Goal: Task Accomplishment & Management: Manage account settings

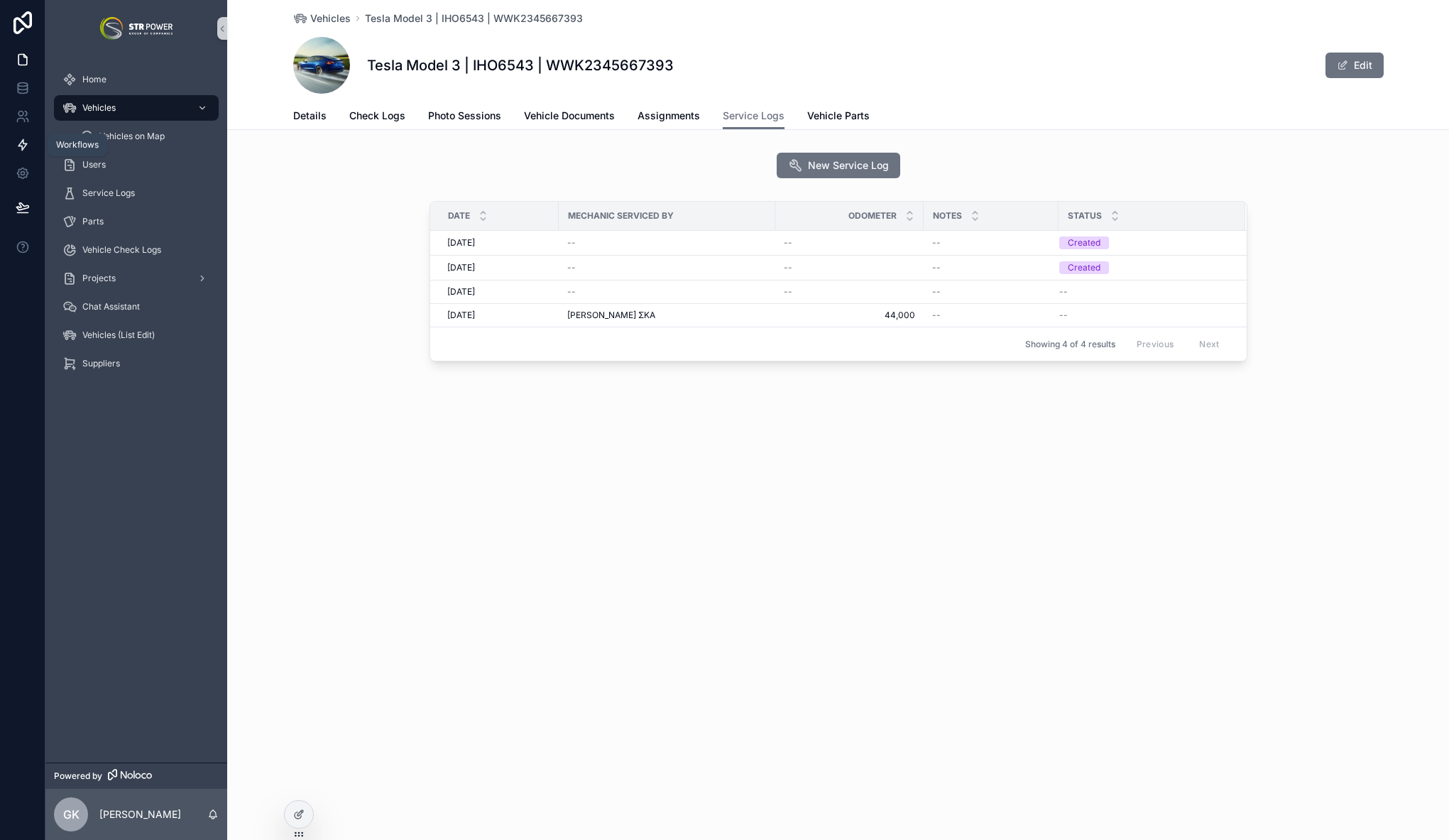
click at [26, 144] on icon at bounding box center [22, 145] width 8 height 11
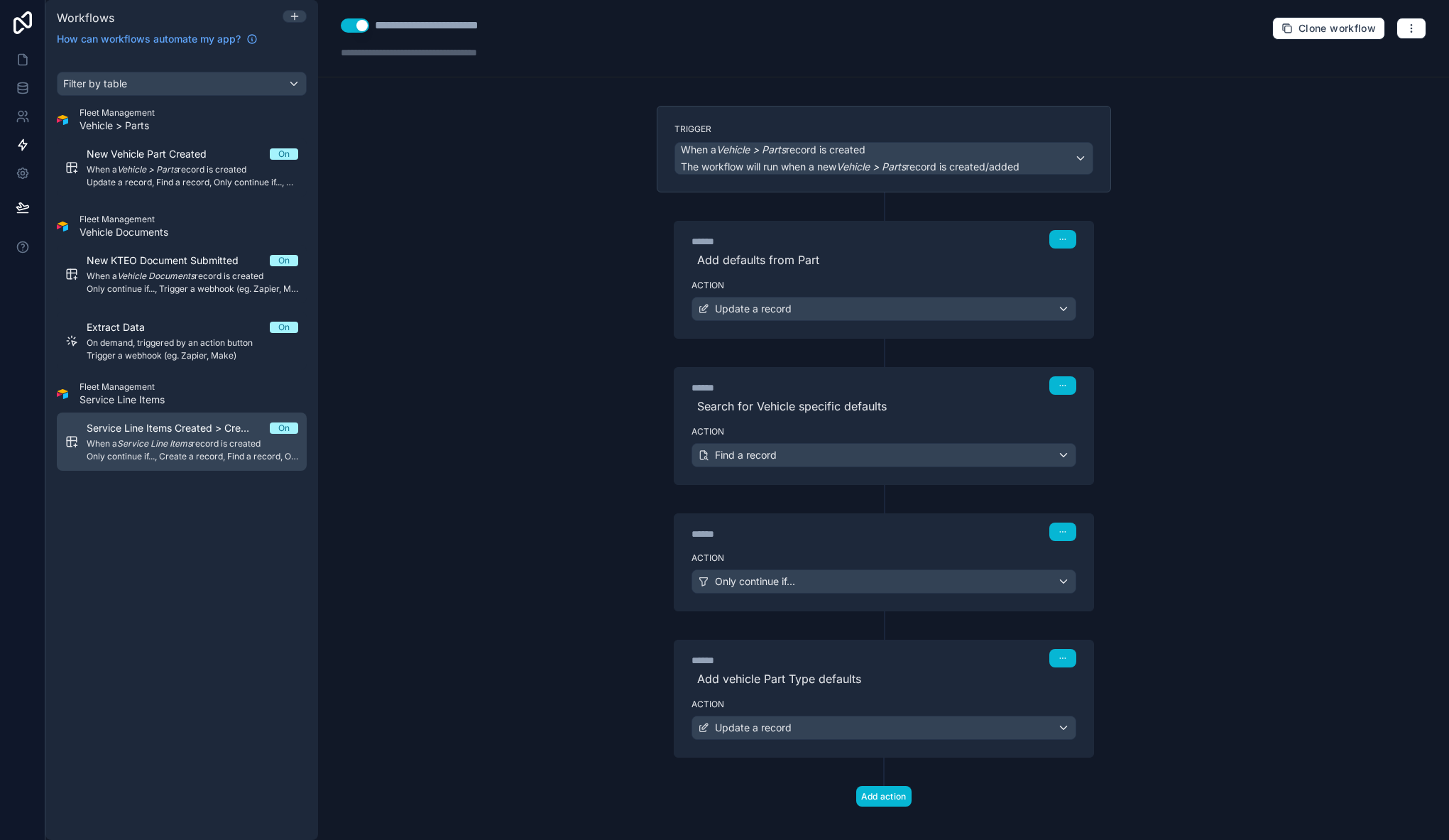
click at [186, 448] on span "When a Service Line Items record is created" at bounding box center [192, 443] width 211 height 11
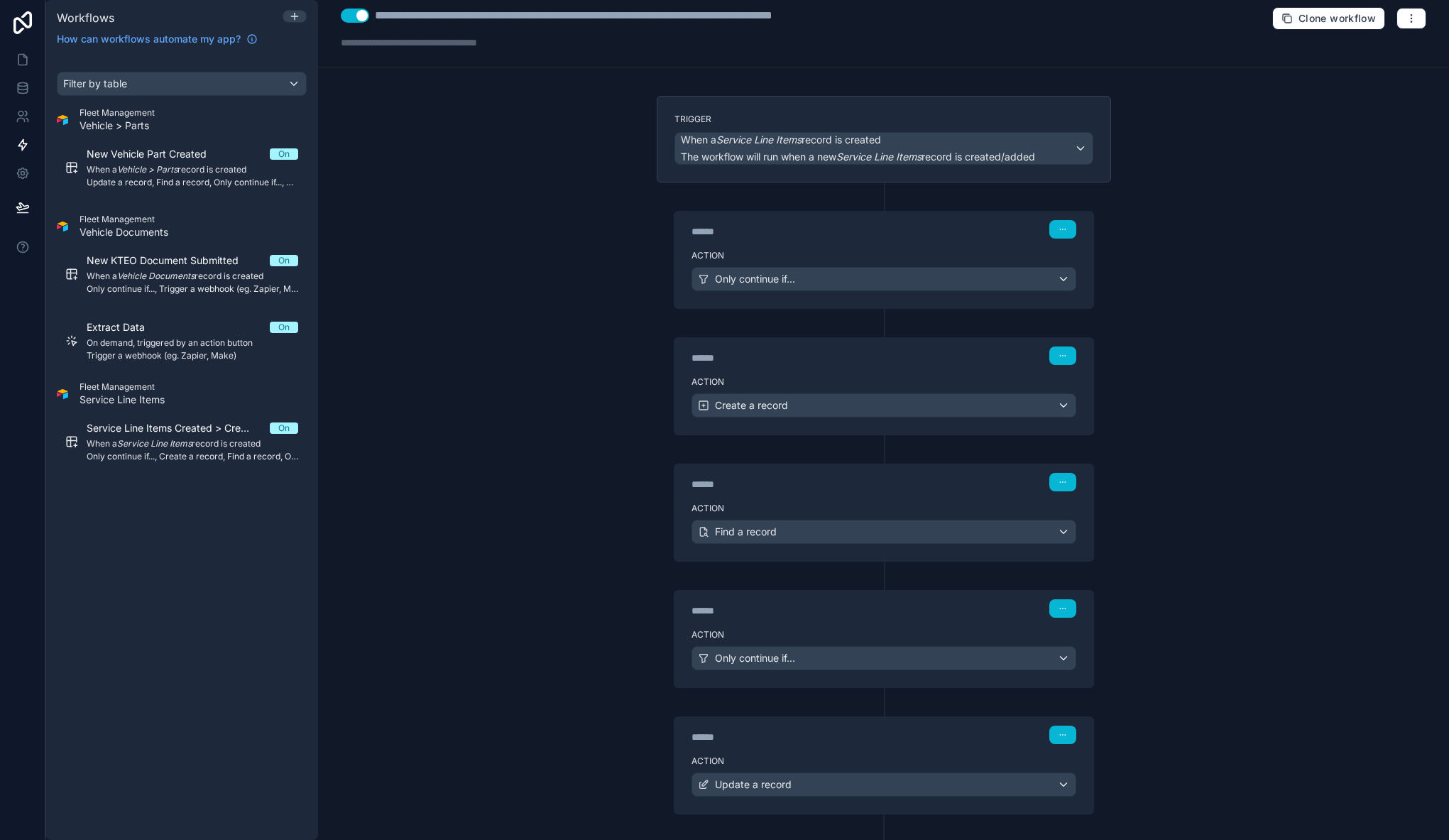
scroll to position [54, 0]
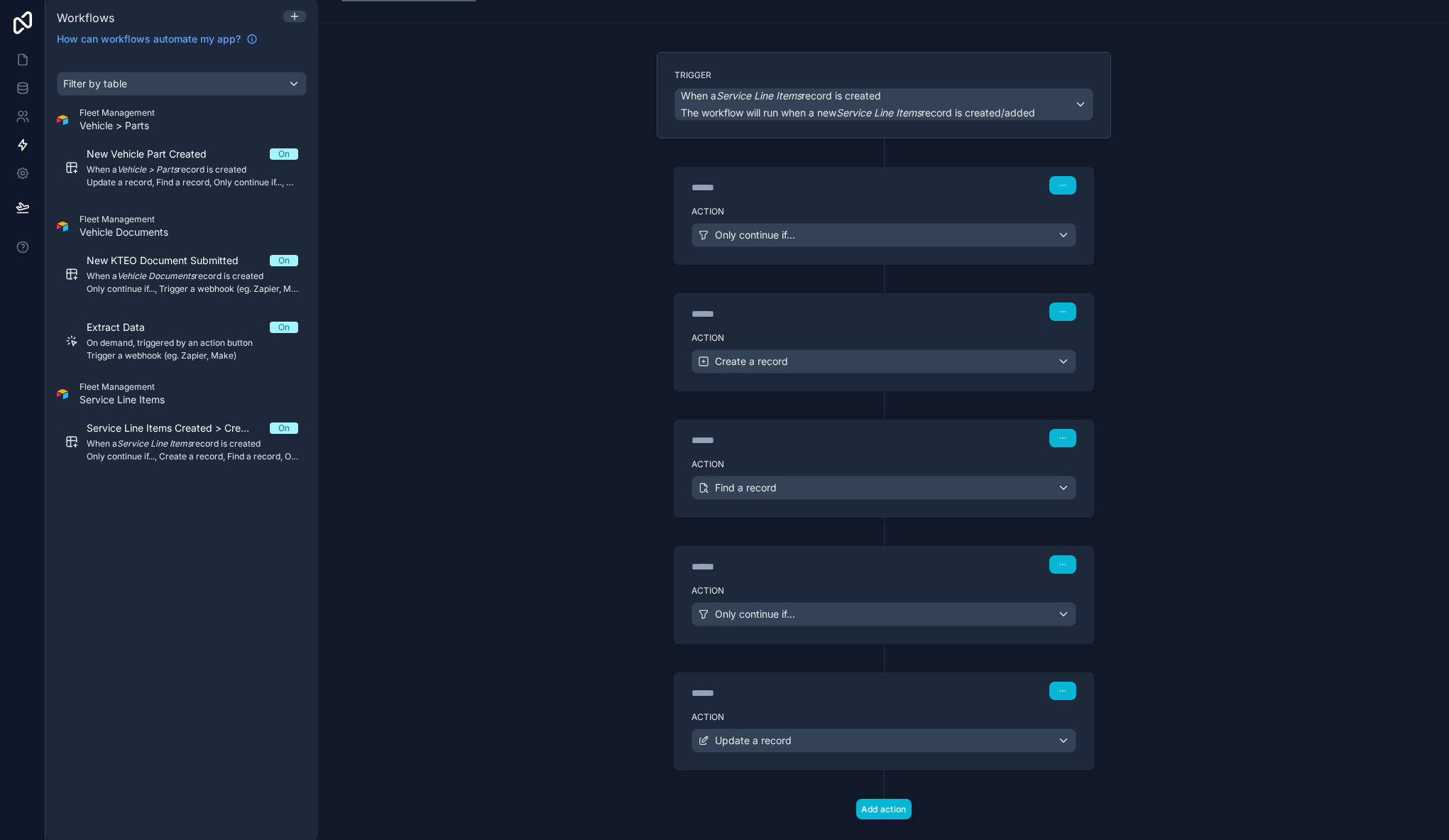
click at [865, 185] on div "******" at bounding box center [798, 187] width 213 height 14
click at [854, 207] on label "Action" at bounding box center [884, 211] width 385 height 11
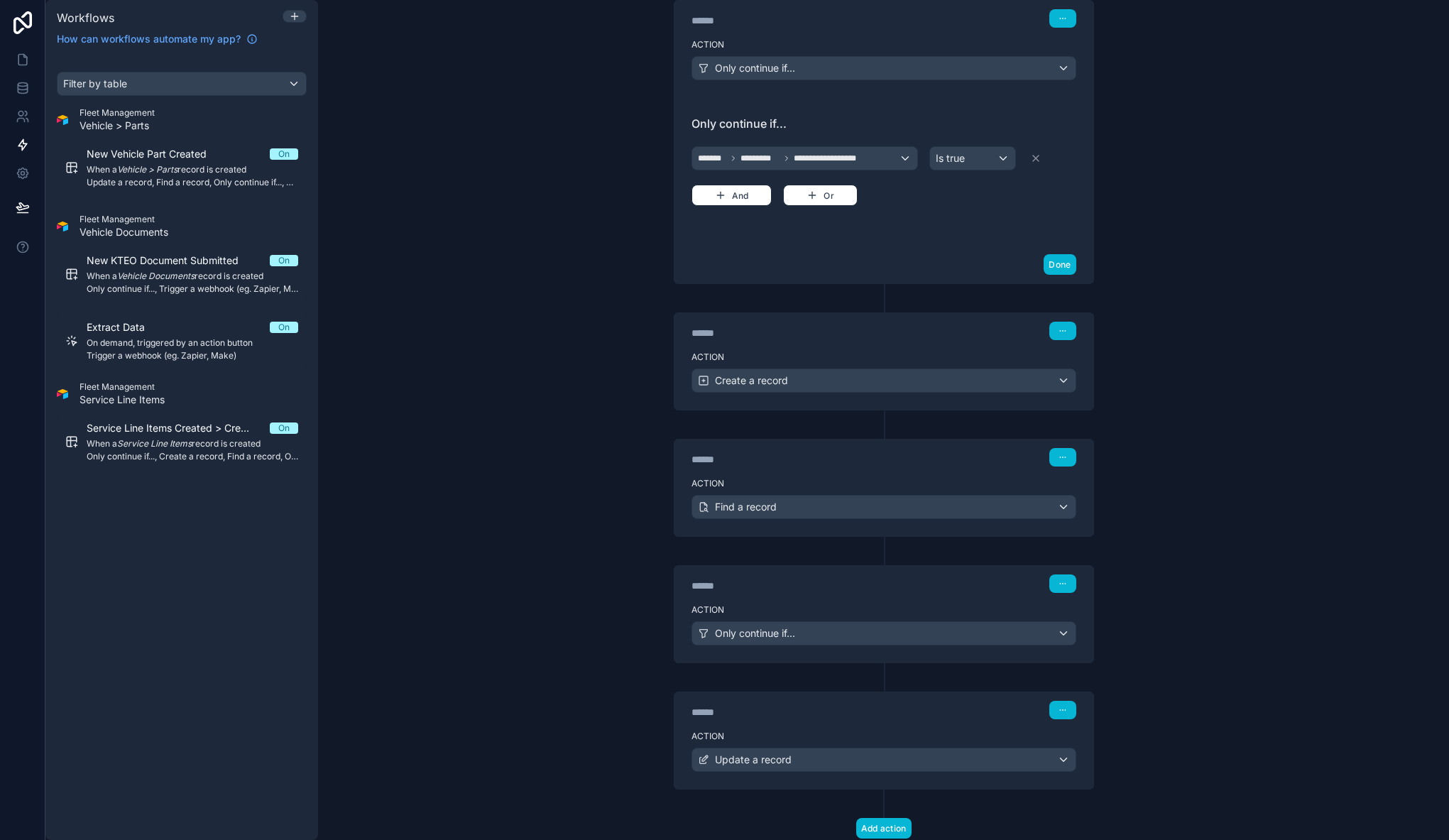
click at [829, 346] on div "Action Create a record" at bounding box center [883, 377] width 419 height 64
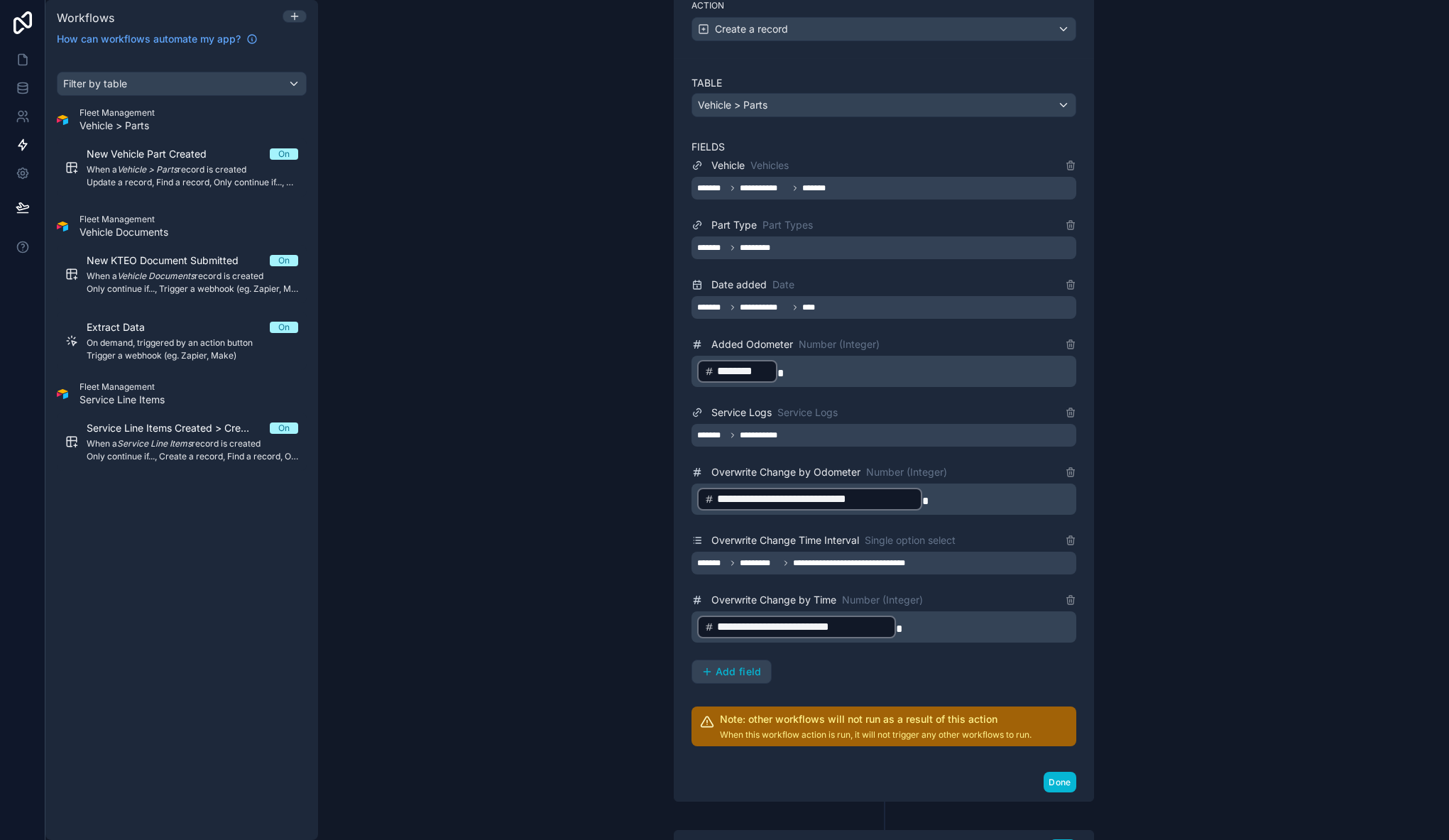
scroll to position [582, 0]
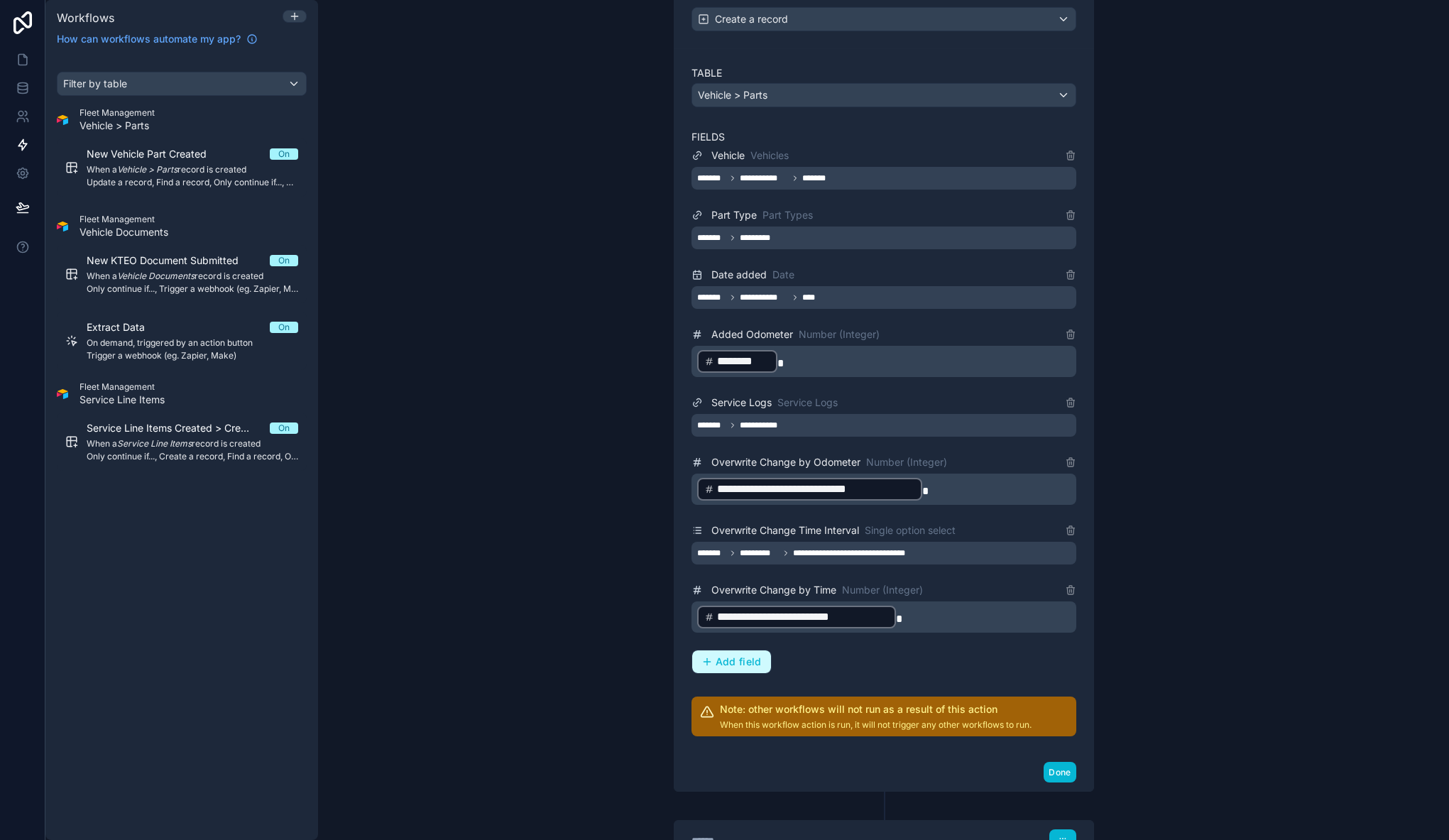
click at [737, 662] on span "Add field" at bounding box center [738, 661] width 46 height 13
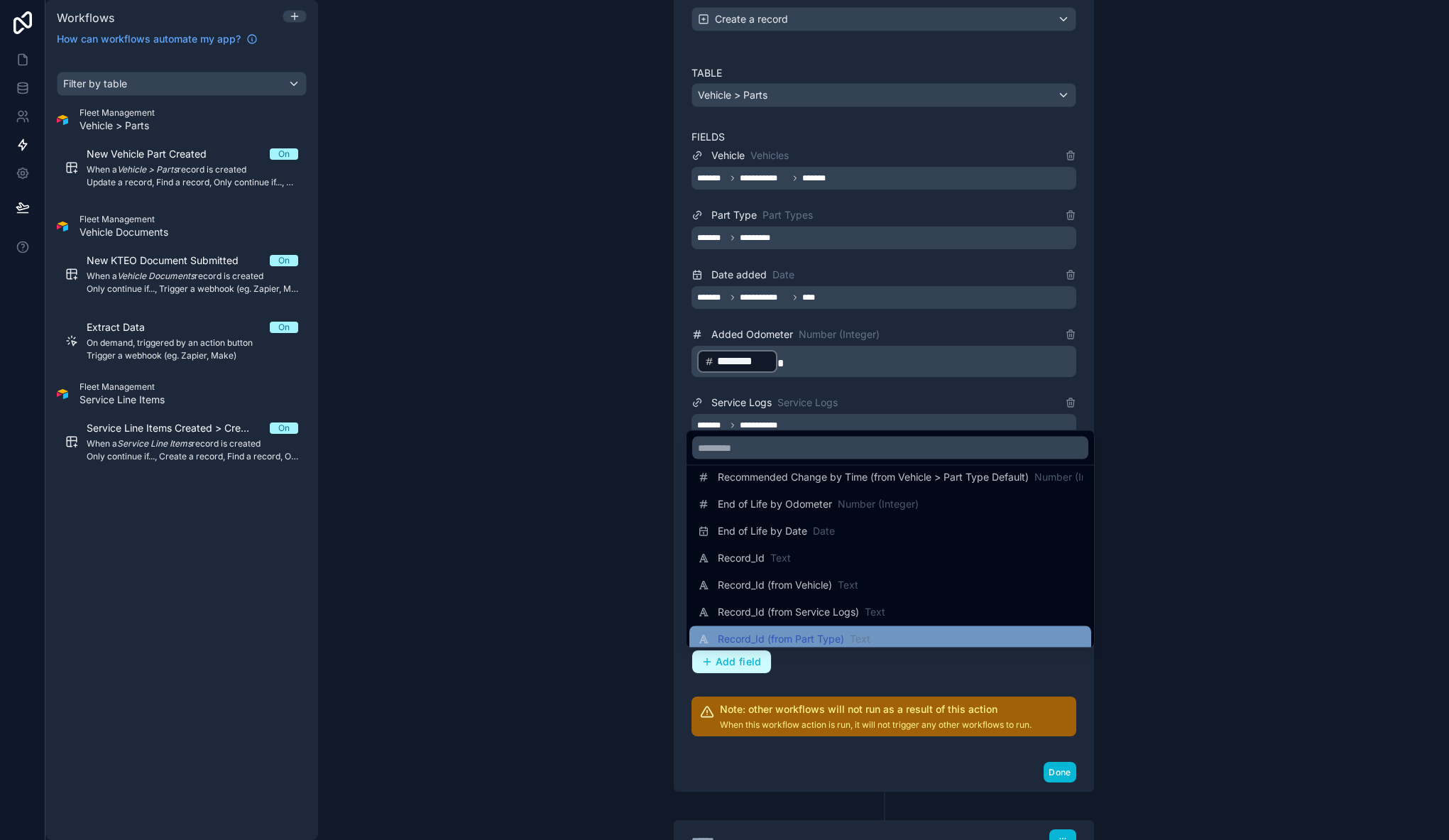
scroll to position [182, 0]
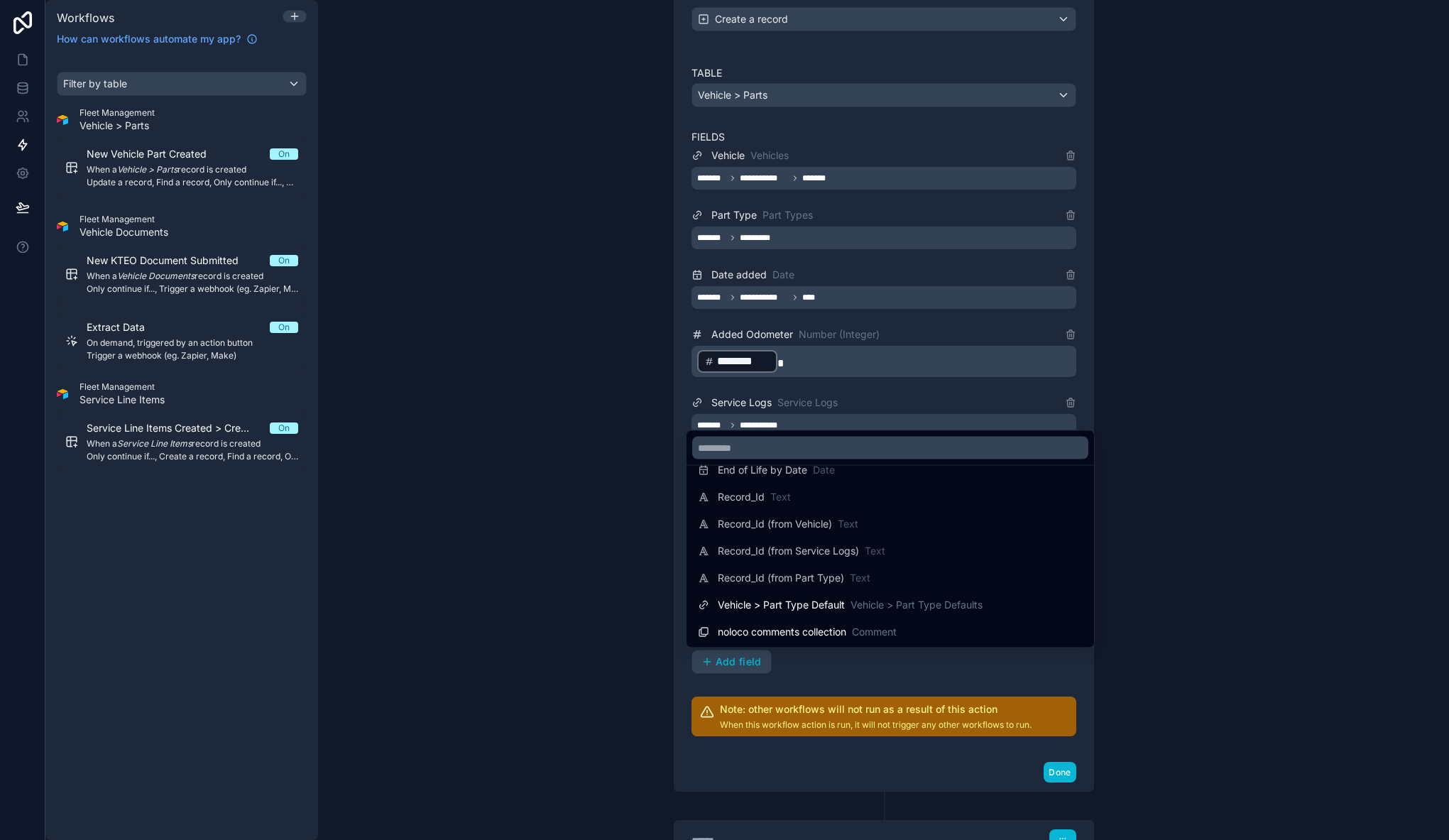
click at [565, 489] on div at bounding box center [724, 420] width 1449 height 840
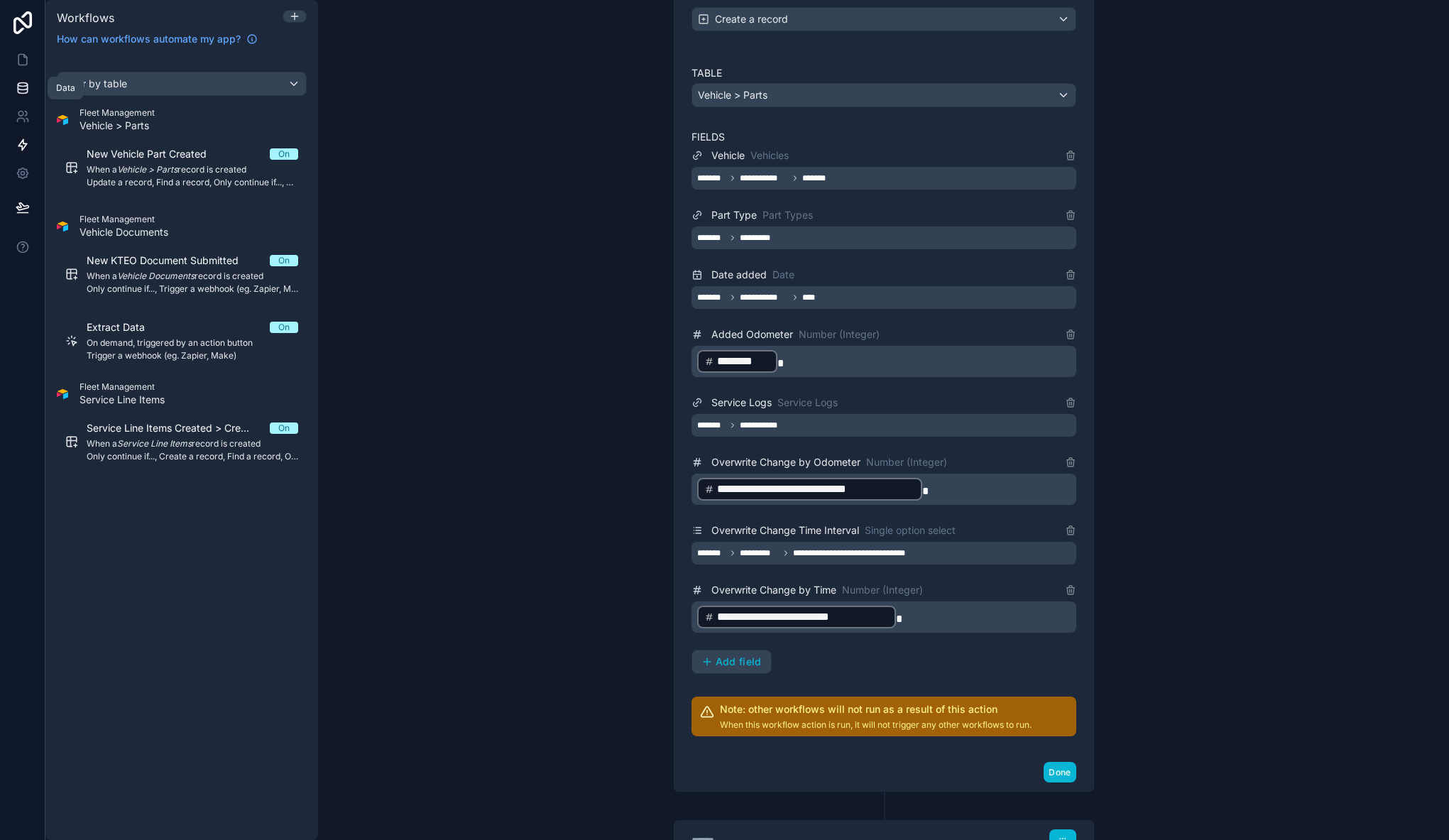
click at [24, 91] on icon at bounding box center [23, 88] width 14 height 14
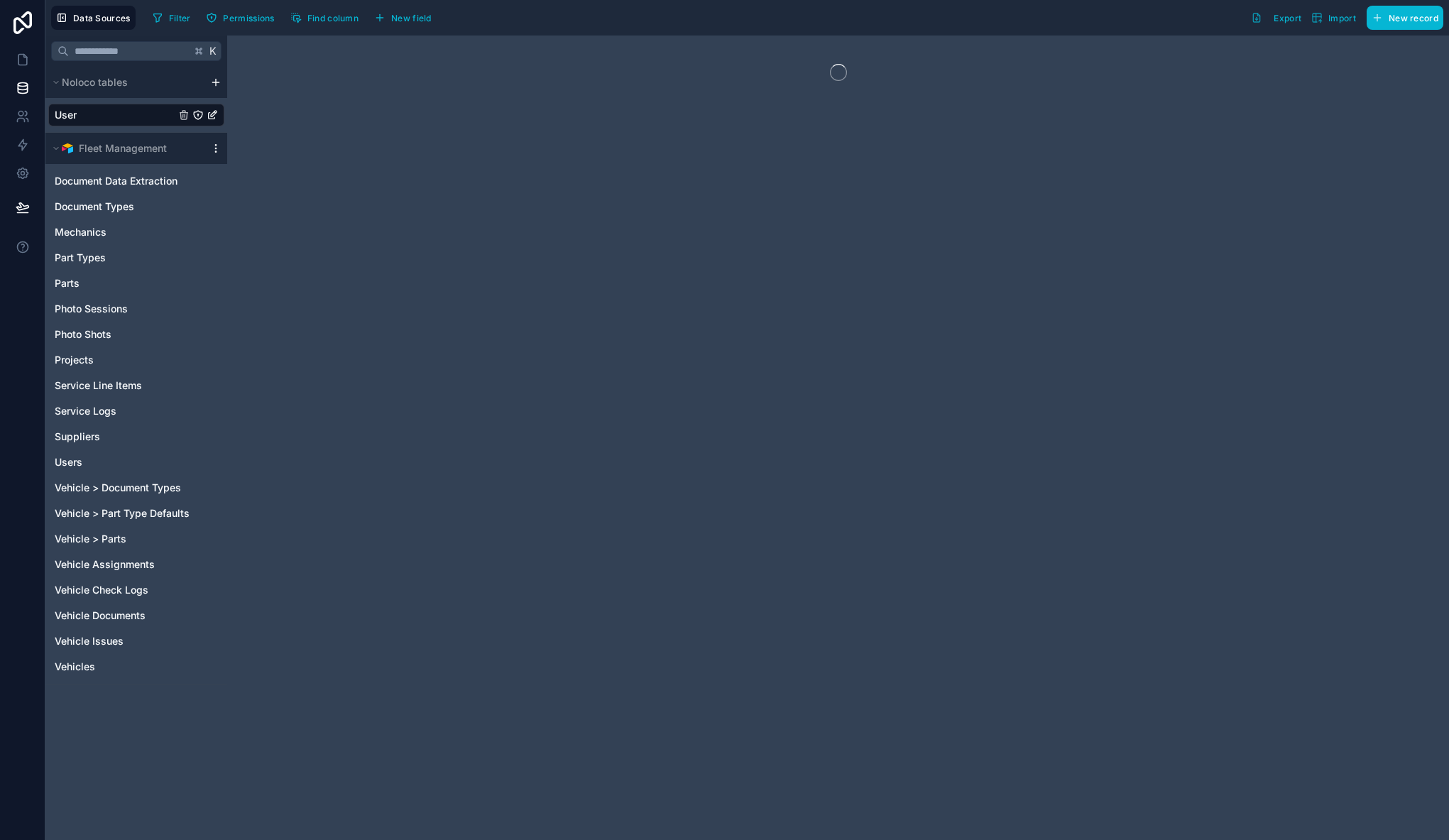
click at [214, 147] on icon at bounding box center [215, 148] width 11 height 11
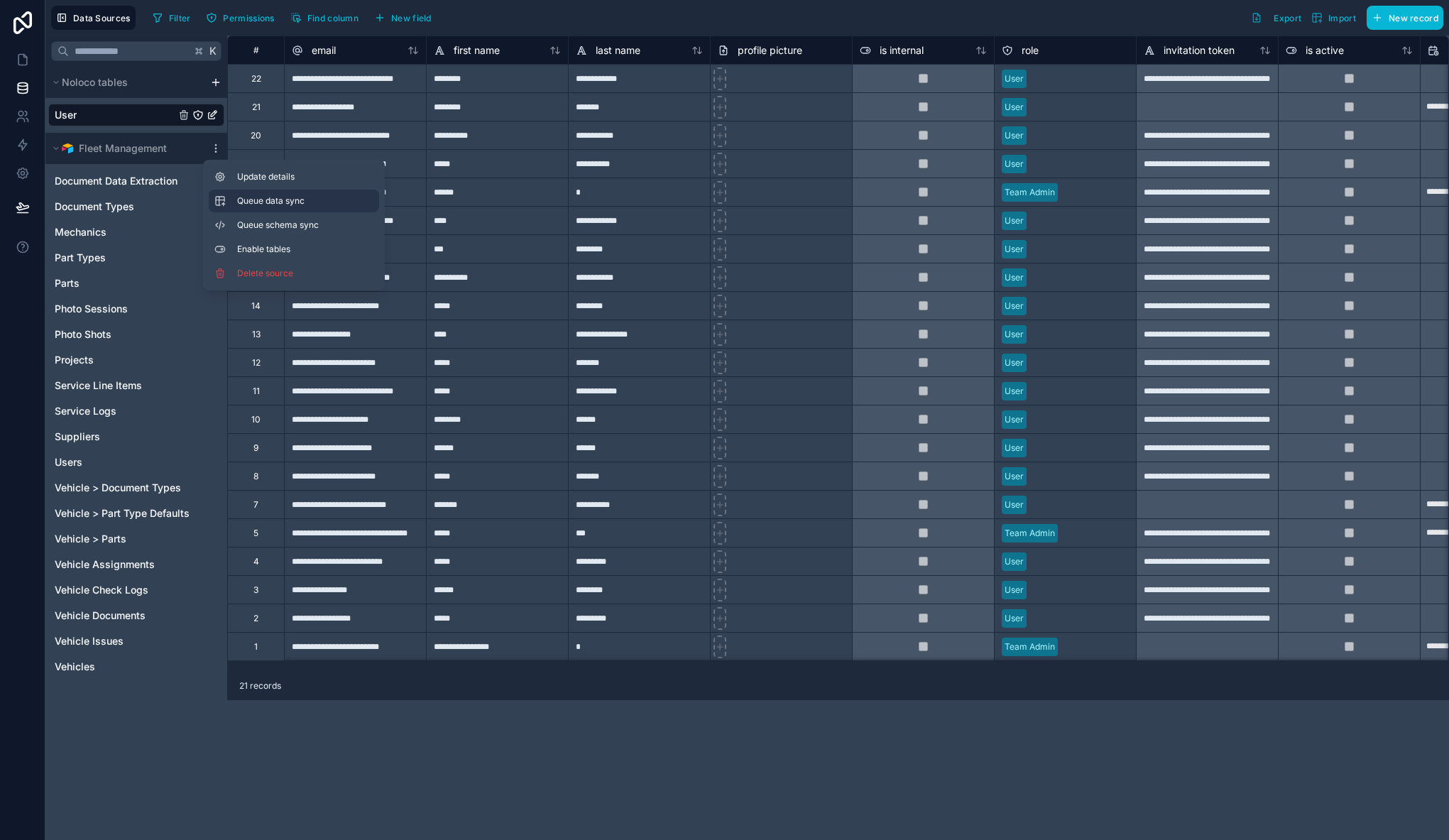
click at [263, 195] on button "Queue data sync" at bounding box center [294, 201] width 171 height 23
click at [274, 223] on span "Queue schema sync" at bounding box center [288, 225] width 102 height 11
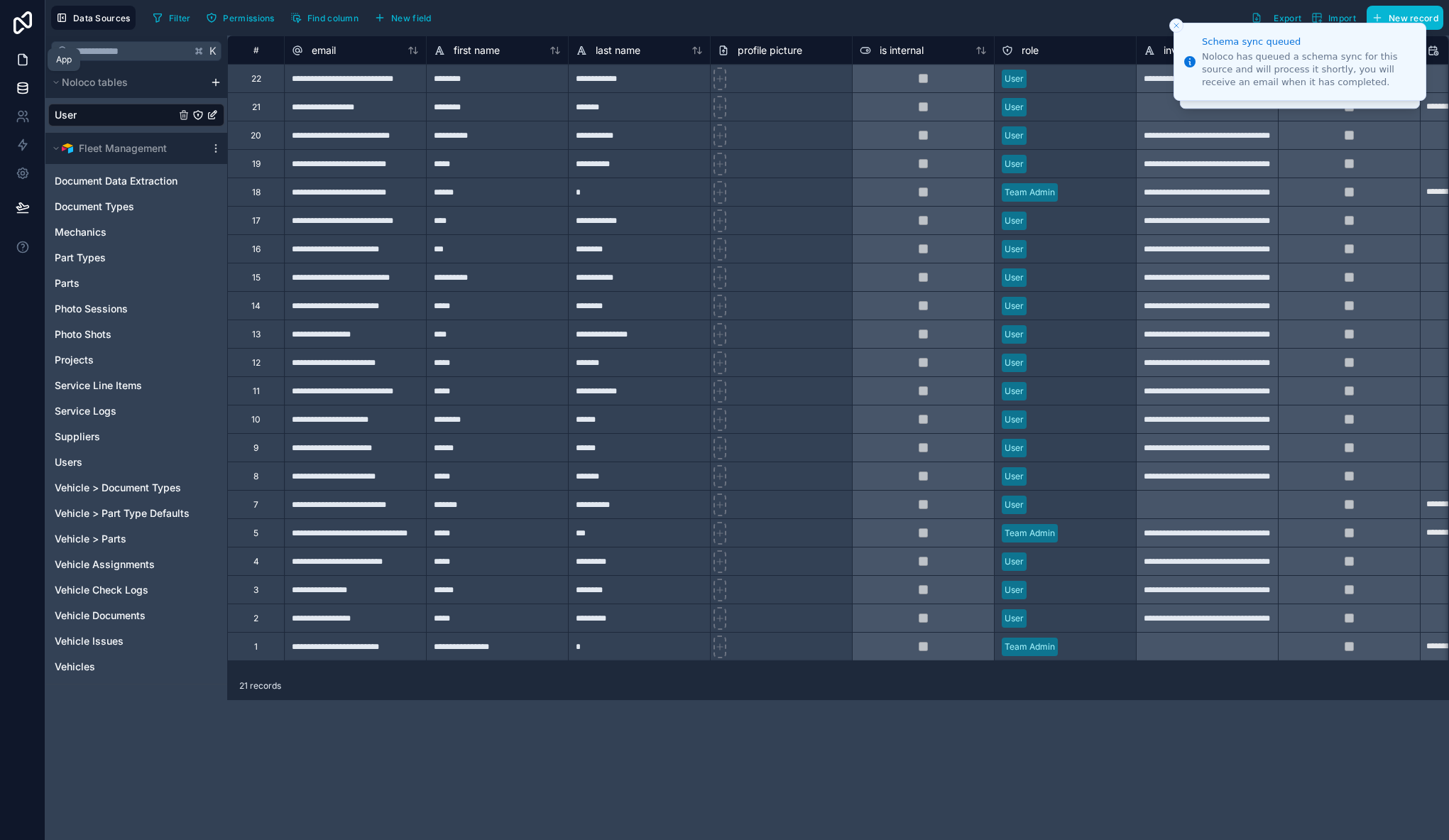
click at [18, 55] on icon at bounding box center [22, 60] width 8 height 11
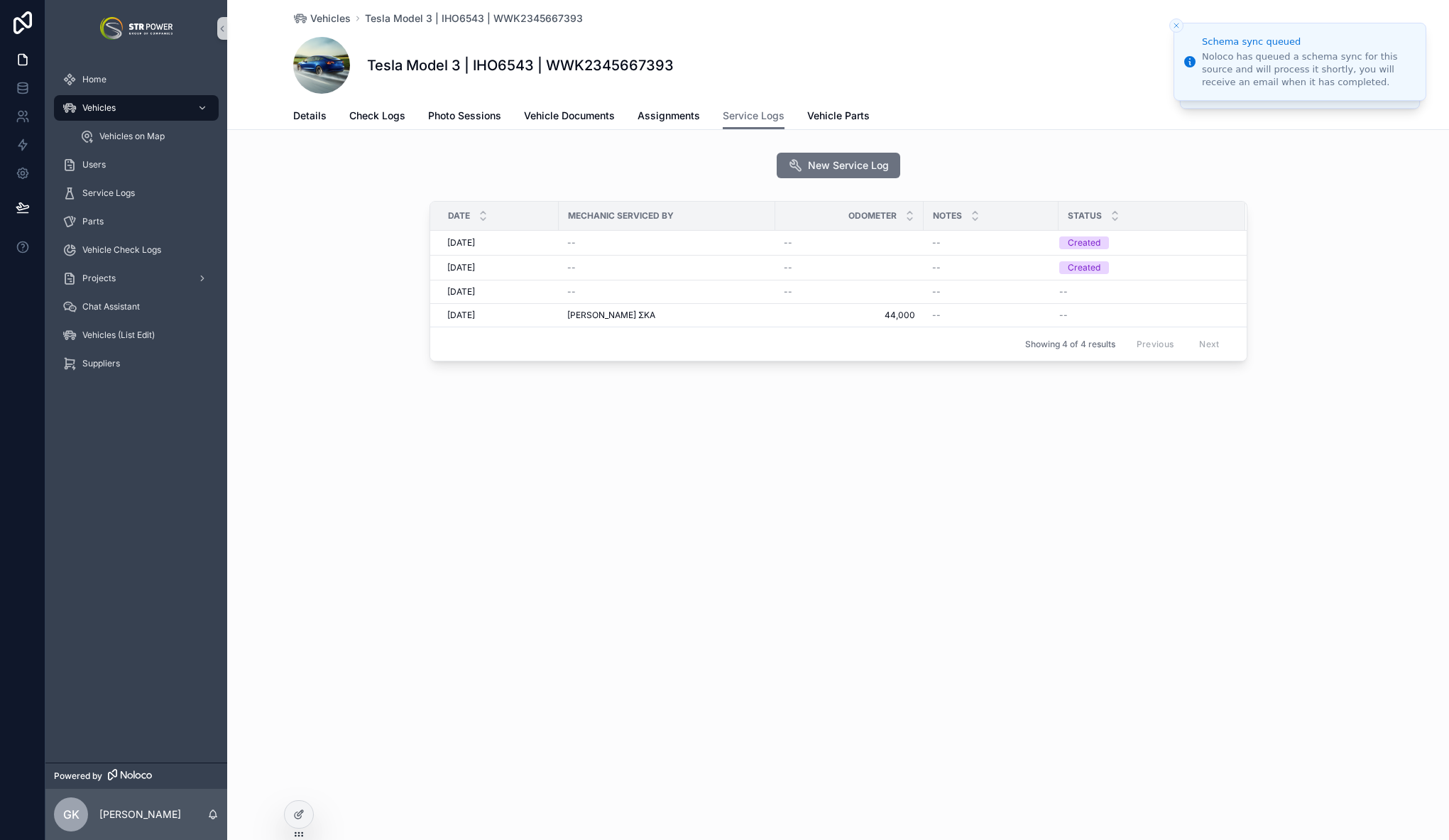
click at [867, 437] on div "Vehicles Tesla Model 3 | IHO6543 | WWK2345667393 Tesla Model 3 | IHO6543 | WWK2…" at bounding box center [838, 232] width 1222 height 463
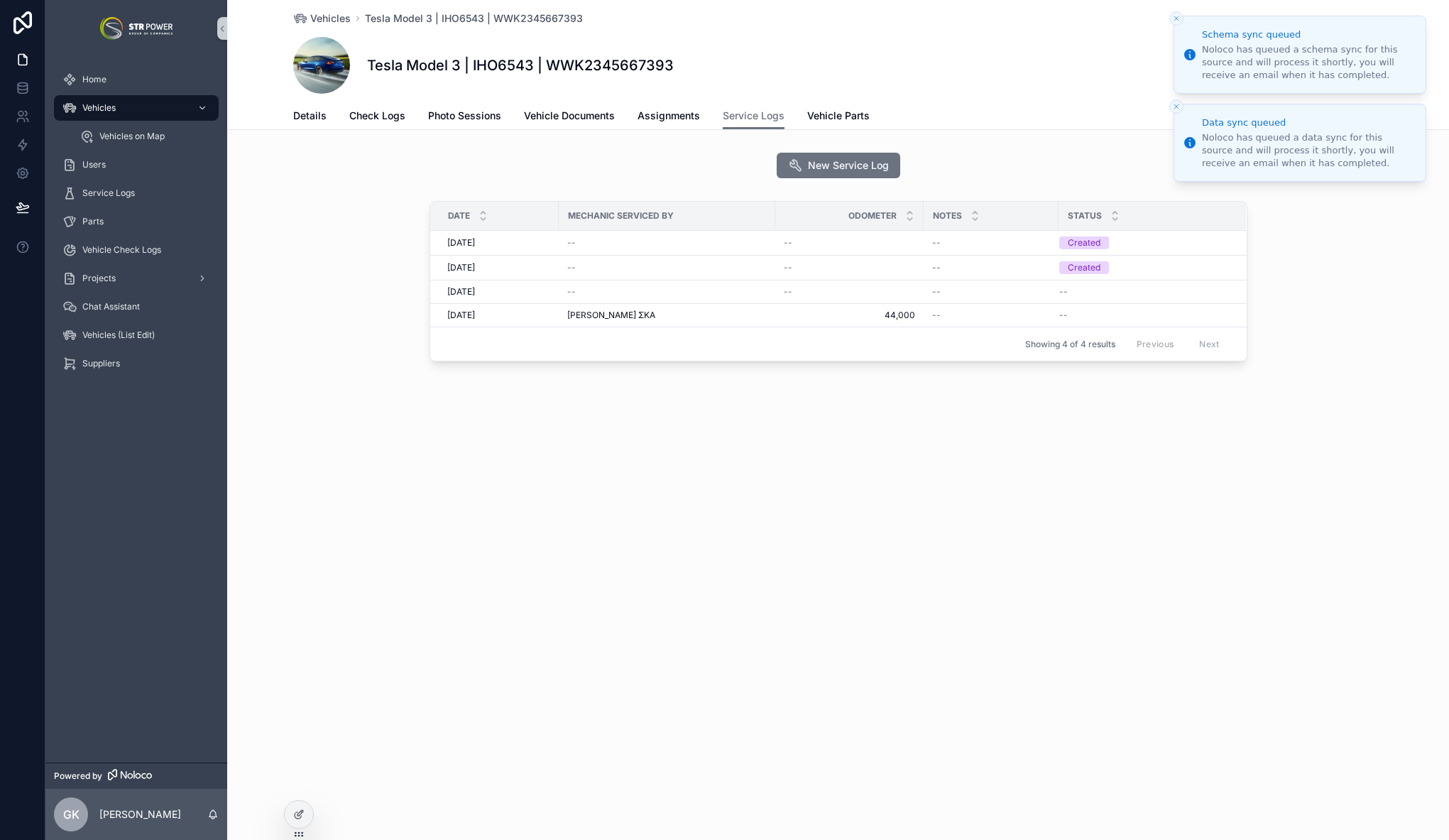
click at [1177, 21] on icon "Close toast" at bounding box center [1176, 18] width 8 height 8
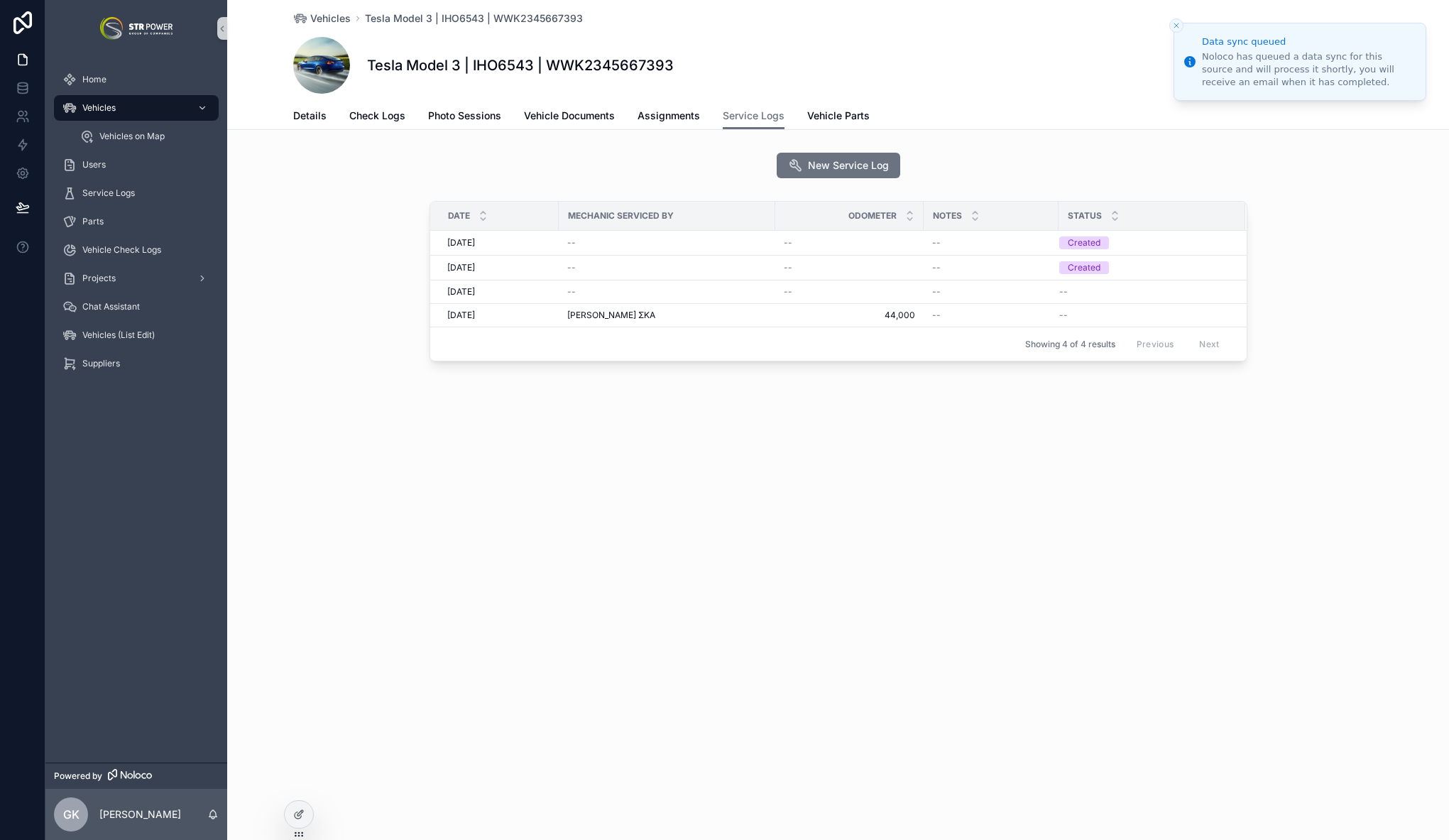
click at [1177, 21] on icon "Close toast" at bounding box center [1176, 25] width 8 height 8
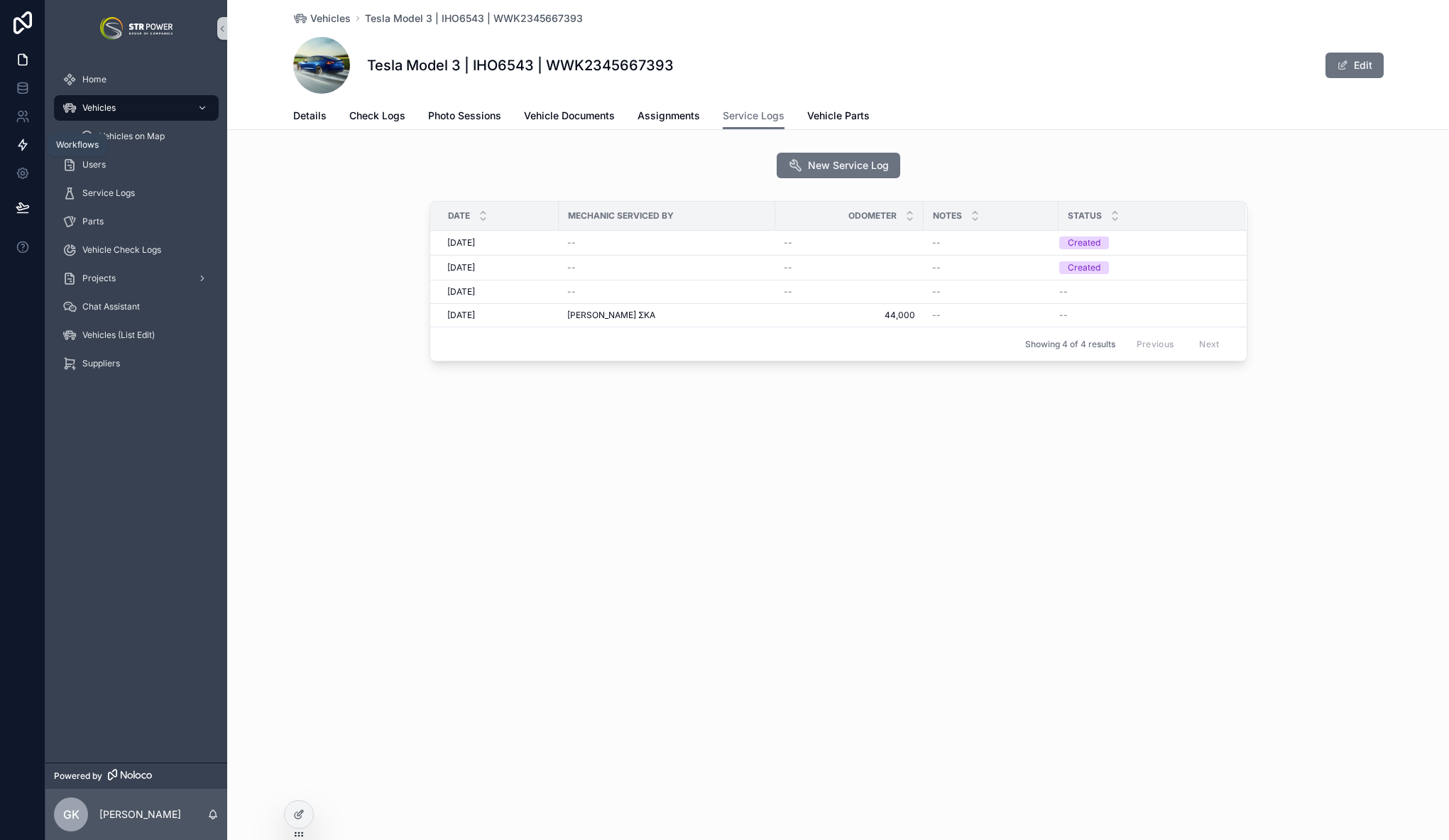
click at [26, 140] on icon at bounding box center [23, 144] width 14 height 14
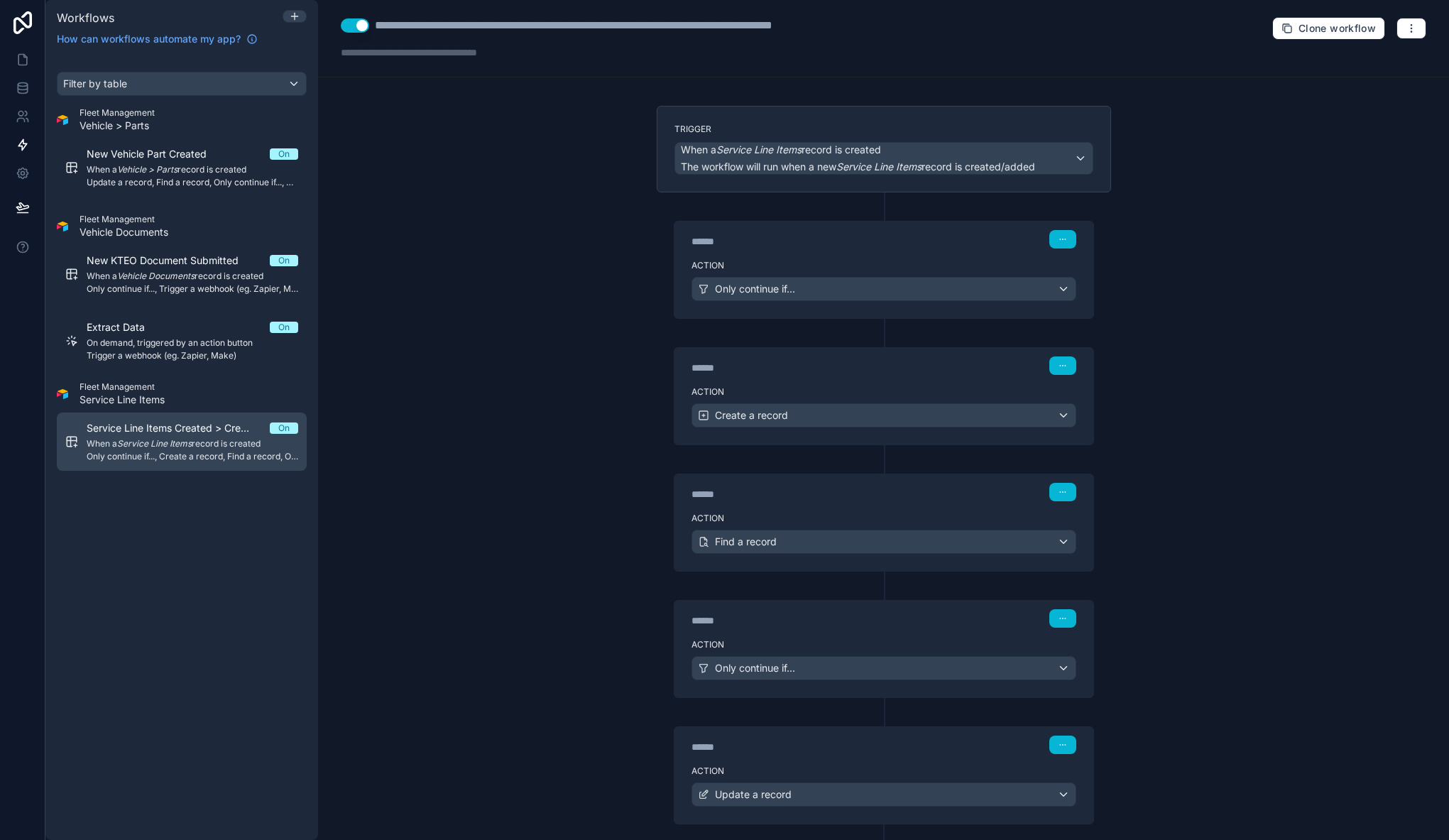
click at [185, 429] on span "Service Line Items Created > Create Vehicle Part if lifecycle tracking is true …" at bounding box center [178, 428] width 183 height 14
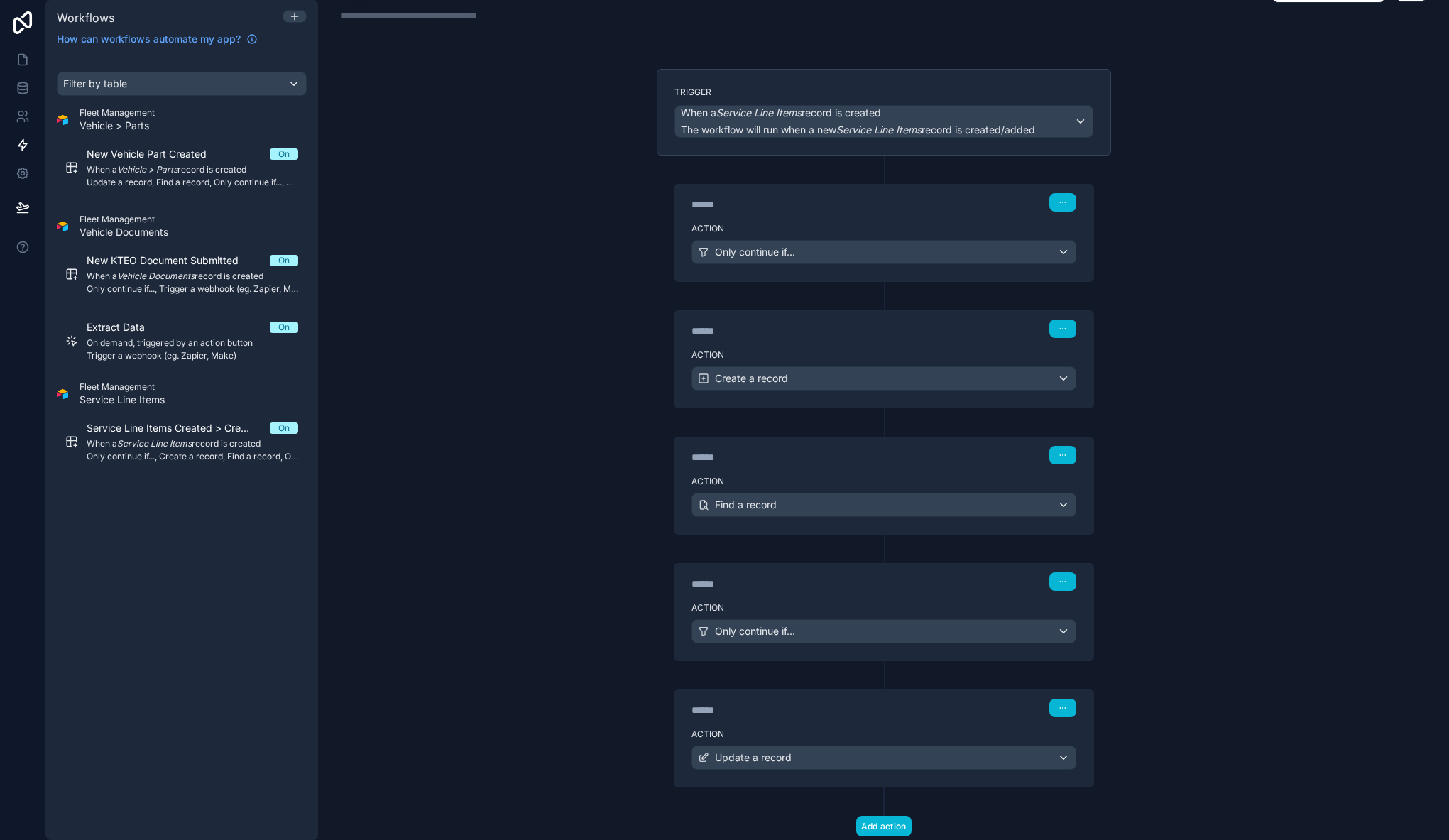
scroll to position [36, 0]
click at [829, 340] on div "****** Step 2" at bounding box center [883, 328] width 419 height 32
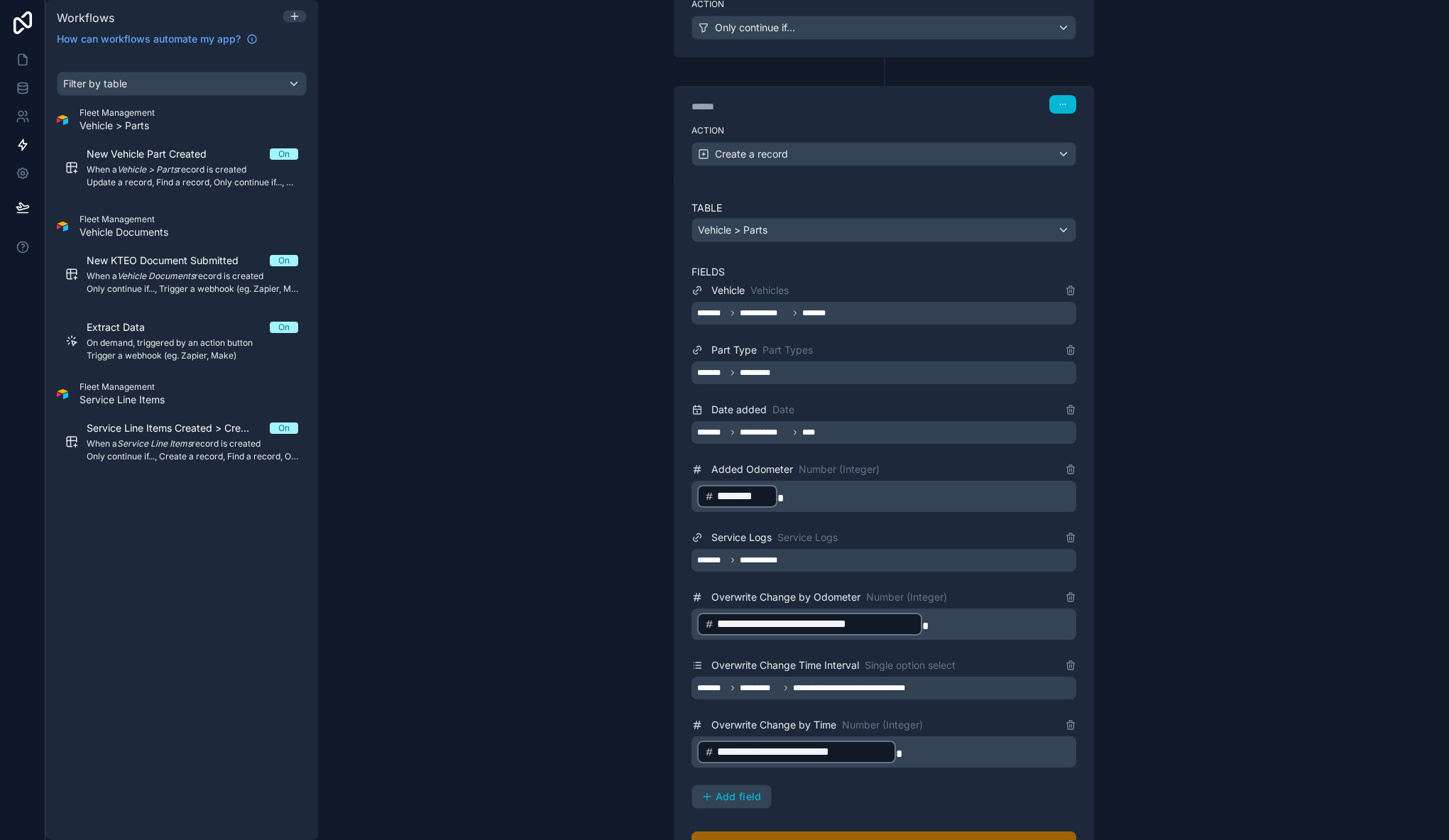
scroll to position [329, 0]
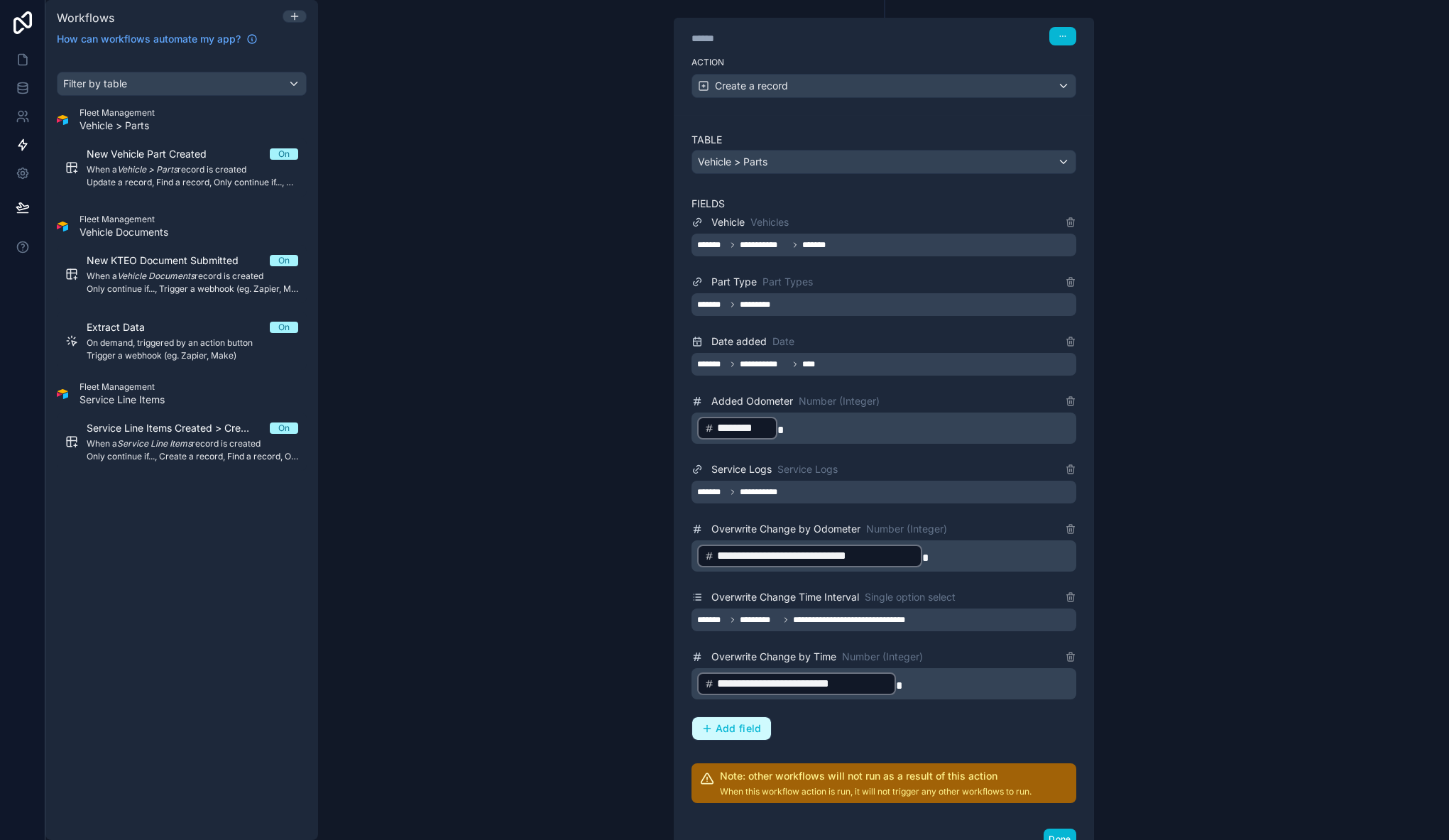
click at [724, 729] on span "Add field" at bounding box center [738, 728] width 46 height 13
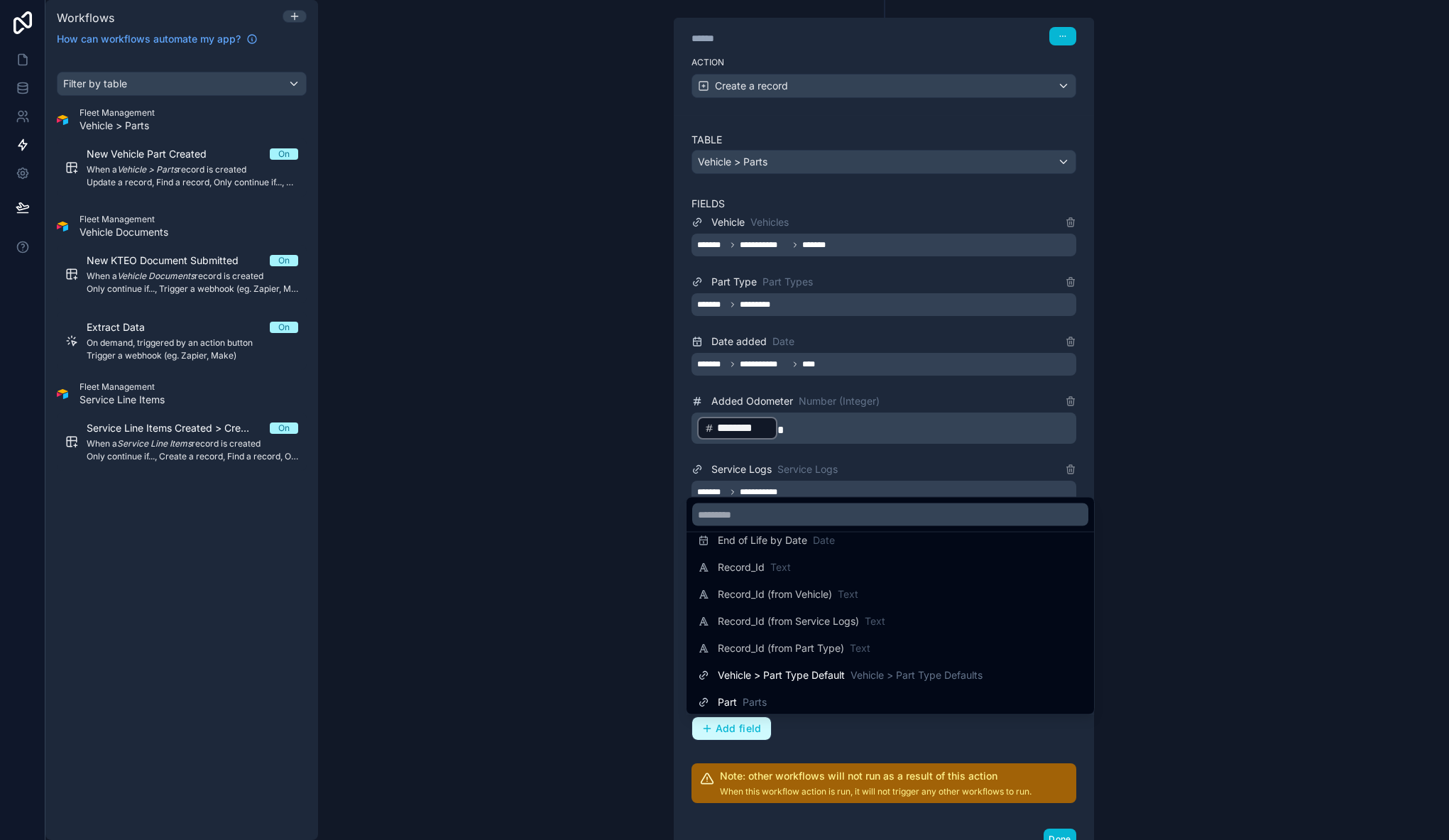
scroll to position [209, 0]
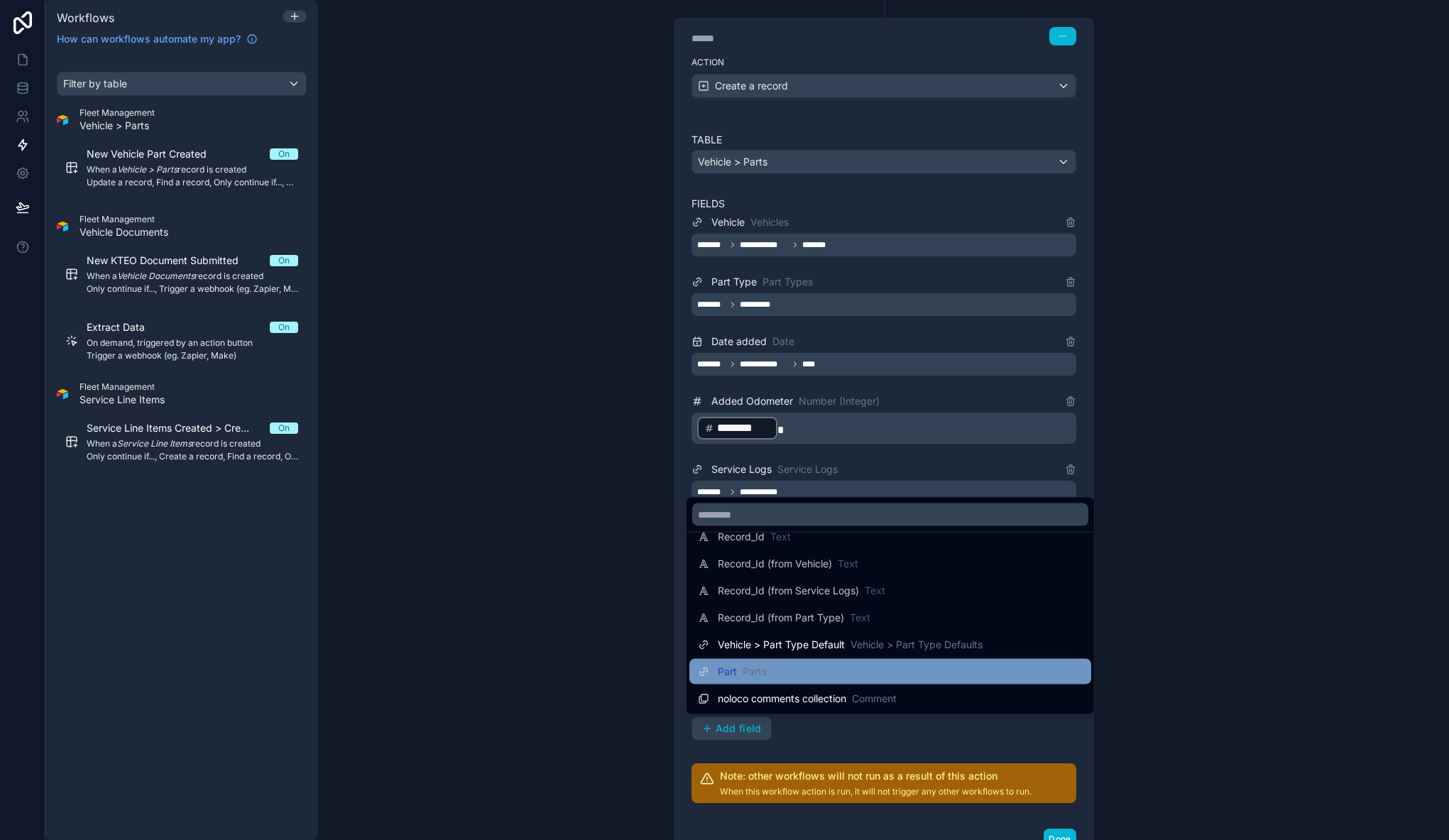
click at [758, 669] on span "Parts" at bounding box center [755, 671] width 24 height 14
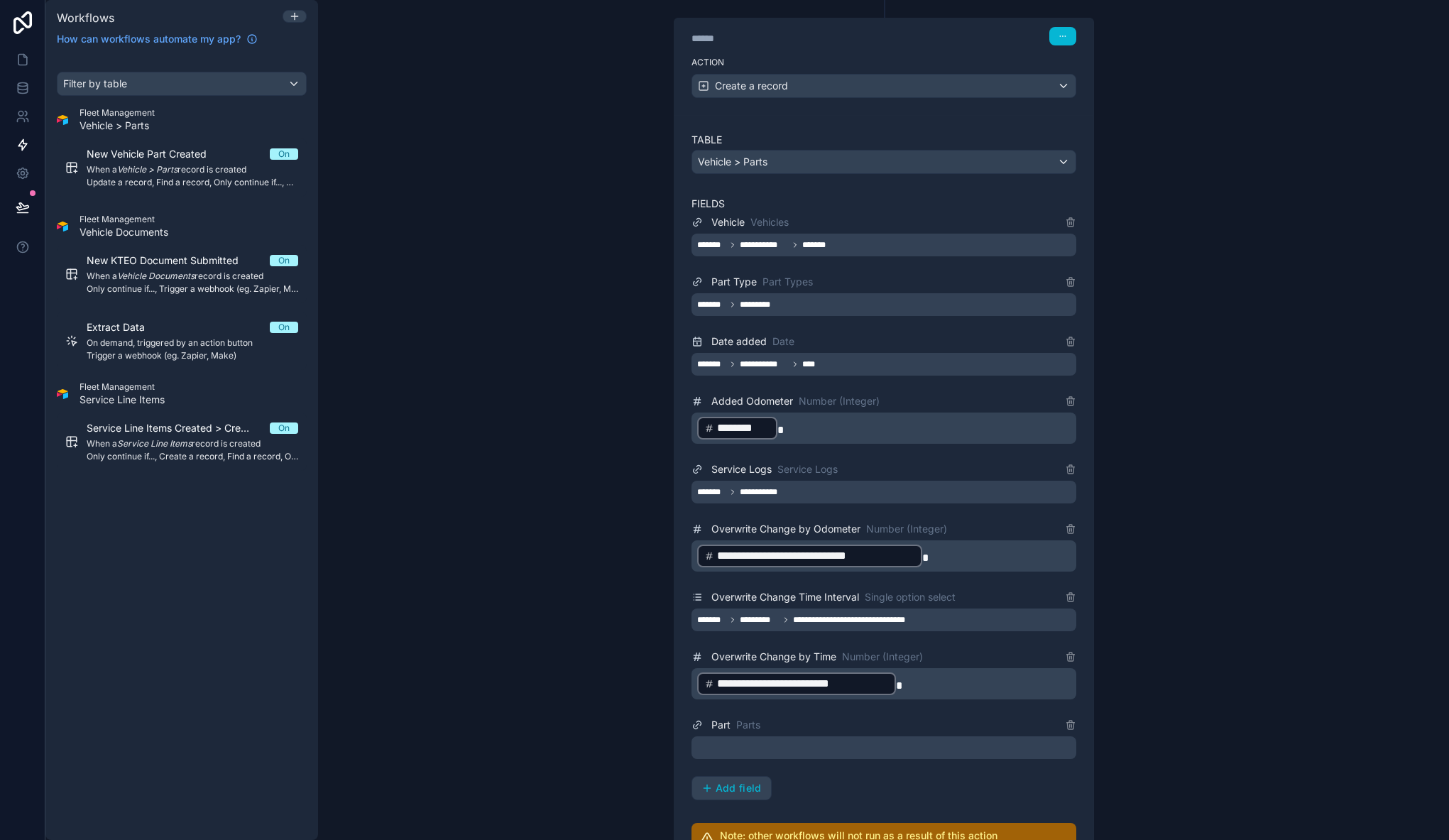
scroll to position [438, 0]
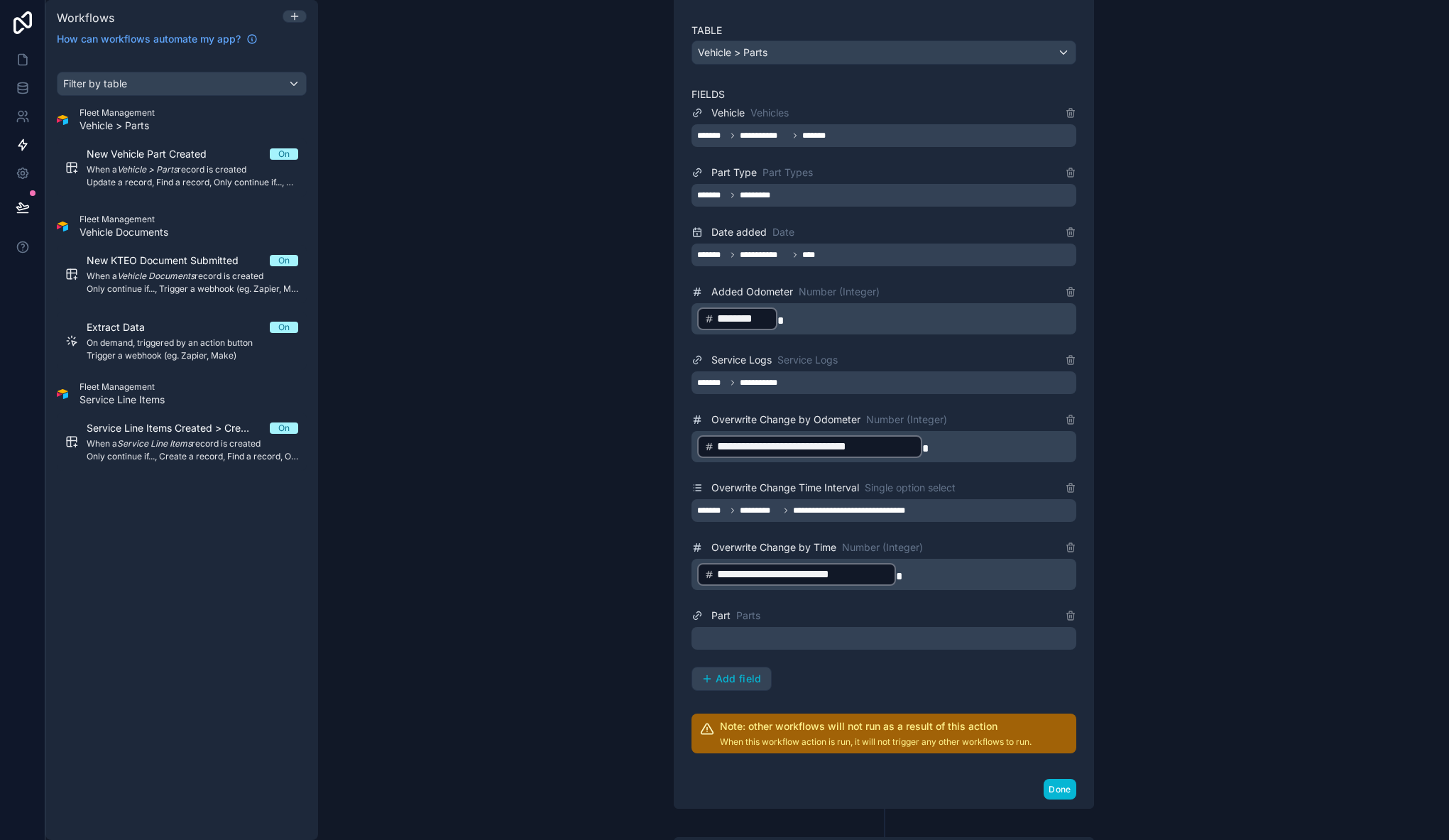
click at [751, 635] on div at bounding box center [884, 638] width 385 height 23
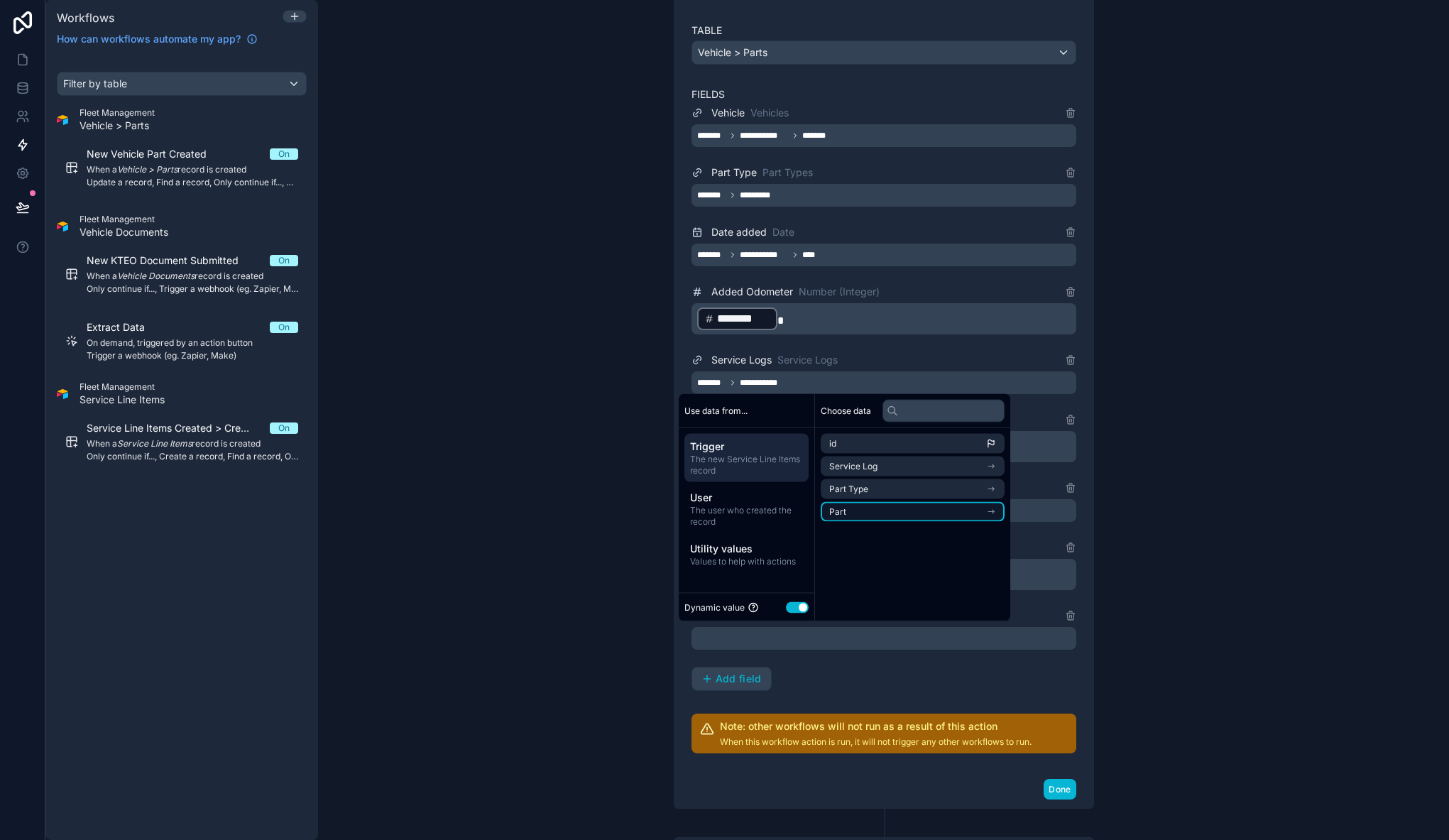
click at [891, 505] on li "Part" at bounding box center [912, 512] width 184 height 20
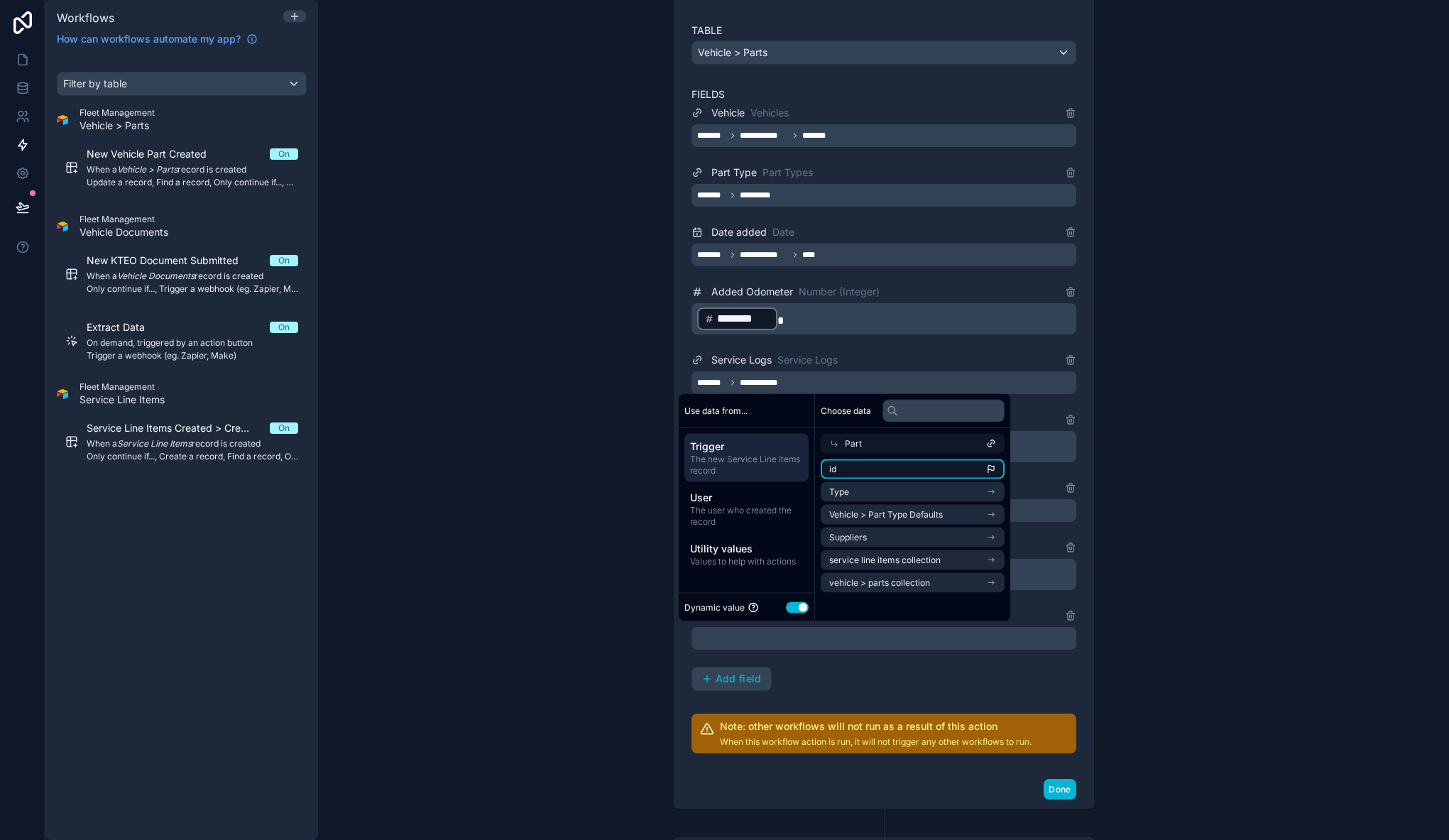
click at [923, 470] on li "id" at bounding box center [912, 469] width 184 height 20
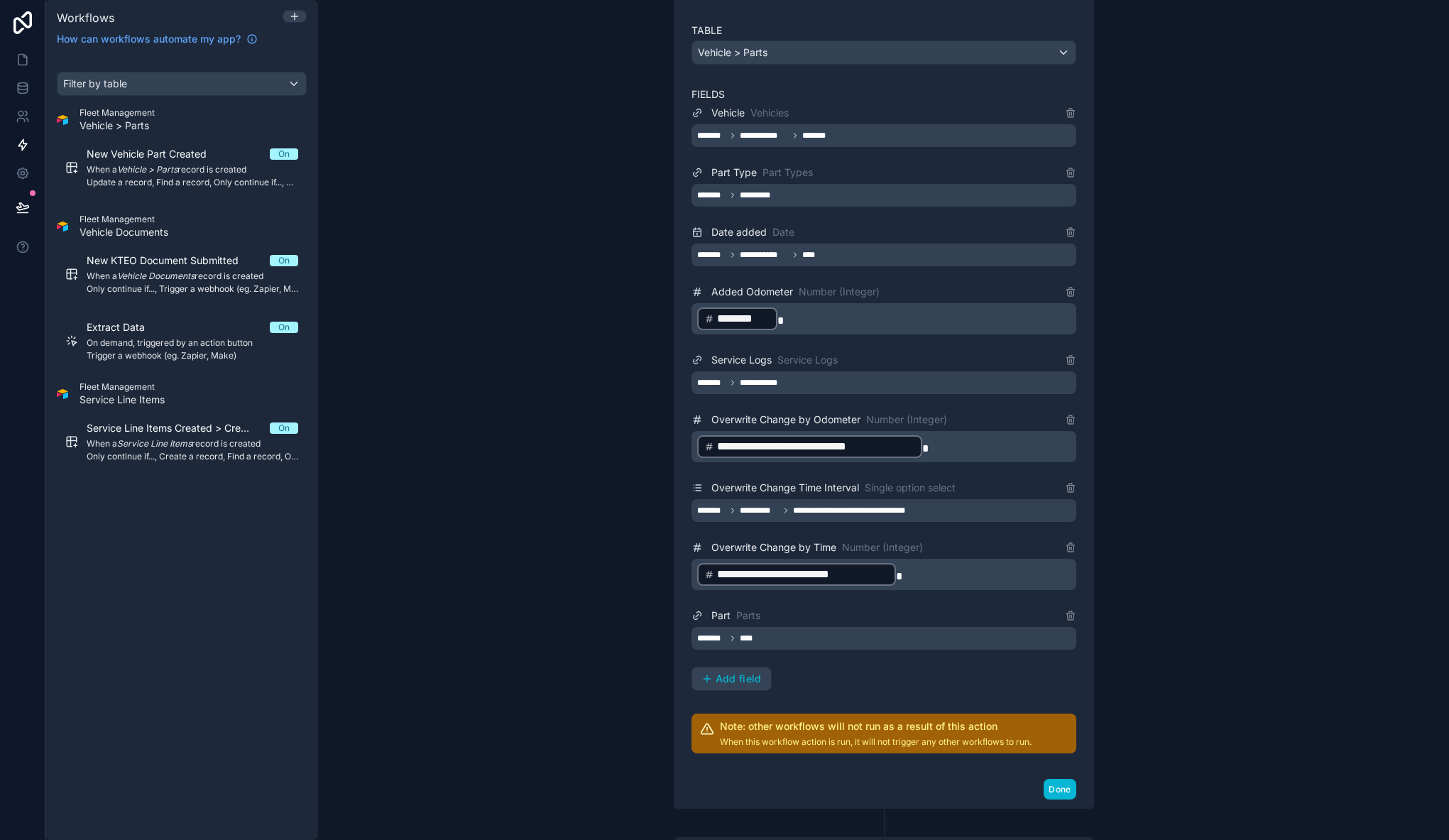
click at [1180, 488] on div "**********" at bounding box center [883, 420] width 1131 height 840
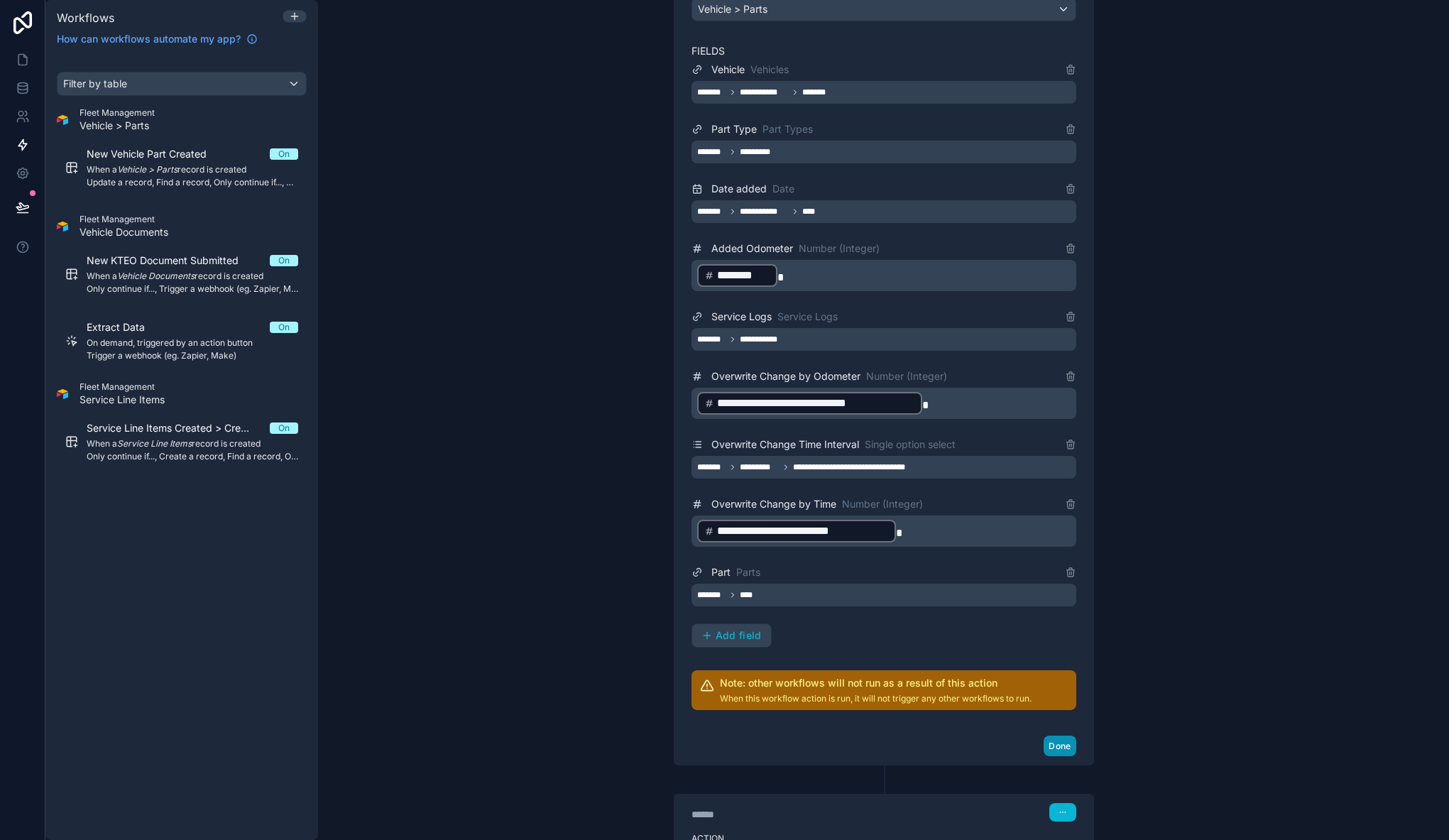
click at [1065, 749] on button "Done" at bounding box center [1060, 745] width 32 height 20
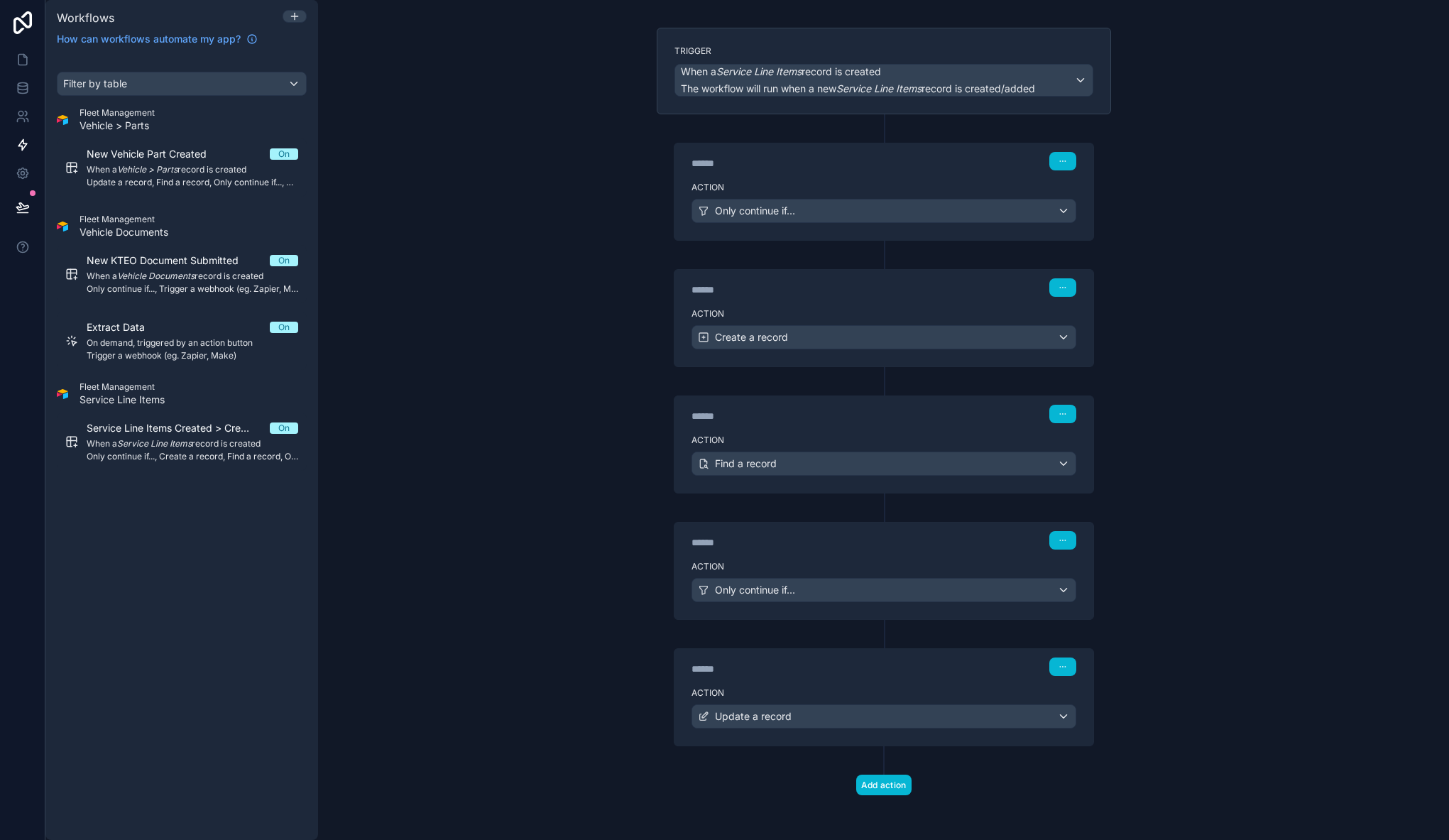
click at [805, 435] on label "Action" at bounding box center [884, 440] width 385 height 11
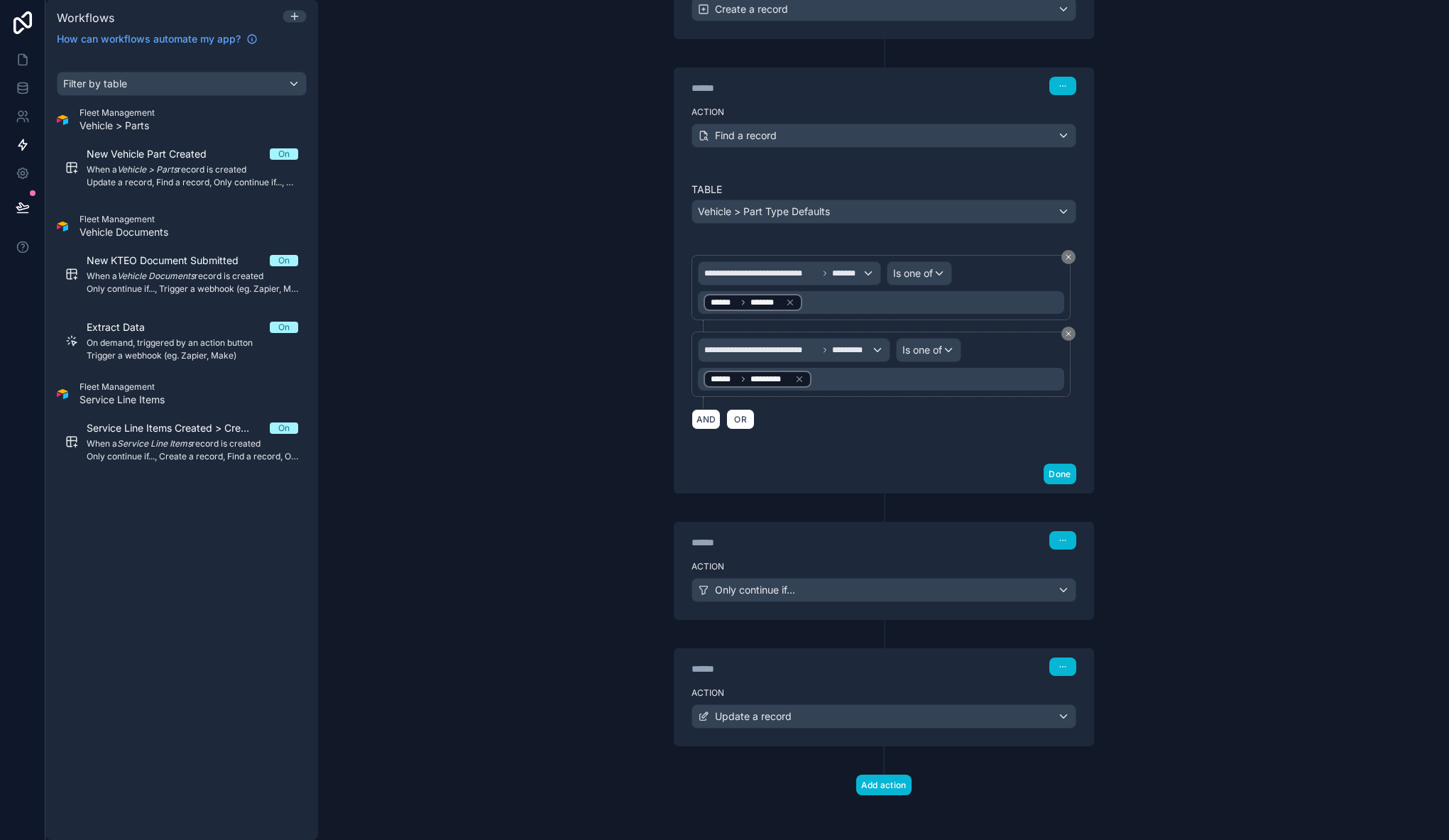
click at [786, 558] on div "Action Only continue if..." at bounding box center [883, 586] width 419 height 64
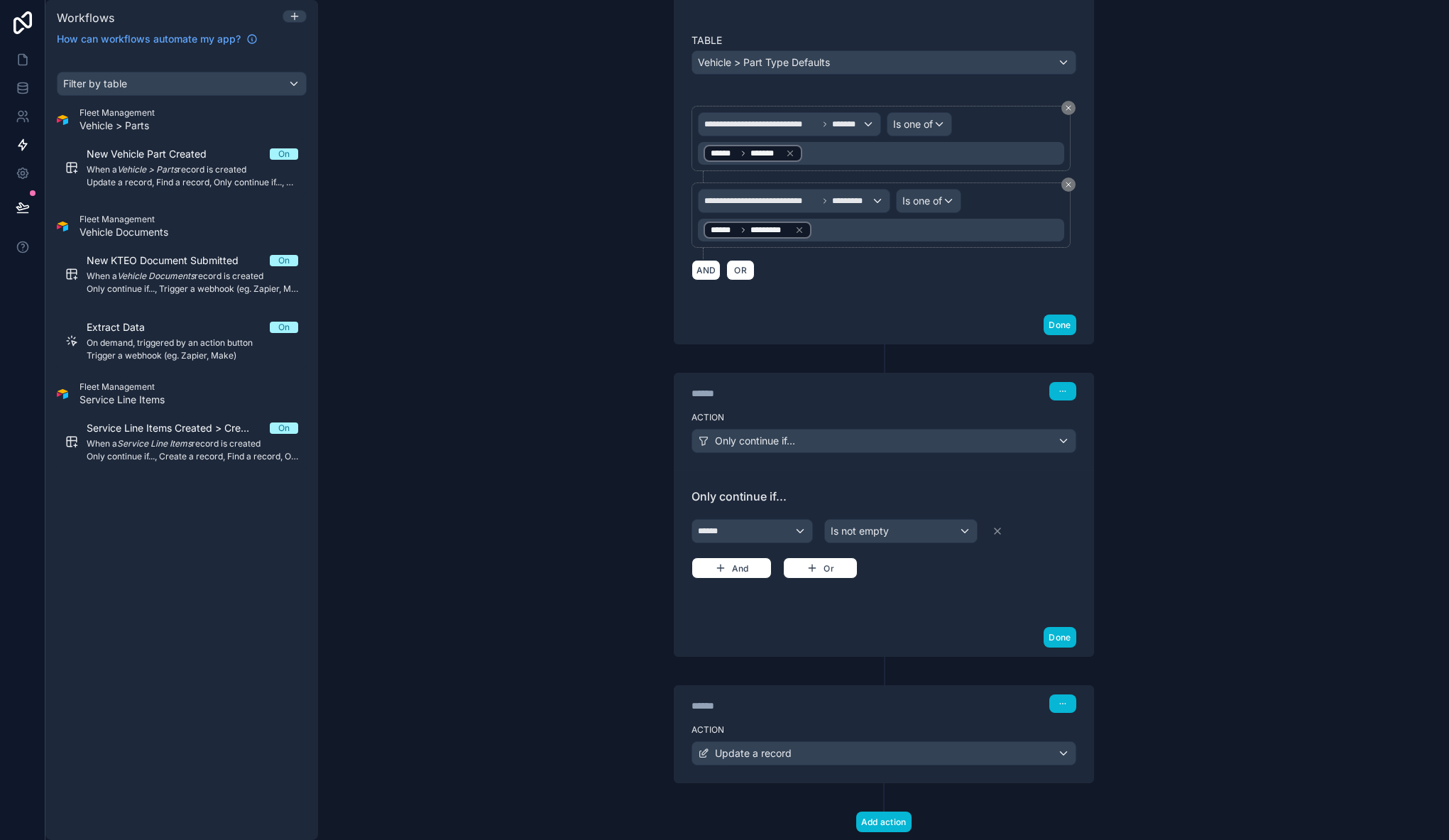
scroll to position [548, 0]
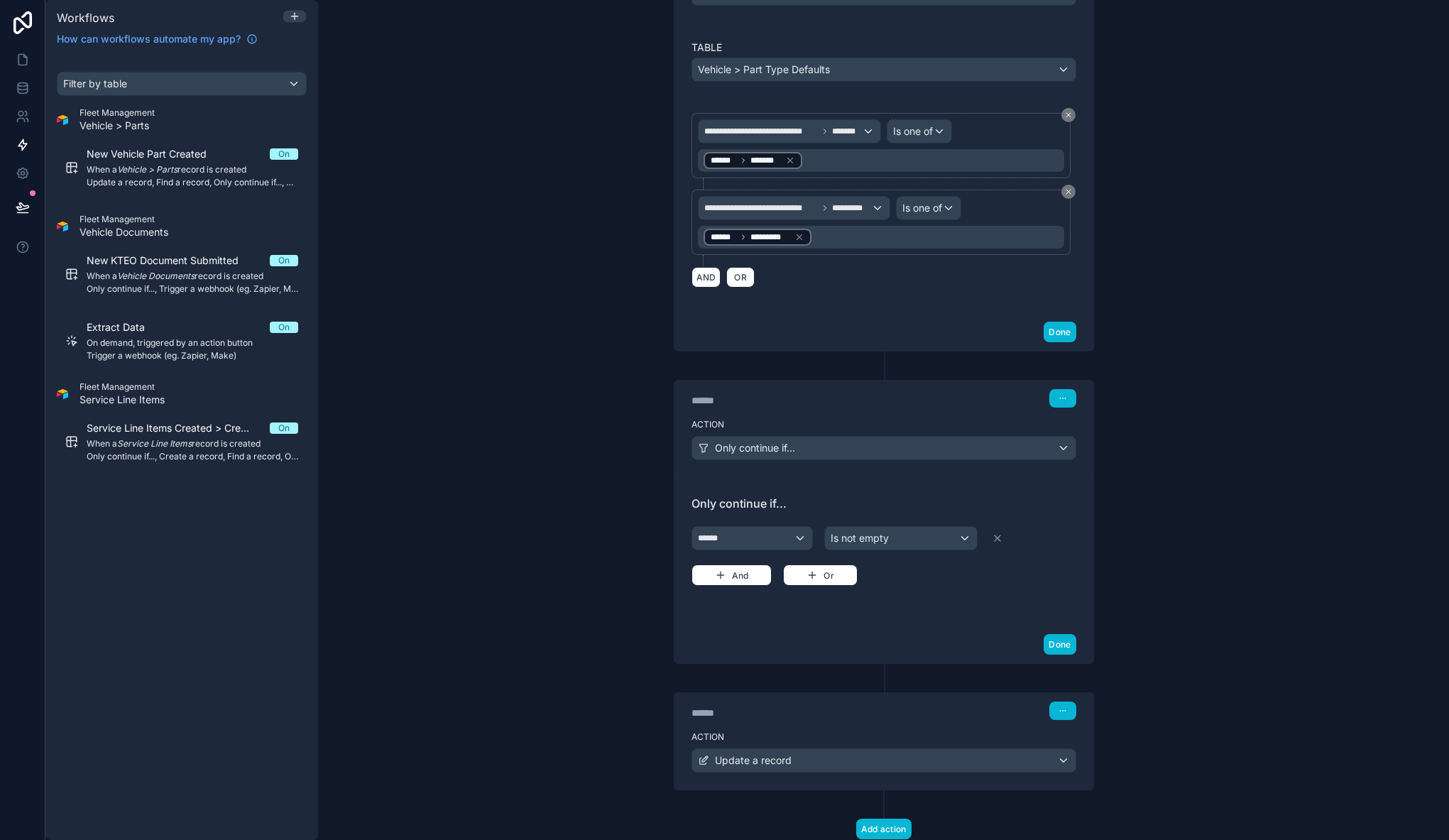
click at [496, 310] on div "**********" at bounding box center [883, 420] width 1131 height 840
click at [1063, 330] on button "Done" at bounding box center [1060, 331] width 32 height 20
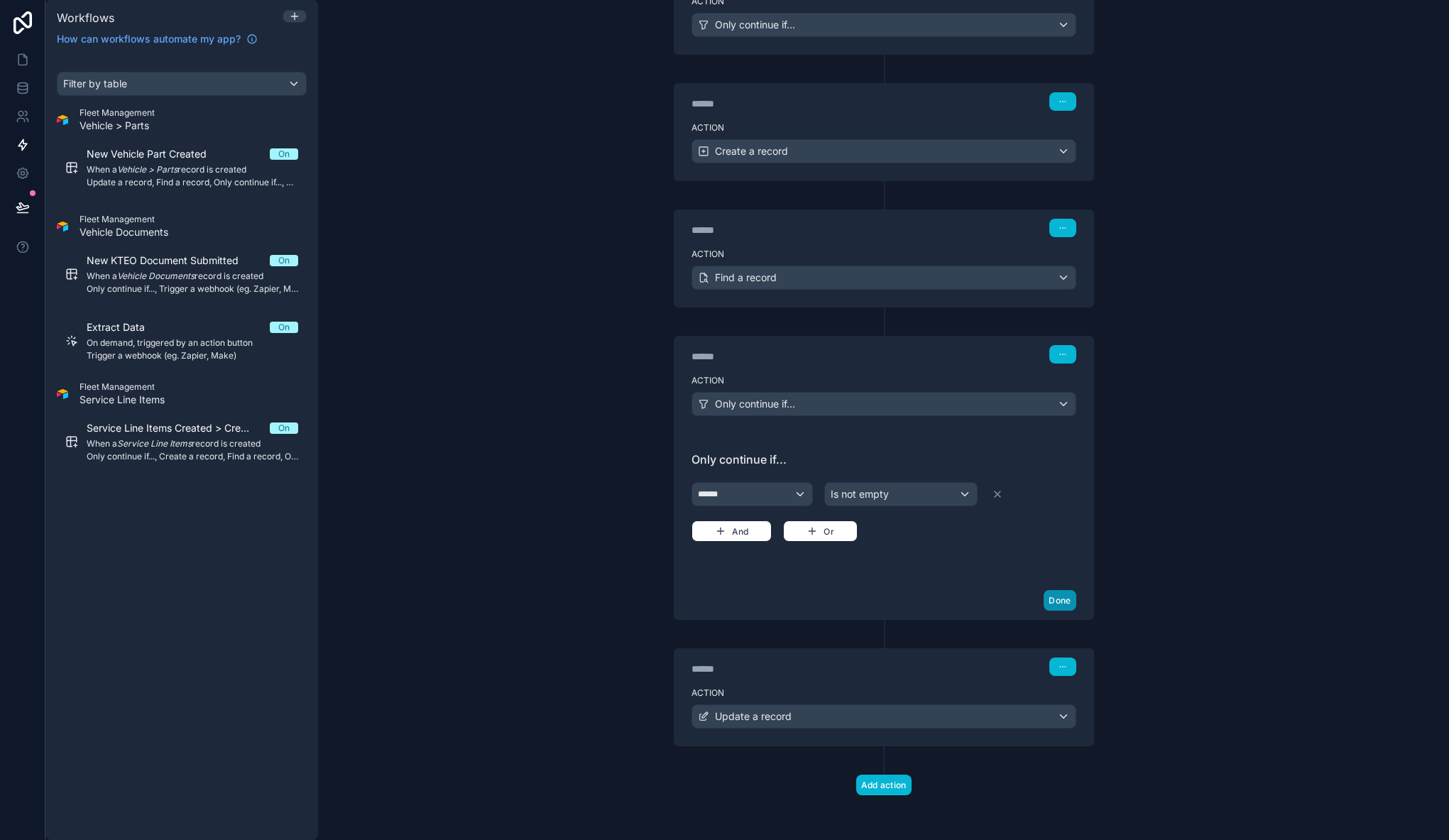
click at [1059, 595] on button "Done" at bounding box center [1060, 600] width 32 height 20
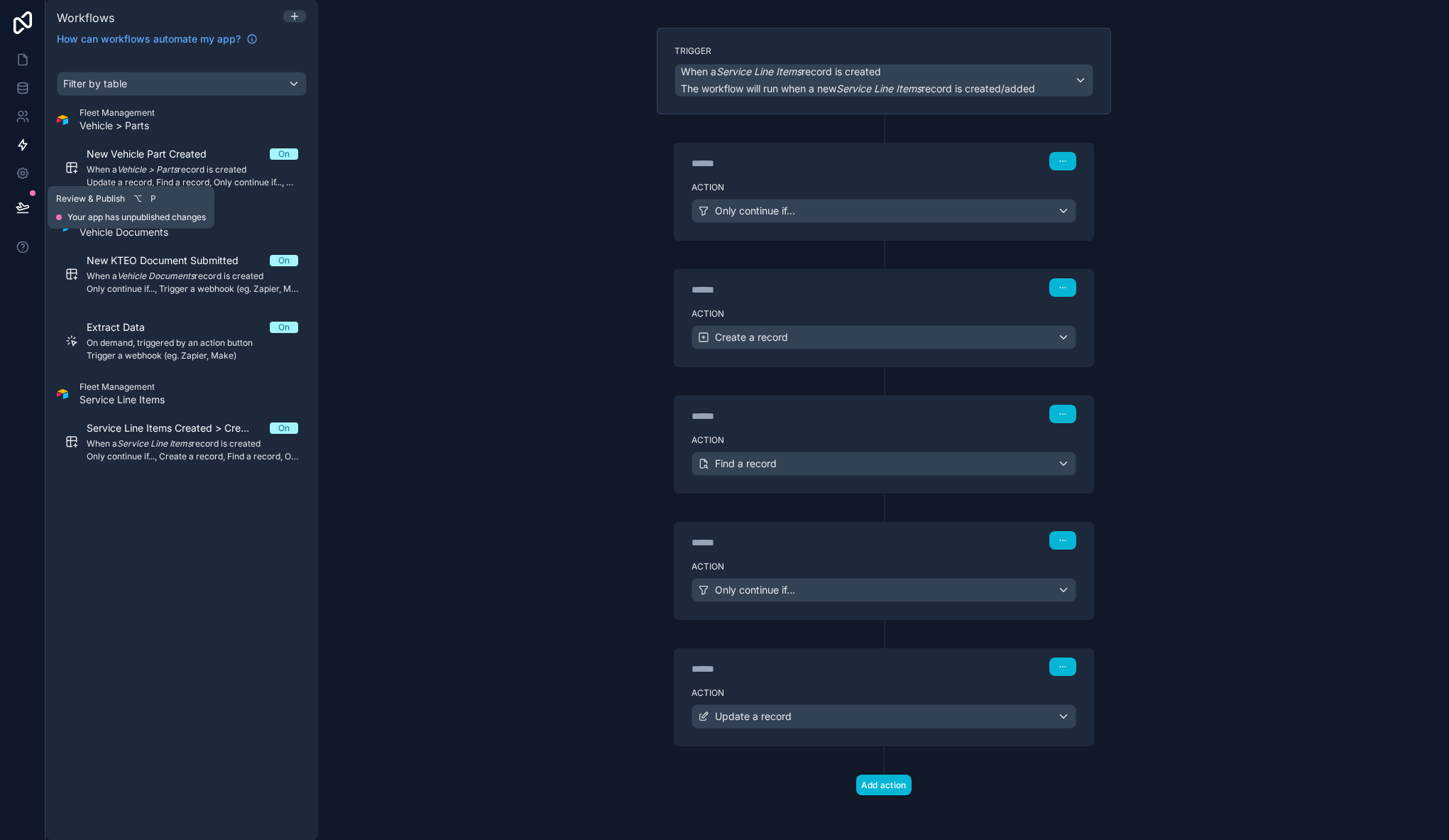
click at [27, 209] on icon at bounding box center [23, 207] width 14 height 14
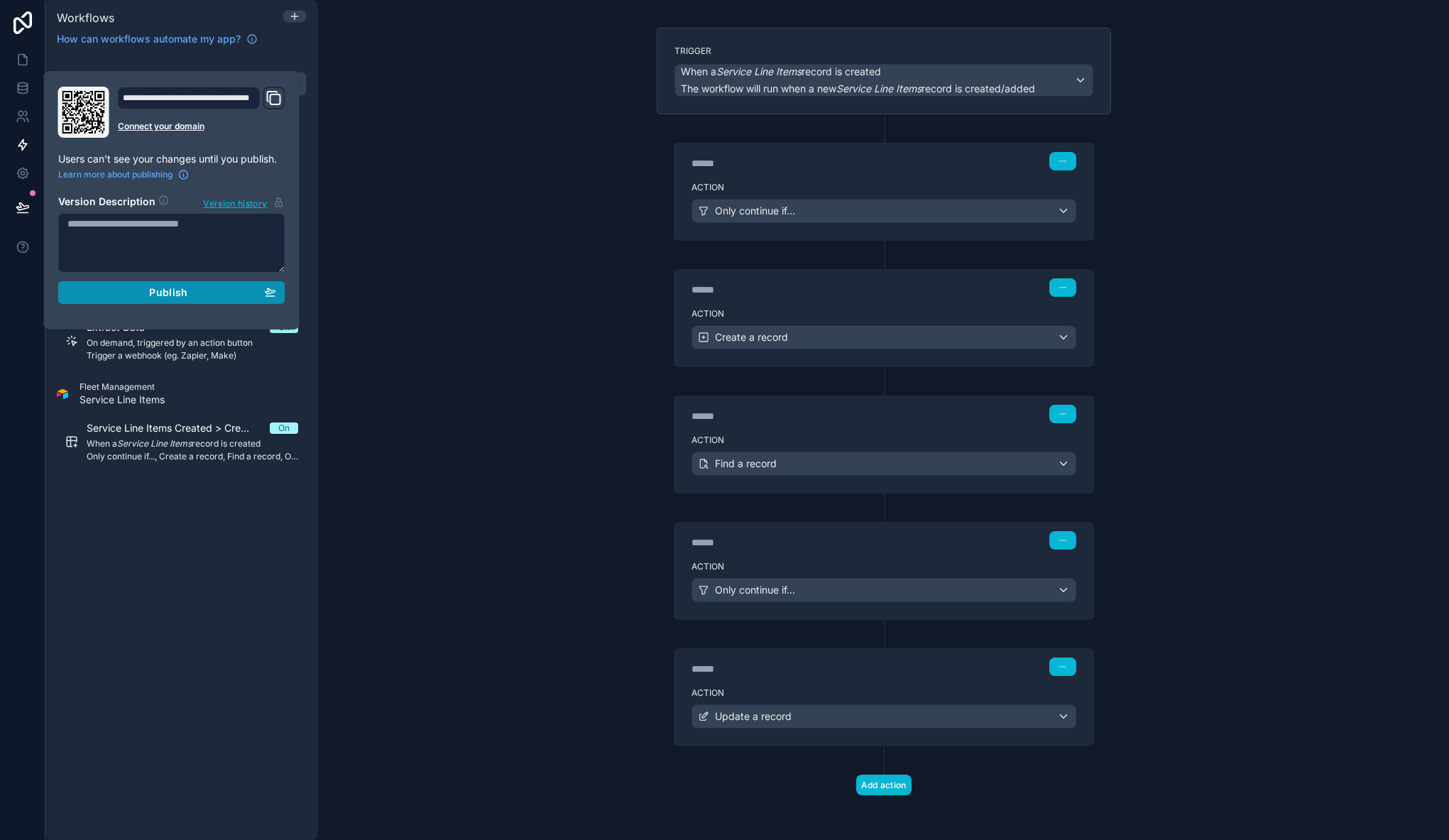
click at [232, 298] on button "Publish" at bounding box center [171, 292] width 227 height 23
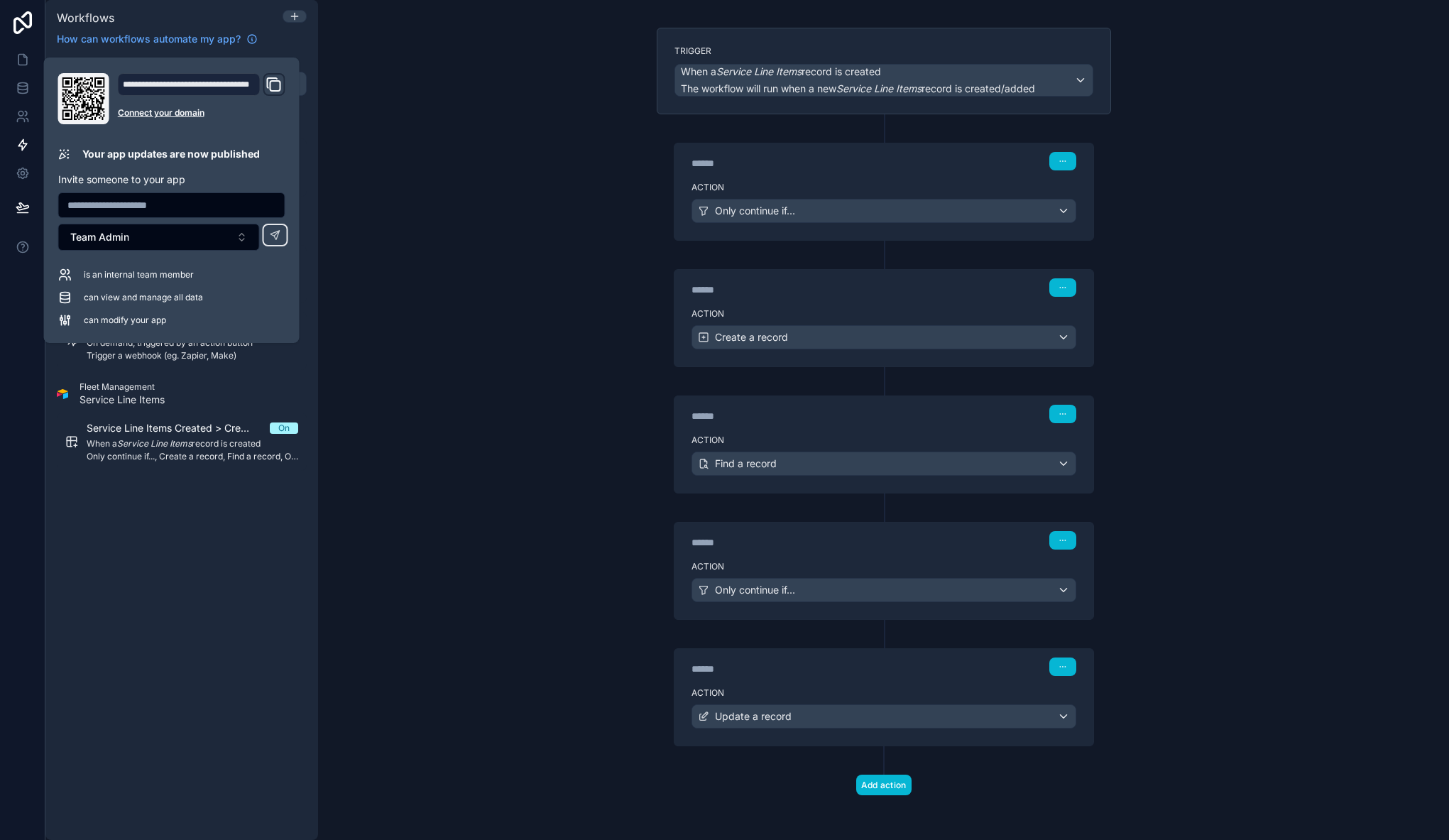
click at [473, 268] on div "**********" at bounding box center [883, 420] width 1131 height 840
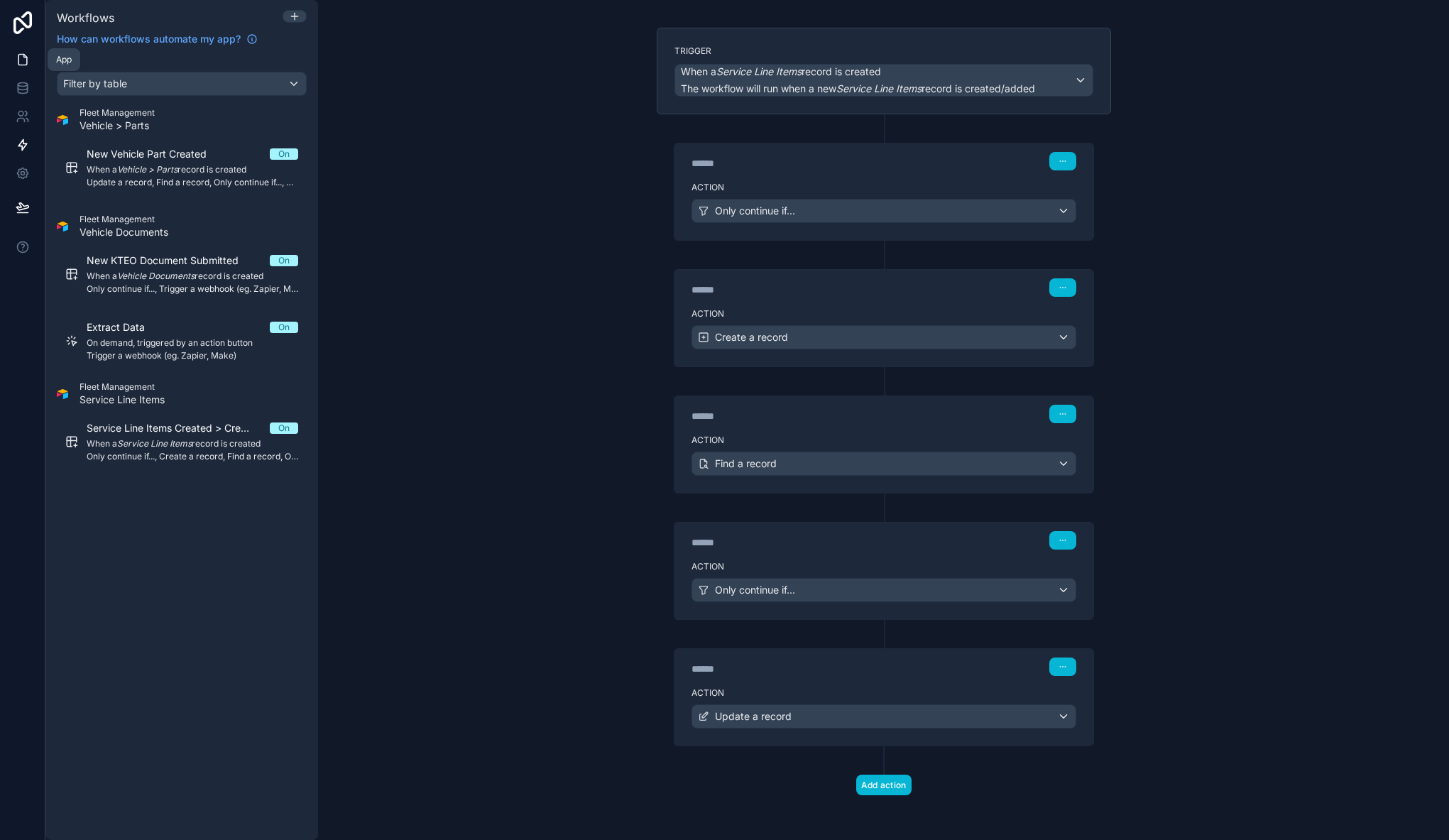
click at [11, 63] on link at bounding box center [22, 60] width 45 height 29
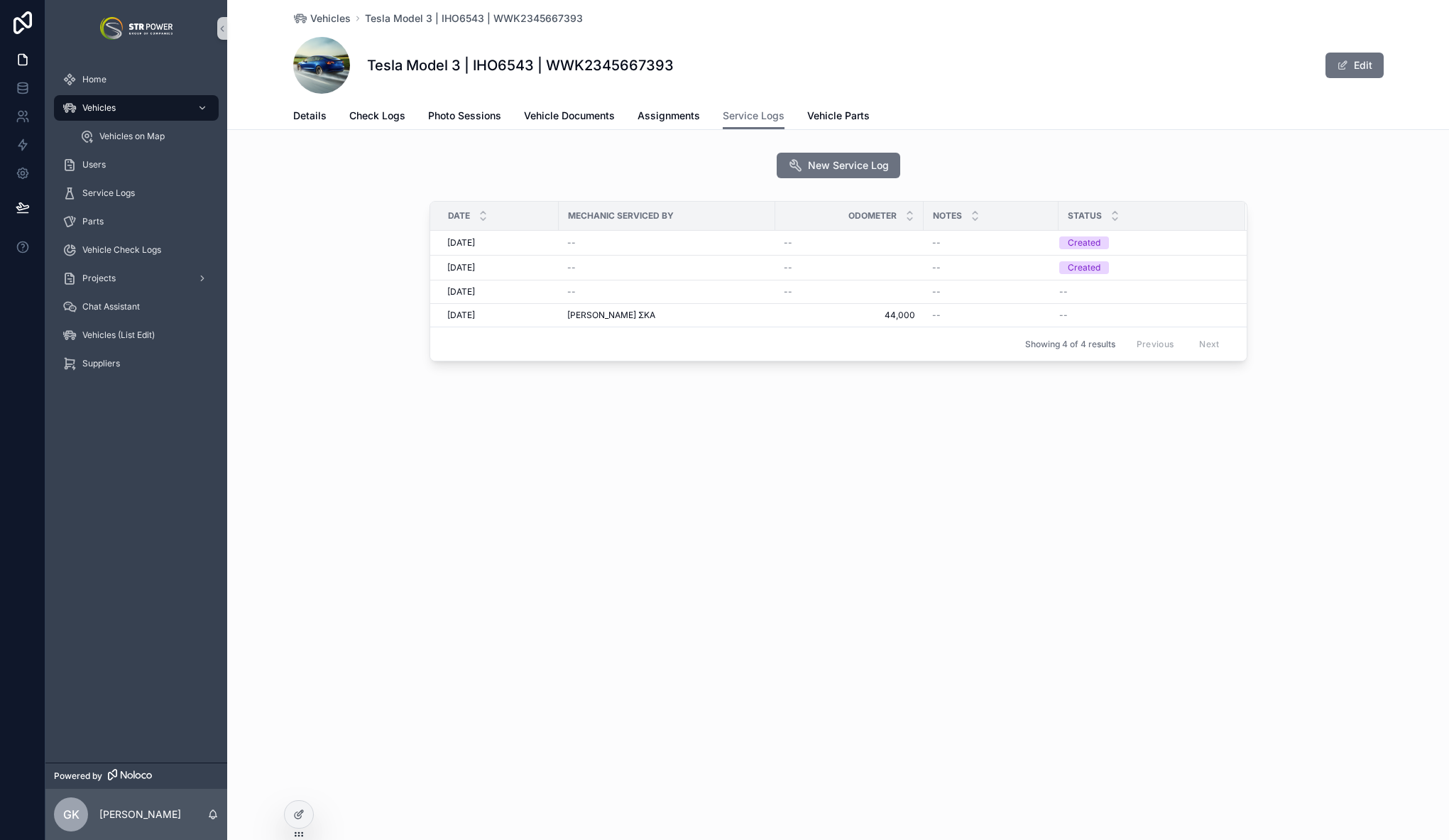
drag, startPoint x: 370, startPoint y: 371, endPoint x: 371, endPoint y: 355, distance: 16.0
click at [370, 370] on div "Date Mechanic Serviced By Odometer Notes Status [DATE] [DATE] -- -- -- Created …" at bounding box center [838, 284] width 1222 height 177
click at [742, 117] on span "Service Logs" at bounding box center [753, 115] width 62 height 14
click at [851, 160] on span "New Service Log" at bounding box center [848, 165] width 81 height 14
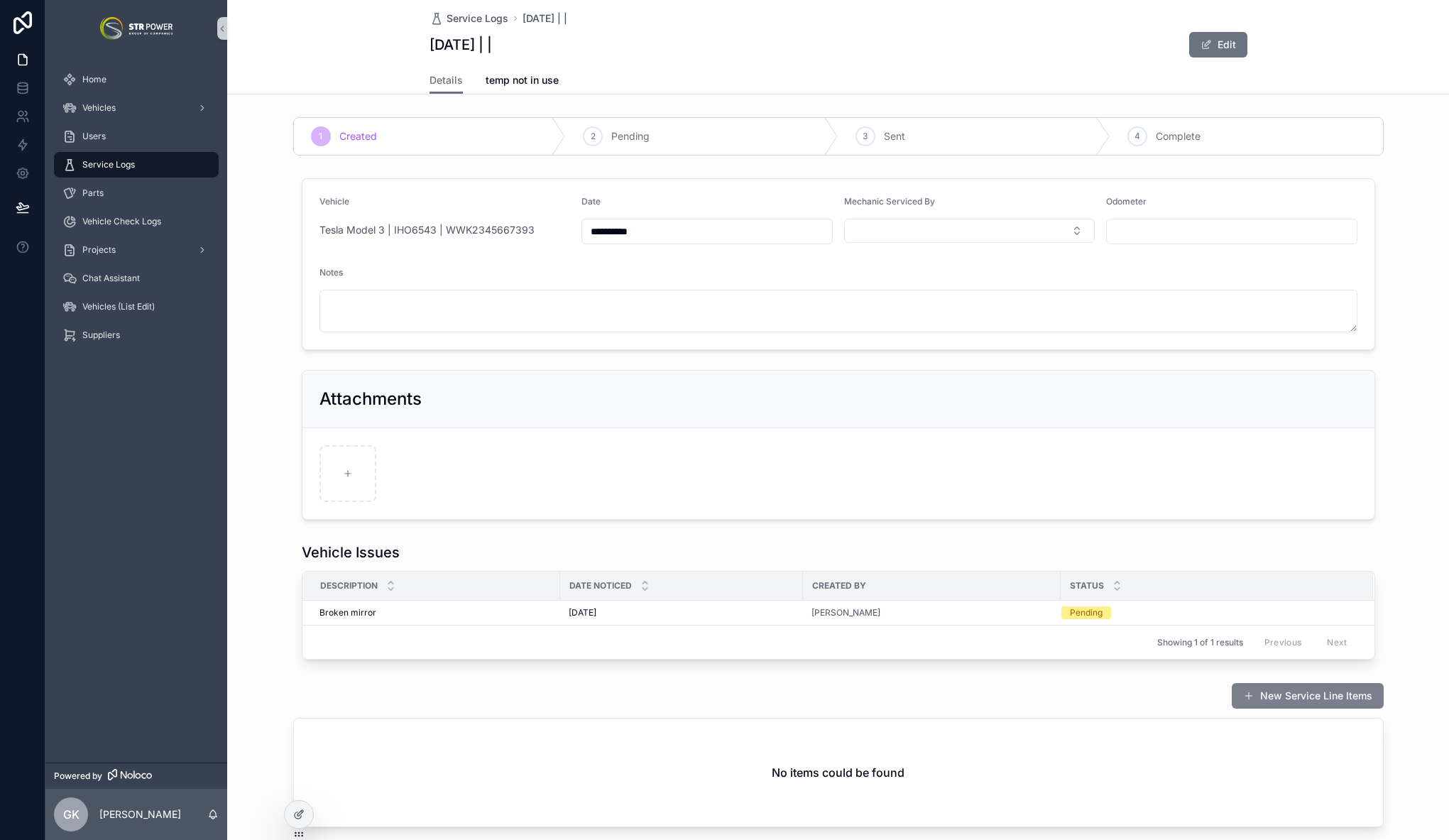
click at [1297, 698] on button "New Service Line Items" at bounding box center [1307, 696] width 152 height 26
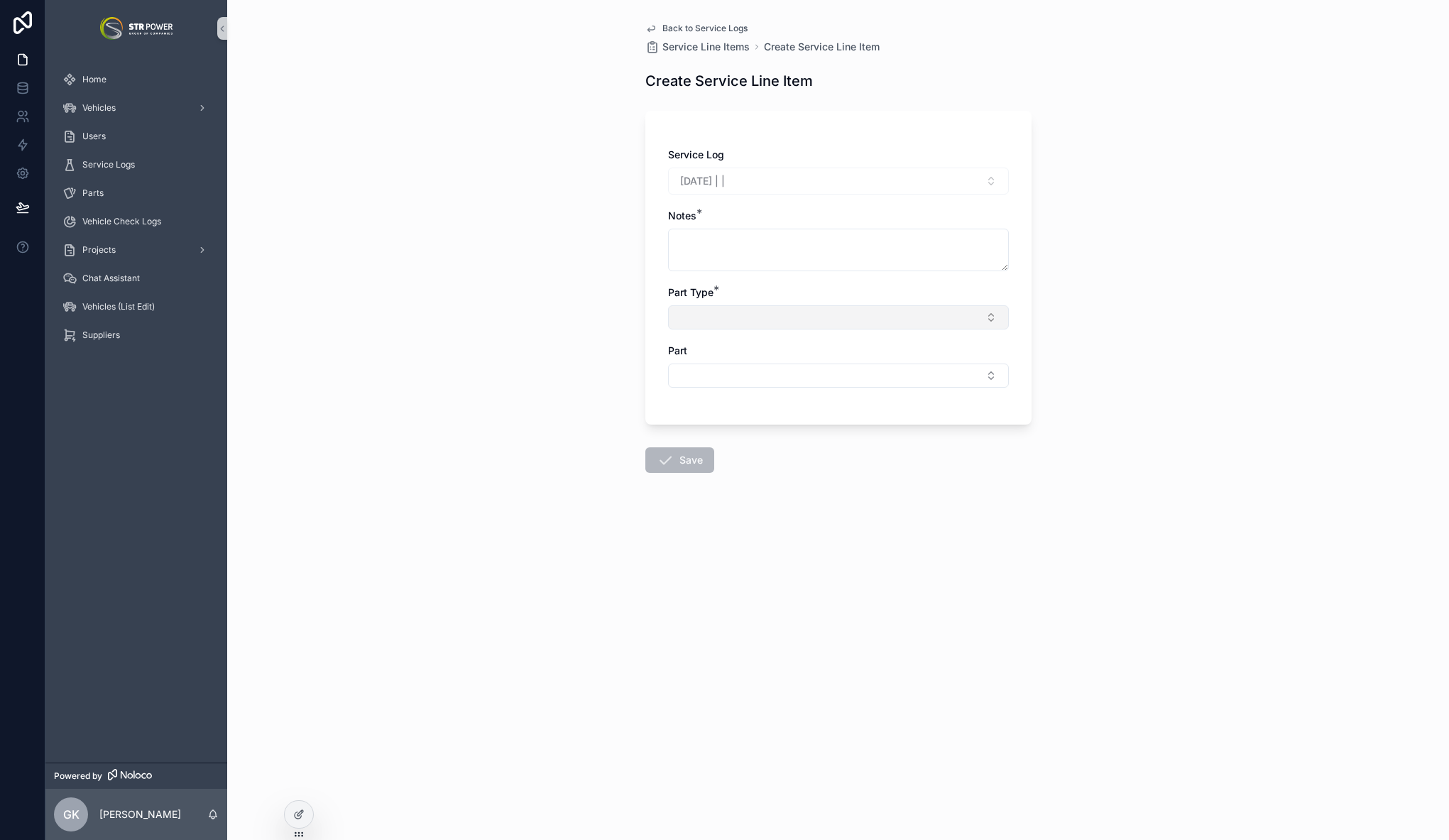
click at [737, 318] on button "Select Button" at bounding box center [838, 317] width 340 height 24
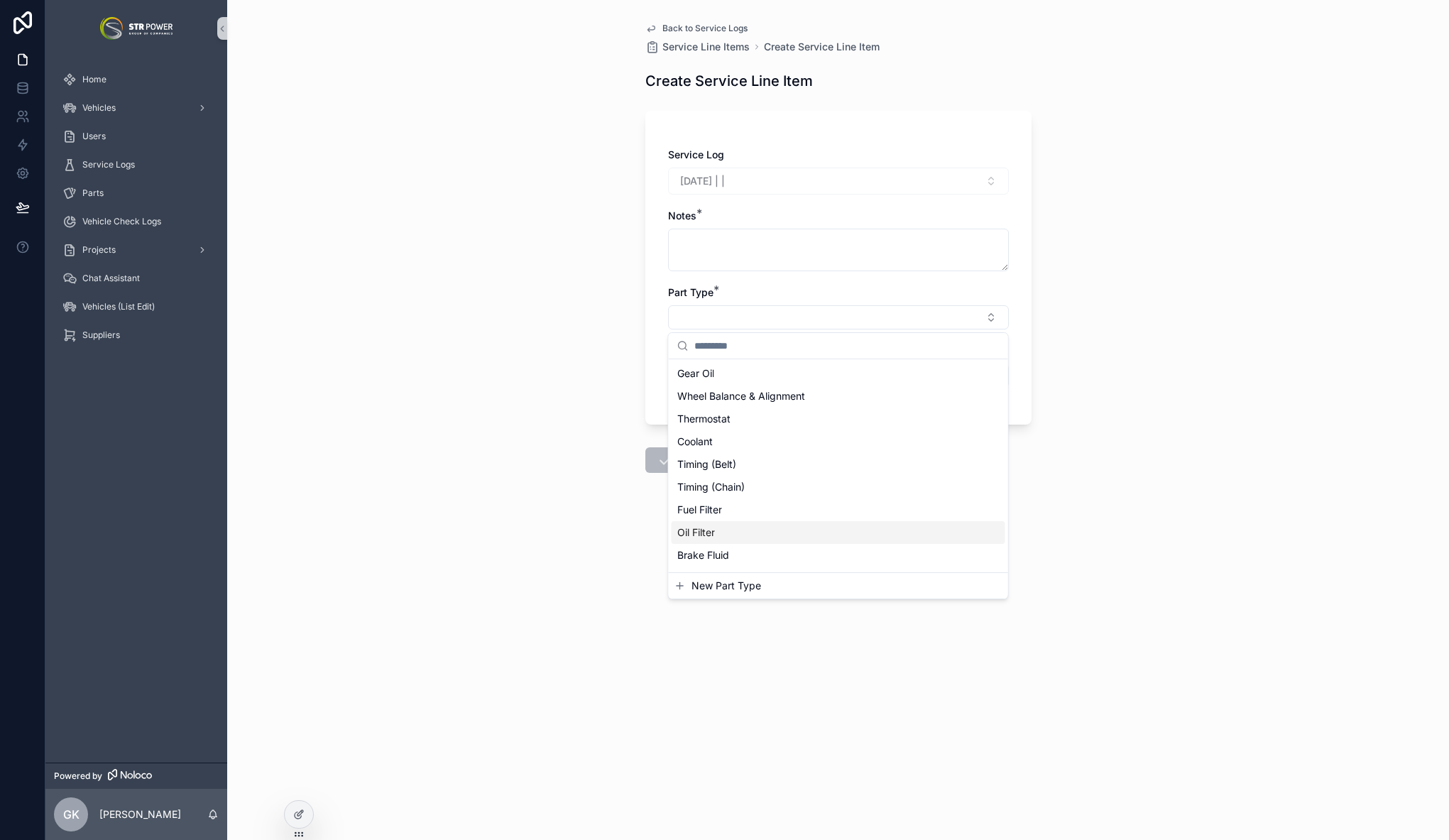
click at [743, 533] on div "Oil Filter" at bounding box center [838, 532] width 334 height 23
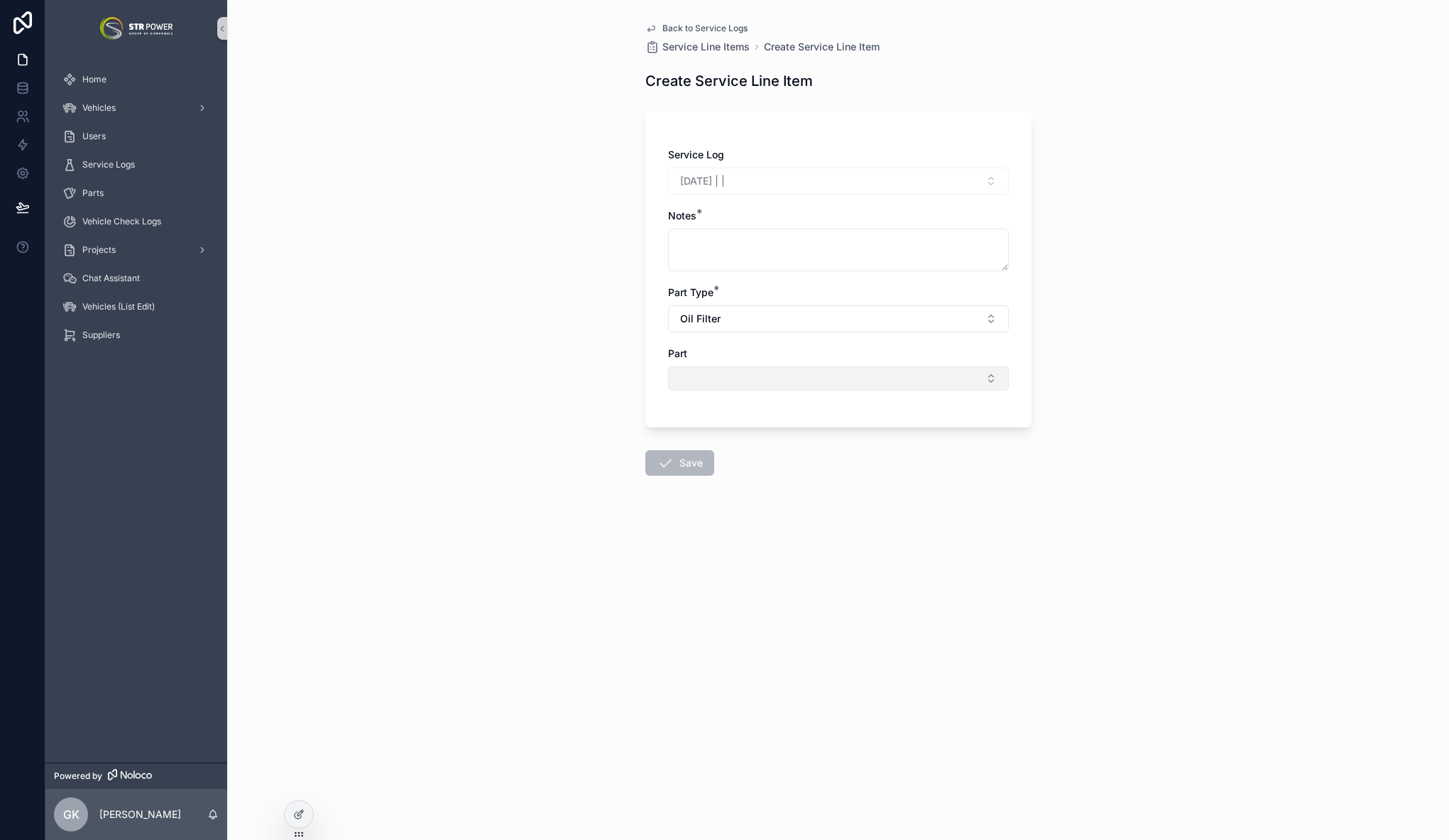
click at [729, 376] on button "Select Button" at bounding box center [838, 378] width 340 height 24
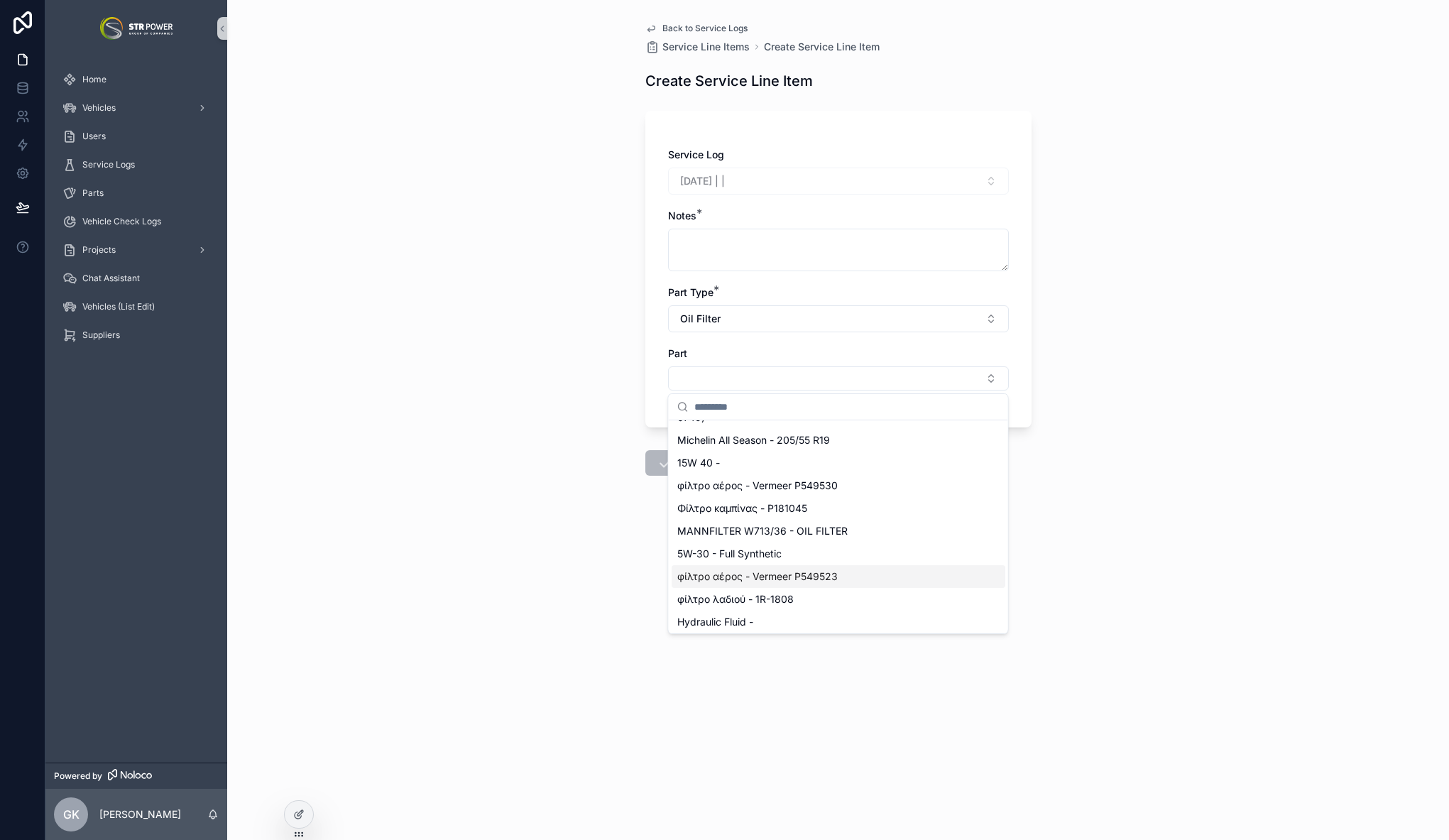
scroll to position [78, 0]
click at [803, 594] on div "φίλτρο λαδιού - 1R-1808" at bounding box center [838, 597] width 334 height 23
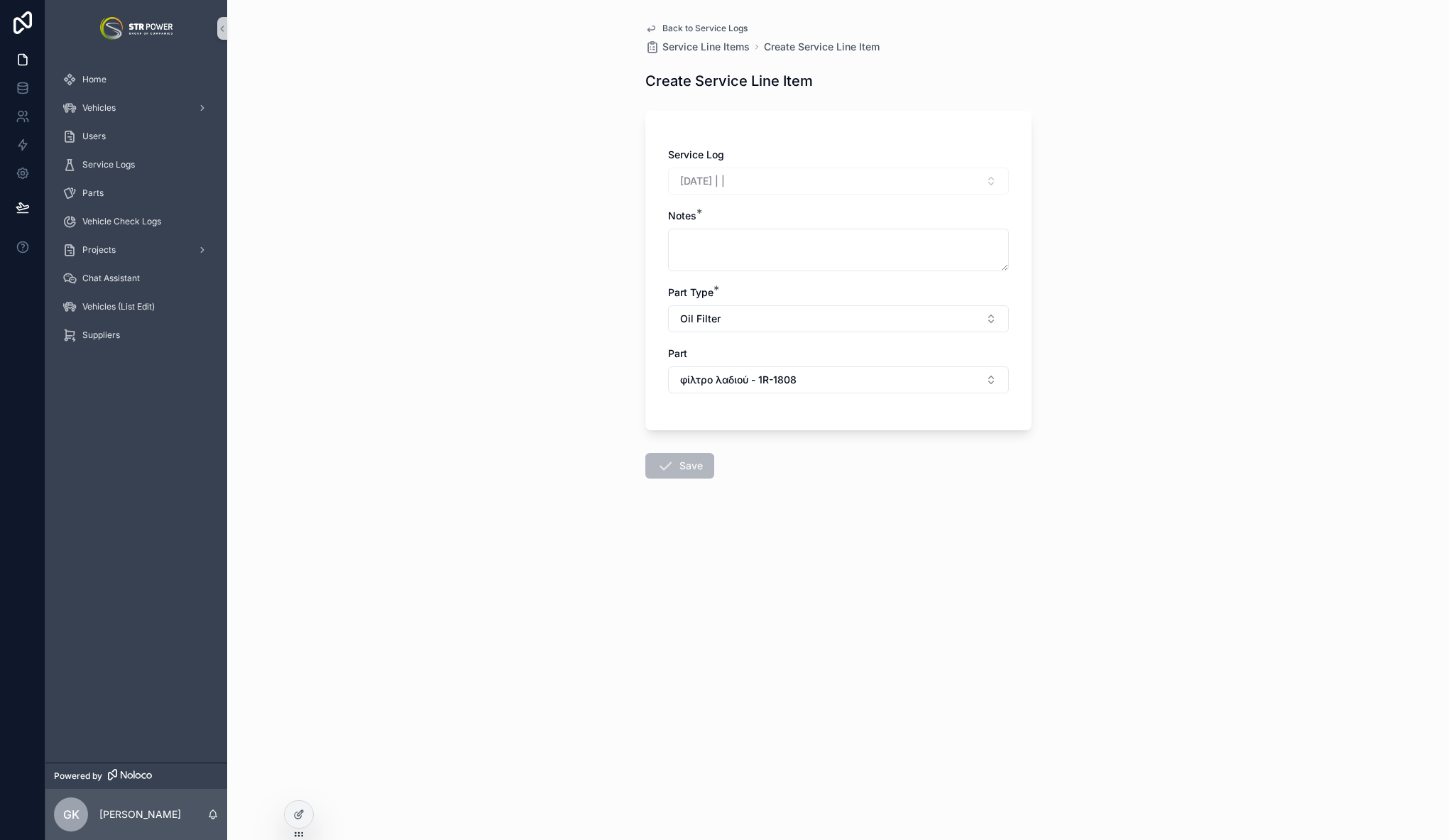
click at [679, 28] on span "Back to Service Logs" at bounding box center [705, 28] width 85 height 11
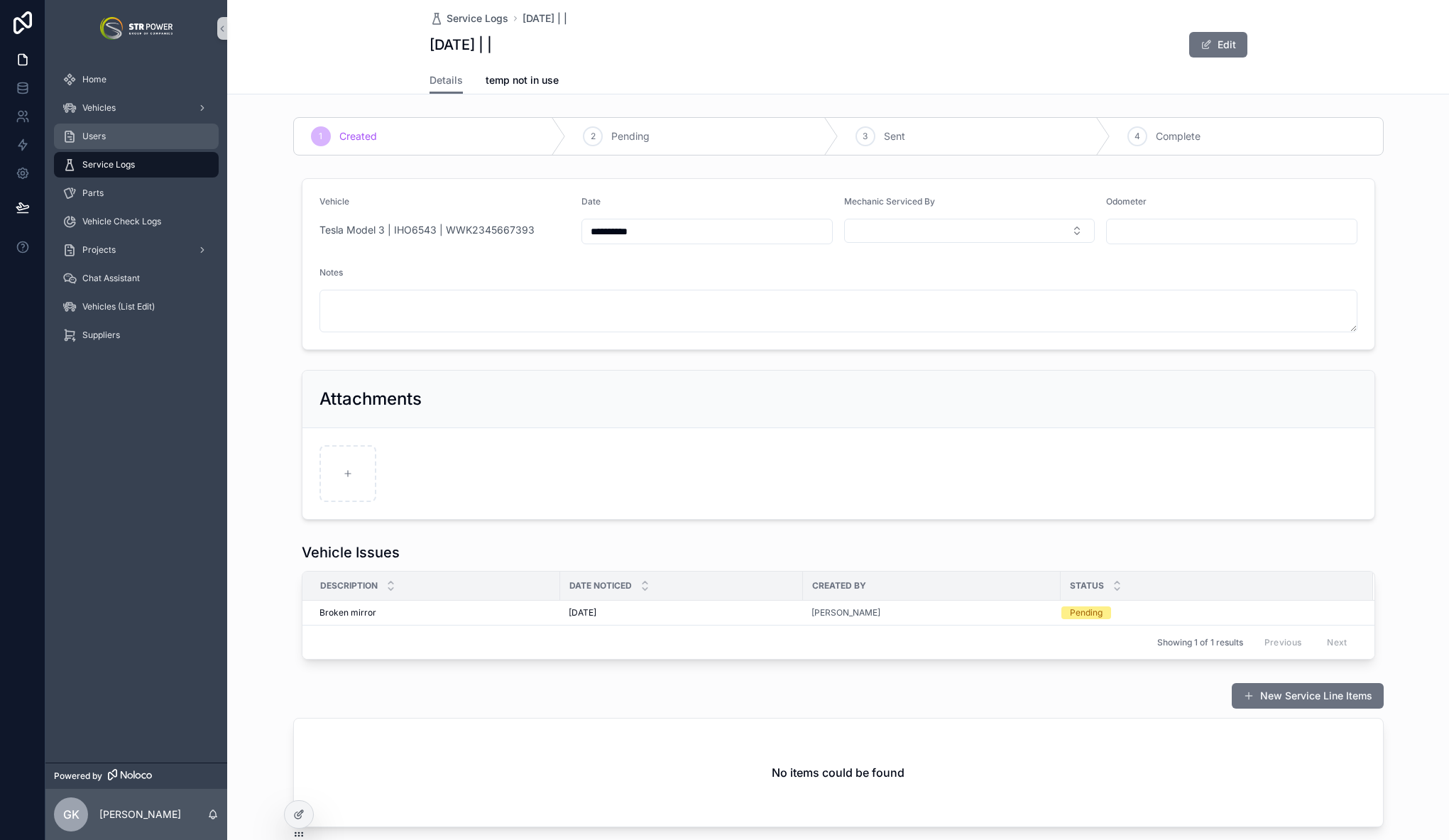
click at [117, 133] on div "Users" at bounding box center [137, 137] width 148 height 23
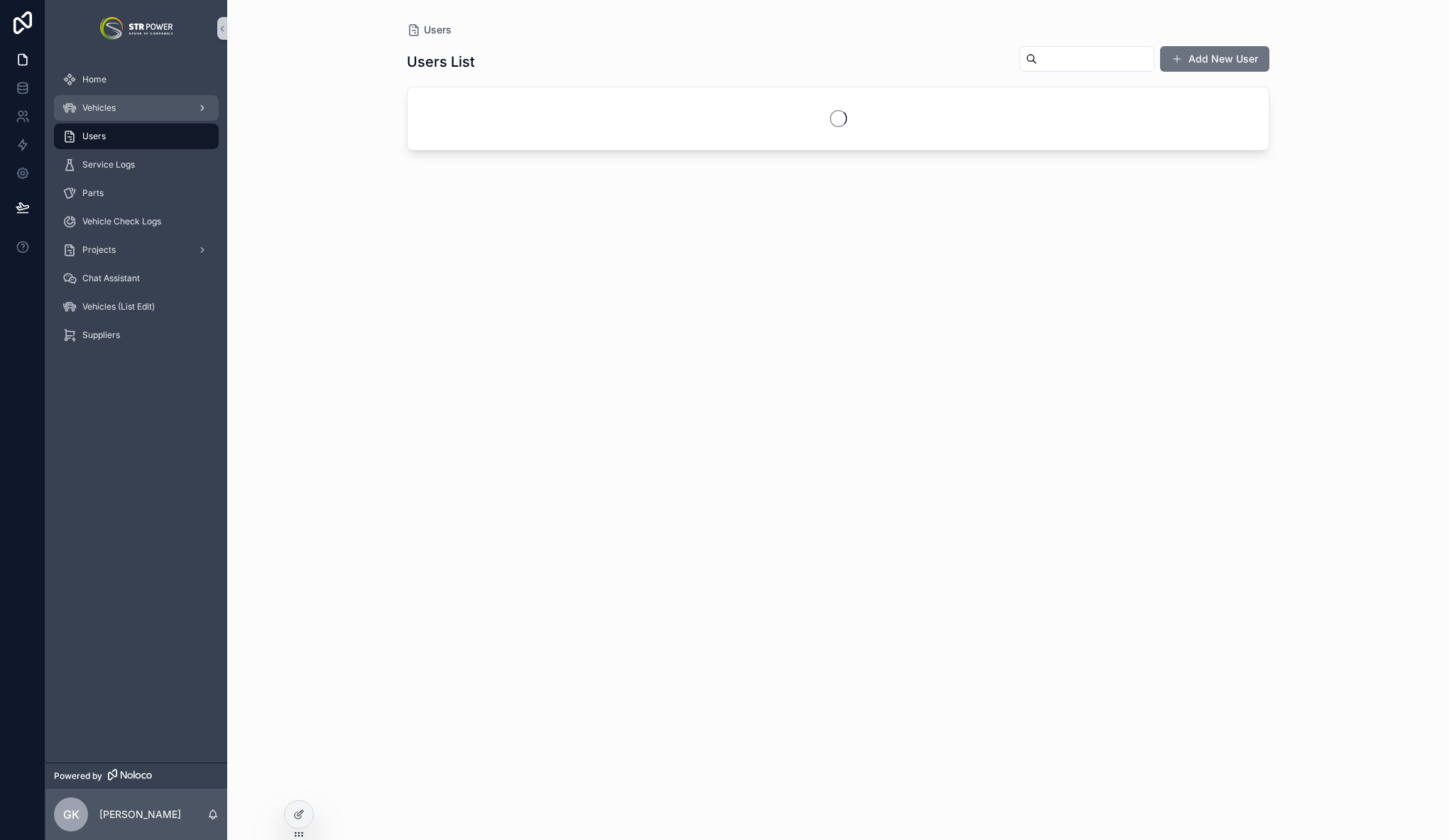
click at [116, 106] on div "Vehicles" at bounding box center [137, 108] width 148 height 23
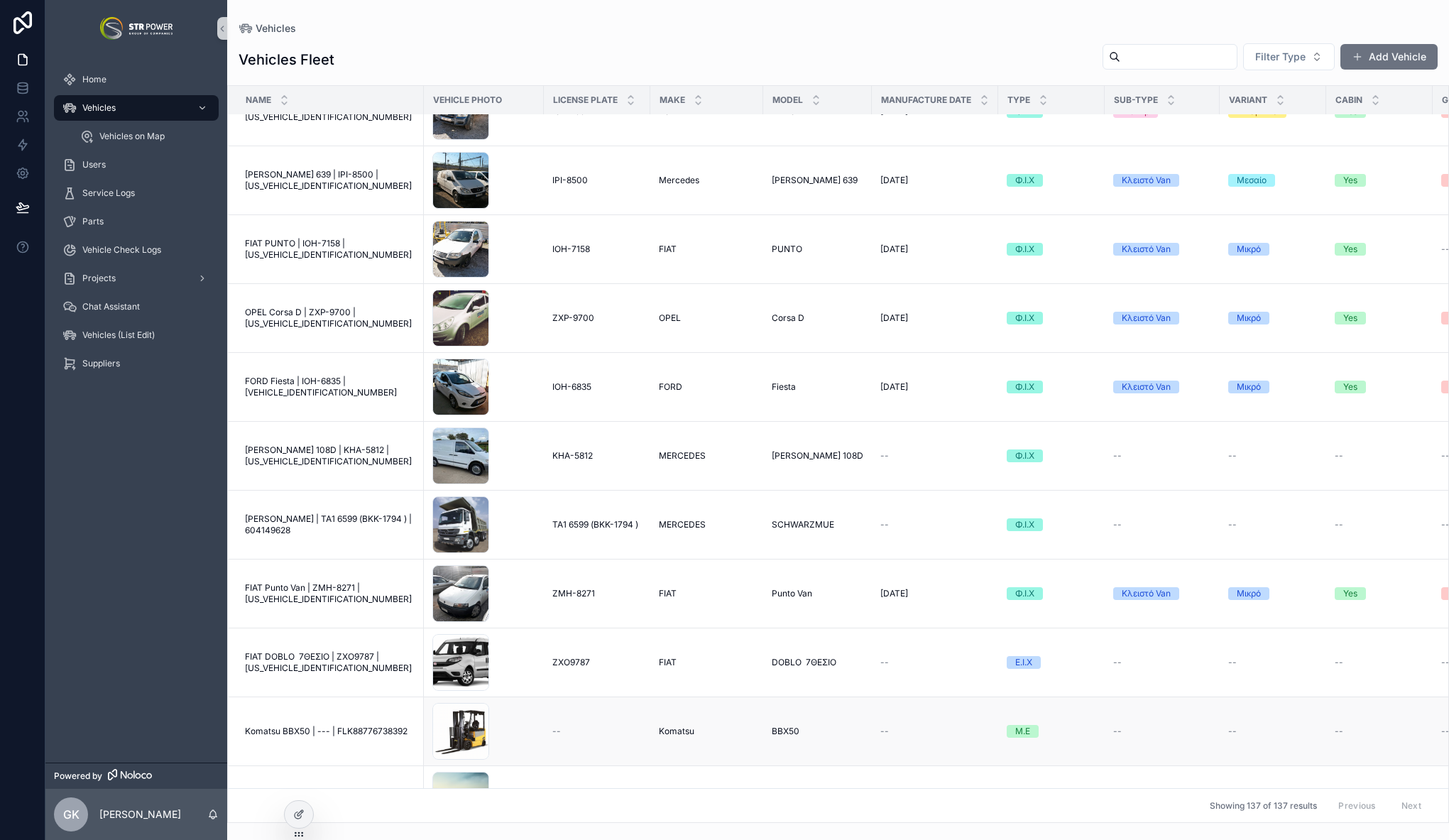
scroll to position [3407, 0]
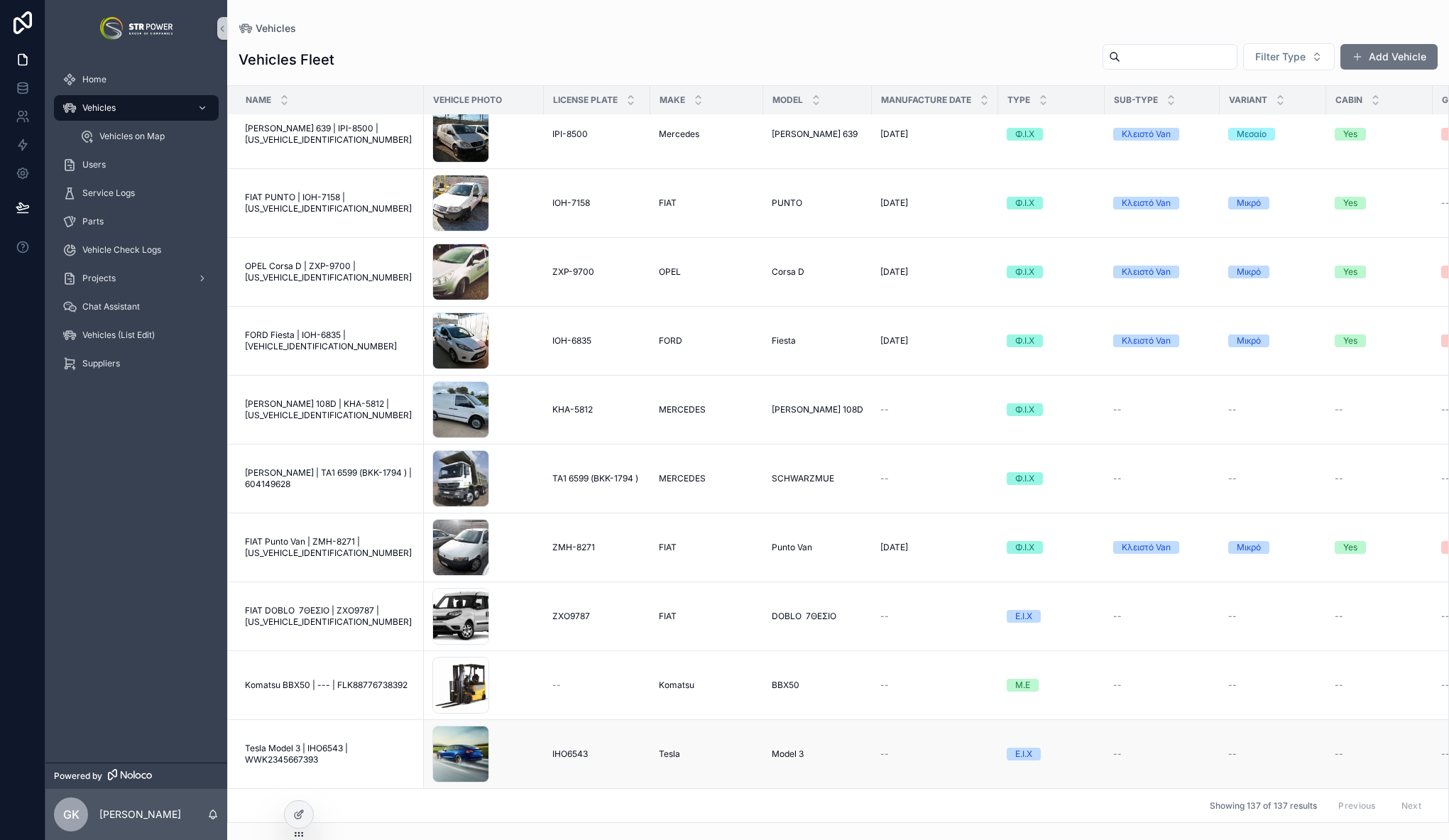
click at [305, 743] on span "Tesla Model 3 | IHO6543 | WWK2345667393" at bounding box center [330, 754] width 171 height 23
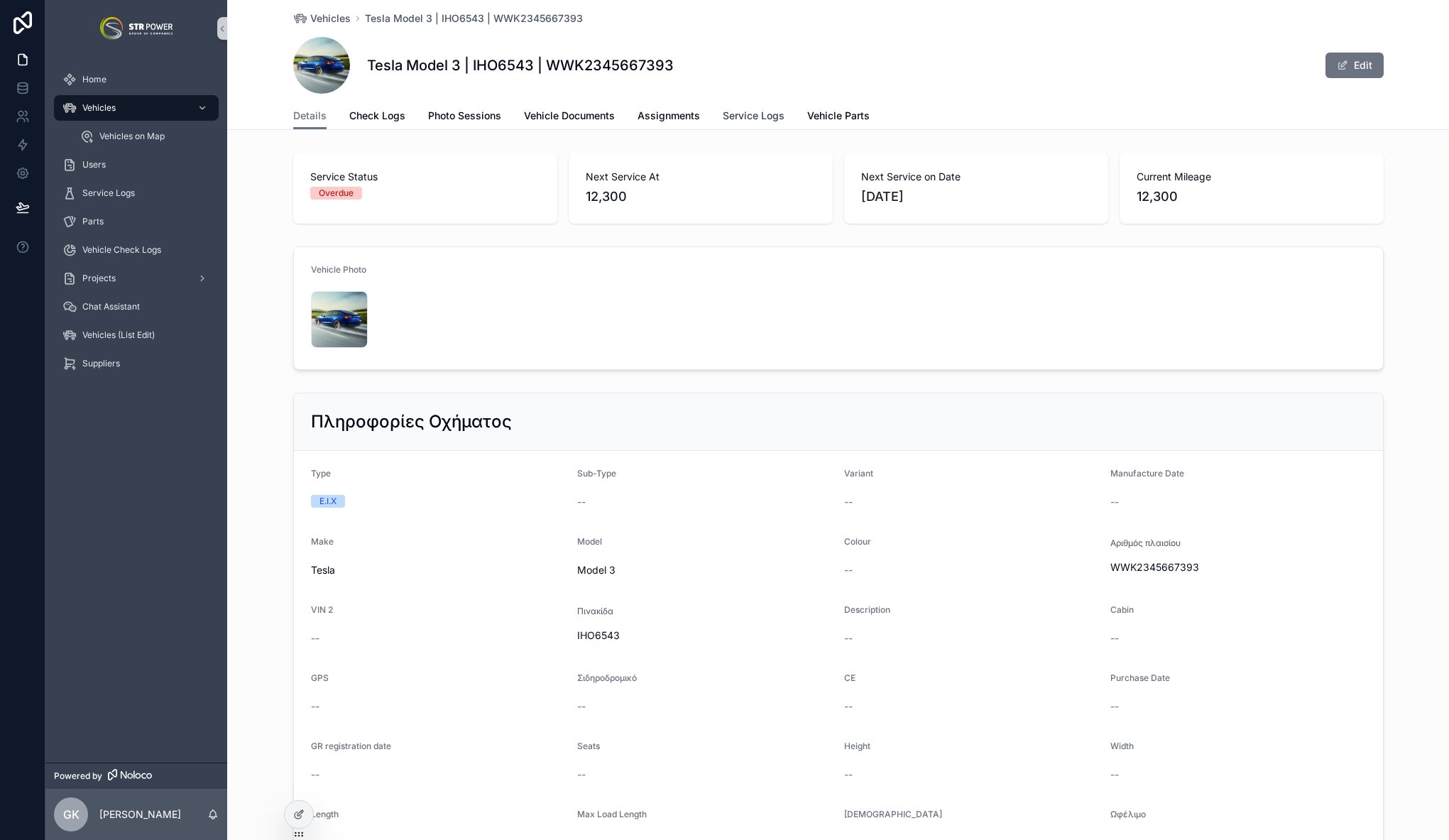
click at [761, 113] on span "Service Logs" at bounding box center [753, 115] width 62 height 14
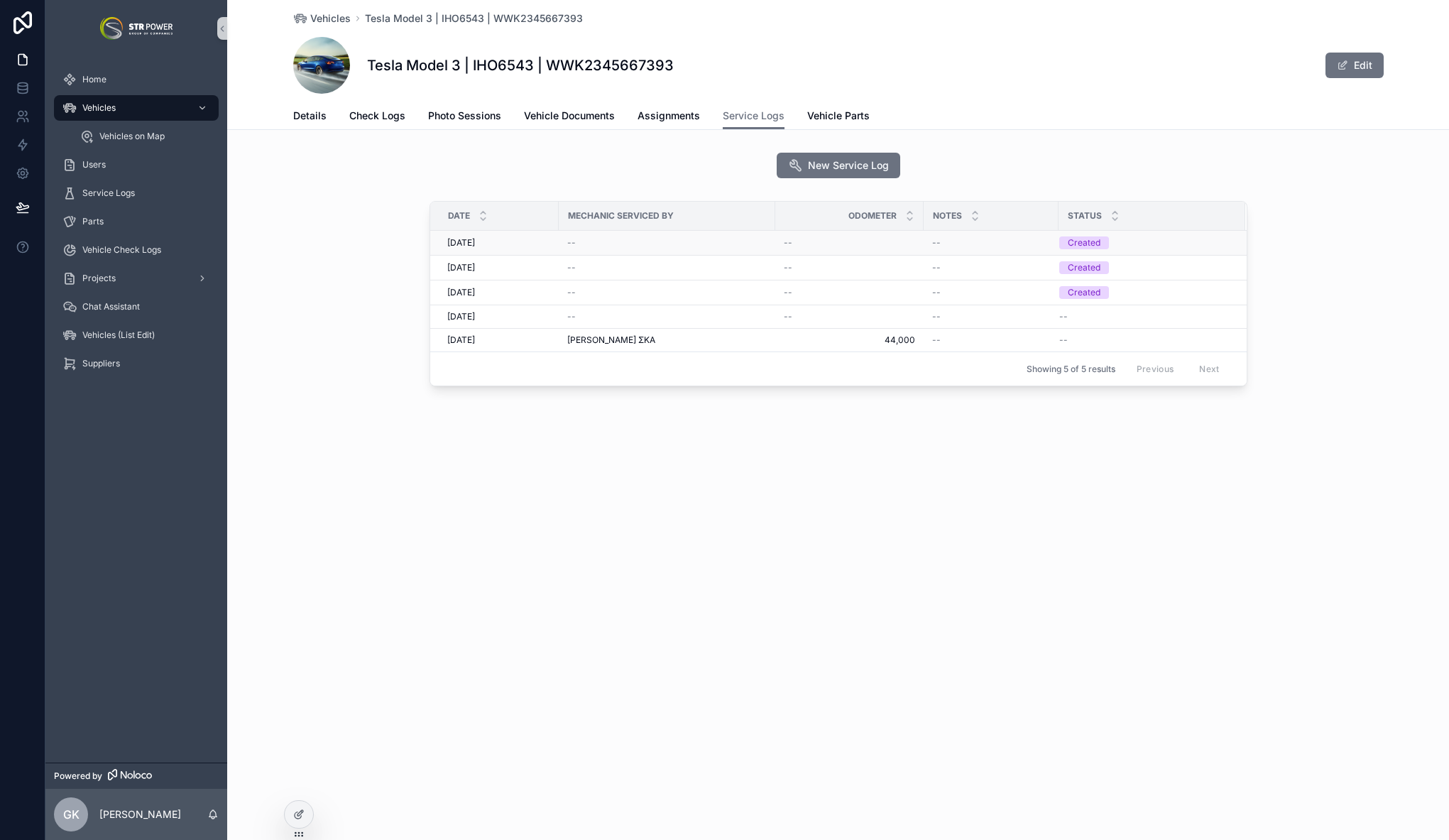
click at [538, 242] on div "[DATE] [DATE]" at bounding box center [499, 242] width 103 height 11
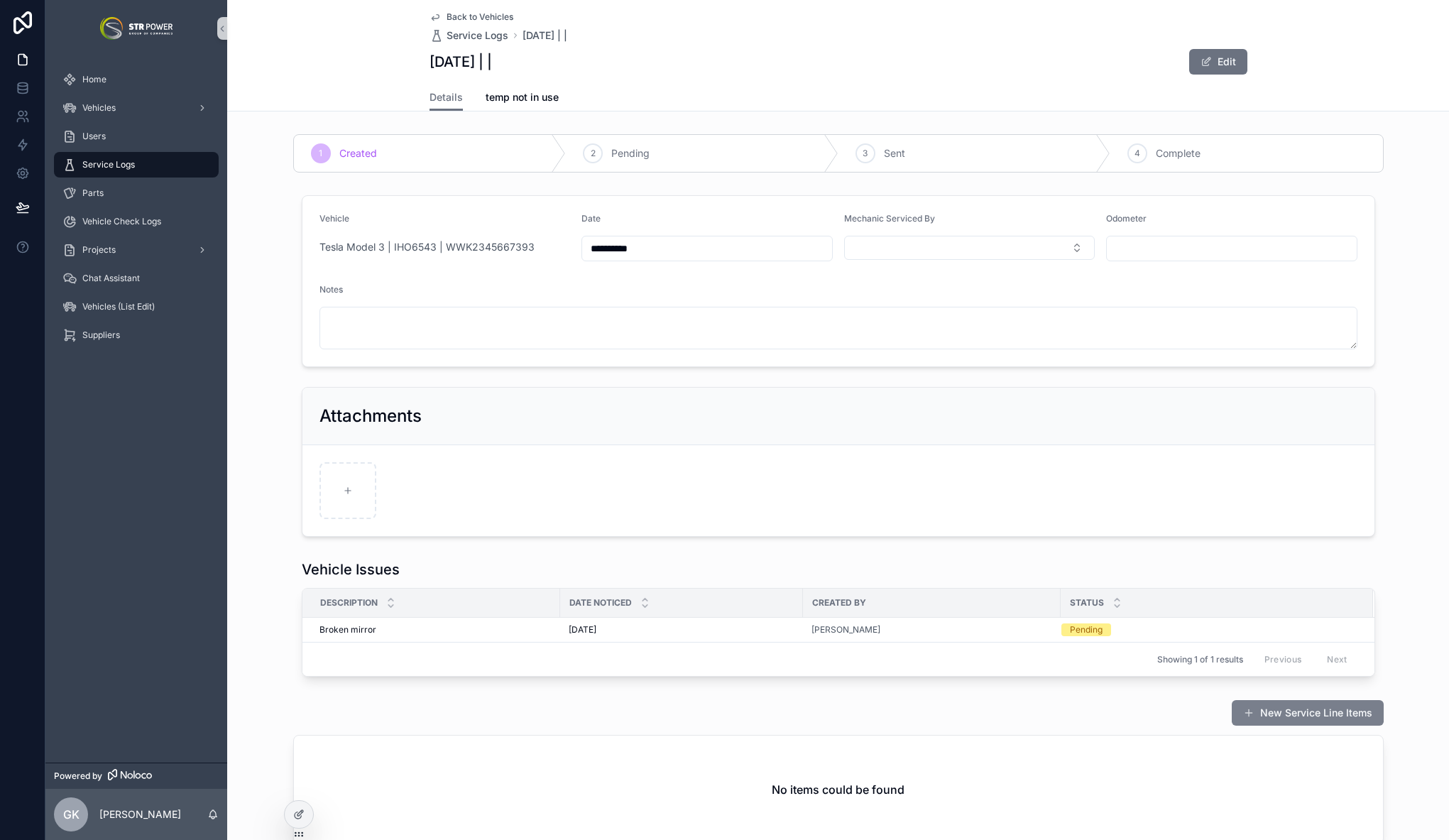
click at [1303, 712] on button "New Service Line Items" at bounding box center [1307, 712] width 152 height 26
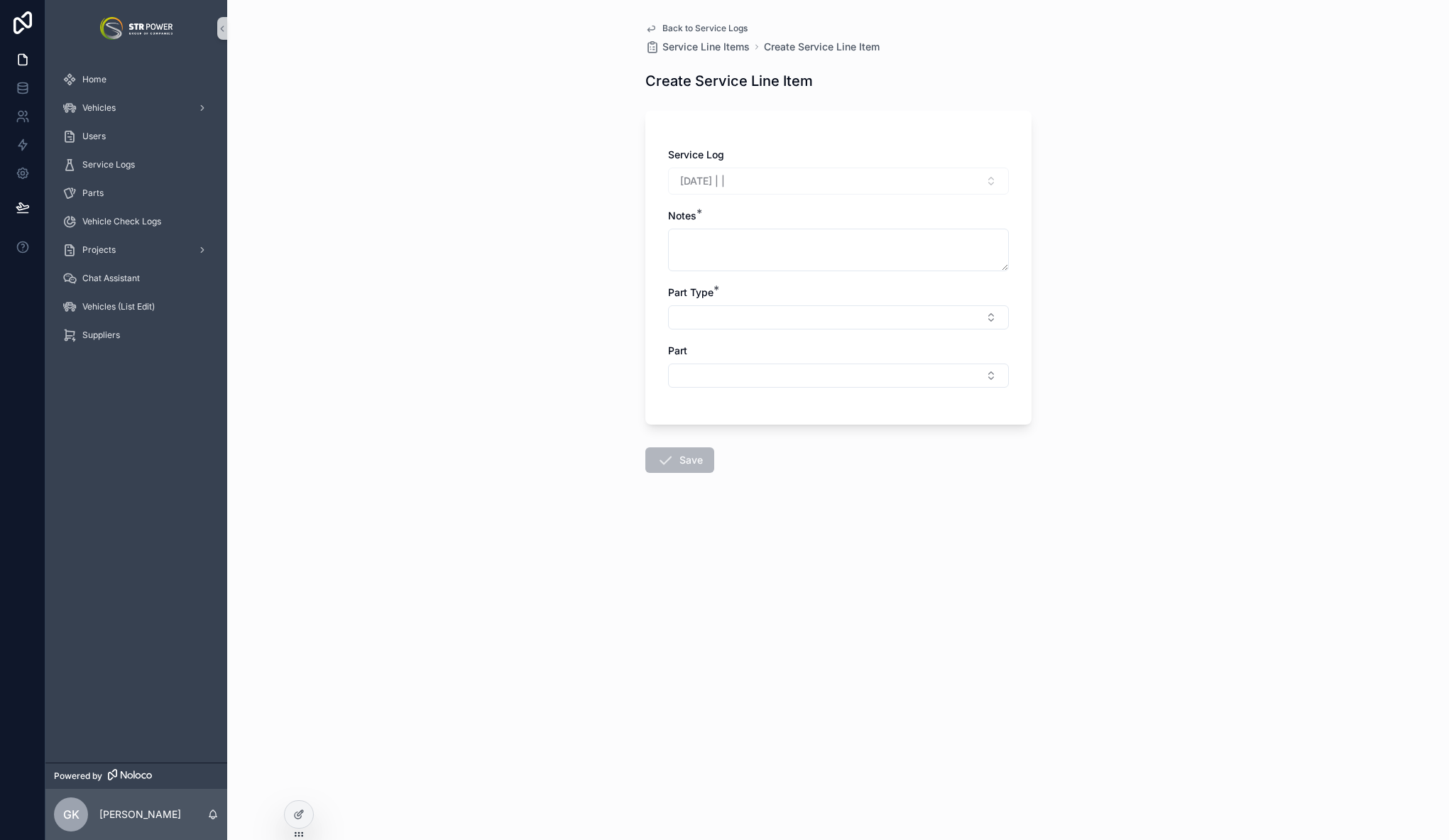
click at [669, 26] on span "Back to Service Logs" at bounding box center [705, 28] width 85 height 11
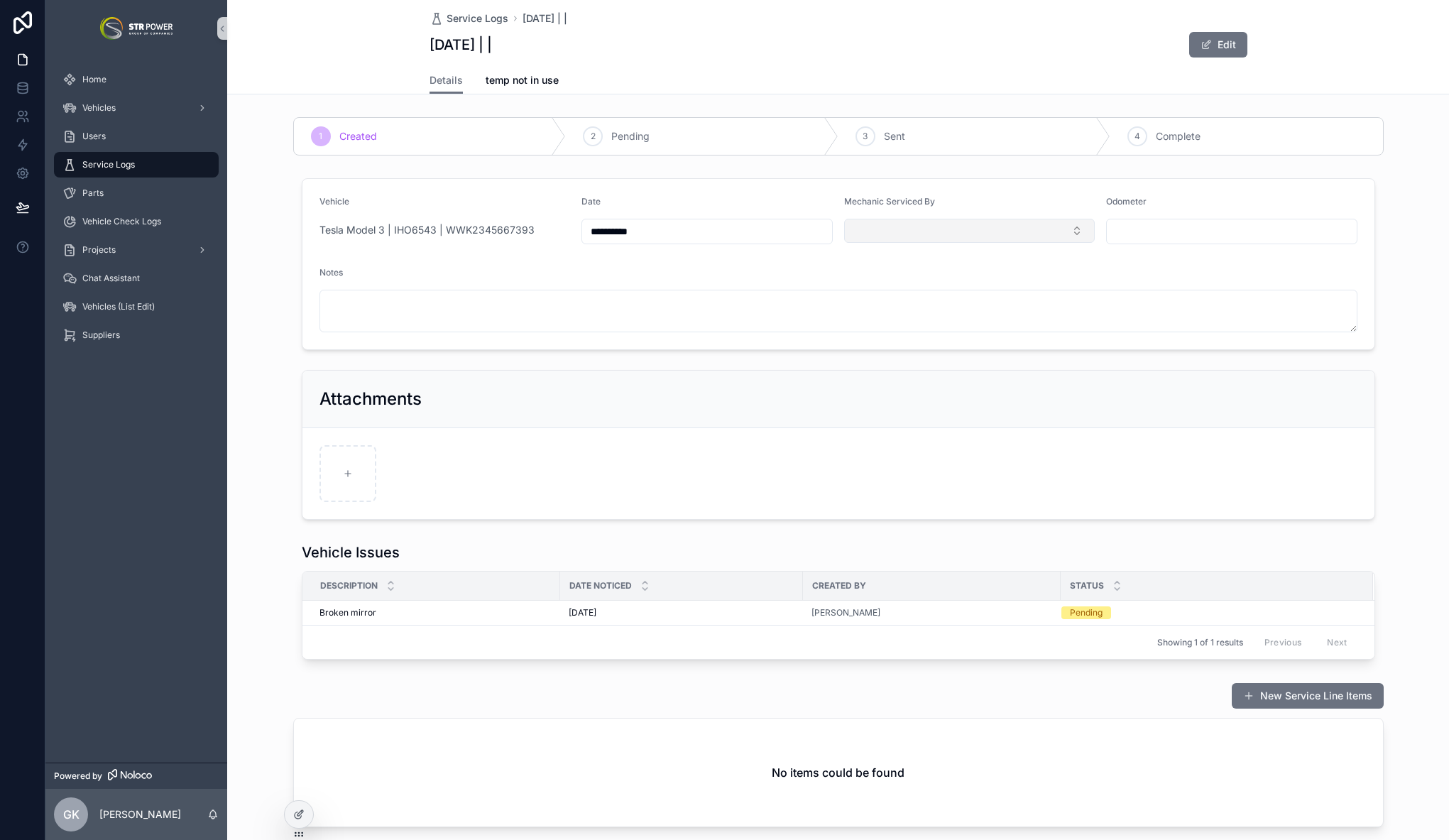
click at [949, 235] on button "Select Button" at bounding box center [969, 231] width 251 height 24
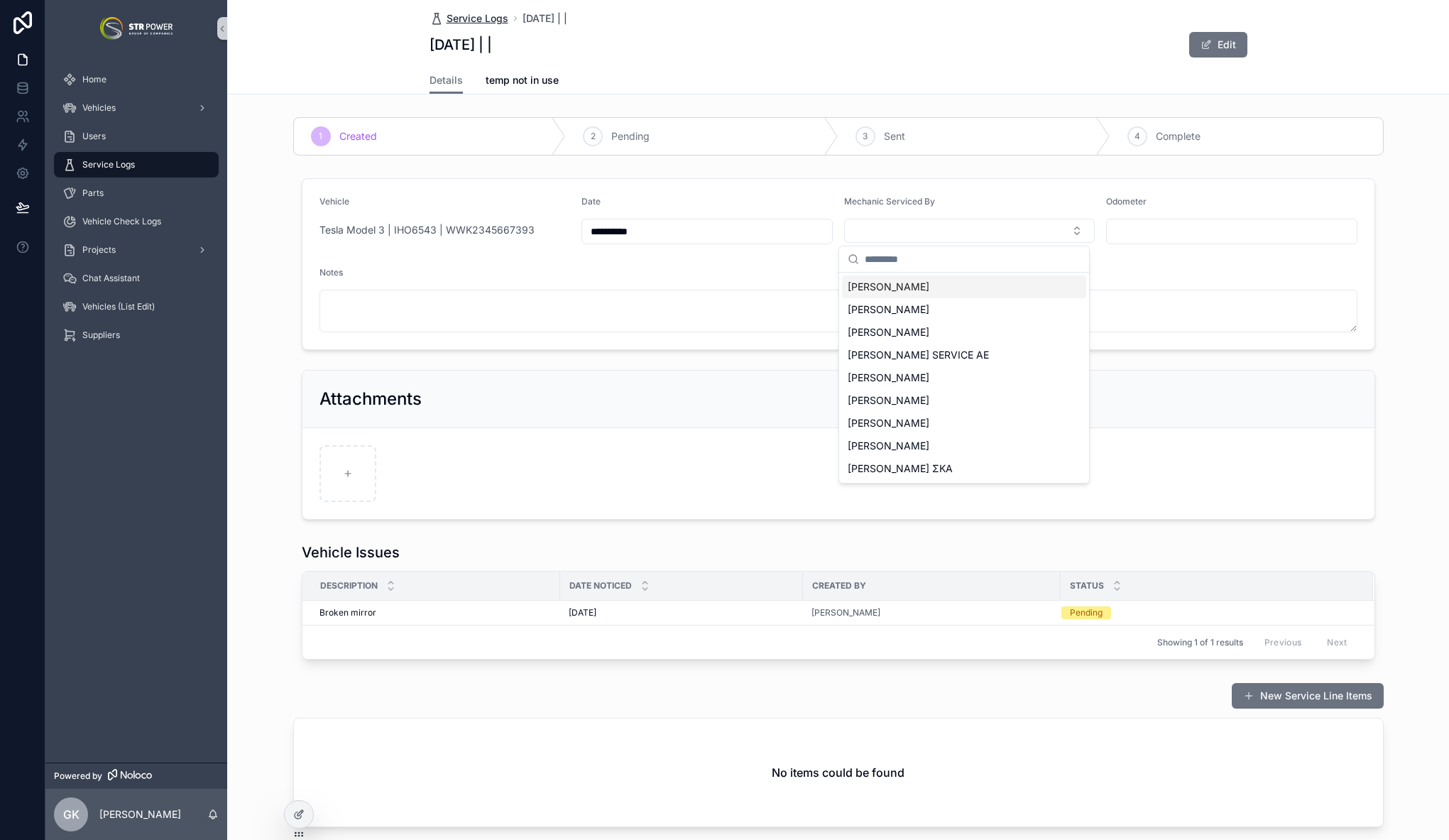
click at [491, 18] on span "Service Logs" at bounding box center [478, 18] width 62 height 14
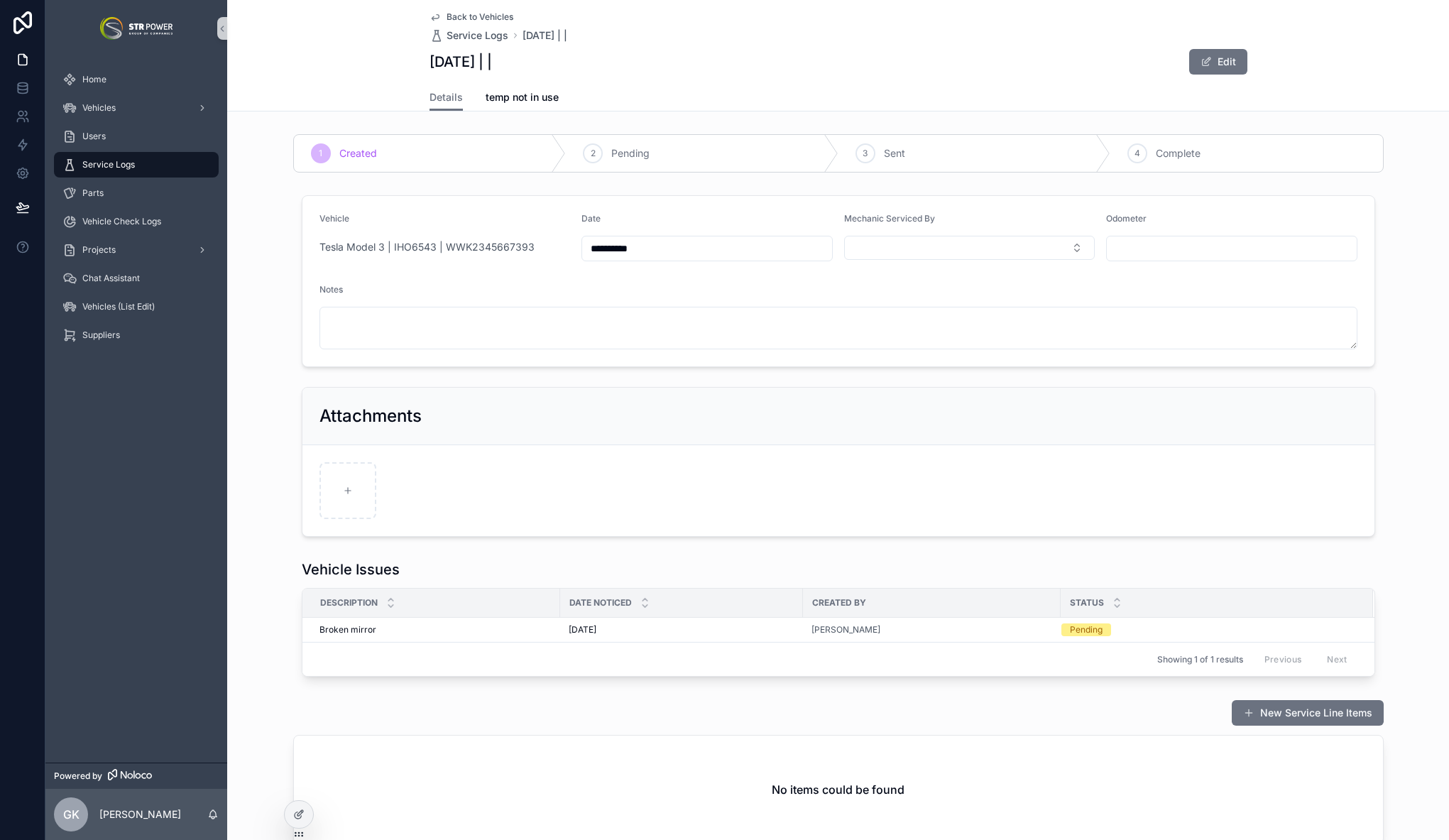
click at [421, 248] on span "Tesla Model 3 | IHO6543 | WWK2345667393" at bounding box center [426, 247] width 215 height 14
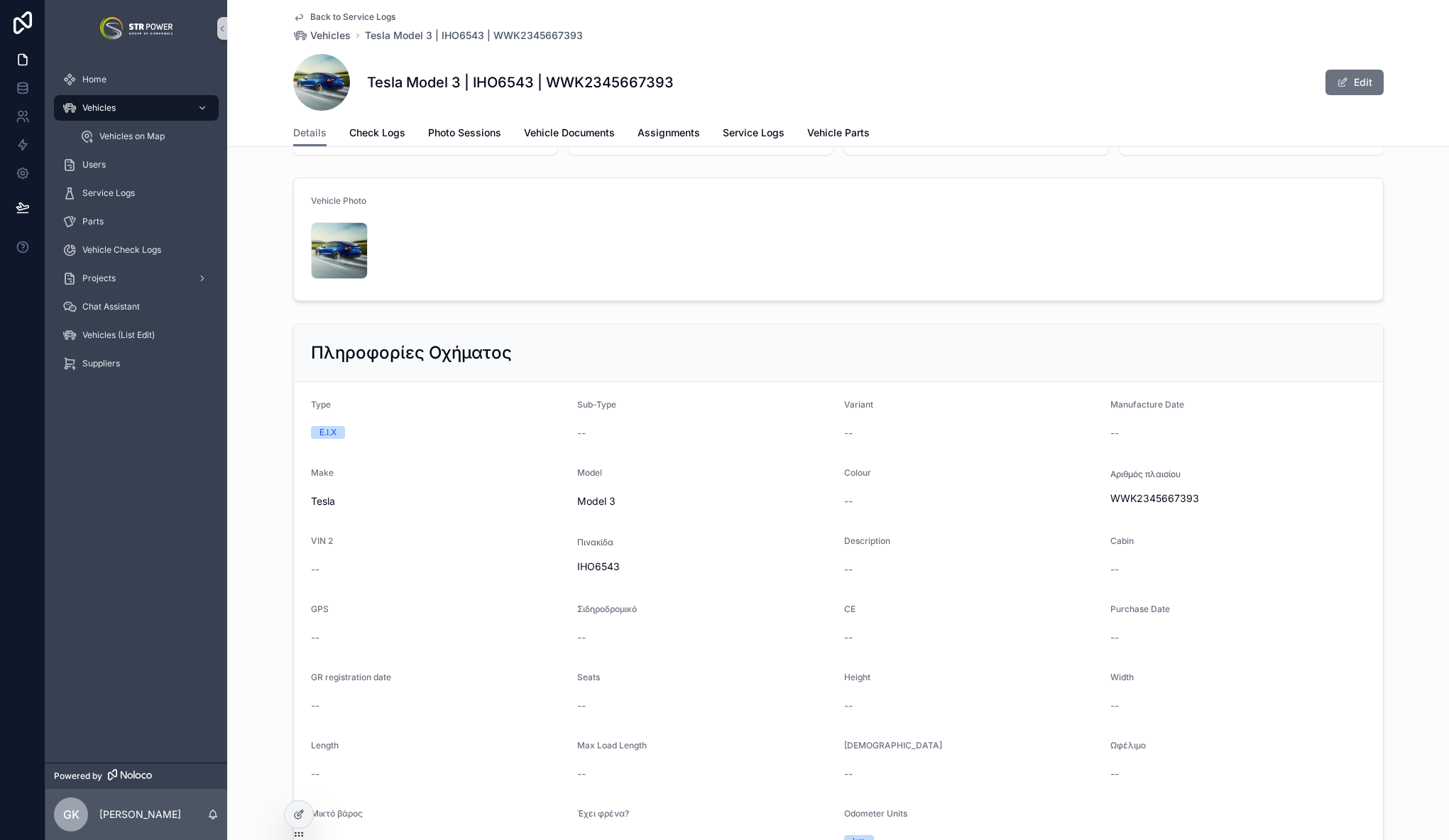
scroll to position [28, 0]
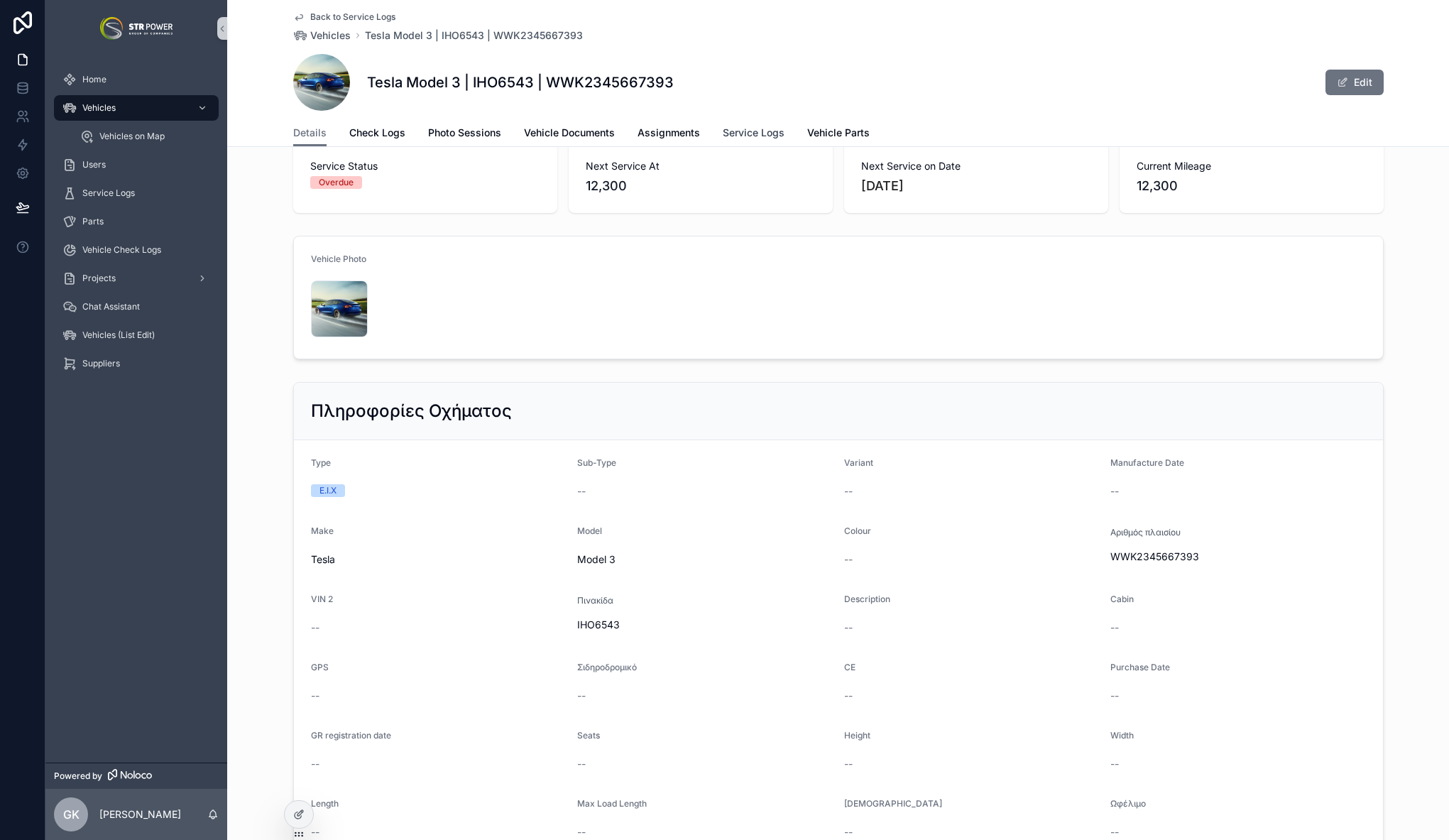
click at [743, 134] on span "Service Logs" at bounding box center [753, 132] width 62 height 14
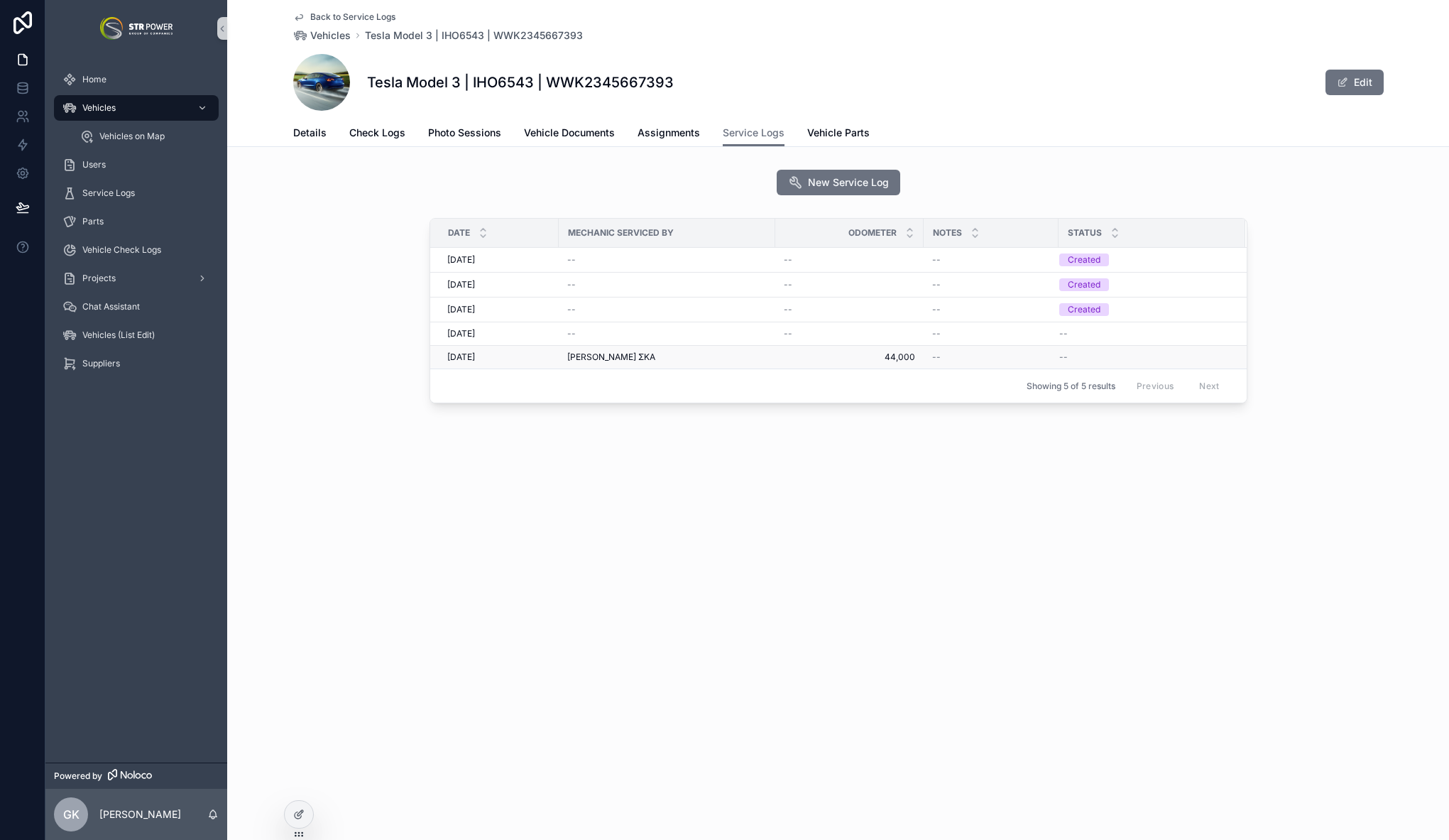
click at [834, 358] on span "44,000" at bounding box center [849, 357] width 131 height 11
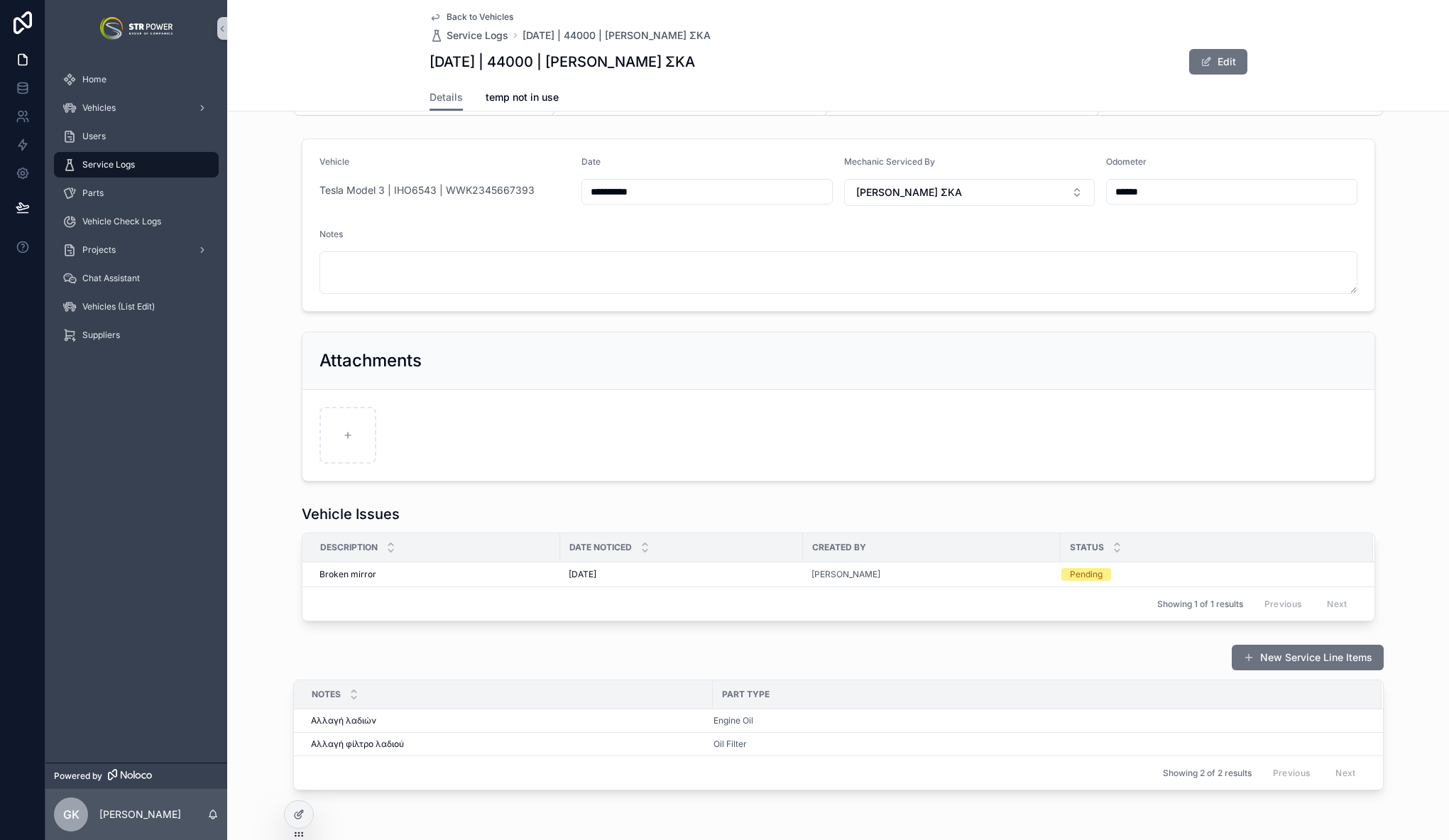
scroll to position [103, 0]
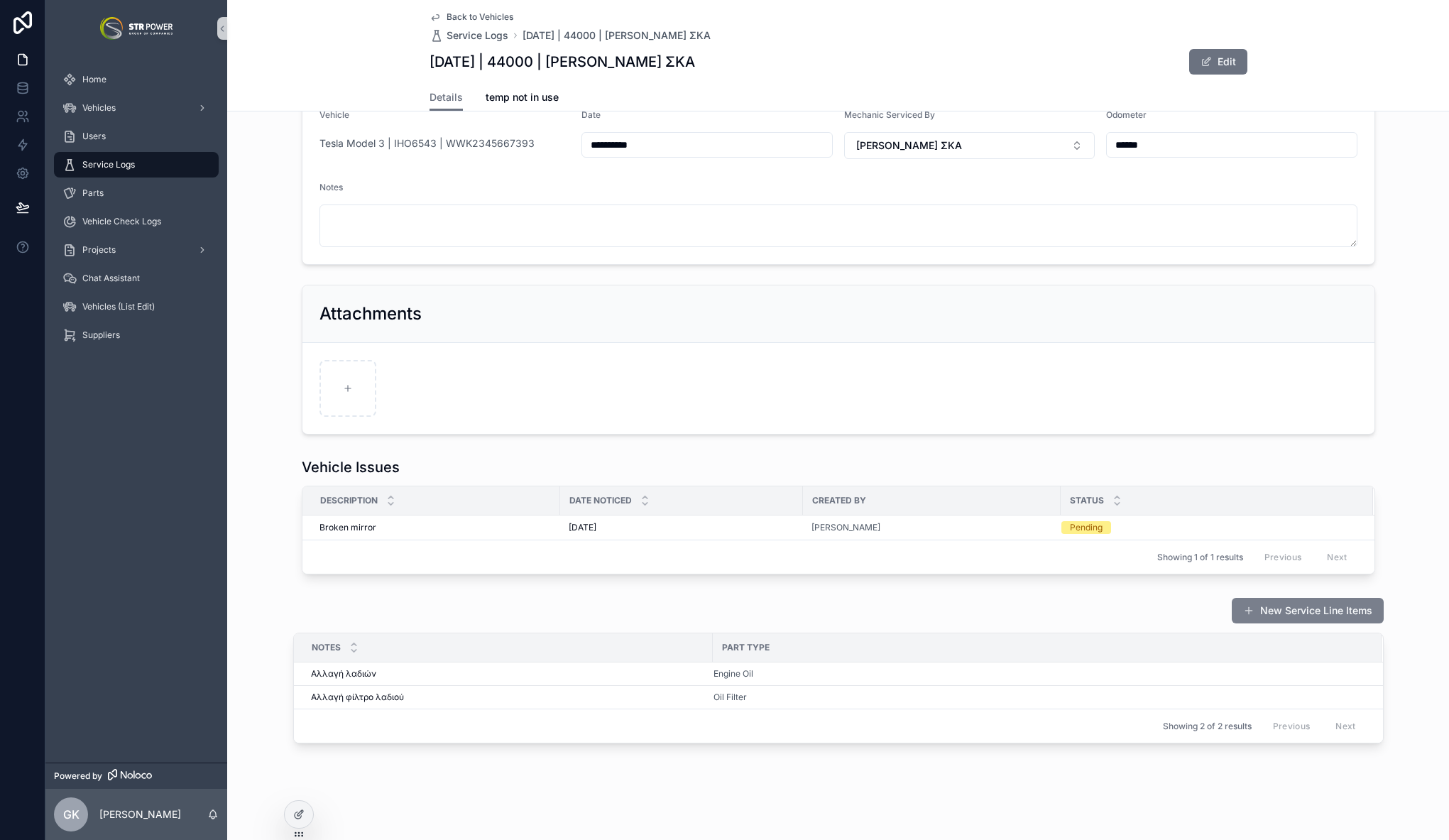
click at [1309, 607] on button "New Service Line Items" at bounding box center [1307, 611] width 152 height 26
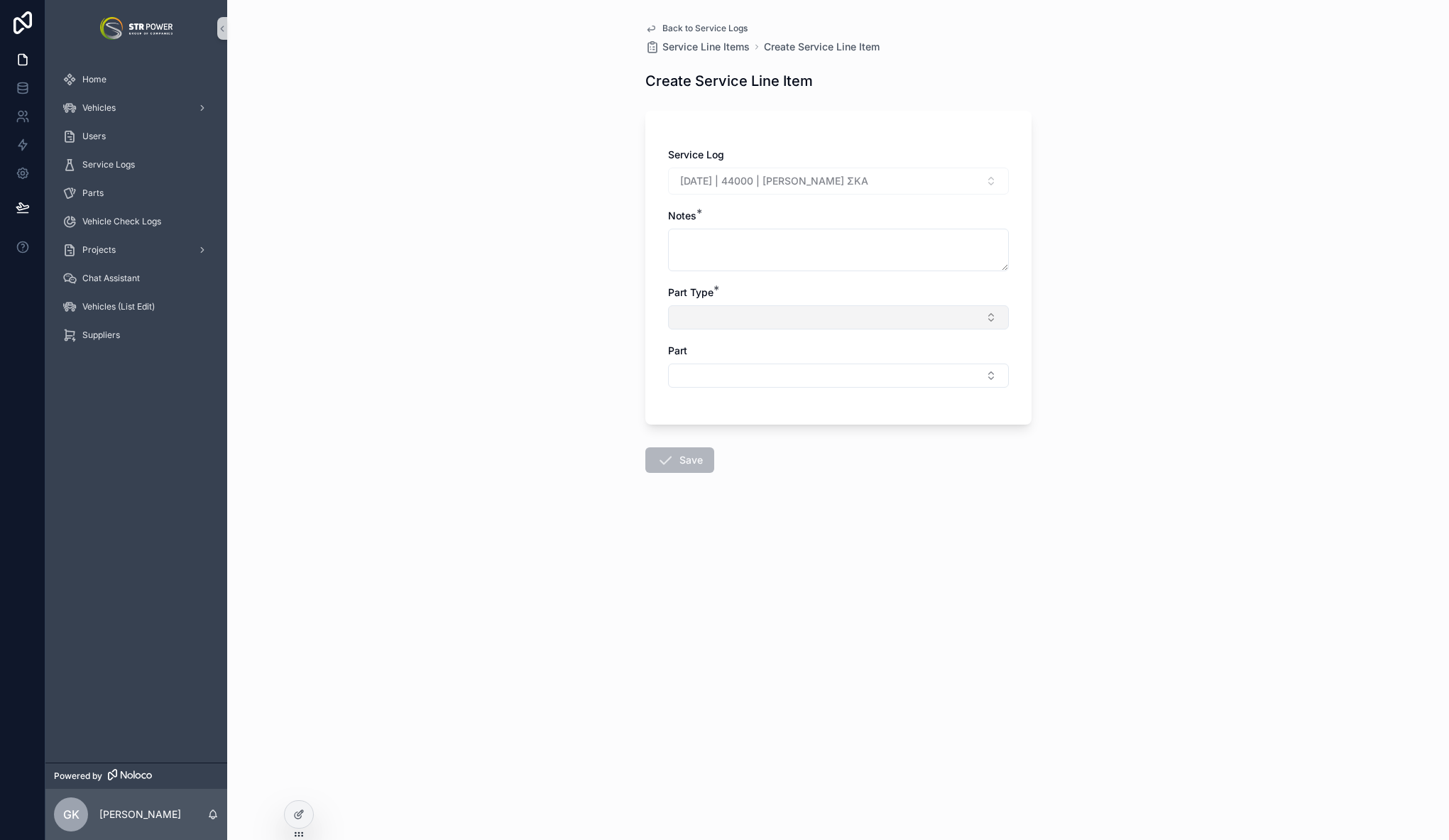
click at [724, 312] on button "Select Button" at bounding box center [838, 317] width 340 height 24
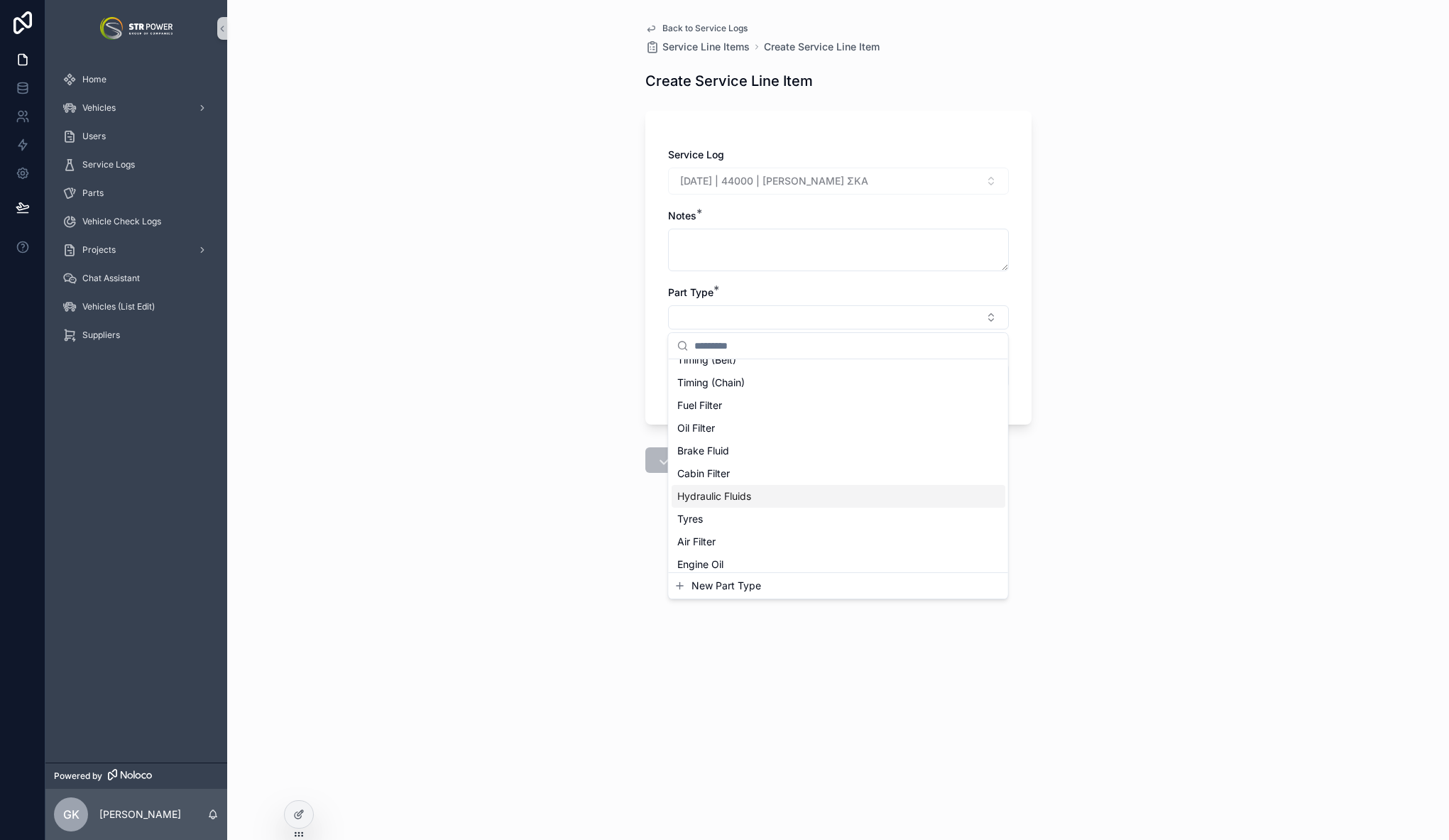
scroll to position [102, 0]
click at [746, 435] on div "Oil Filter" at bounding box center [838, 430] width 334 height 23
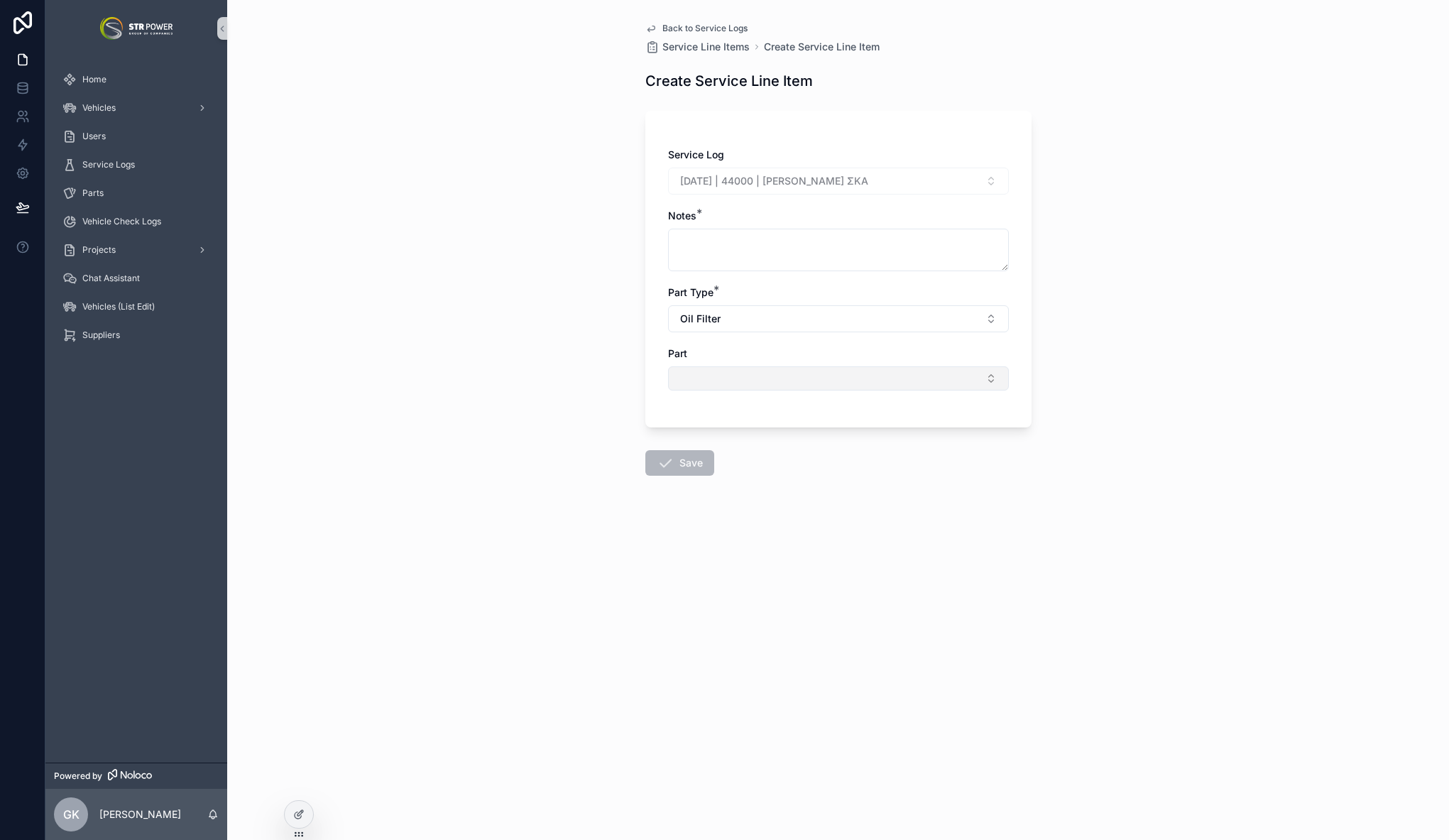
click at [715, 368] on button "Select Button" at bounding box center [838, 378] width 340 height 24
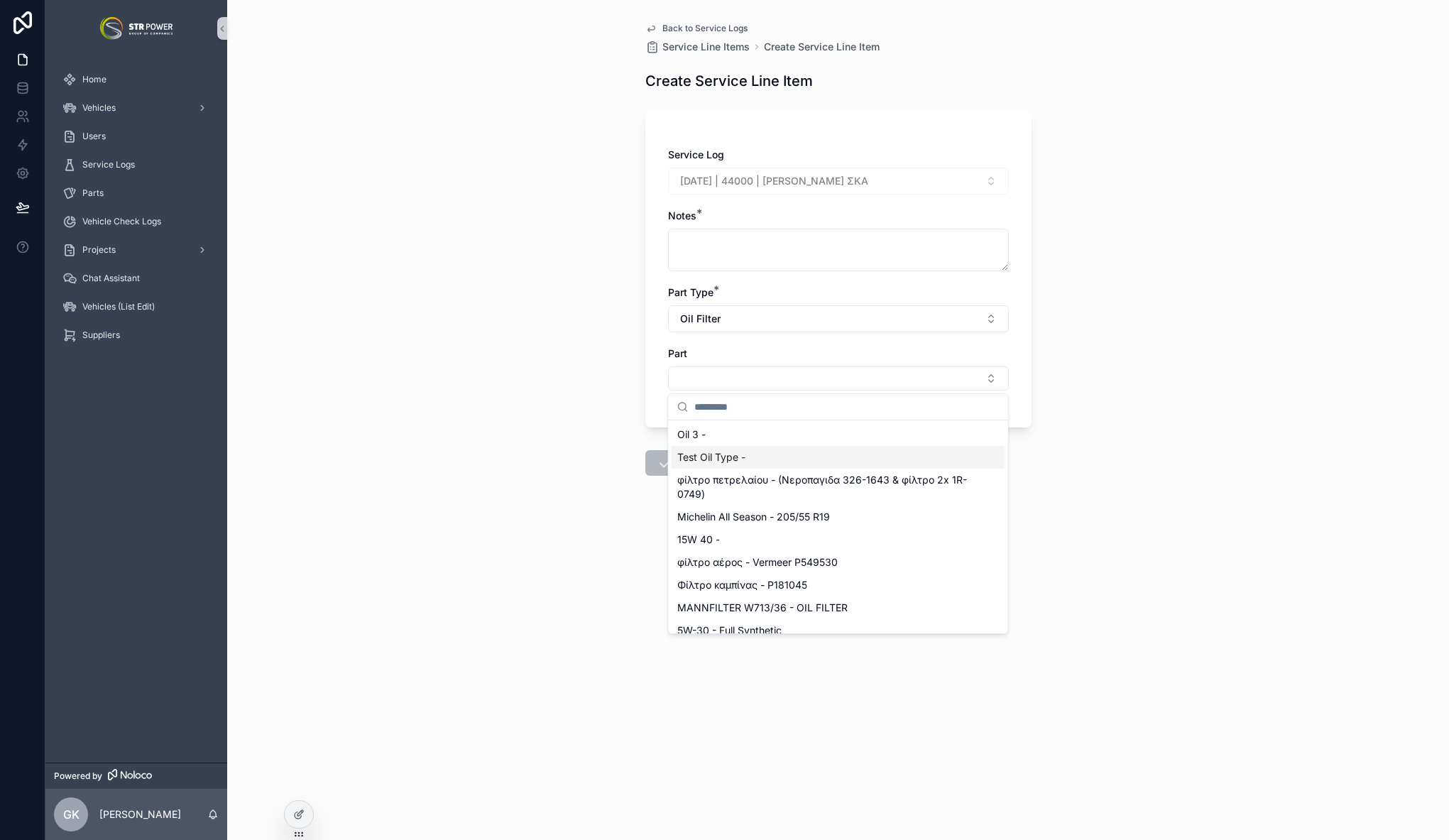
scroll to position [79, 0]
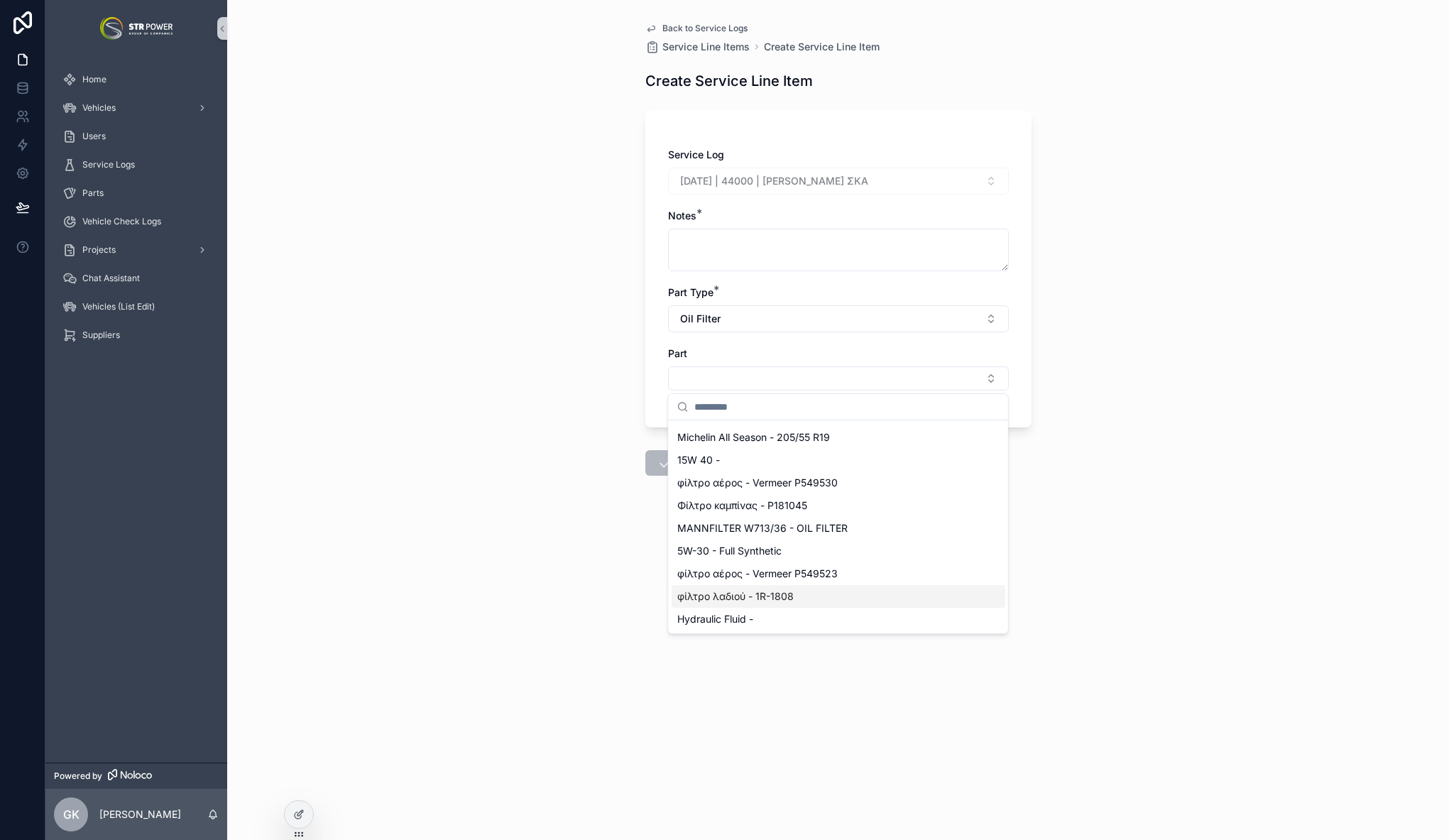
click at [765, 602] on span "φίλτρο λαδιού - 1R-1808" at bounding box center [735, 596] width 116 height 14
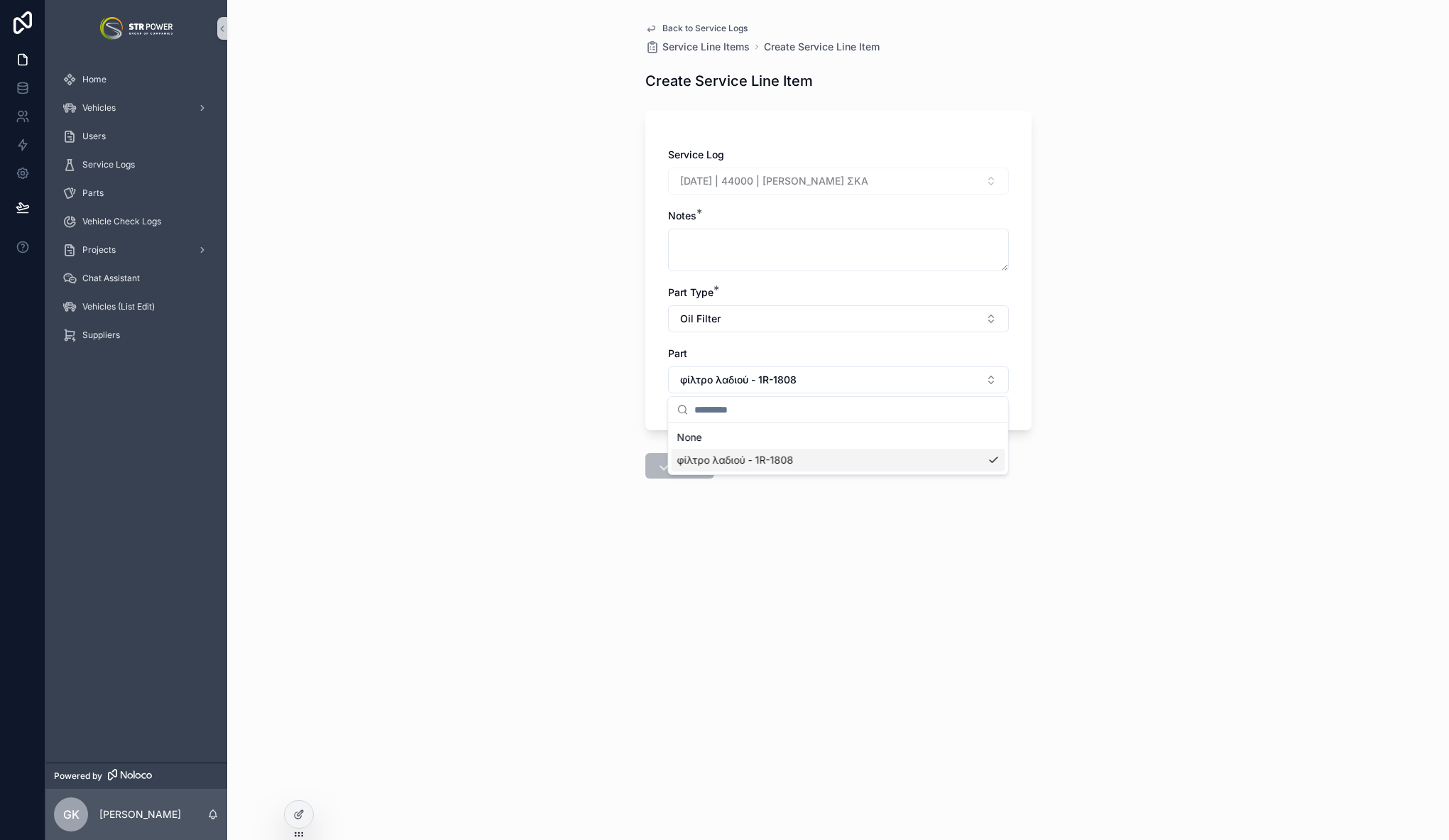
scroll to position [0, 0]
click at [689, 472] on span "Save" at bounding box center [679, 468] width 69 height 14
click at [668, 468] on span "Save" at bounding box center [679, 468] width 69 height 14
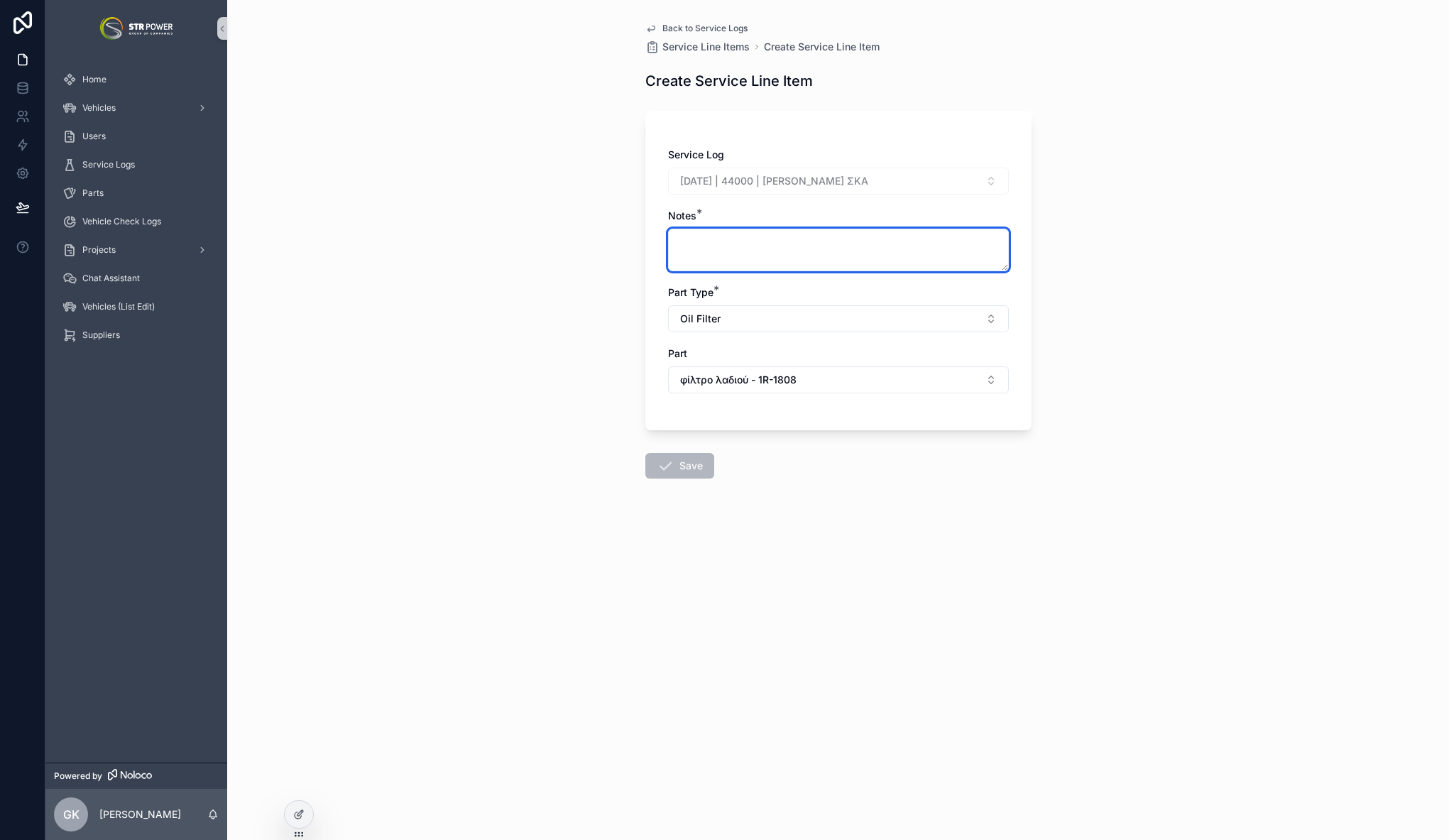
click at [738, 247] on textarea "scrollable content" at bounding box center [838, 250] width 340 height 42
drag, startPoint x: 718, startPoint y: 237, endPoint x: 635, endPoint y: 239, distance: 83.0
click at [636, 239] on div "Back to Service Logs Service Line Items Create Service Line Item Create Service…" at bounding box center [838, 285] width 409 height 569
type textarea "**********"
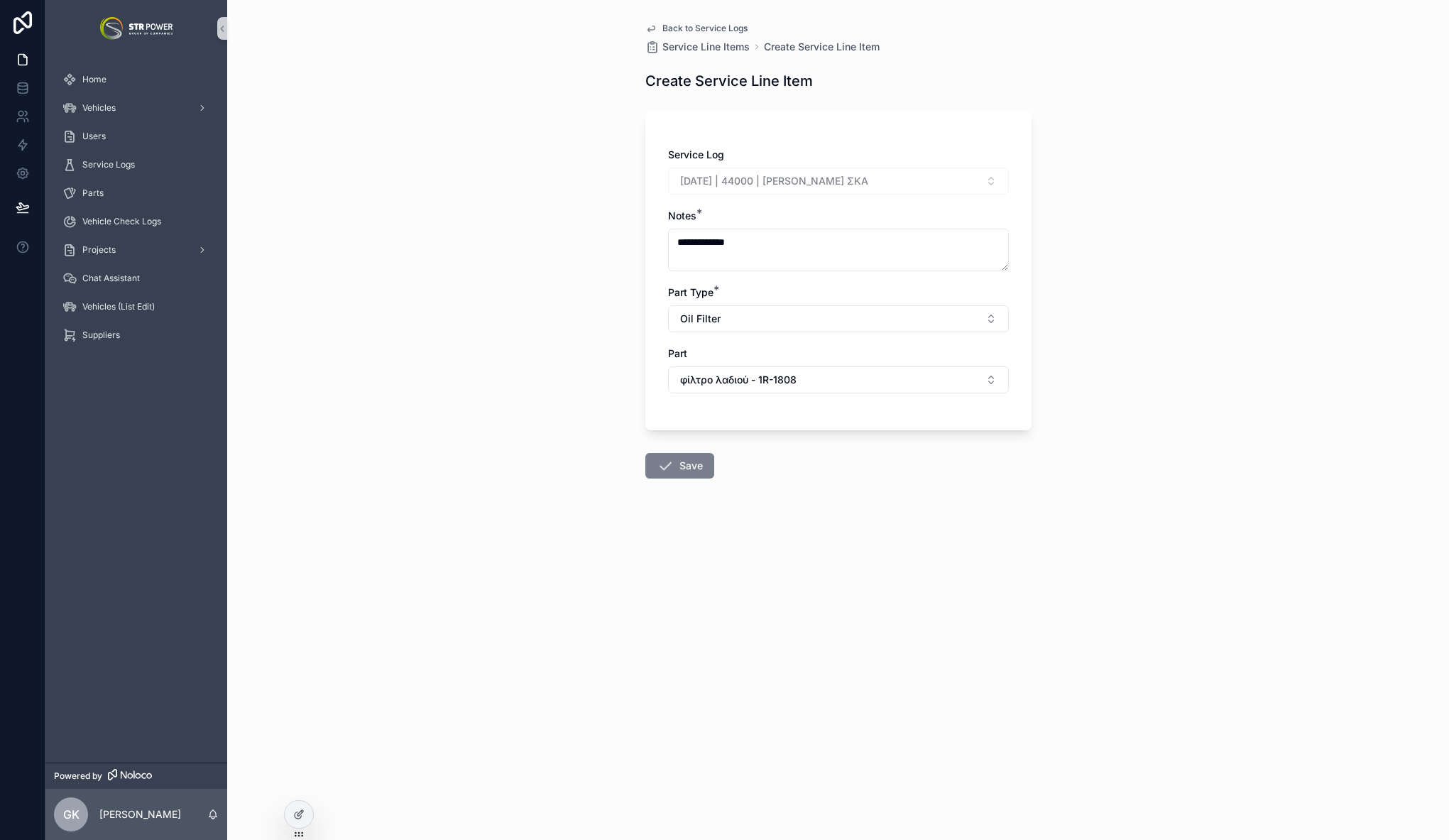
click at [673, 466] on button "Save" at bounding box center [679, 466] width 69 height 26
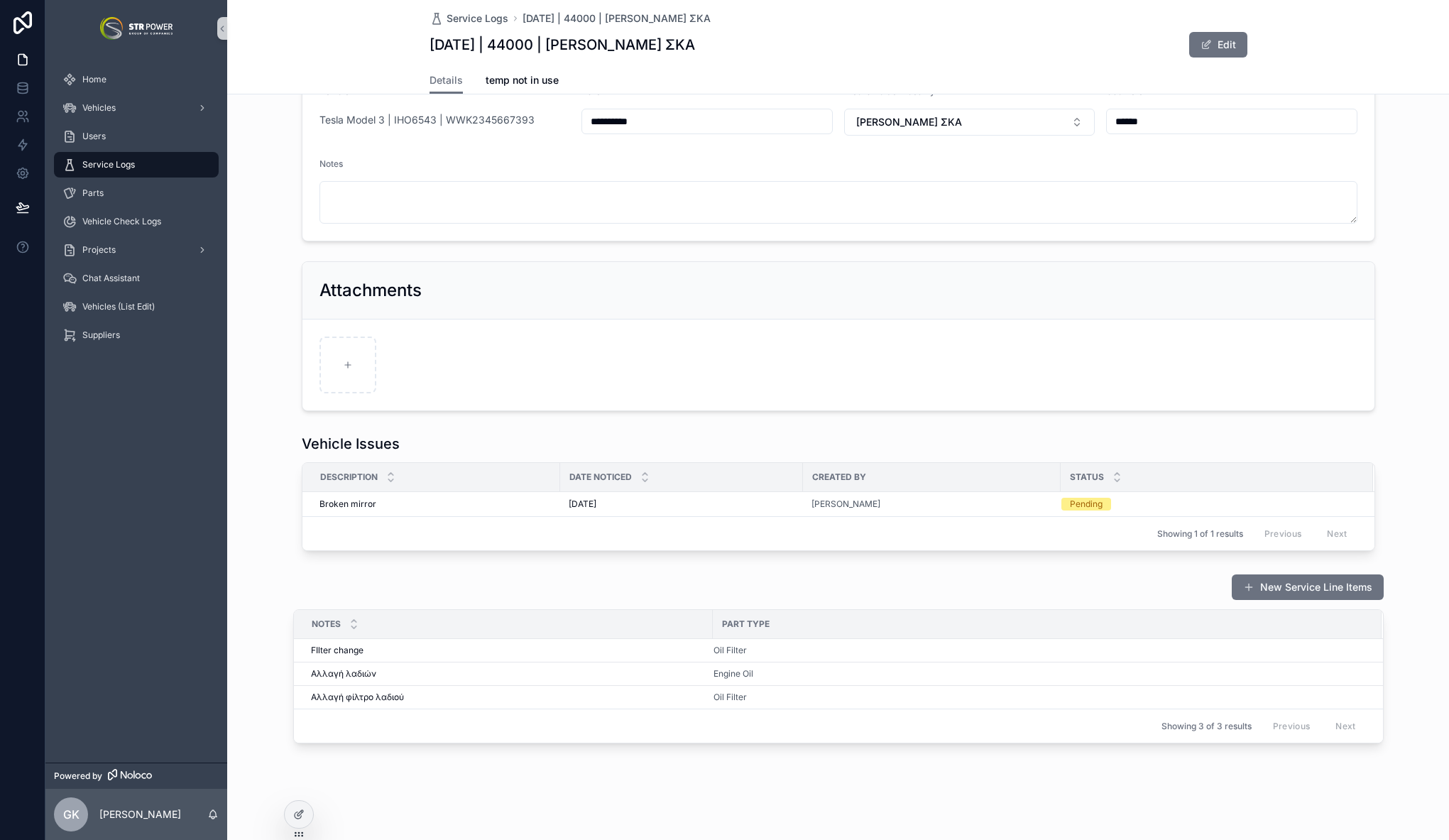
scroll to position [86, 0]
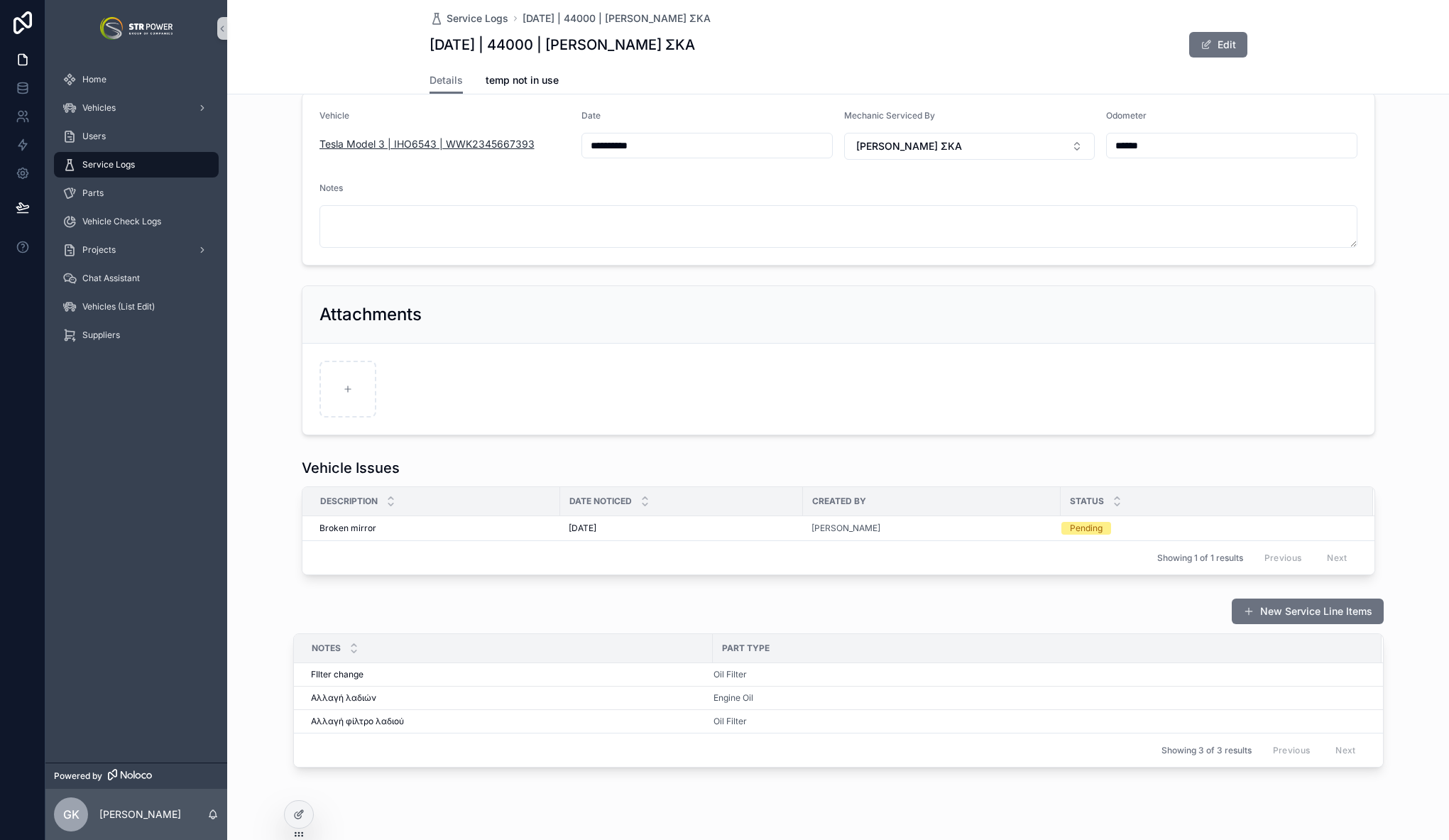
click at [398, 140] on span "Tesla Model 3 | IHO6543 | WWK2345667393" at bounding box center [426, 144] width 215 height 14
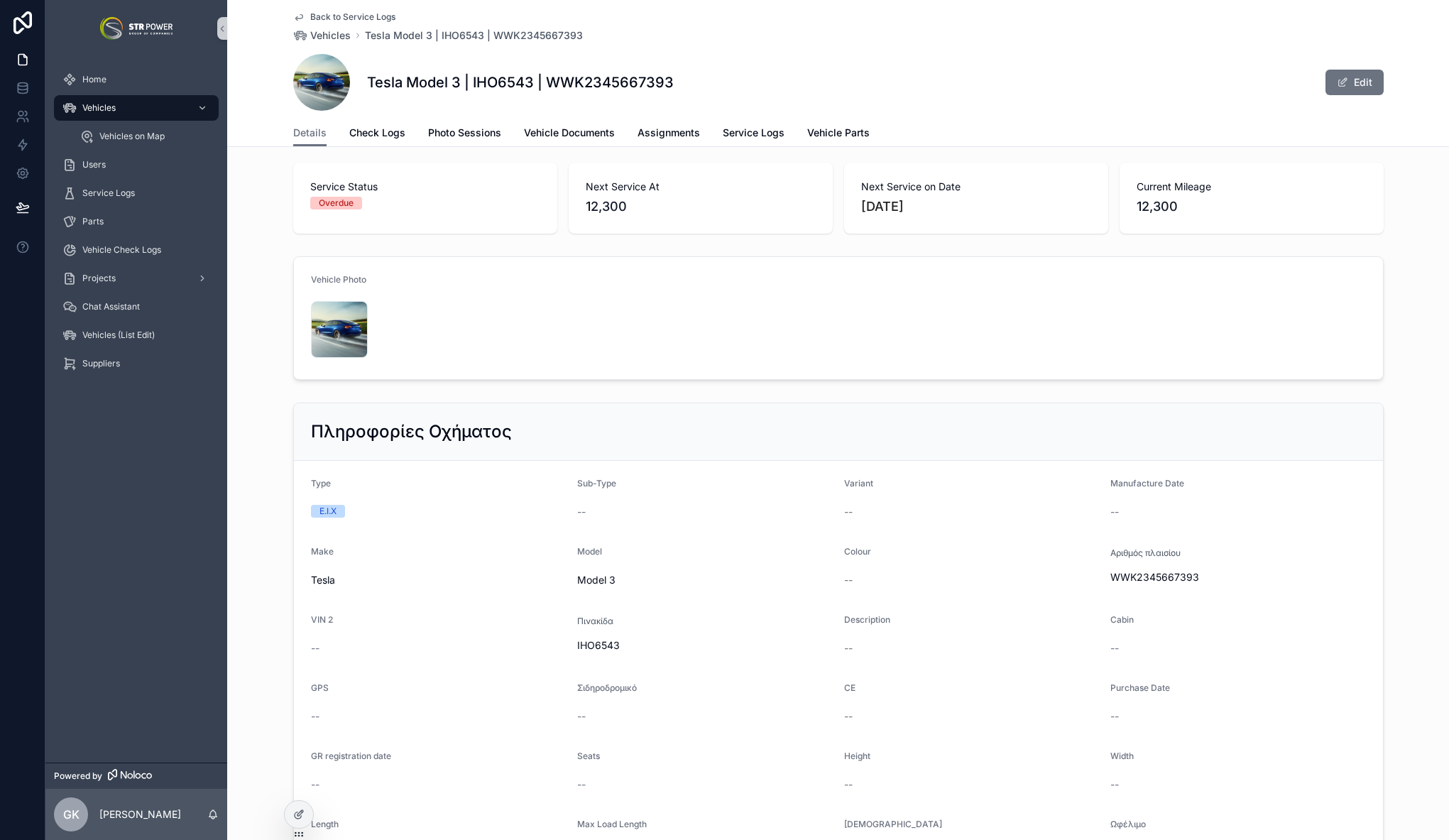
scroll to position [9, 0]
click at [824, 128] on span "Vehicle Parts" at bounding box center [838, 132] width 63 height 14
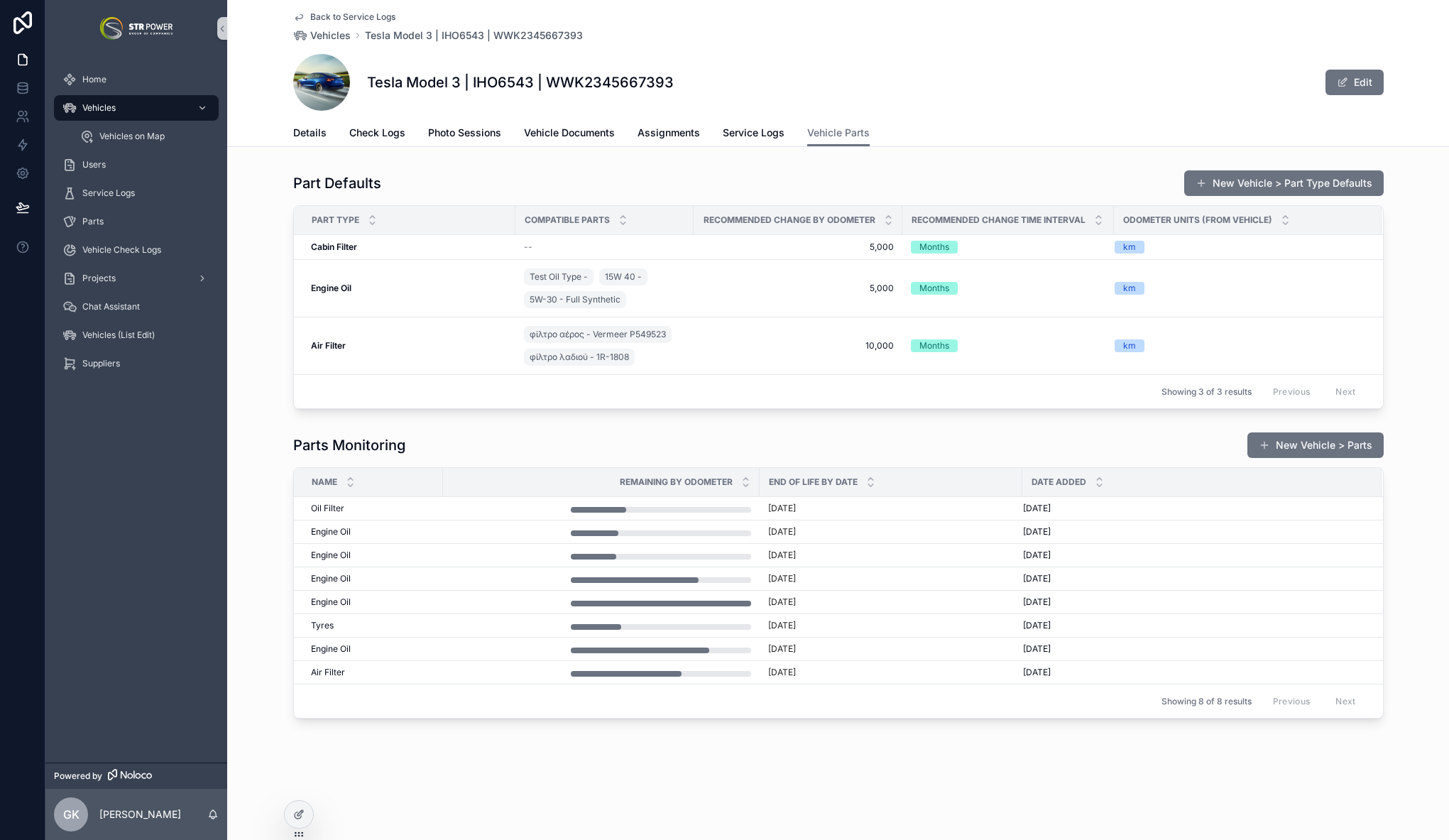
click at [422, 507] on div "Oil Filter Oil Filter" at bounding box center [373, 508] width 124 height 11
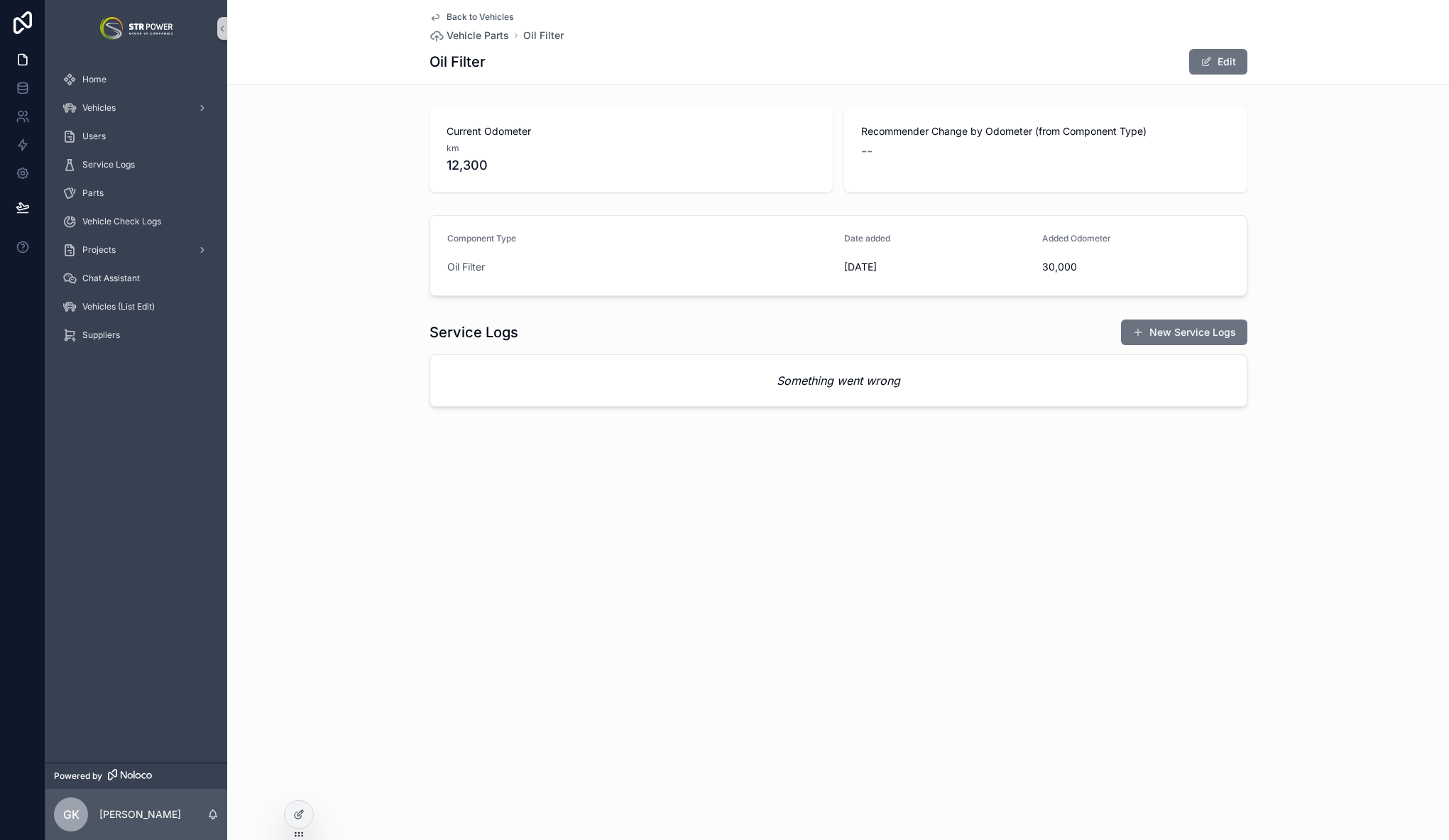
click at [455, 17] on span "Back to Vehicles" at bounding box center [480, 17] width 66 height 11
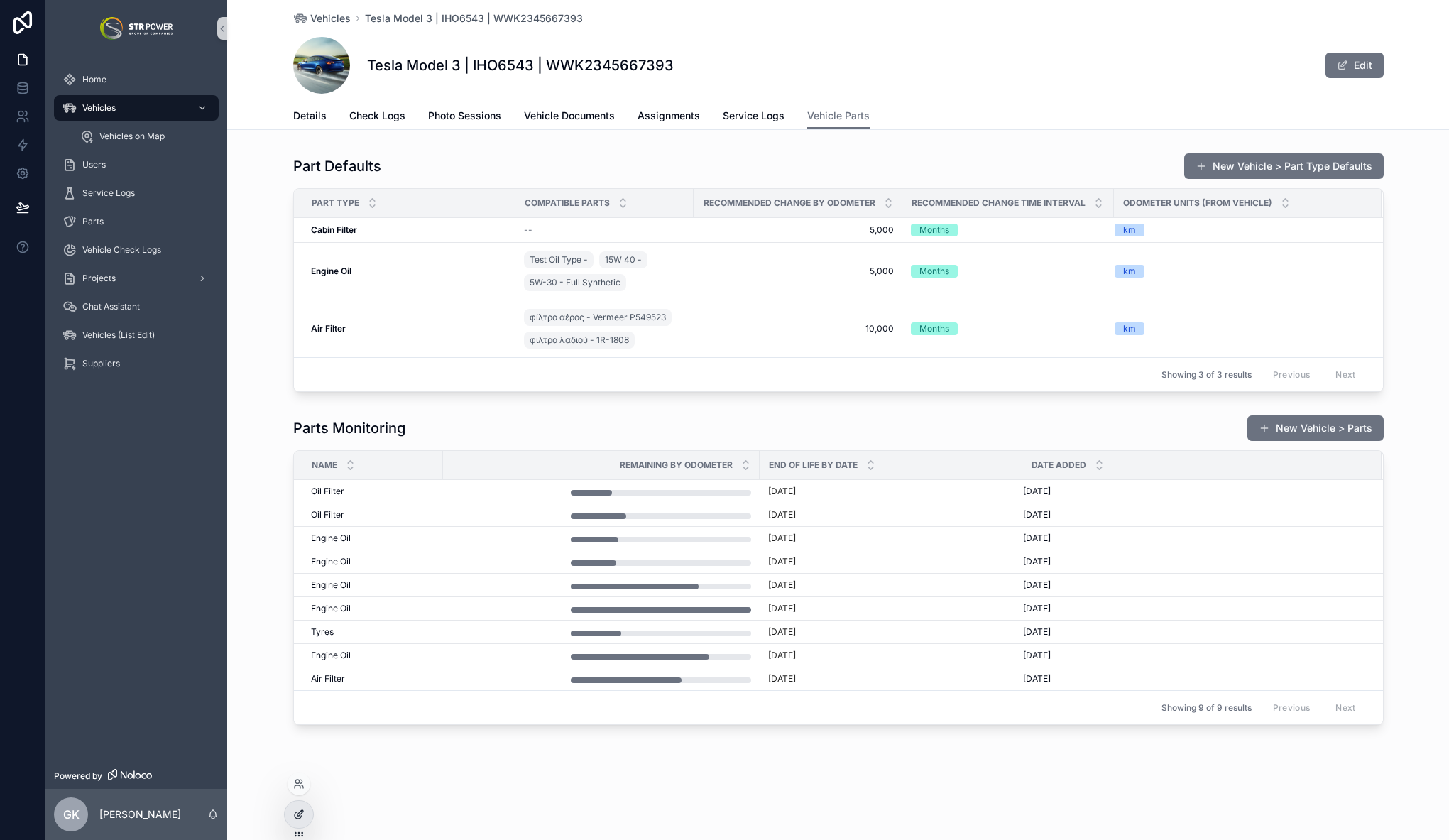
click at [306, 813] on div at bounding box center [299, 814] width 29 height 27
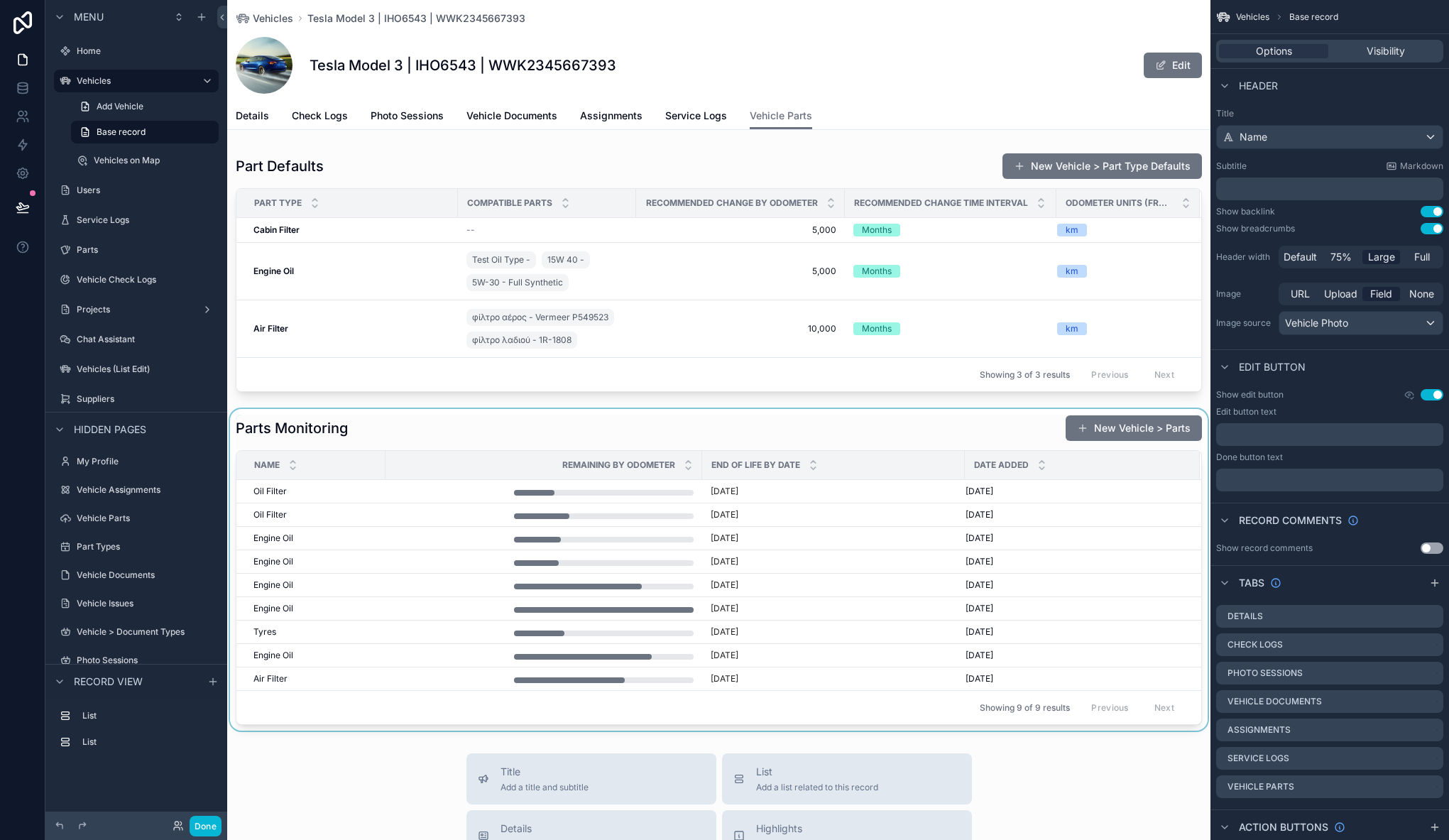
click at [976, 422] on div "scrollable content" at bounding box center [718, 570] width 983 height 322
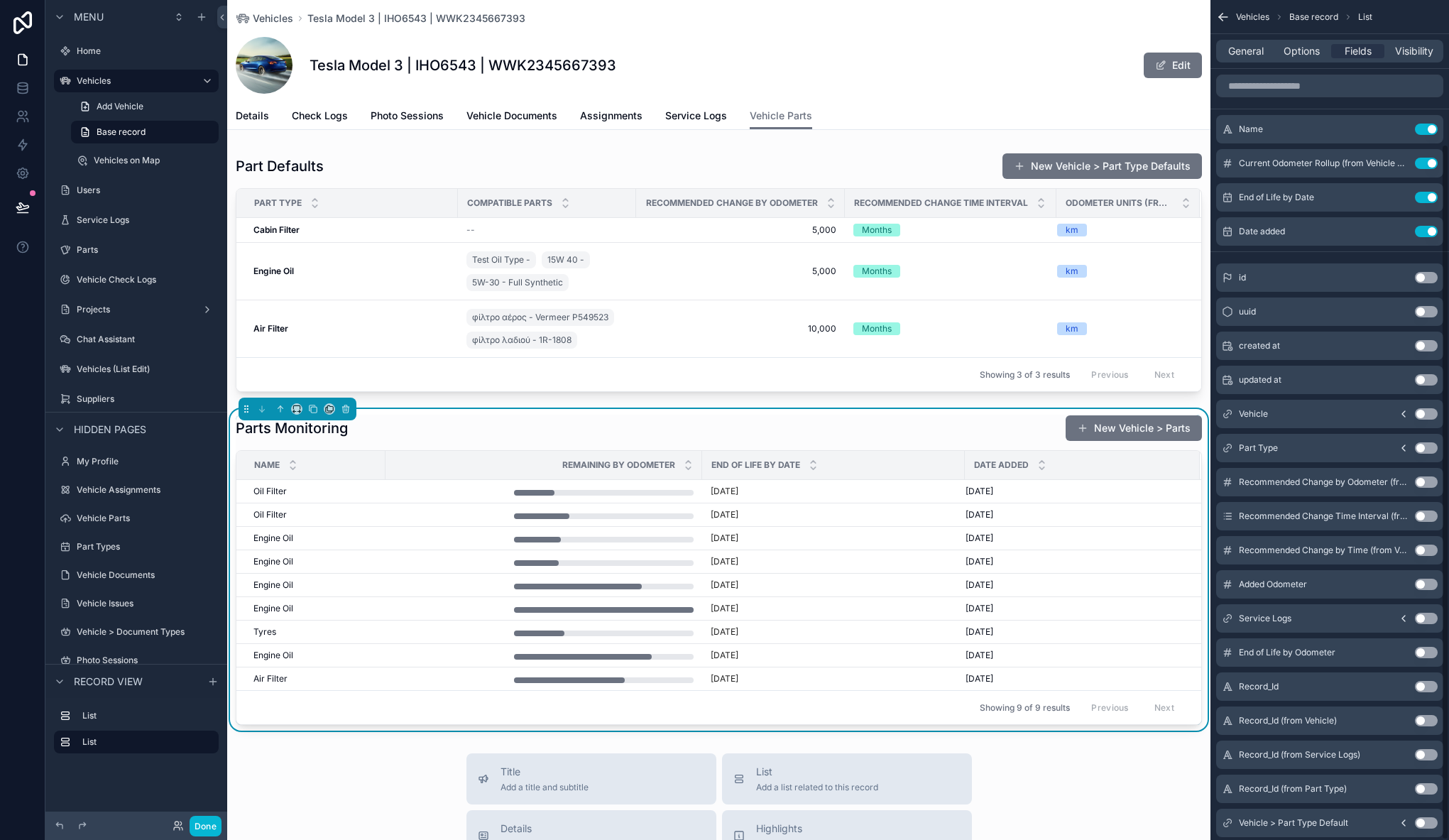
scroll to position [173, 0]
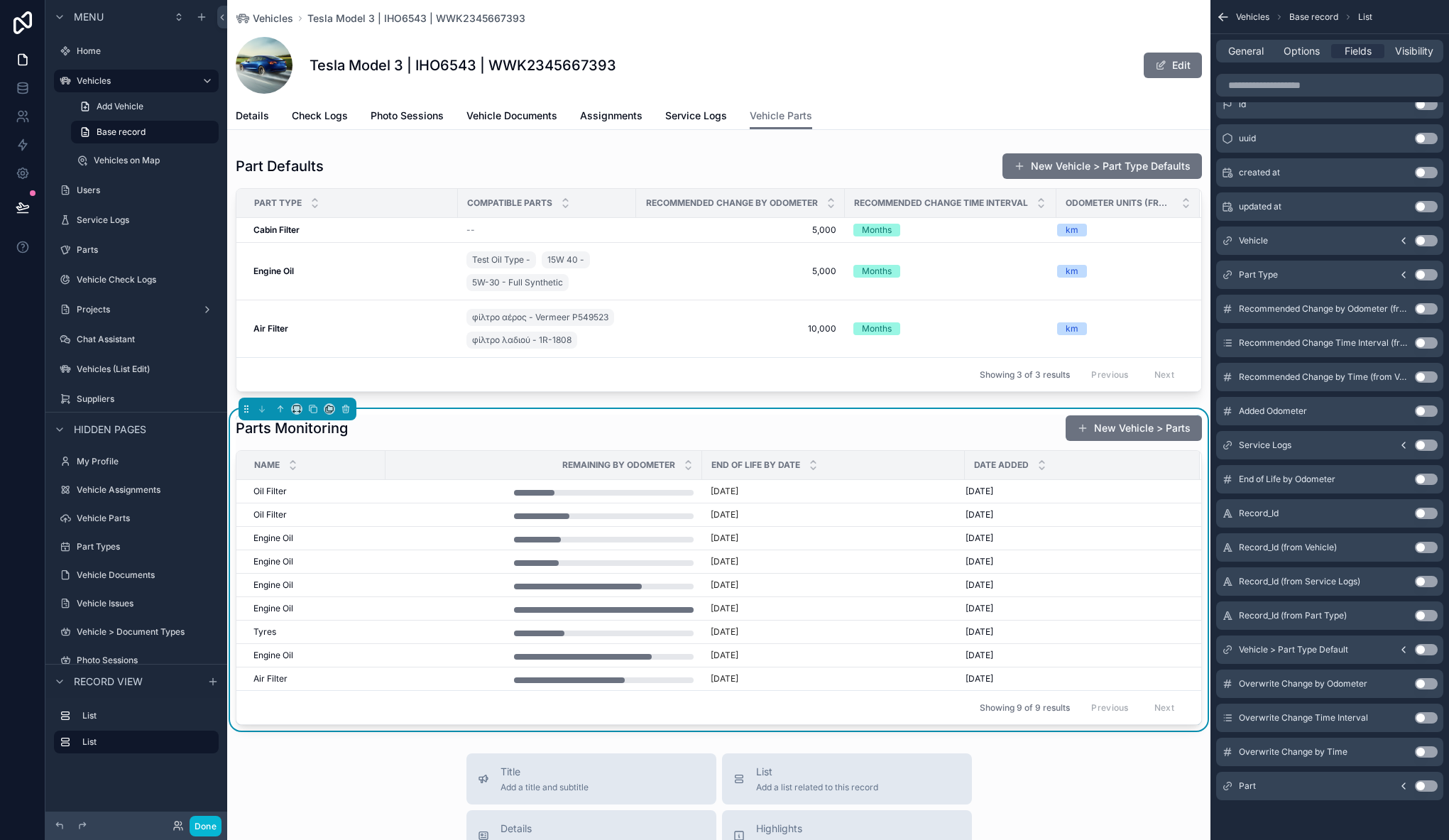
click at [1420, 789] on button "Use setting" at bounding box center [1426, 786] width 23 height 11
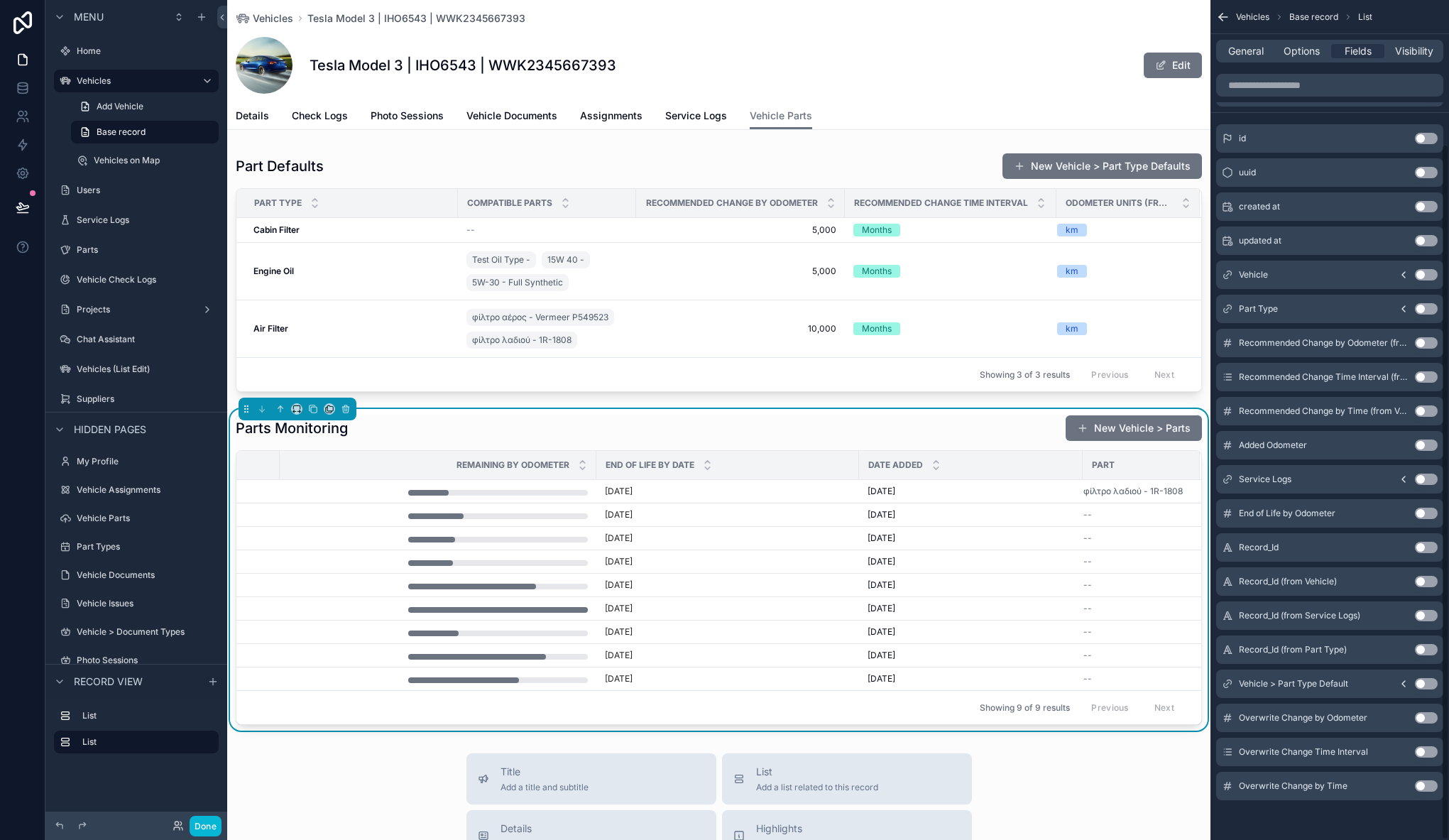
scroll to position [0, 0]
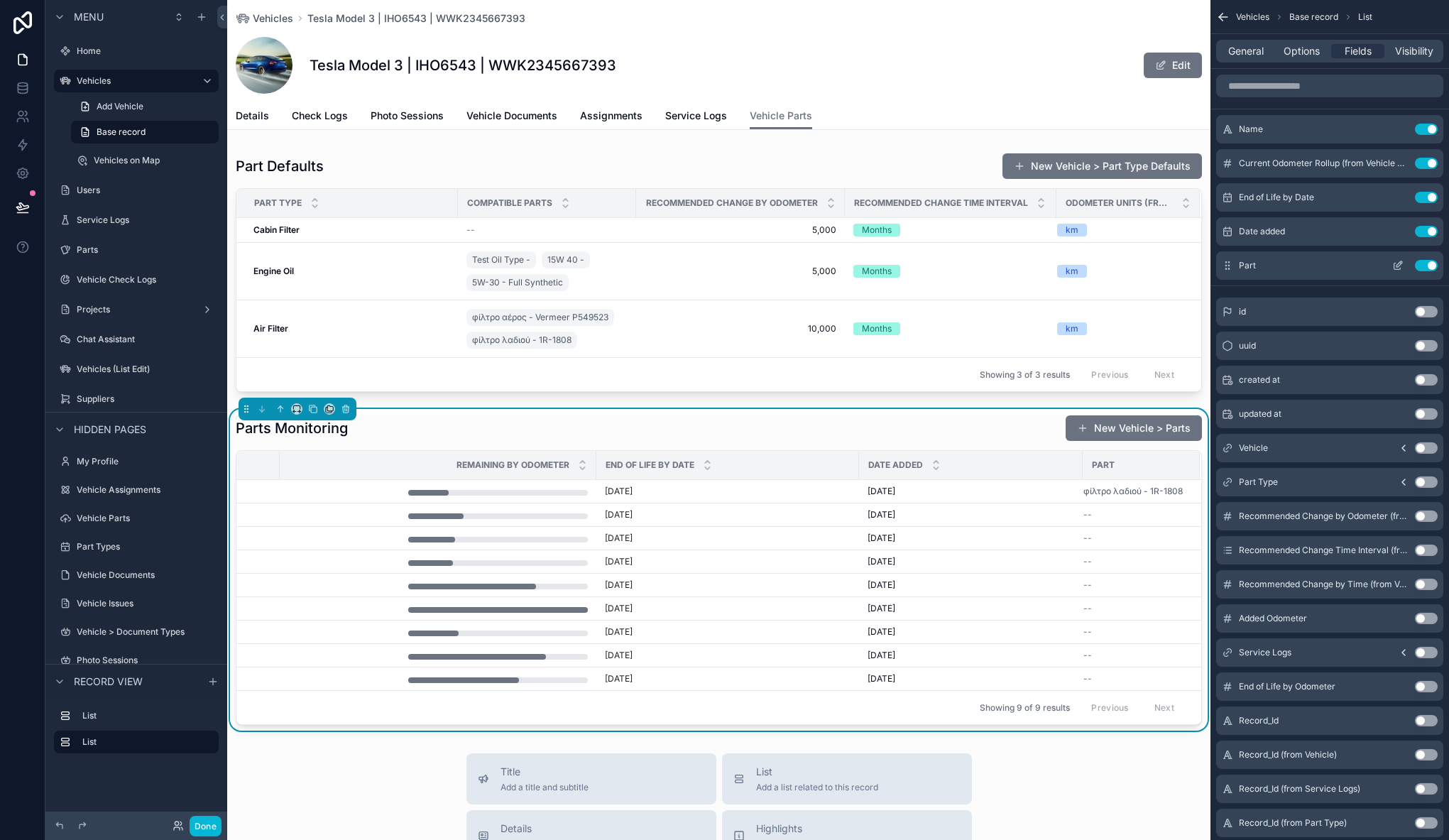
click at [1426, 269] on button "Use setting" at bounding box center [1426, 265] width 23 height 11
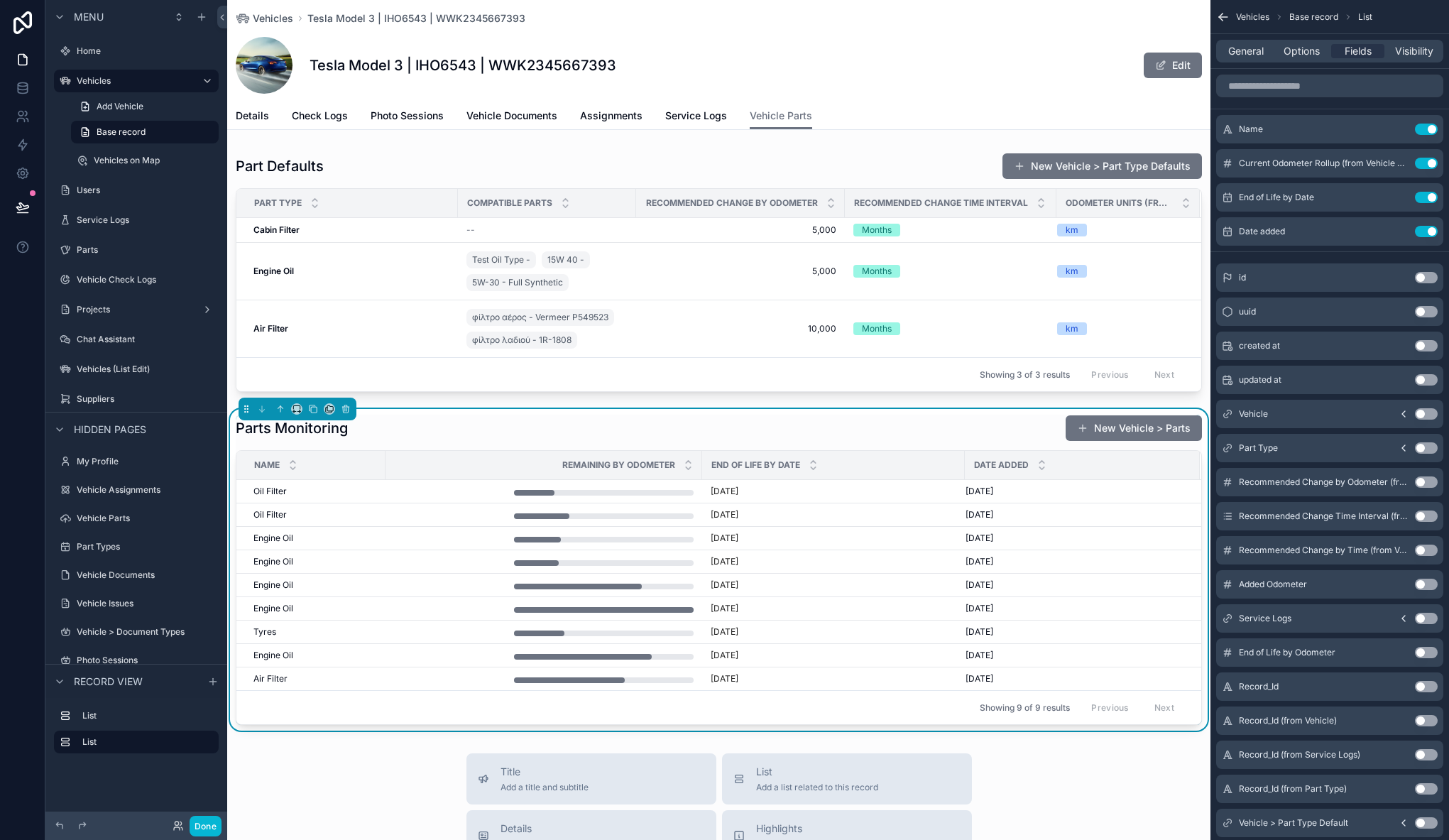
click at [205, 828] on button "Done" at bounding box center [205, 826] width 32 height 20
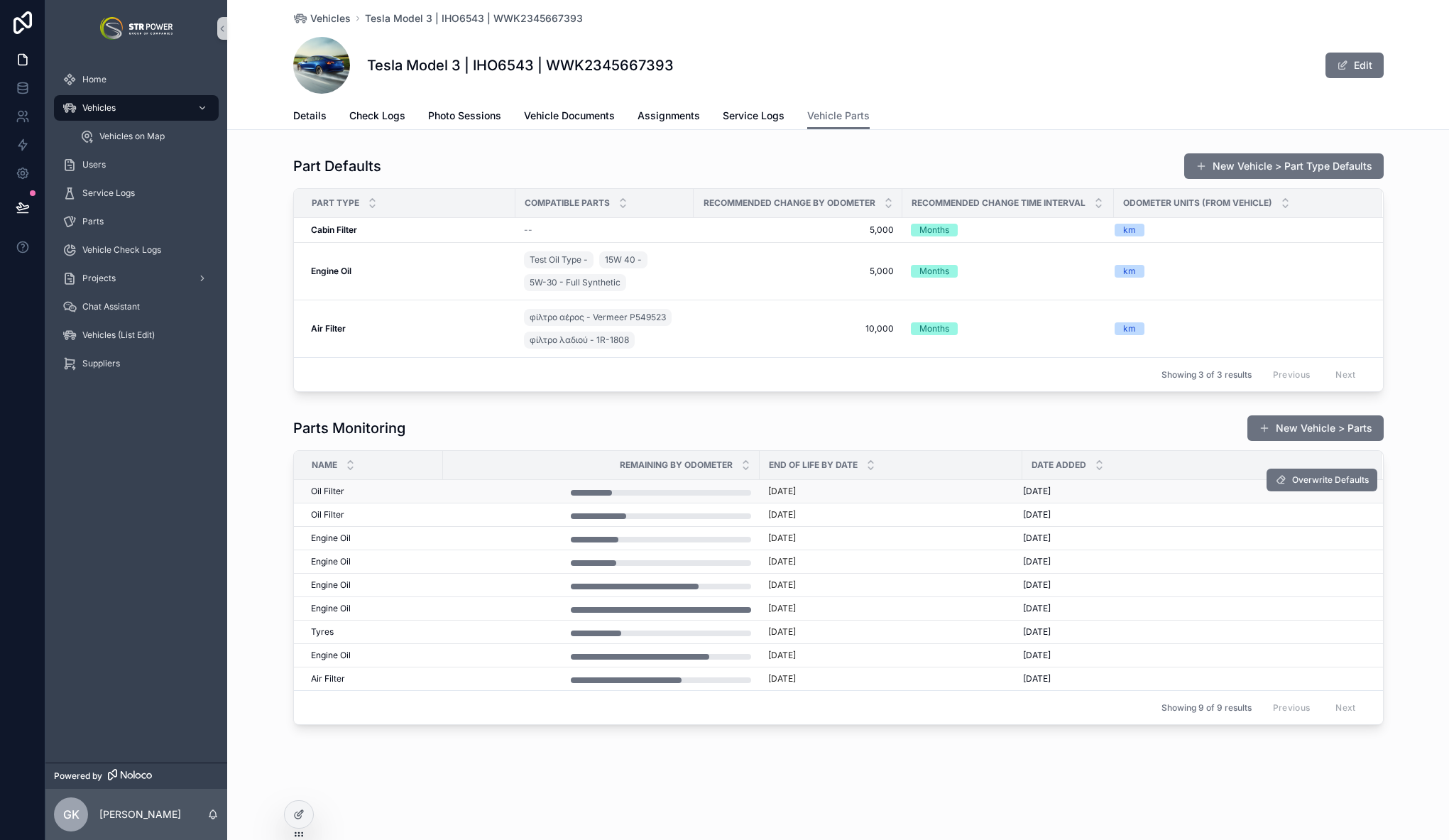
click at [475, 494] on div "scrollable content" at bounding box center [601, 491] width 300 height 8
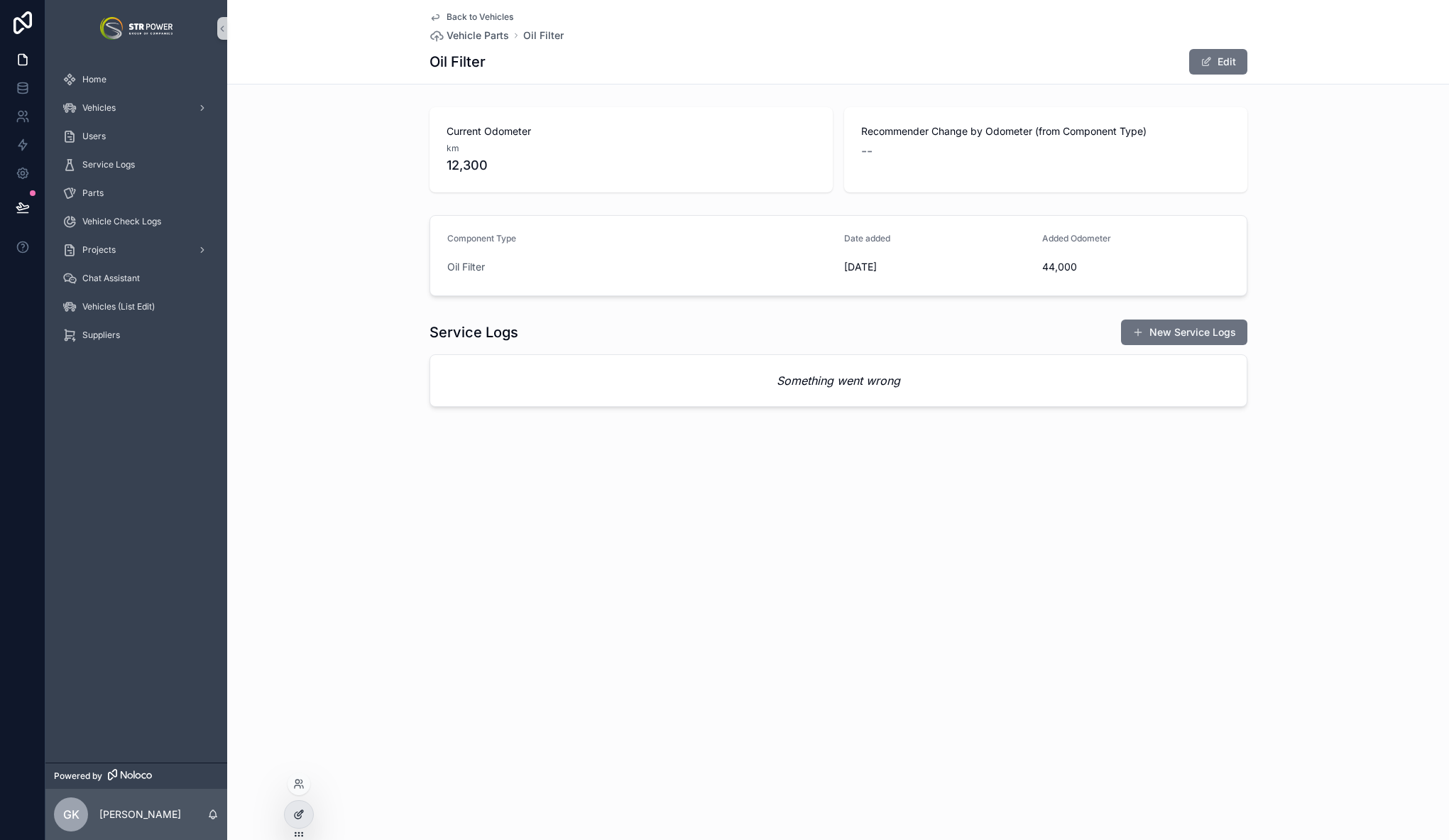
click at [301, 812] on icon at bounding box center [302, 811] width 2 height 2
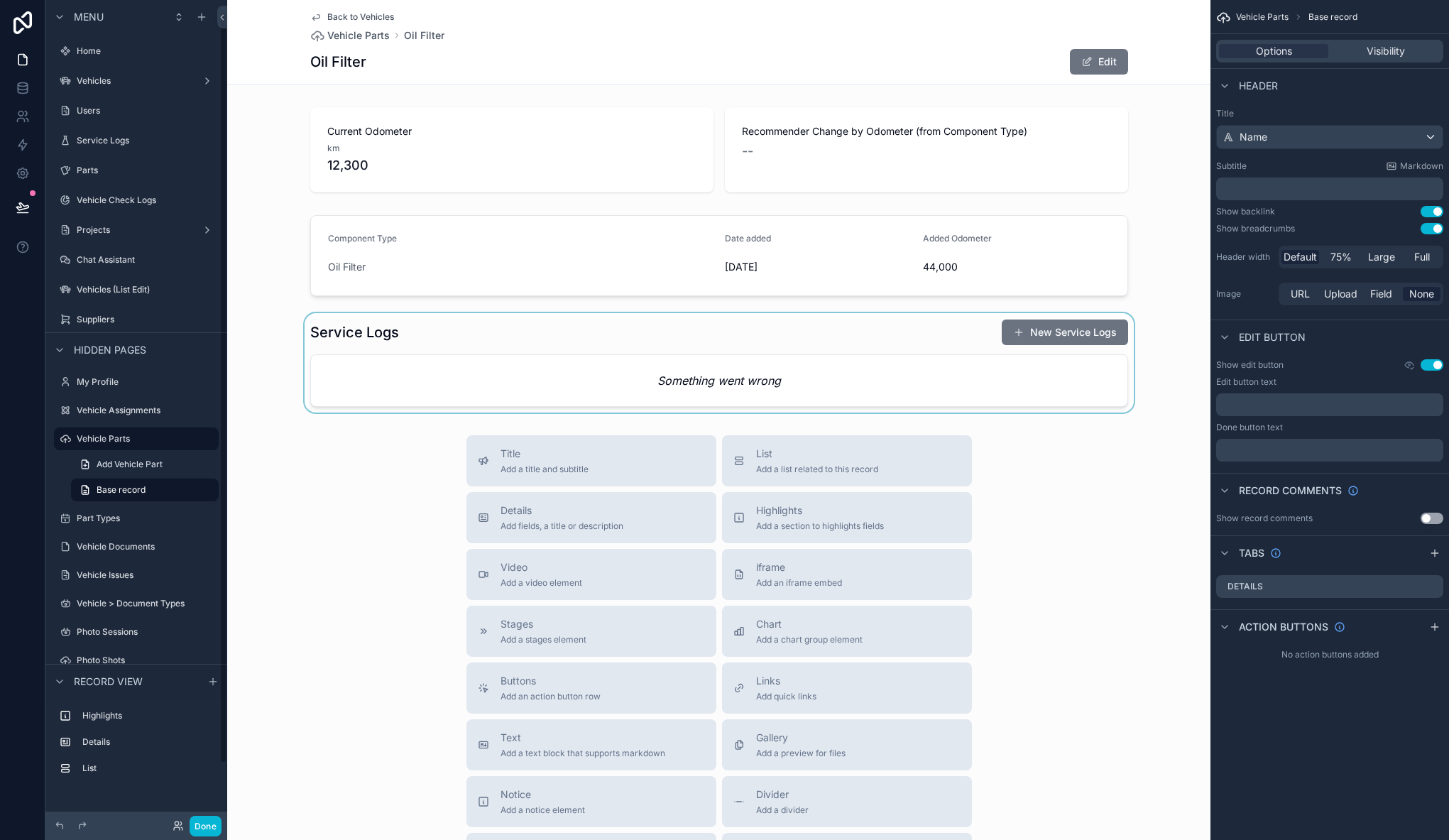
scroll to position [13, 0]
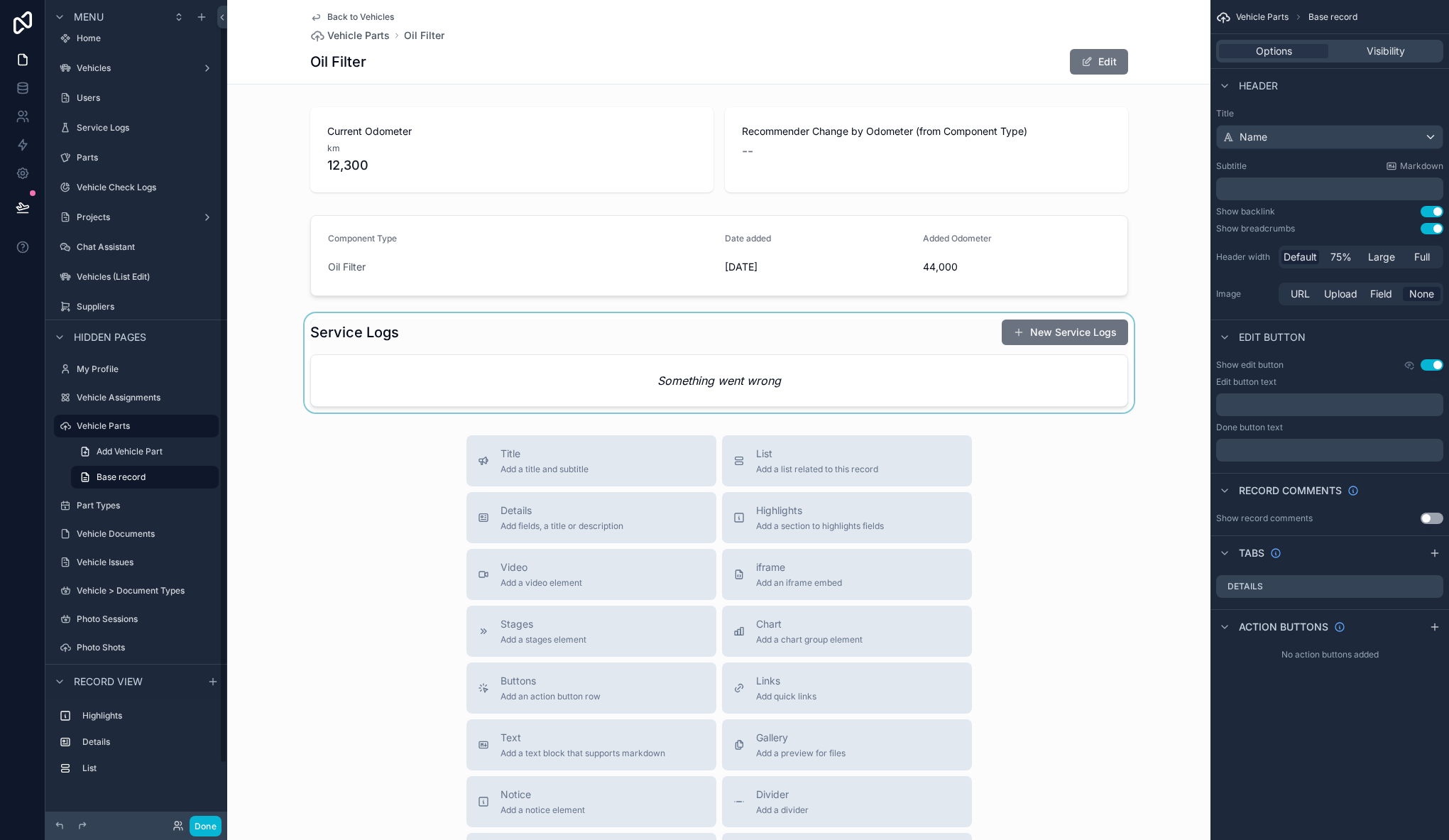
click at [657, 336] on div "scrollable content" at bounding box center [718, 363] width 983 height 100
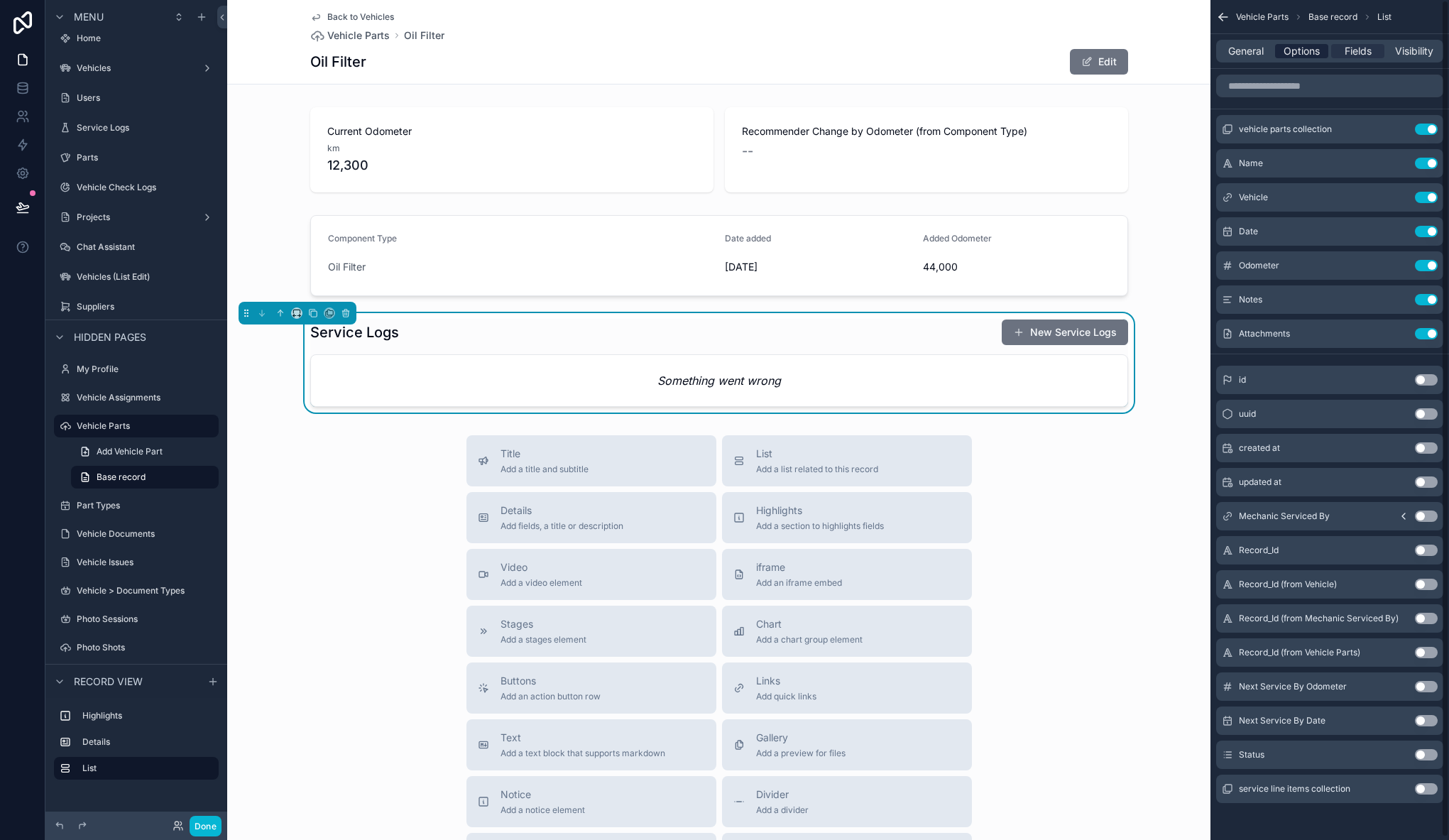
click at [1300, 44] on span "Options" at bounding box center [1301, 51] width 36 height 14
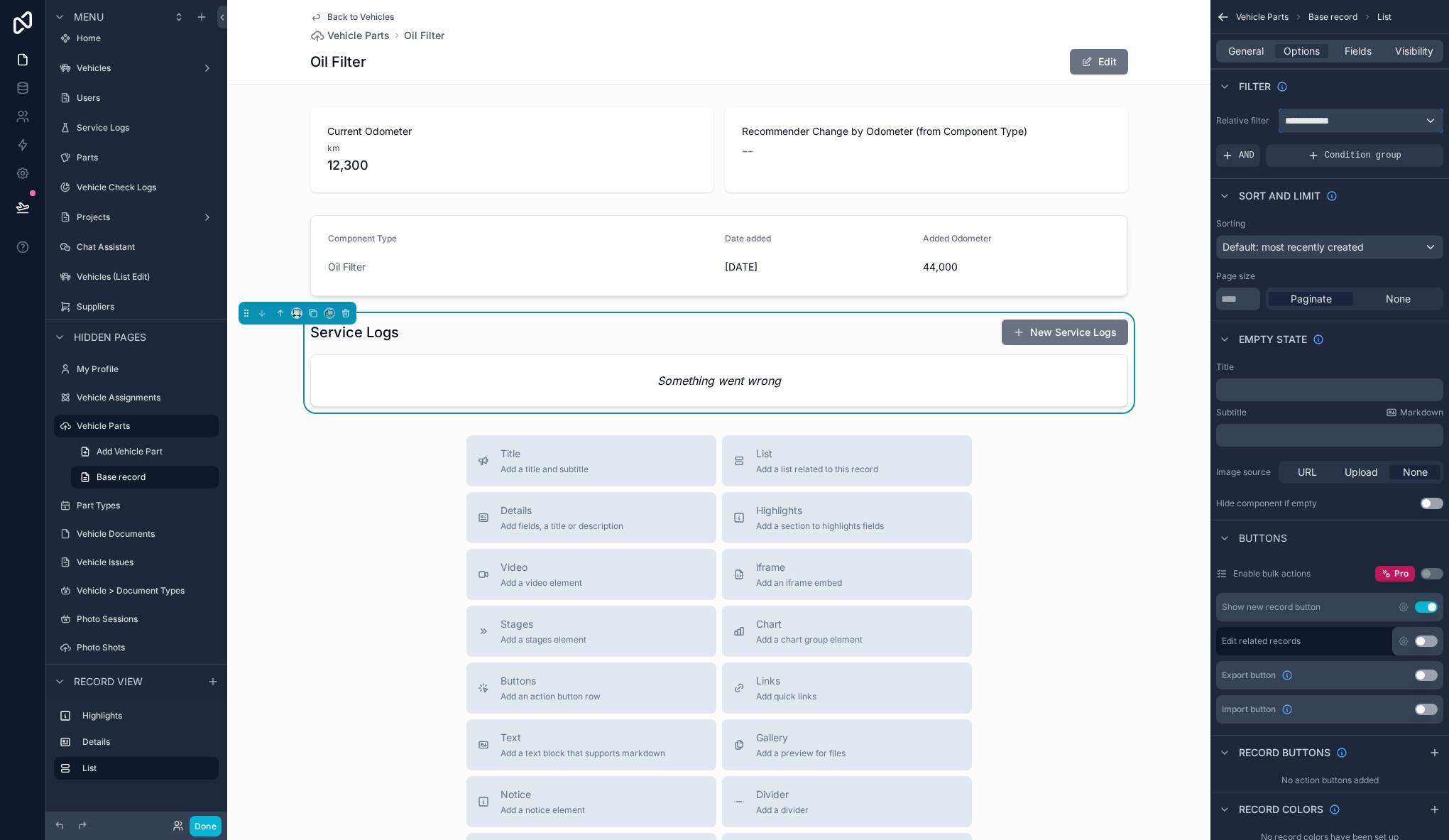
click at [1327, 115] on span "**********" at bounding box center [1311, 120] width 54 height 14
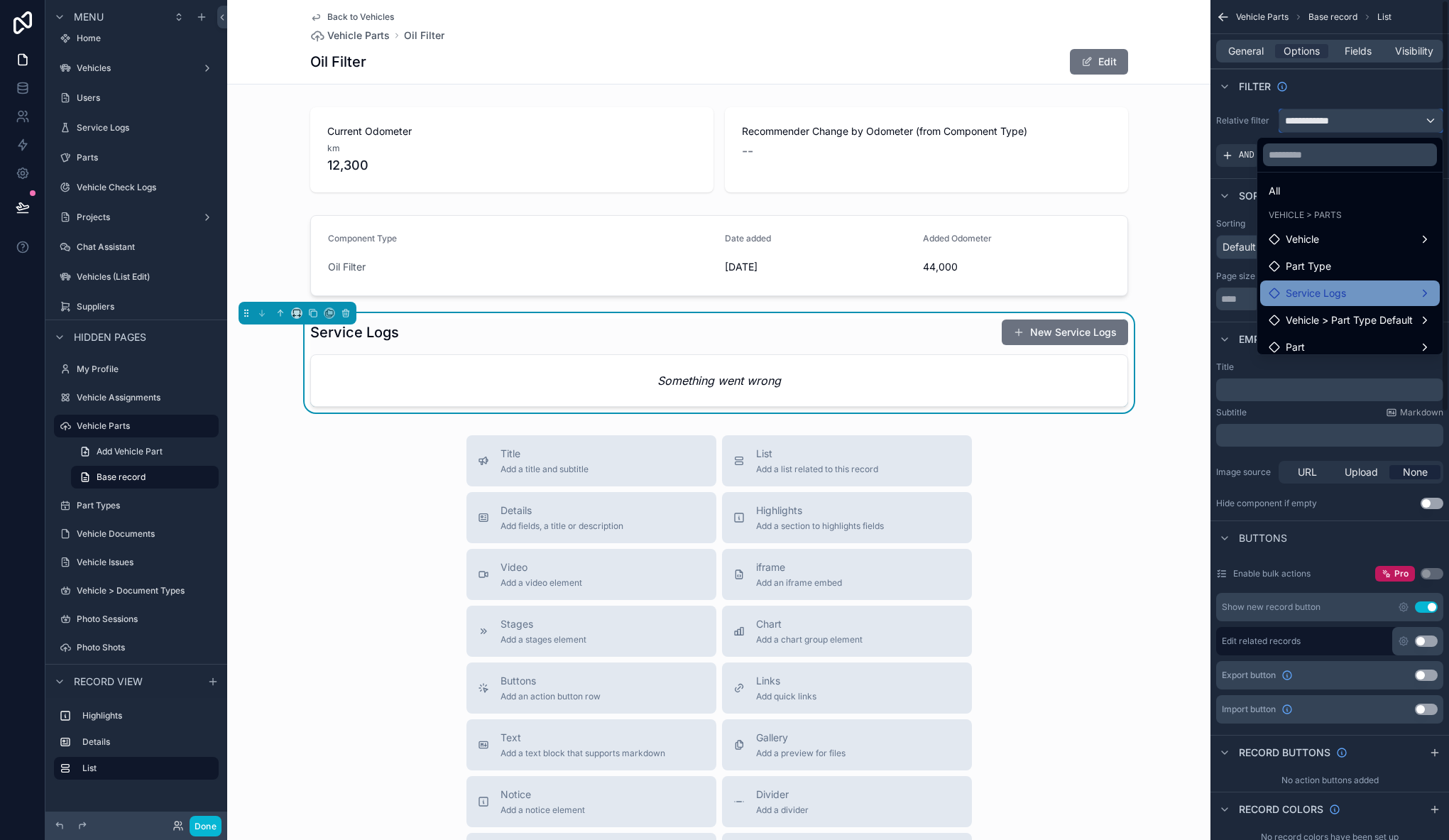
scroll to position [0, 0]
click at [1354, 294] on div "Service Logs" at bounding box center [1349, 299] width 162 height 17
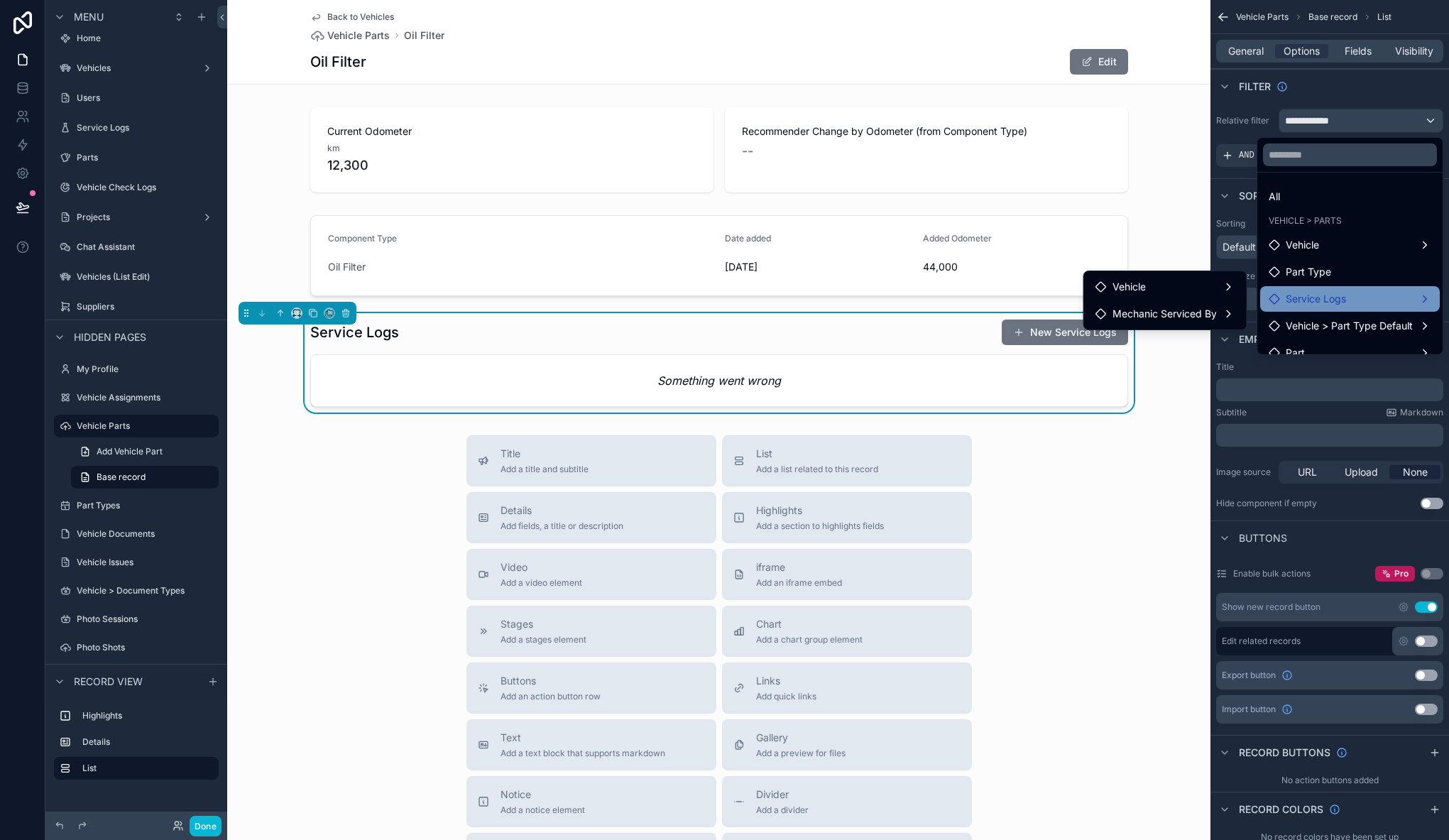
click at [1354, 294] on div "Service Logs" at bounding box center [1349, 299] width 162 height 17
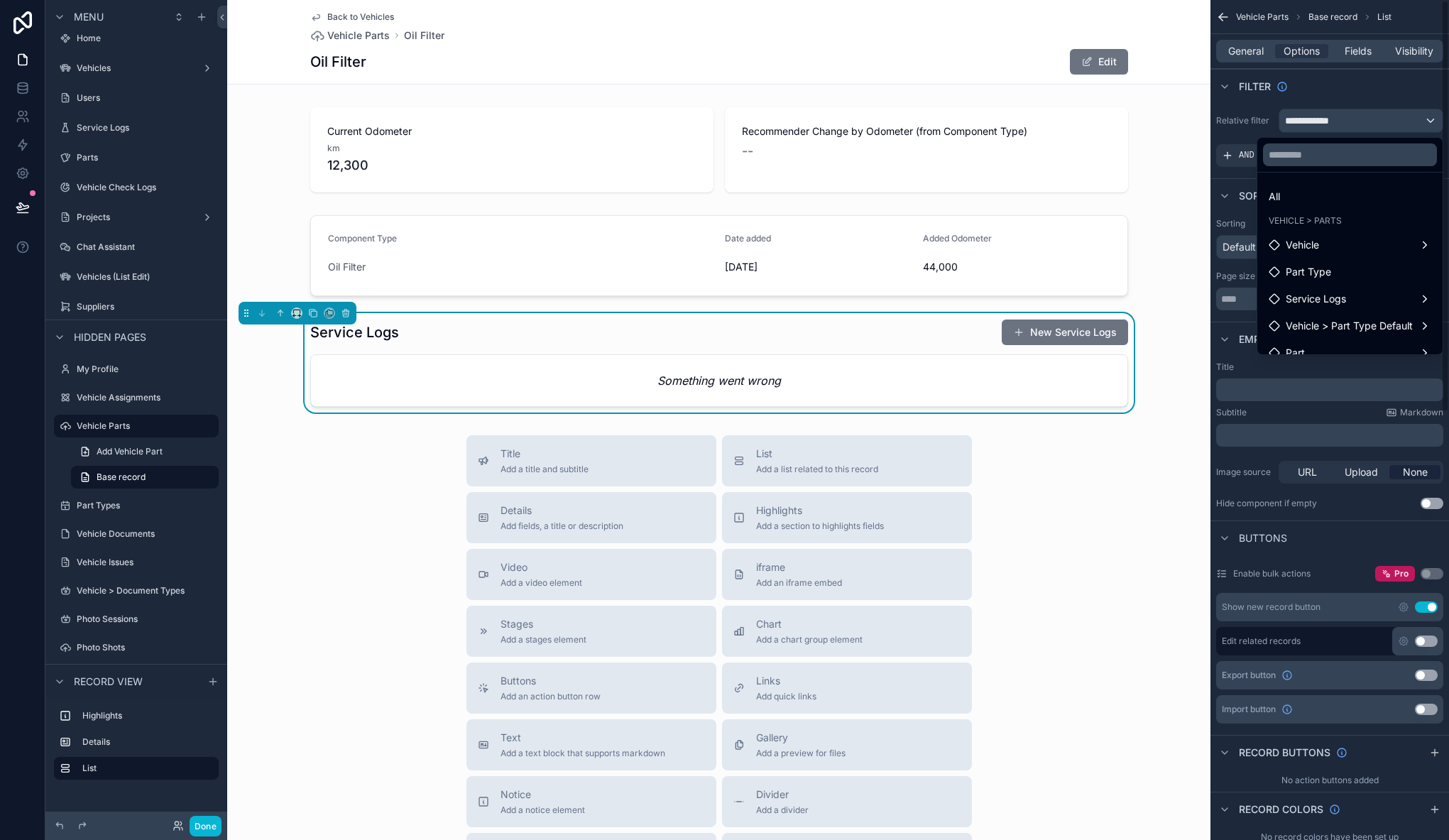
click at [1325, 95] on div "scrollable content" at bounding box center [724, 420] width 1449 height 840
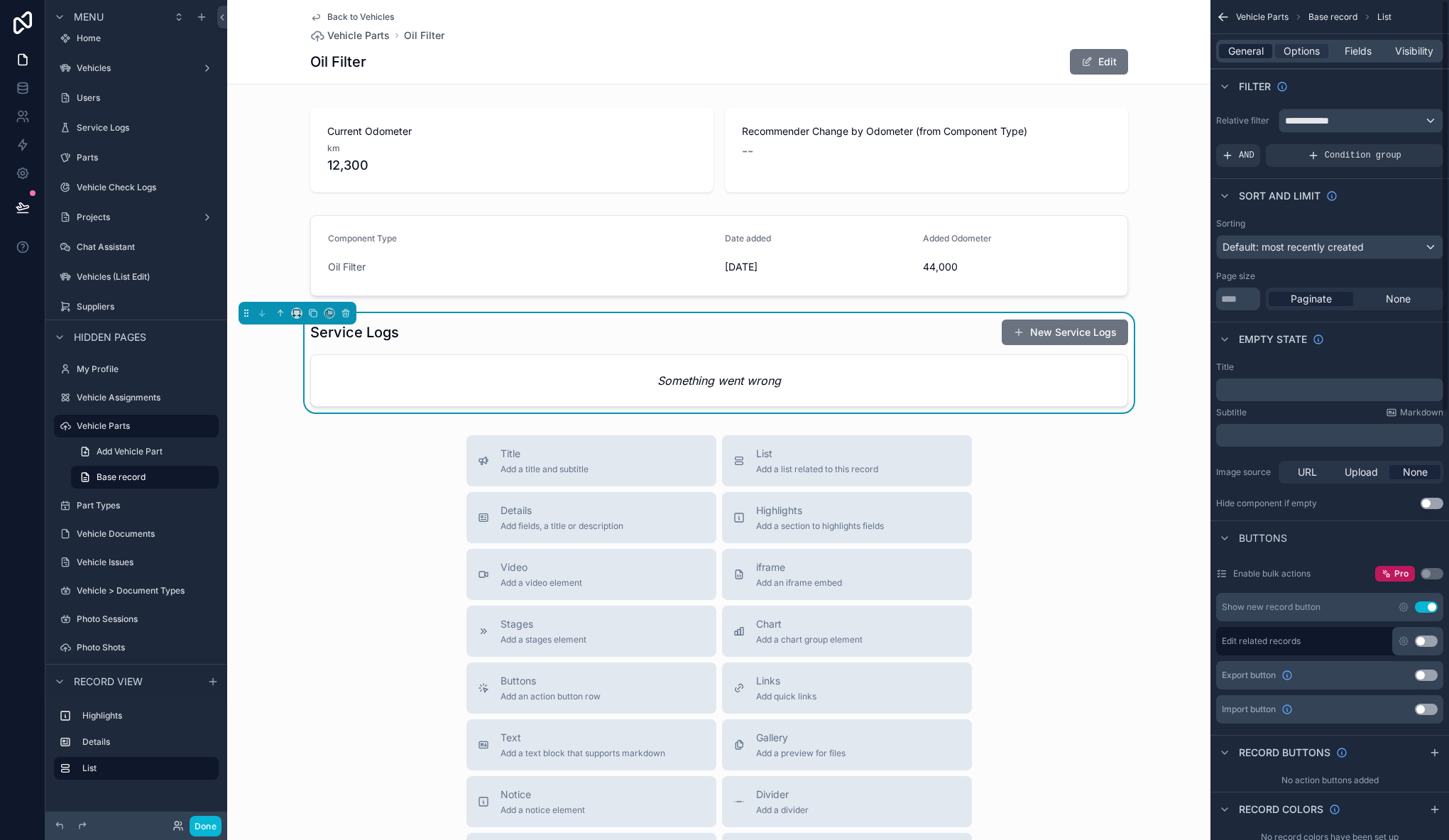
click at [1243, 50] on span "General" at bounding box center [1245, 51] width 35 height 14
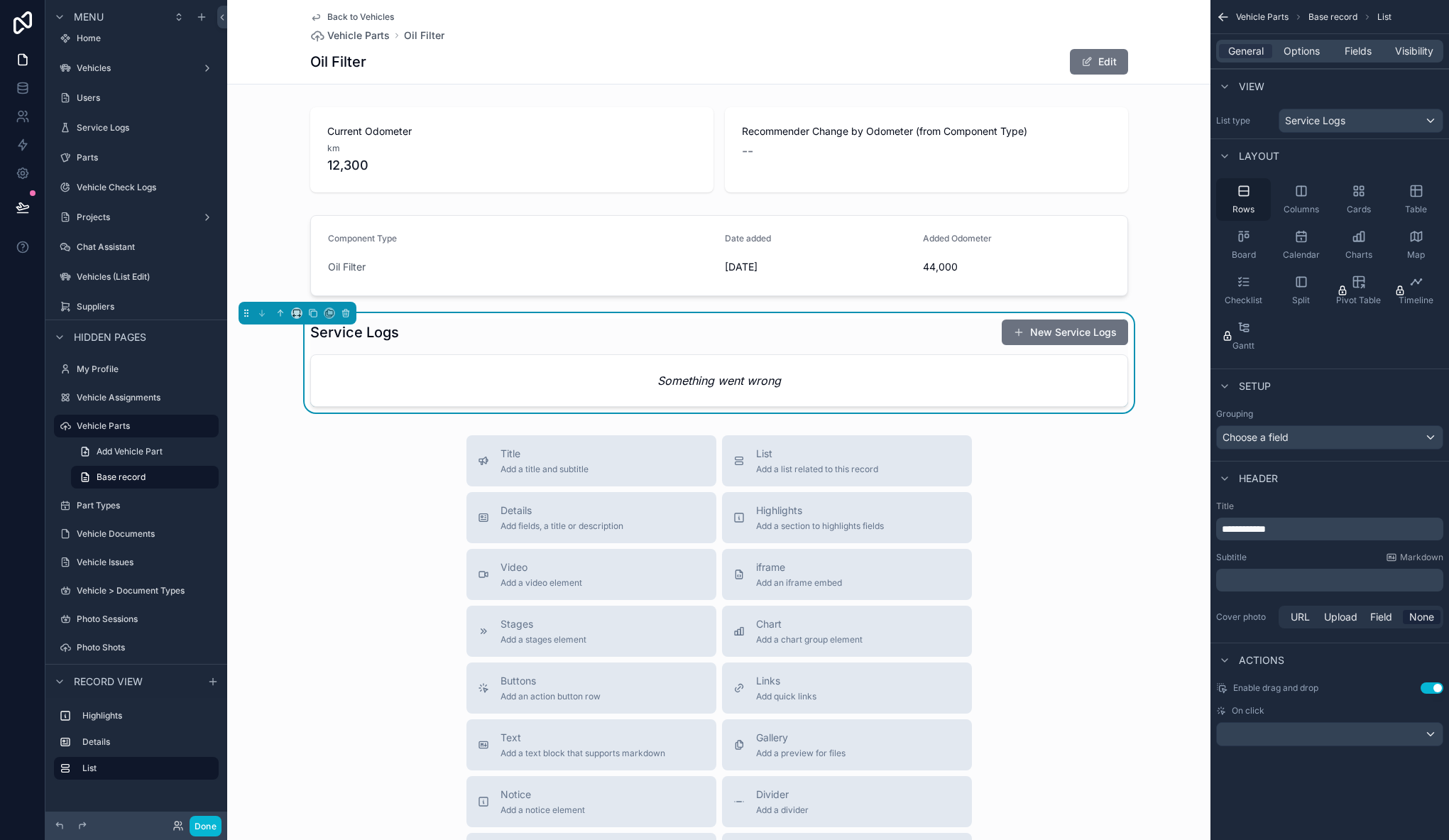
click at [1252, 192] on div "Rows" at bounding box center [1243, 199] width 54 height 42
click at [1307, 51] on span "Options" at bounding box center [1301, 51] width 36 height 14
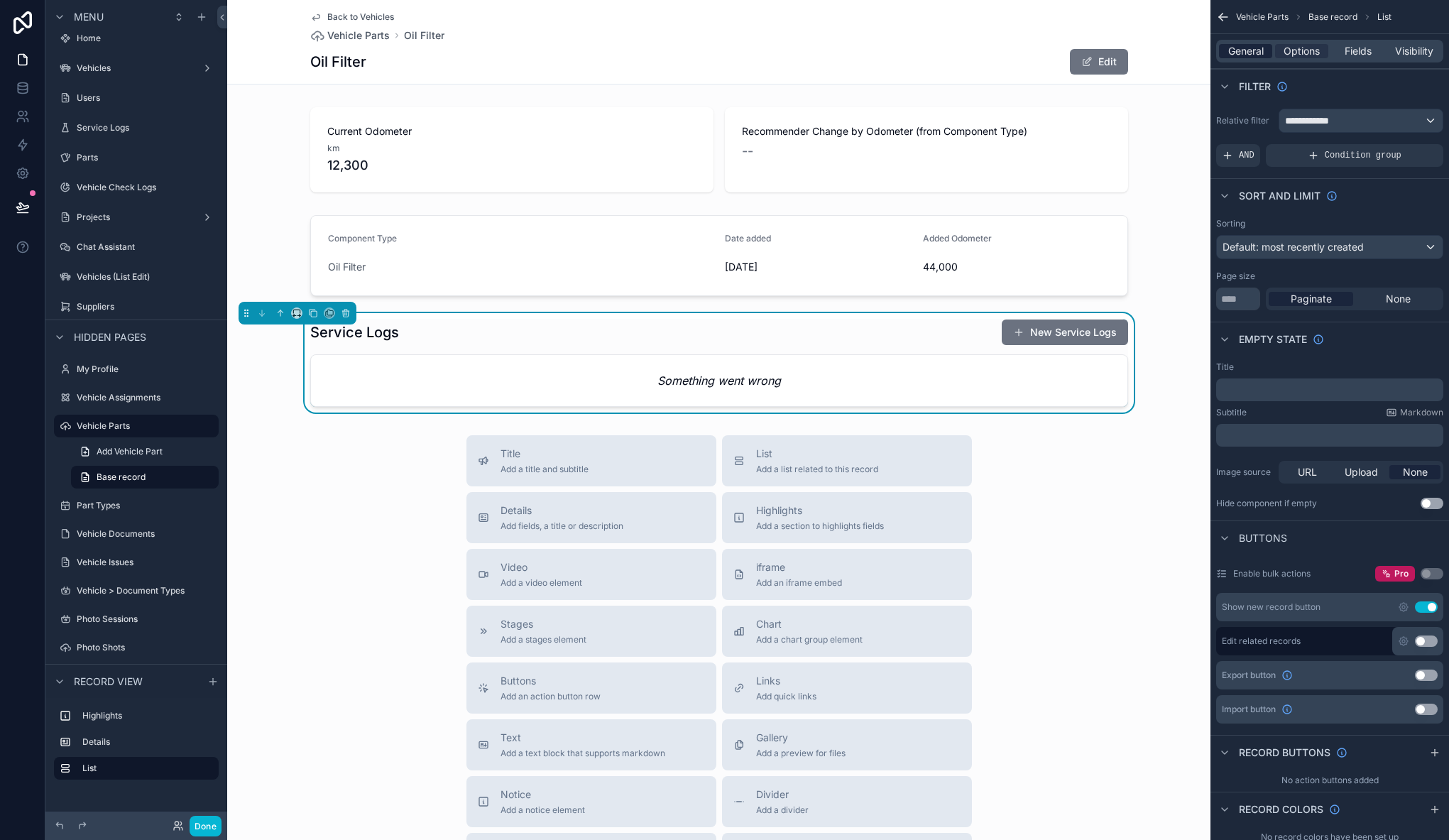
click at [1251, 52] on span "General" at bounding box center [1245, 51] width 35 height 14
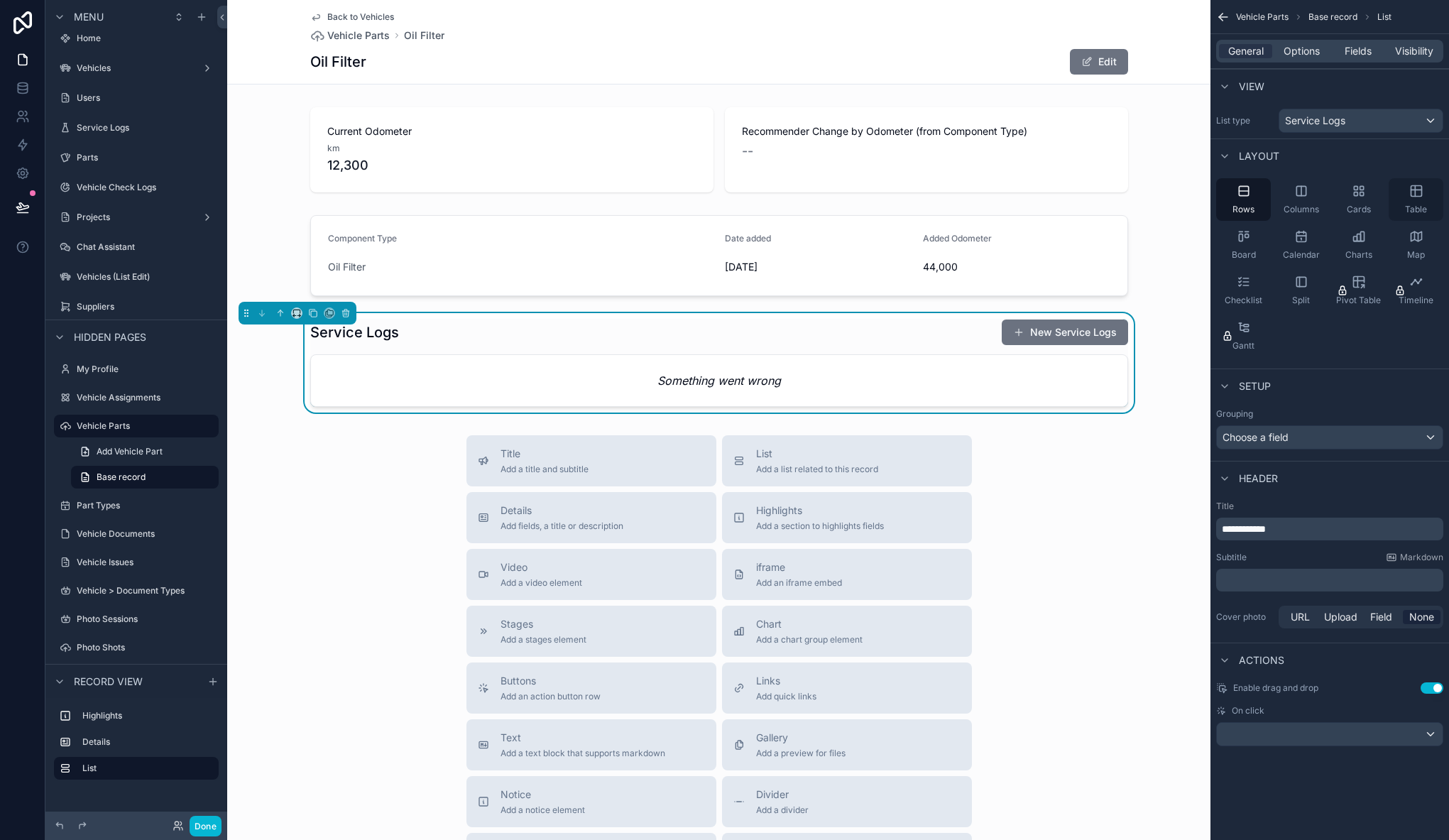
click at [1417, 200] on div "Table" at bounding box center [1416, 199] width 54 height 42
click at [1293, 52] on span "Options" at bounding box center [1301, 51] width 36 height 14
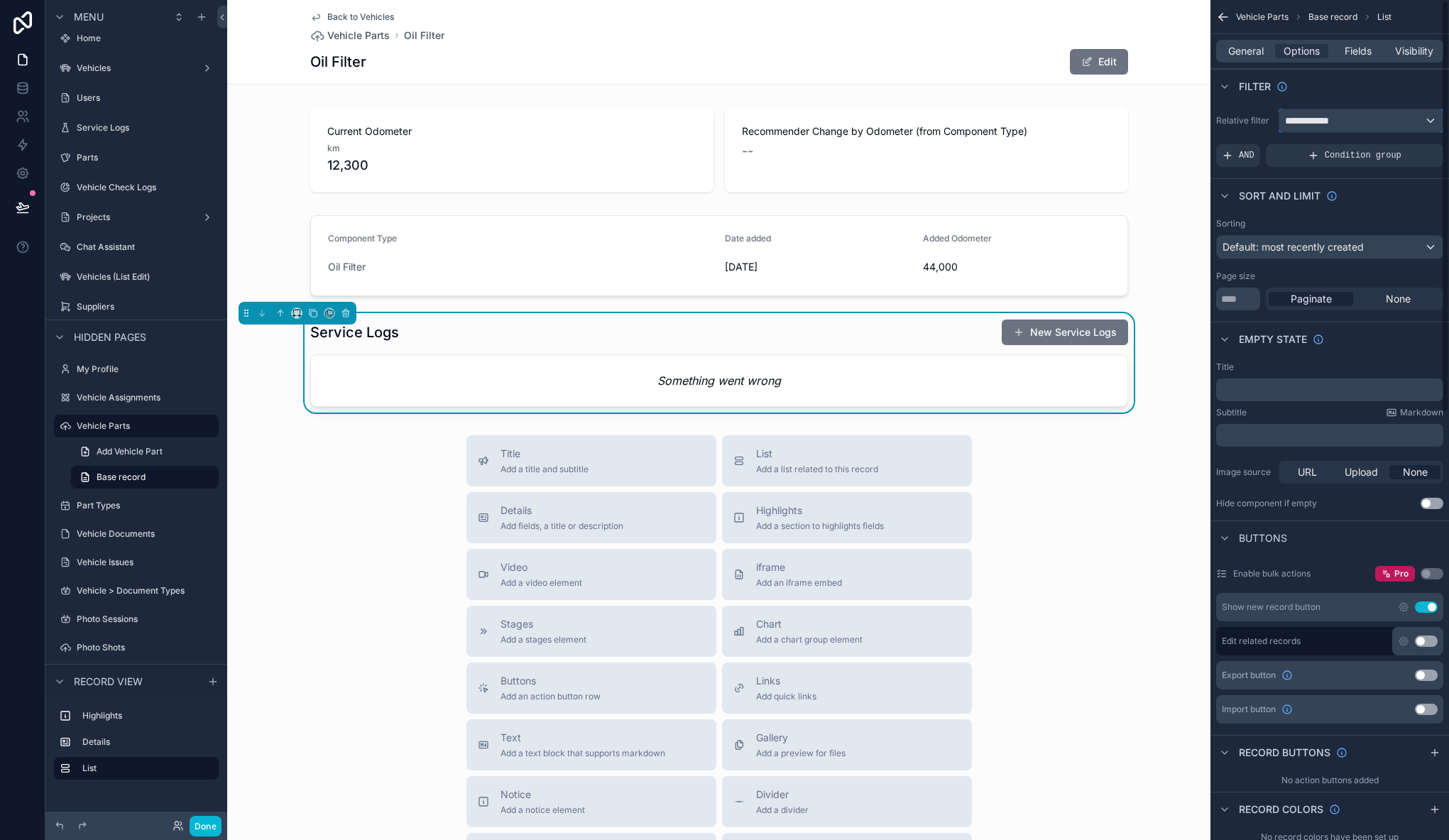
click at [1341, 125] on div "**********" at bounding box center [1361, 121] width 163 height 23
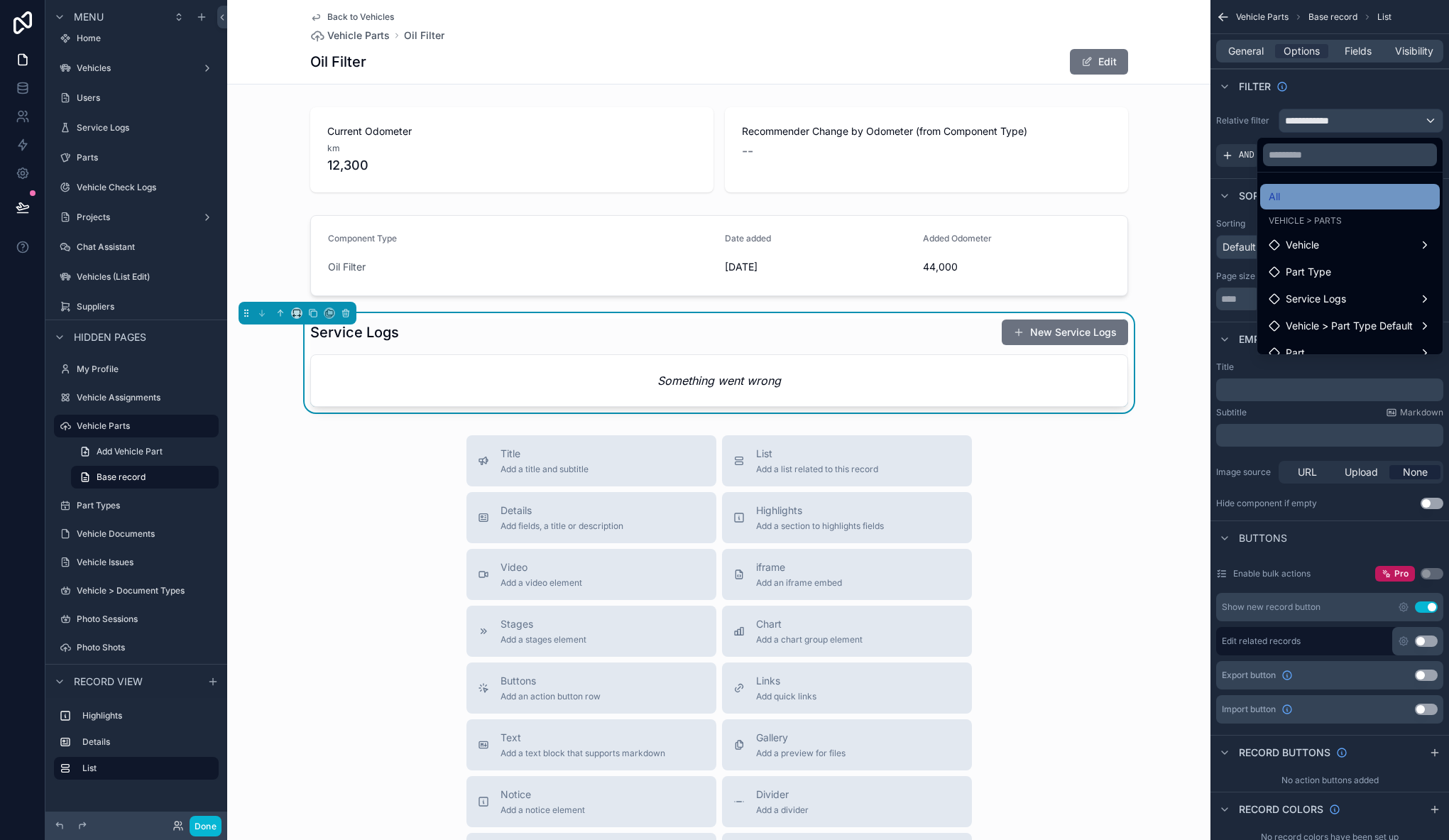
click at [1288, 197] on div "All" at bounding box center [1349, 196] width 162 height 17
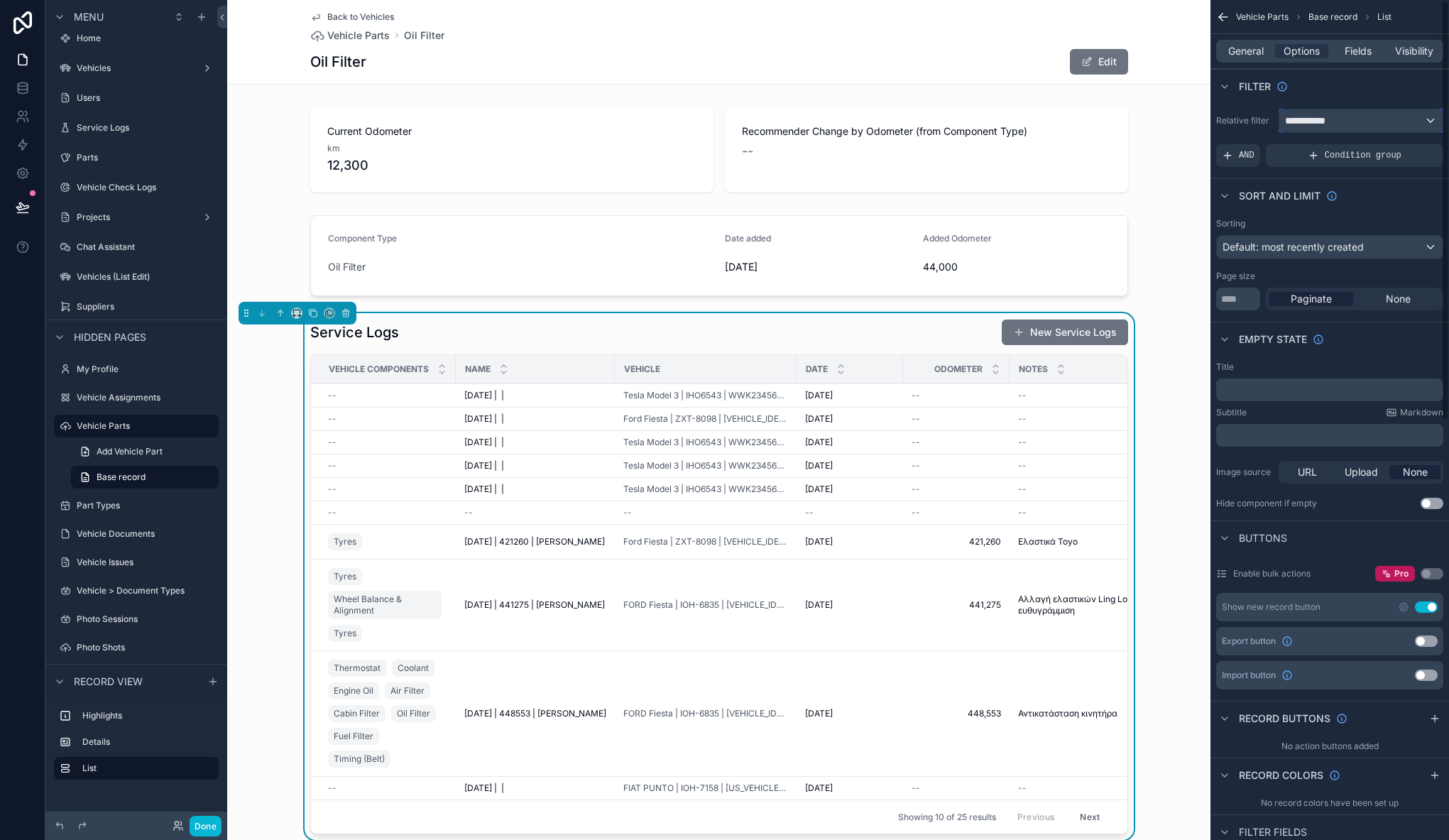
click at [1345, 110] on div "**********" at bounding box center [1361, 121] width 163 height 23
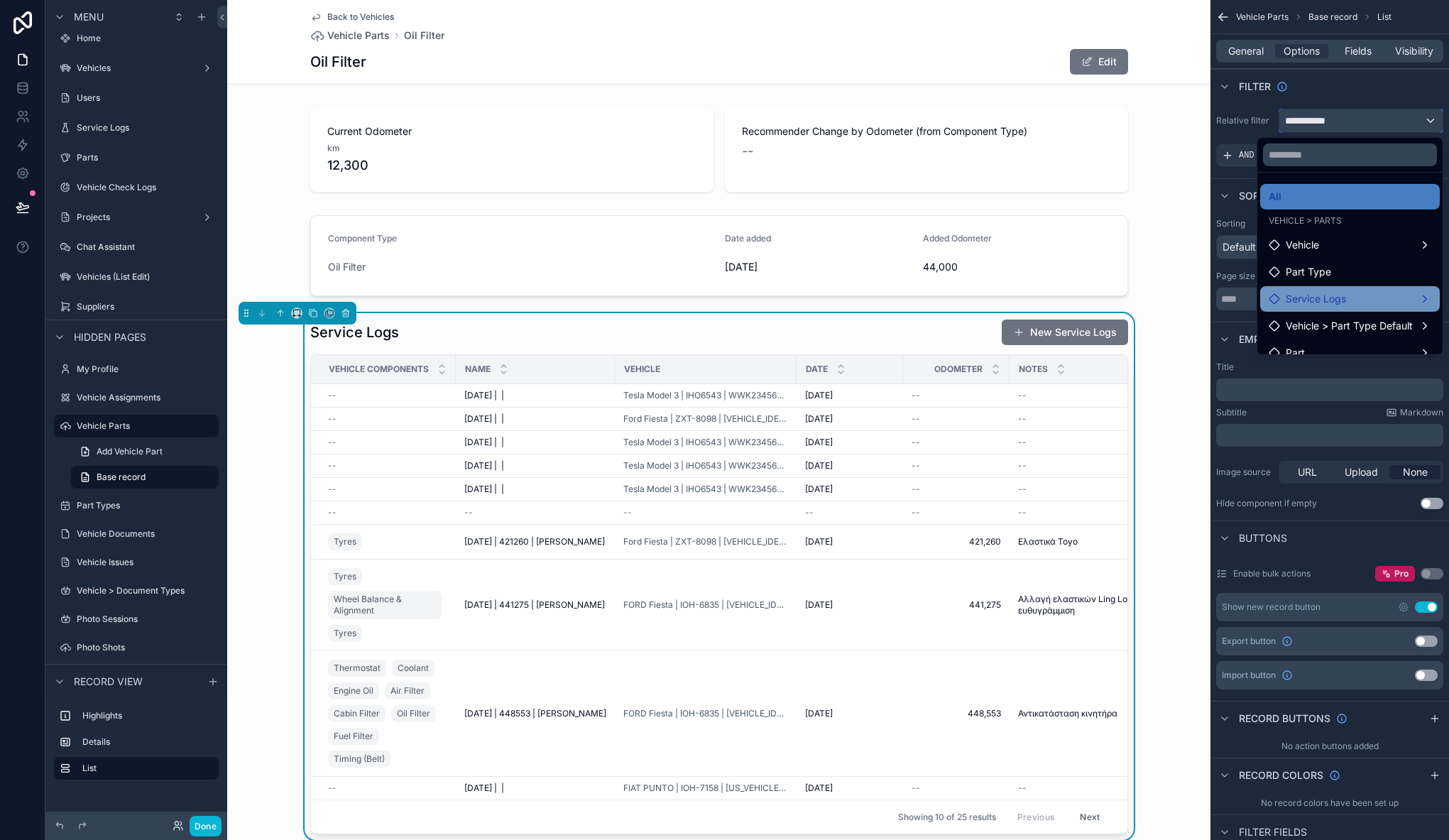
scroll to position [14, 0]
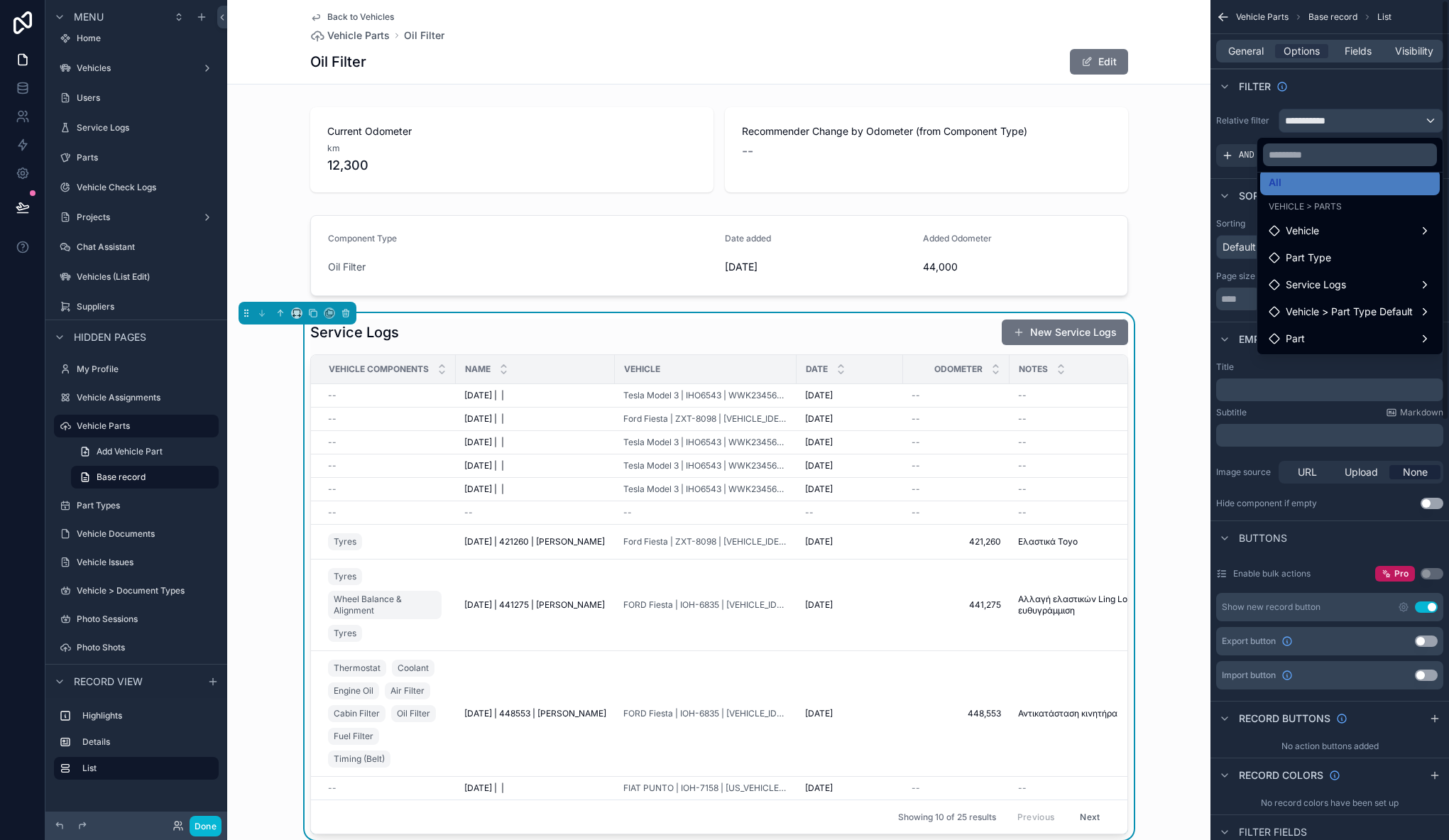
click at [277, 90] on div "Back to Vehicles Vehicle Parts Oil Filter Oil Filter Edit Current Odometer km 1…" at bounding box center [718, 740] width 983 height 1482
click at [24, 88] on div "scrollable content" at bounding box center [724, 420] width 1449 height 840
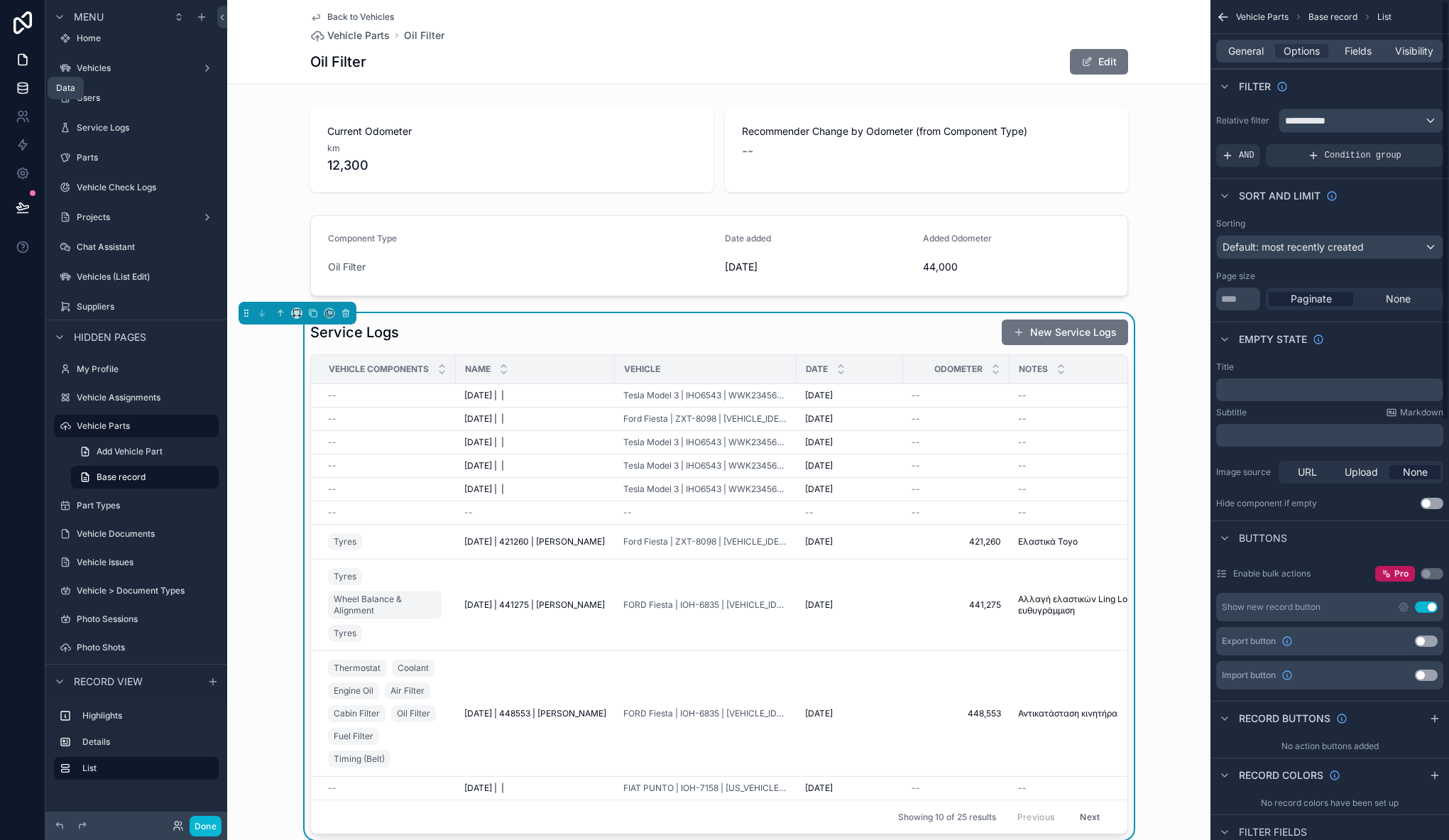
click at [23, 90] on icon at bounding box center [23, 88] width 9 height 6
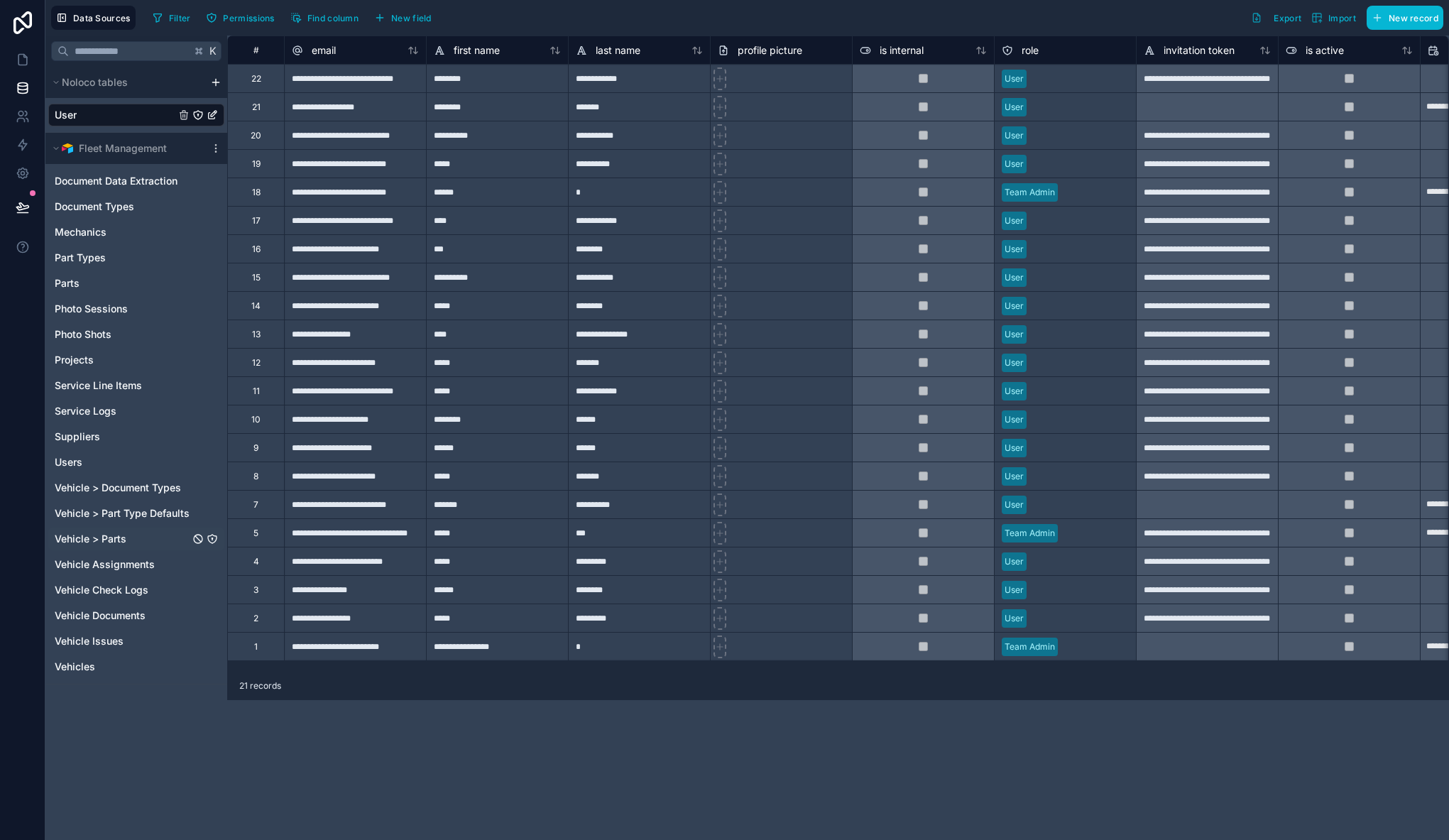
click at [137, 537] on link "Vehicle > Parts" at bounding box center [122, 538] width 135 height 14
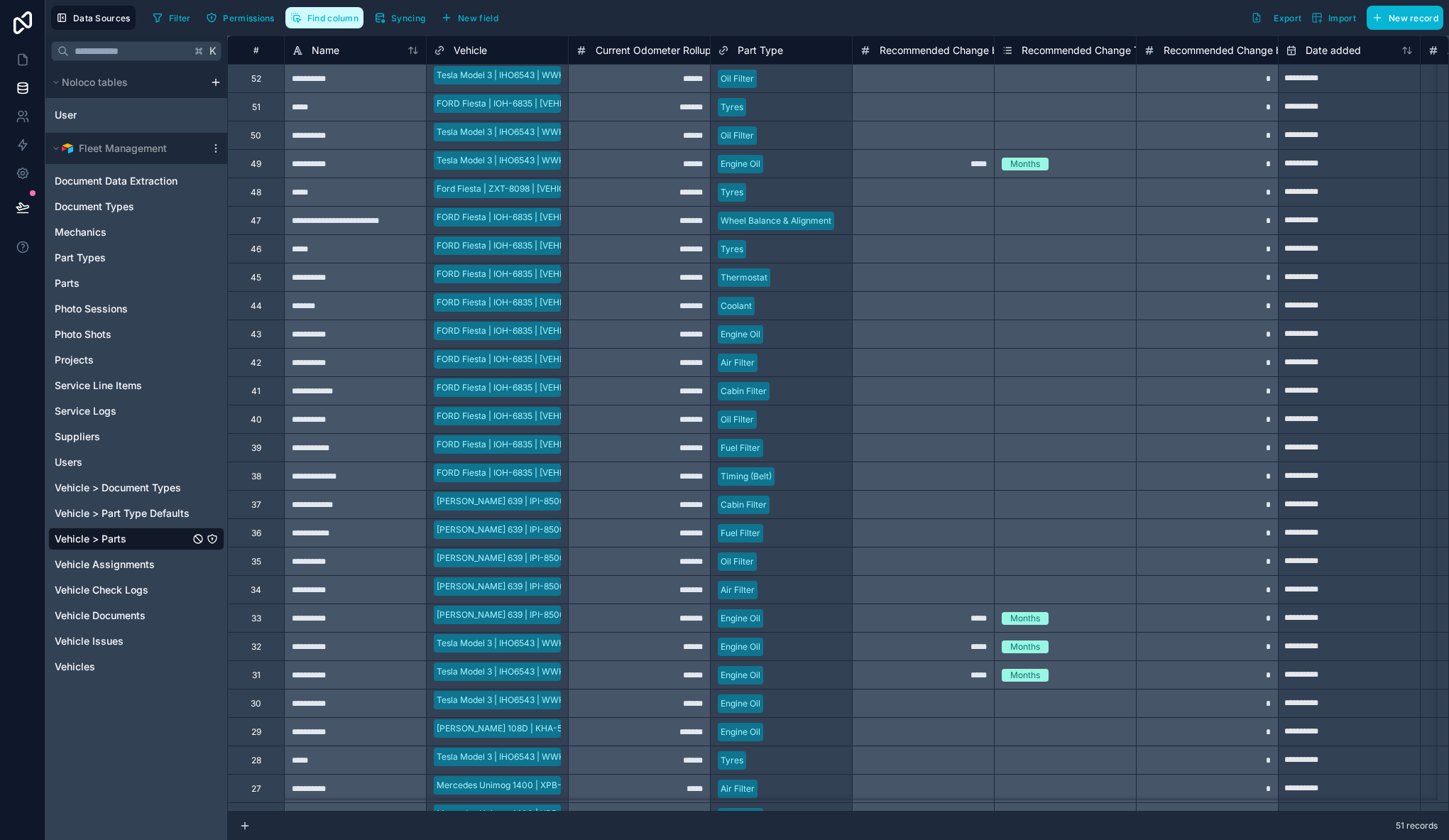
click at [330, 18] on span "Find column" at bounding box center [333, 18] width 51 height 11
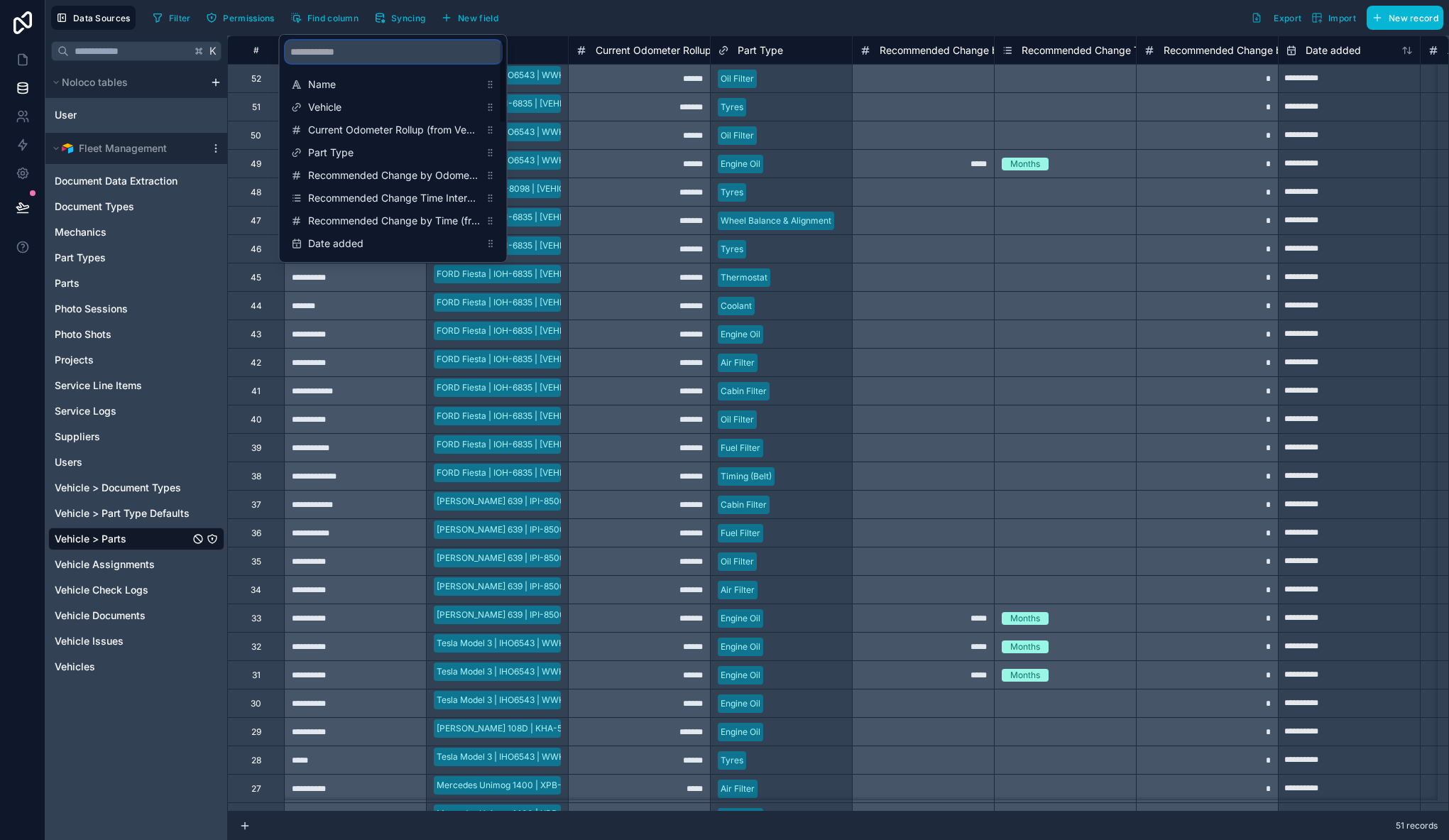
click at [336, 56] on input "scrollable content" at bounding box center [393, 52] width 216 height 23
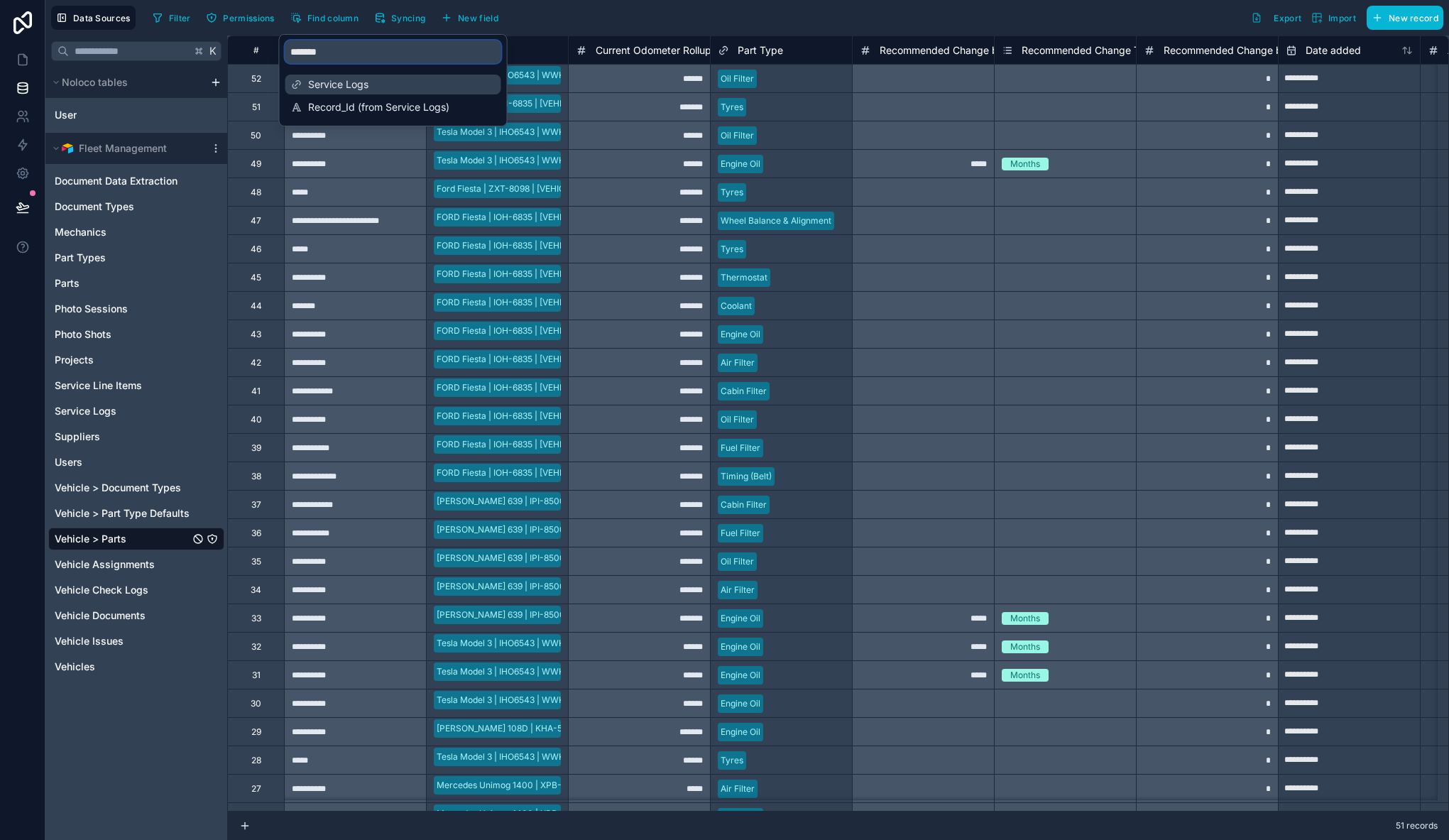
type input "*******"
click at [318, 82] on span "Service Logs" at bounding box center [394, 85] width 172 height 14
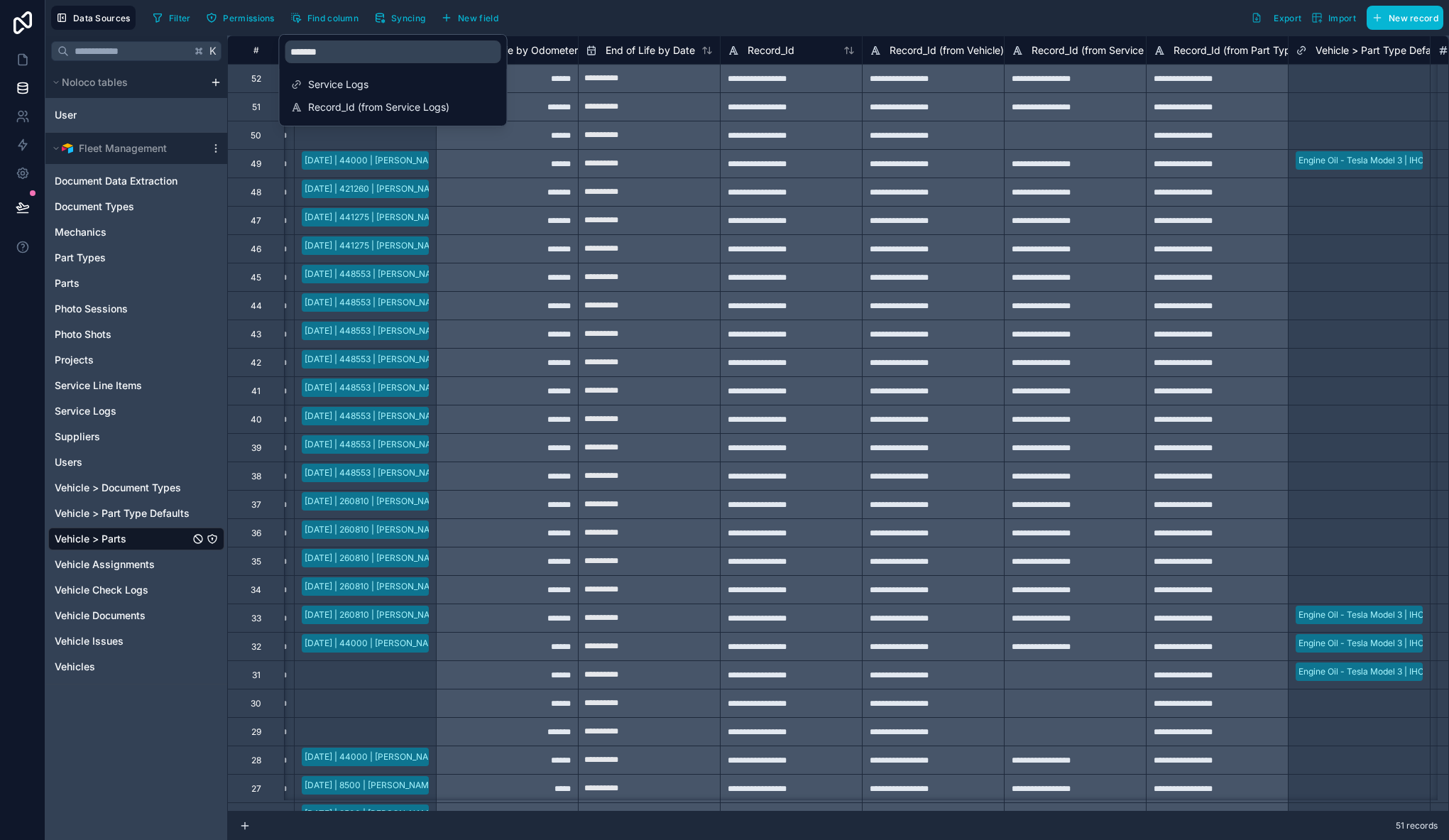
scroll to position [0, 1278]
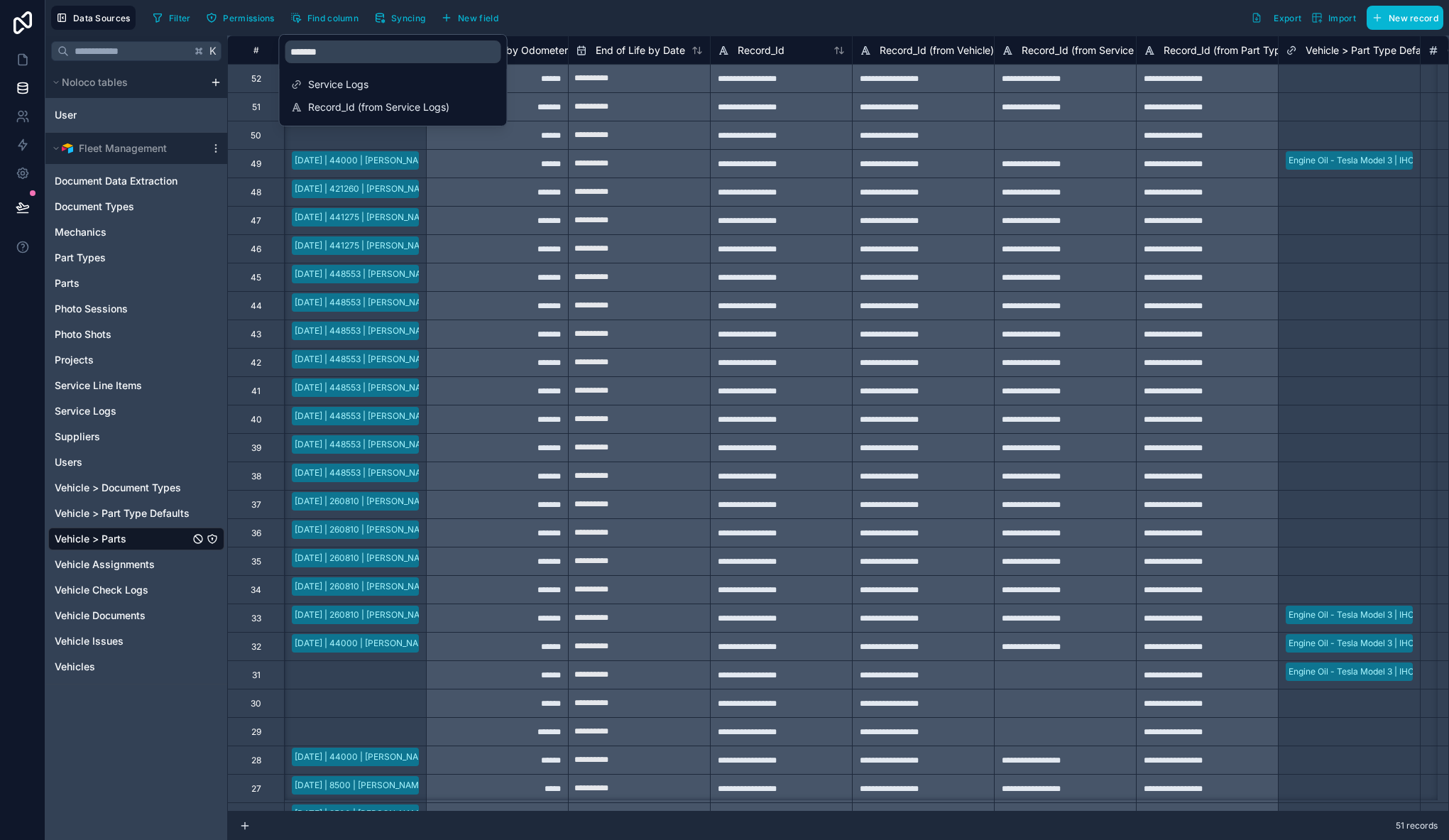
click at [901, 25] on div "Filter Permissions Find column Syncing New field Export Import New record" at bounding box center [795, 18] width 1296 height 24
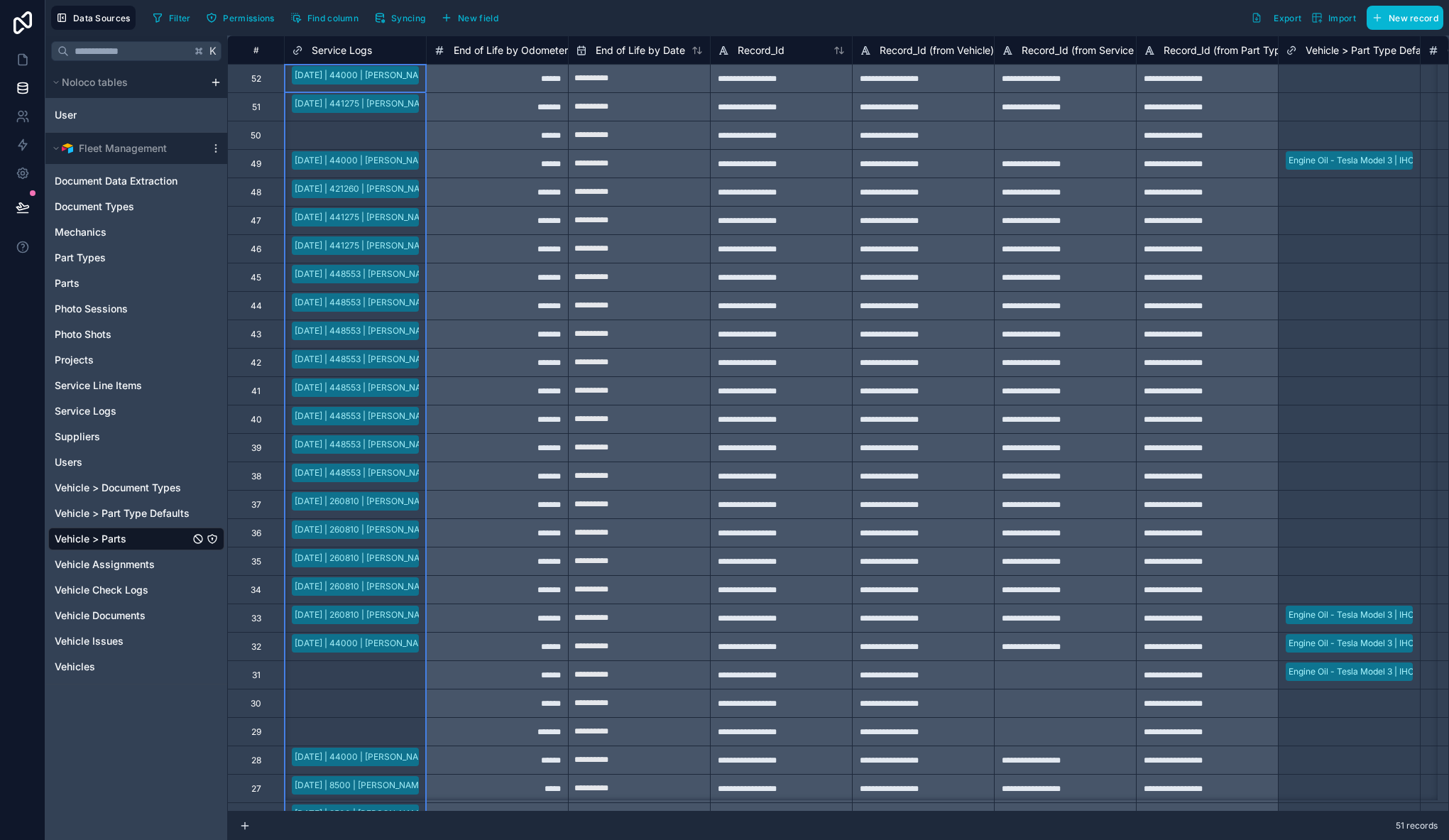
click at [355, 50] on span "Service Logs" at bounding box center [342, 50] width 60 height 14
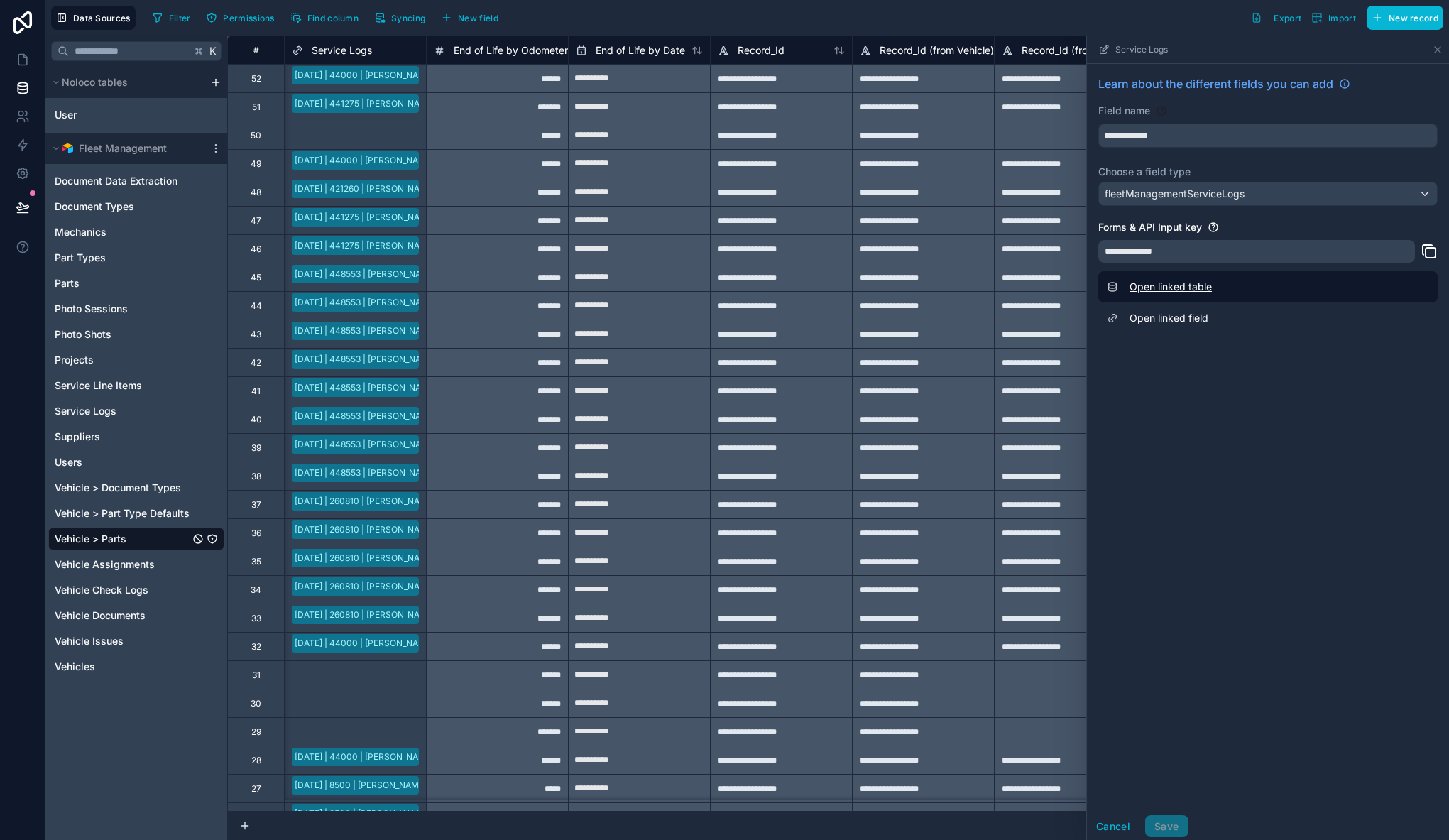
click at [1155, 290] on link "Open linked table" at bounding box center [1268, 286] width 340 height 31
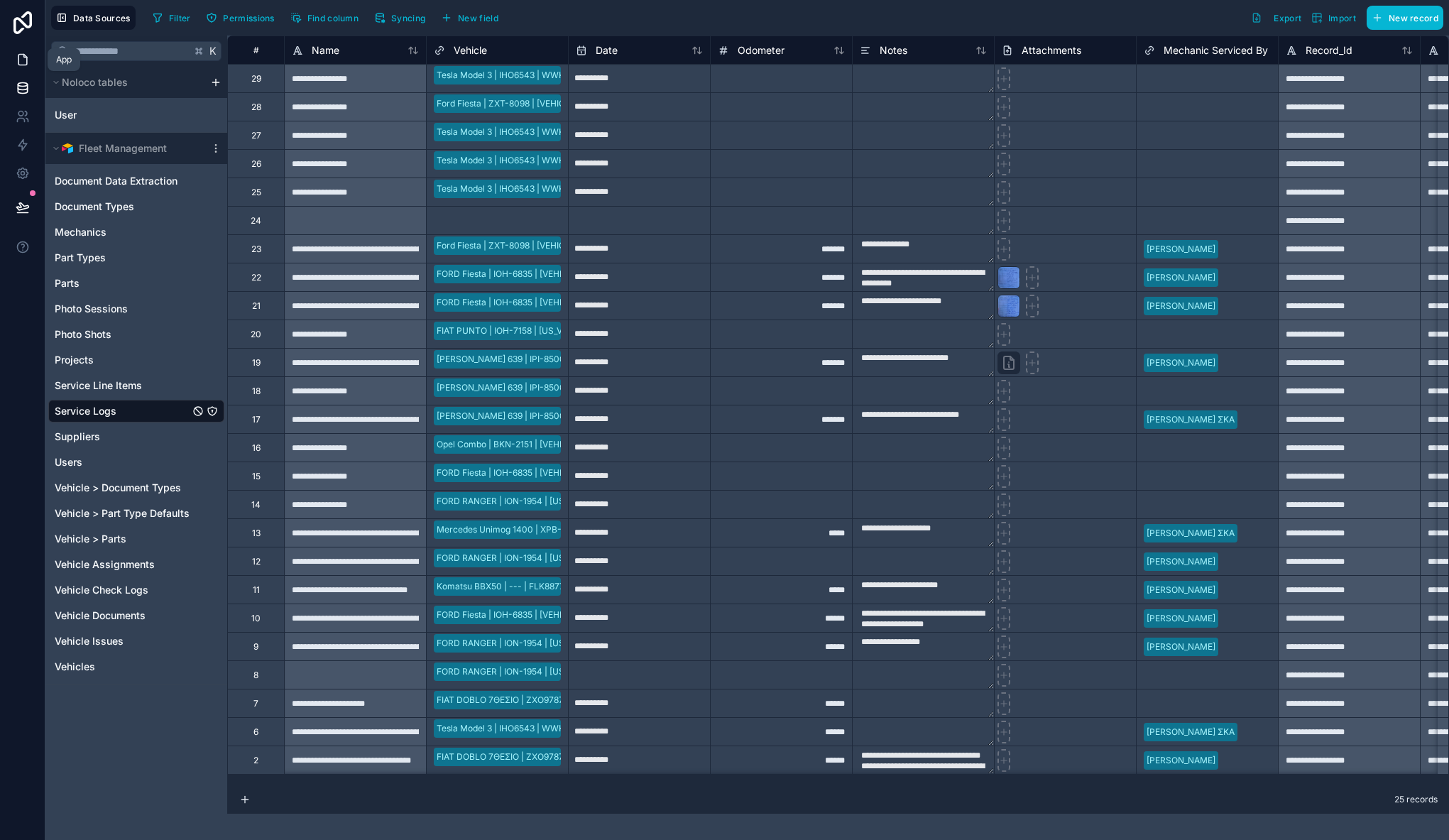
click at [20, 66] on icon at bounding box center [23, 60] width 14 height 14
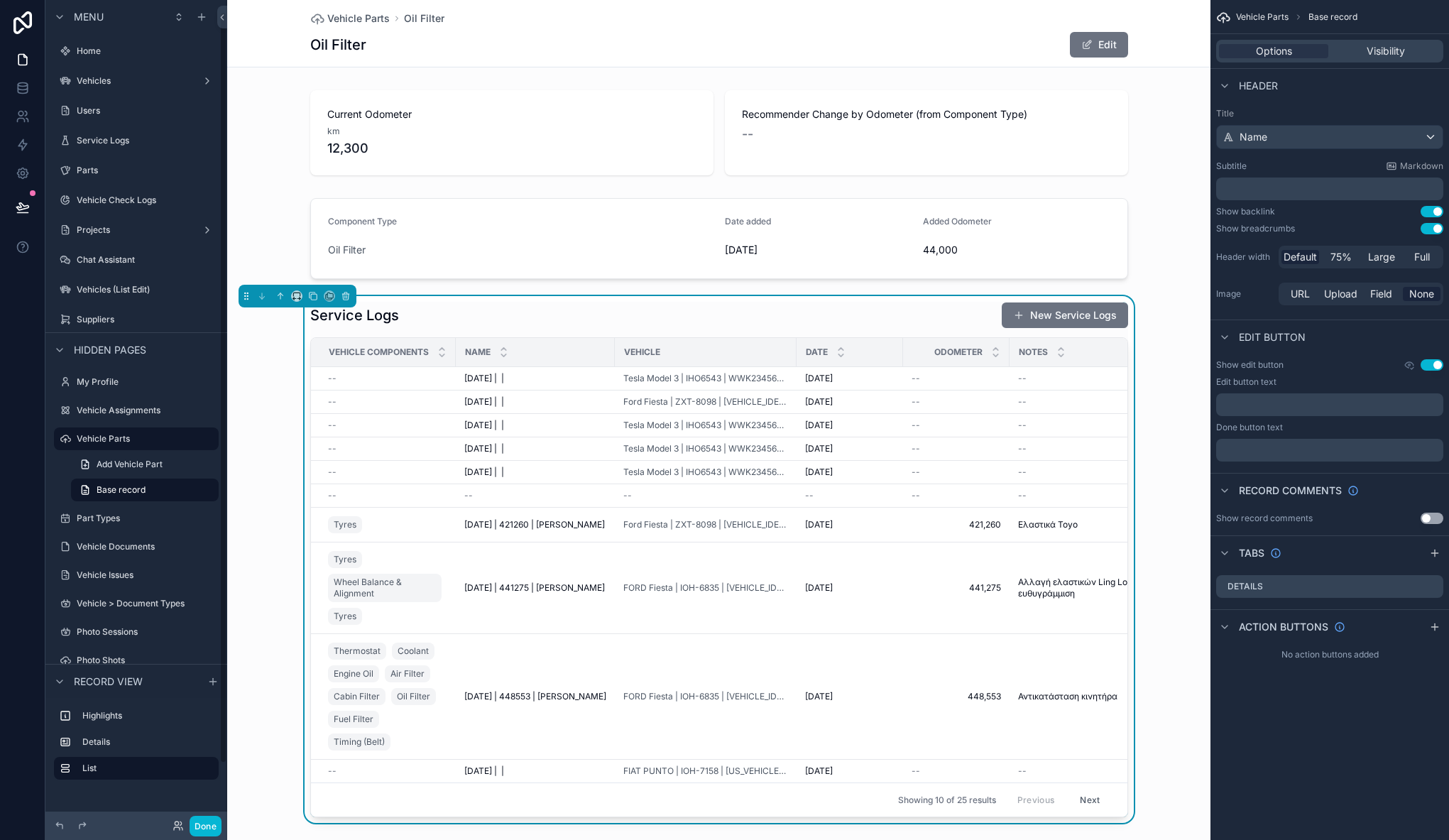
scroll to position [13, 0]
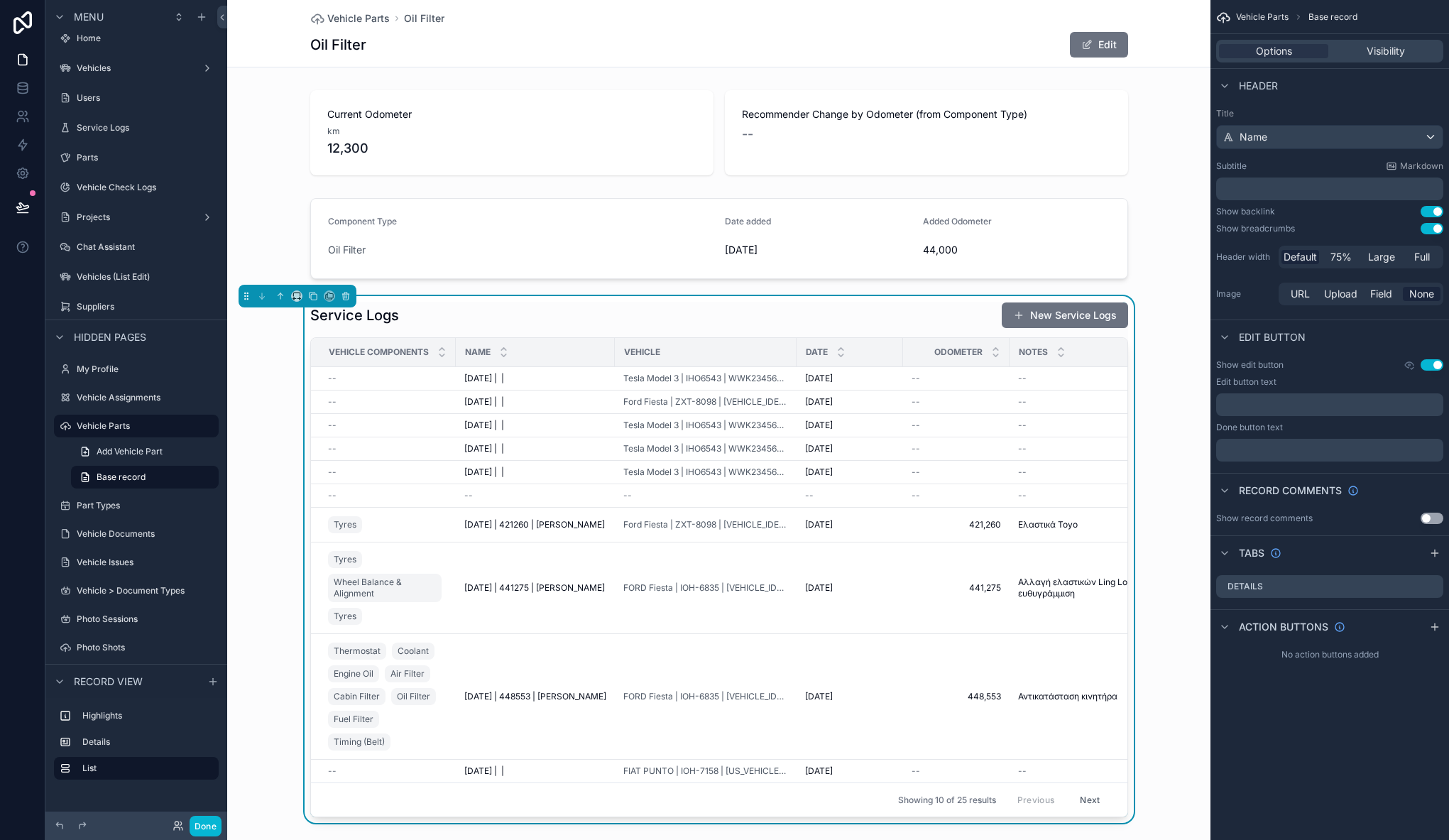
click at [1192, 285] on div "Current Odometer km 12,300 Recommender Change by Odometer (from Component Type)…" at bounding box center [718, 454] width 983 height 738
click at [687, 343] on div "Vehicle" at bounding box center [705, 352] width 180 height 23
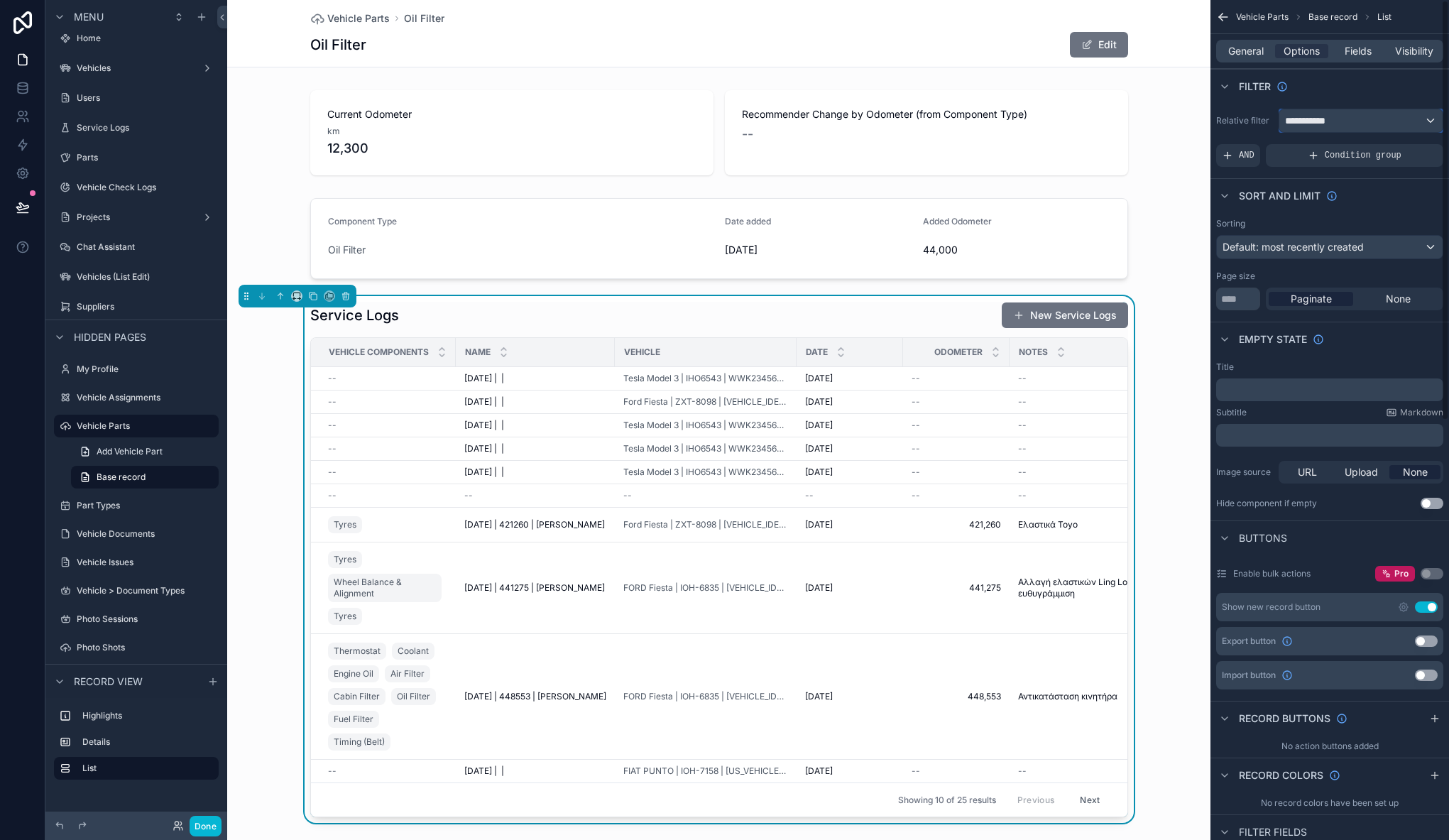
click at [1354, 132] on button "**********" at bounding box center [1361, 121] width 165 height 24
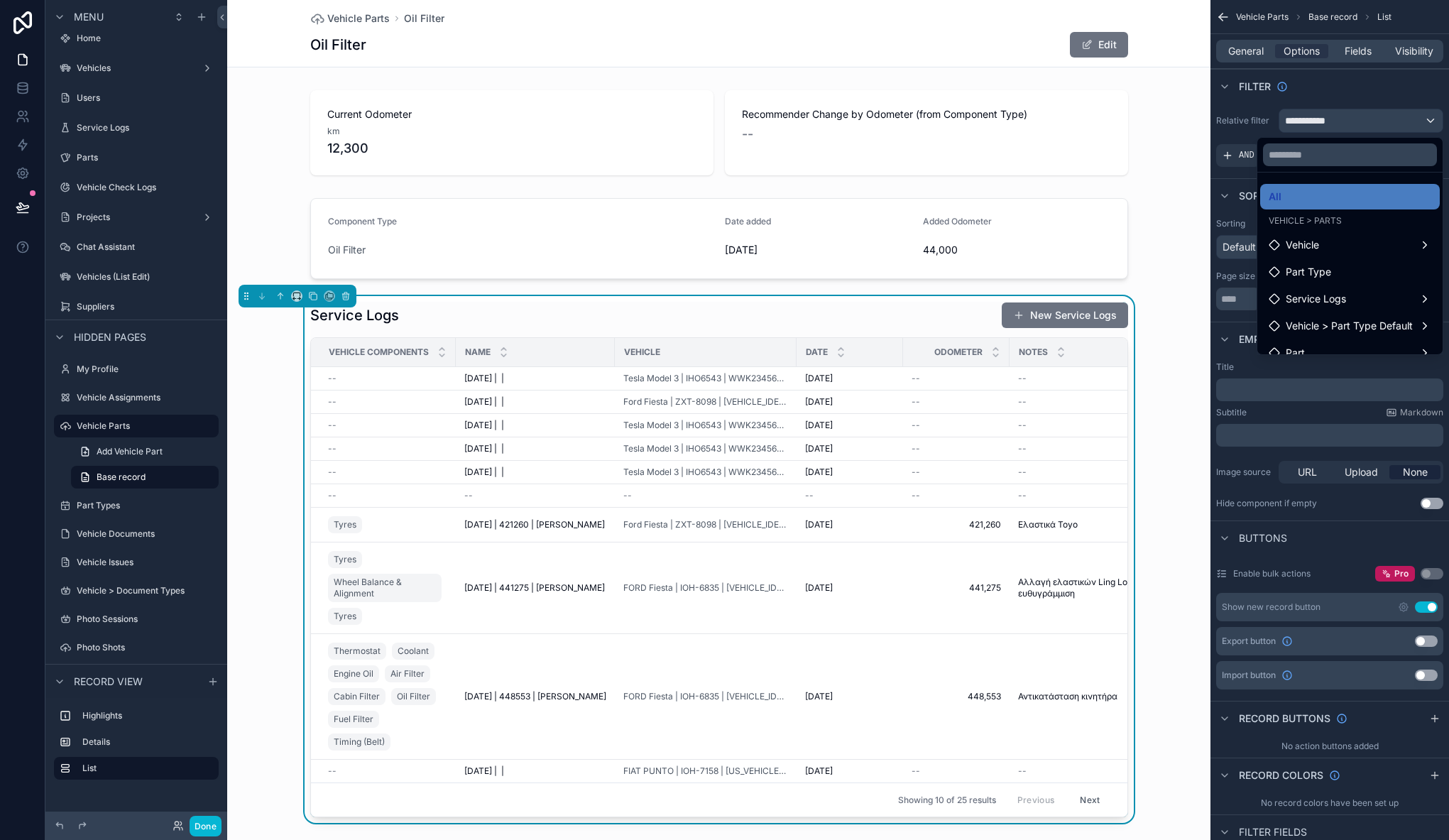
click at [1352, 126] on div "scrollable content" at bounding box center [724, 420] width 1449 height 840
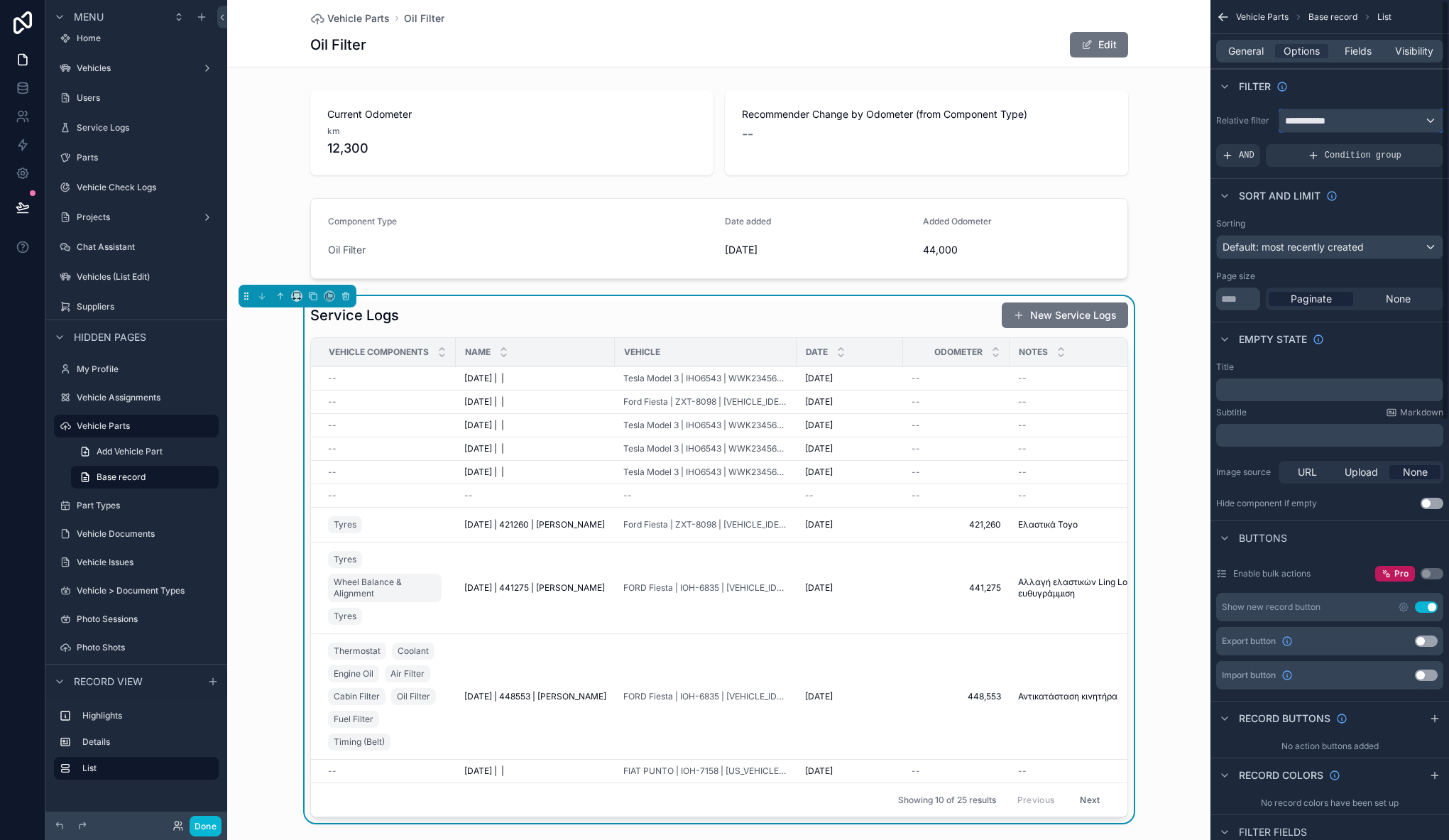
click at [1352, 126] on div "**********" at bounding box center [1361, 121] width 163 height 23
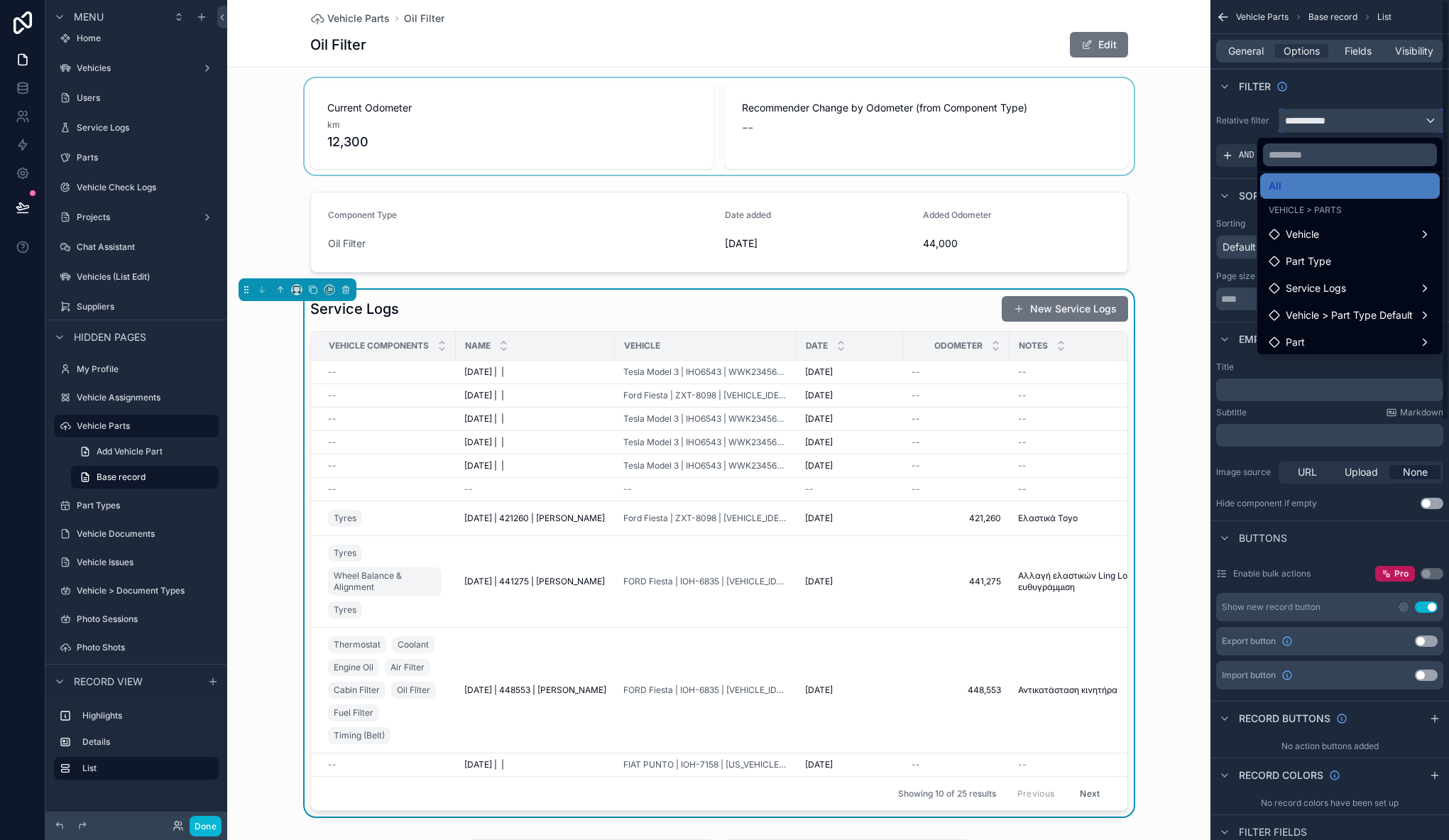
scroll to position [8, 0]
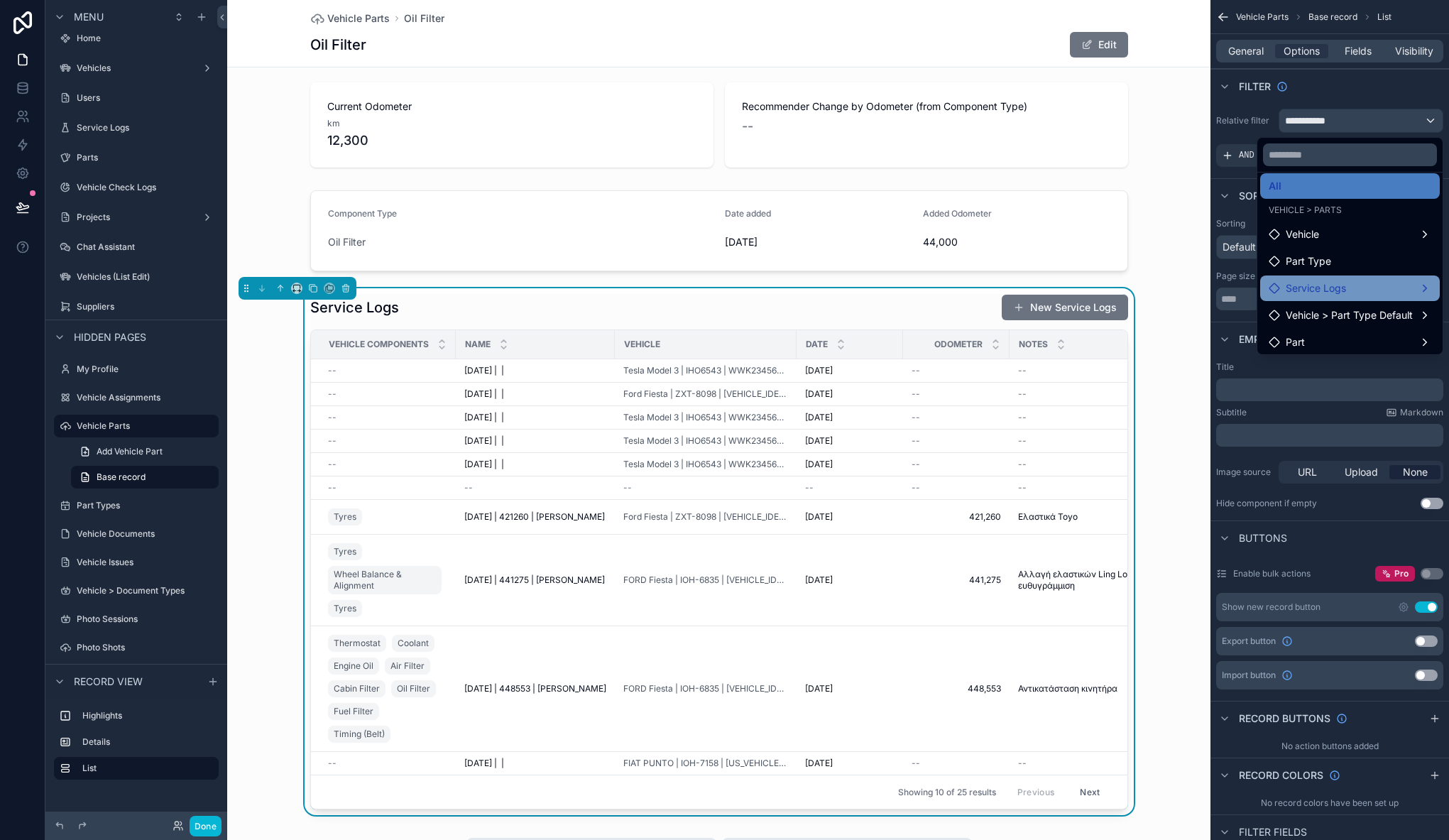
click at [1327, 289] on span "Service Logs" at bounding box center [1315, 288] width 60 height 17
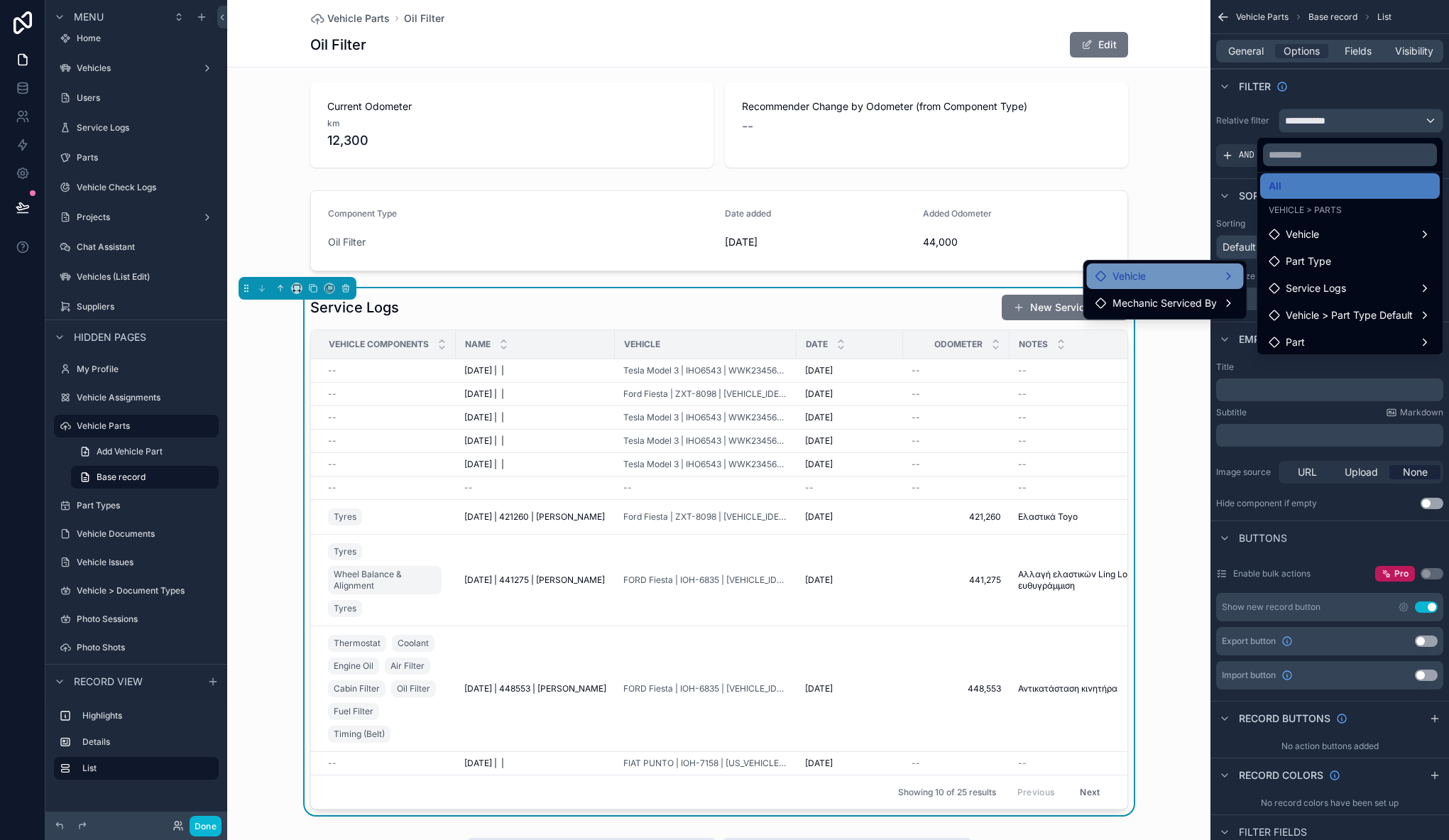
click at [1133, 275] on span "Vehicle" at bounding box center [1129, 276] width 33 height 17
click at [1311, 278] on span "service logs collection" at bounding box center [1324, 277] width 102 height 17
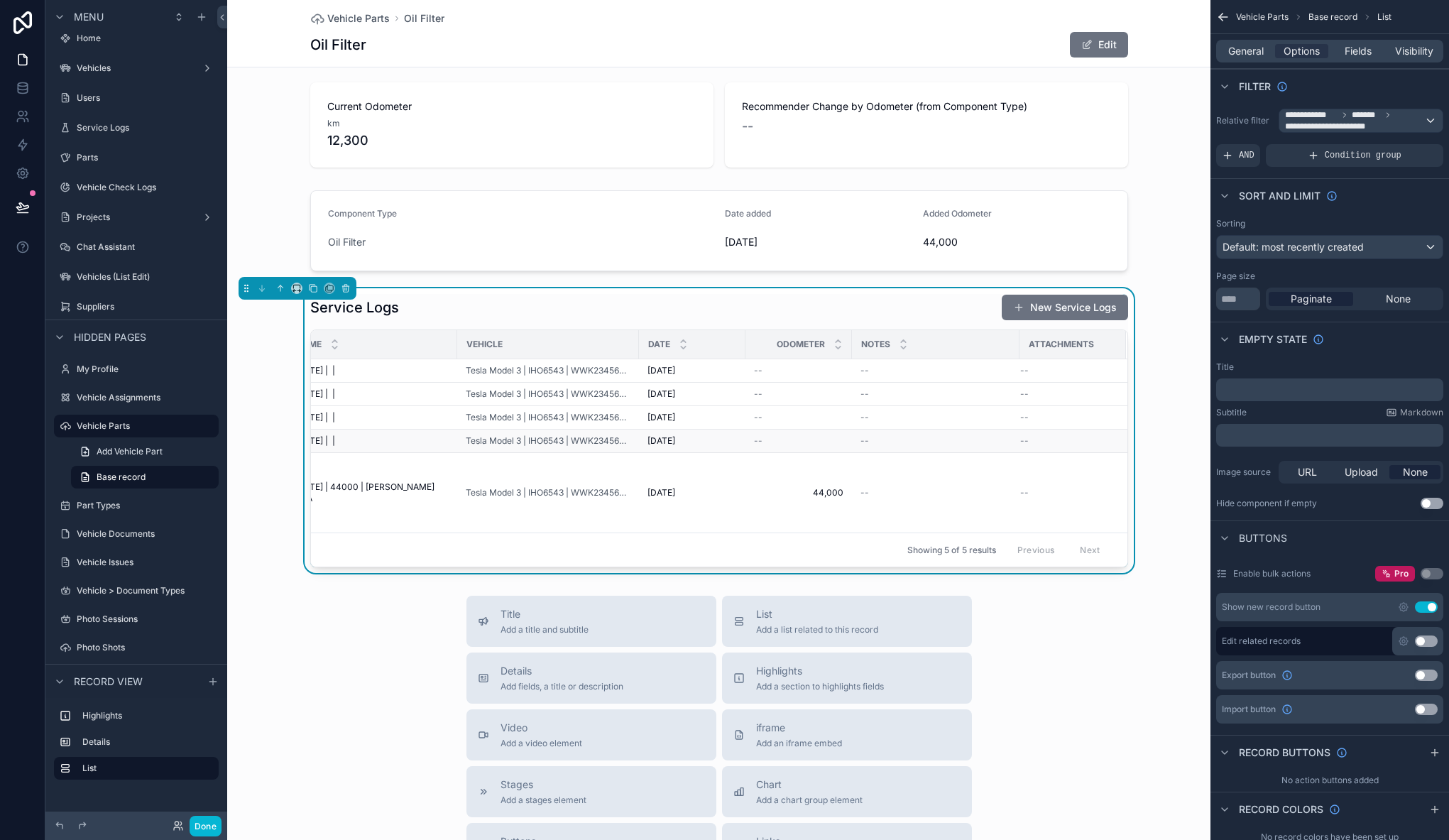
scroll to position [0, 0]
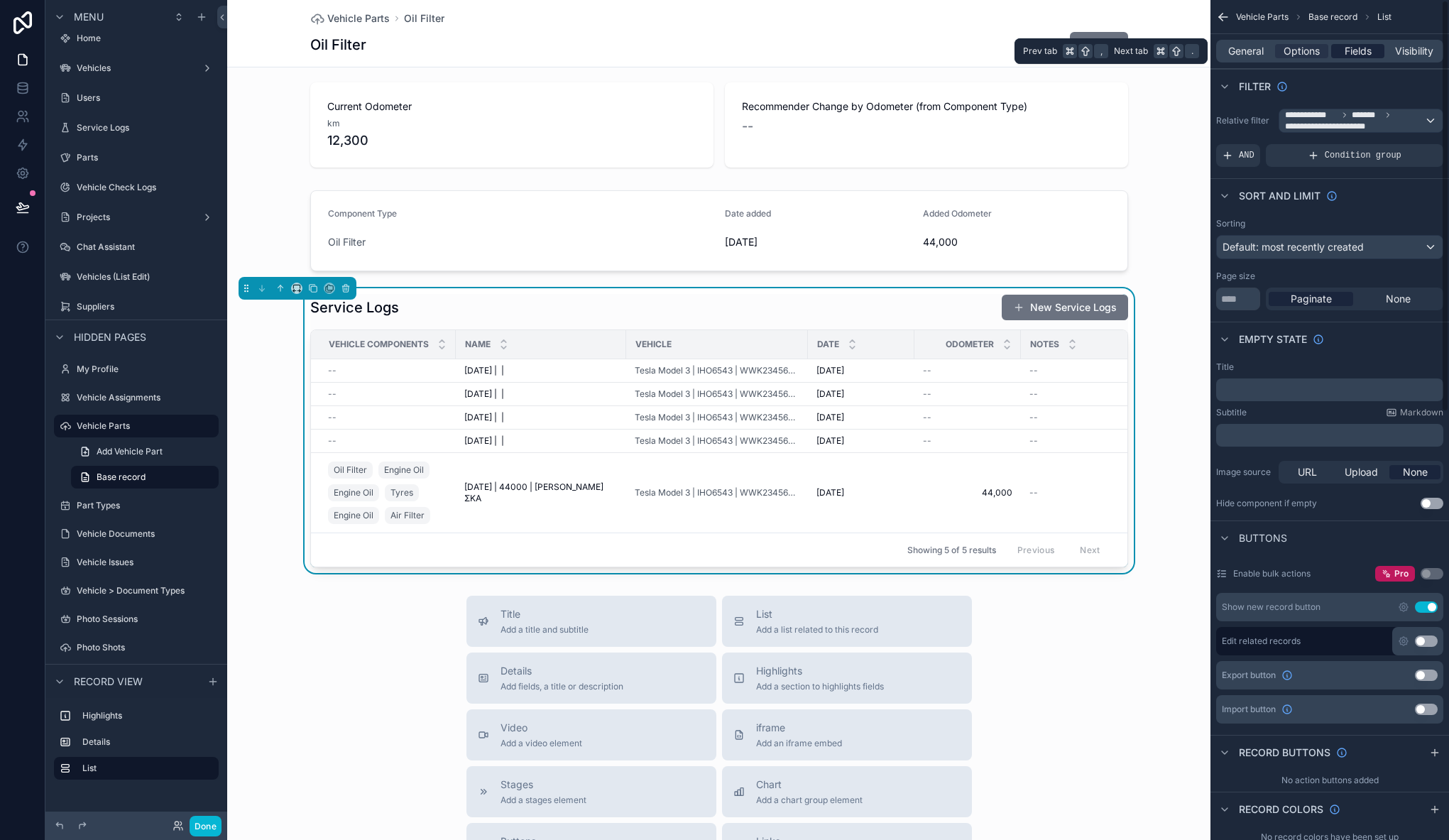
click at [1361, 53] on span "Fields" at bounding box center [1358, 51] width 27 height 14
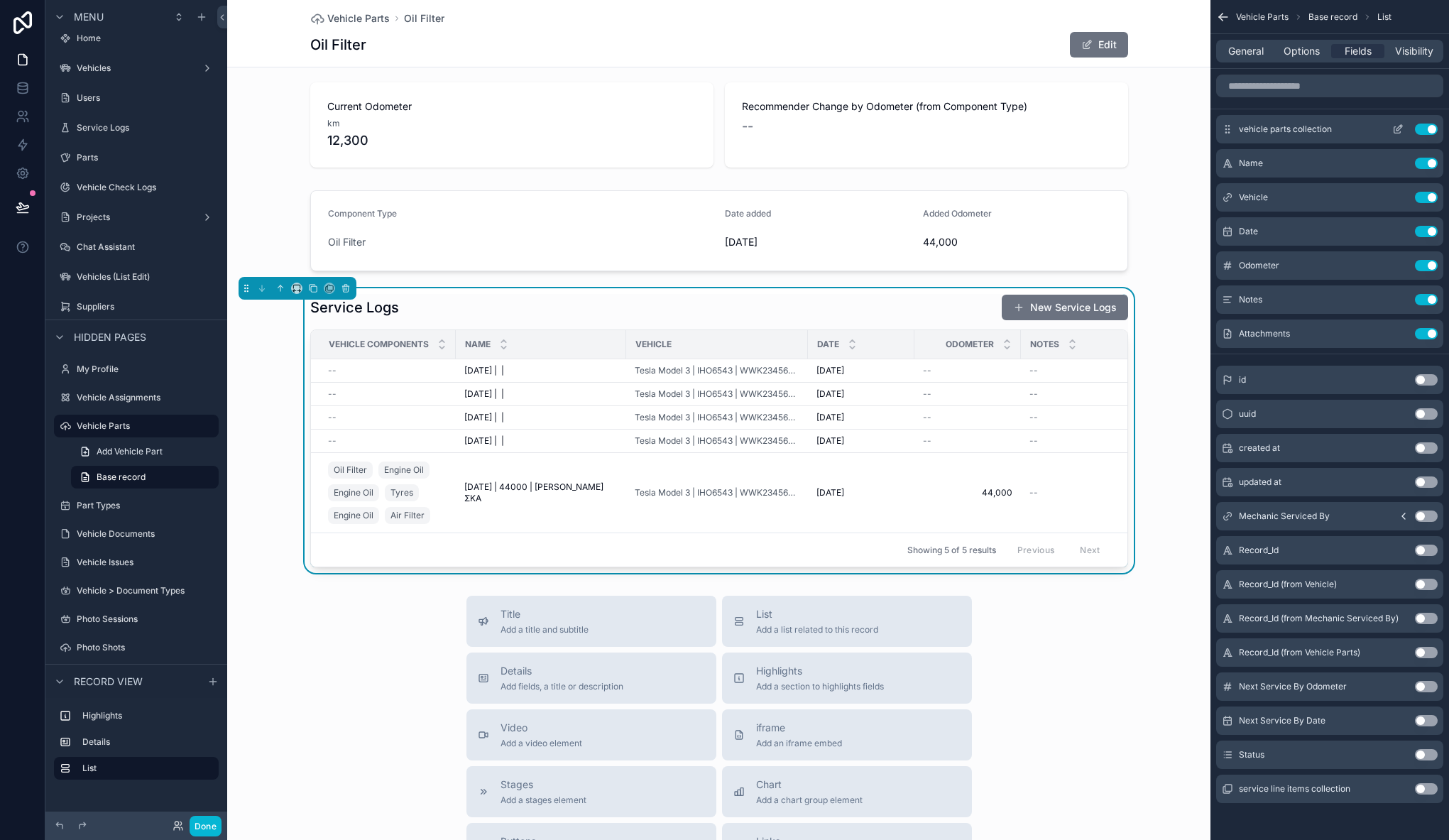
click at [1427, 131] on button "Use setting" at bounding box center [1426, 129] width 23 height 11
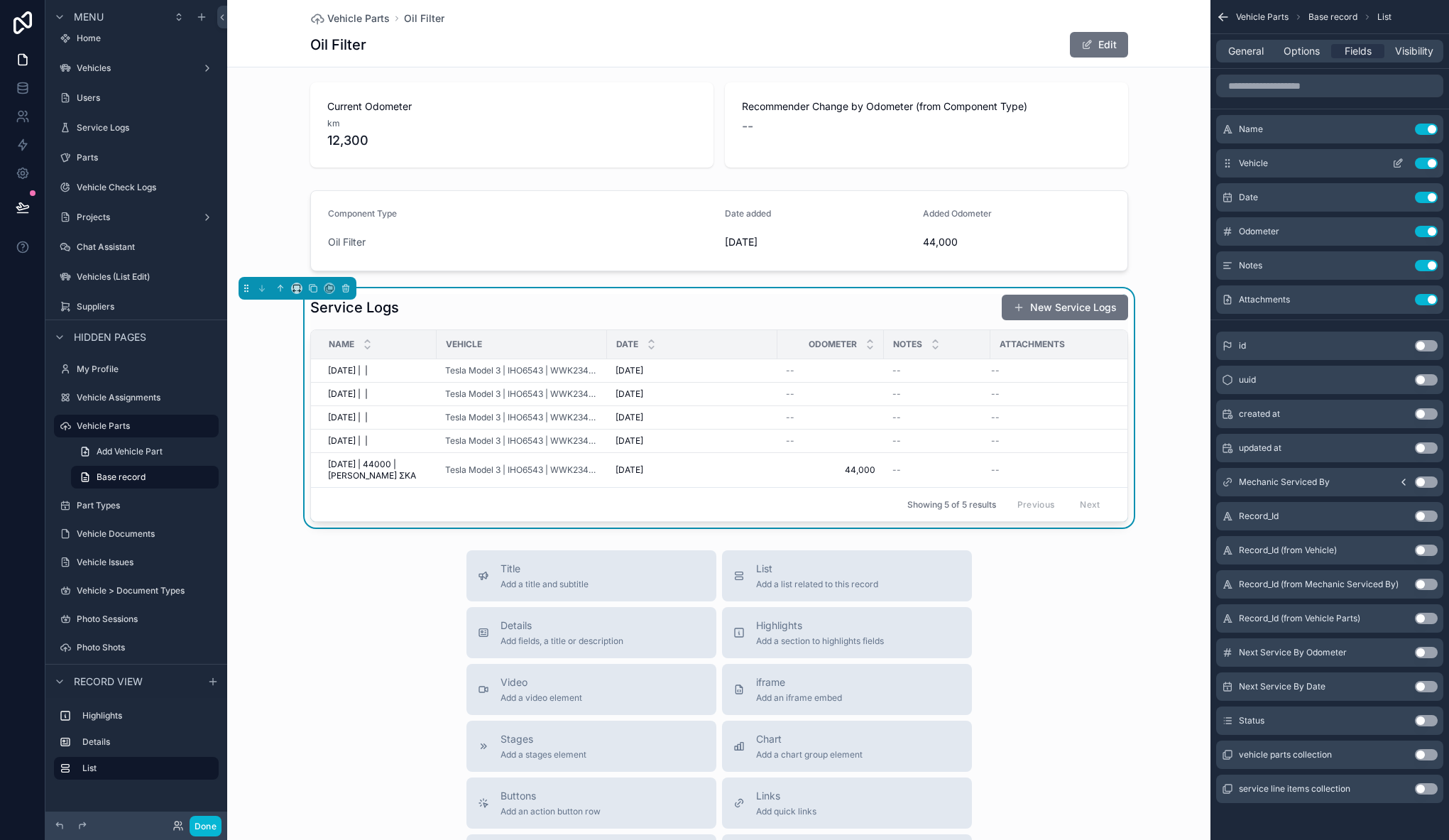
click at [1429, 163] on button "Use setting" at bounding box center [1426, 163] width 23 height 11
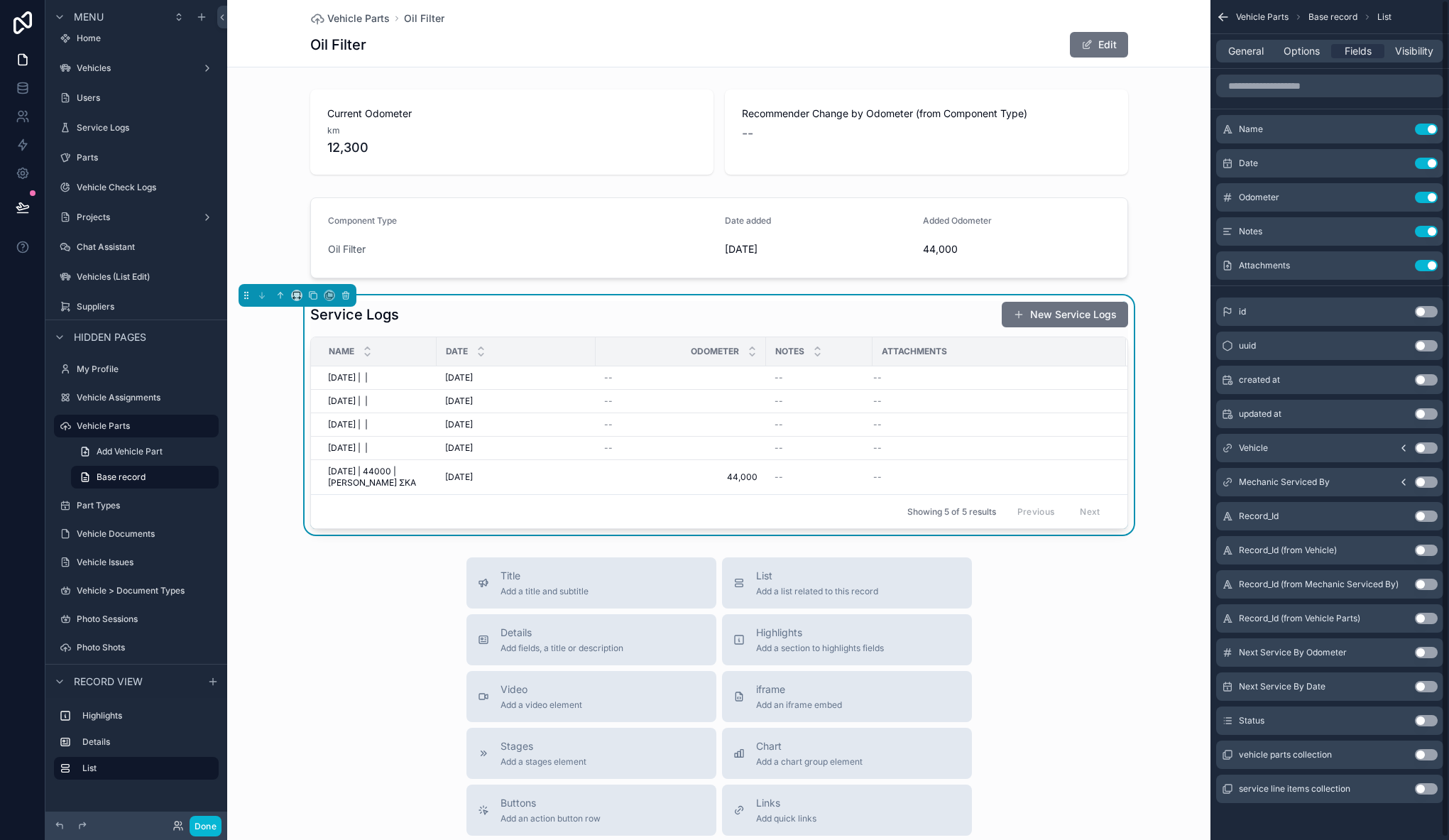
click at [1420, 448] on button "Use setting" at bounding box center [1426, 448] width 23 height 11
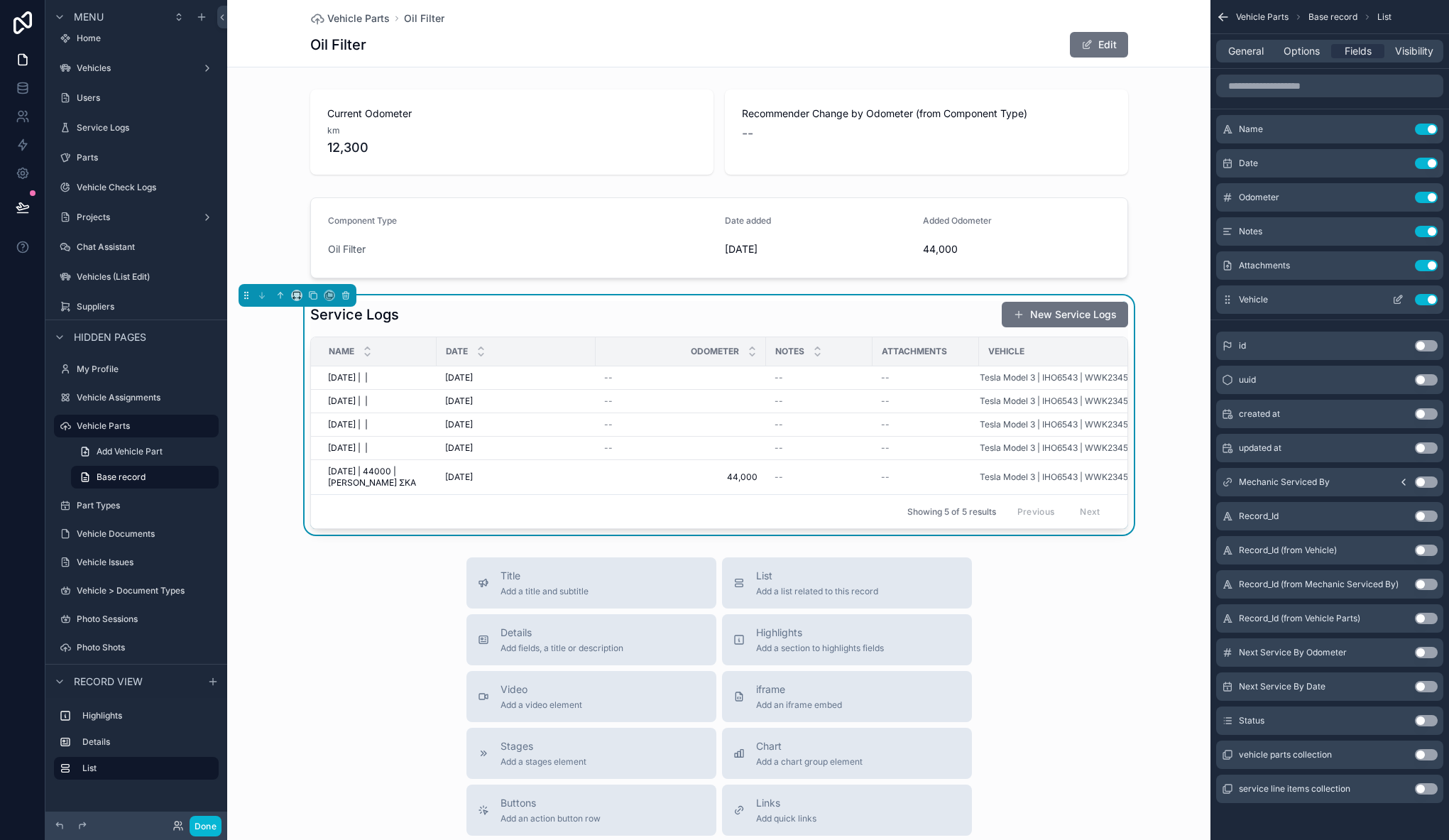
click at [1423, 301] on button "Use setting" at bounding box center [1426, 299] width 23 height 11
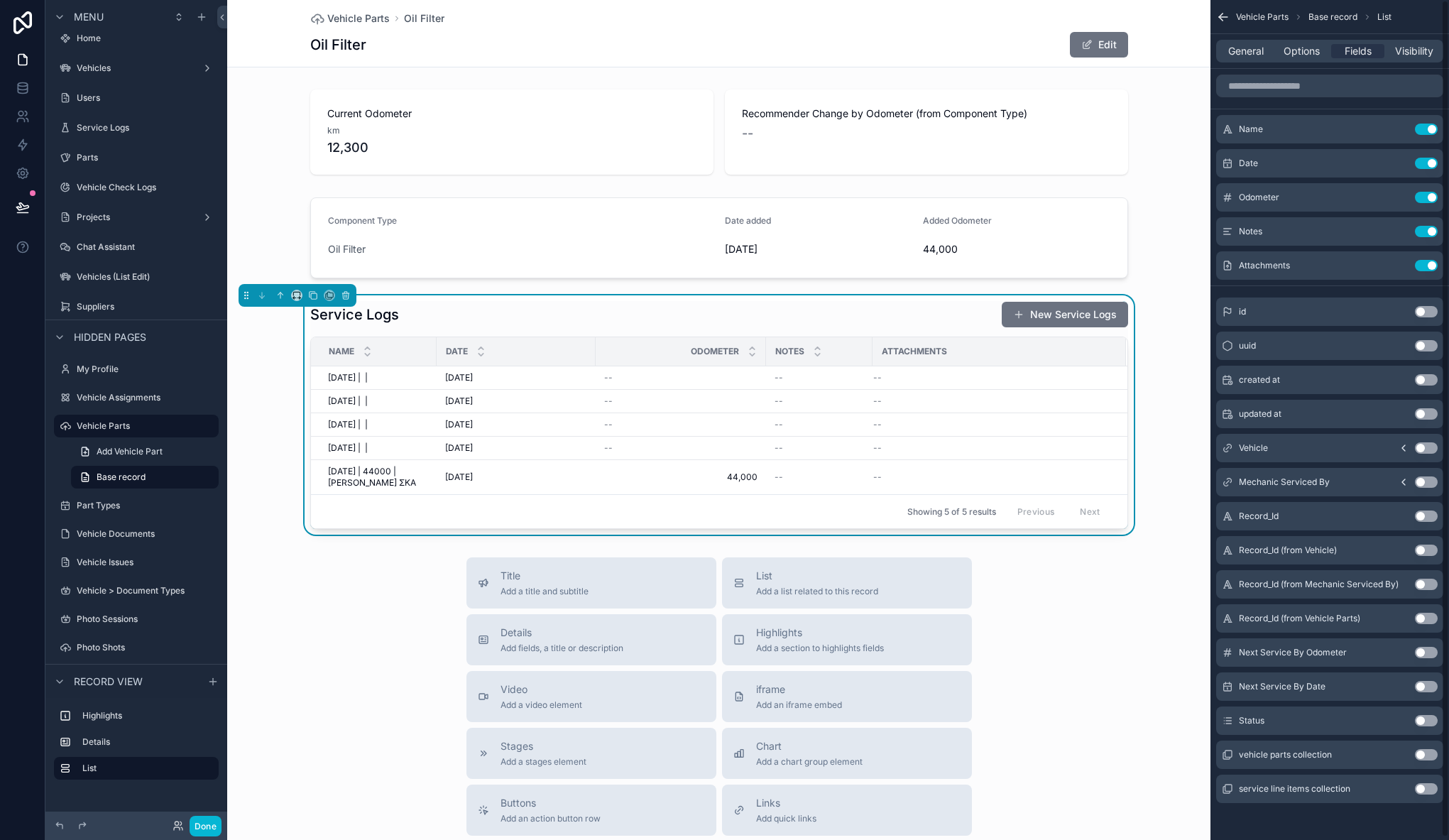
click at [355, 592] on div "Title Add a title and subtitle List Add a list related to this record Details A…" at bounding box center [718, 810] width 983 height 506
click at [764, 639] on span "Highlights" at bounding box center [820, 632] width 128 height 14
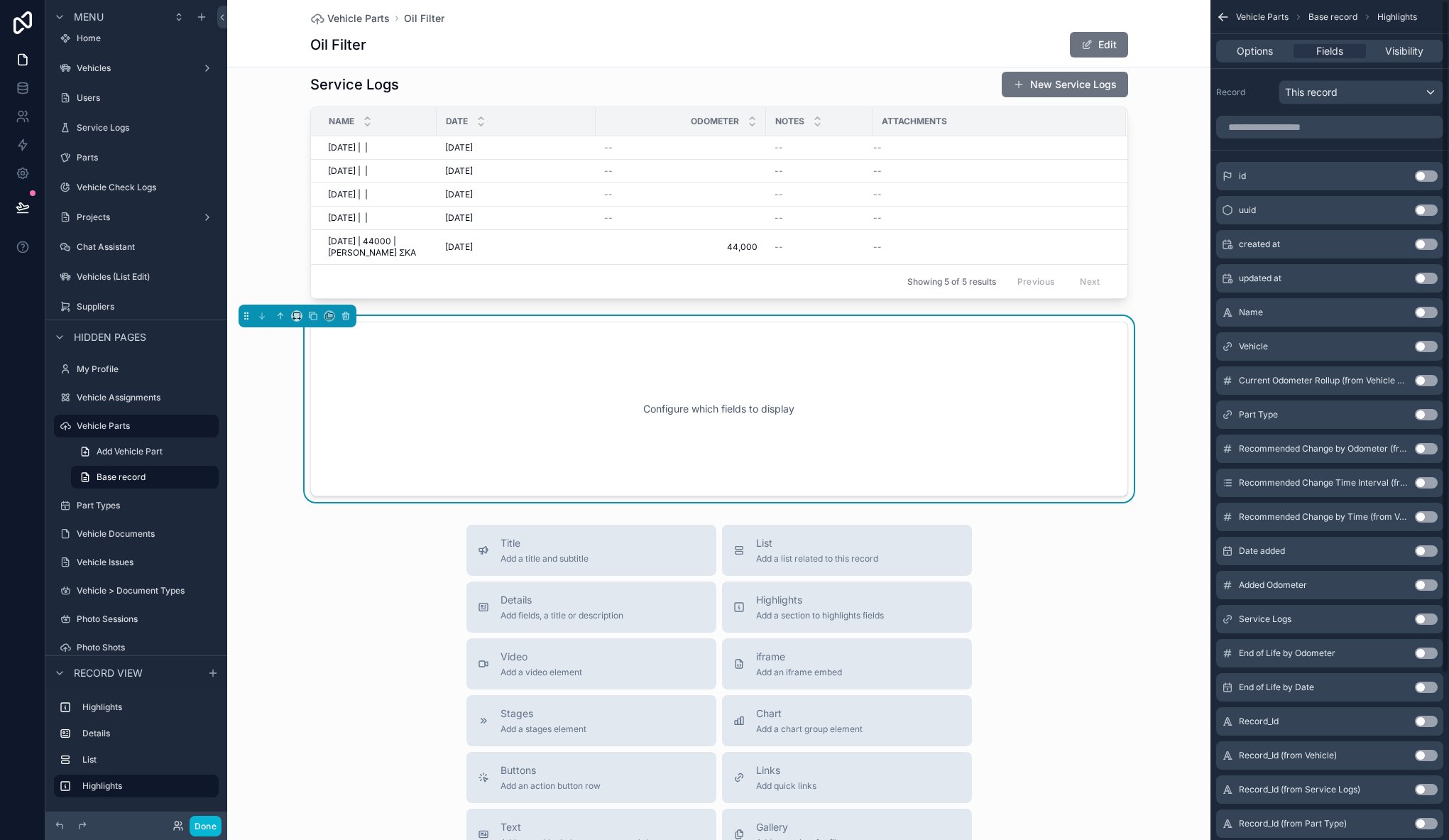
click at [1425, 344] on button "Use setting" at bounding box center [1426, 346] width 23 height 11
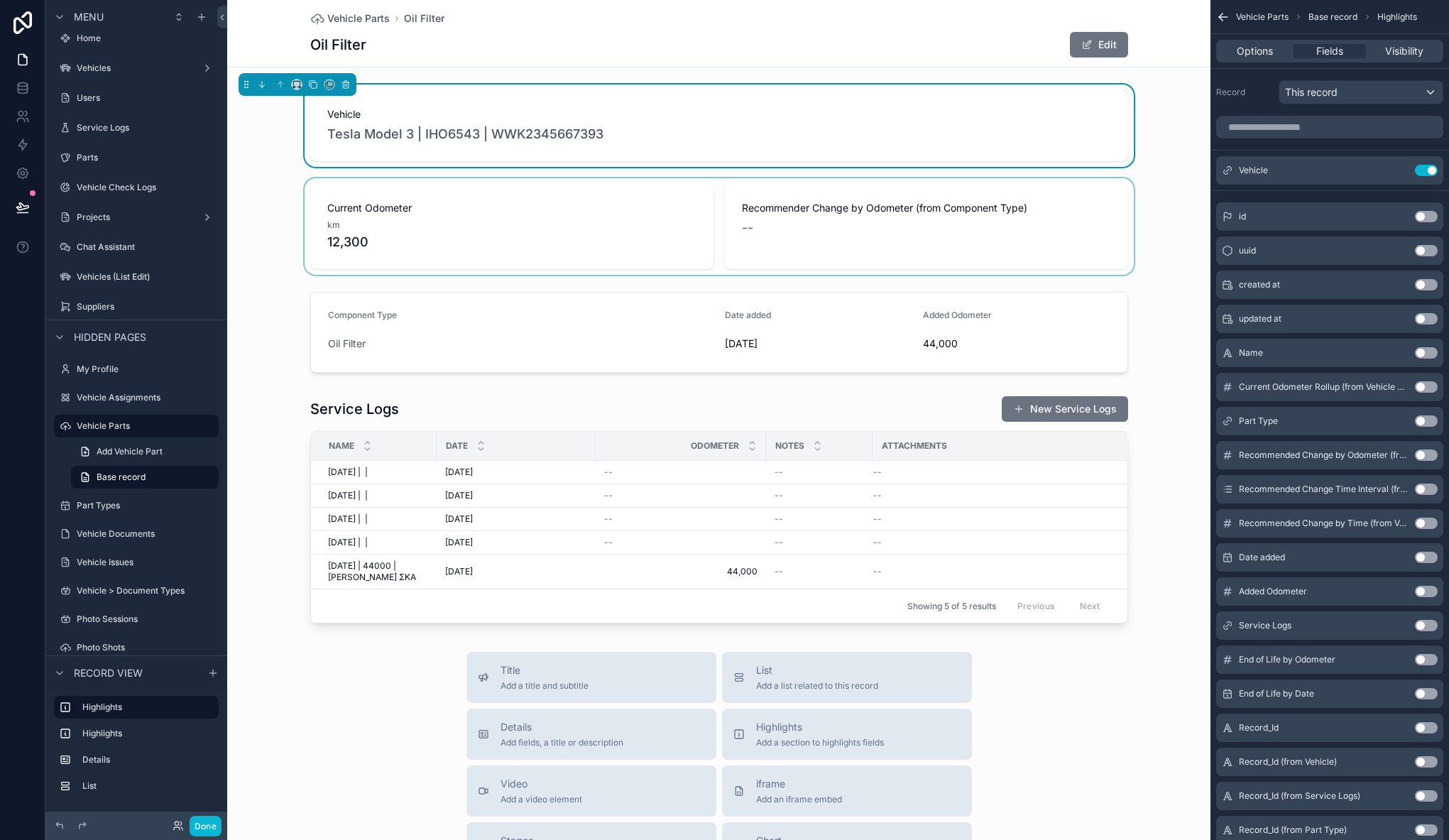
click at [279, 197] on div "scrollable content" at bounding box center [718, 226] width 983 height 97
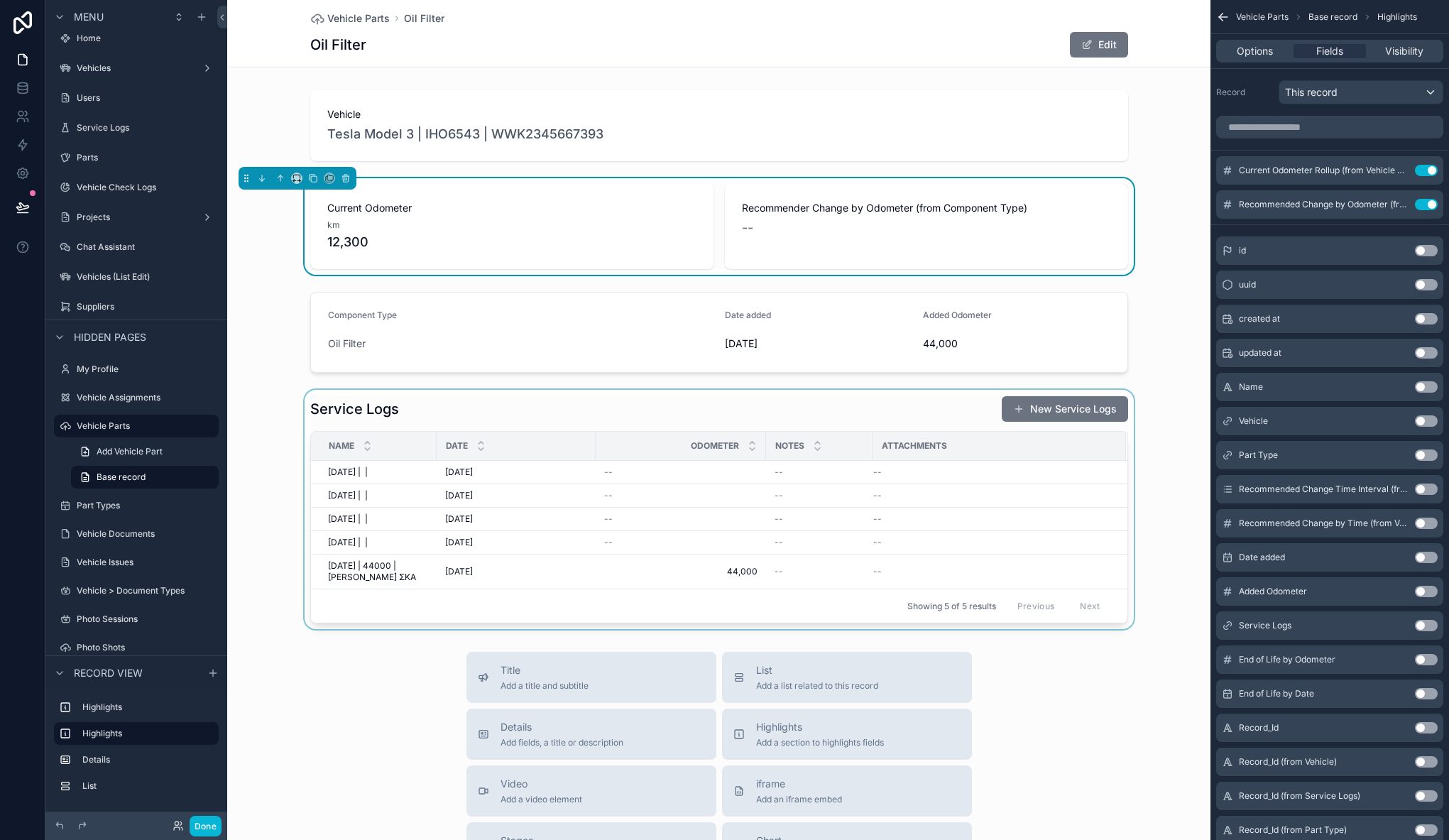
click at [567, 402] on div "scrollable content" at bounding box center [718, 509] width 983 height 239
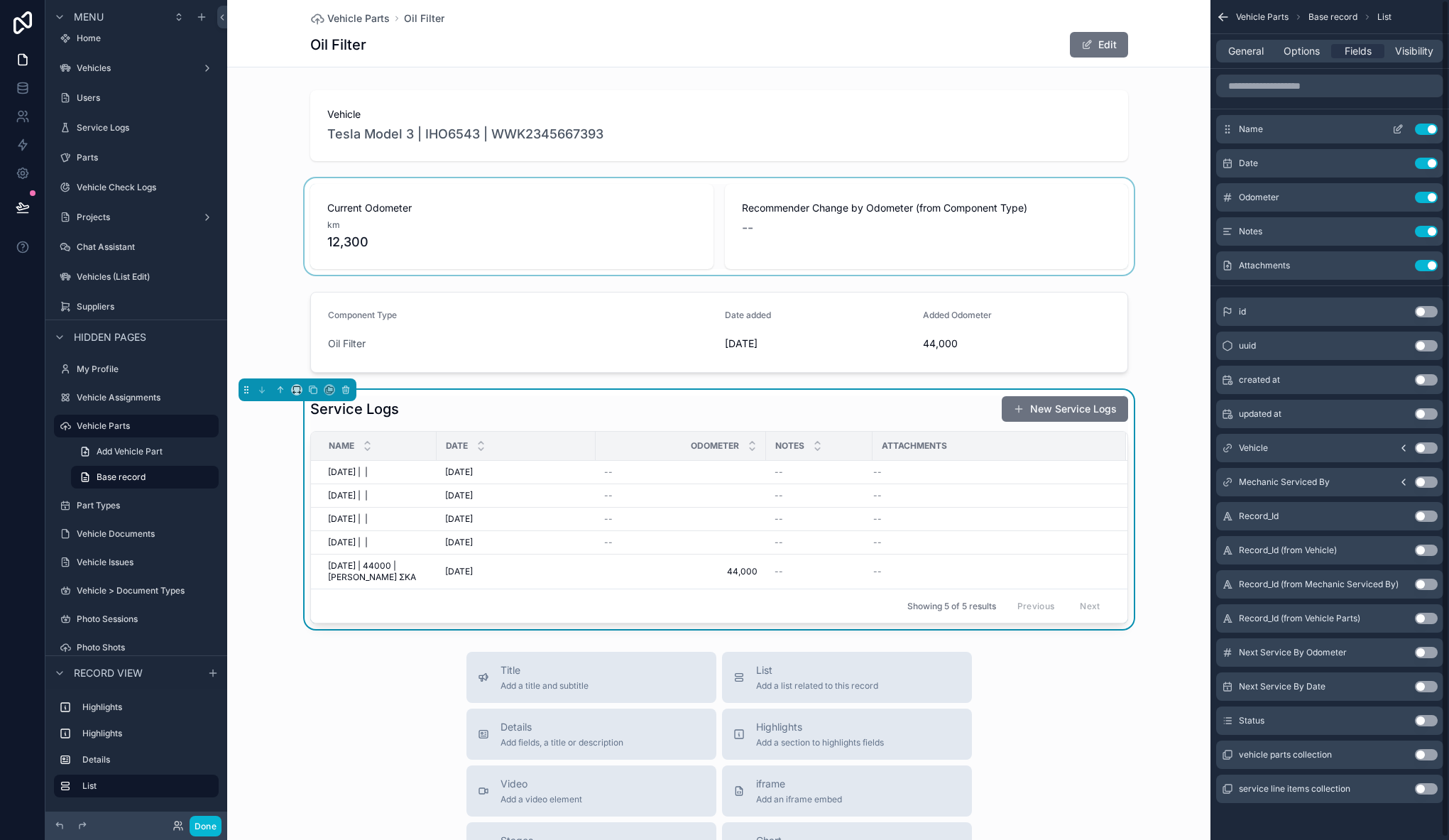
click at [1421, 128] on button "Use setting" at bounding box center [1426, 129] width 23 height 11
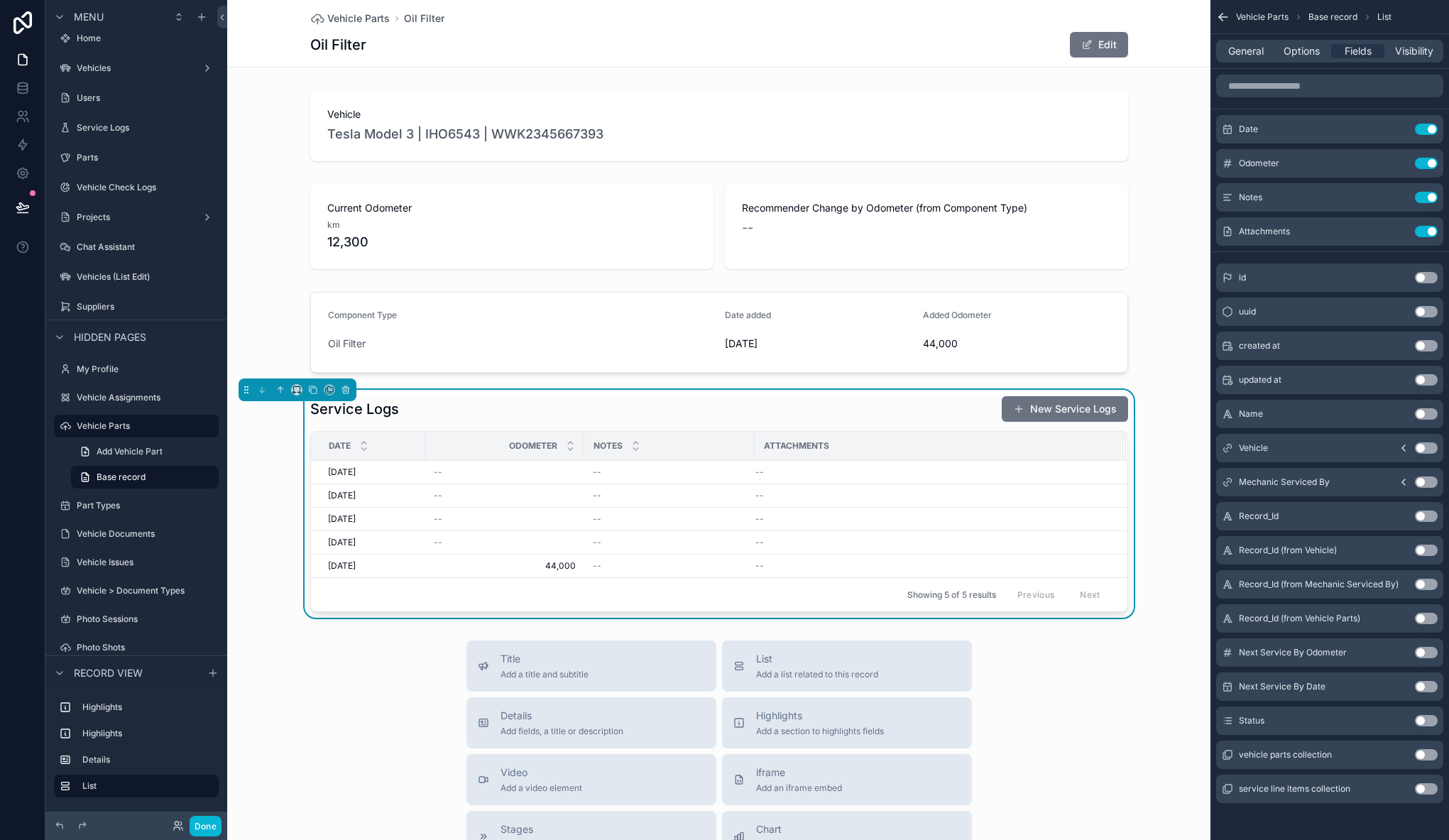
scroll to position [3, 0]
click at [1426, 480] on button "Use setting" at bounding box center [1426, 478] width 23 height 11
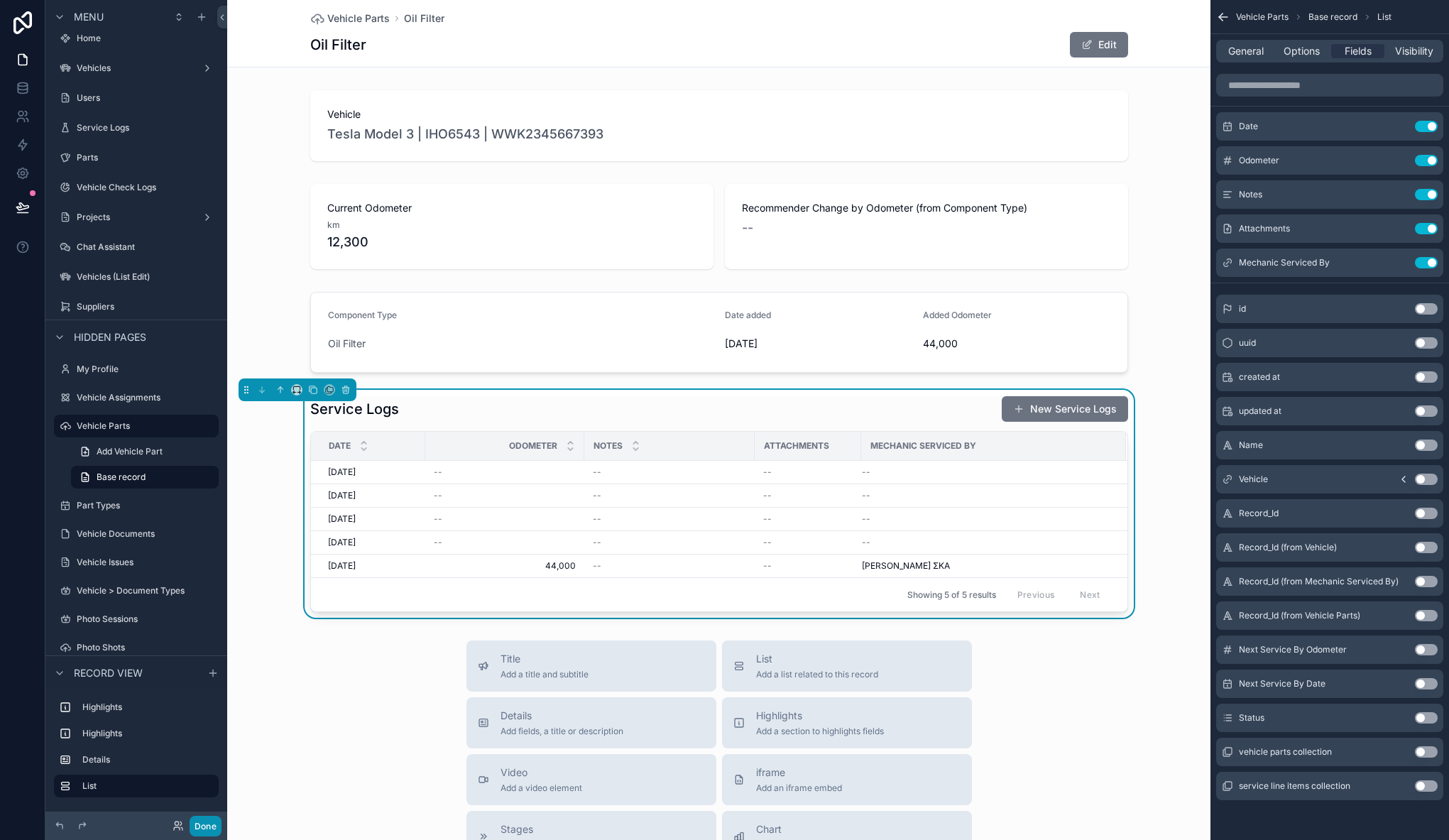
click at [214, 825] on button "Done" at bounding box center [205, 826] width 32 height 20
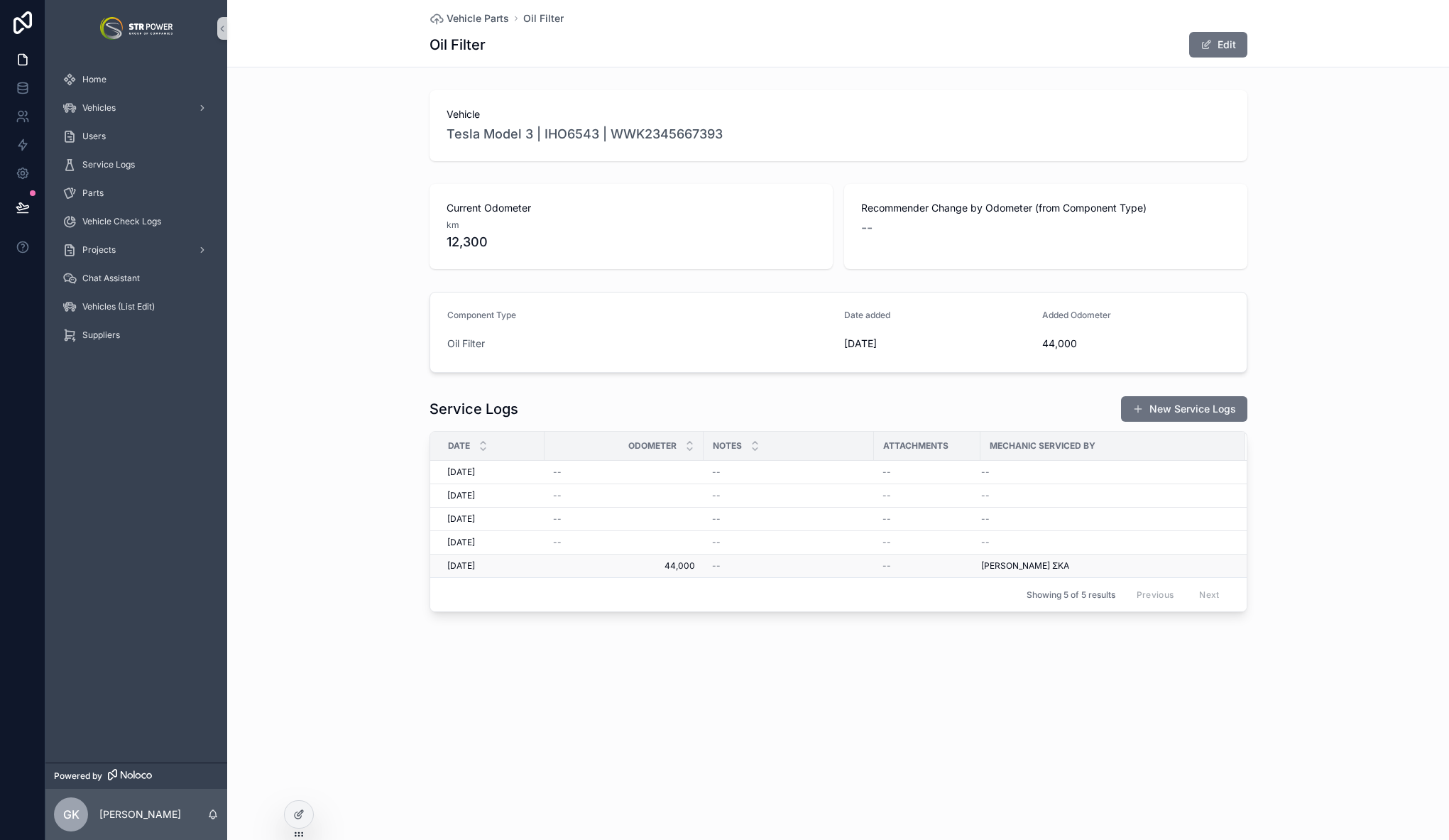
click at [580, 568] on span "44,000" at bounding box center [624, 565] width 142 height 11
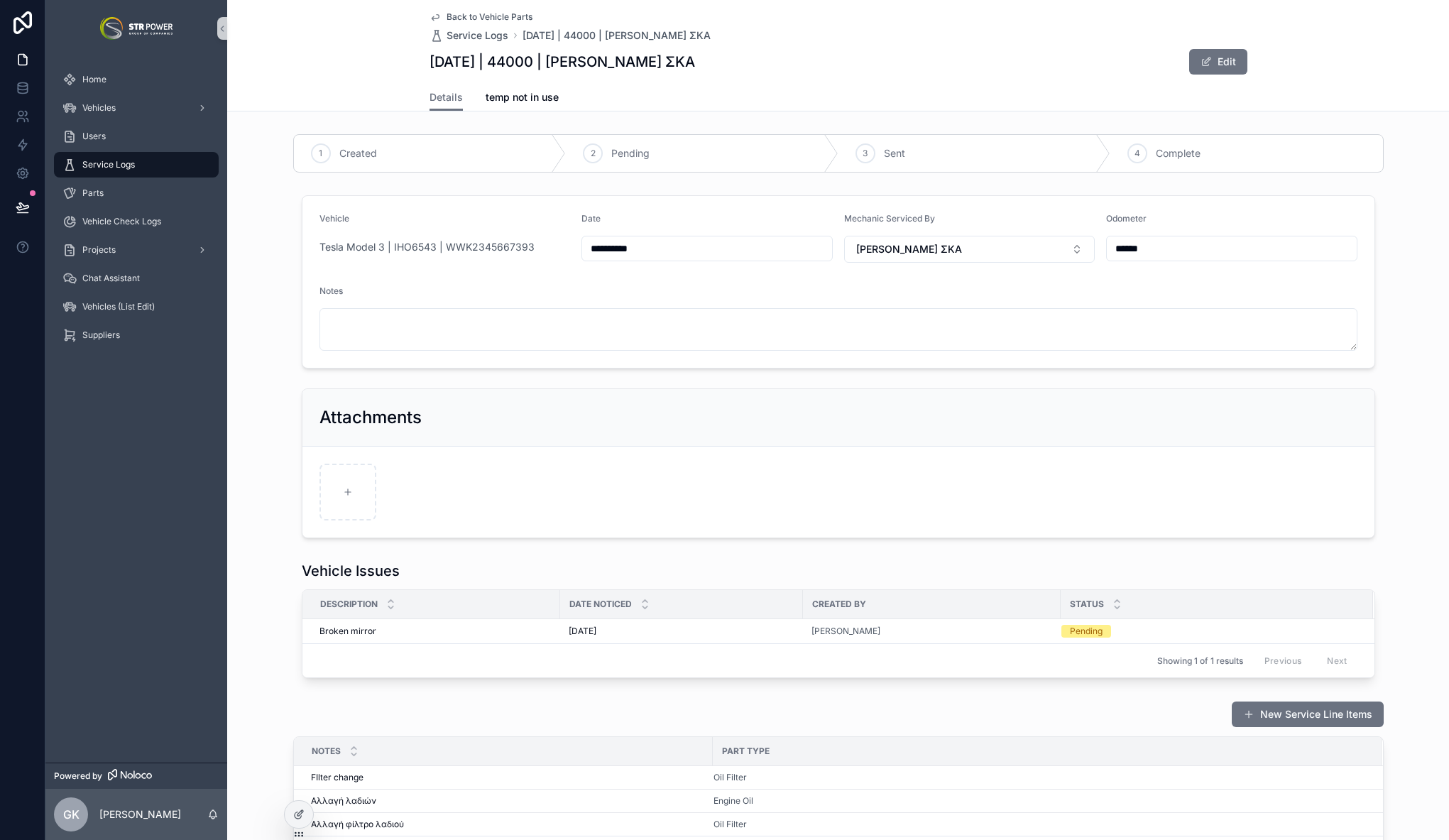
click at [96, 164] on span "Service Logs" at bounding box center [109, 165] width 53 height 11
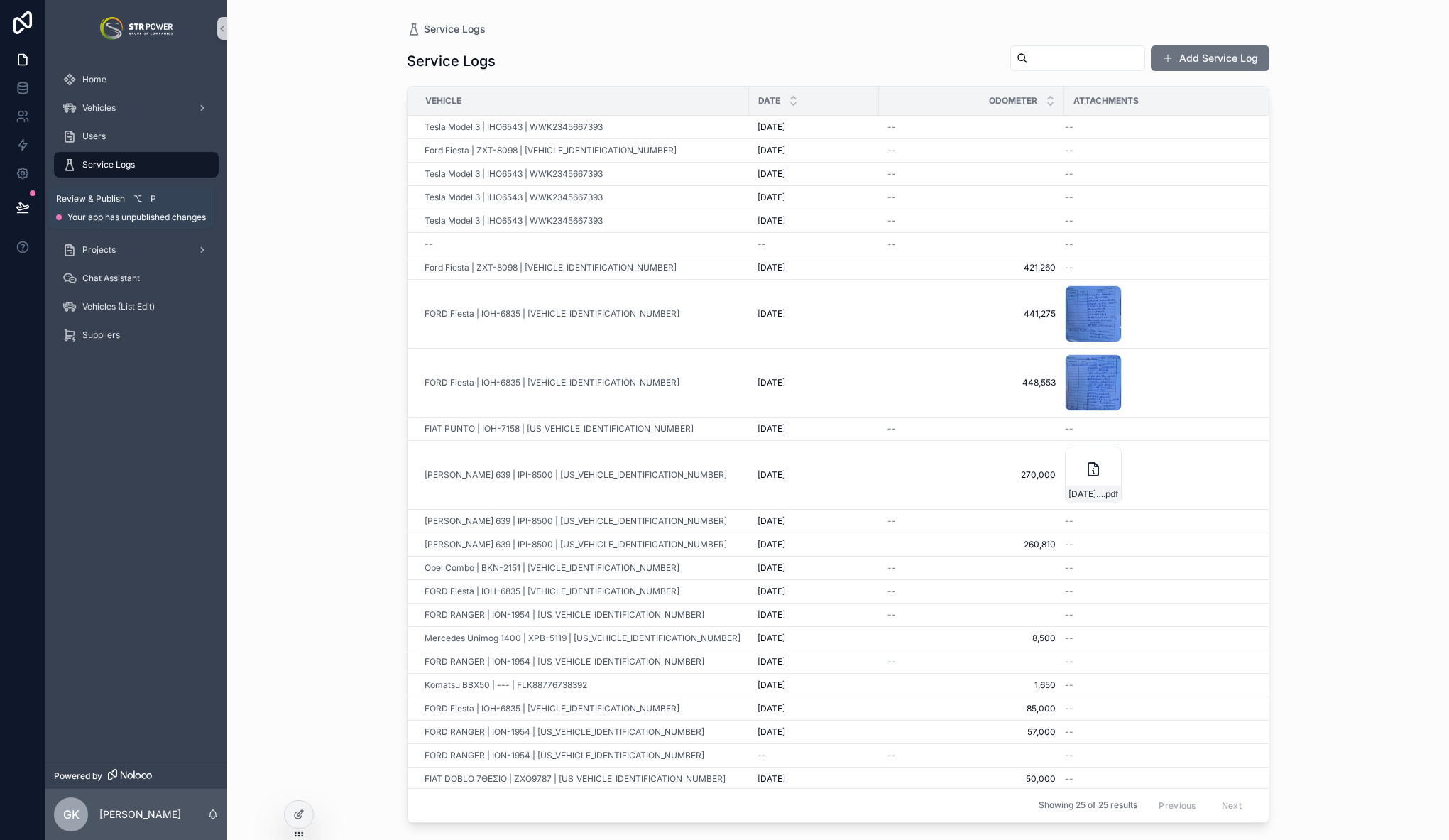
click at [23, 209] on icon at bounding box center [23, 207] width 14 height 14
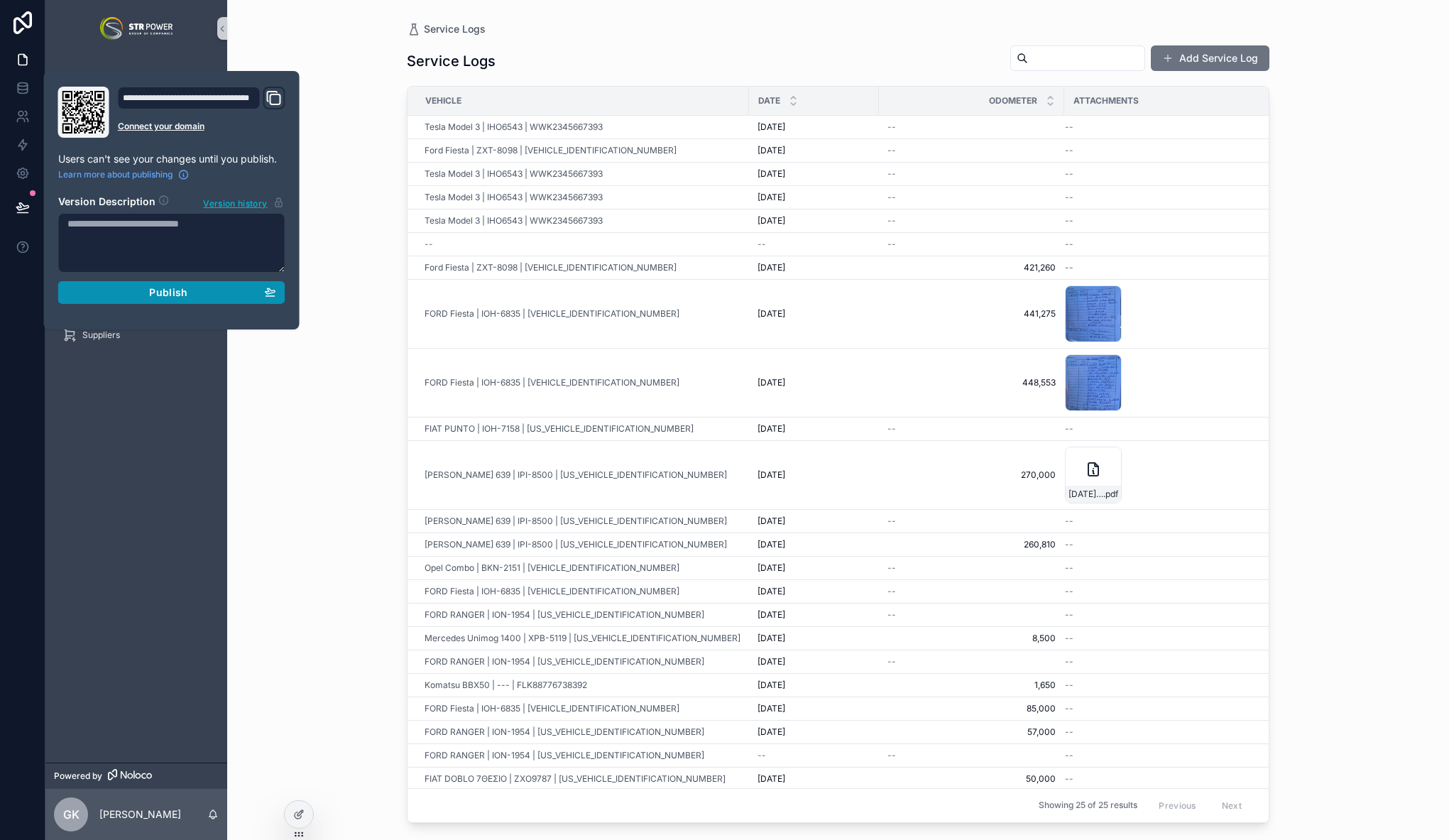
click at [190, 297] on div "Publish" at bounding box center [171, 292] width 209 height 13
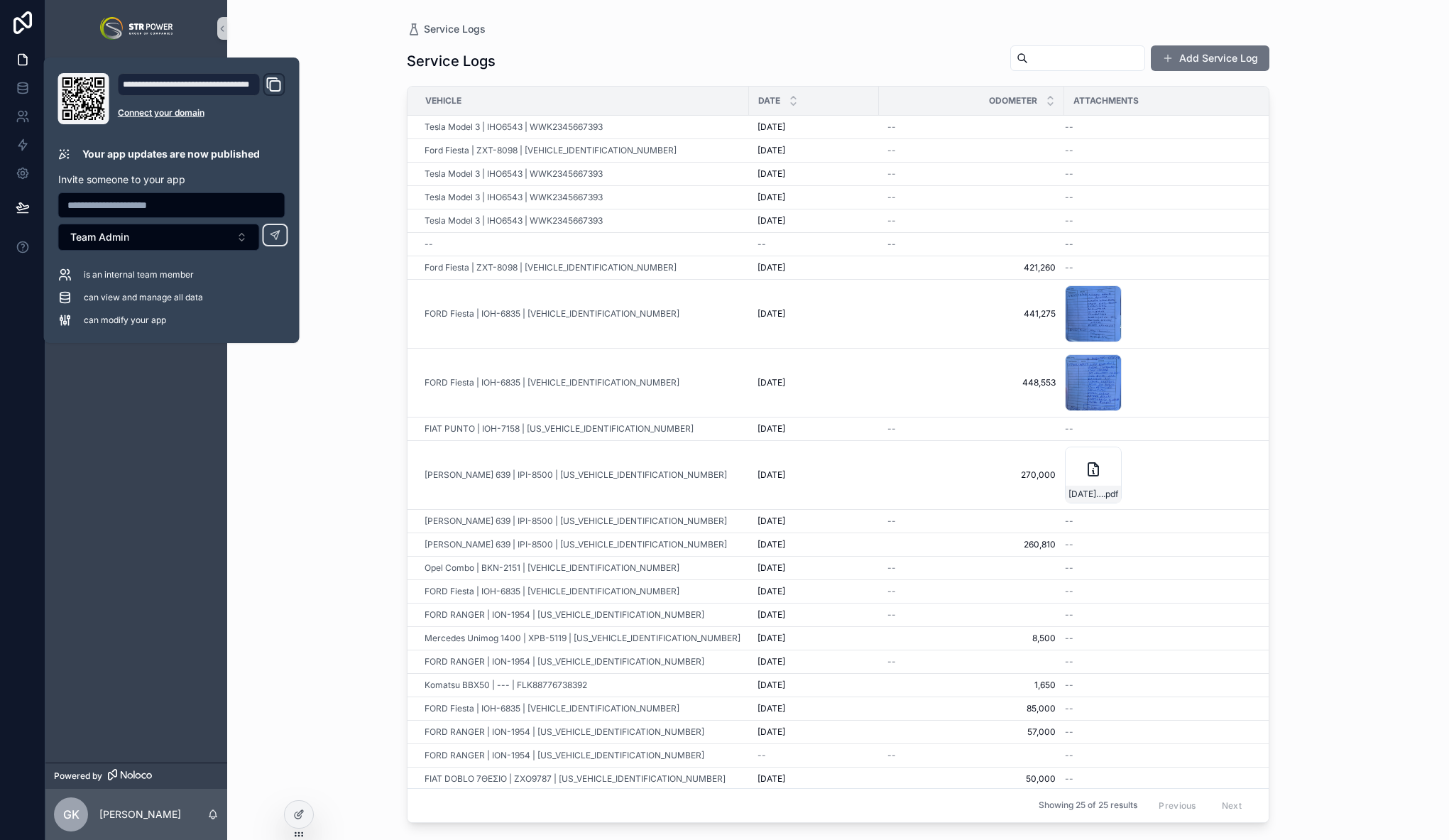
click at [371, 363] on div "Service Logs Service Logs Add Service Log Vehicle Date Odometer Attachments Tes…" at bounding box center [838, 420] width 1222 height 840
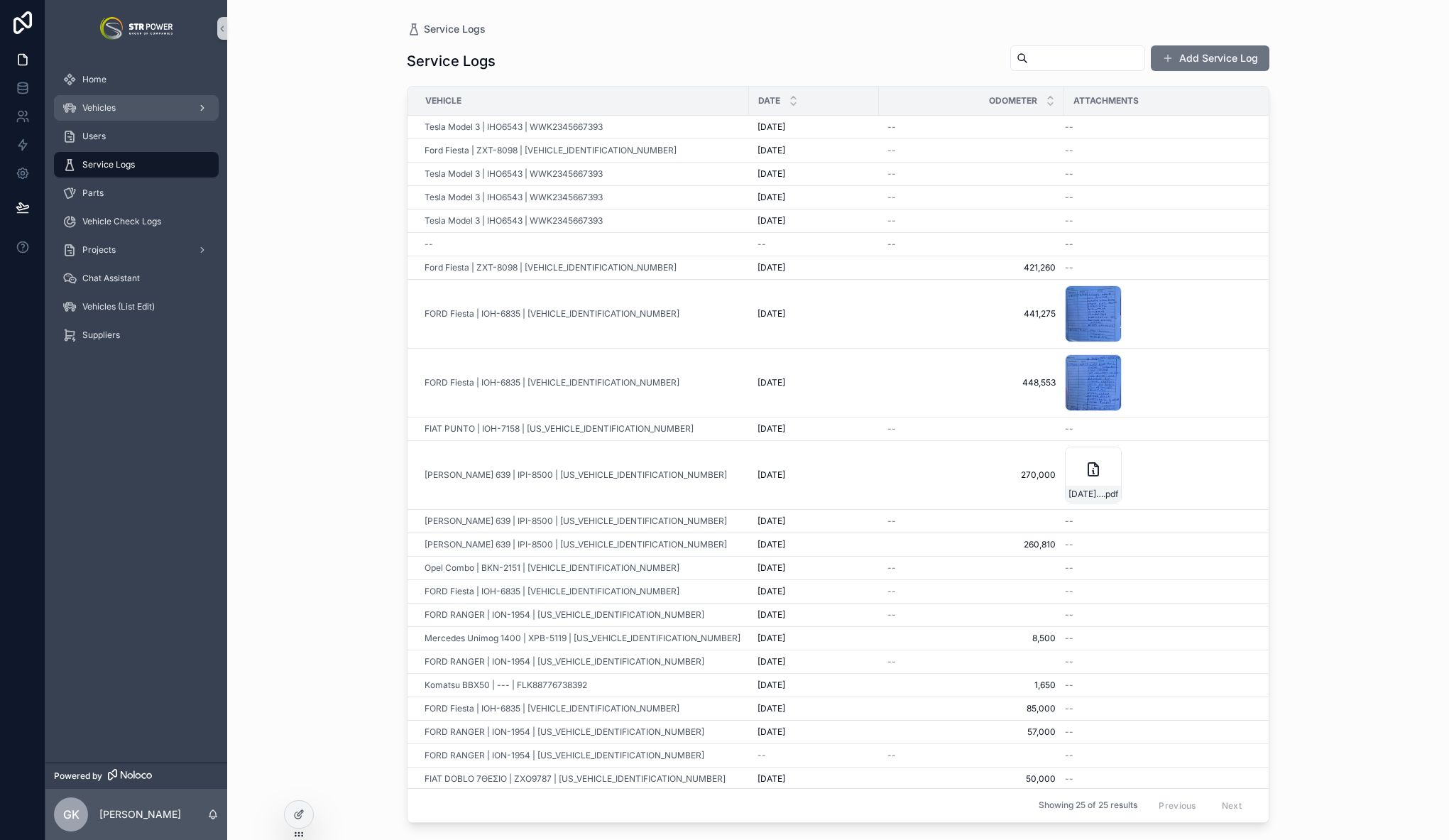
click at [91, 115] on div "Vehicles" at bounding box center [137, 108] width 148 height 23
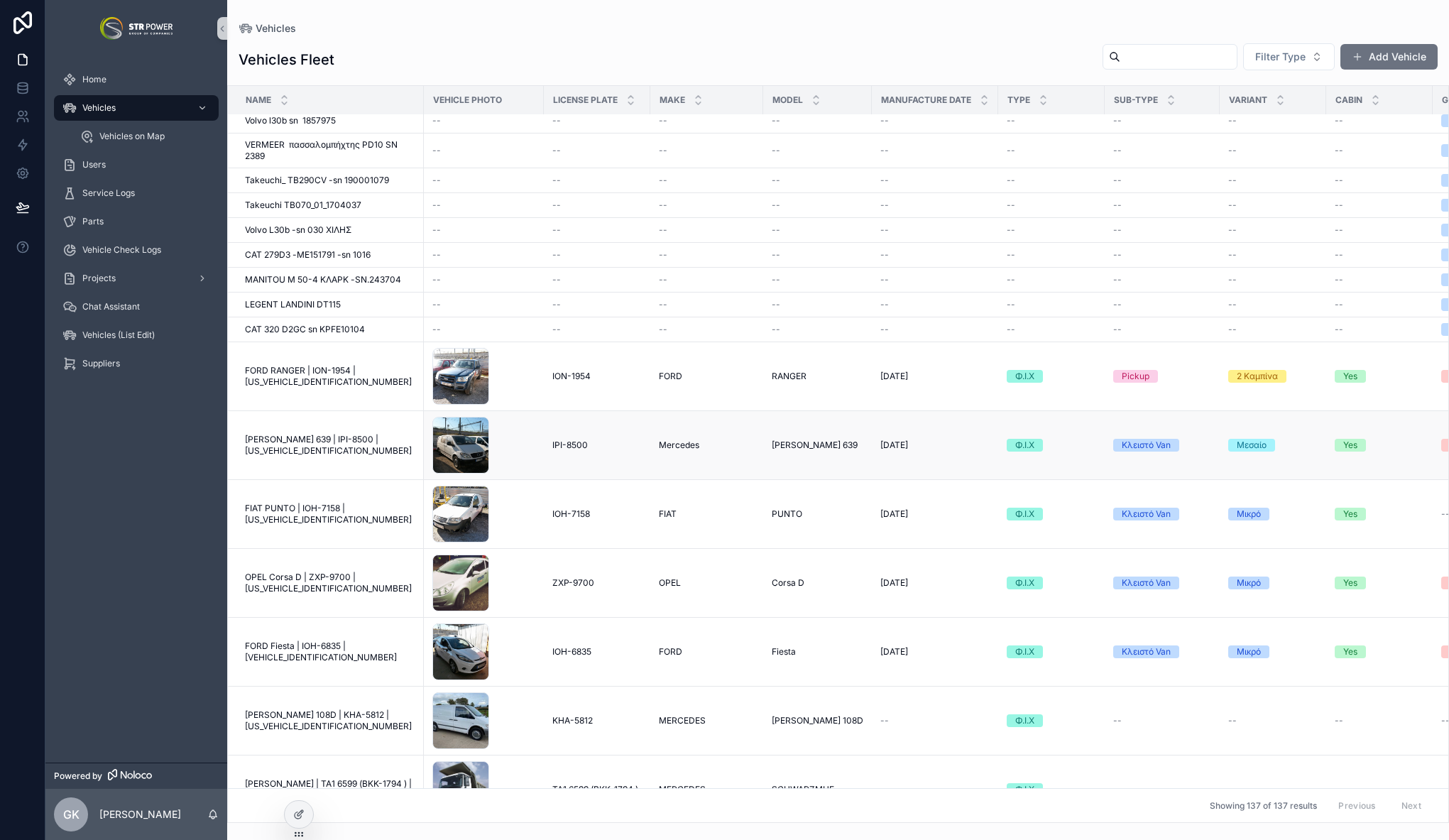
scroll to position [3407, 0]
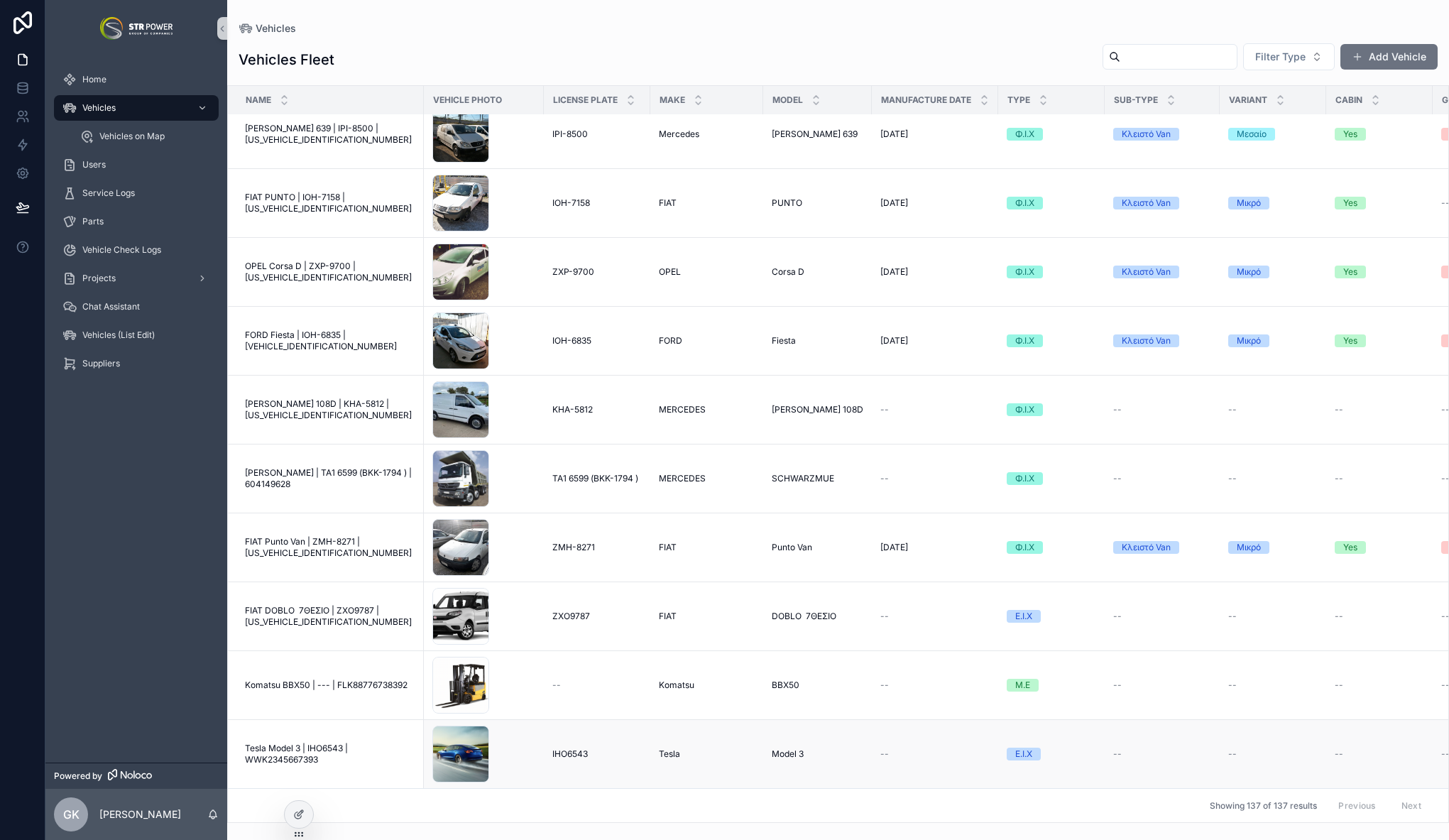
click at [310, 743] on span "Tesla Model 3 | IHO6543 | WWK2345667393" at bounding box center [330, 754] width 171 height 23
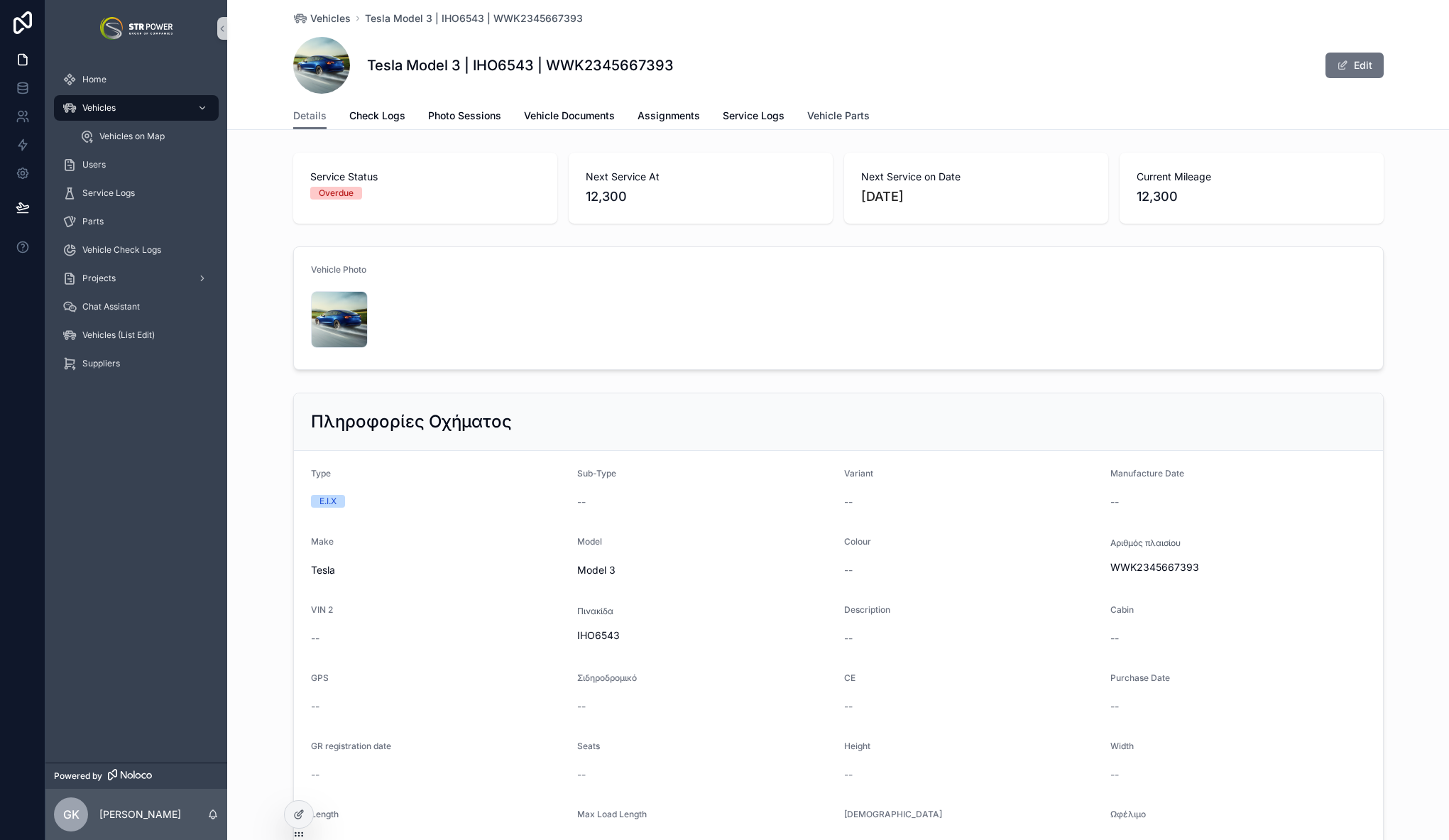
click at [830, 117] on span "Vehicle Parts" at bounding box center [838, 115] width 63 height 14
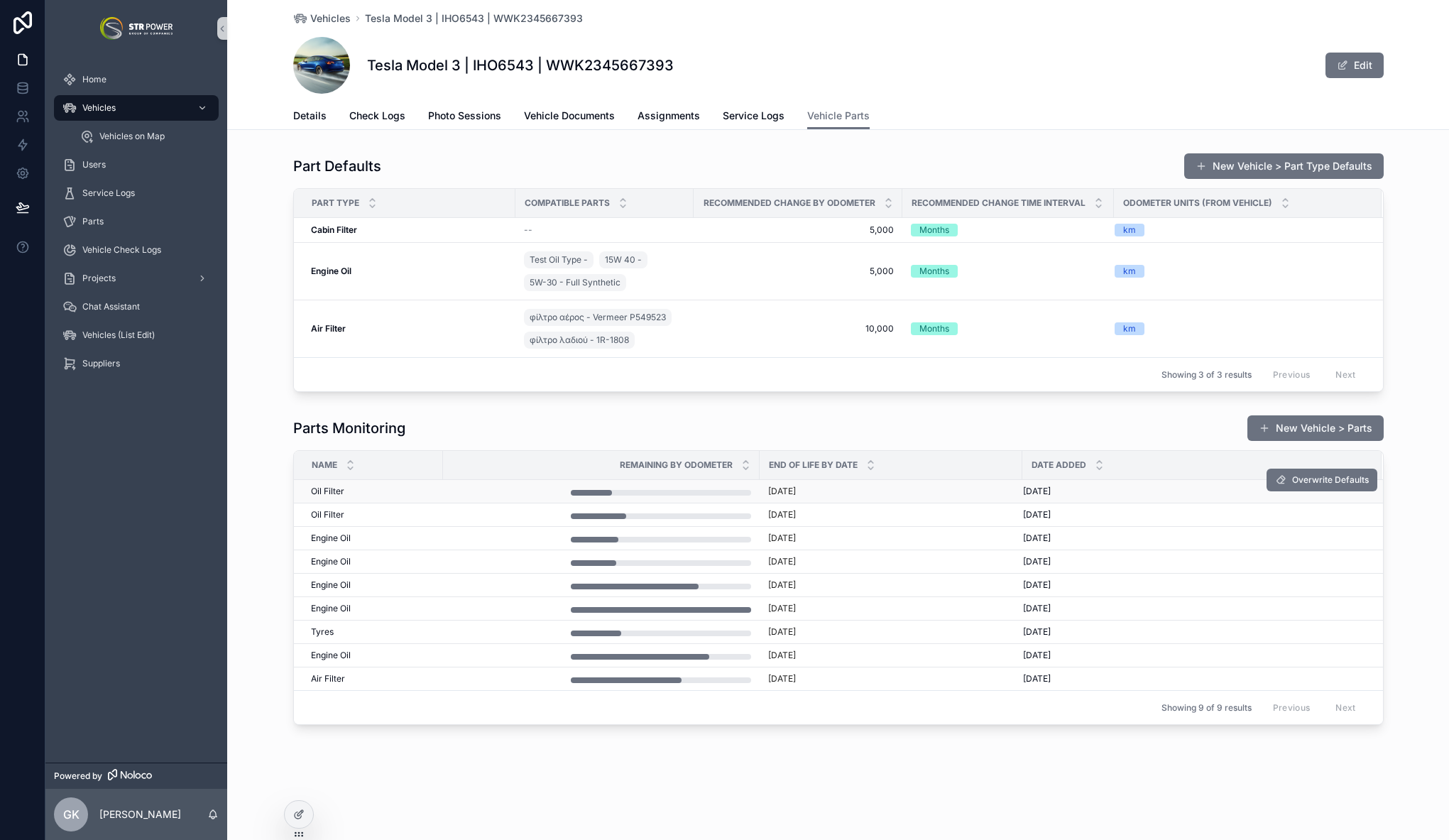
click at [415, 494] on div "Oil Filter Oil Filter" at bounding box center [373, 491] width 124 height 11
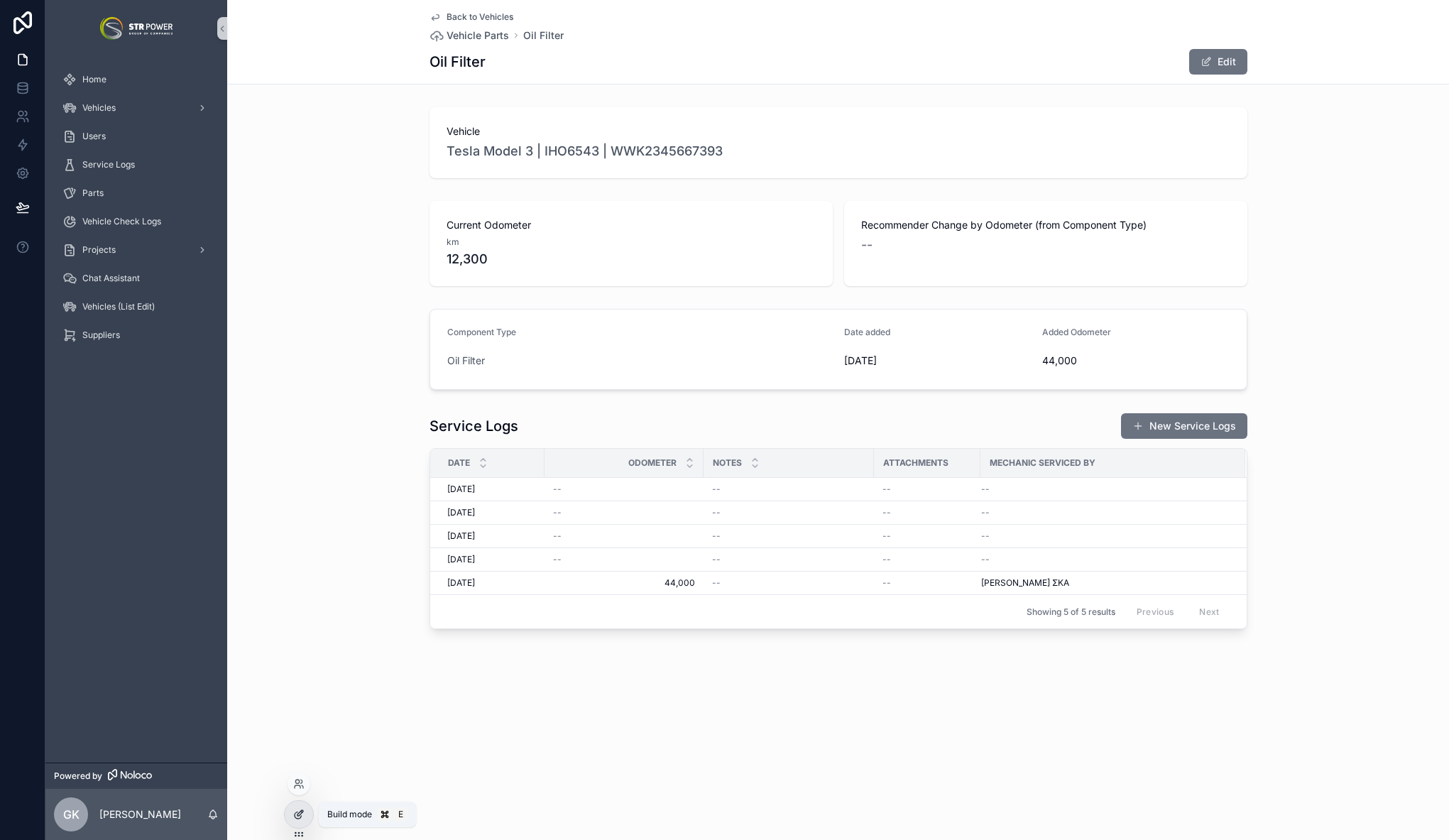
click at [300, 821] on div at bounding box center [299, 814] width 29 height 27
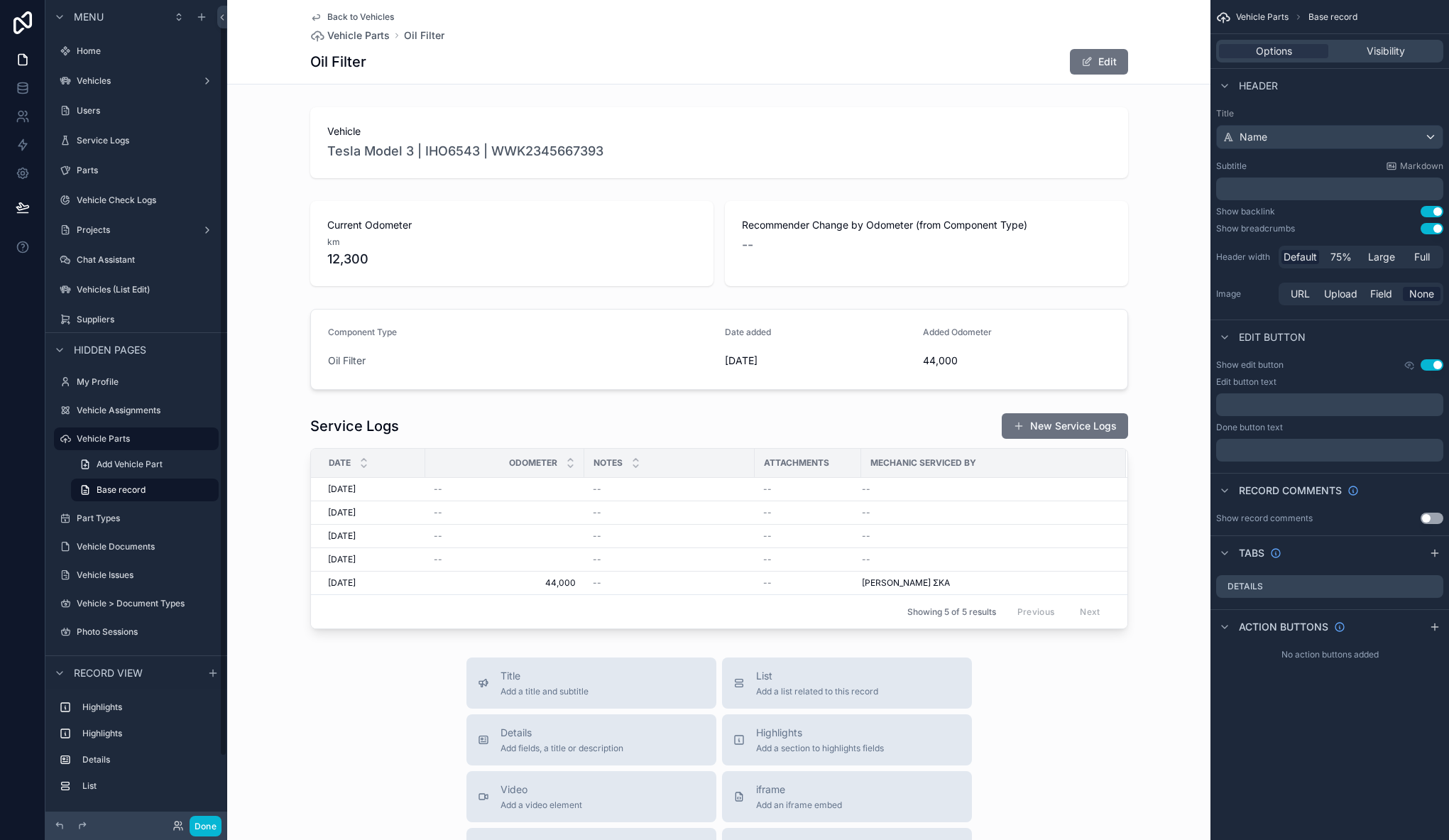
scroll to position [13, 0]
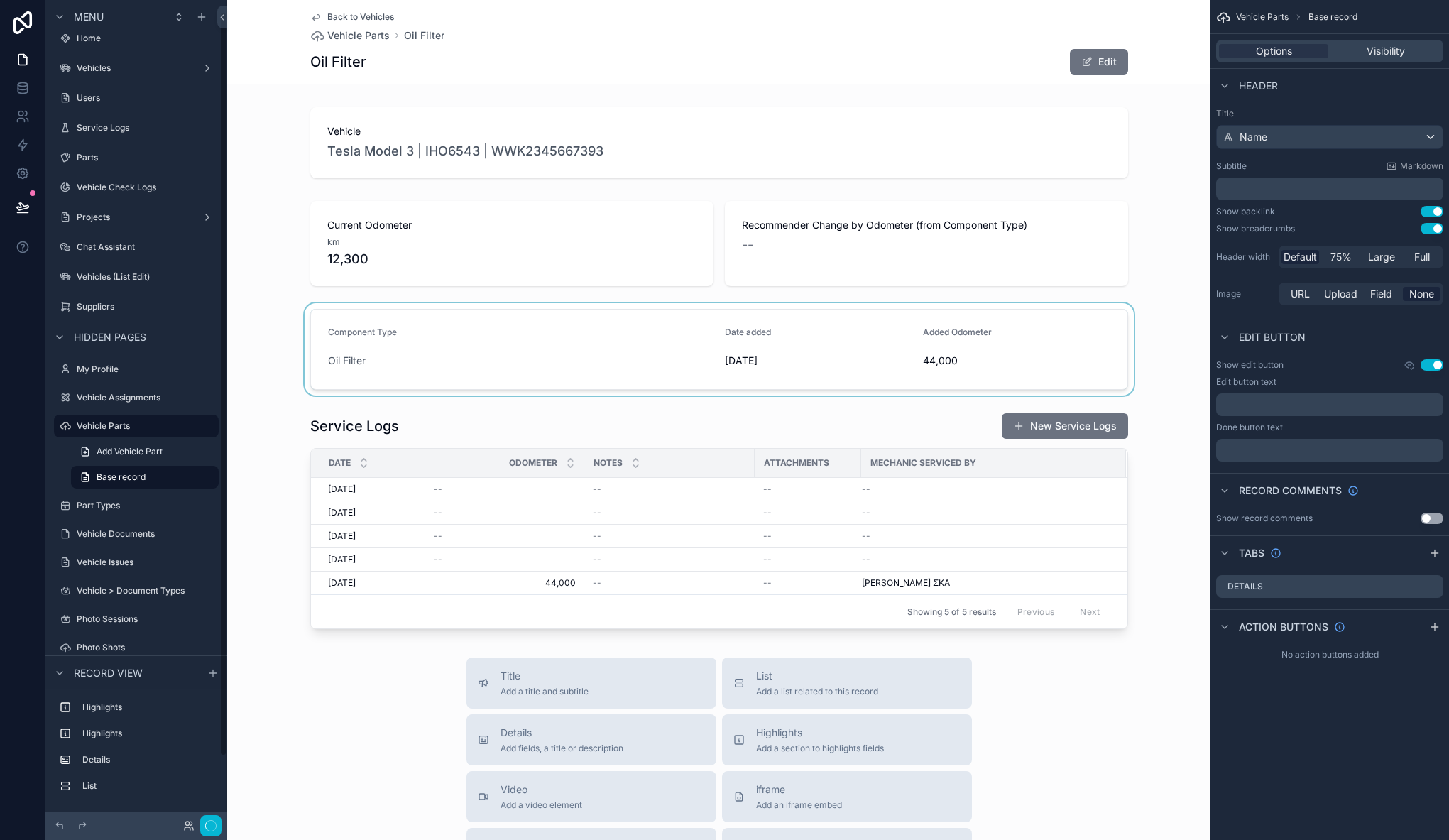
click at [544, 331] on div "scrollable content" at bounding box center [718, 349] width 983 height 92
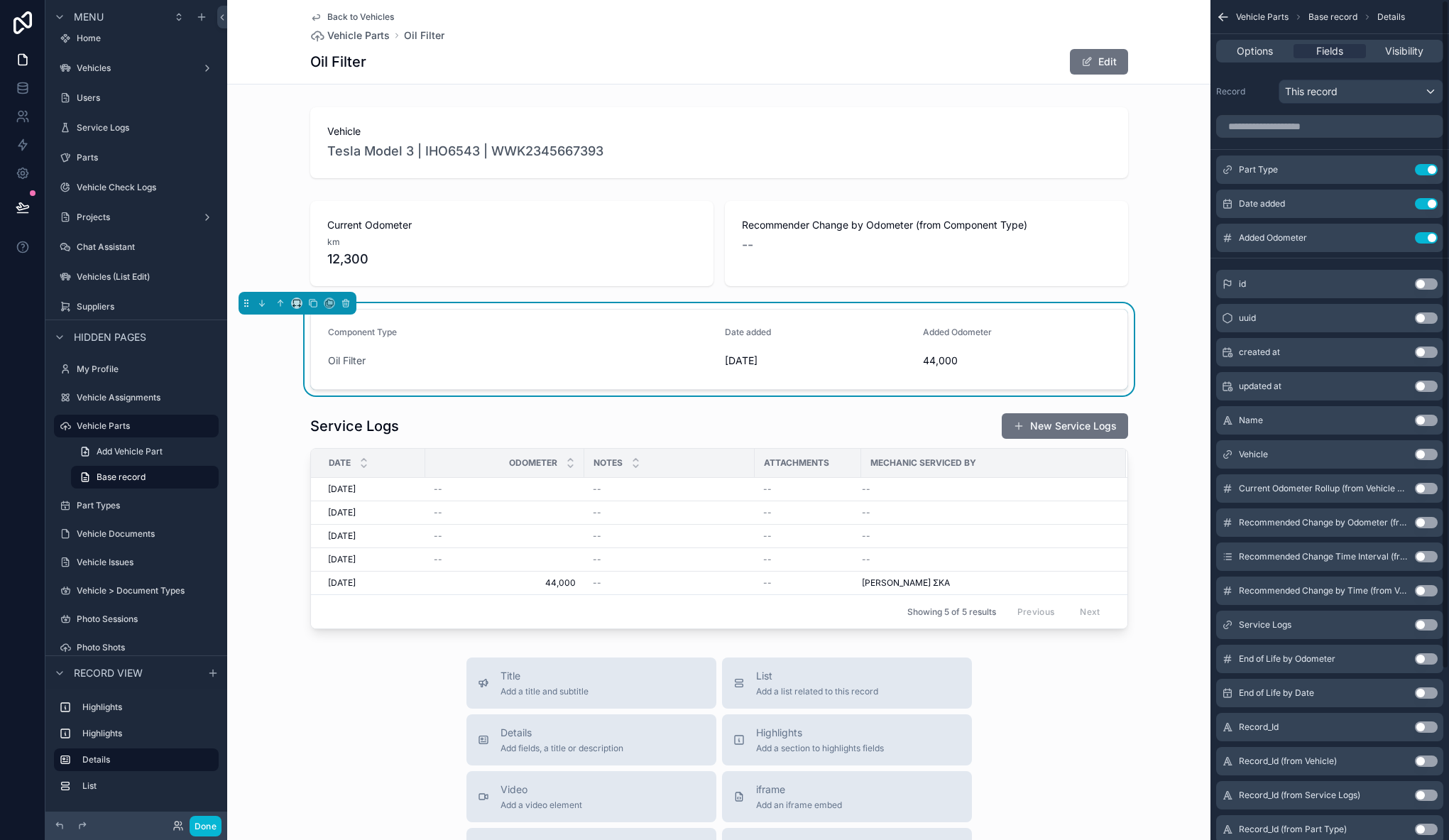
scroll to position [214, 0]
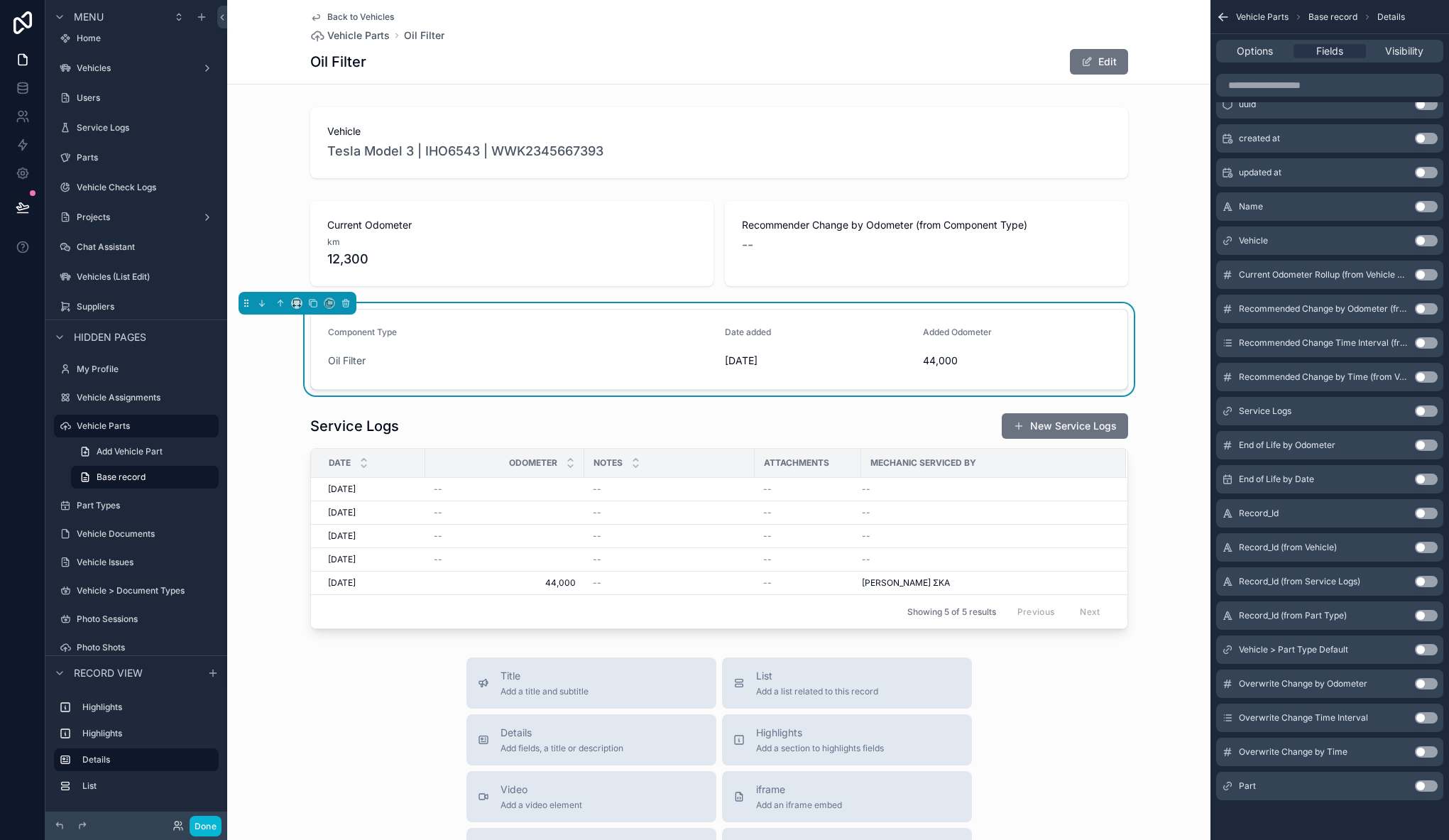
click at [1424, 785] on button "Use setting" at bounding box center [1426, 786] width 23 height 11
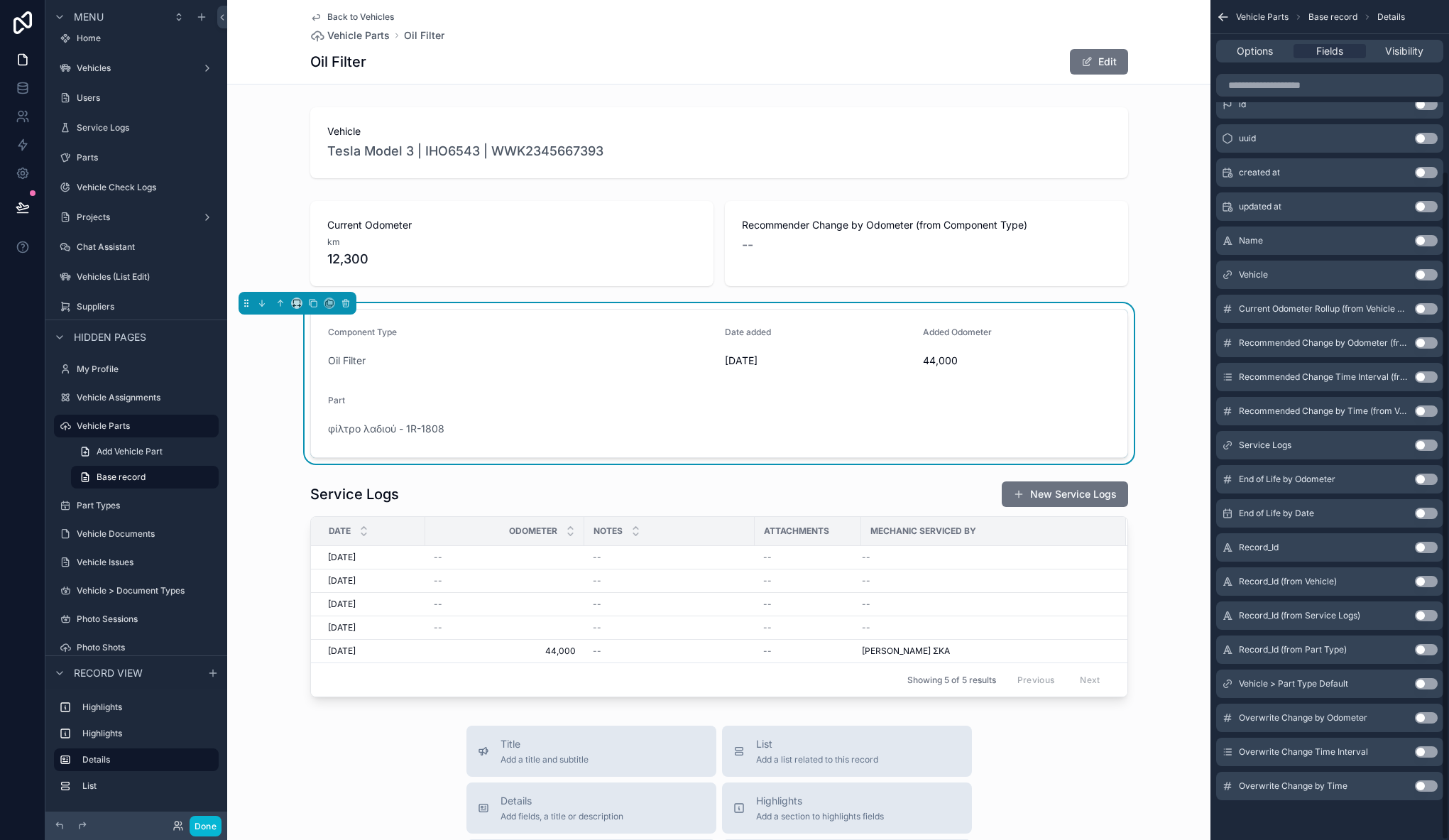
scroll to position [0, 0]
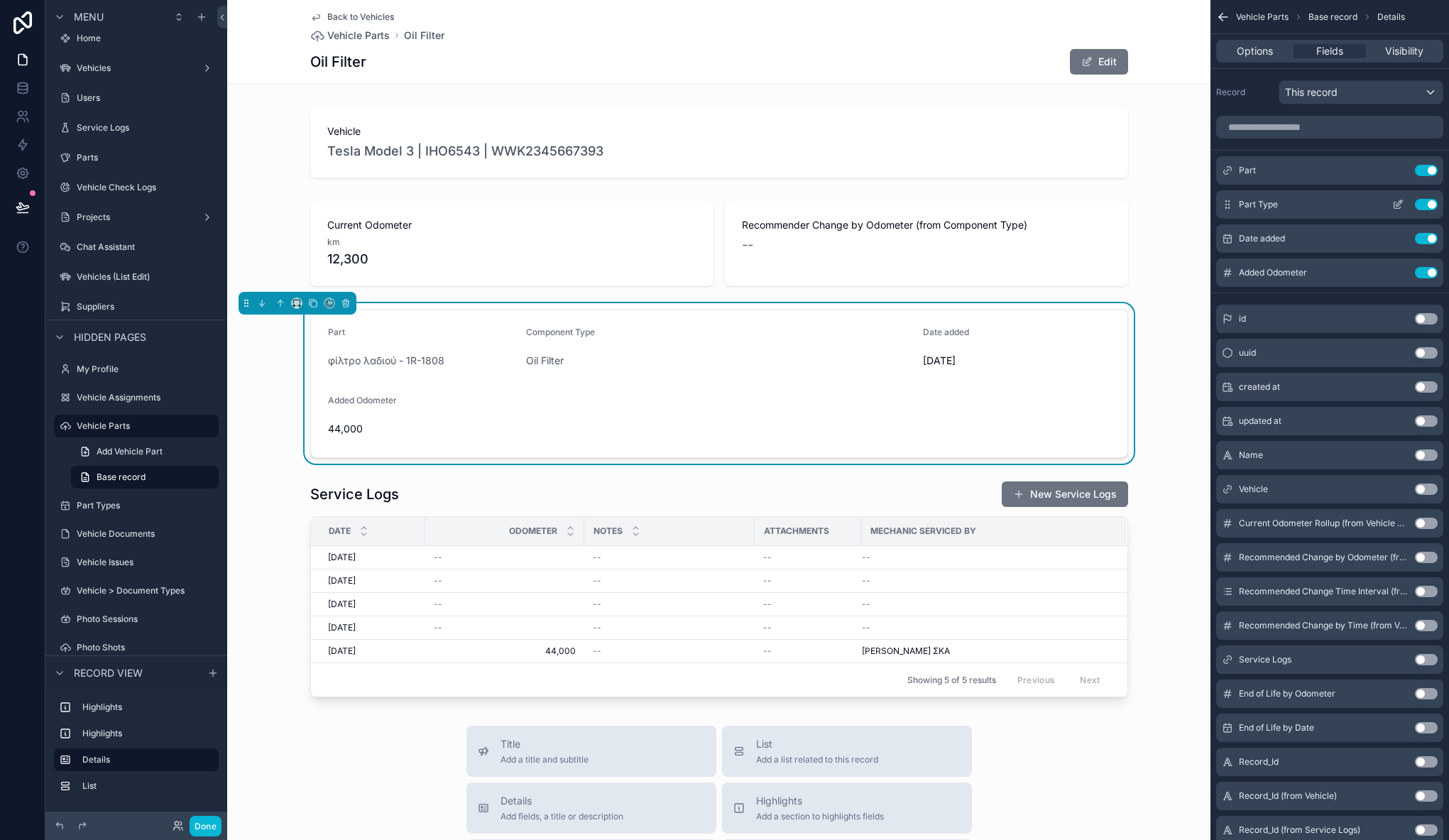
click at [1424, 205] on button "Use setting" at bounding box center [1426, 204] width 23 height 11
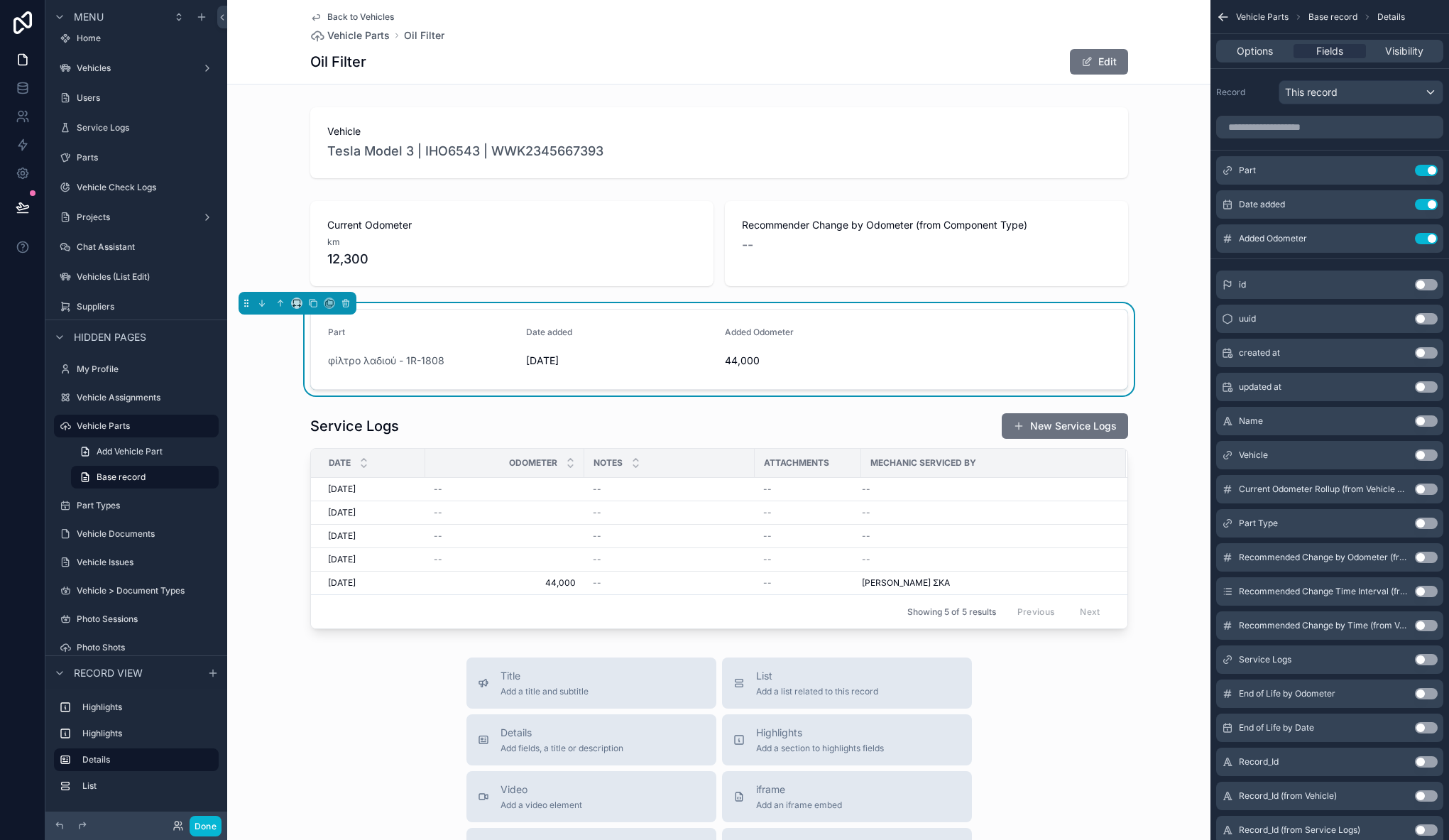
click at [1163, 404] on div "Vehicle Tesla Model 3 | IHO6543 | WWK2345667393 Current Odometer km 12,300 Reco…" at bounding box center [718, 368] width 983 height 533
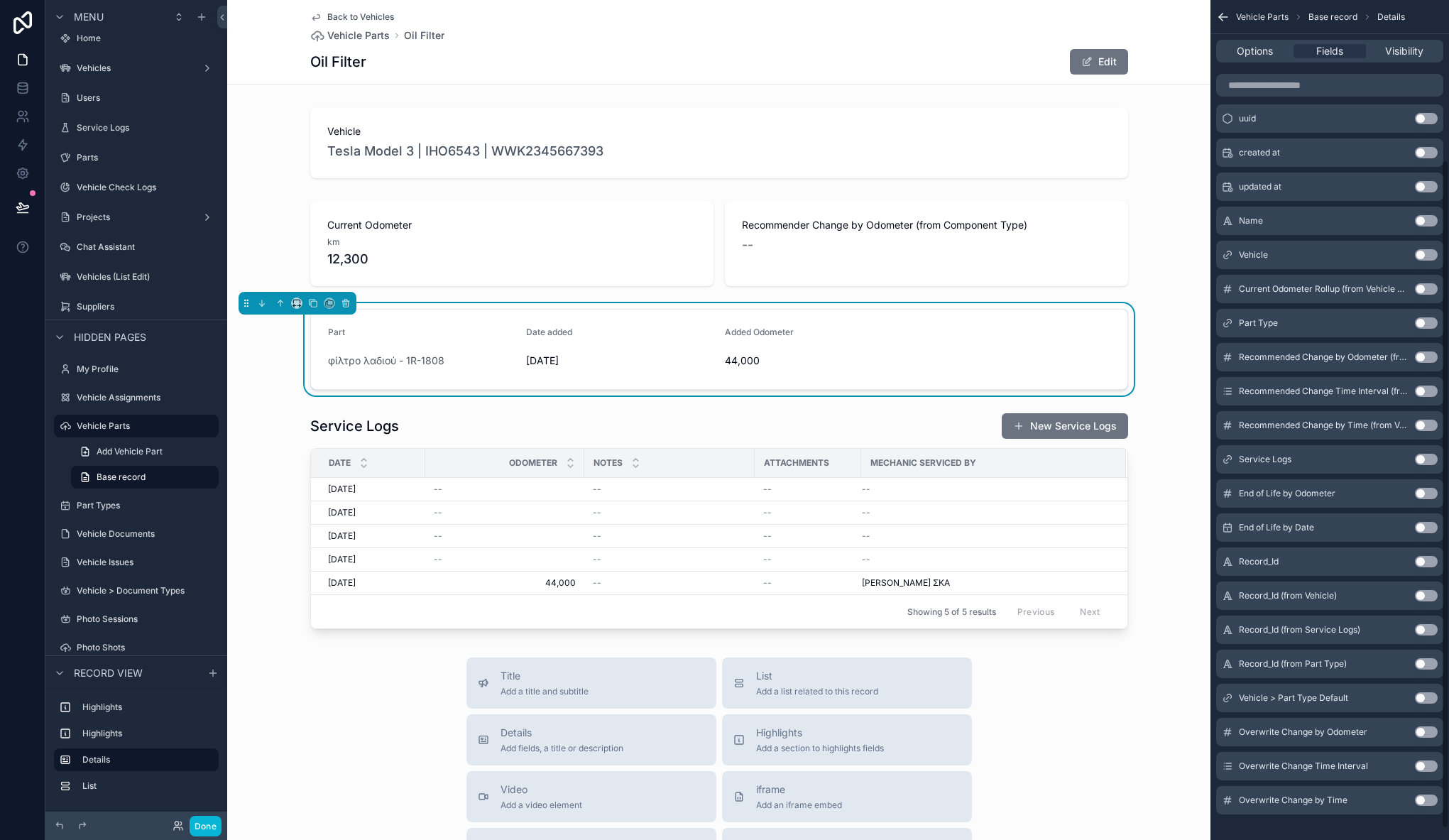
scroll to position [214, 0]
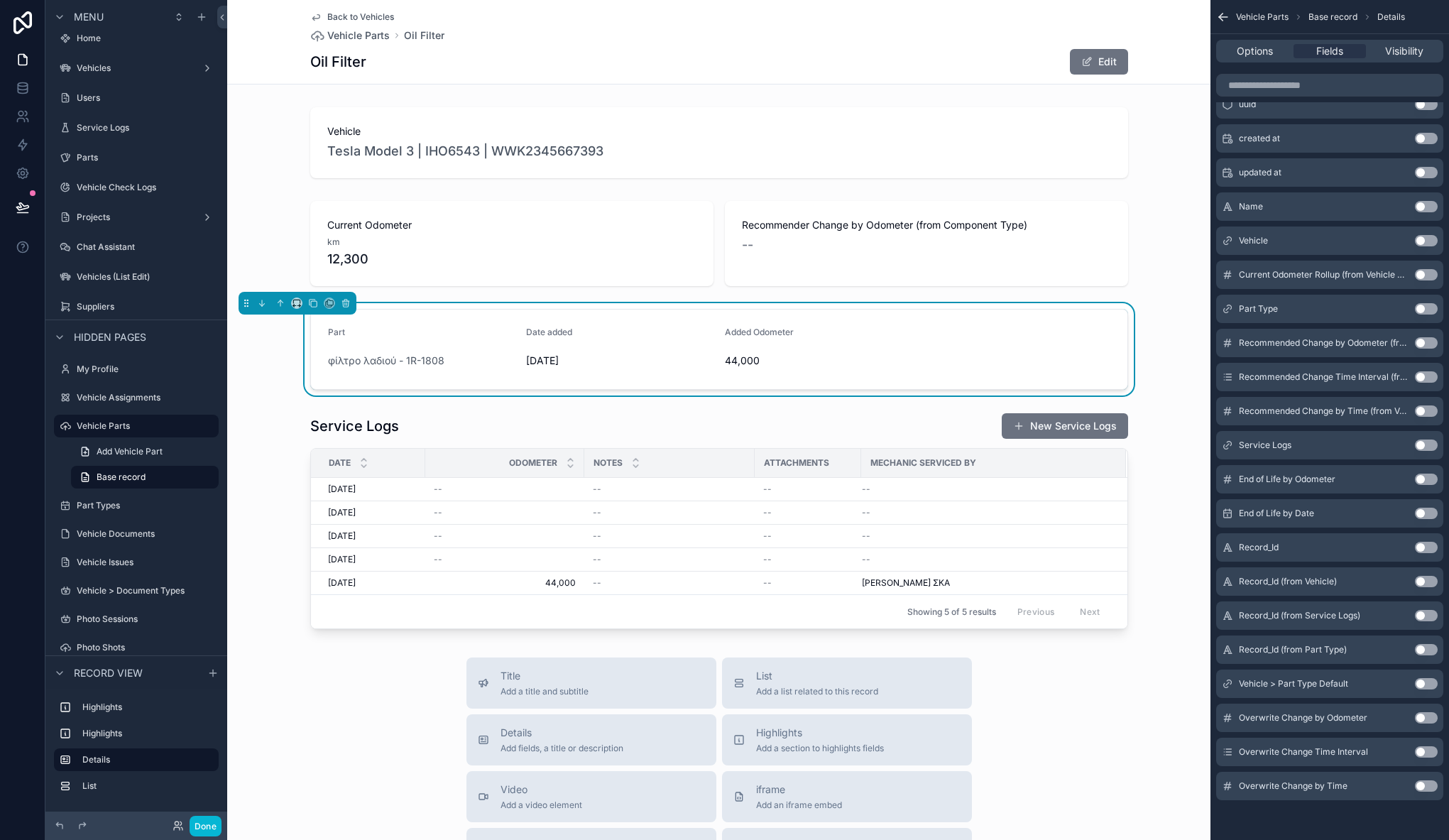
click at [1429, 718] on button "Use setting" at bounding box center [1426, 717] width 23 height 11
click at [1426, 753] on button "Use setting" at bounding box center [1426, 751] width 23 height 11
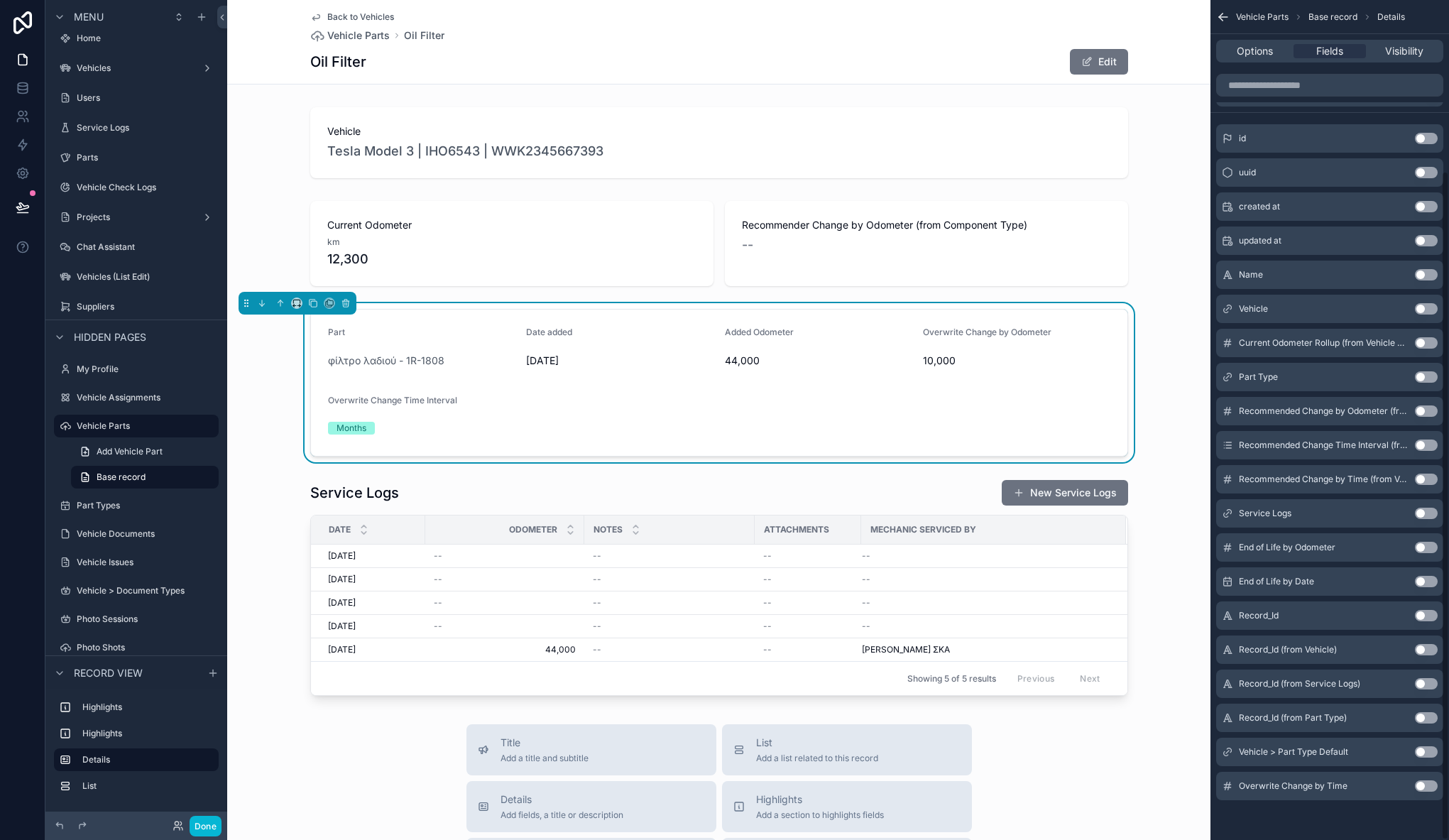
click at [1429, 788] on button "Use setting" at bounding box center [1426, 786] width 23 height 11
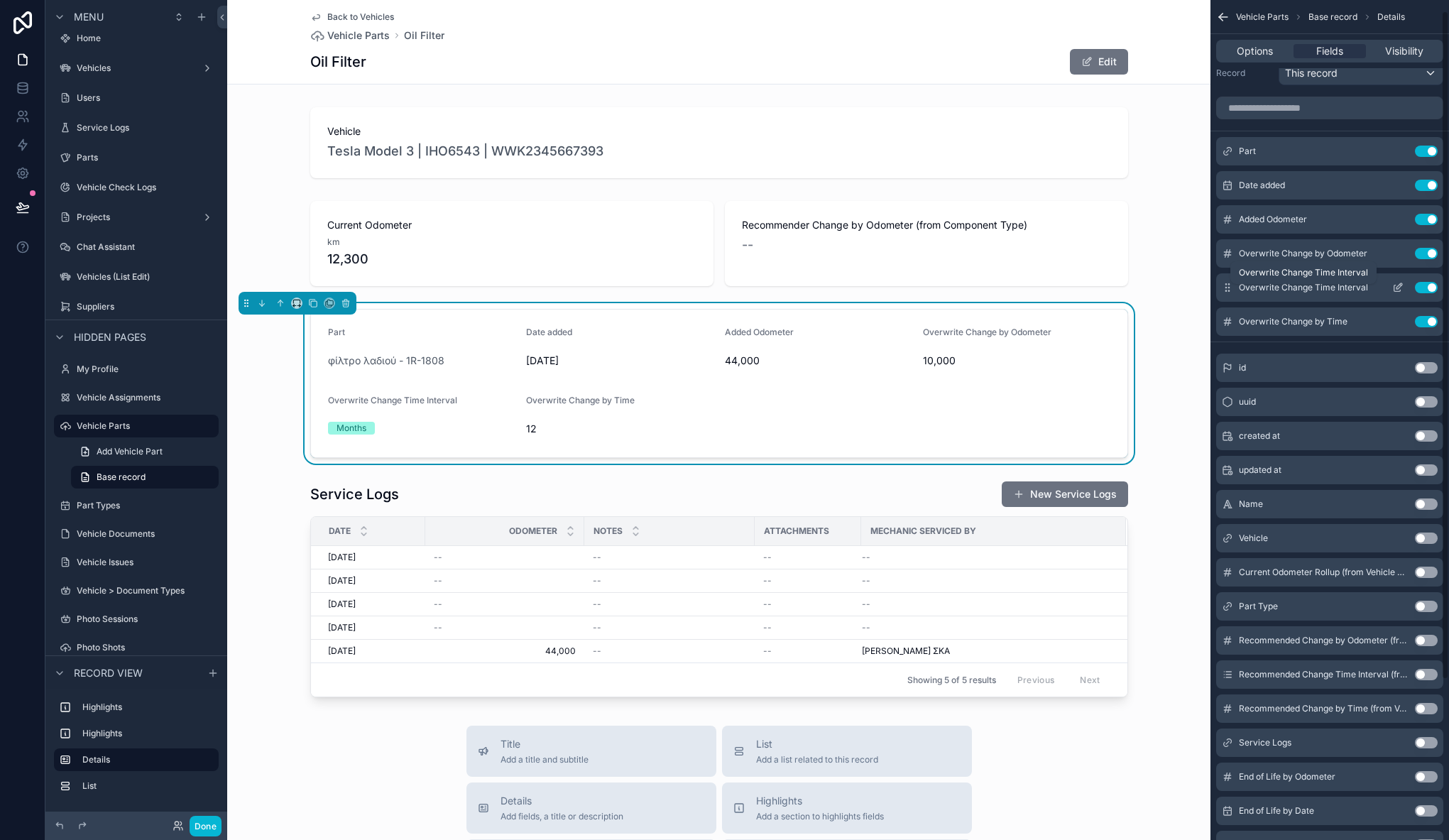
scroll to position [0, 0]
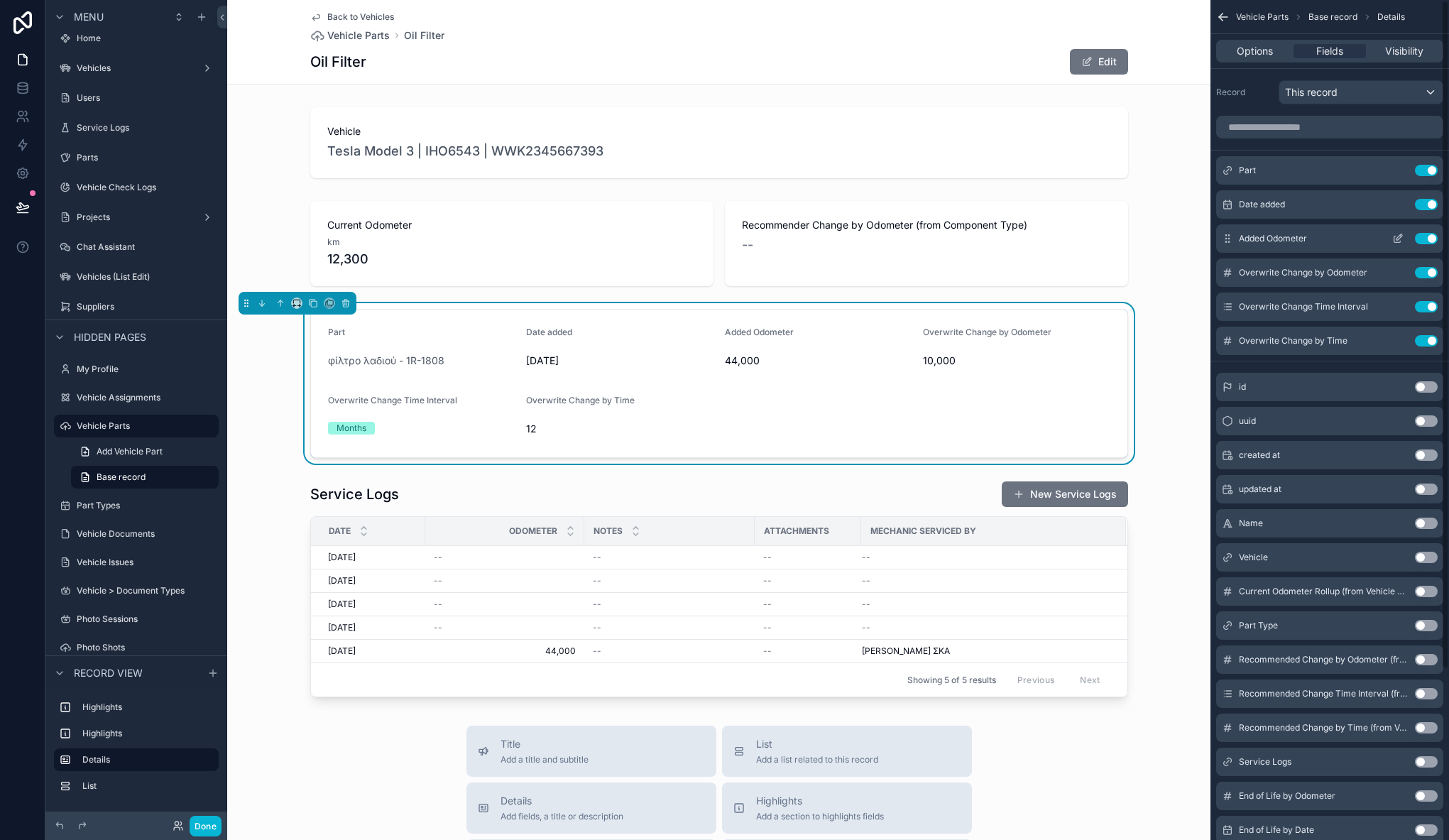
click at [1405, 235] on button "scrollable content" at bounding box center [1398, 238] width 23 height 11
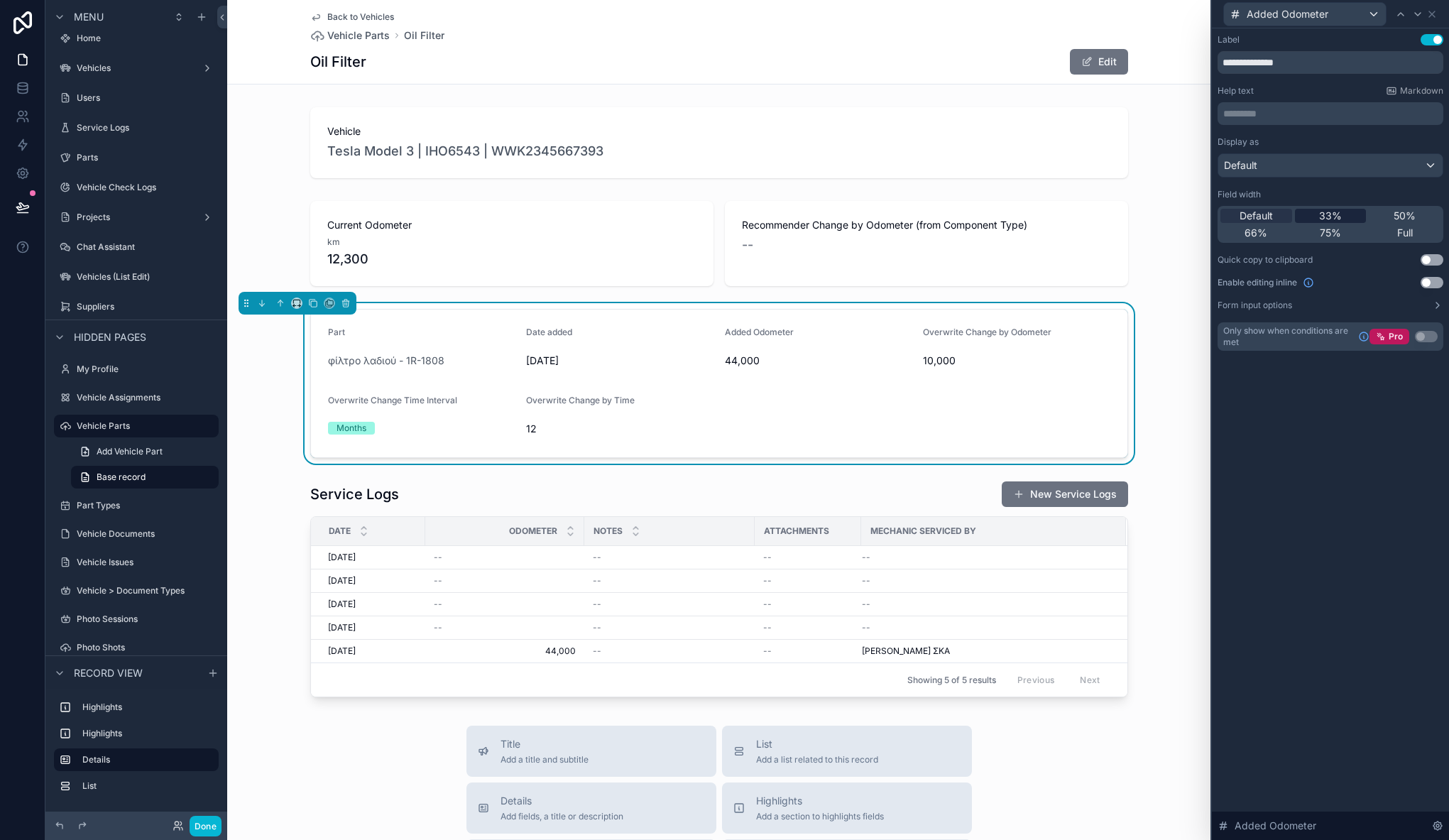
click at [1343, 214] on div "33%" at bounding box center [1331, 216] width 72 height 14
click at [266, 411] on div "Part φίλτρο λαδιού - 1R-1808 Date added [DATE] Added Odometer 44,000 Overwrite …" at bounding box center [718, 383] width 983 height 161
click at [208, 825] on button "Done" at bounding box center [205, 826] width 32 height 20
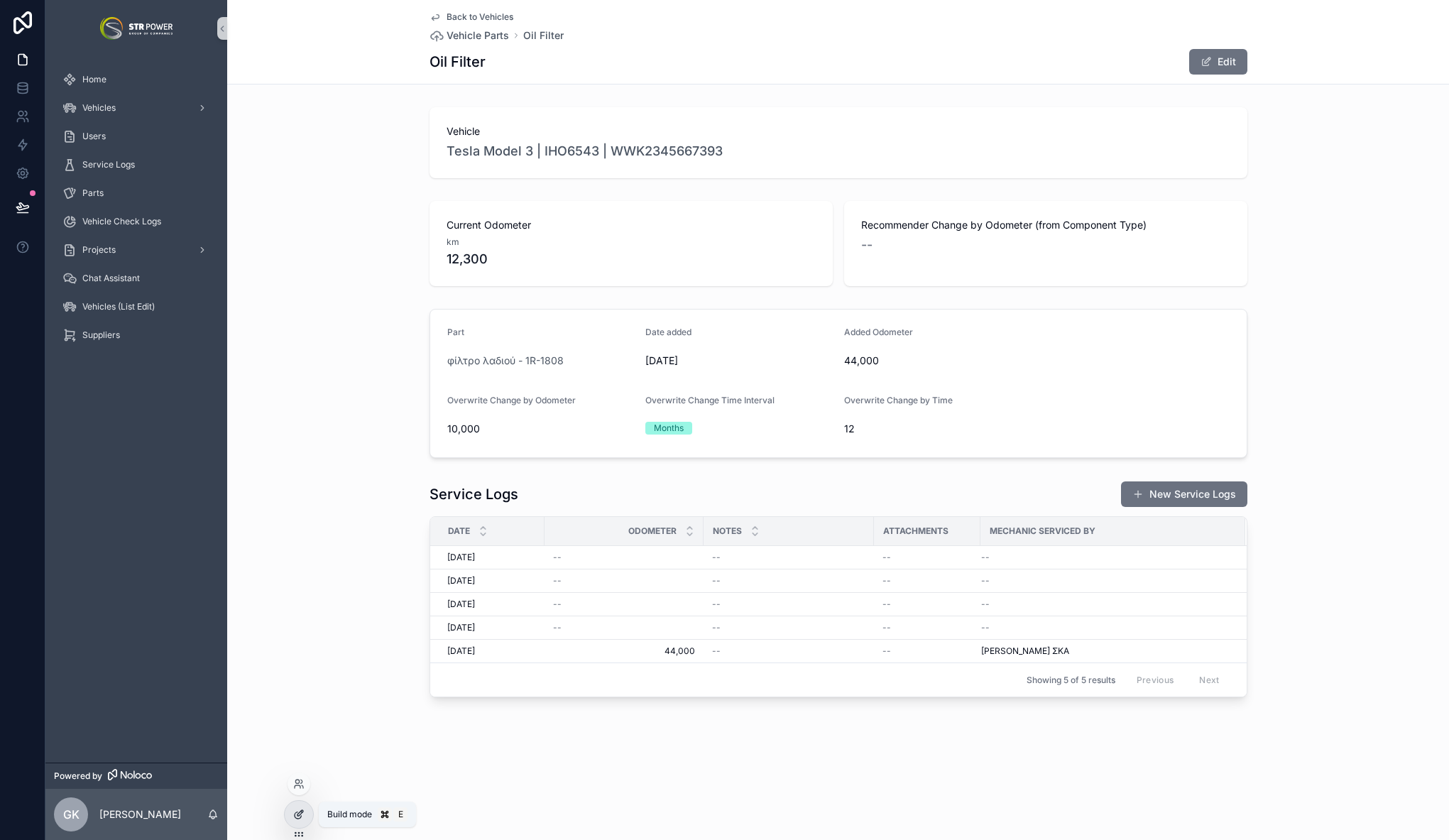
click at [297, 816] on icon at bounding box center [300, 813] width 6 height 6
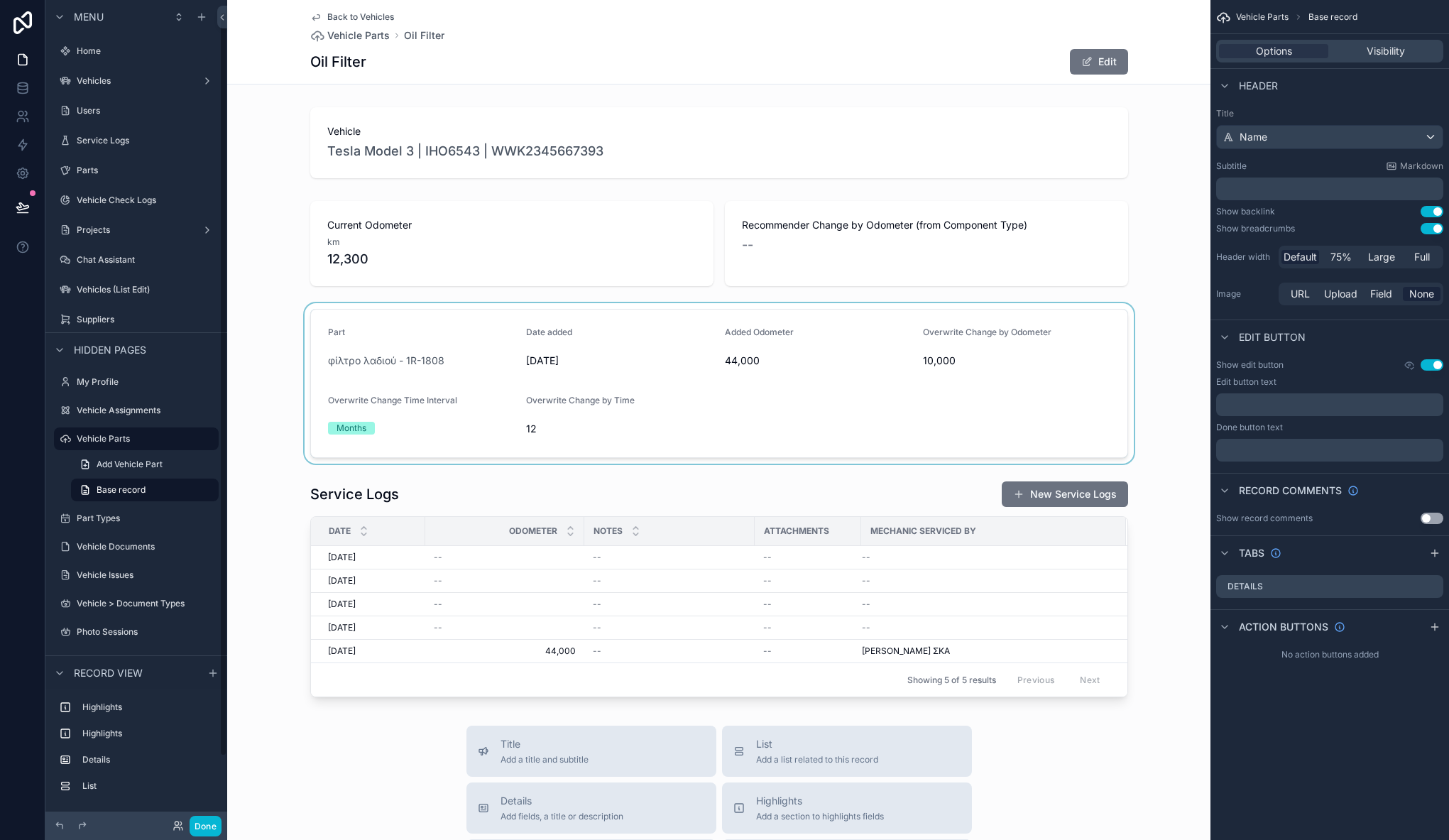
scroll to position [13, 0]
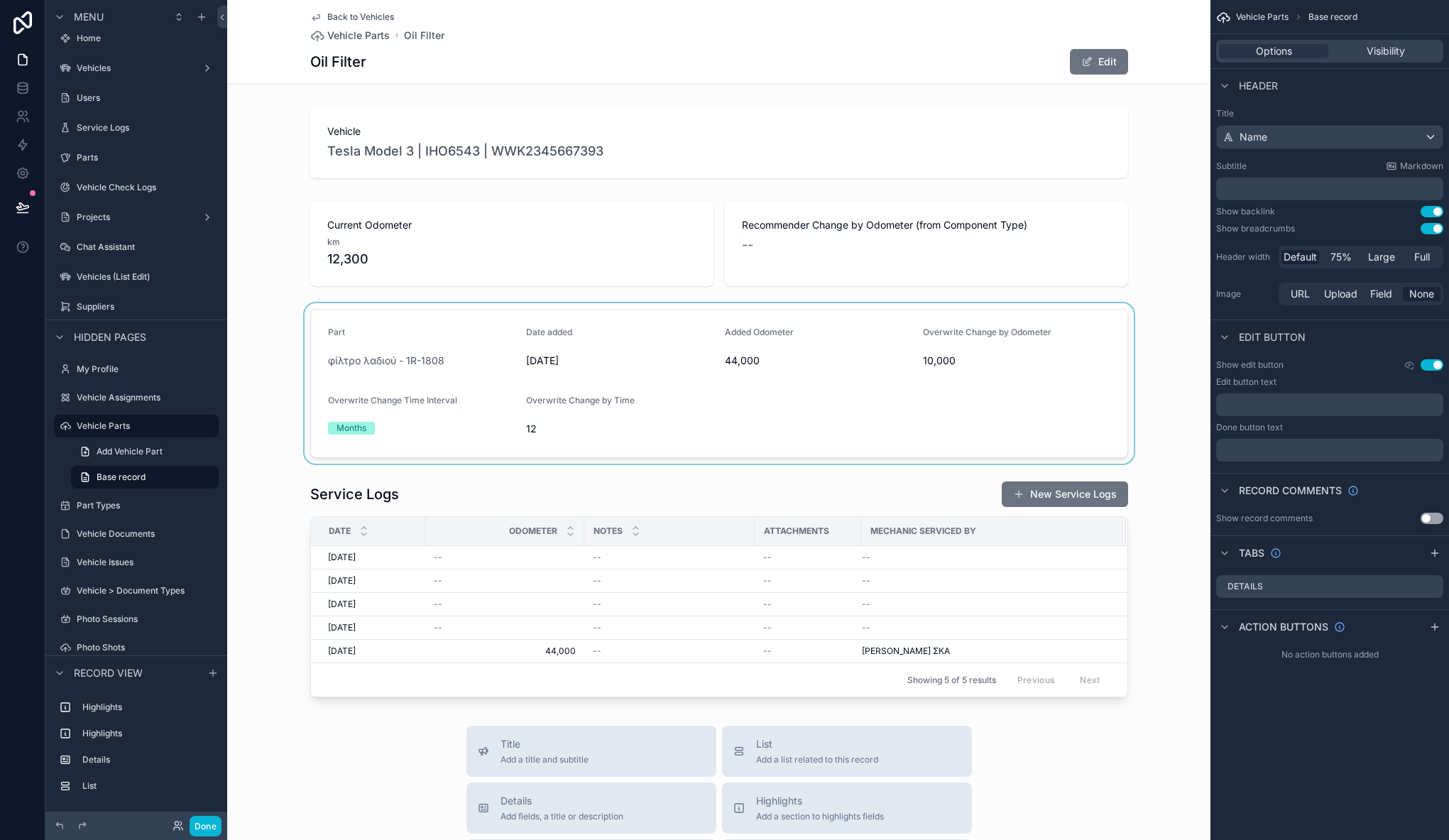
click at [1001, 340] on div "scrollable content" at bounding box center [718, 383] width 983 height 161
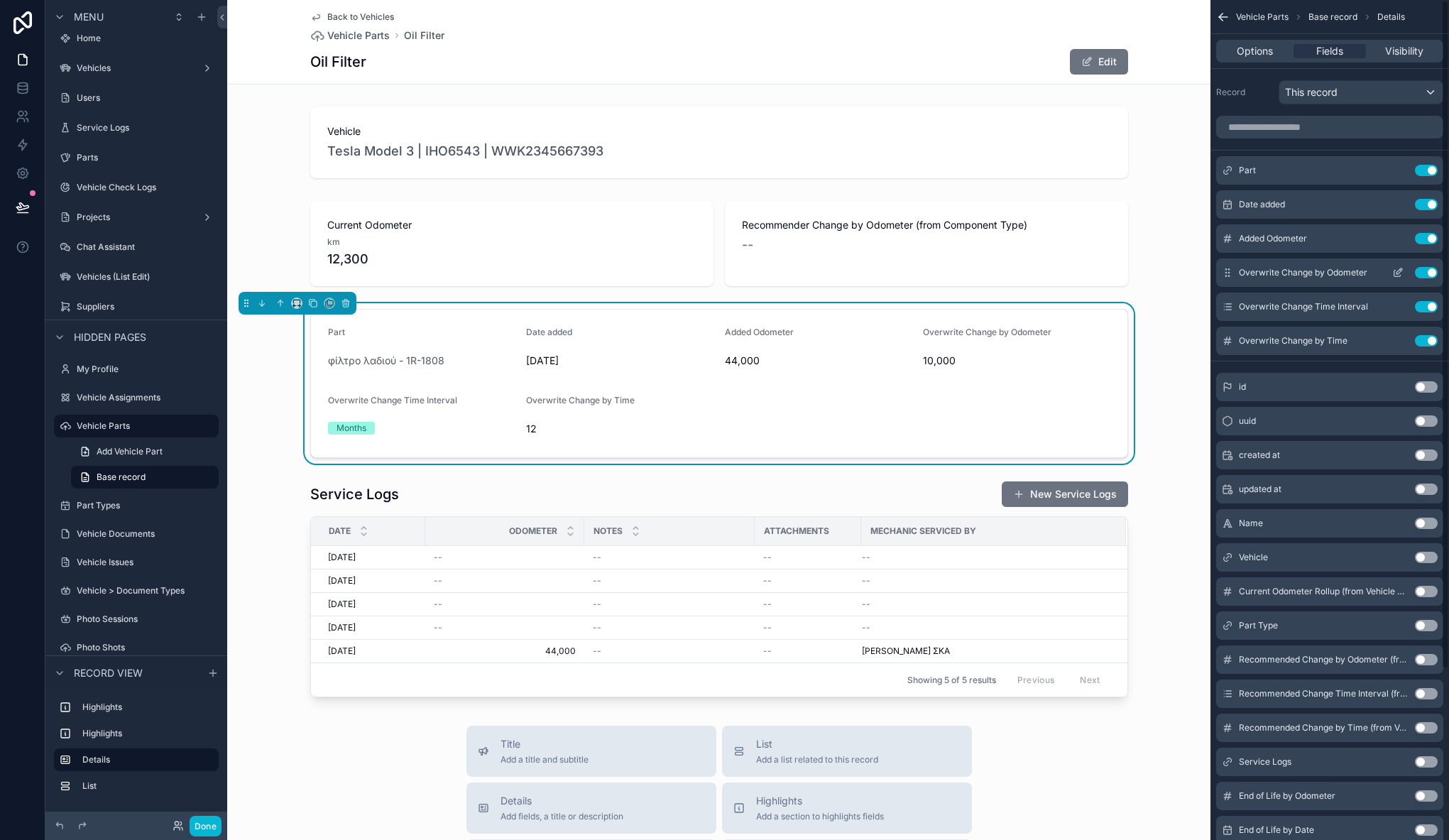
click at [1399, 269] on icon "scrollable content" at bounding box center [1397, 272] width 11 height 11
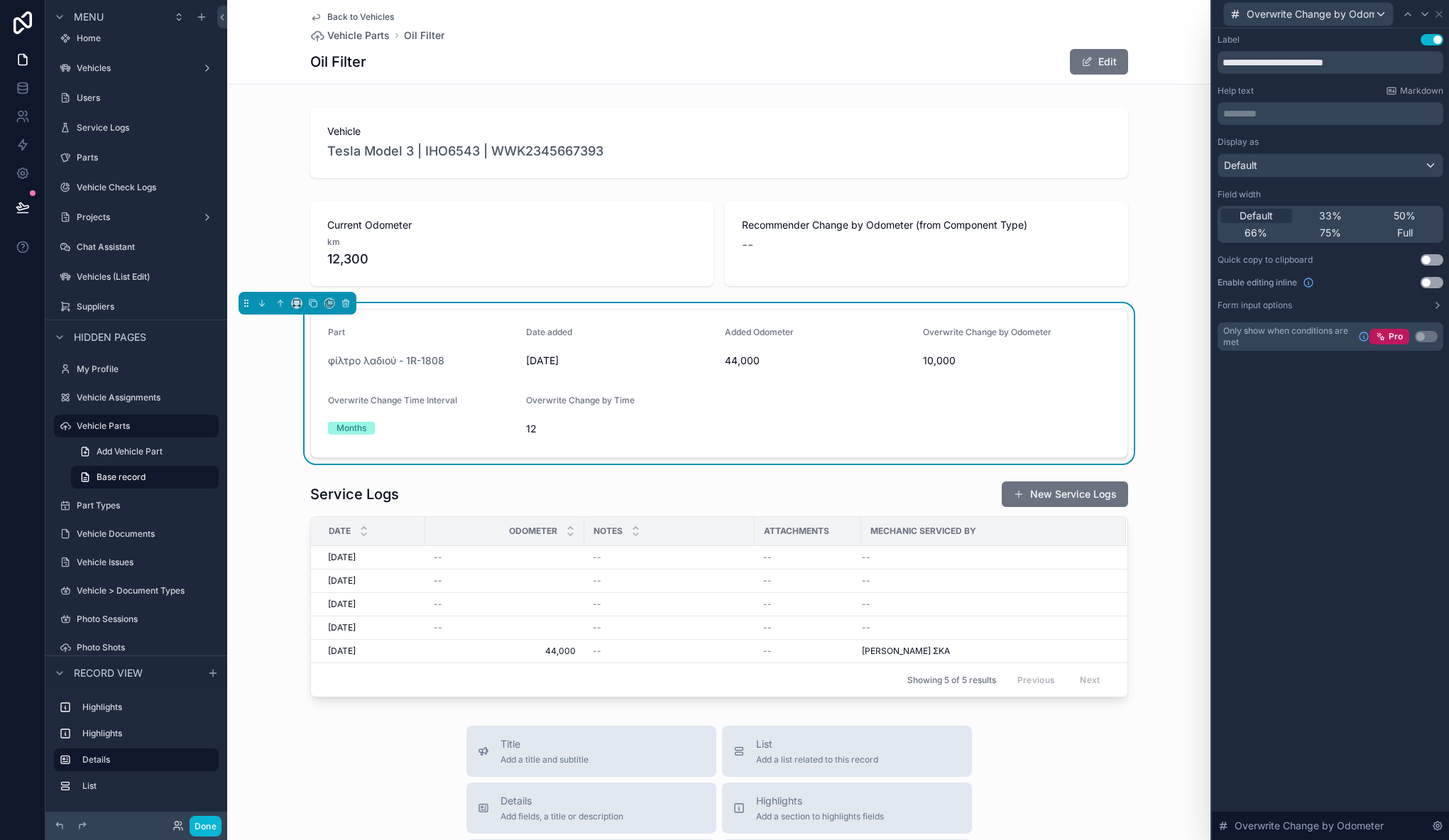
click at [1274, 119] on p "********* ﻿" at bounding box center [1332, 113] width 217 height 14
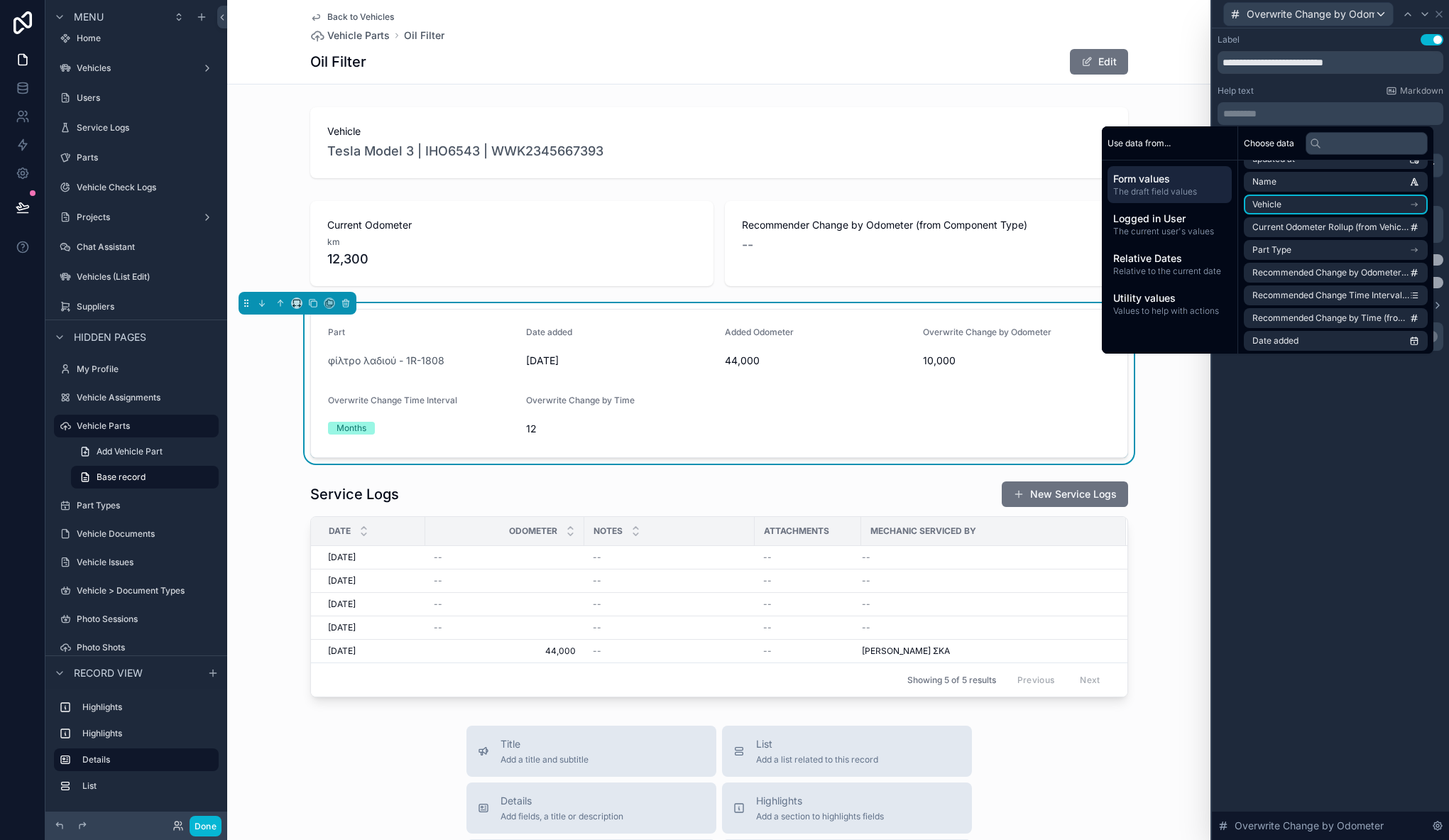
scroll to position [21, 0]
click at [1343, 148] on input "text" at bounding box center [1367, 143] width 122 height 23
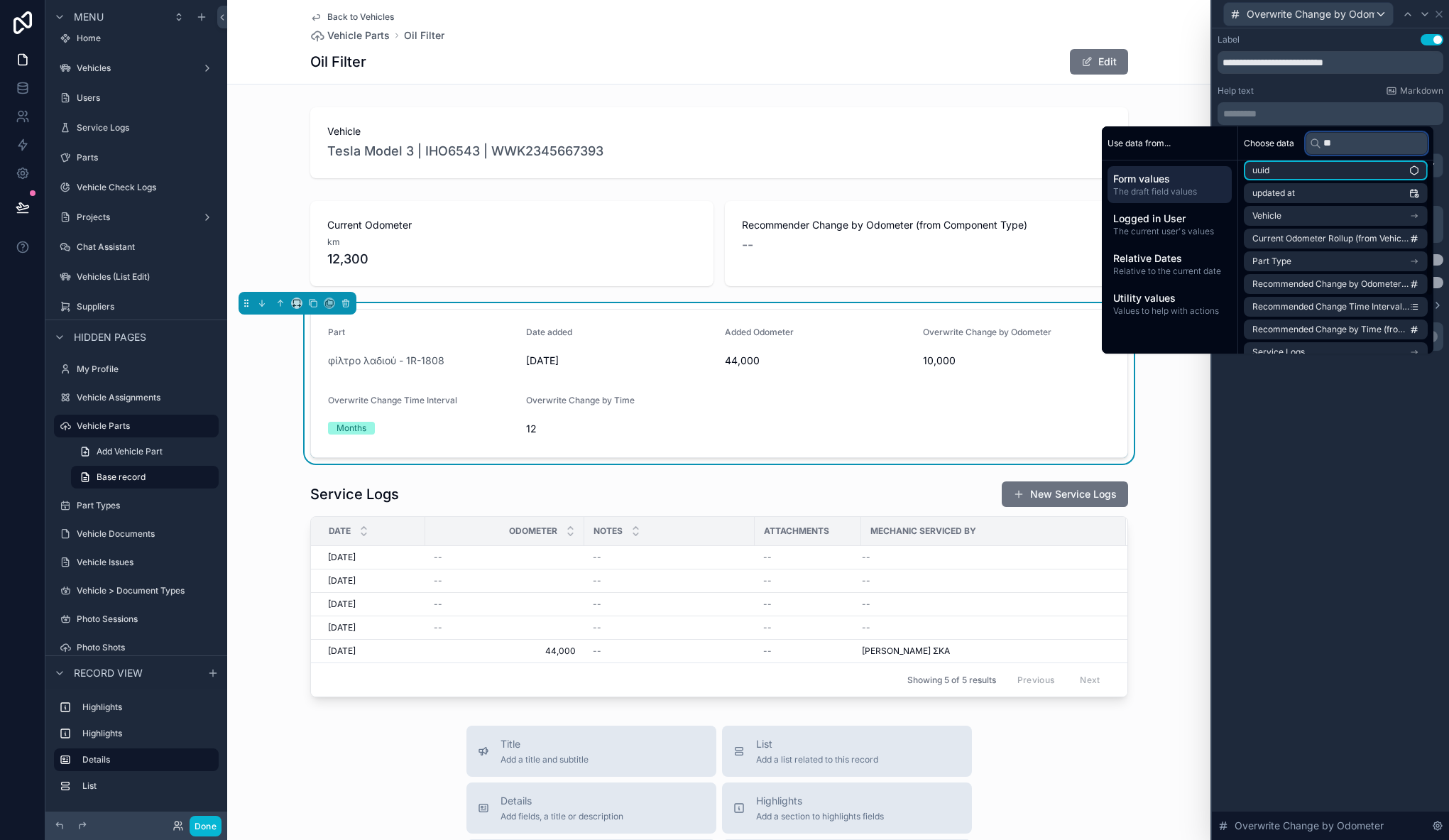
scroll to position [0, 0]
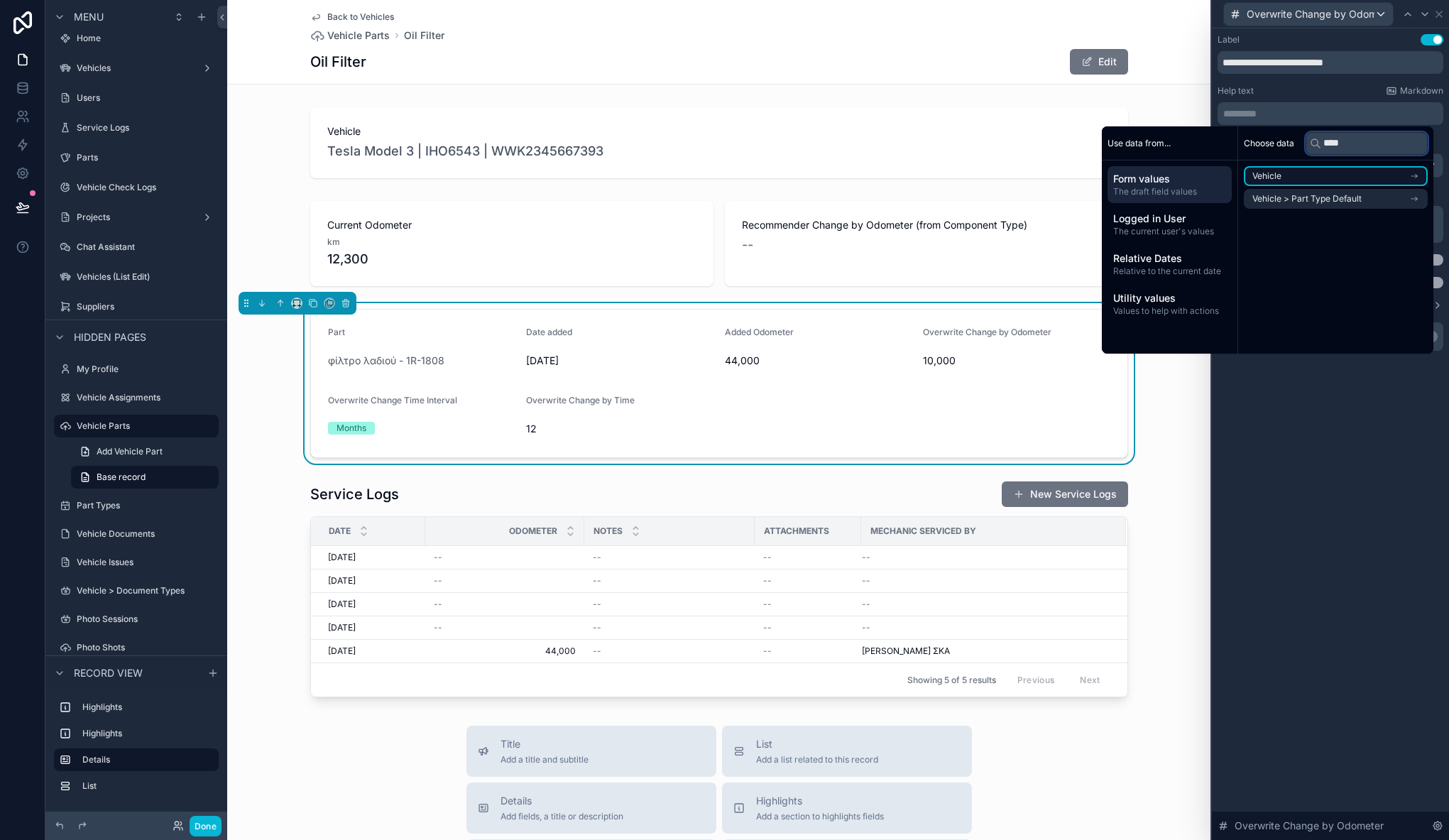
type input "****"
click at [1318, 178] on li "Vehicle" at bounding box center [1336, 176] width 184 height 20
click at [1361, 198] on li "Odometer Units" at bounding box center [1336, 202] width 184 height 20
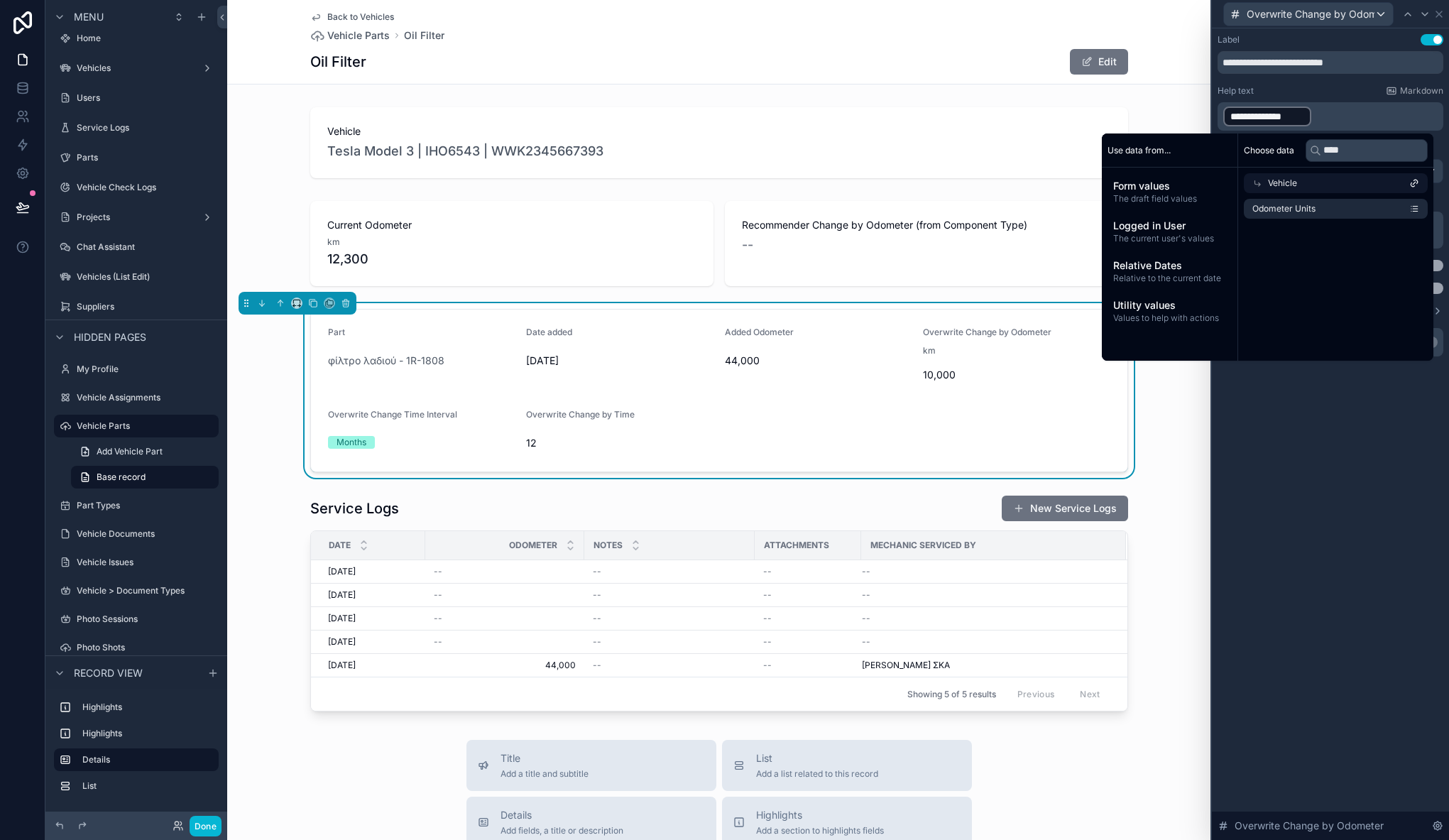
click at [1370, 428] on div "**********" at bounding box center [1330, 434] width 237 height 811
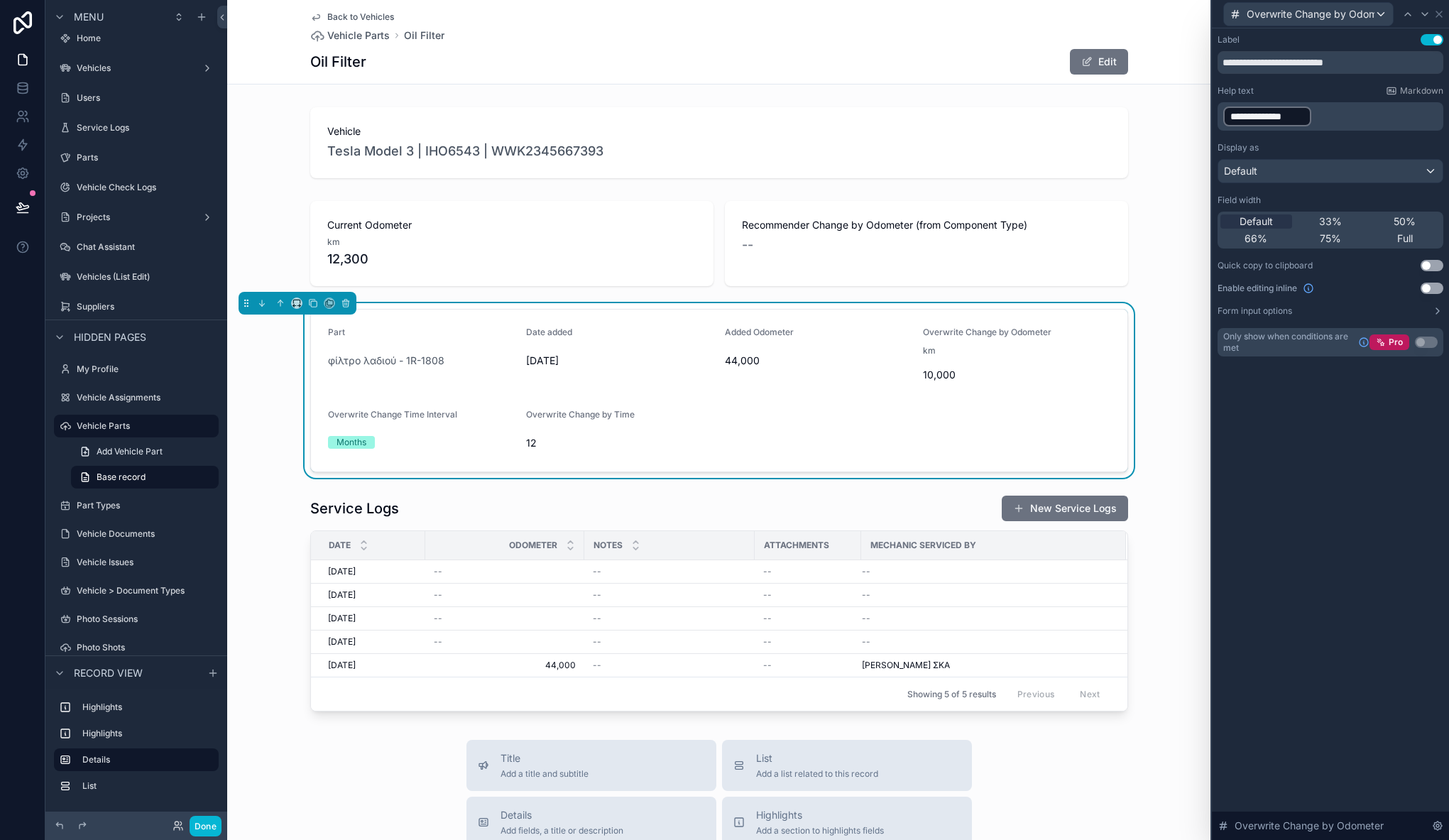
click at [1318, 414] on div "**********" at bounding box center [1330, 434] width 237 height 811
drag, startPoint x: 1222, startPoint y: 58, endPoint x: 1380, endPoint y: 66, distance: 158.2
click at [1380, 66] on input "**********" at bounding box center [1330, 63] width 226 height 23
click at [1221, 117] on div "**********" at bounding box center [1330, 116] width 226 height 29
click at [1223, 116] on div "**********" at bounding box center [1267, 116] width 88 height 20
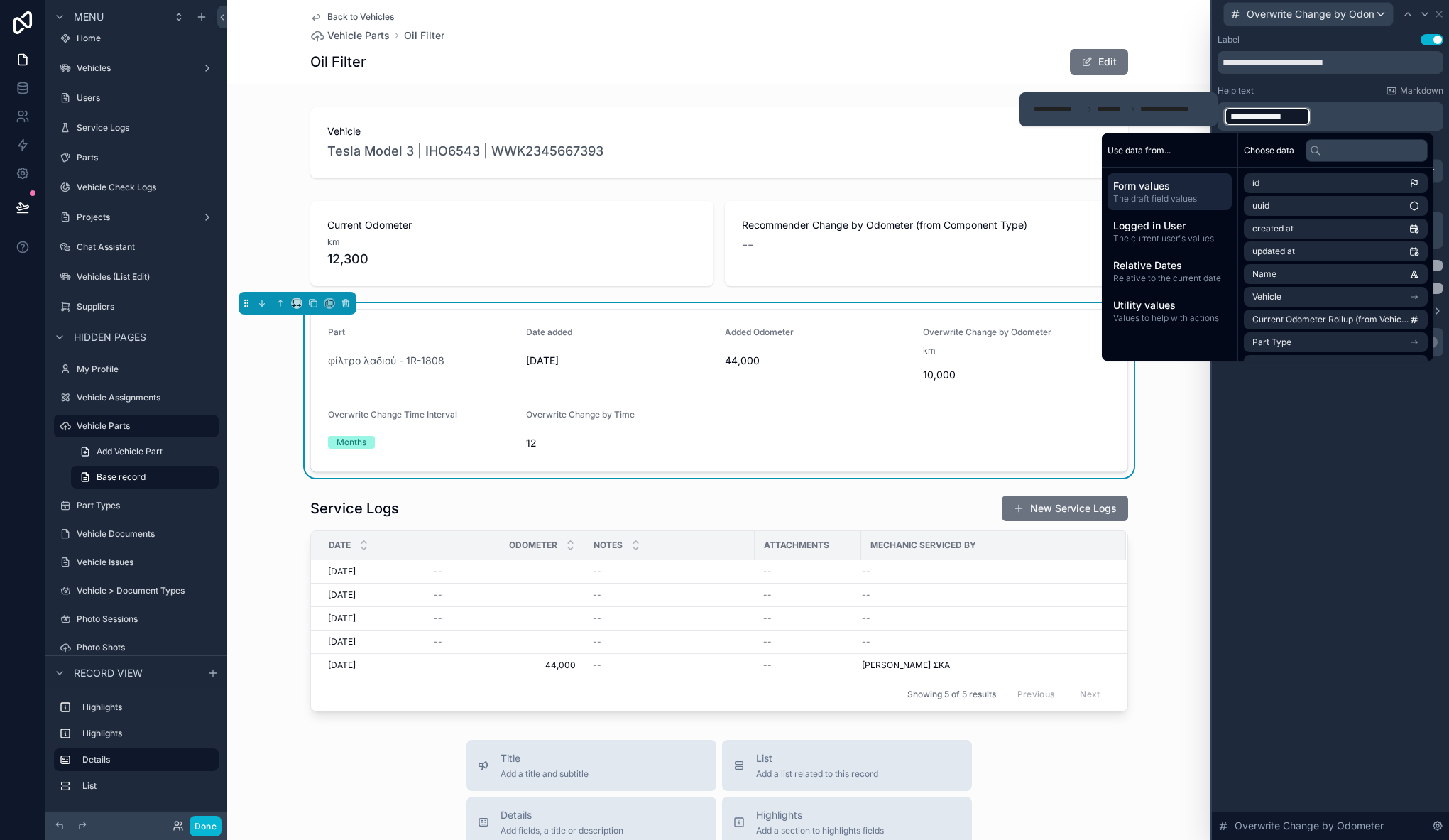
click at [1336, 114] on p "**********" at bounding box center [1332, 116] width 217 height 23
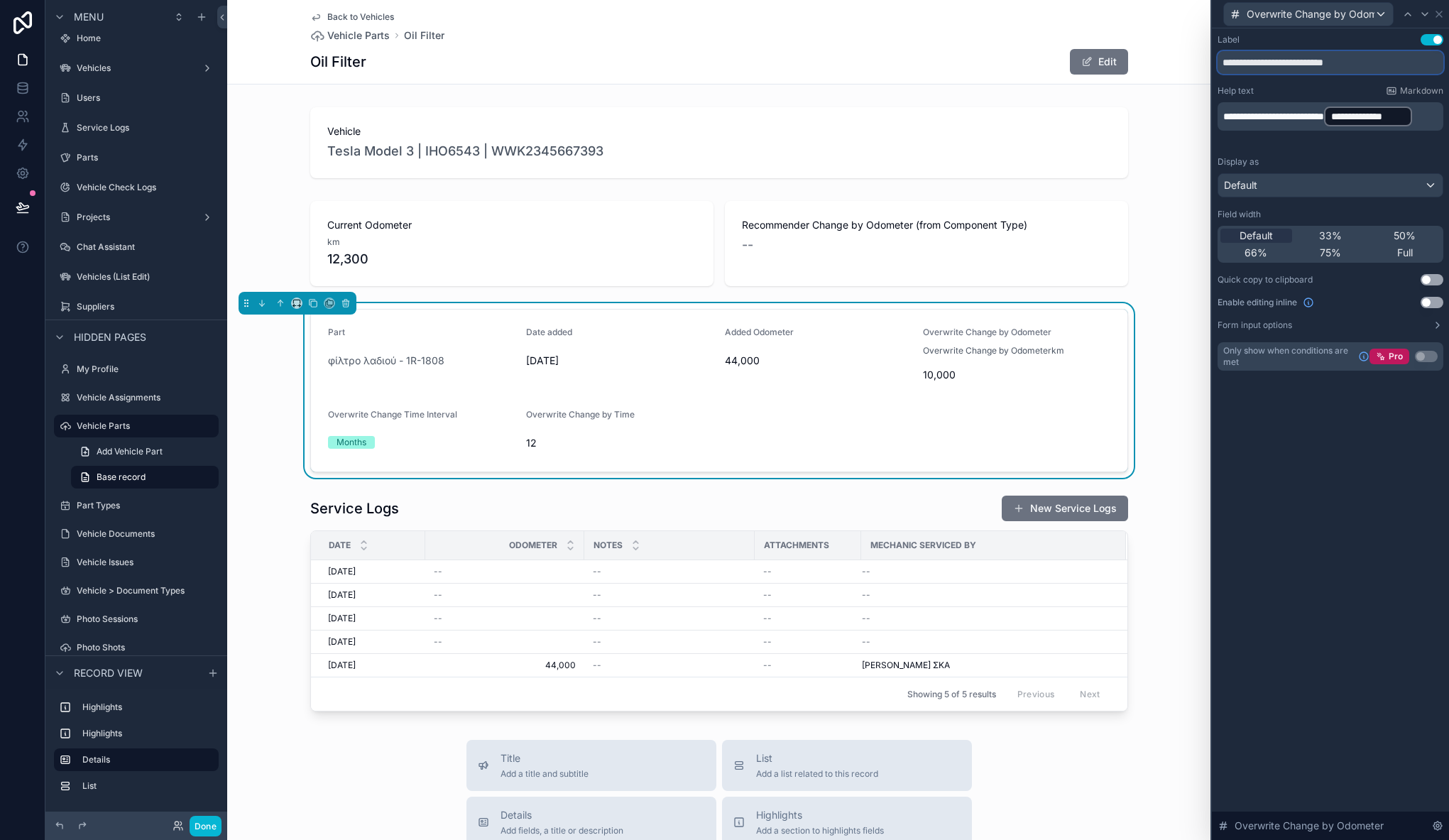
drag, startPoint x: 1383, startPoint y: 59, endPoint x: 1187, endPoint y: 51, distance: 196.2
click at [1187, 51] on div "**********" at bounding box center [724, 420] width 1449 height 840
click at [1428, 35] on button "Use setting" at bounding box center [1432, 39] width 23 height 11
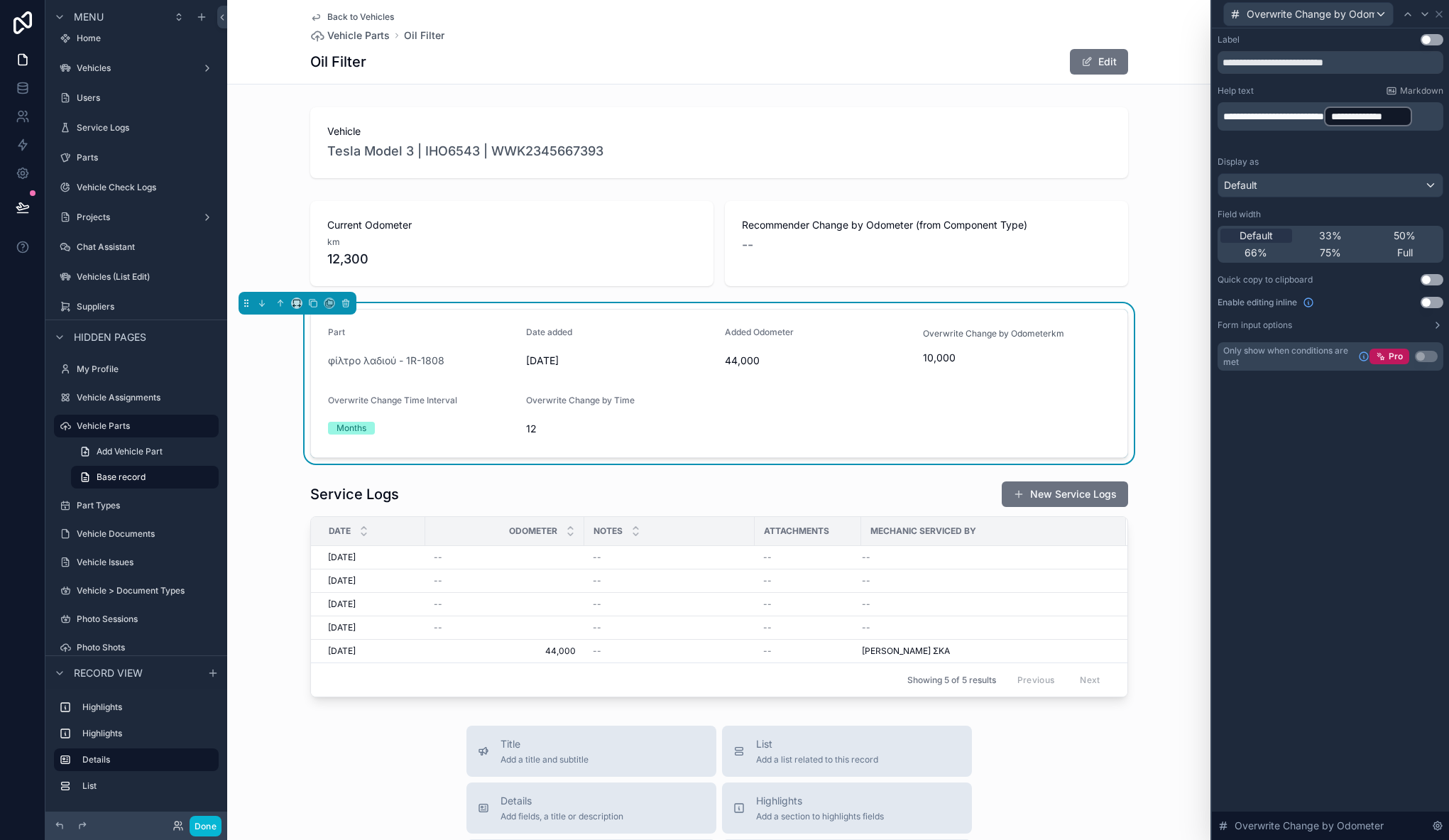
click at [1220, 128] on div "**********" at bounding box center [1330, 116] width 226 height 29
drag, startPoint x: 1394, startPoint y: 113, endPoint x: 1328, endPoint y: 113, distance: 66.0
click at [1328, 113] on p "**********" at bounding box center [1332, 116] width 217 height 23
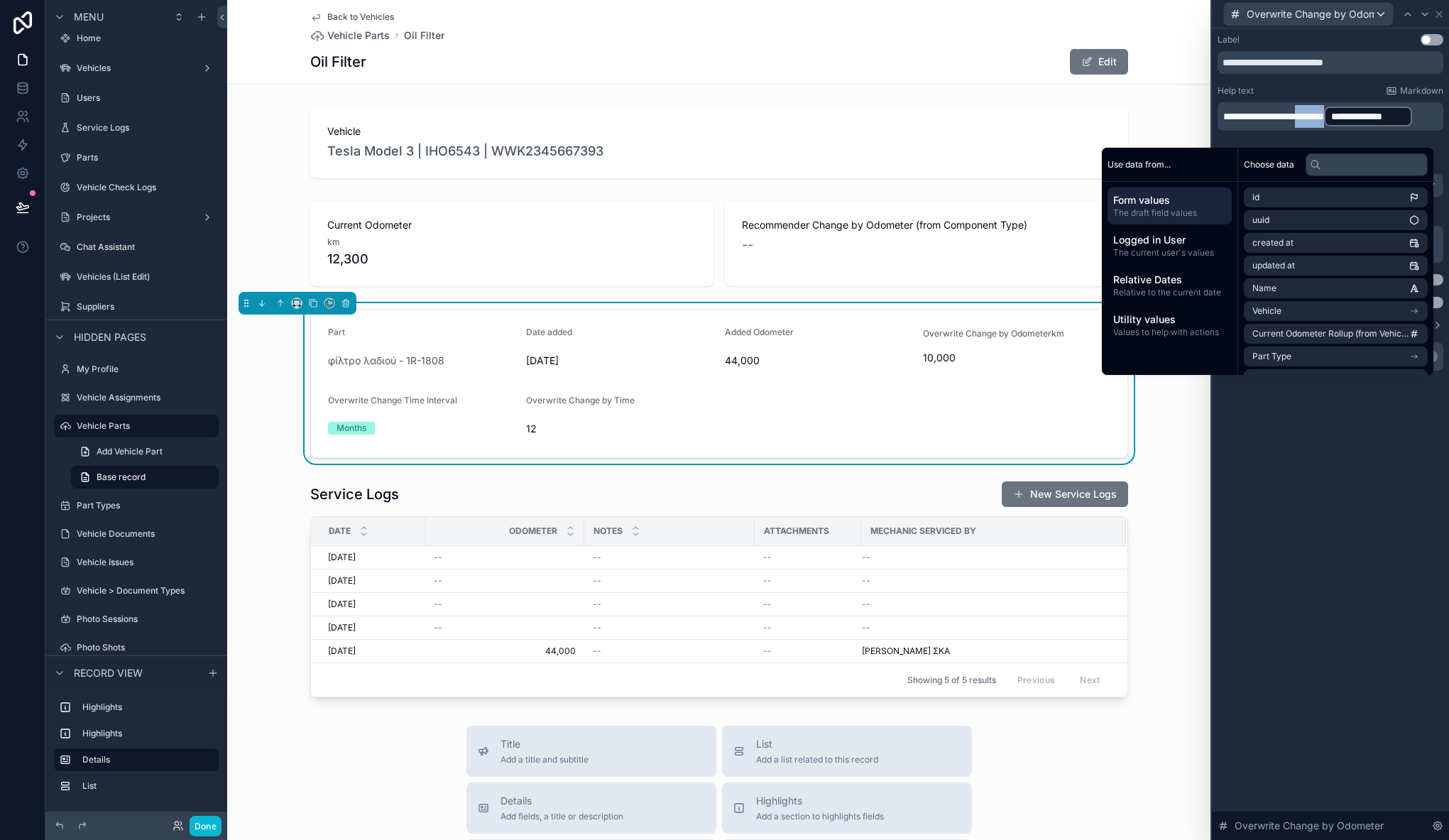
click at [1389, 109] on p "**********" at bounding box center [1332, 116] width 217 height 23
click at [1397, 128] on p "**********" at bounding box center [1332, 116] width 217 height 23
click at [1361, 453] on div "**********" at bounding box center [1330, 434] width 237 height 811
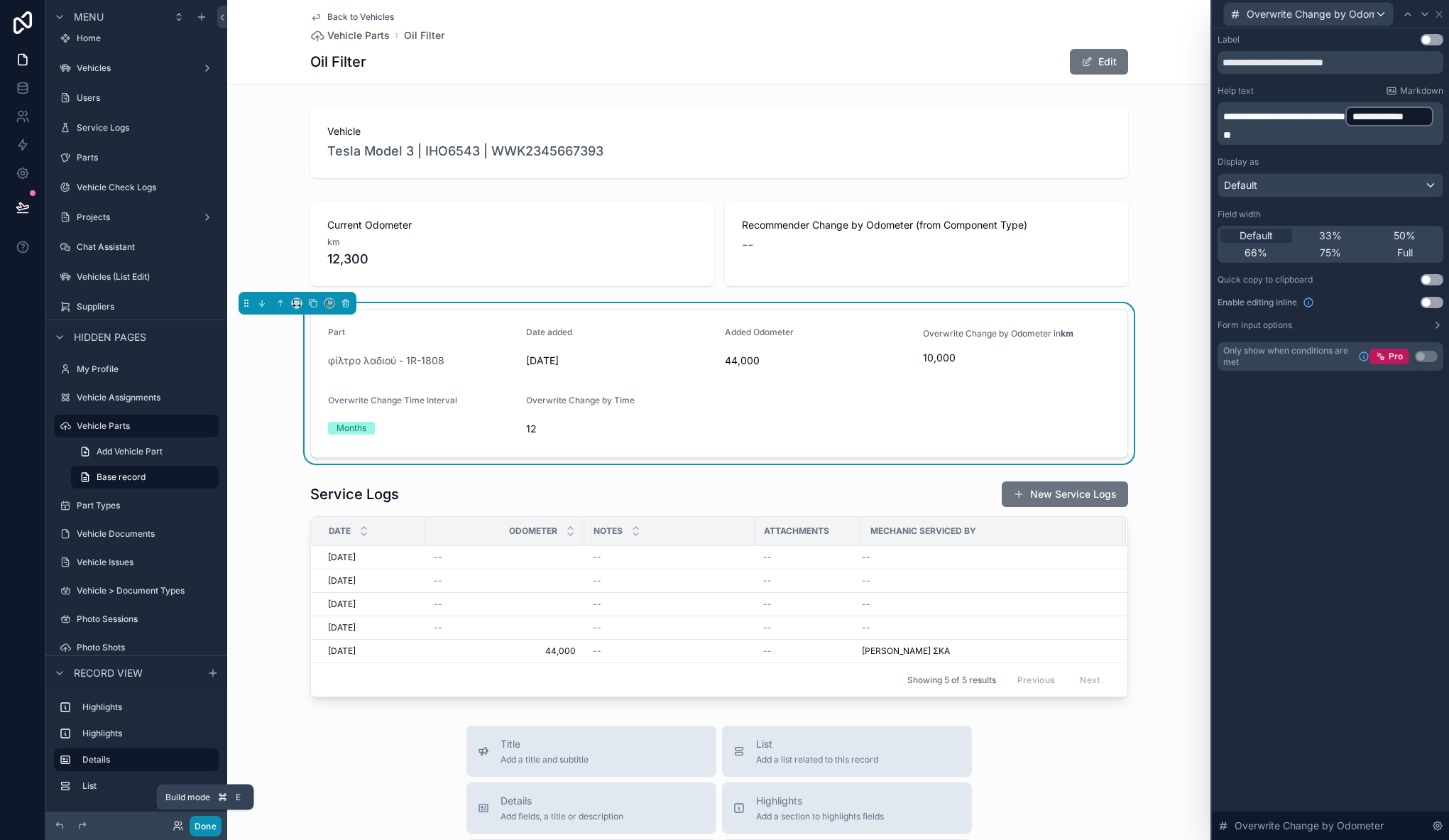
click at [211, 829] on button "Done" at bounding box center [205, 826] width 32 height 20
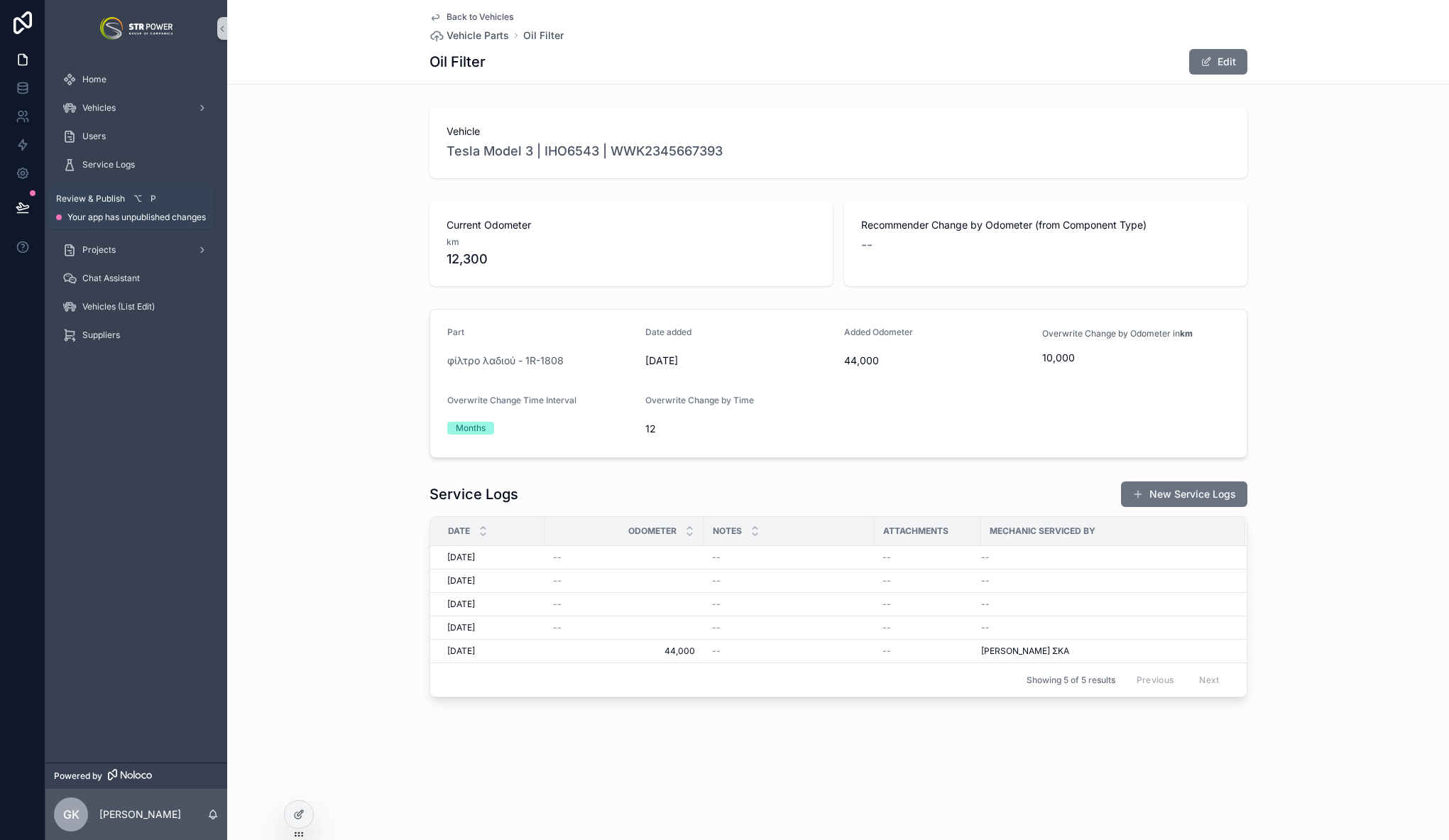
click at [30, 208] on button at bounding box center [22, 207] width 31 height 40
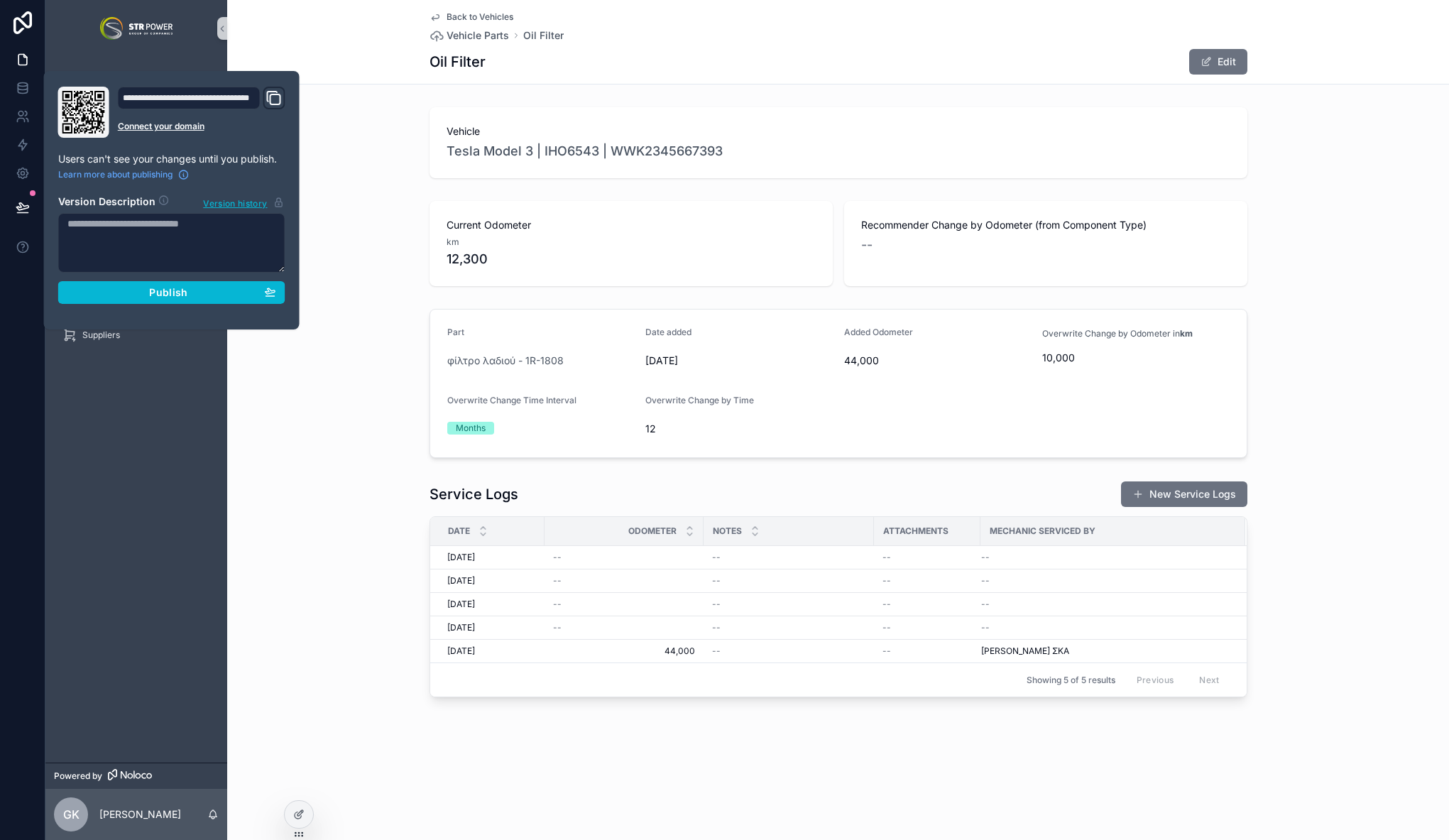
click at [222, 306] on div "**********" at bounding box center [172, 200] width 238 height 227
click at [223, 297] on div "Publish" at bounding box center [171, 292] width 209 height 13
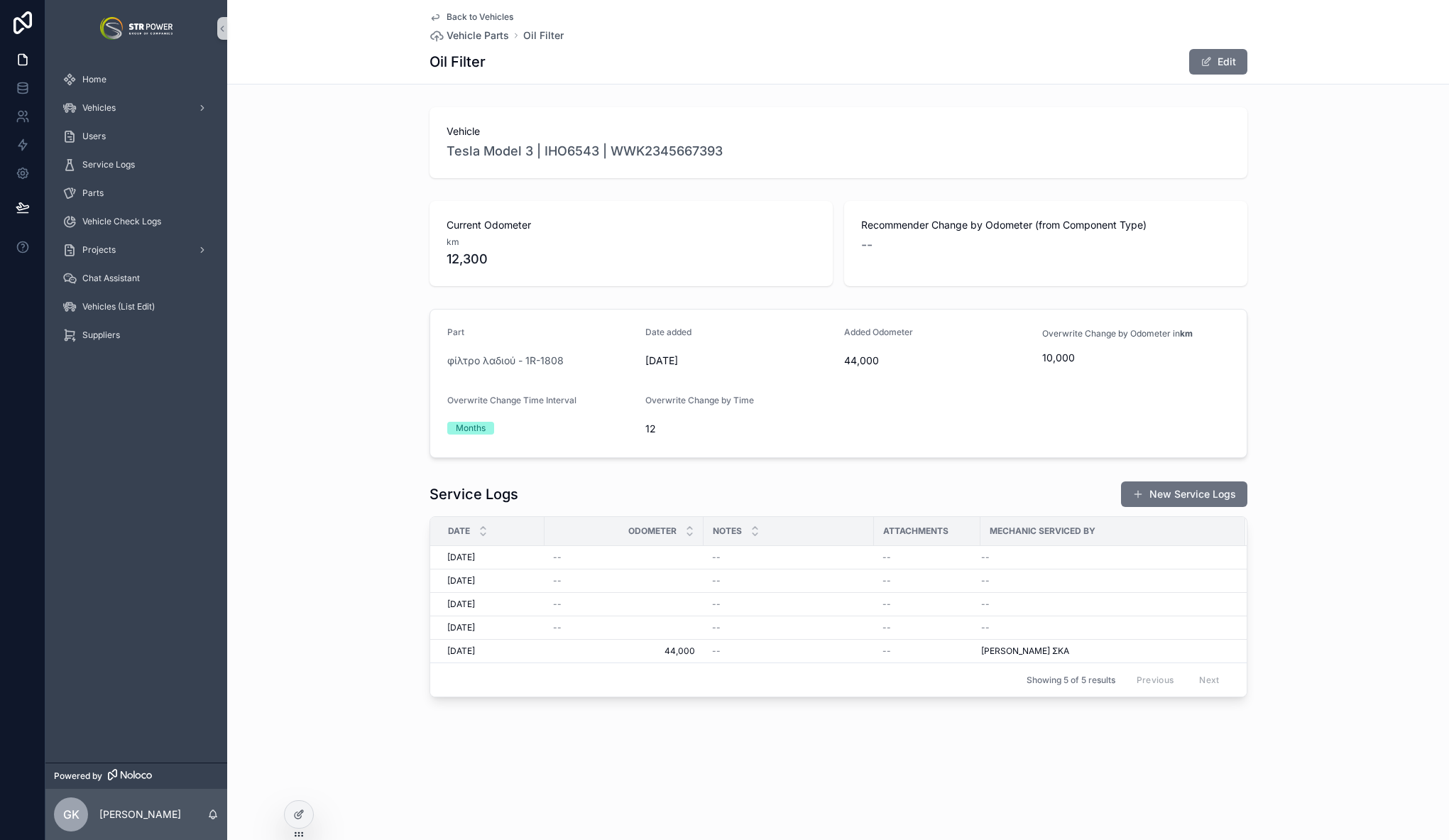
click at [318, 751] on div "Back to Vehicles Vehicle Parts Oil Filter Oil Filter Edit Vehicle Tesla Model 3…" at bounding box center [838, 397] width 1222 height 794
click at [306, 805] on div at bounding box center [299, 814] width 29 height 27
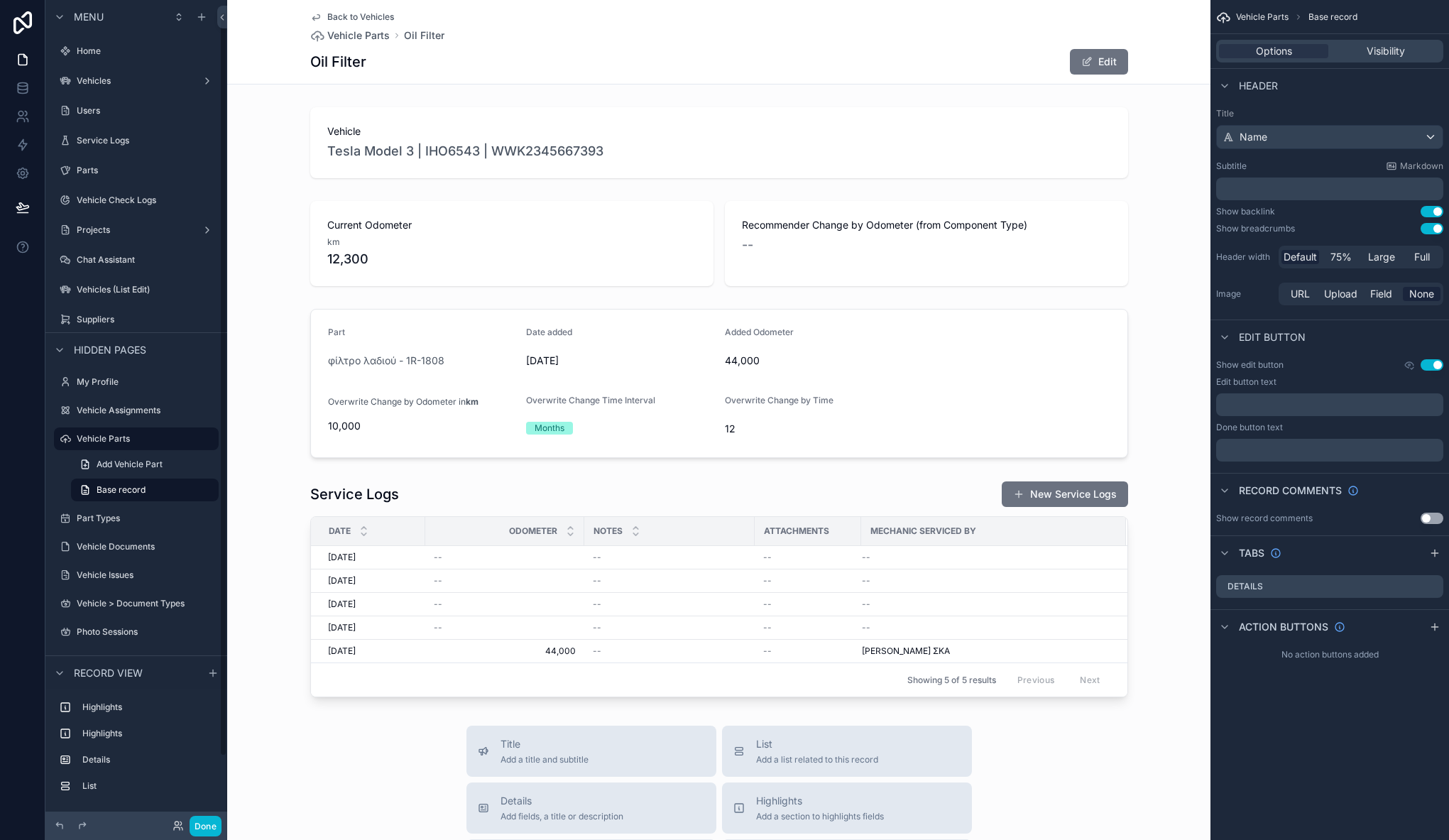
scroll to position [13, 0]
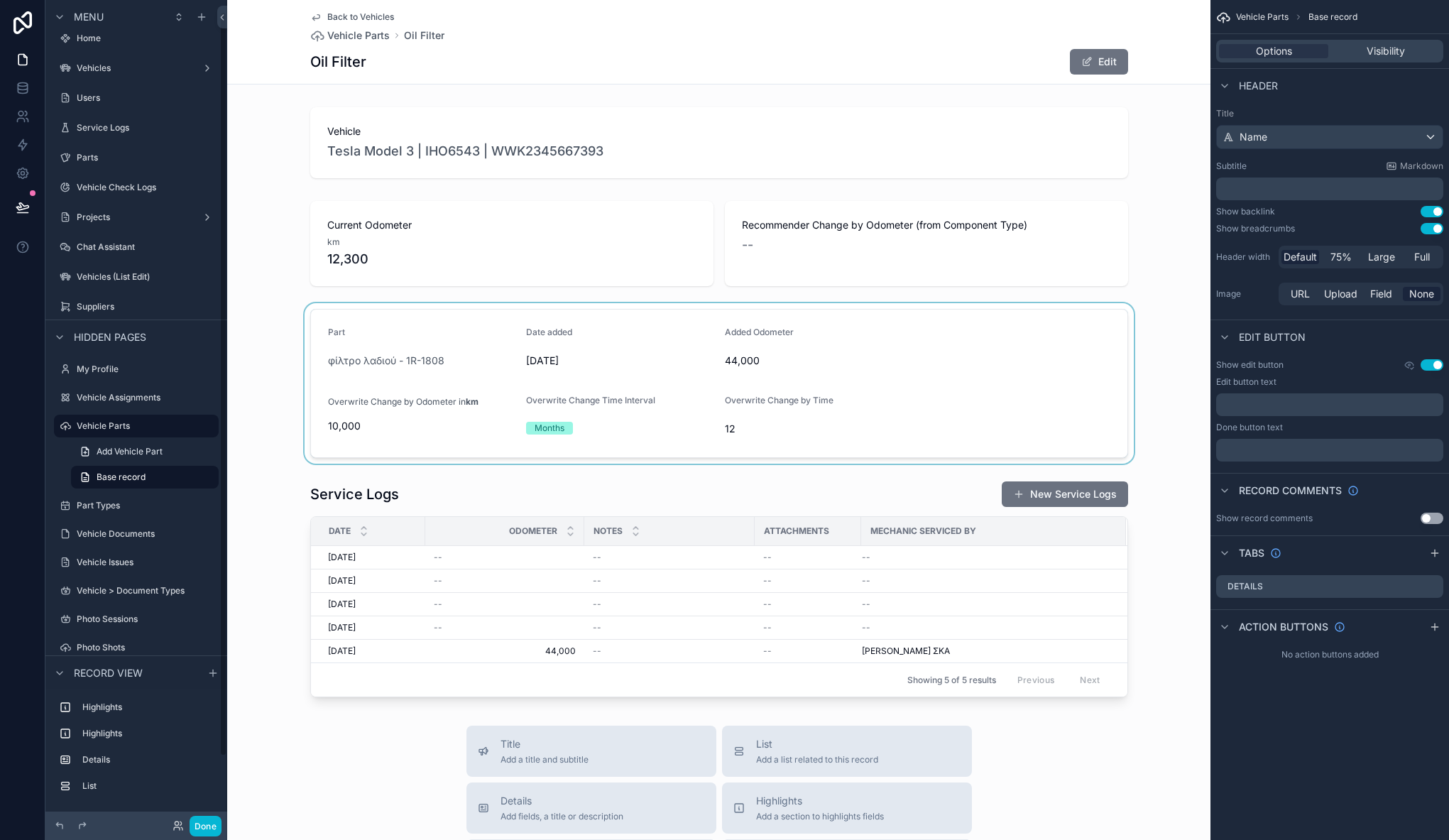
click at [786, 326] on div "scrollable content" at bounding box center [718, 383] width 983 height 161
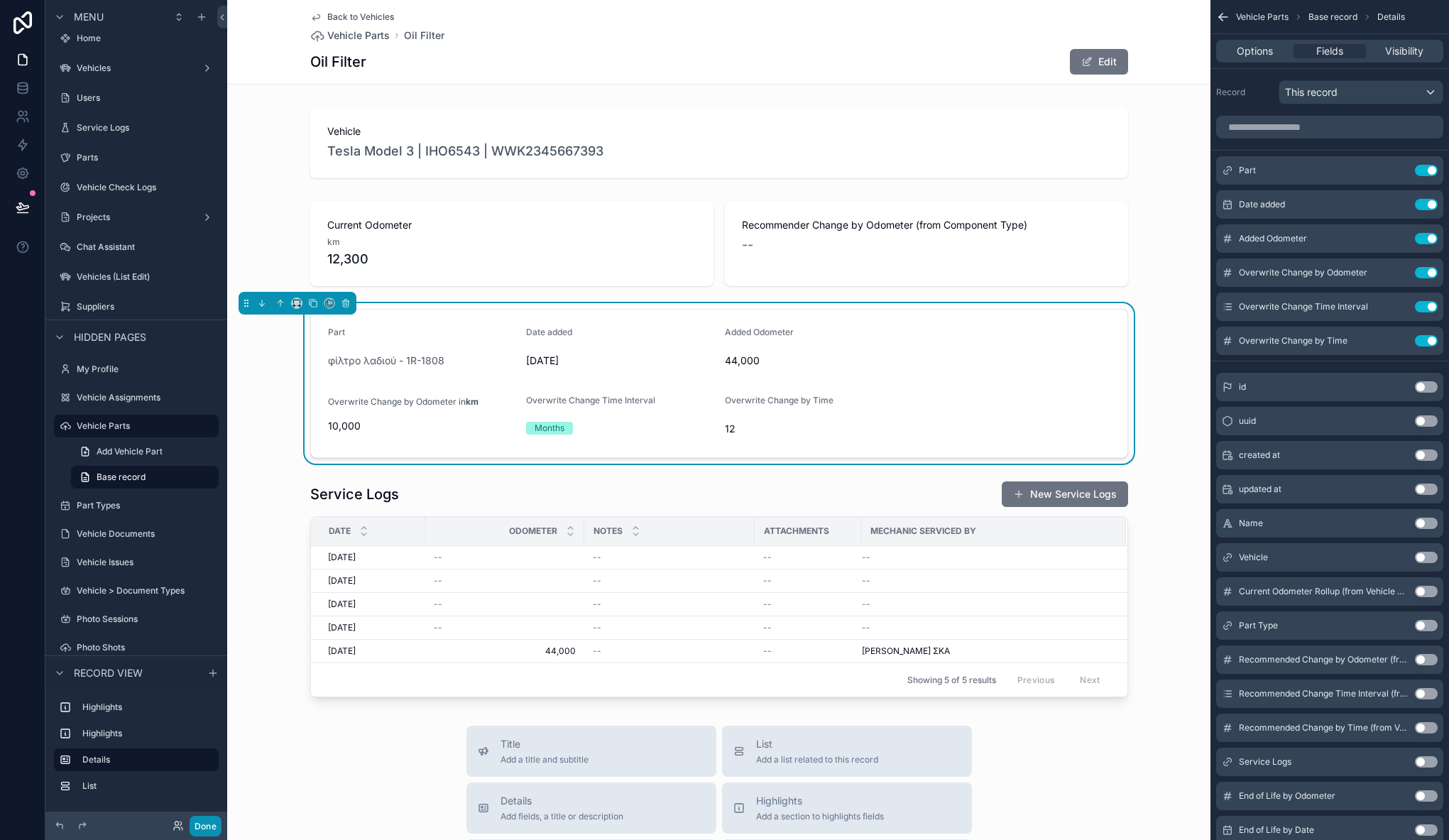
click at [213, 820] on button "Done" at bounding box center [205, 826] width 32 height 20
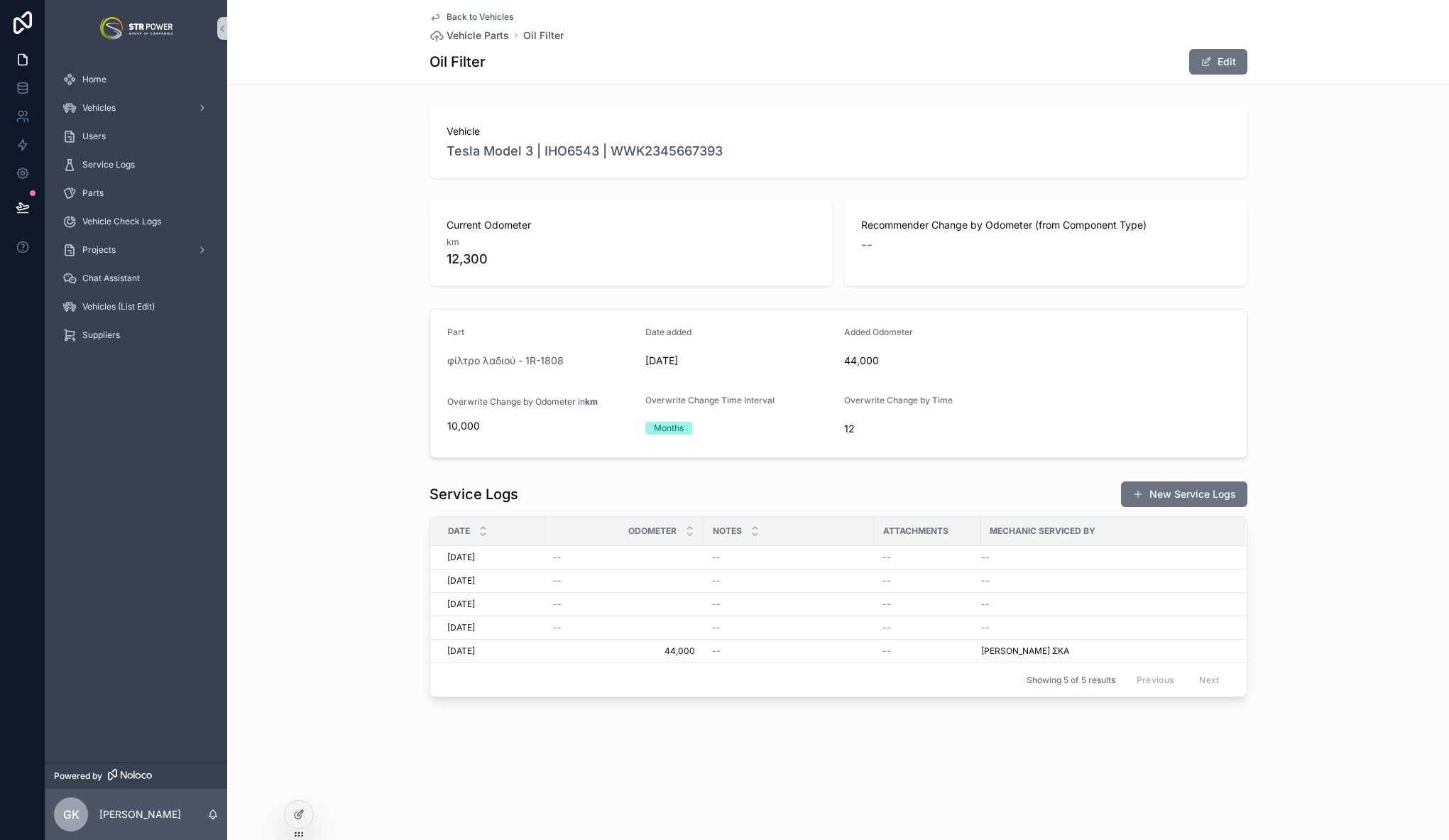
click at [309, 500] on div "Service Logs New Service Logs Date Odometer Notes Attachments Mechanic Serviced…" at bounding box center [838, 589] width 1222 height 228
click at [23, 206] on icon at bounding box center [23, 206] width 12 height 7
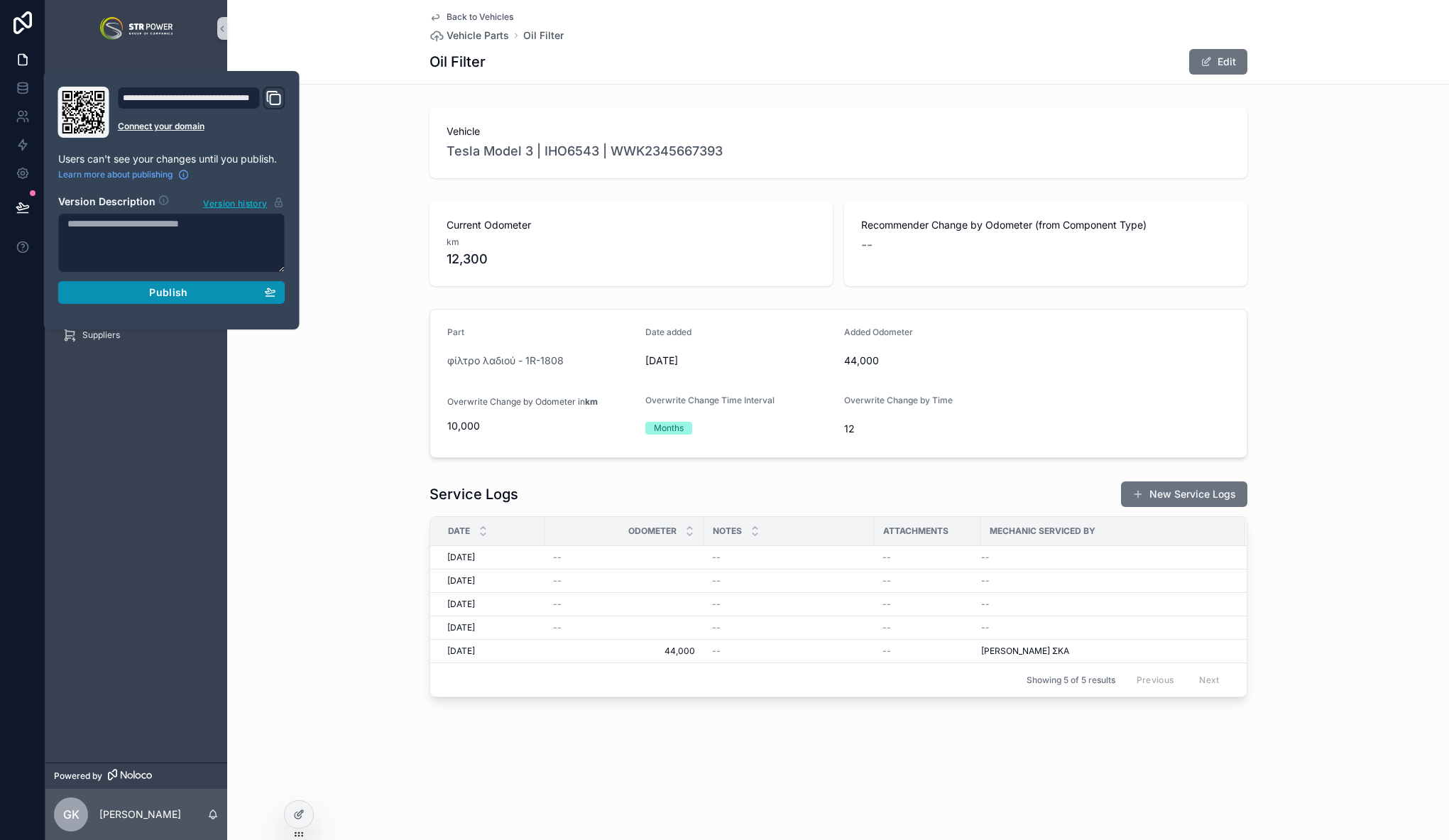
click at [188, 291] on div "Publish" at bounding box center [171, 292] width 209 height 13
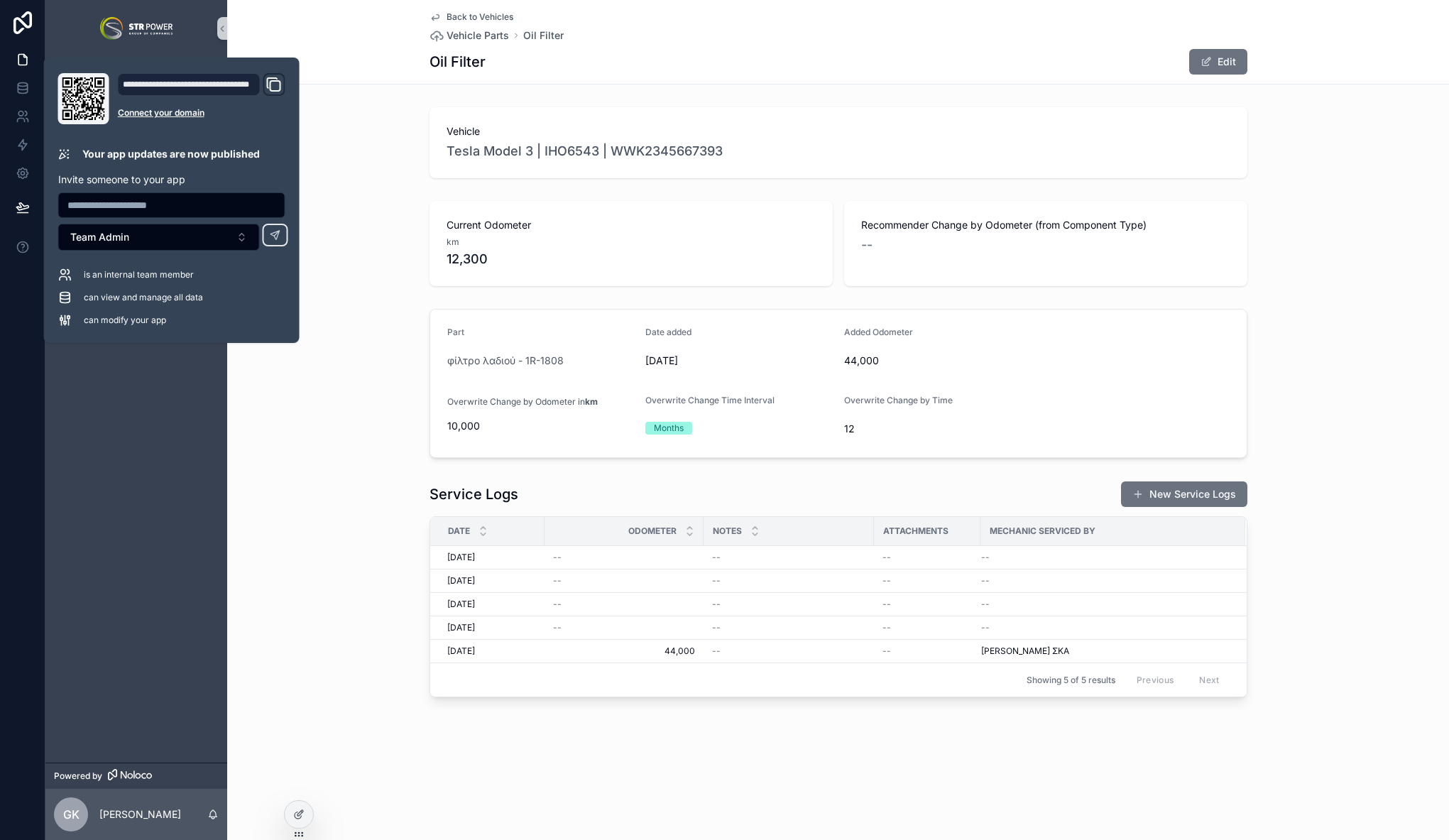
click at [355, 503] on div "Service Logs New Service Logs Date Odometer Notes Attachments Mechanic Serviced…" at bounding box center [838, 589] width 1222 height 228
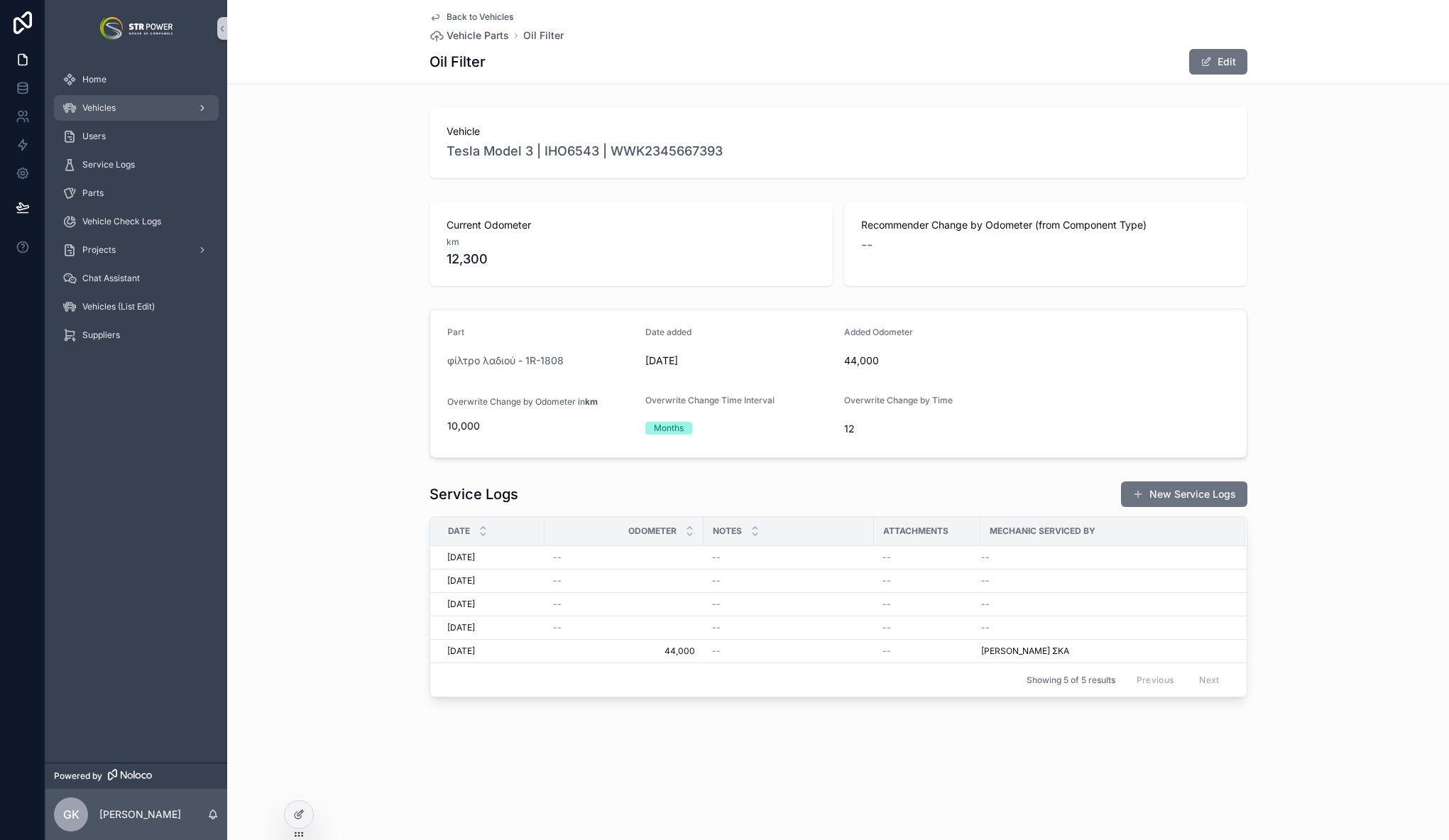
click at [106, 106] on span "Vehicles" at bounding box center [99, 107] width 33 height 11
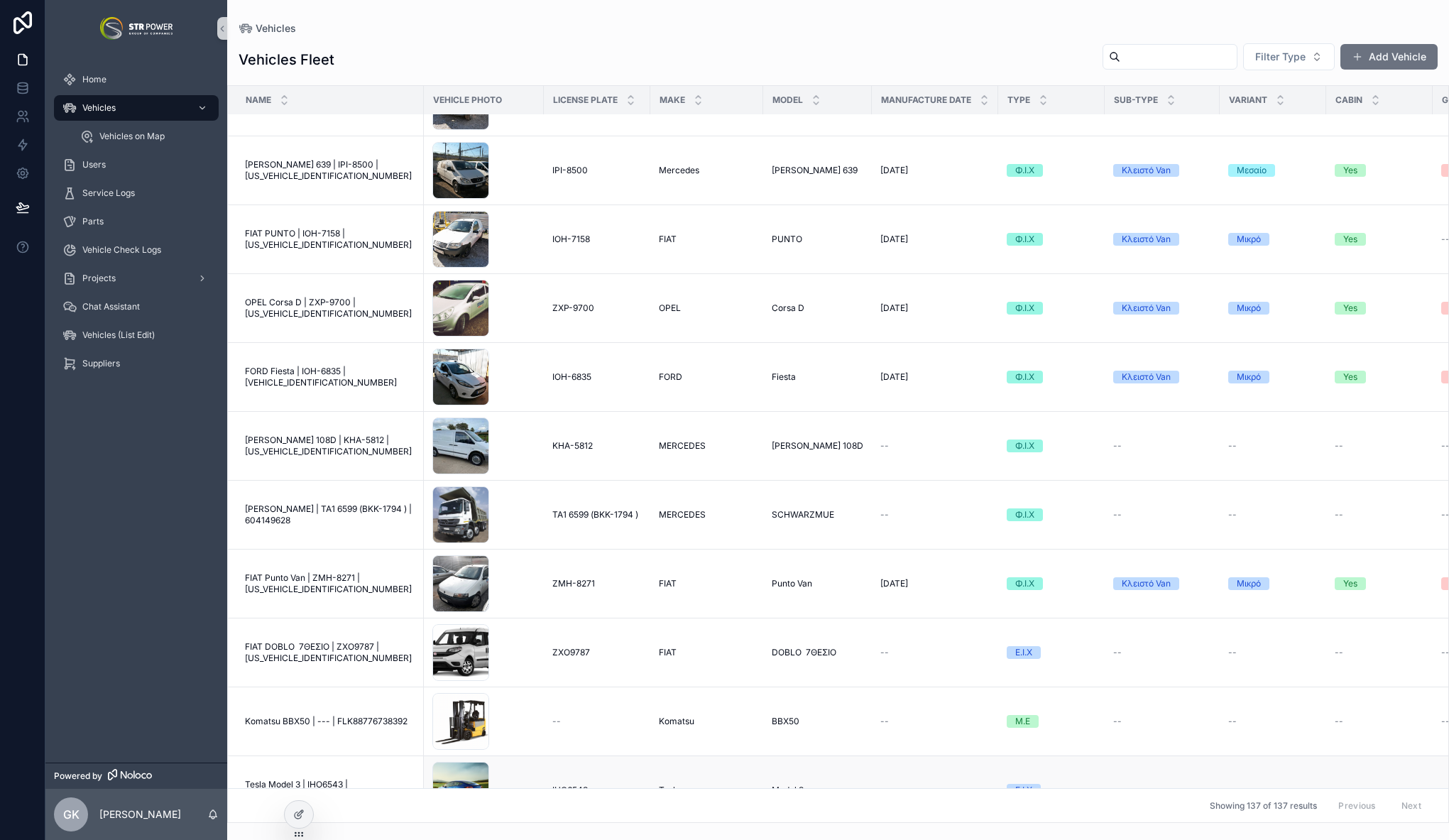
scroll to position [3789, 0]
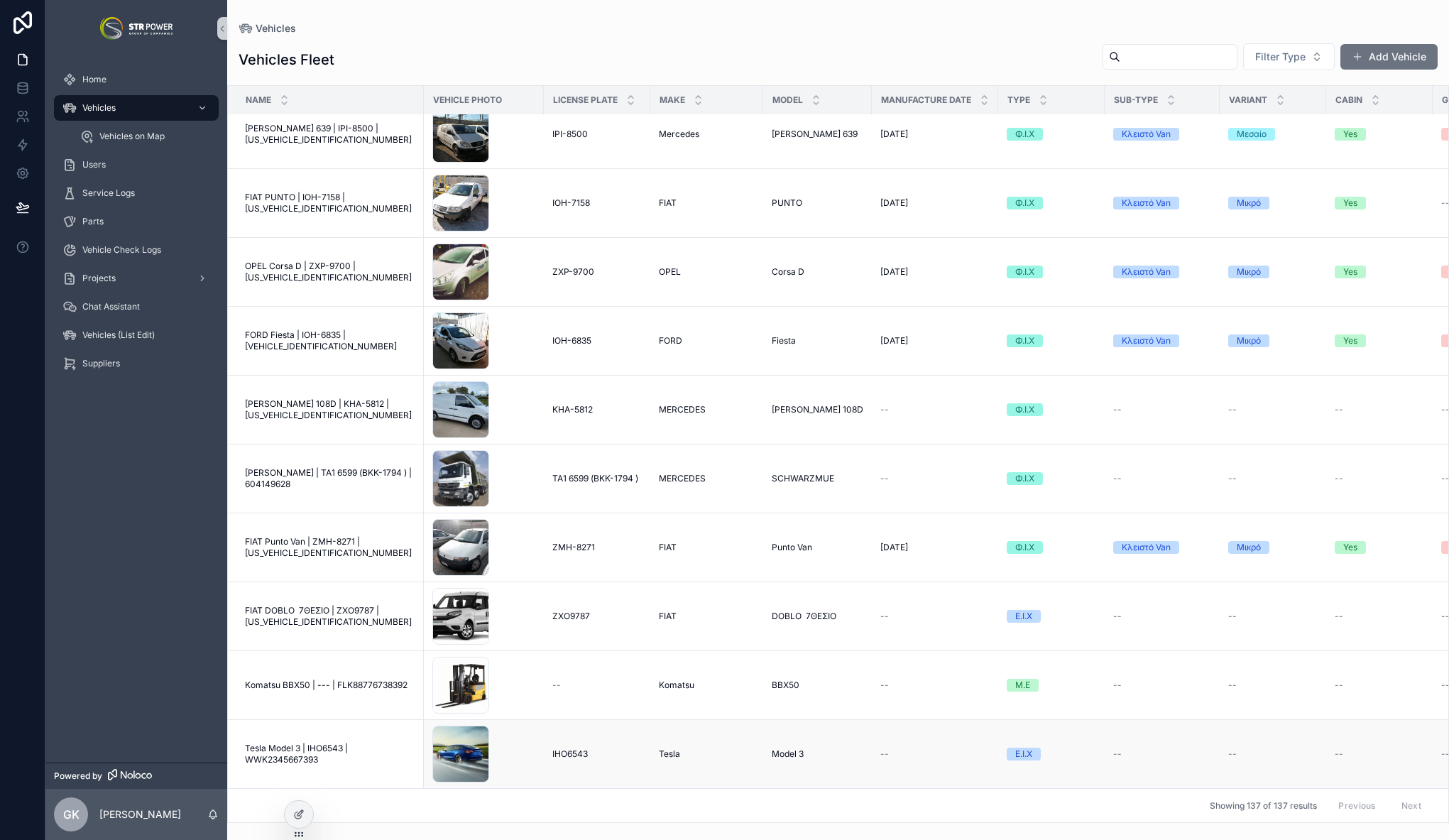
click at [294, 744] on span "Tesla Model 3 | IHO6543 | WWK2345667393" at bounding box center [330, 754] width 171 height 23
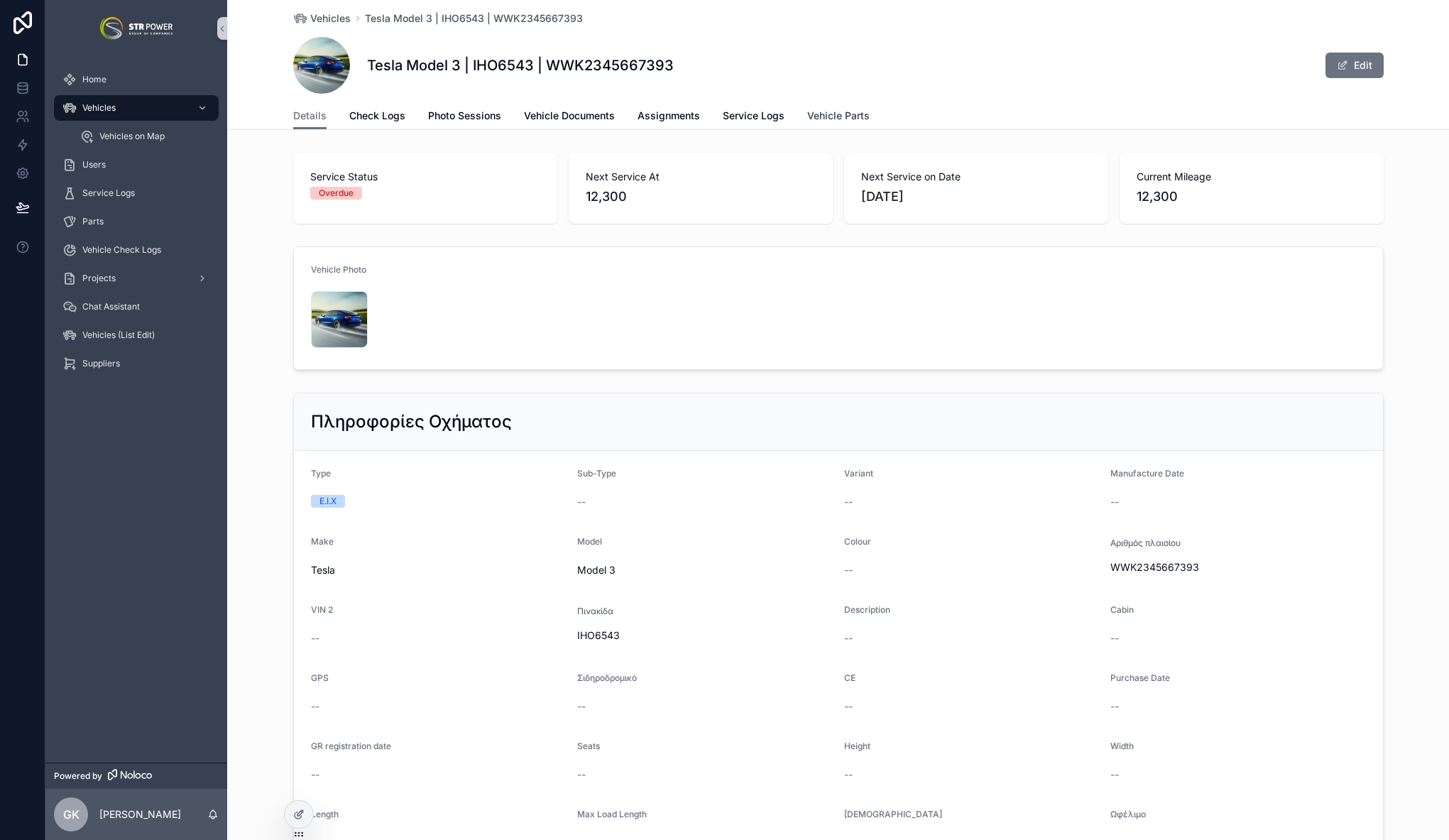
click at [819, 114] on span "Vehicle Parts" at bounding box center [838, 115] width 63 height 14
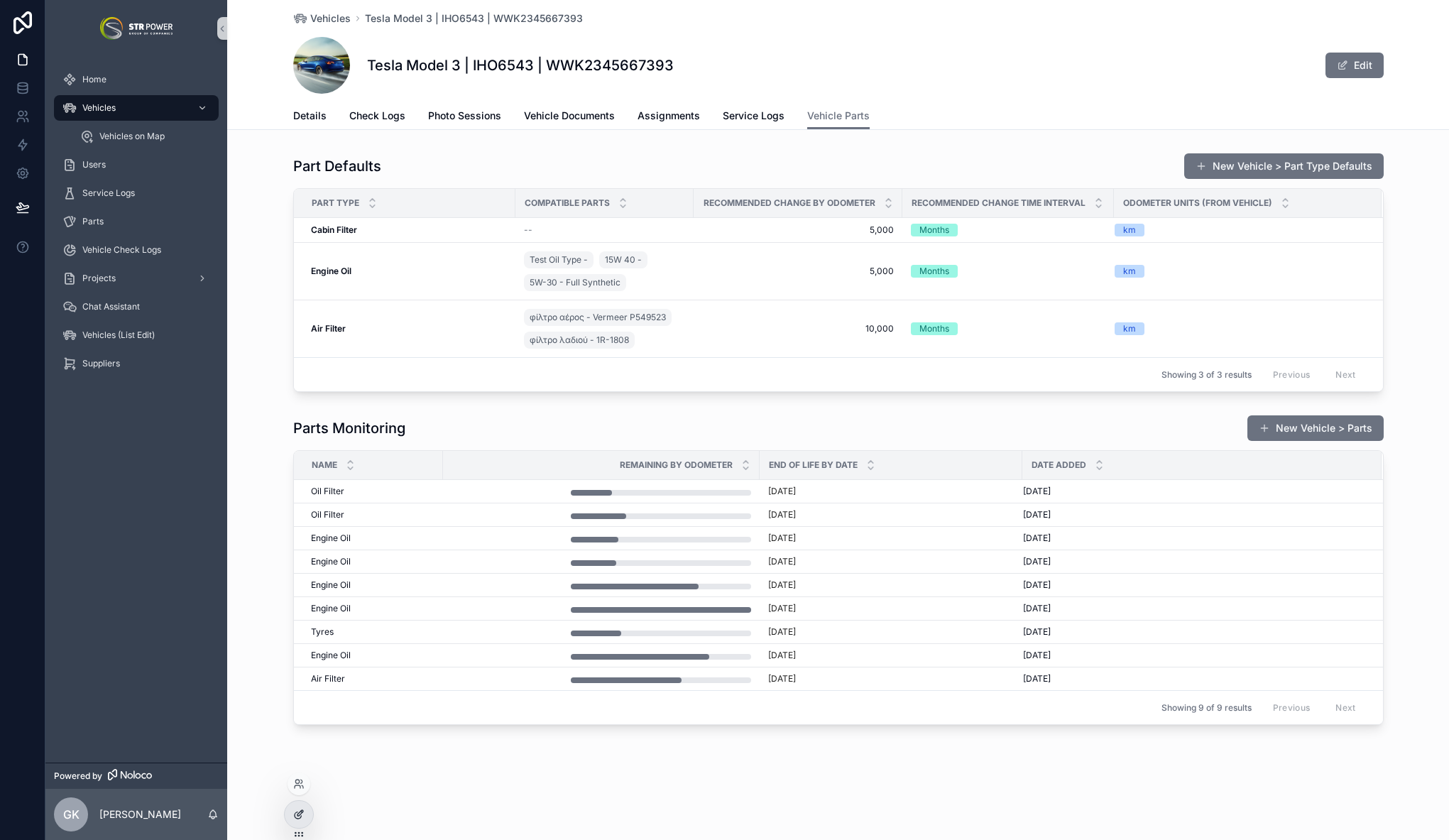
click at [297, 817] on icon at bounding box center [298, 814] width 11 height 11
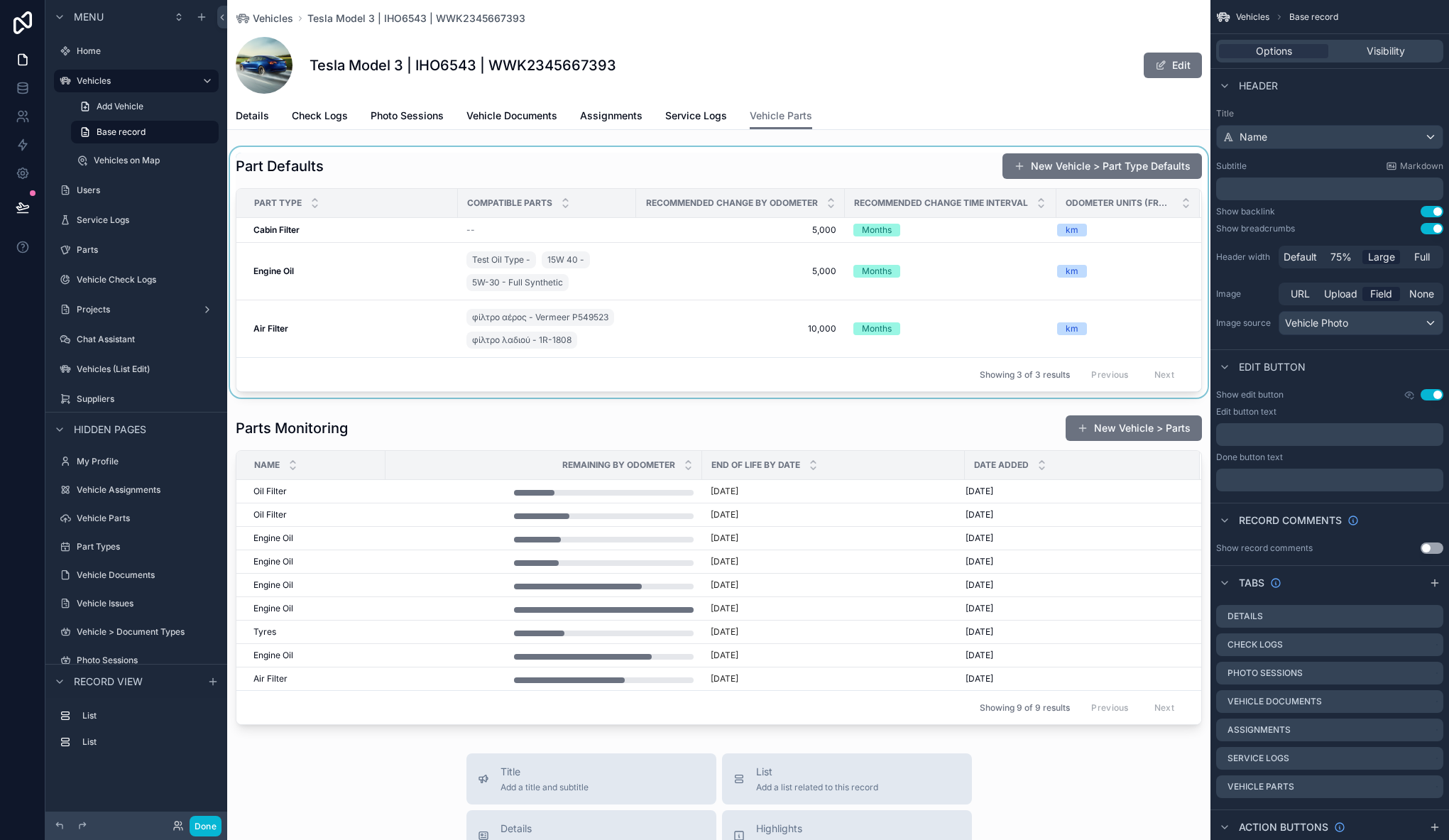
click at [734, 165] on div "scrollable content" at bounding box center [718, 272] width 983 height 251
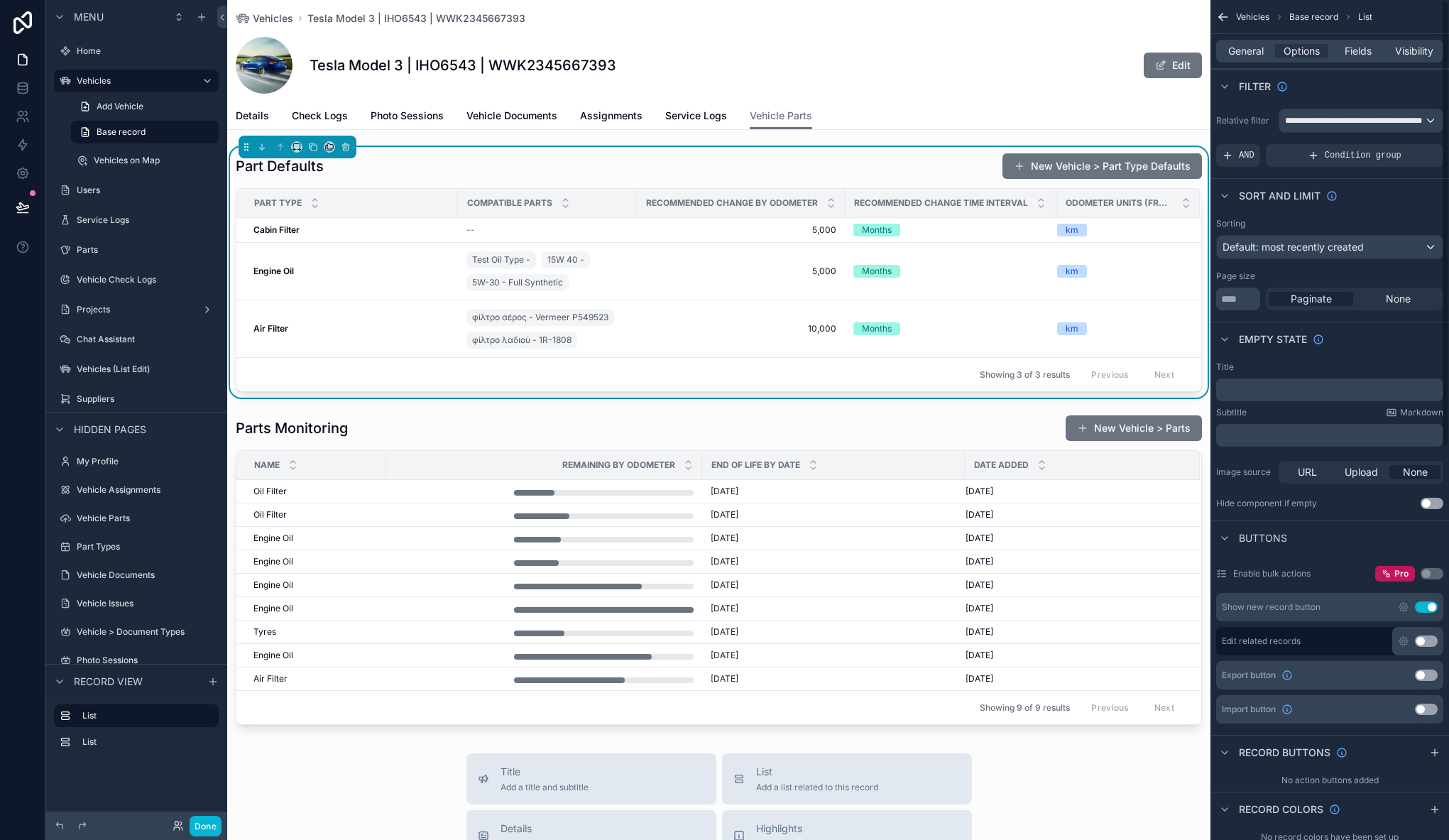
click at [1235, 42] on div "General Options Fields Visibility" at bounding box center [1329, 51] width 227 height 23
click at [1237, 45] on span "General" at bounding box center [1245, 51] width 35 height 14
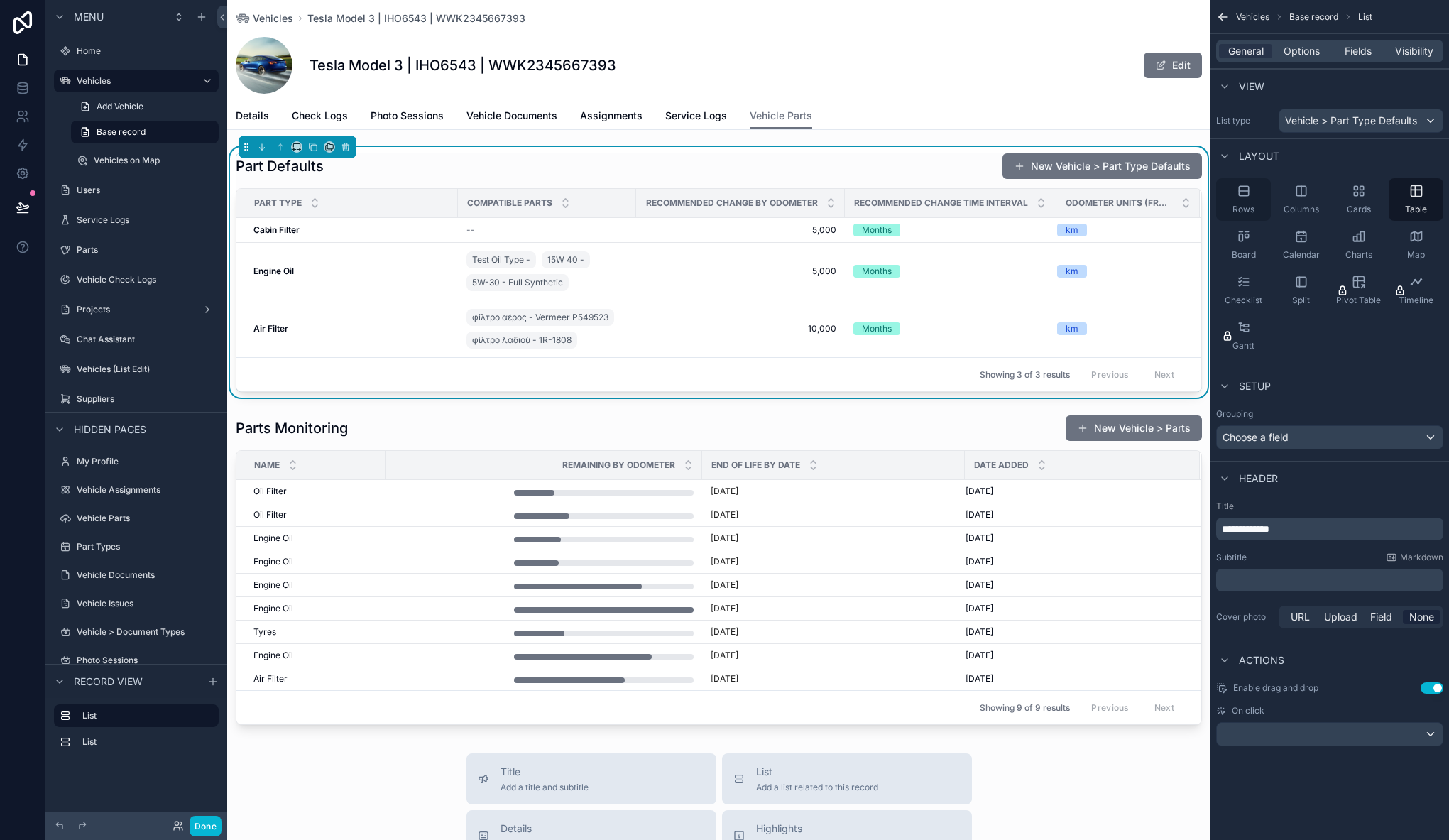
click at [1259, 197] on div "Rows" at bounding box center [1243, 199] width 54 height 42
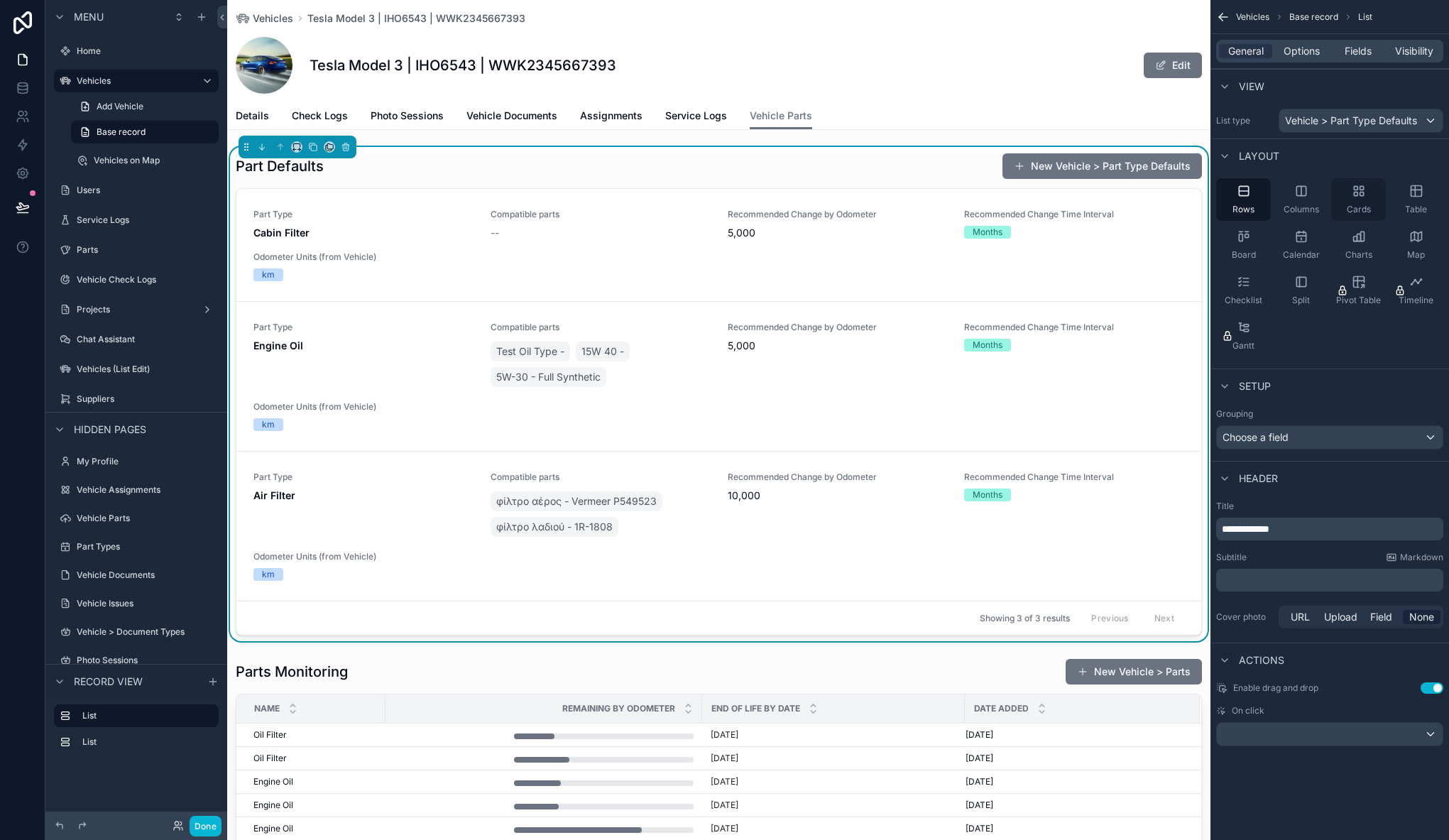
click at [1373, 197] on div "Cards" at bounding box center [1358, 199] width 54 height 42
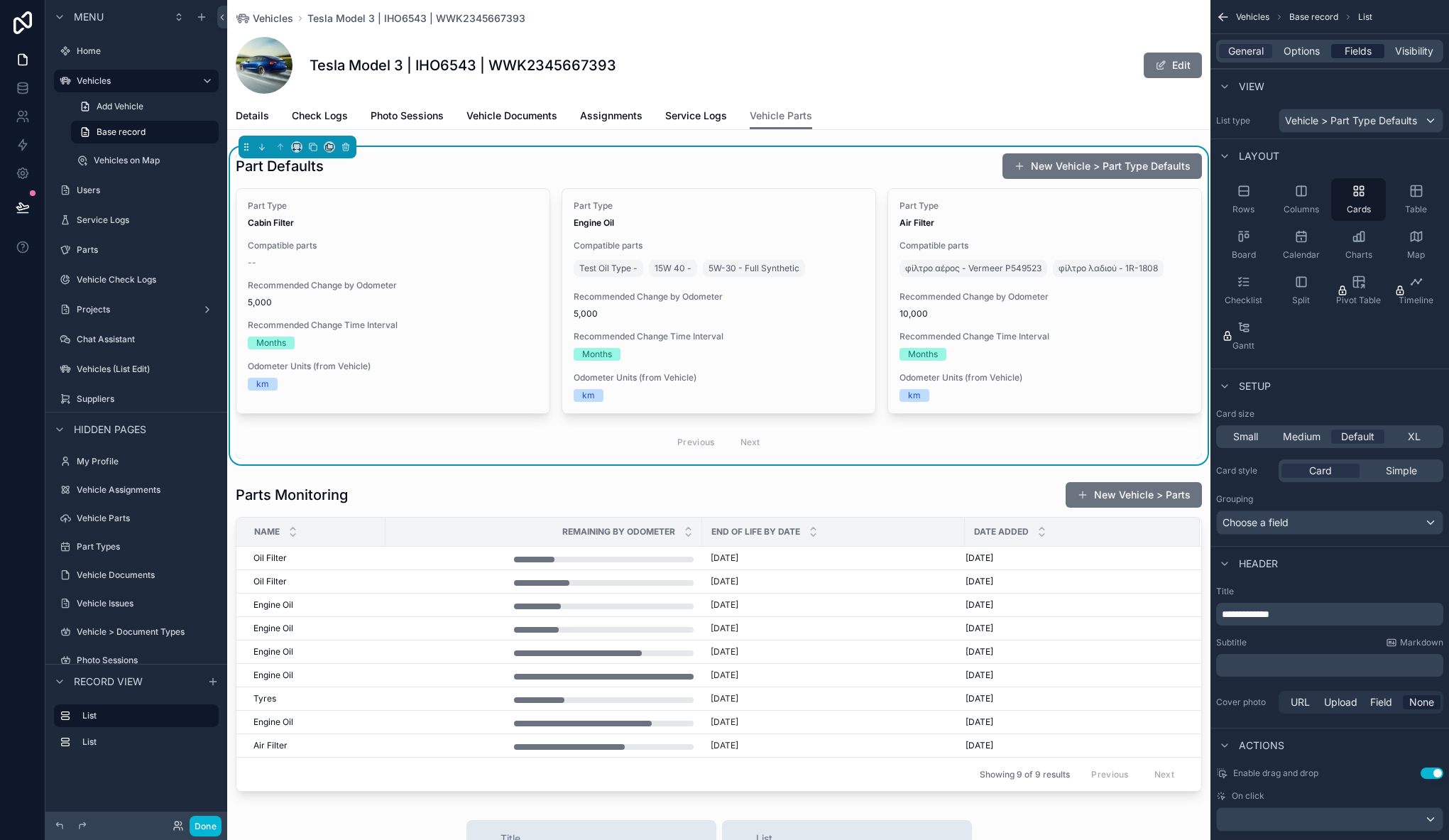
click at [1355, 50] on span "Fields" at bounding box center [1358, 51] width 27 height 14
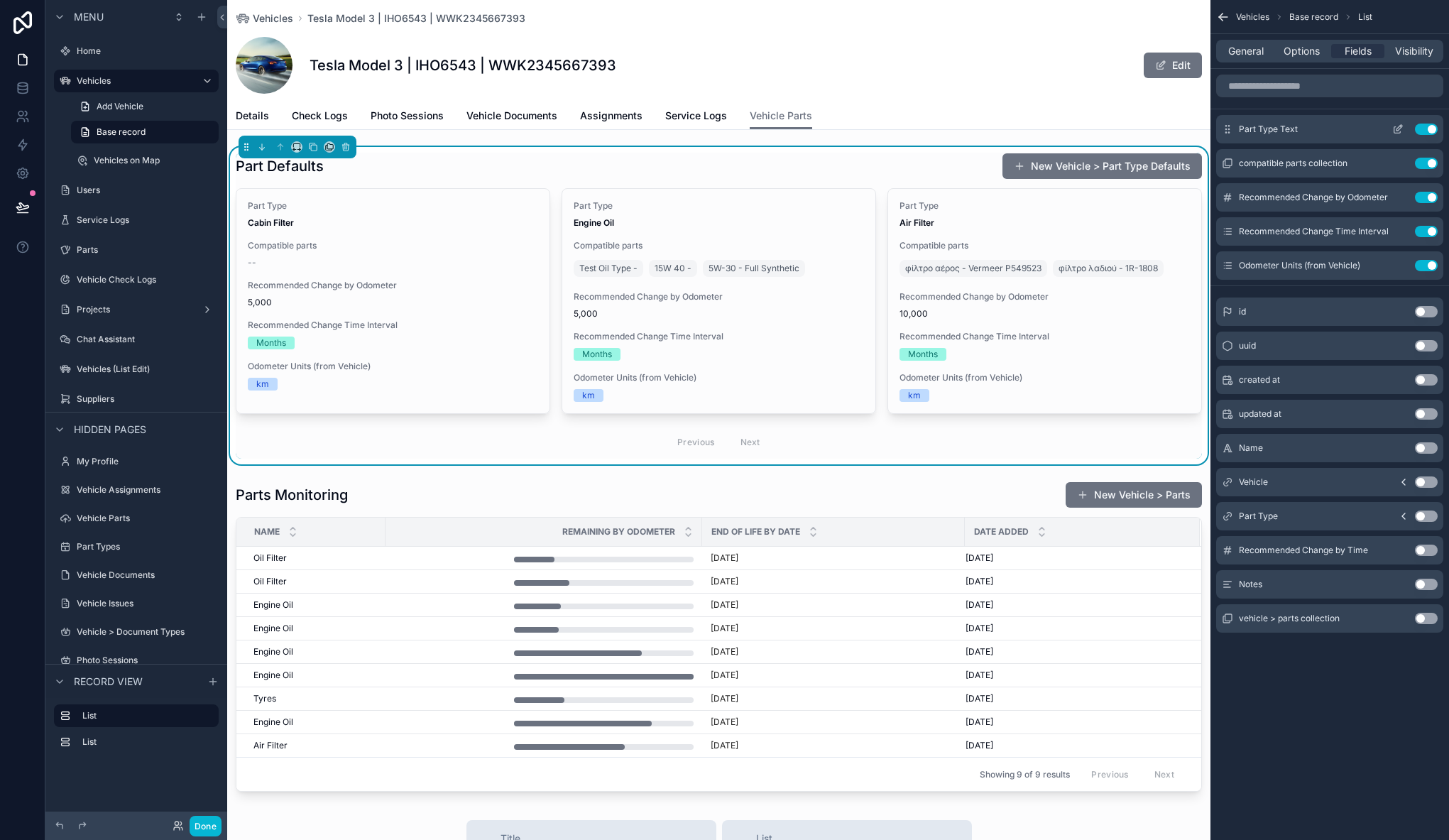
click at [1398, 130] on icon "scrollable content" at bounding box center [1399, 128] width 6 height 6
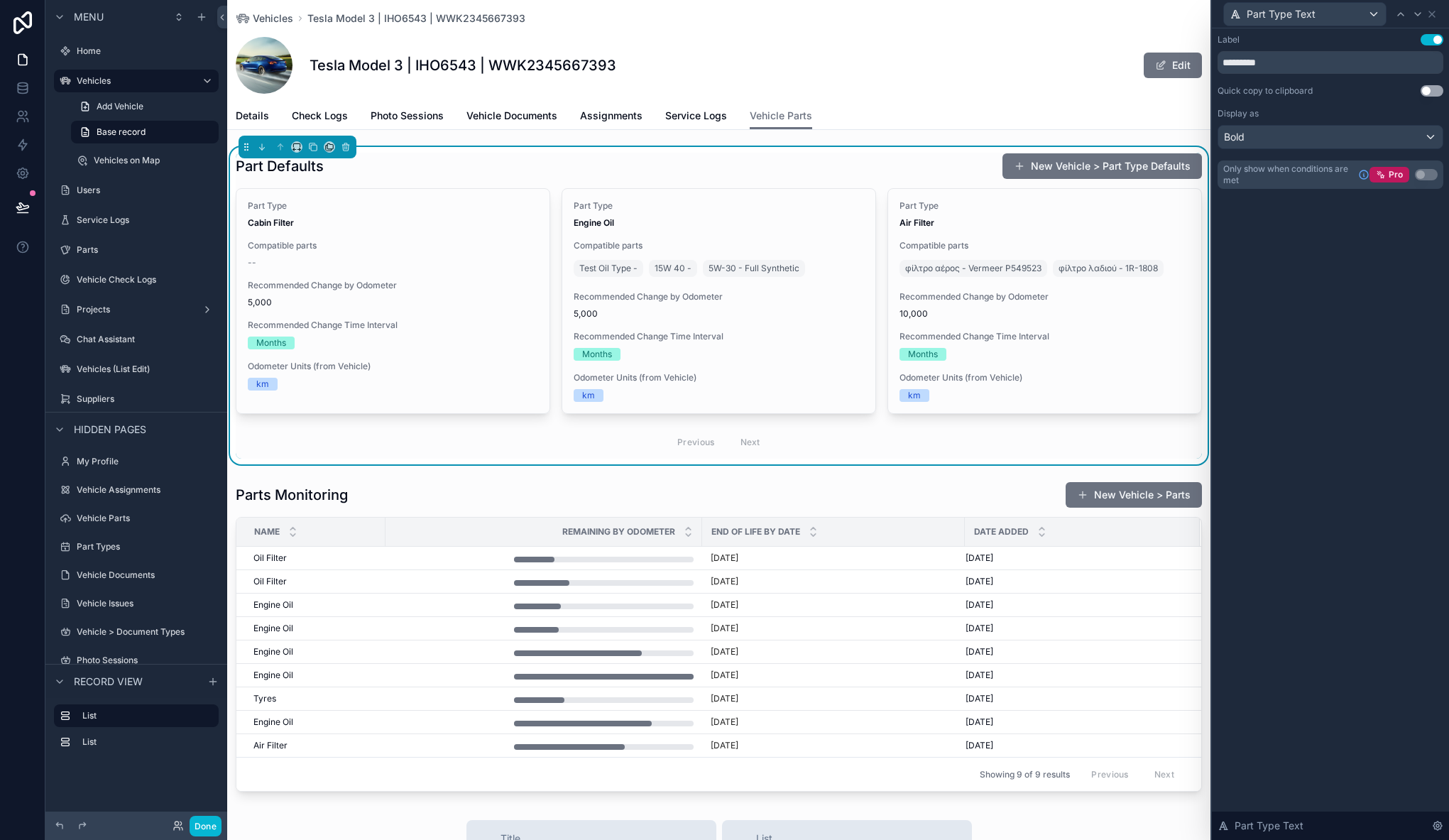
click at [1426, 37] on button "Use setting" at bounding box center [1432, 39] width 23 height 11
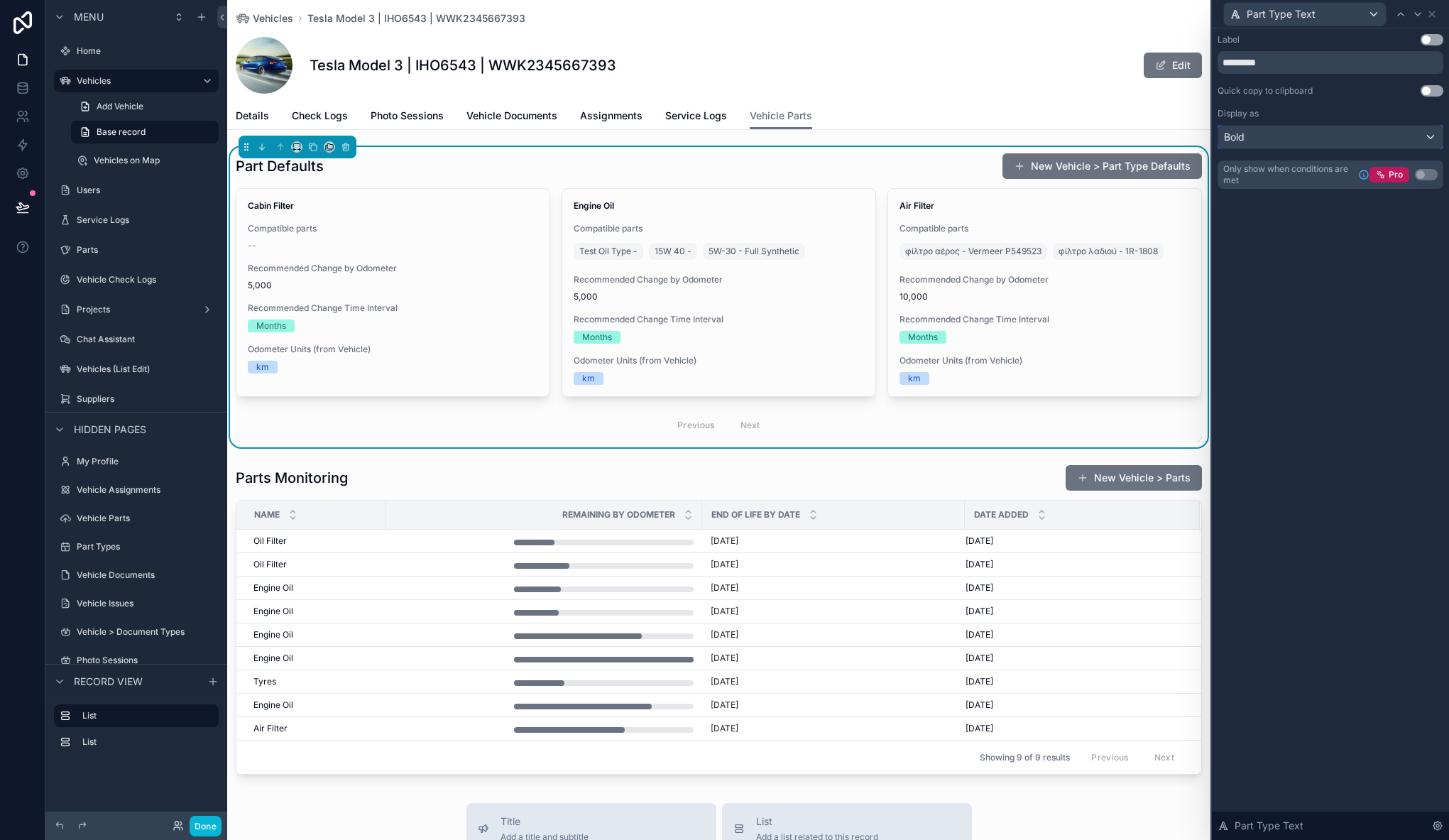
click at [1377, 131] on div "Bold" at bounding box center [1330, 137] width 224 height 23
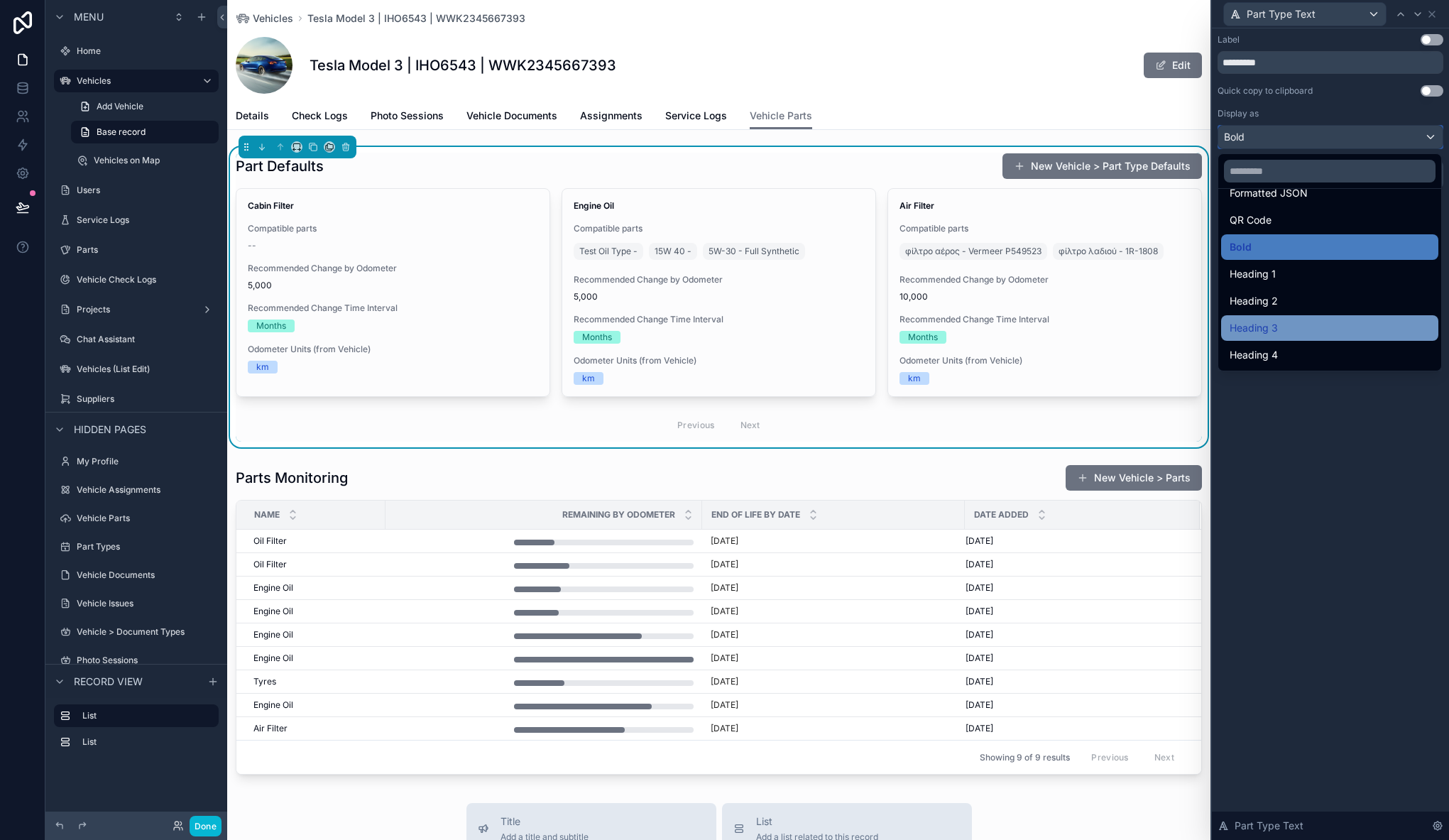
scroll to position [149, 0]
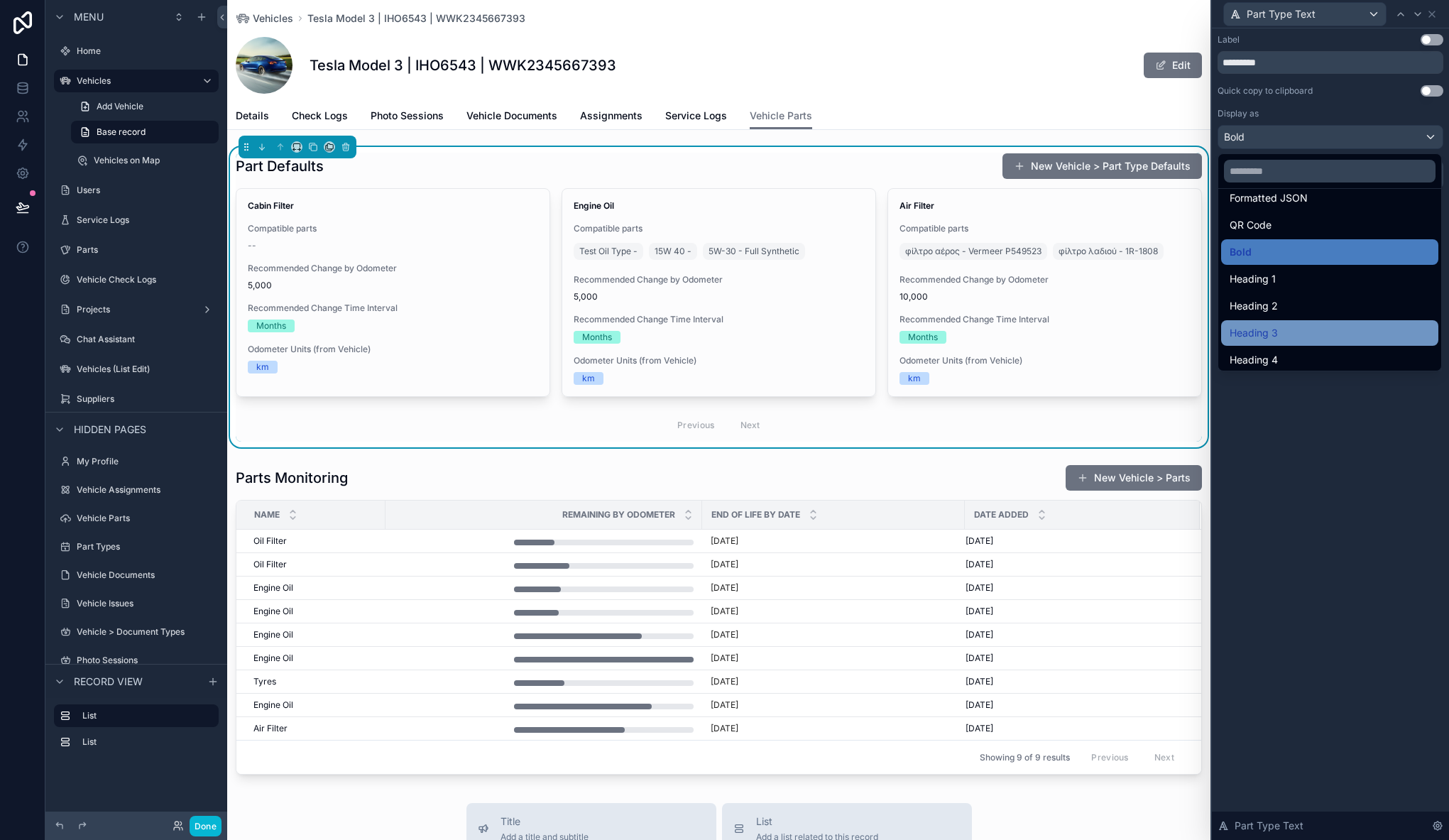
click at [1292, 332] on div "Heading 3" at bounding box center [1329, 333] width 200 height 17
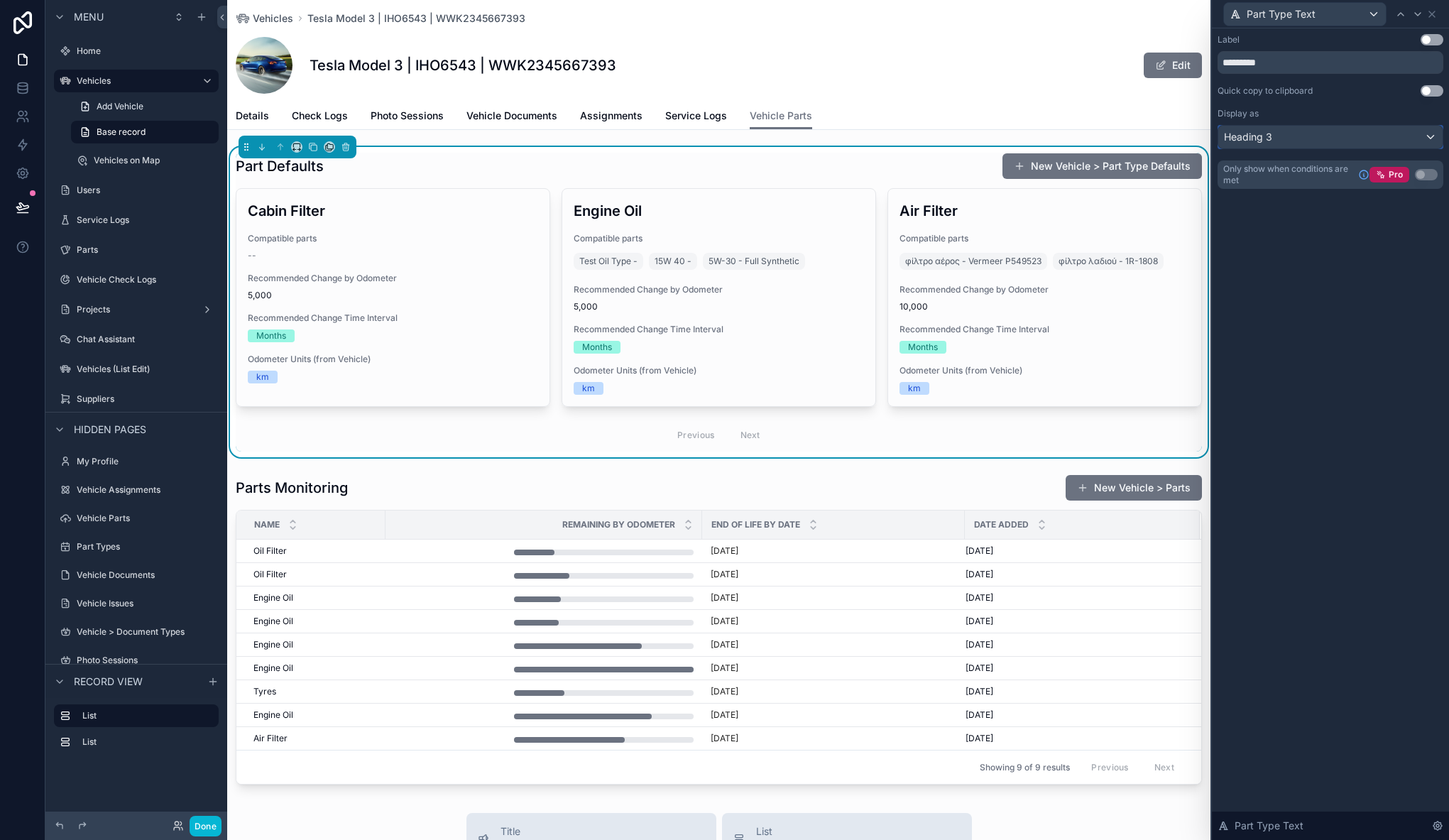
click at [1337, 130] on div "Heading 3" at bounding box center [1330, 137] width 224 height 23
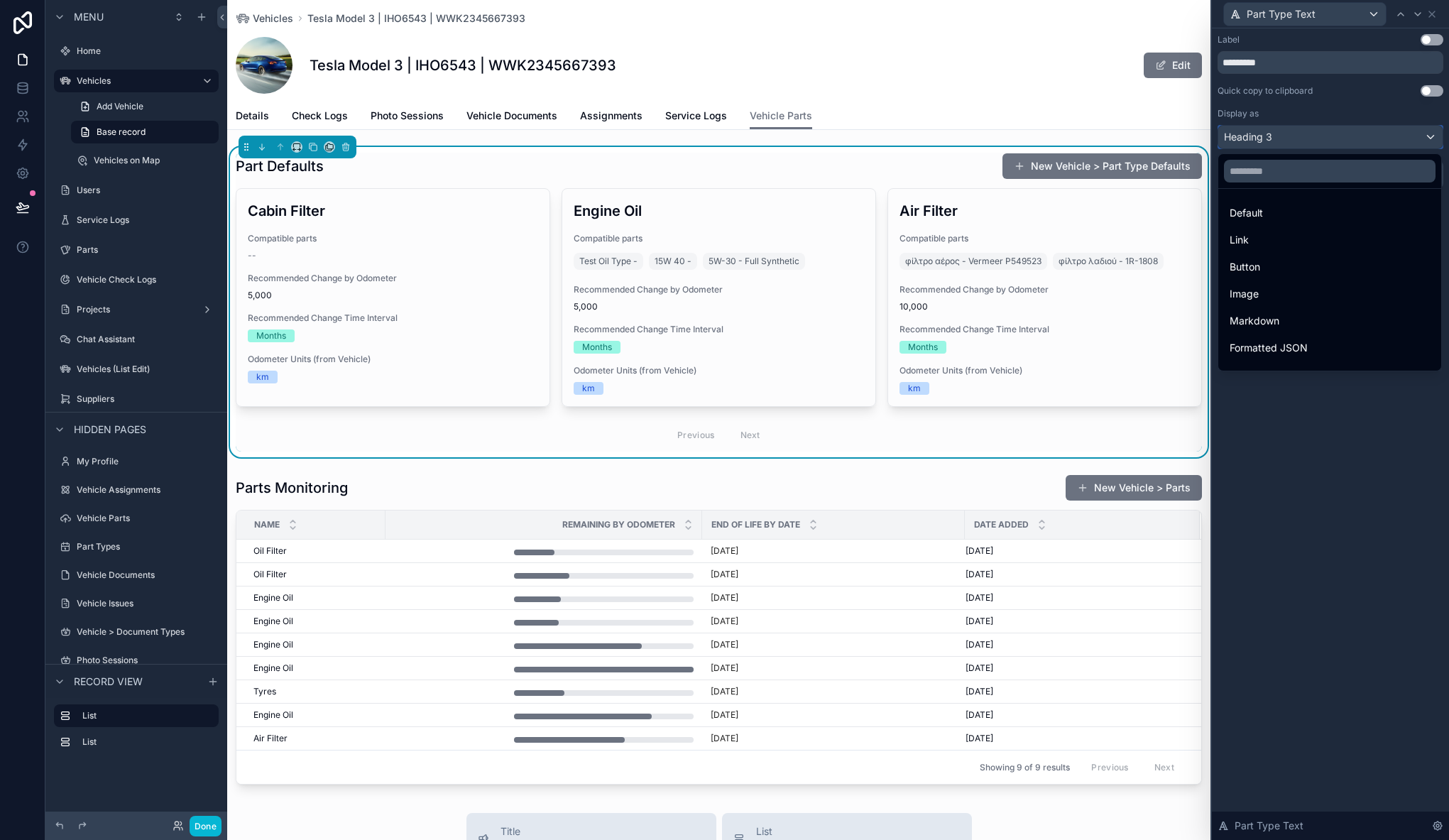
scroll to position [155, 0]
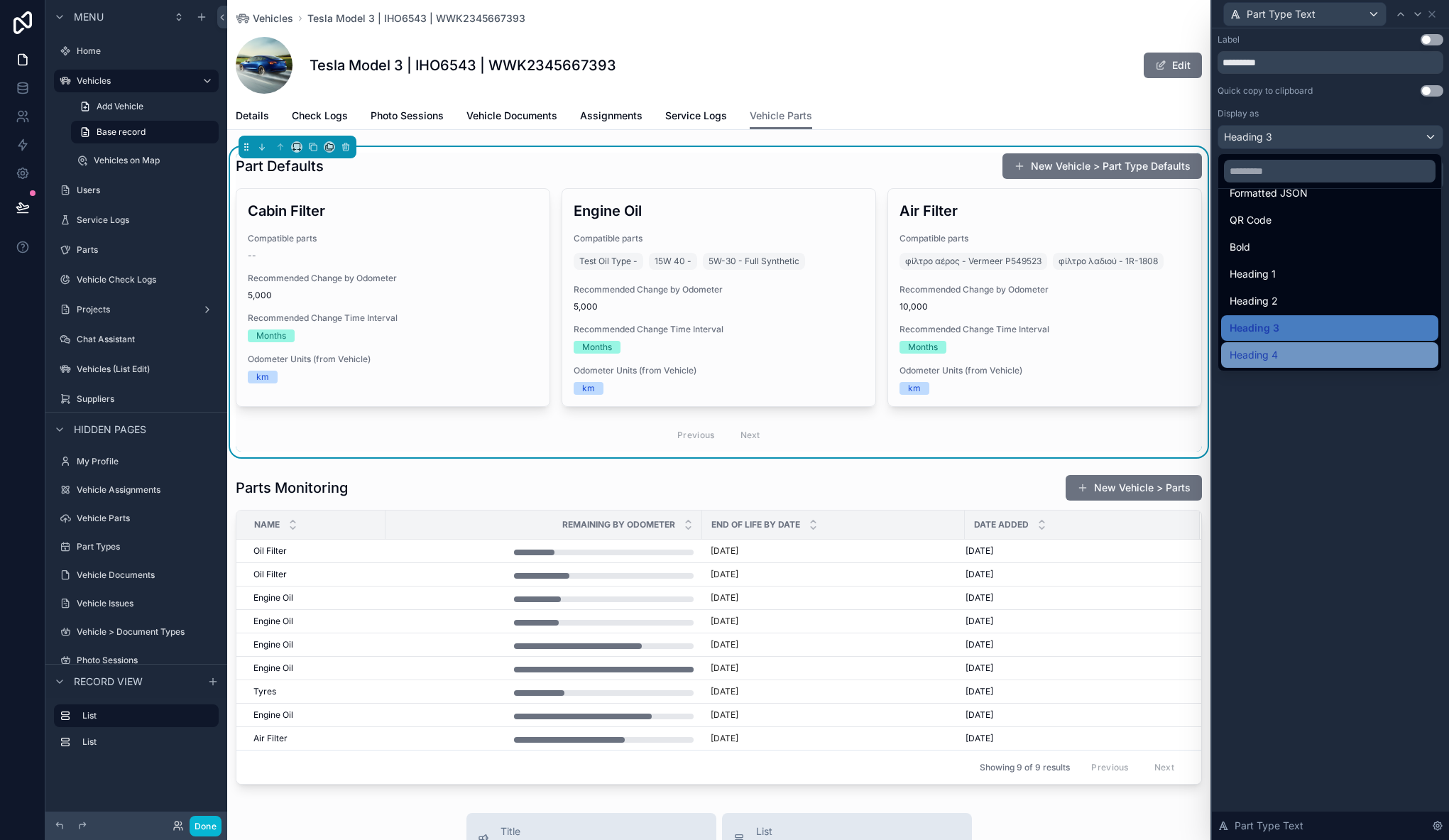
click at [1297, 359] on div "Heading 4" at bounding box center [1329, 355] width 200 height 17
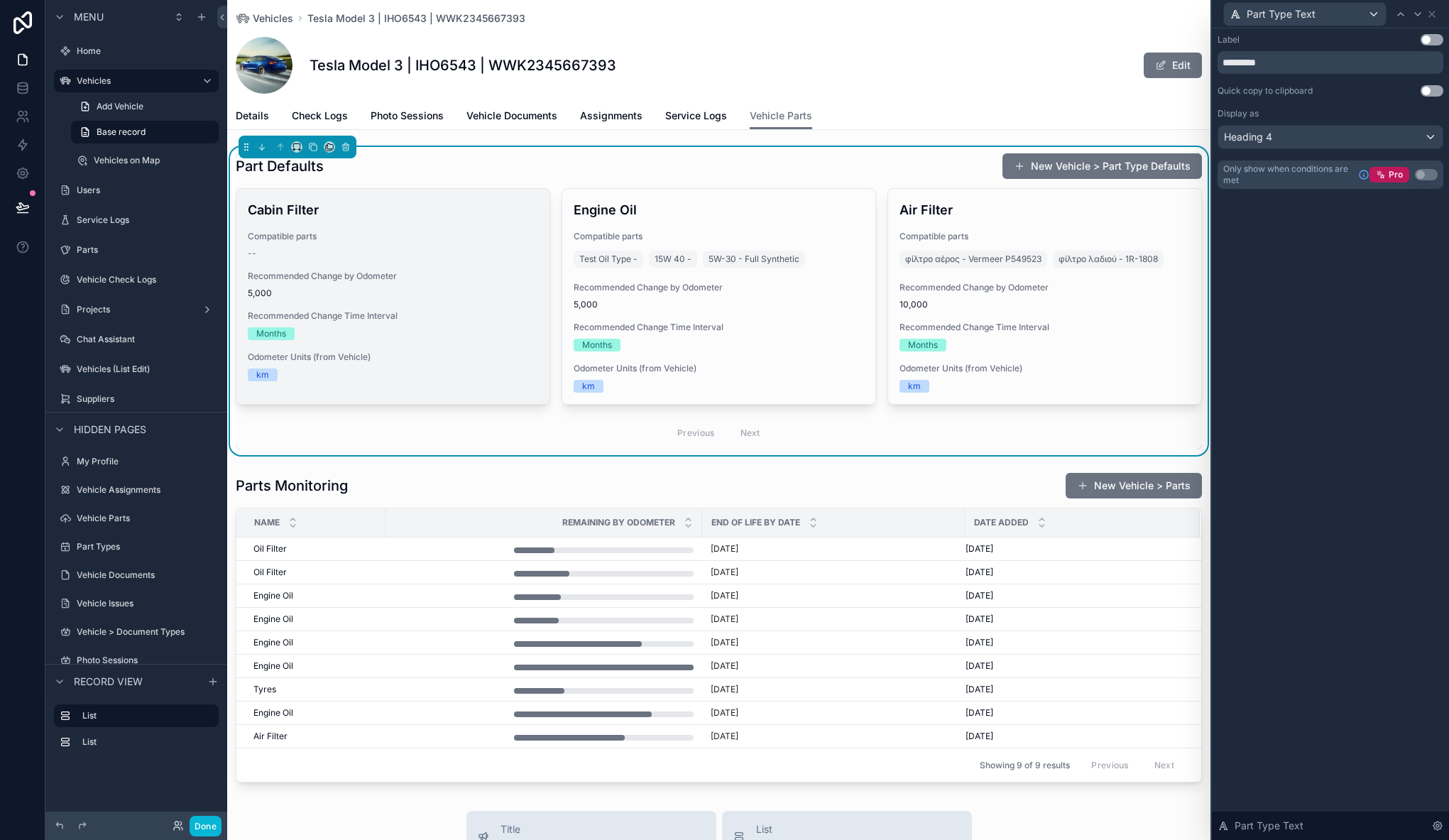
click at [436, 217] on h4 "Cabin Filter" at bounding box center [392, 209] width 291 height 19
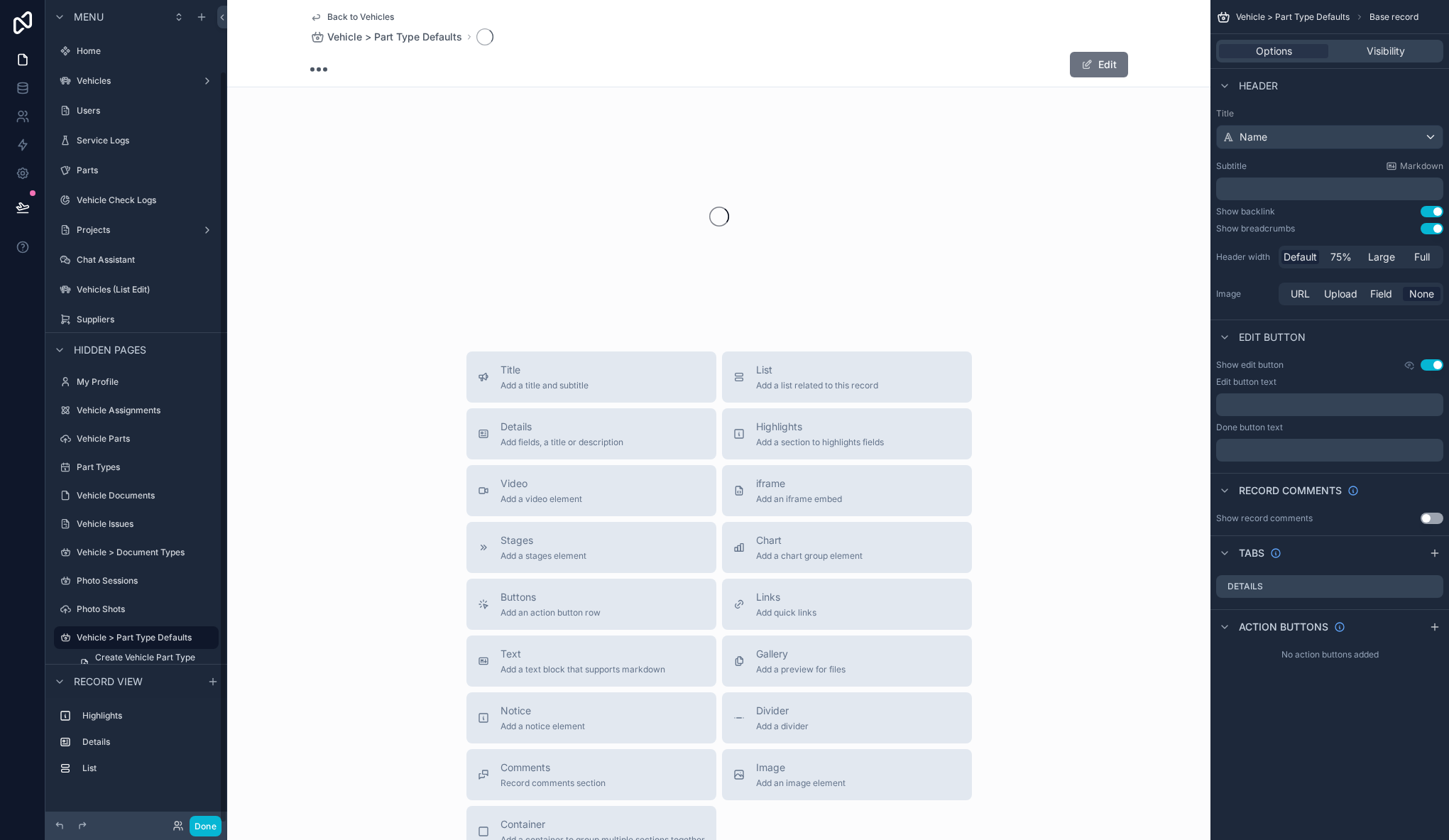
scroll to position [78, 0]
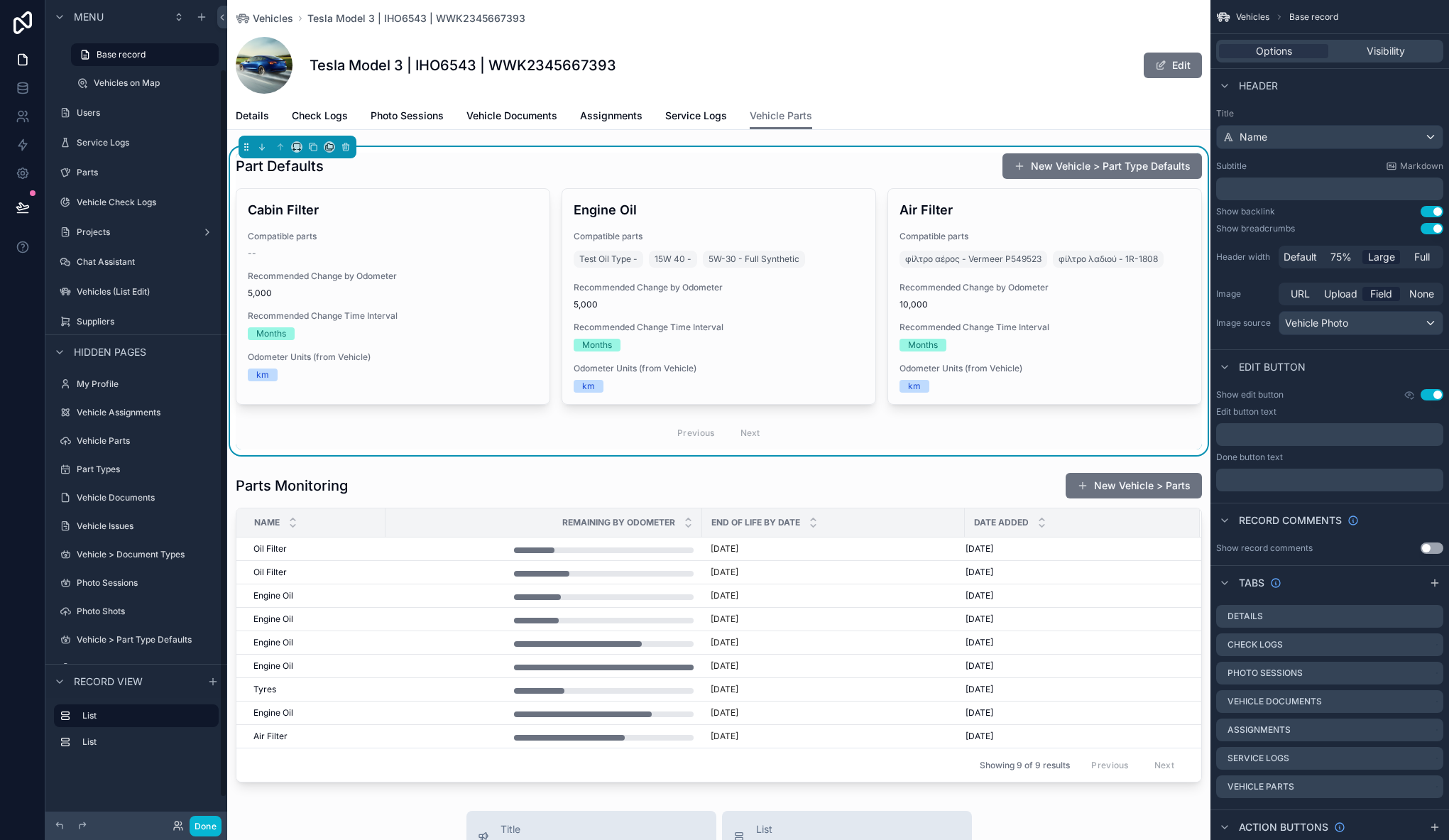
click at [439, 172] on div "Part Defaults New Vehicle > Part Type Defaults" at bounding box center [718, 166] width 966 height 27
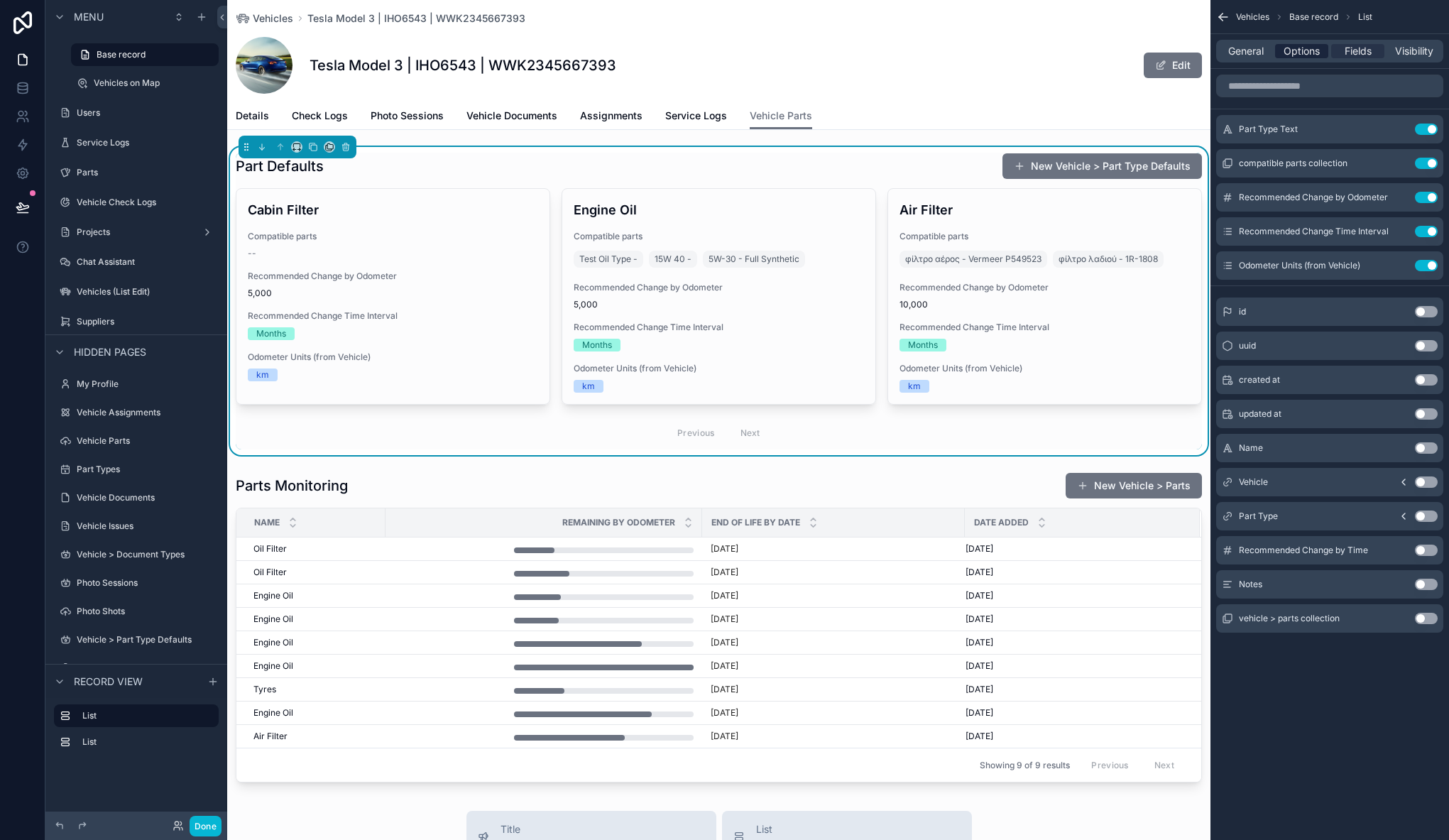
click at [1293, 51] on span "Options" at bounding box center [1301, 51] width 36 height 14
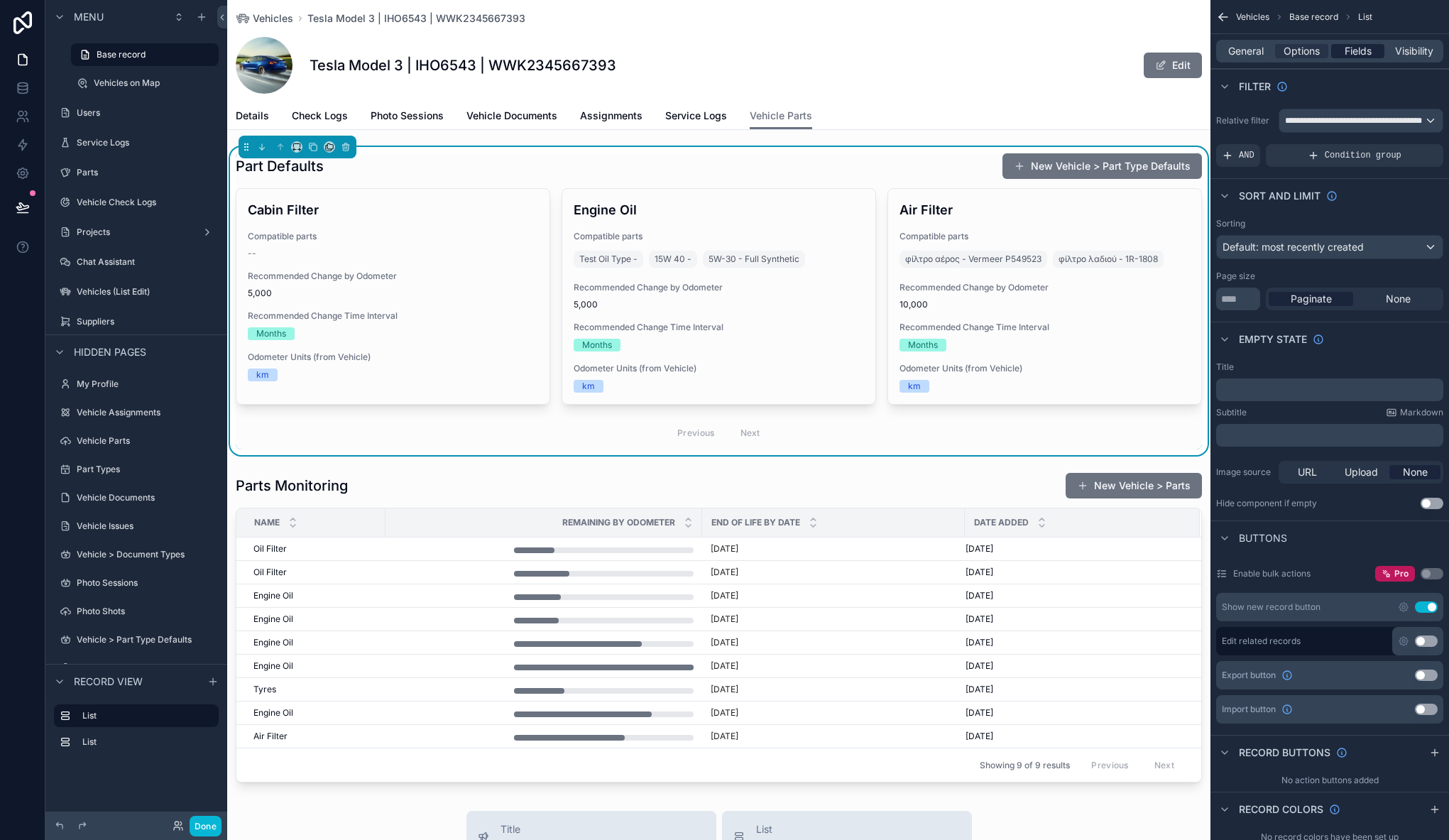
click at [1342, 50] on div "Fields" at bounding box center [1357, 51] width 54 height 14
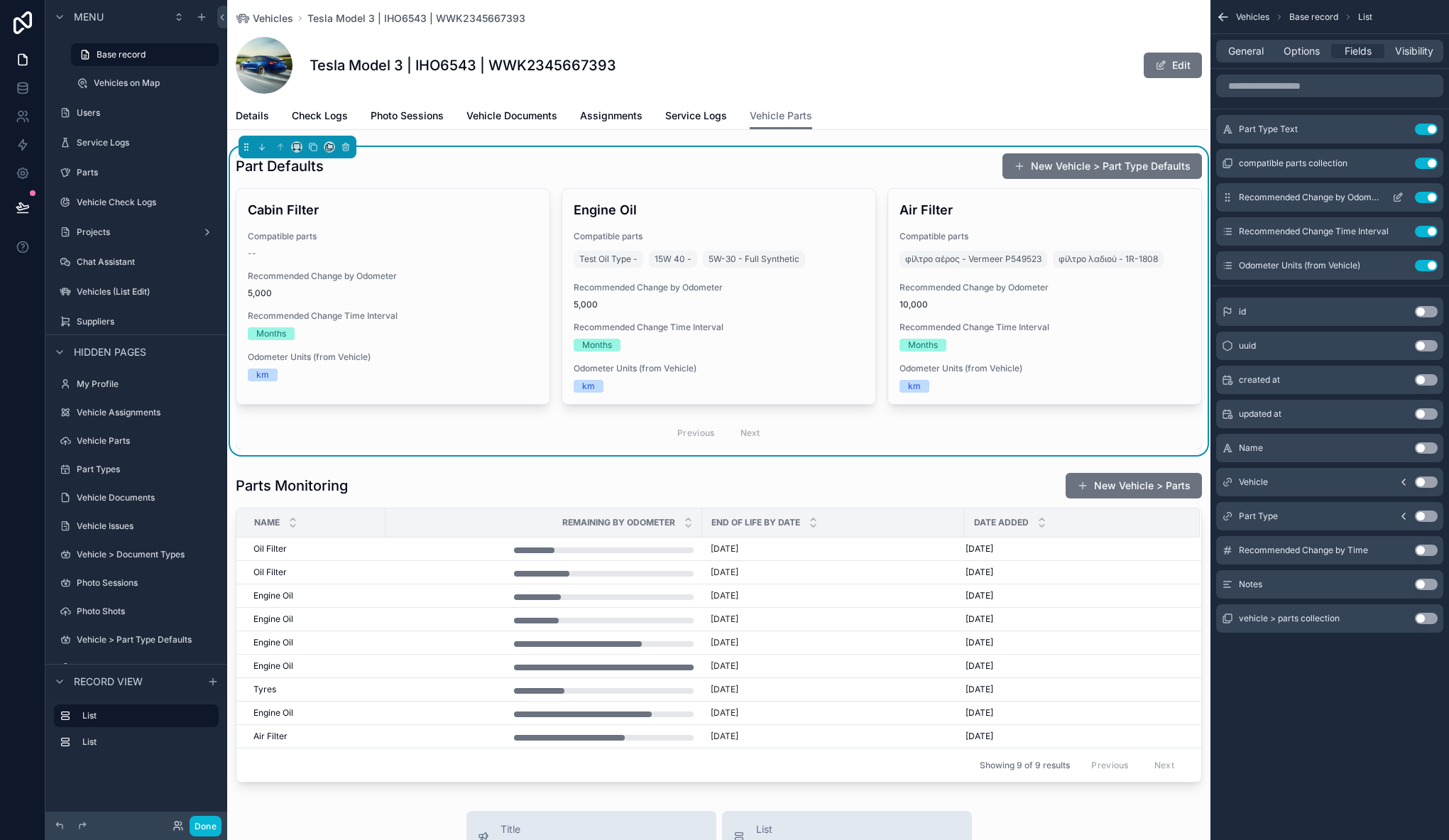
click at [1402, 198] on icon "scrollable content" at bounding box center [1397, 197] width 11 height 11
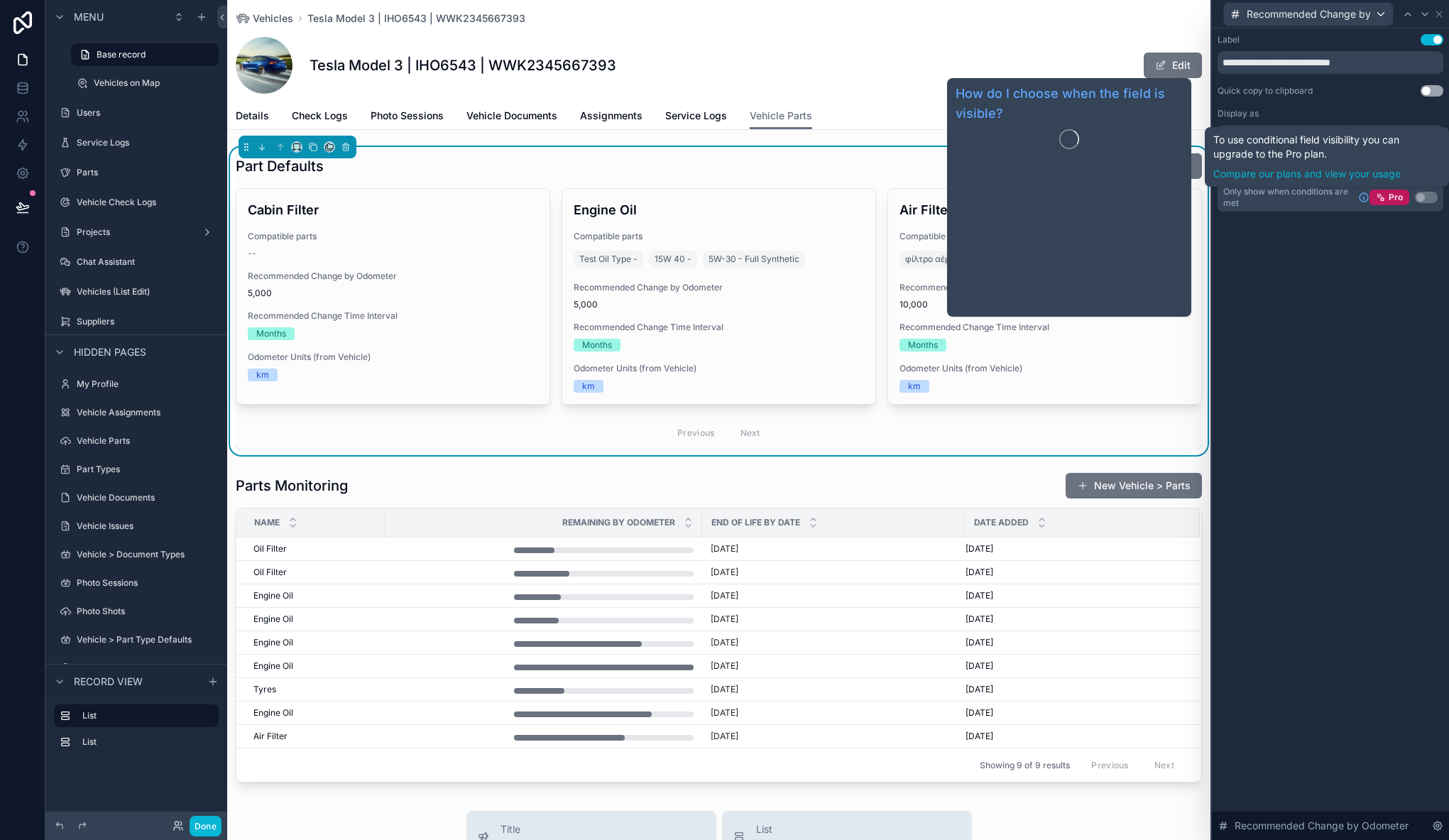
click at [1340, 292] on div "**********" at bounding box center [1330, 434] width 237 height 811
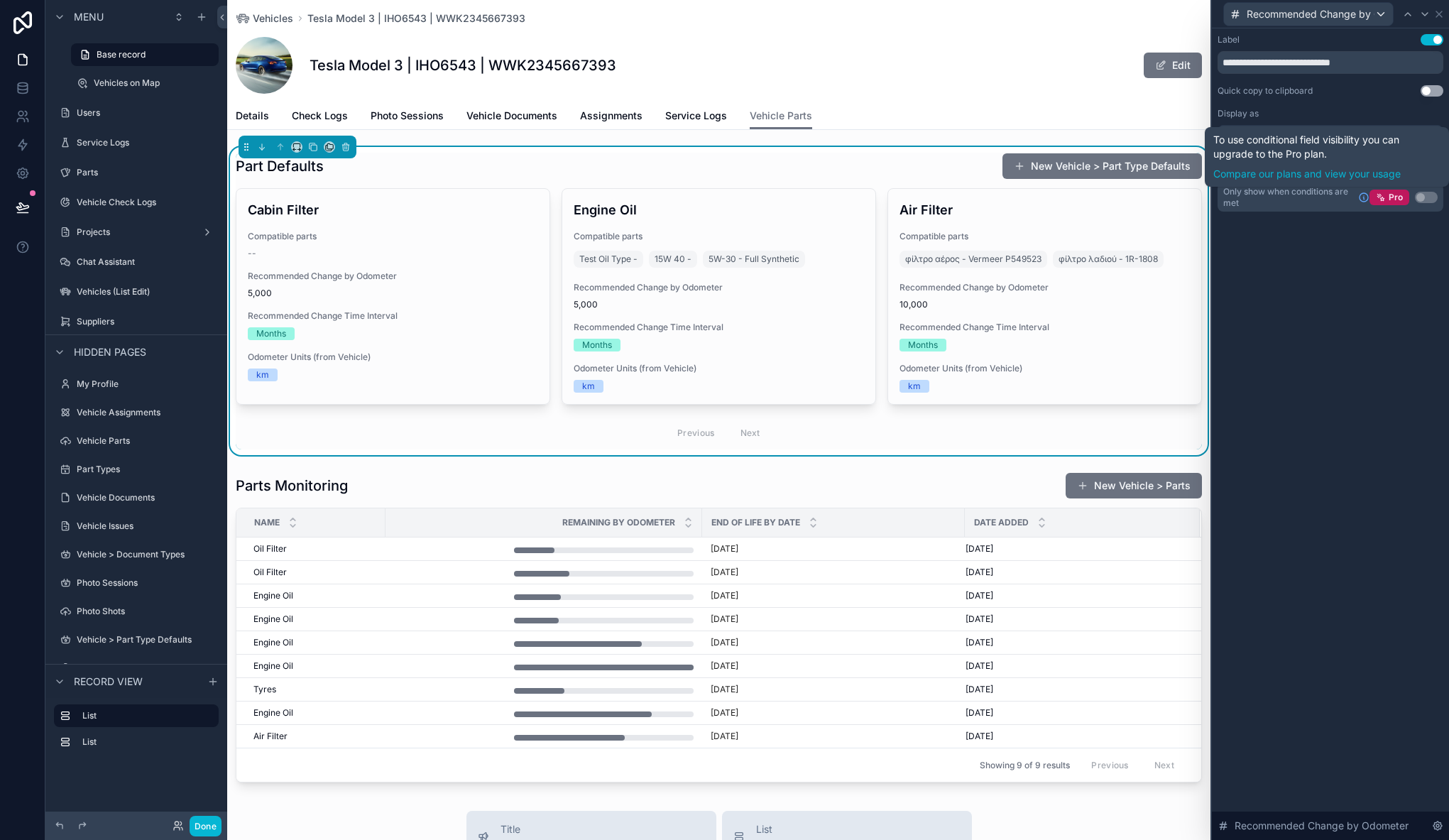
click at [1275, 388] on div "**********" at bounding box center [1330, 434] width 237 height 811
click at [1413, 70] on input "**********" at bounding box center [1330, 63] width 226 height 23
click at [1438, 18] on icon at bounding box center [1438, 14] width 11 height 11
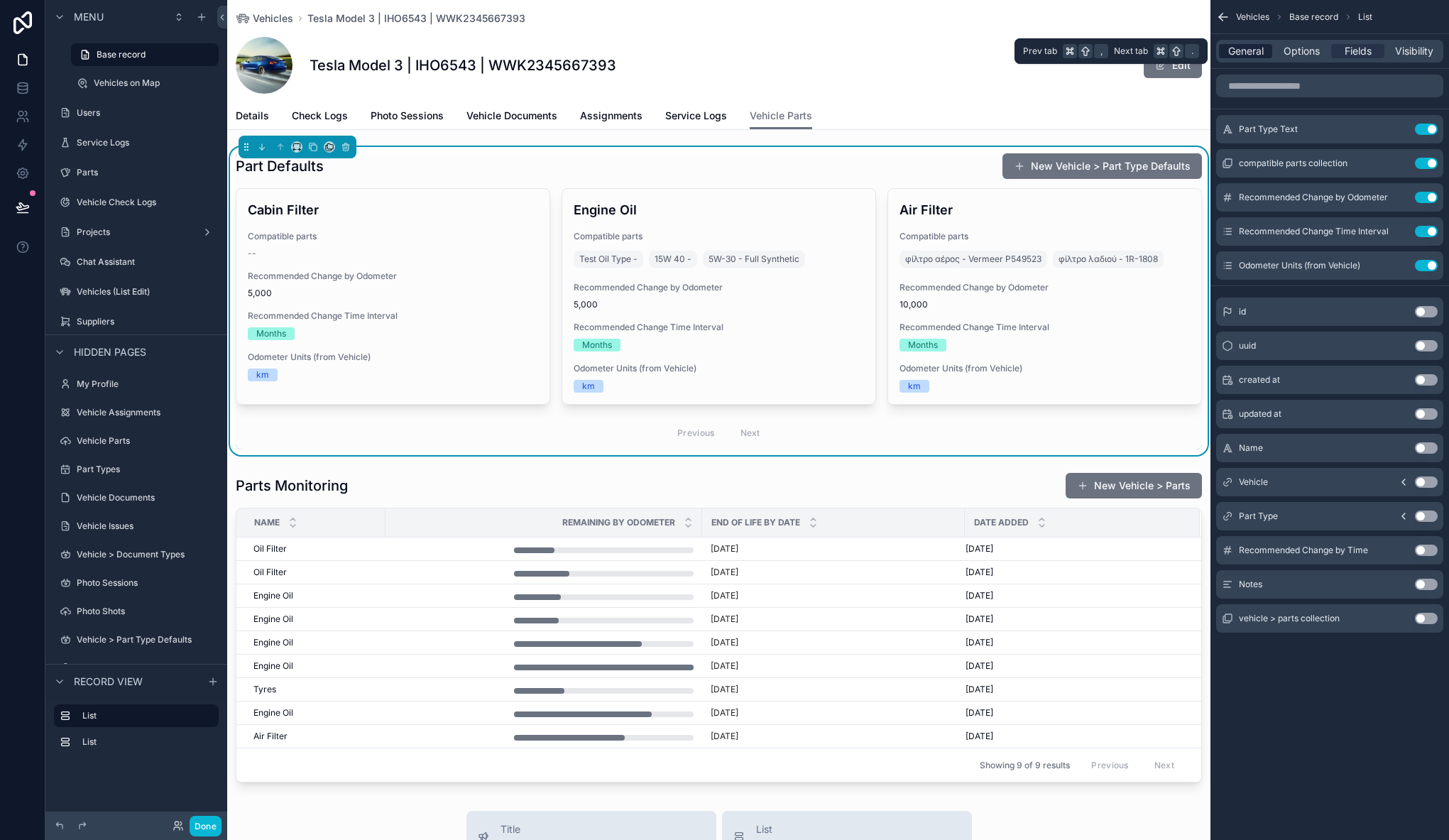
click at [1256, 53] on span "General" at bounding box center [1245, 51] width 35 height 14
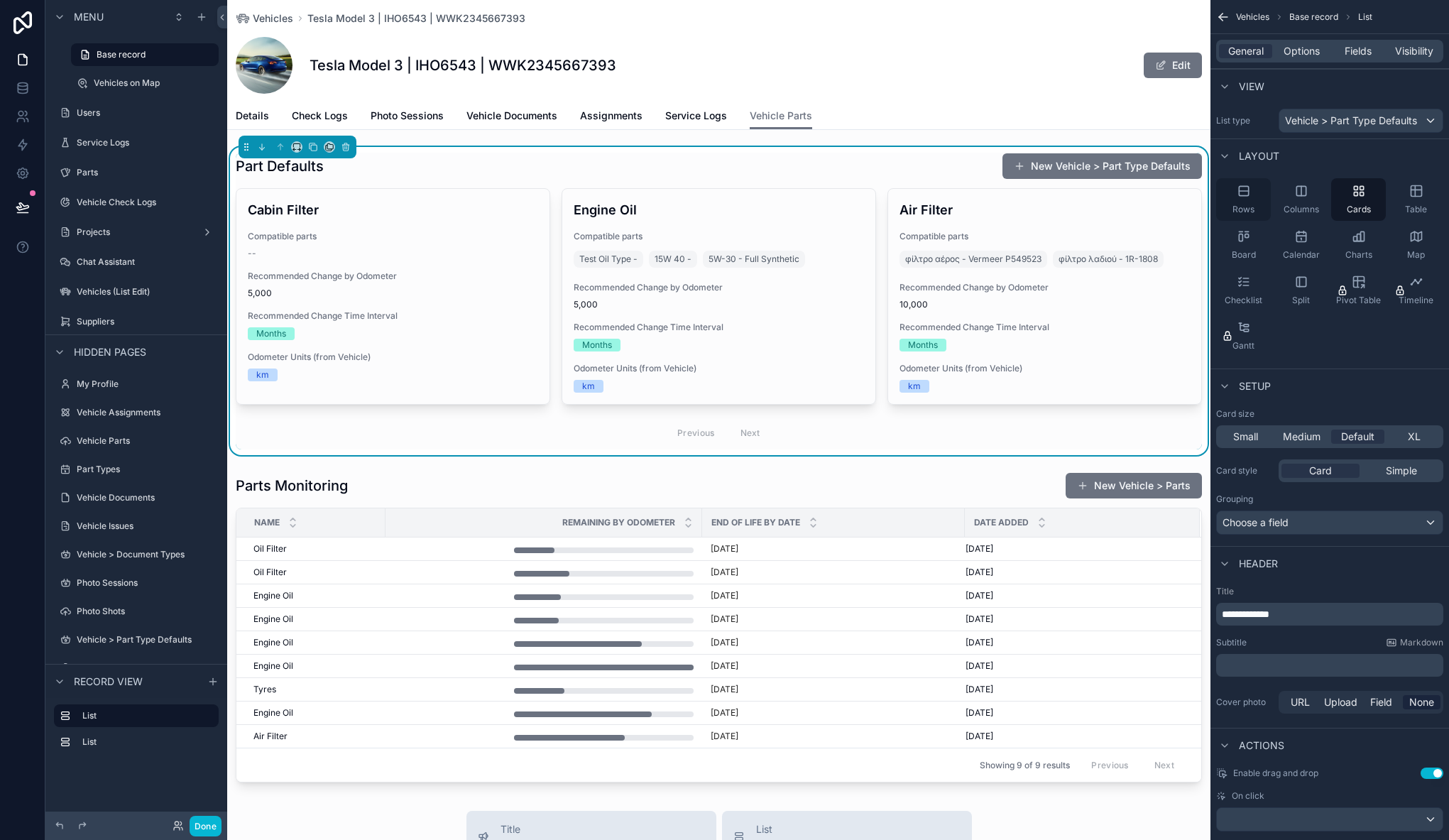
click at [1245, 191] on icon "scrollable content" at bounding box center [1243, 191] width 9 height 0
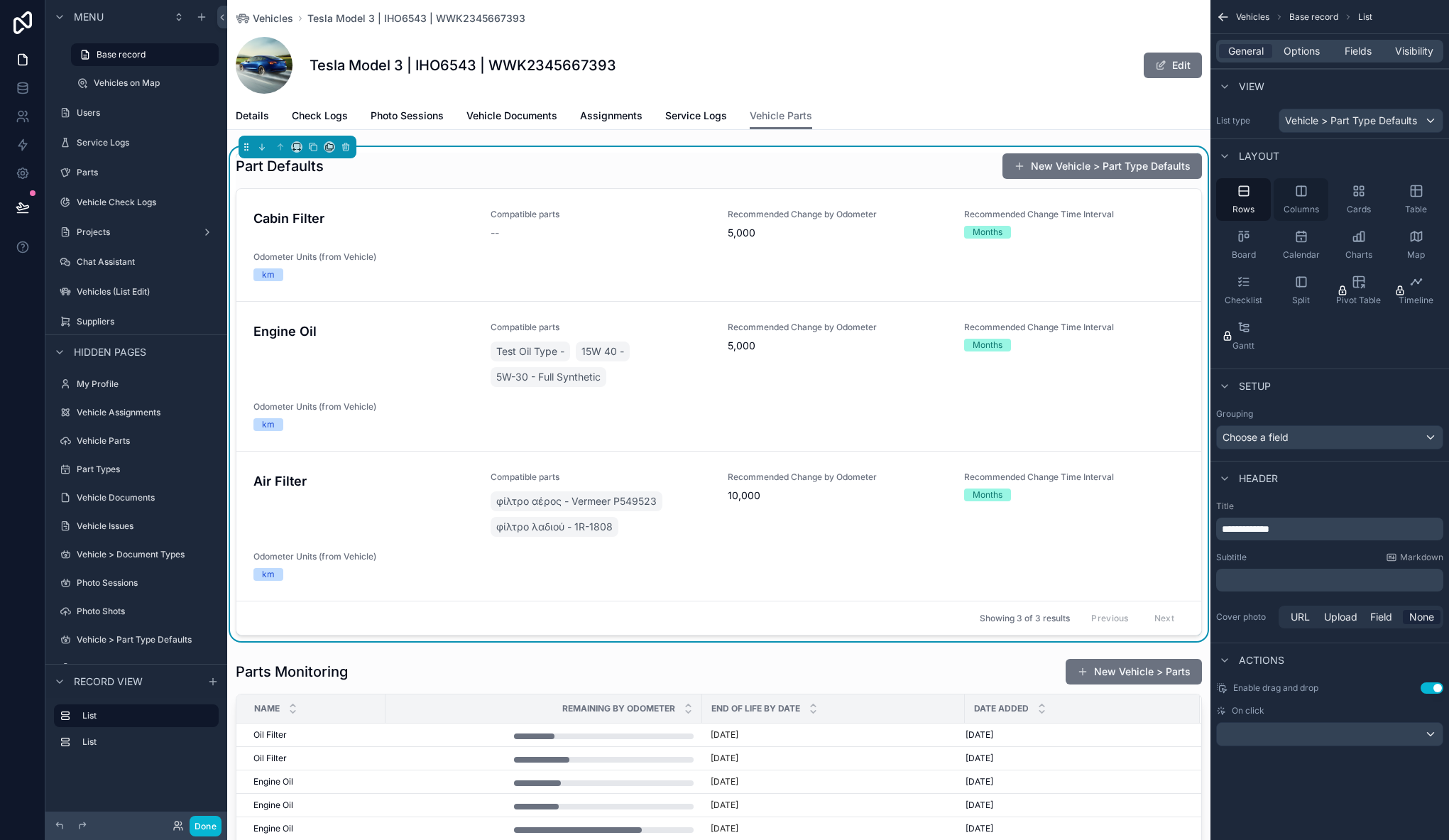
click at [1302, 202] on div "Columns" at bounding box center [1300, 199] width 54 height 42
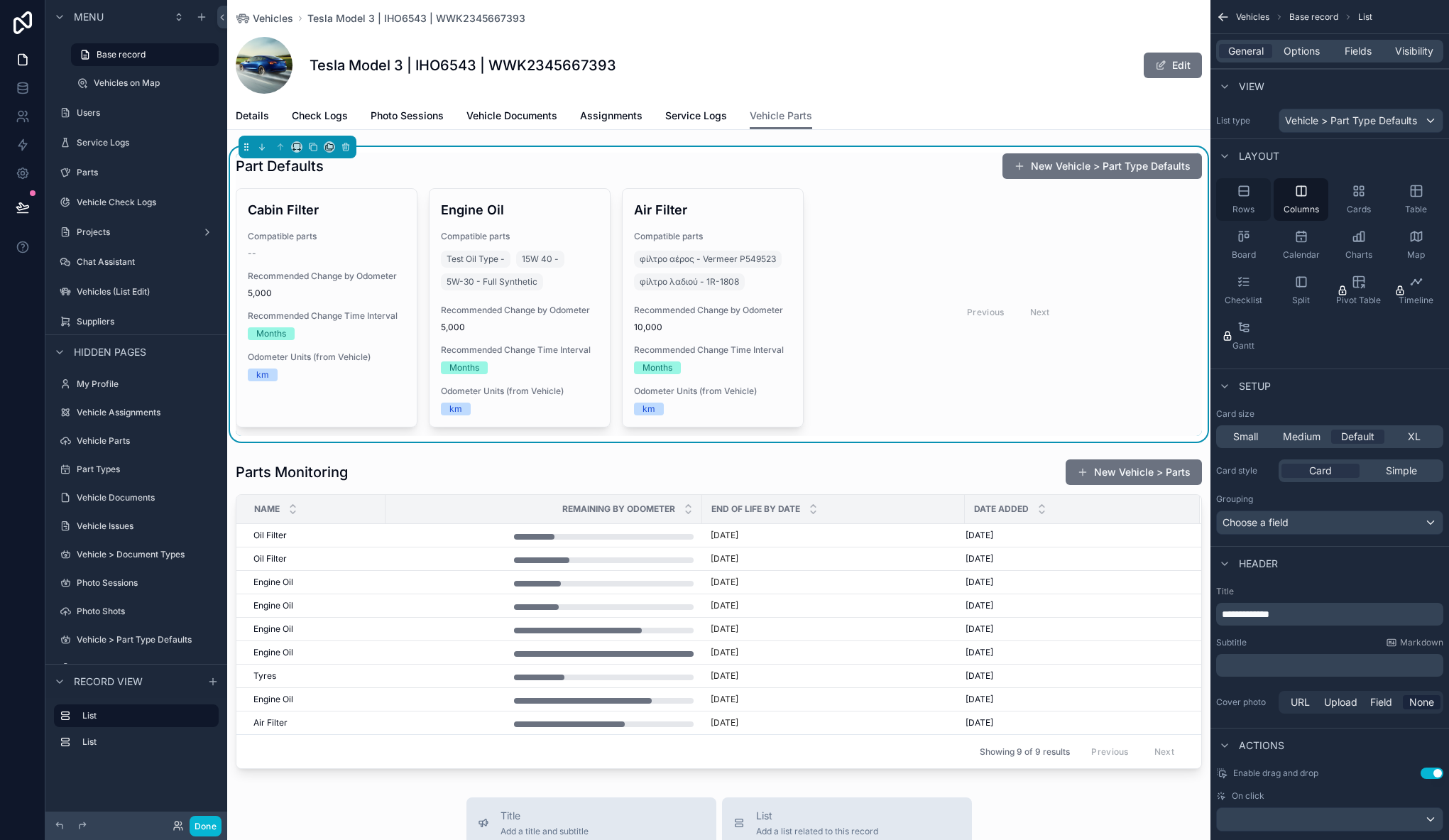
click at [1246, 197] on icon "scrollable content" at bounding box center [1243, 191] width 14 height 14
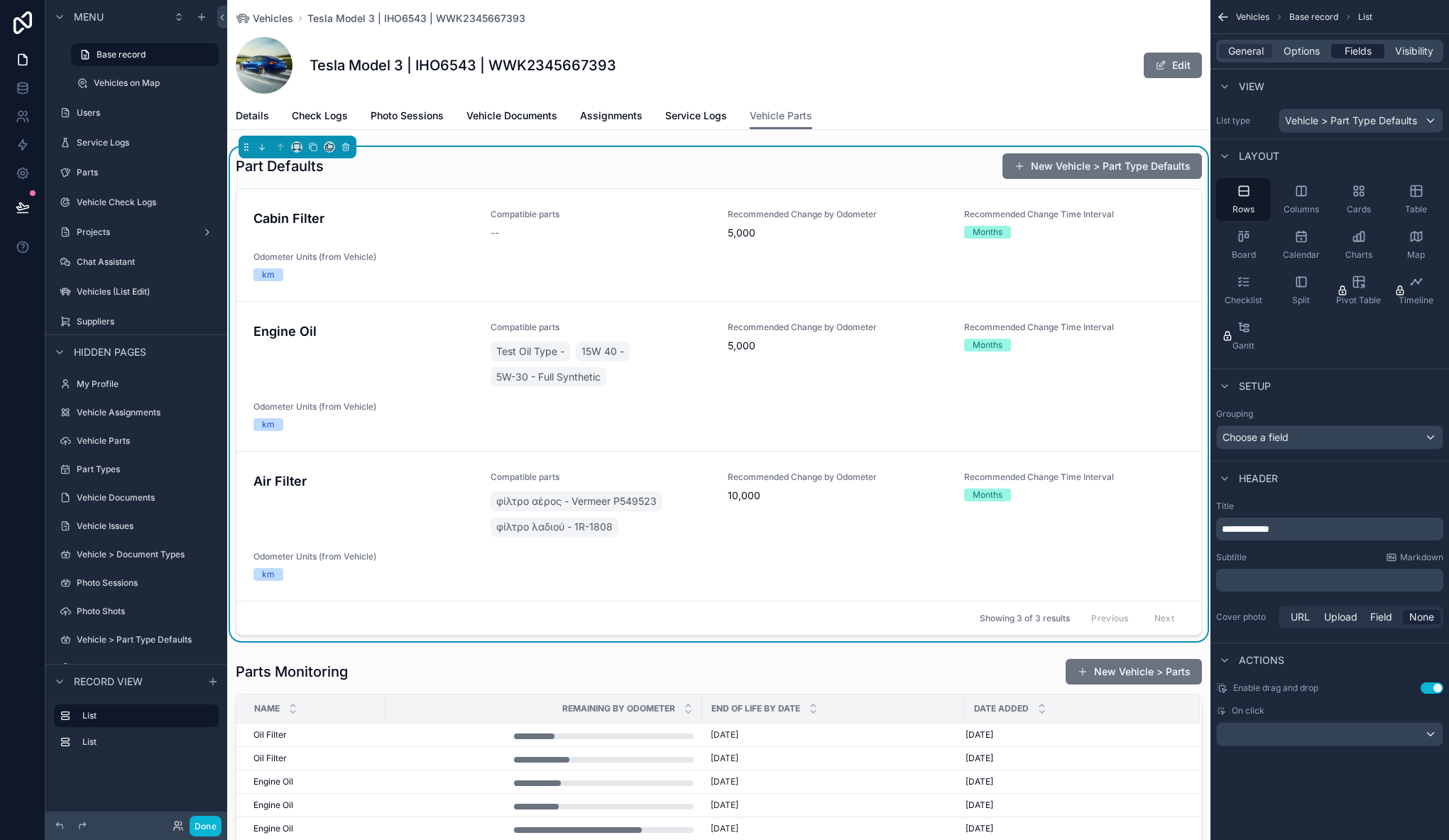
click at [1347, 50] on span "Fields" at bounding box center [1358, 51] width 27 height 14
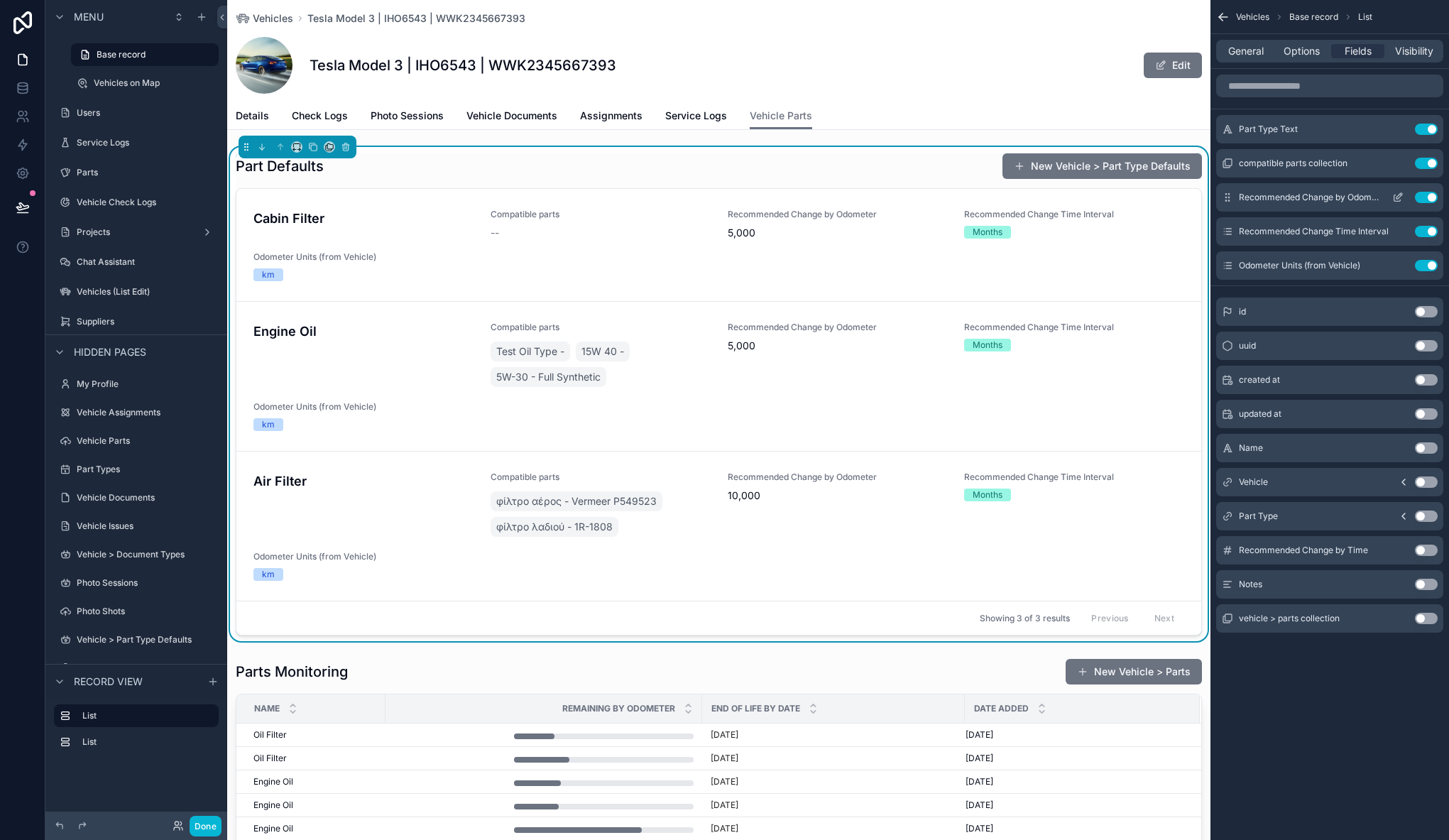
click at [1404, 192] on button "scrollable content" at bounding box center [1398, 197] width 23 height 11
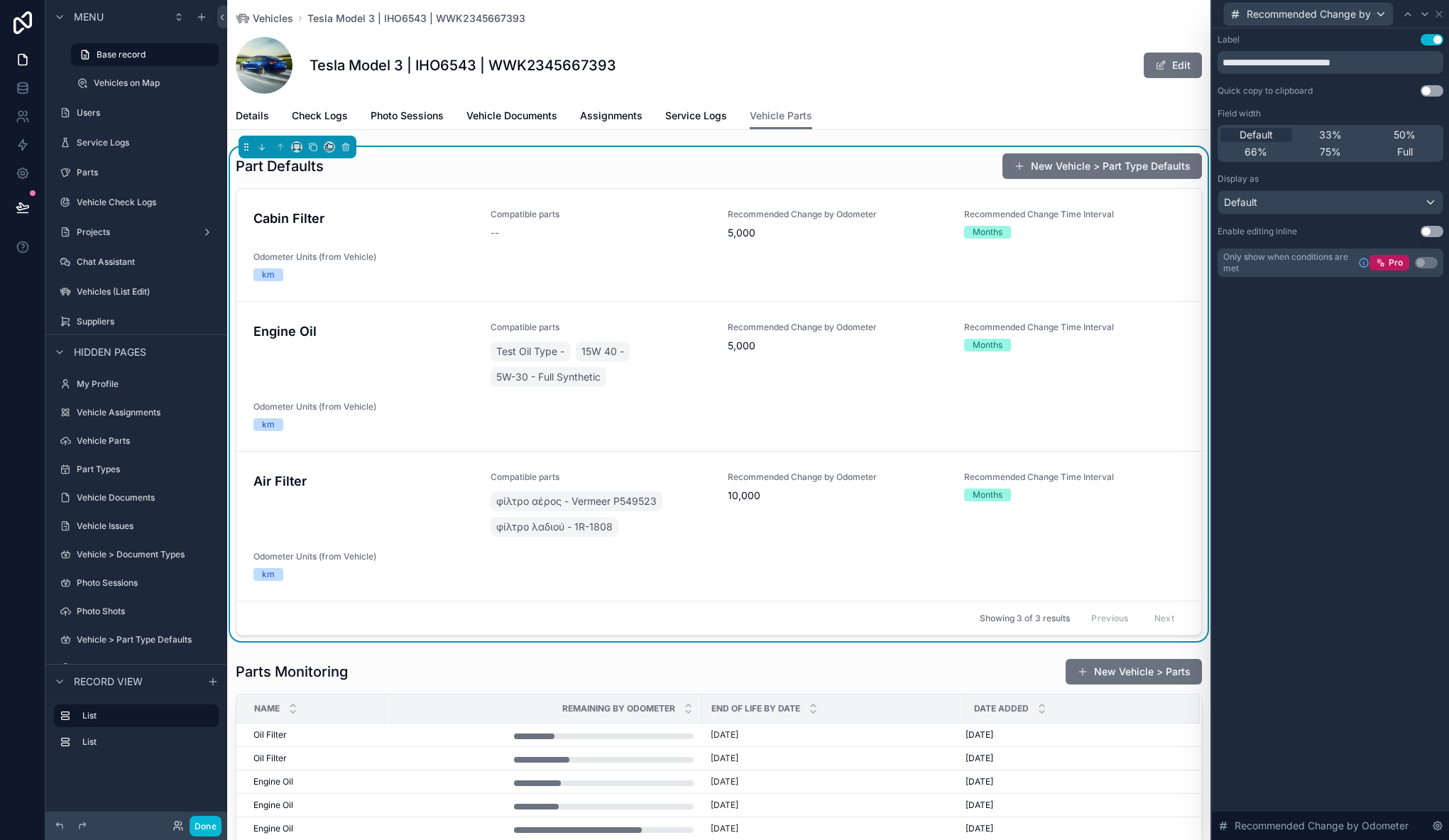
click at [1309, 309] on div "**********" at bounding box center [1330, 170] width 237 height 282
click at [1283, 93] on div "Quick copy to clipboard" at bounding box center [1265, 91] width 95 height 11
click at [1417, 66] on input "**********" at bounding box center [1330, 63] width 226 height 23
click at [1414, 65] on input "**********" at bounding box center [1330, 63] width 226 height 23
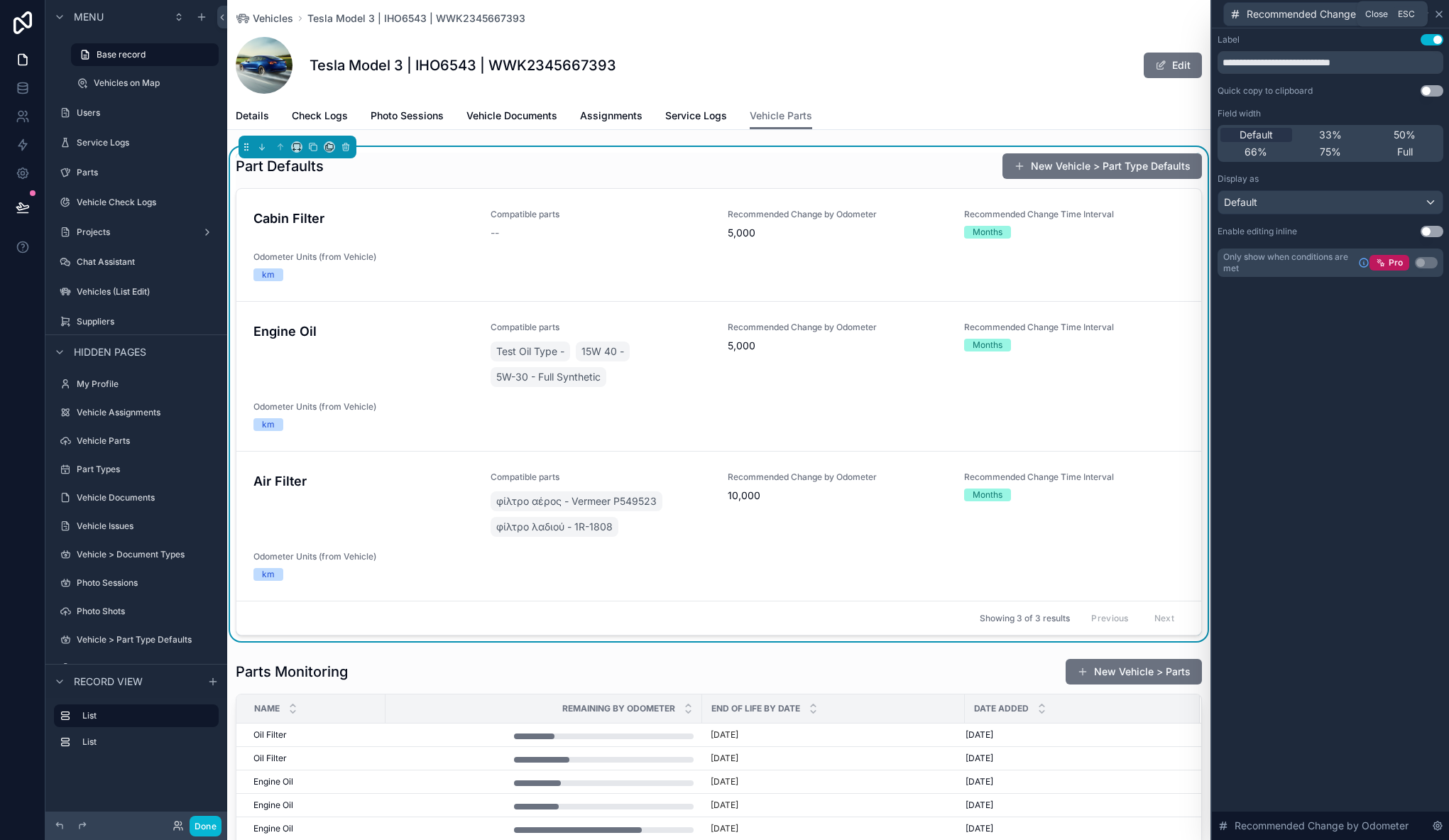
click at [1438, 14] on icon at bounding box center [1438, 14] width 11 height 11
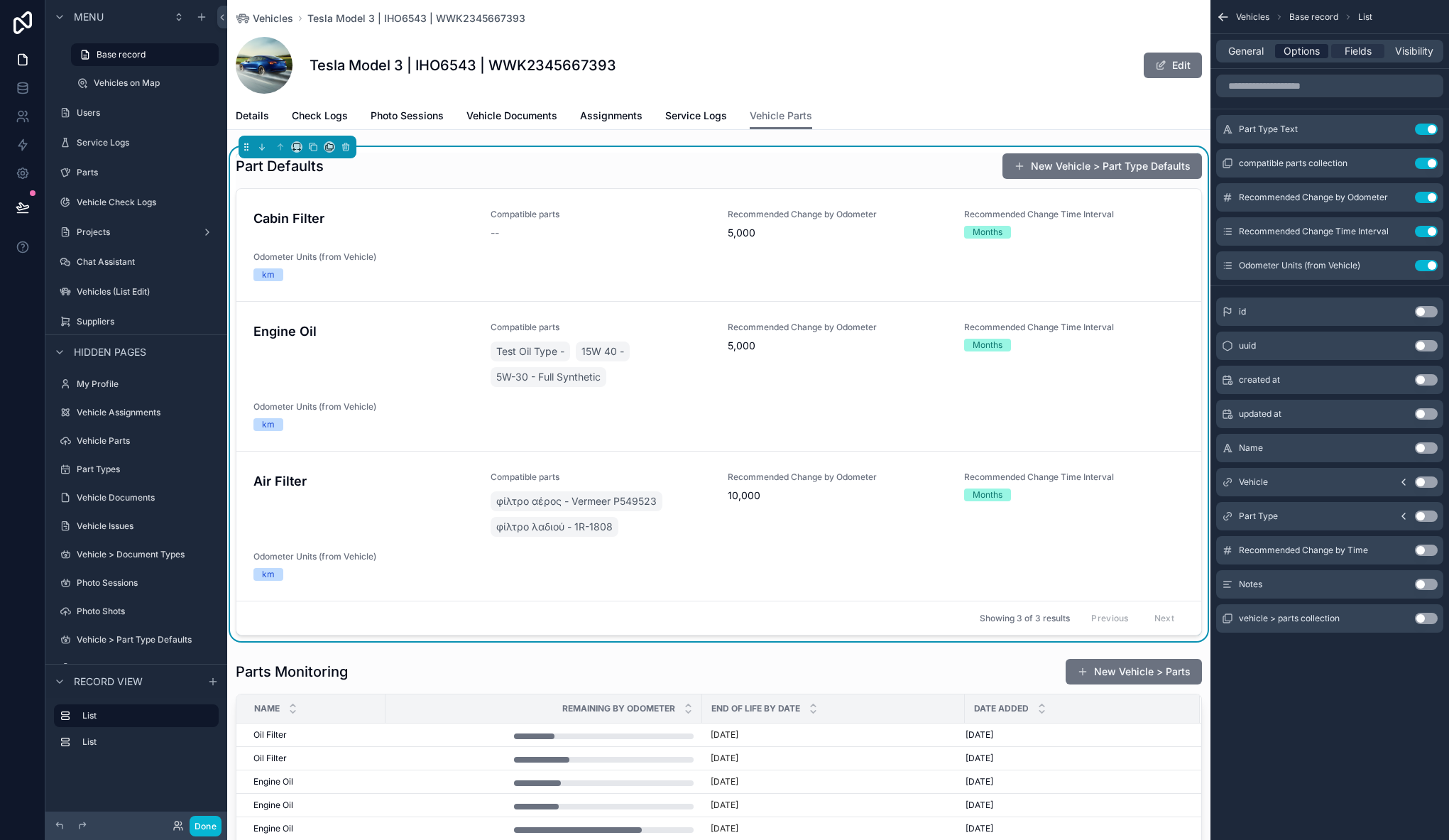
click at [1294, 50] on span "Options" at bounding box center [1301, 51] width 36 height 14
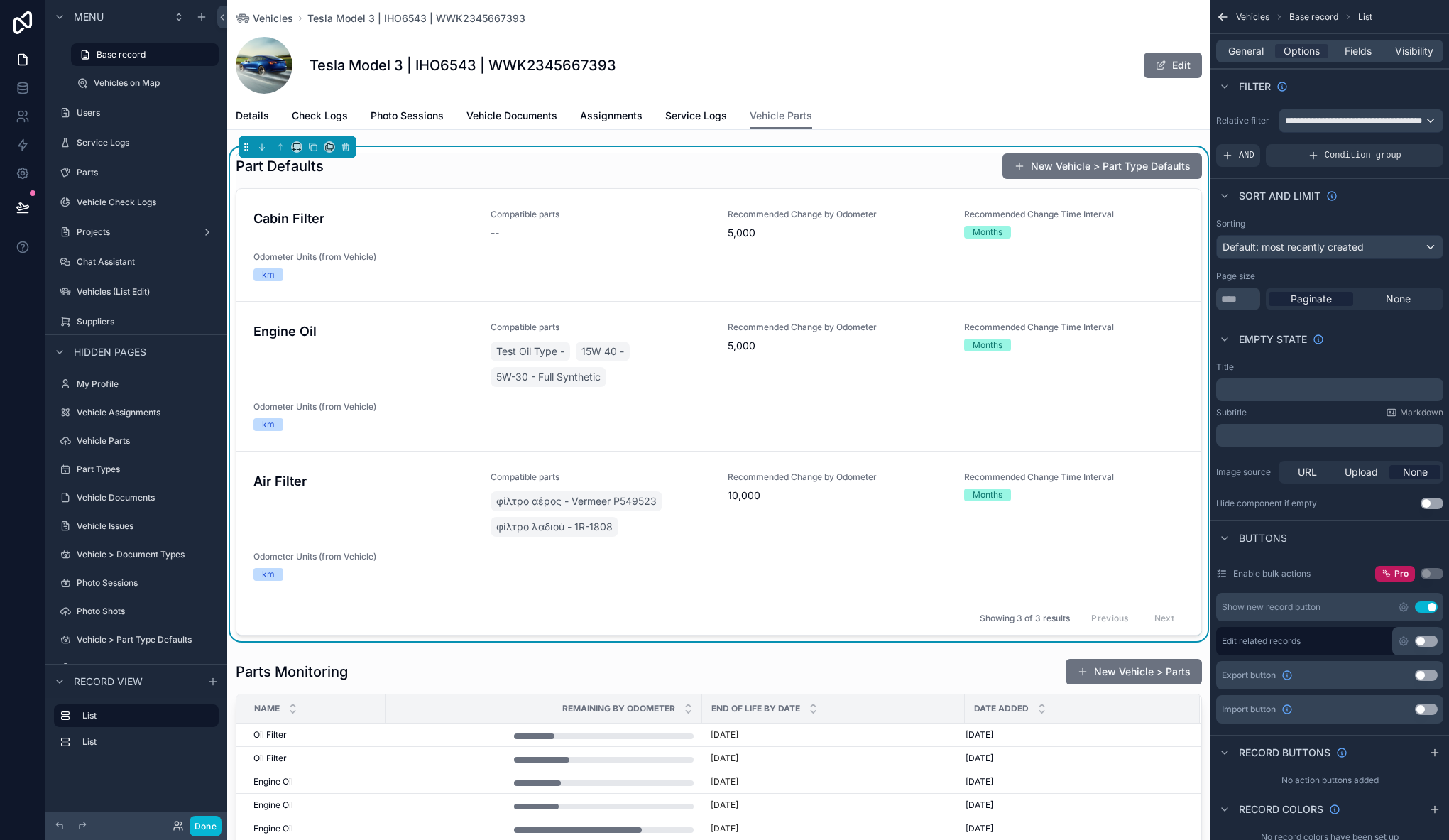
click at [1257, 43] on div "General Options Fields Visibility" at bounding box center [1329, 51] width 227 height 23
click at [1255, 51] on span "General" at bounding box center [1245, 51] width 35 height 14
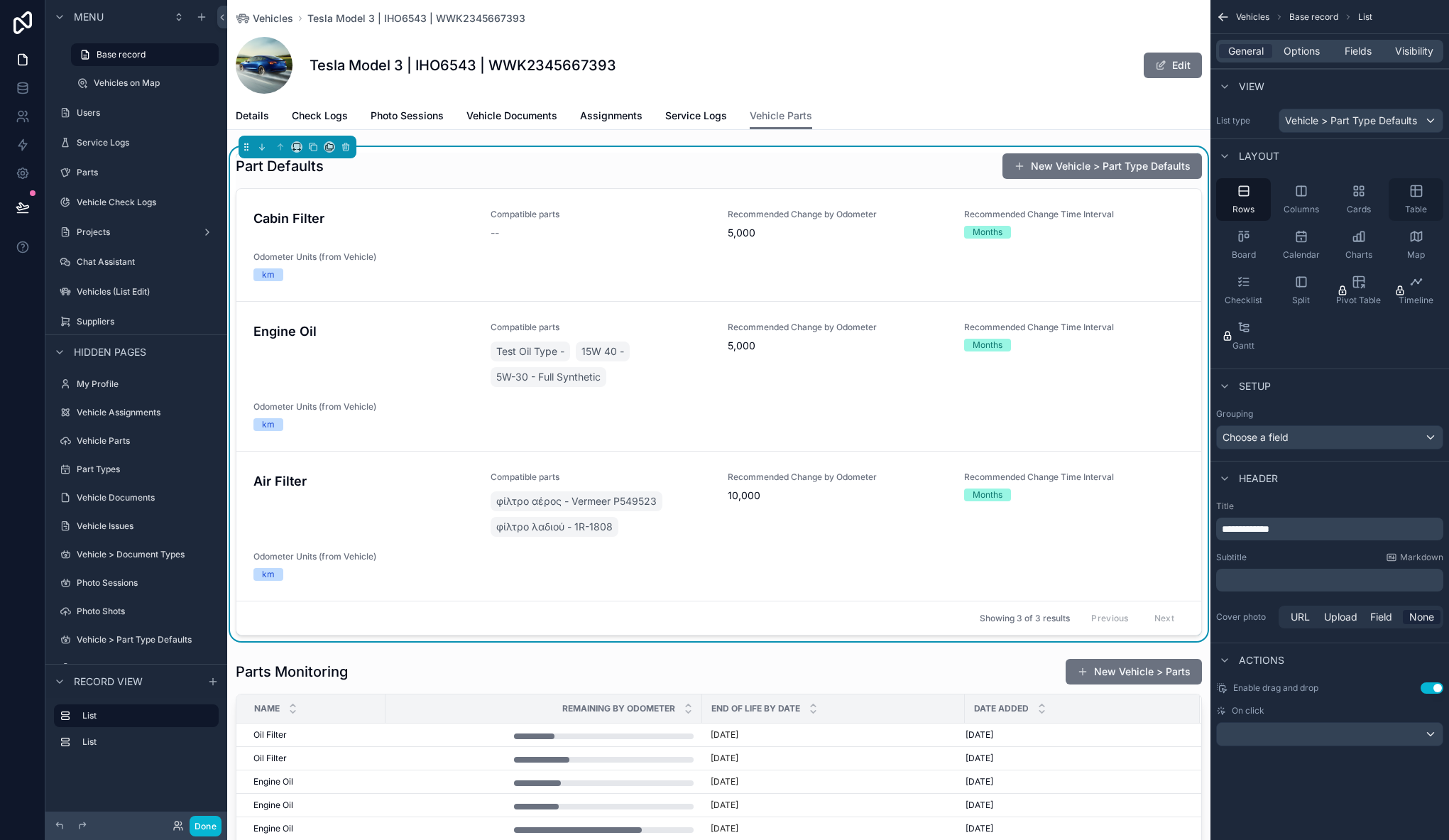
click at [1411, 189] on icon "scrollable content" at bounding box center [1416, 189] width 11 height 0
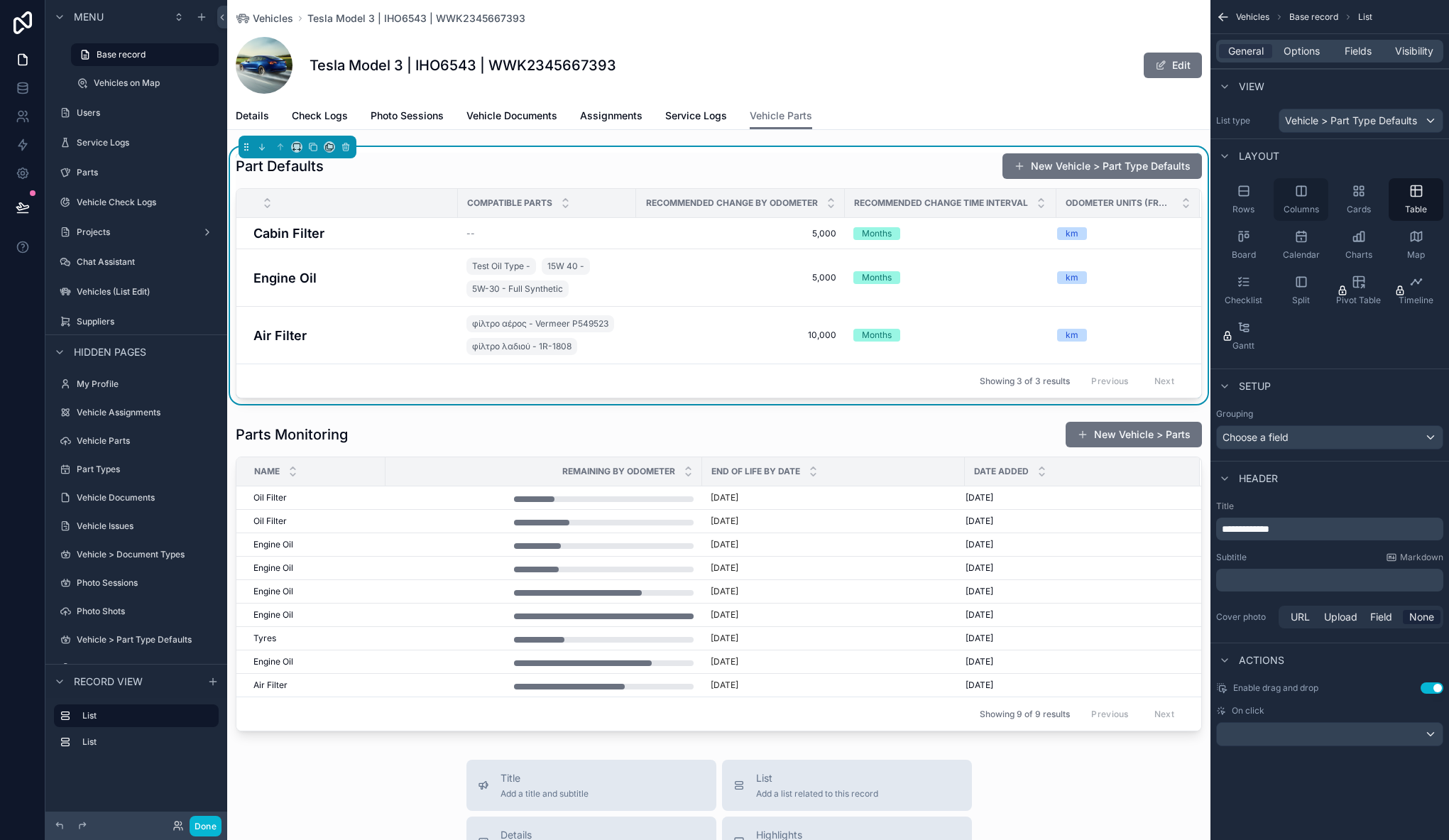
click at [1306, 194] on icon "scrollable content" at bounding box center [1301, 191] width 14 height 14
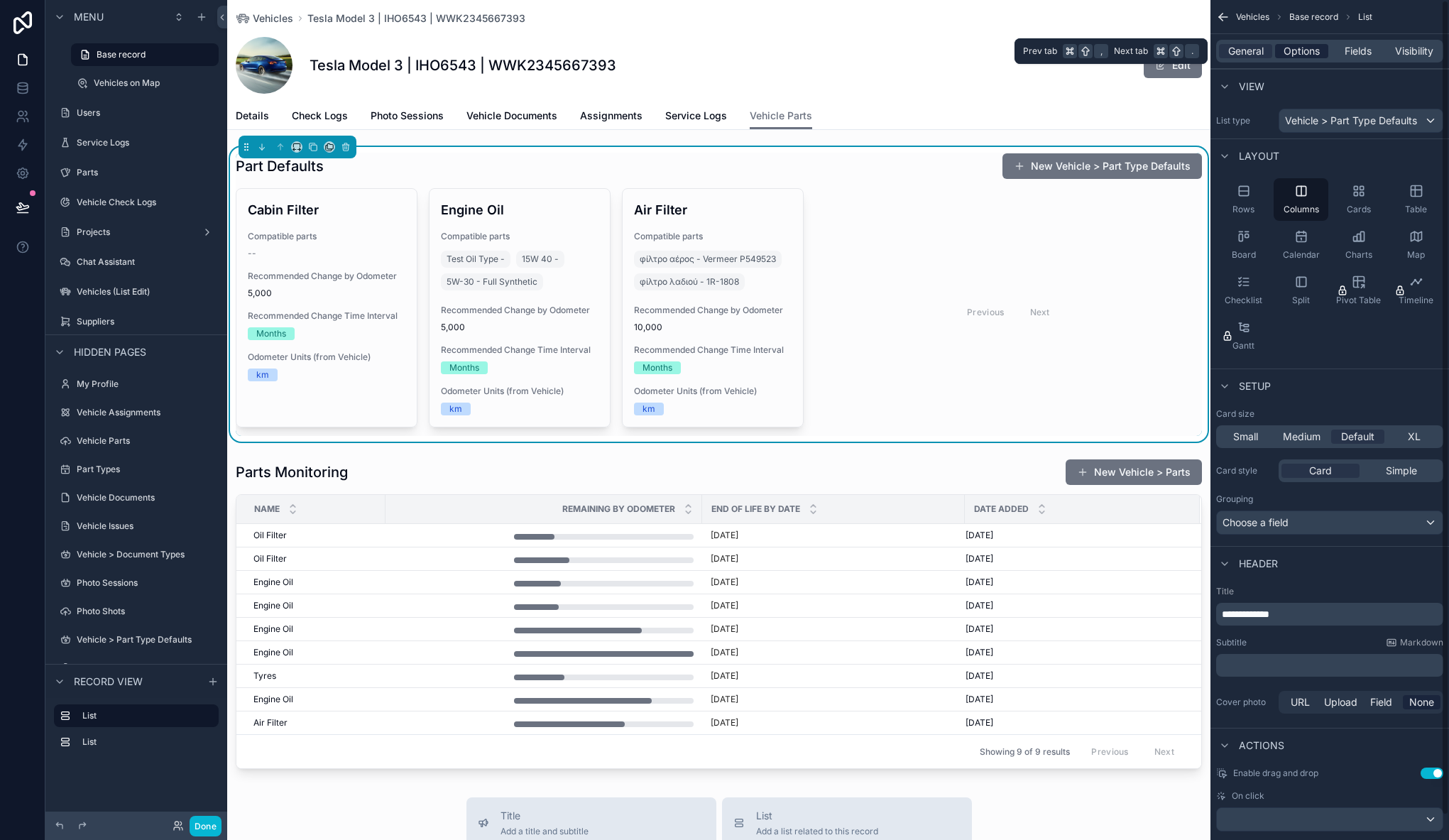
click at [1292, 48] on span "Options" at bounding box center [1301, 51] width 36 height 14
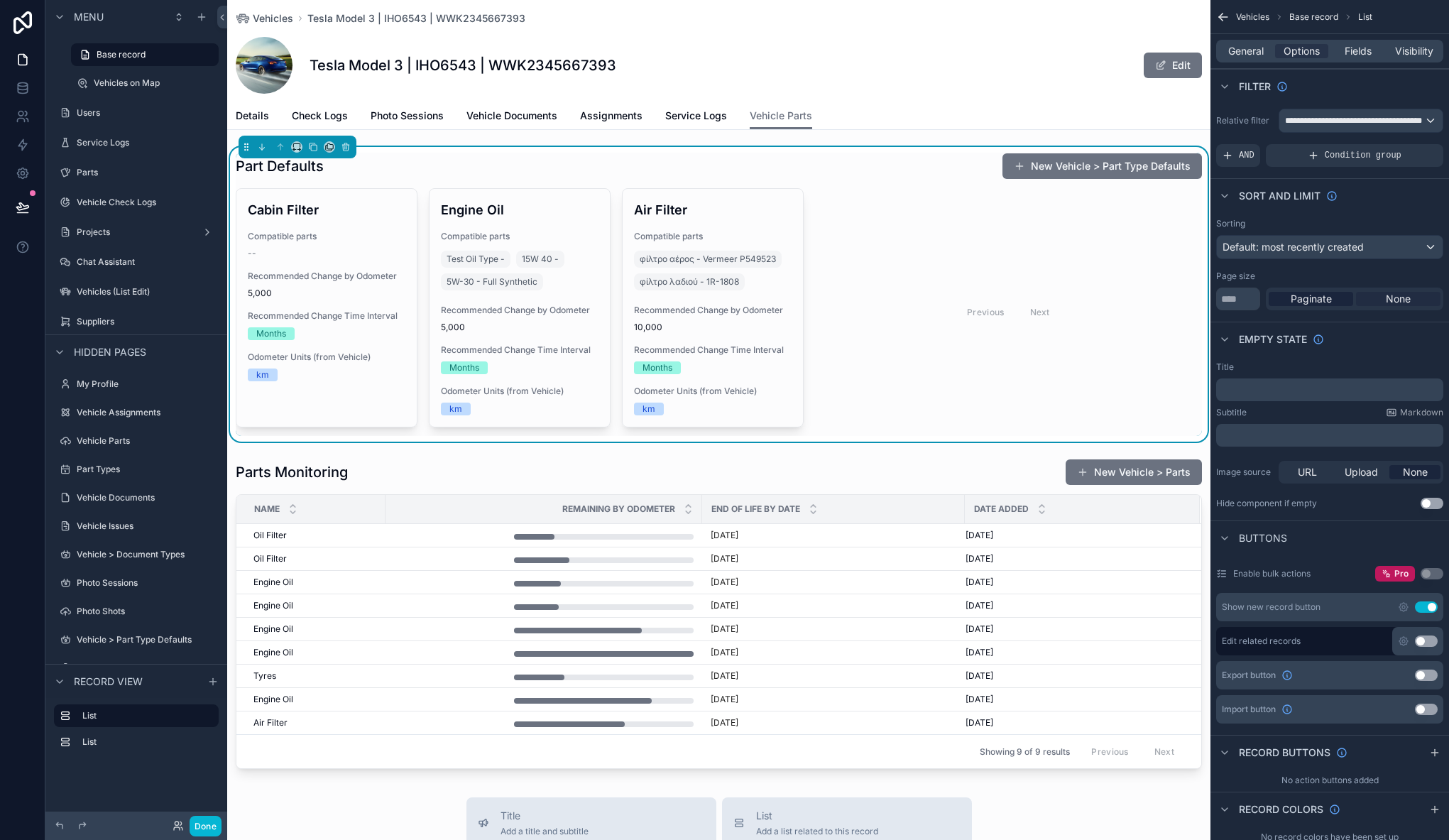
click at [1396, 297] on span "None" at bounding box center [1398, 299] width 25 height 14
click at [1313, 298] on span "Paginate" at bounding box center [1311, 299] width 42 height 14
click at [1390, 301] on span "None" at bounding box center [1398, 299] width 25 height 14
click at [192, 832] on button "Done" at bounding box center [205, 826] width 32 height 20
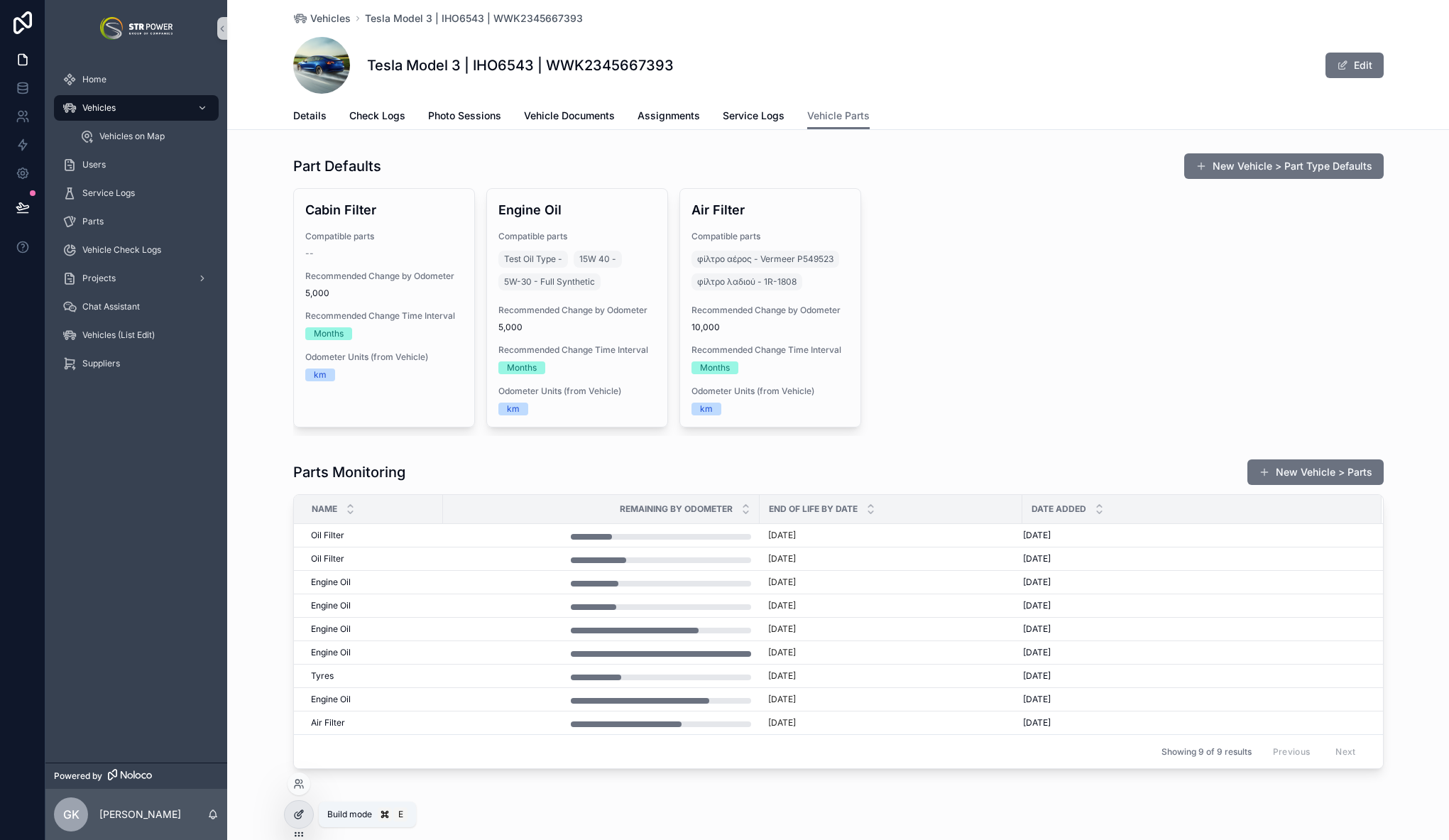
click at [304, 820] on div at bounding box center [299, 814] width 29 height 27
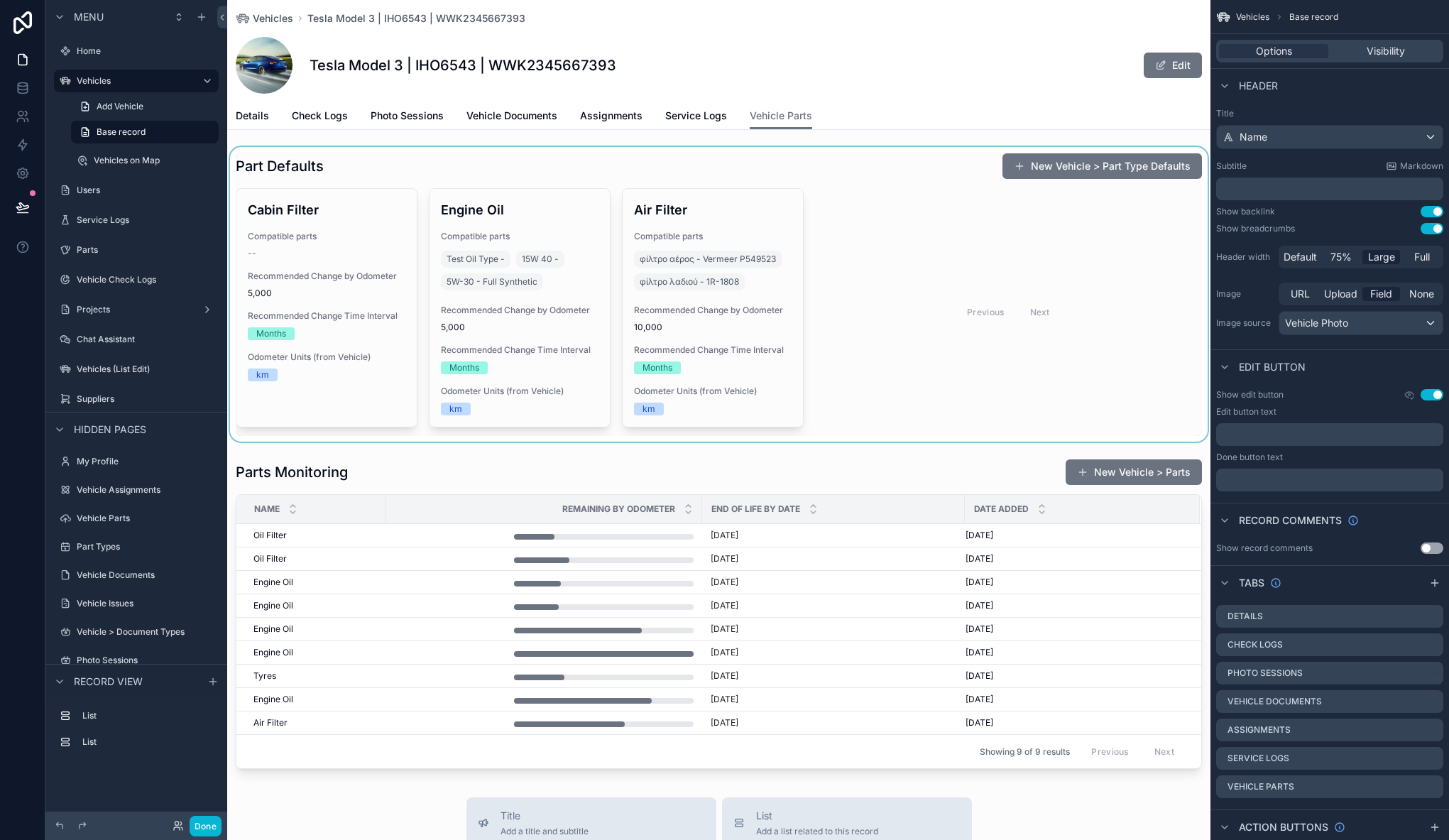
click at [781, 168] on div "scrollable content" at bounding box center [718, 294] width 983 height 294
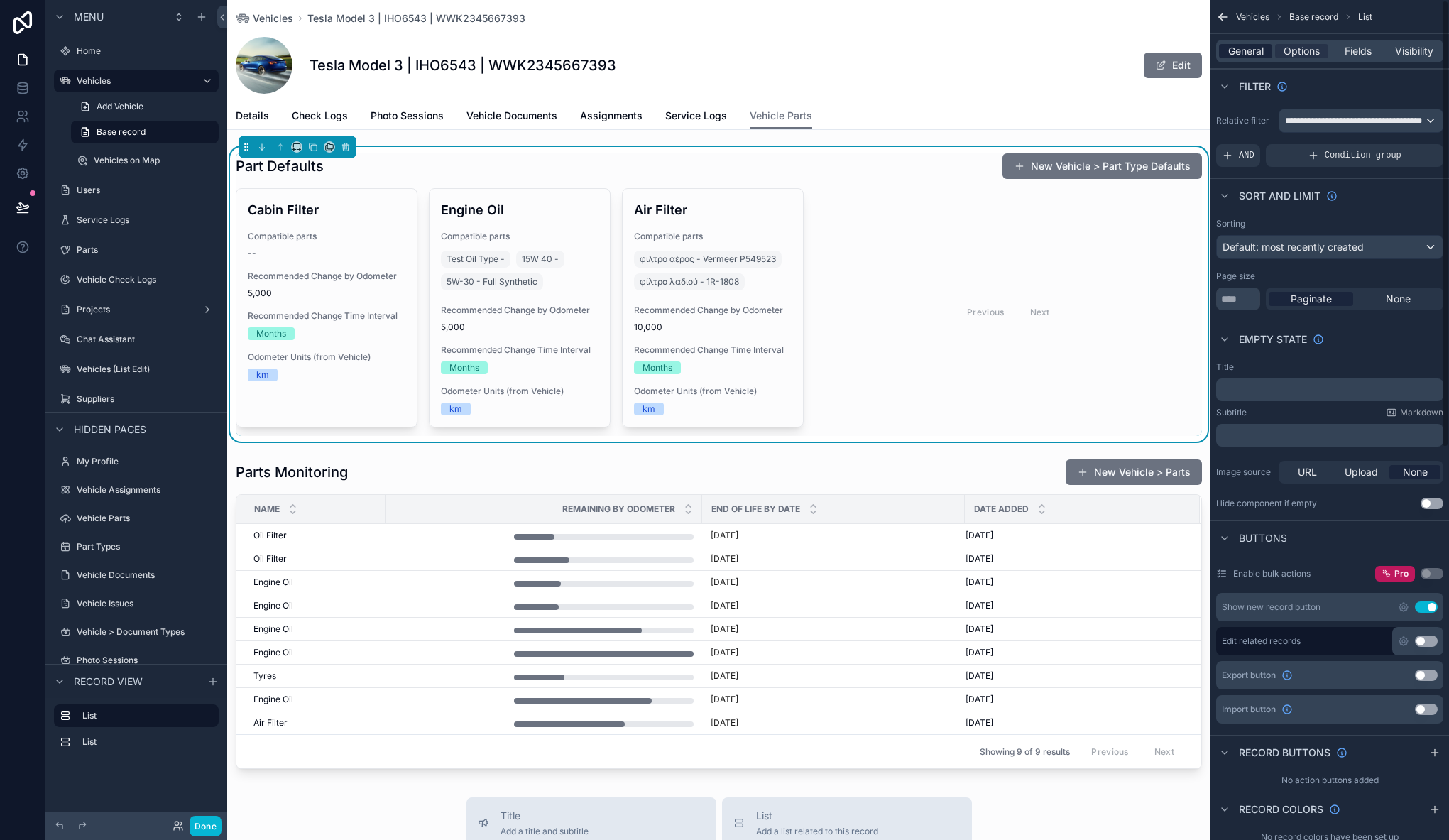
click at [1242, 42] on div "General Options Fields Visibility" at bounding box center [1329, 51] width 227 height 23
click at [1238, 54] on span "General" at bounding box center [1245, 51] width 35 height 14
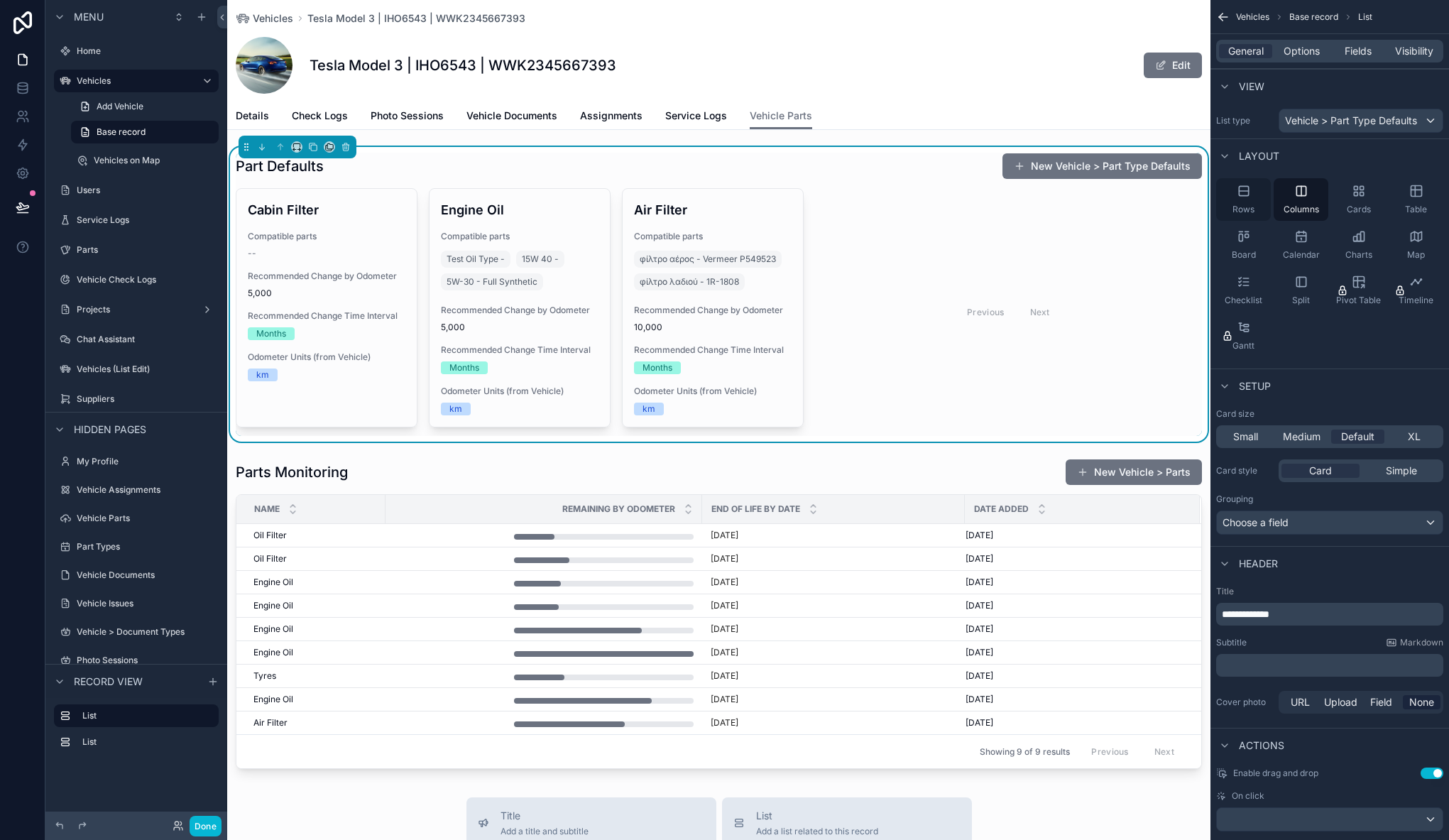
click at [1256, 195] on div "Rows" at bounding box center [1243, 199] width 54 height 42
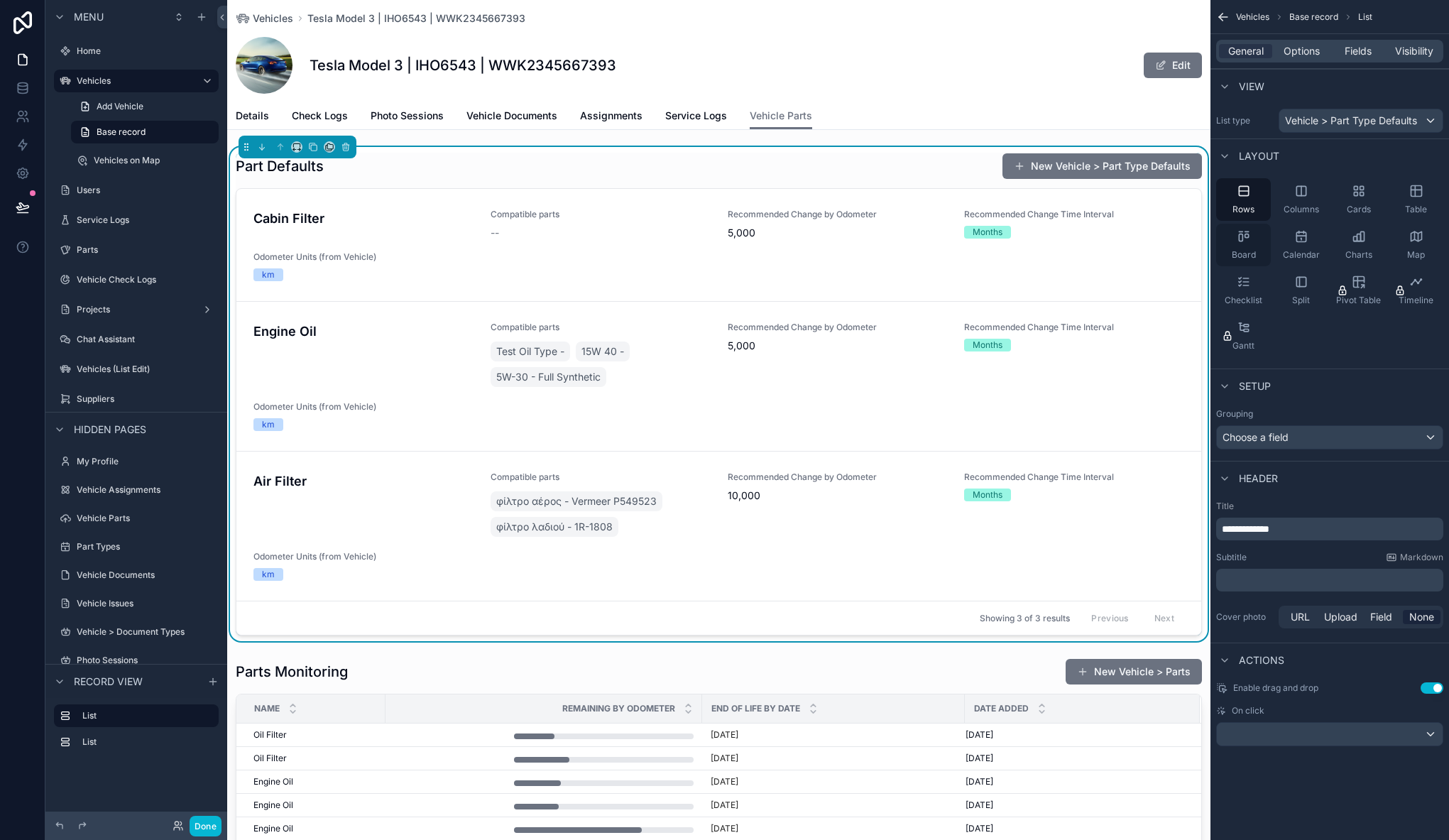
click at [1249, 253] on span "Board" at bounding box center [1244, 254] width 24 height 11
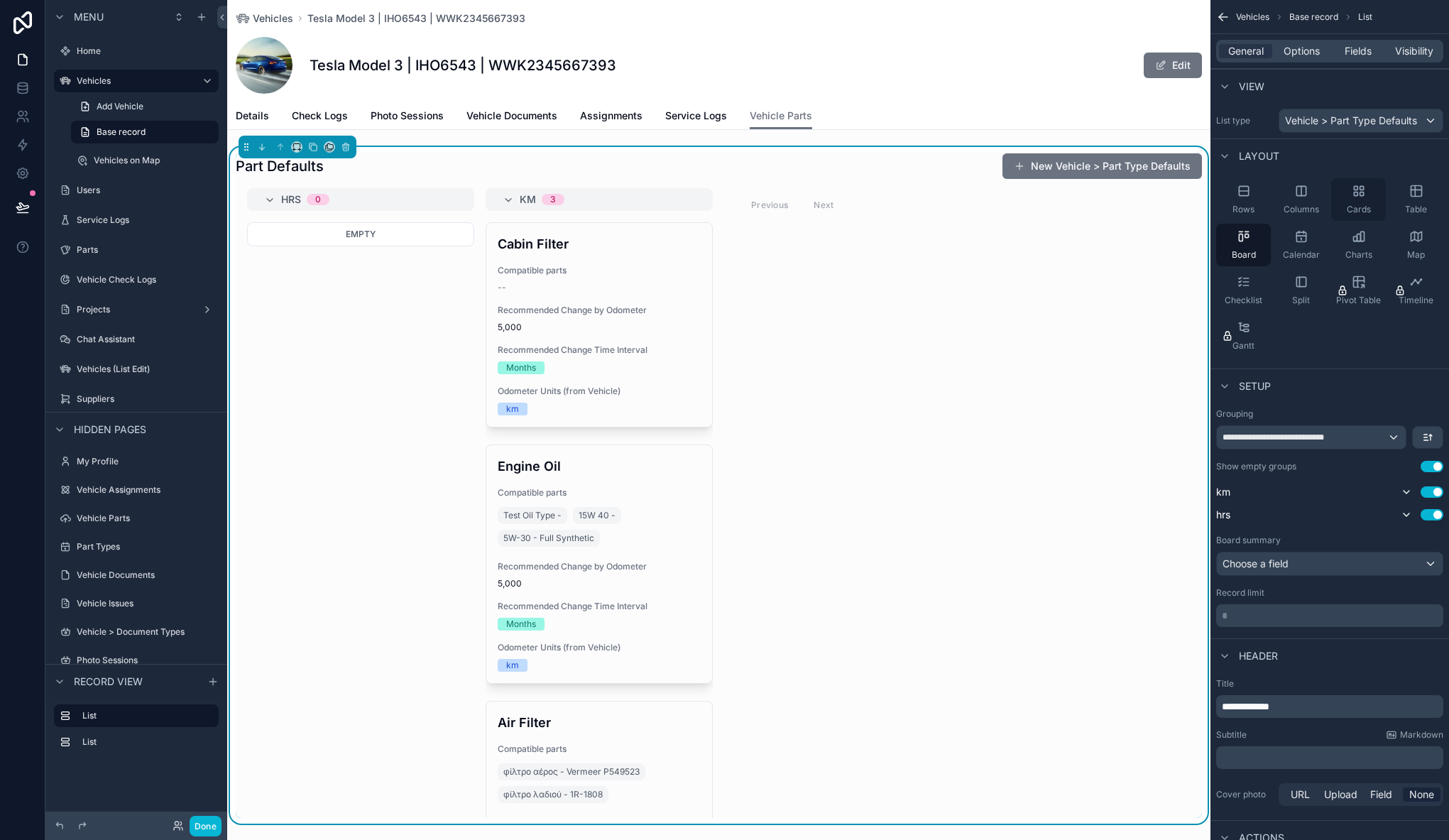
click at [1353, 200] on div "Cards" at bounding box center [1358, 199] width 54 height 42
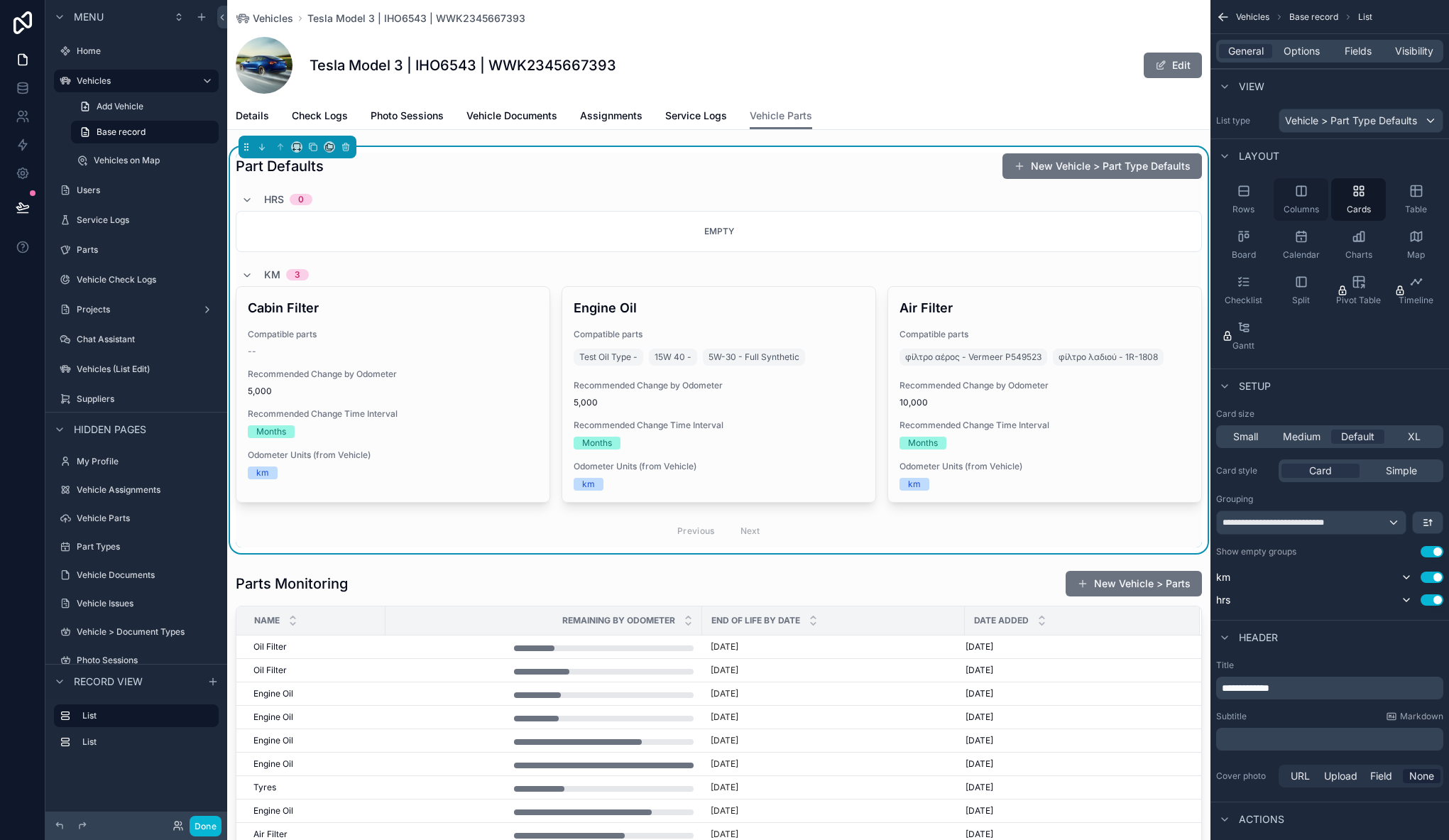
click at [1309, 204] on span "Columns" at bounding box center [1300, 209] width 35 height 11
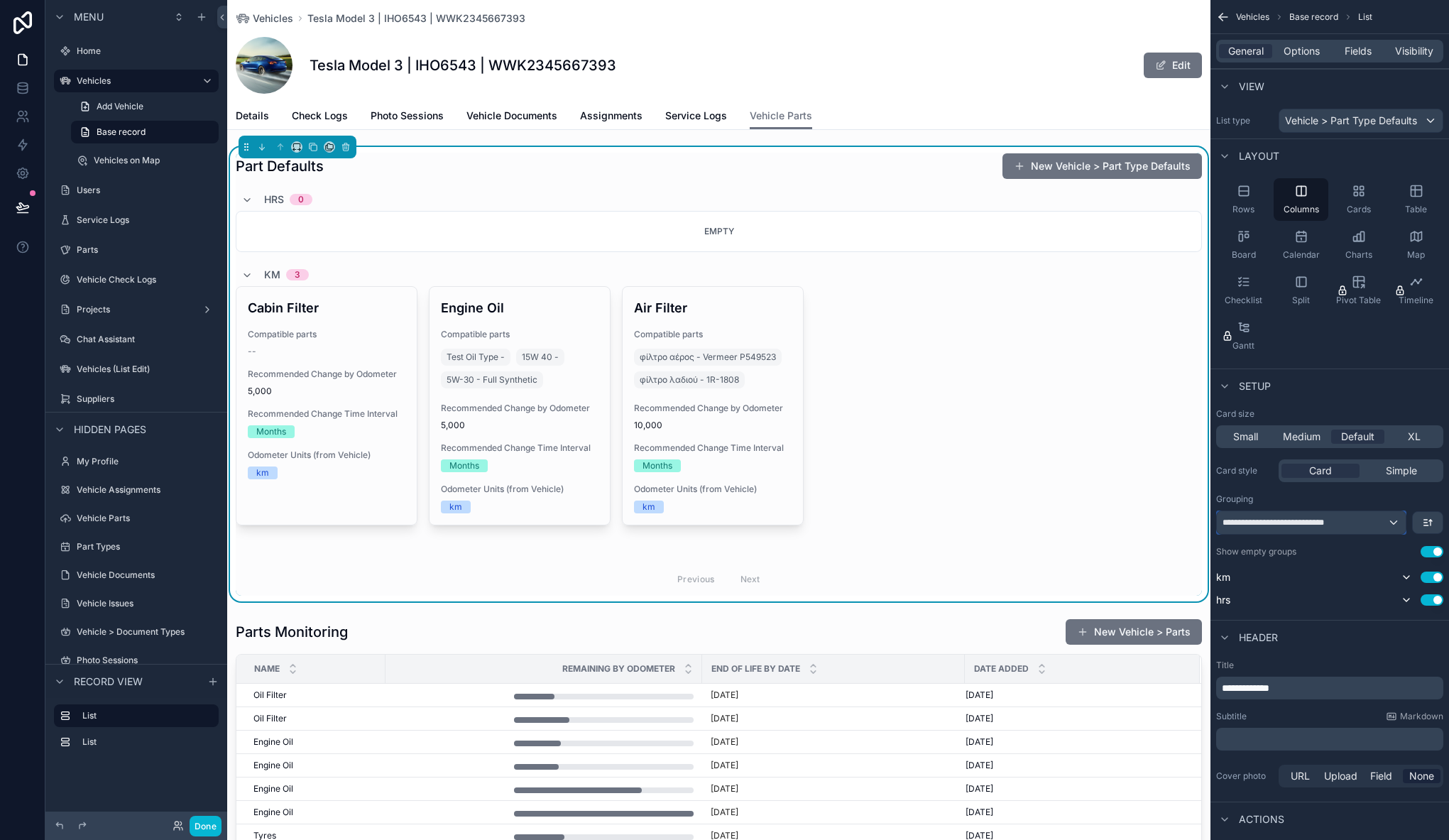
click at [1293, 518] on span "**********" at bounding box center [1284, 522] width 122 height 11
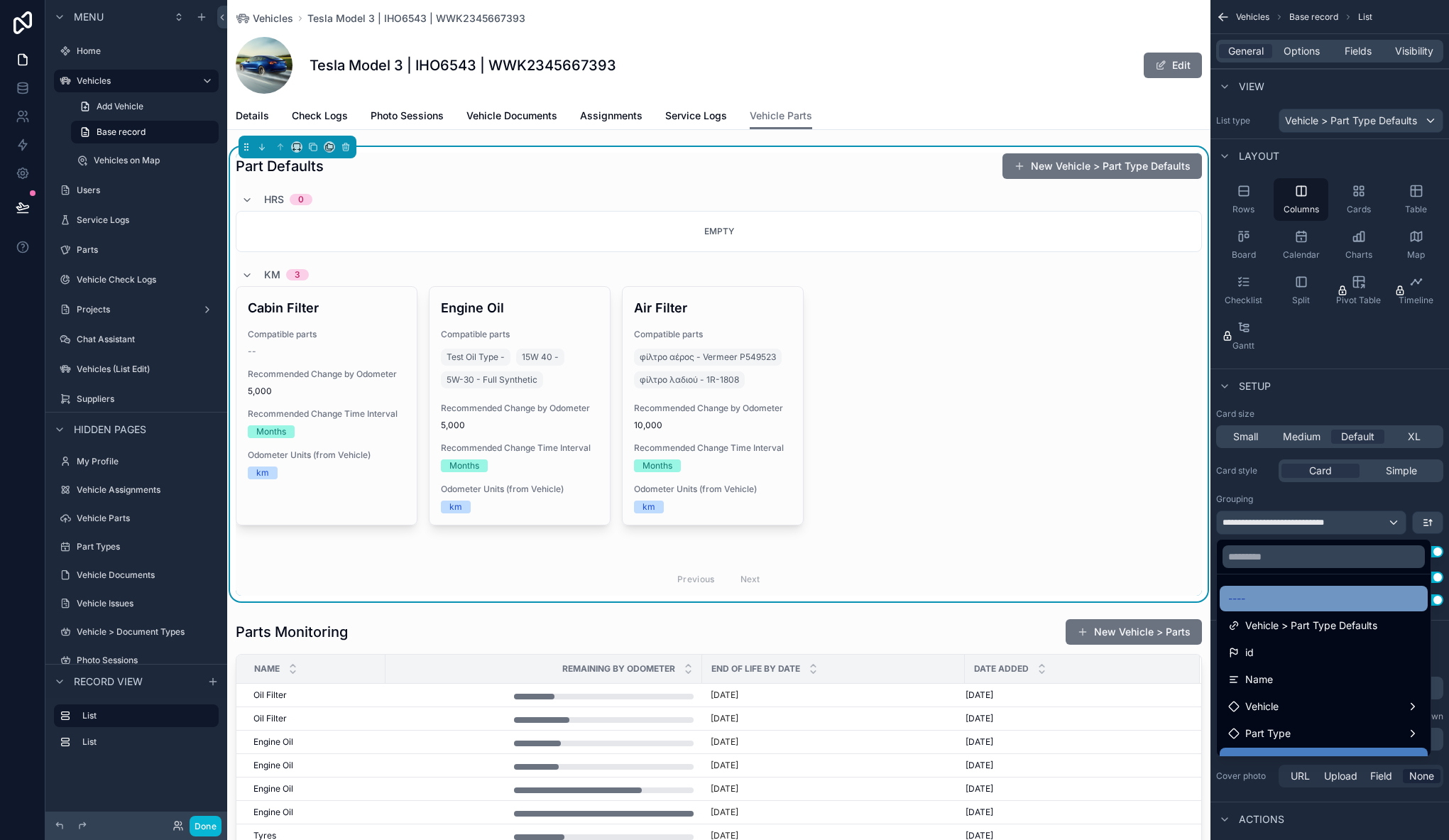
click at [1259, 601] on div "----" at bounding box center [1323, 598] width 191 height 17
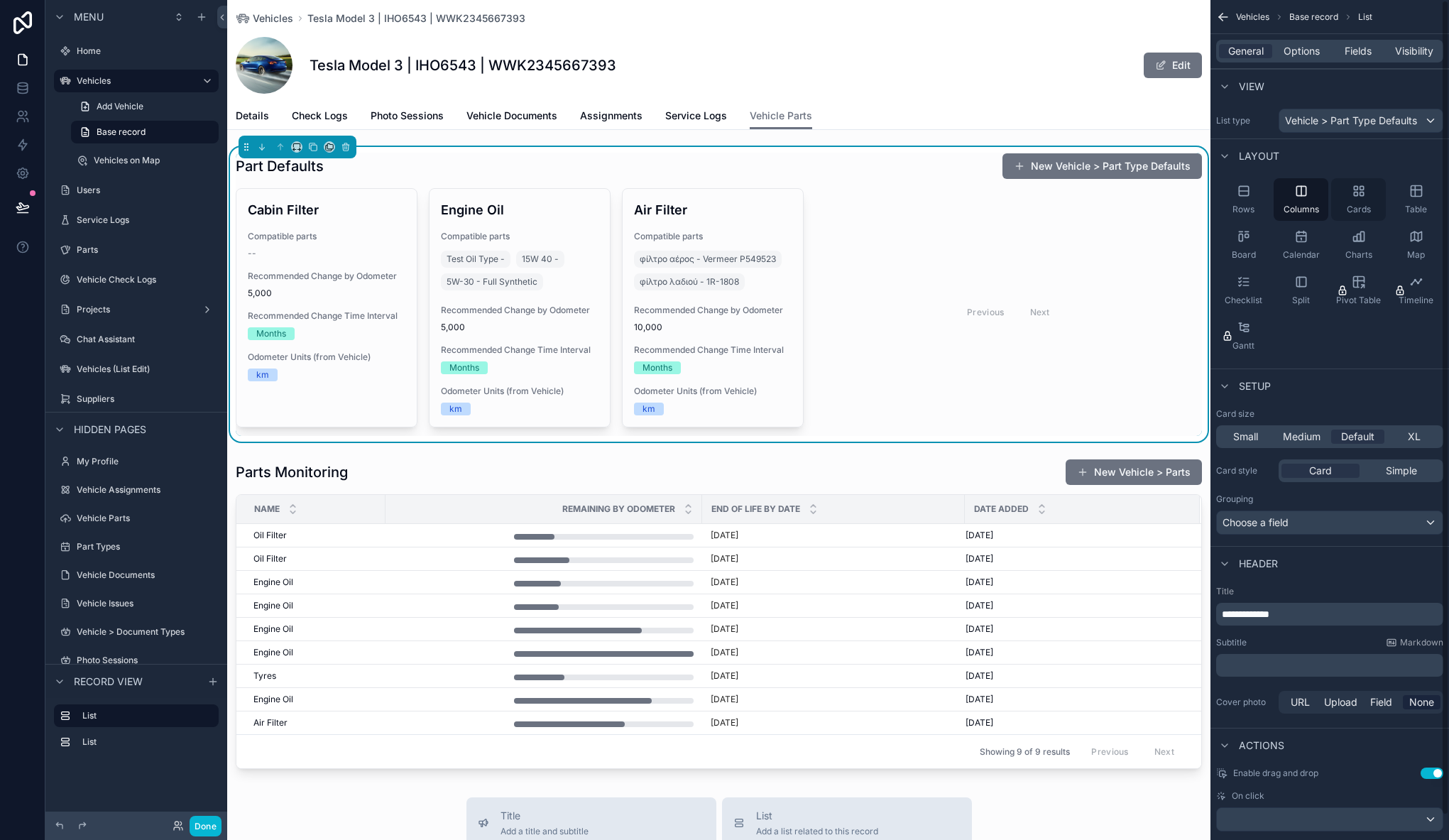
click at [1355, 189] on icon "scrollable content" at bounding box center [1355, 187] width 4 height 4
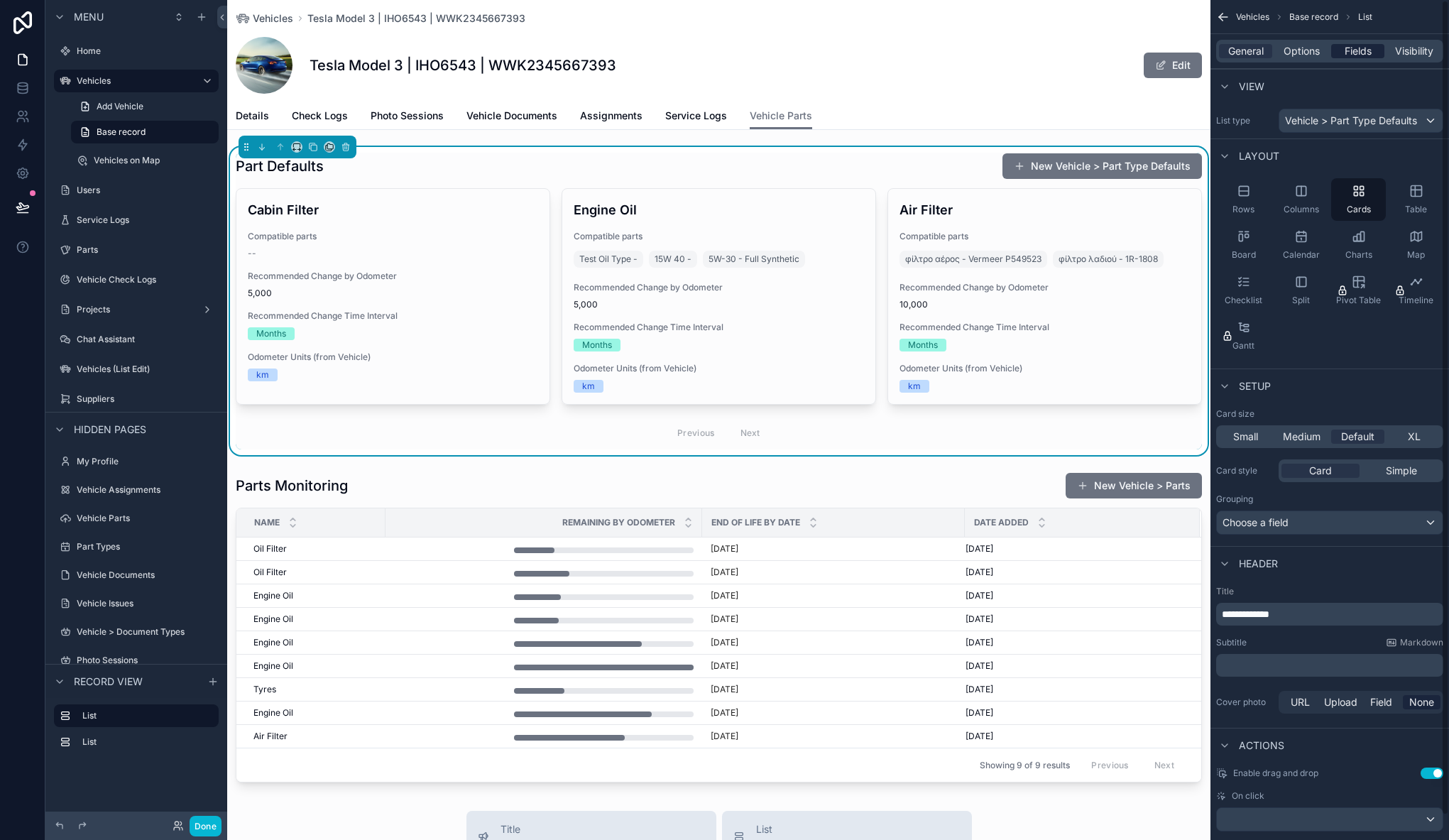
click at [1377, 48] on div "Fields" at bounding box center [1357, 51] width 54 height 14
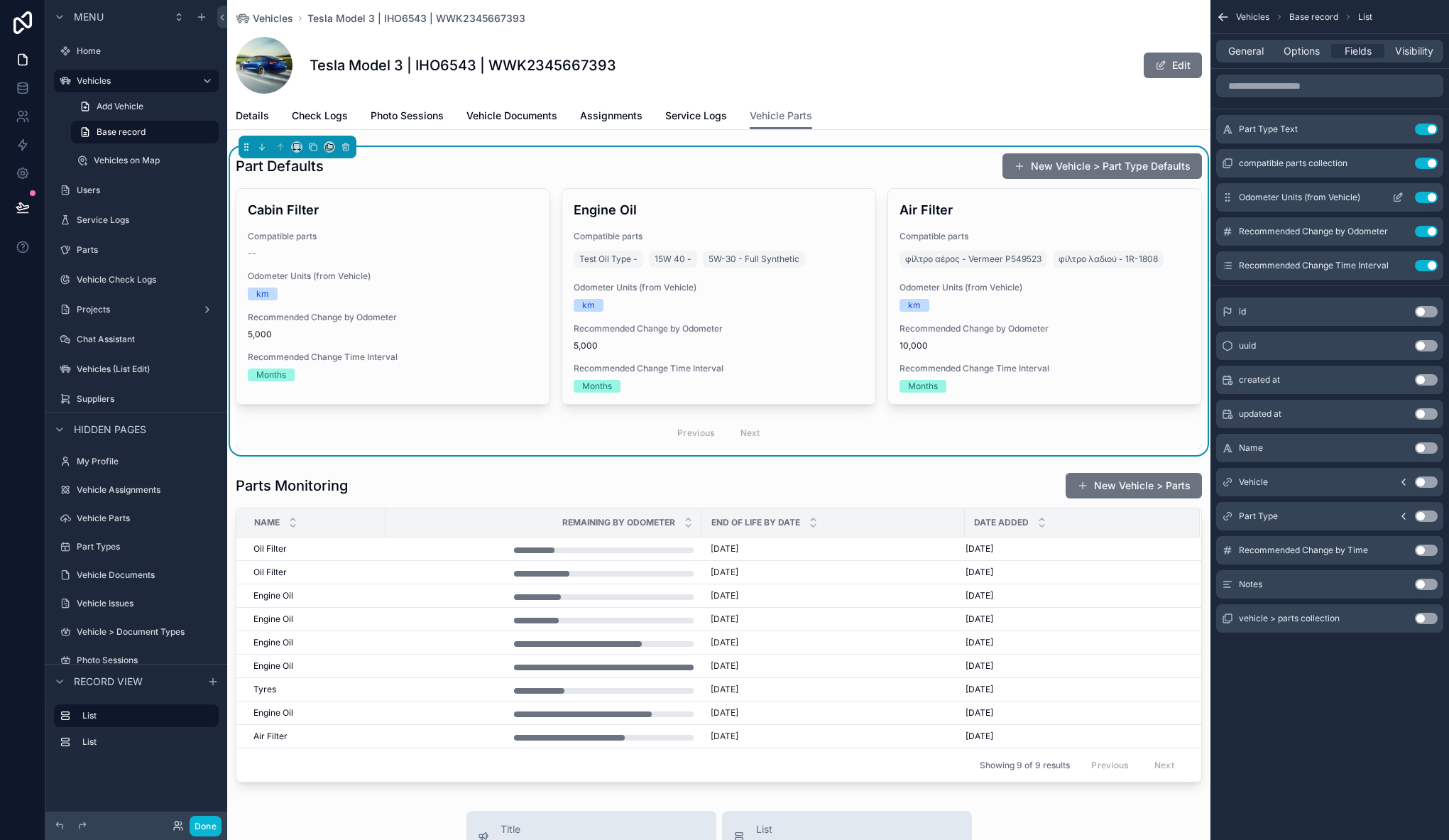
click at [1401, 195] on icon "scrollable content" at bounding box center [1399, 196] width 6 height 6
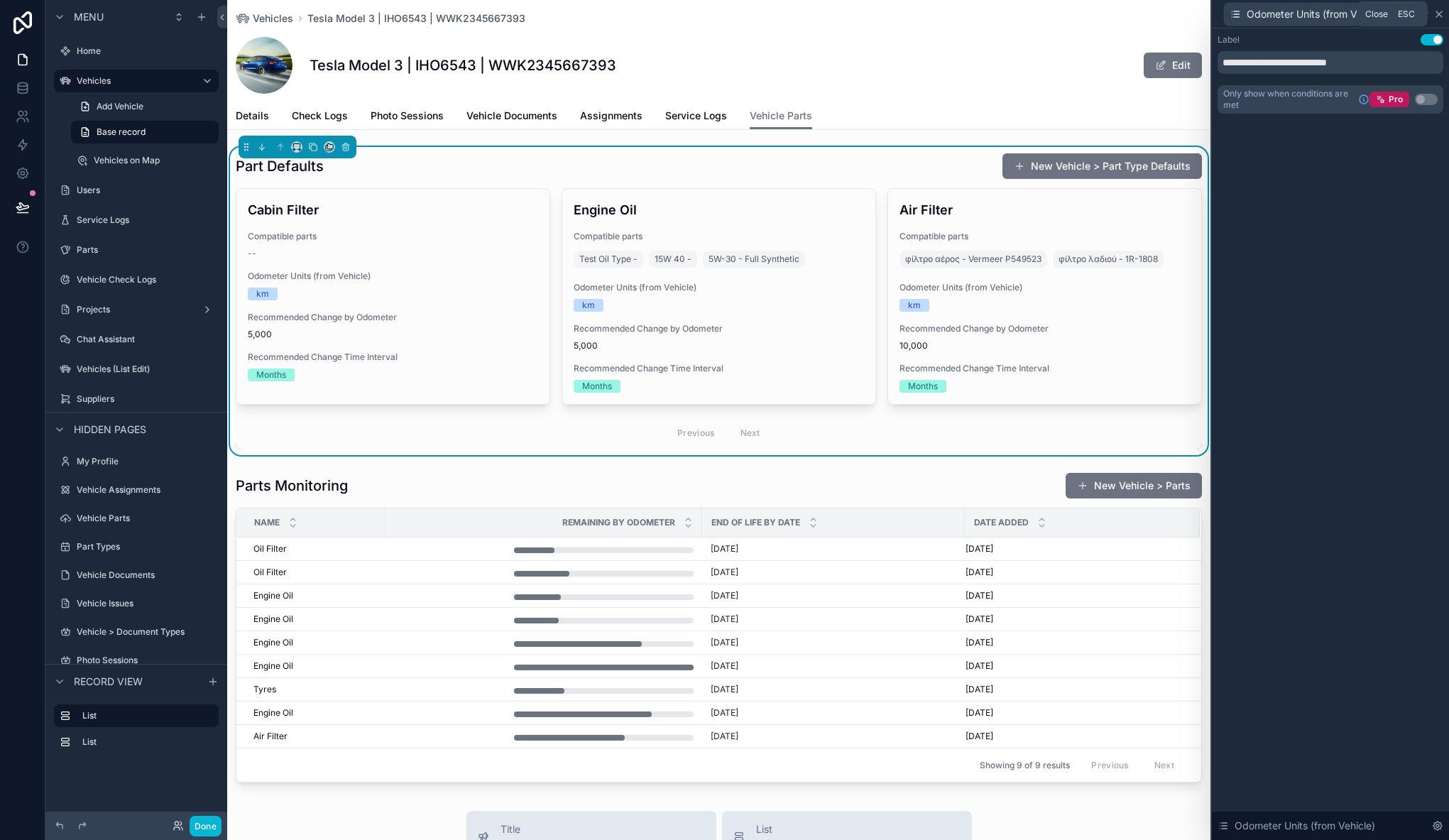
click at [1440, 16] on icon at bounding box center [1438, 14] width 11 height 11
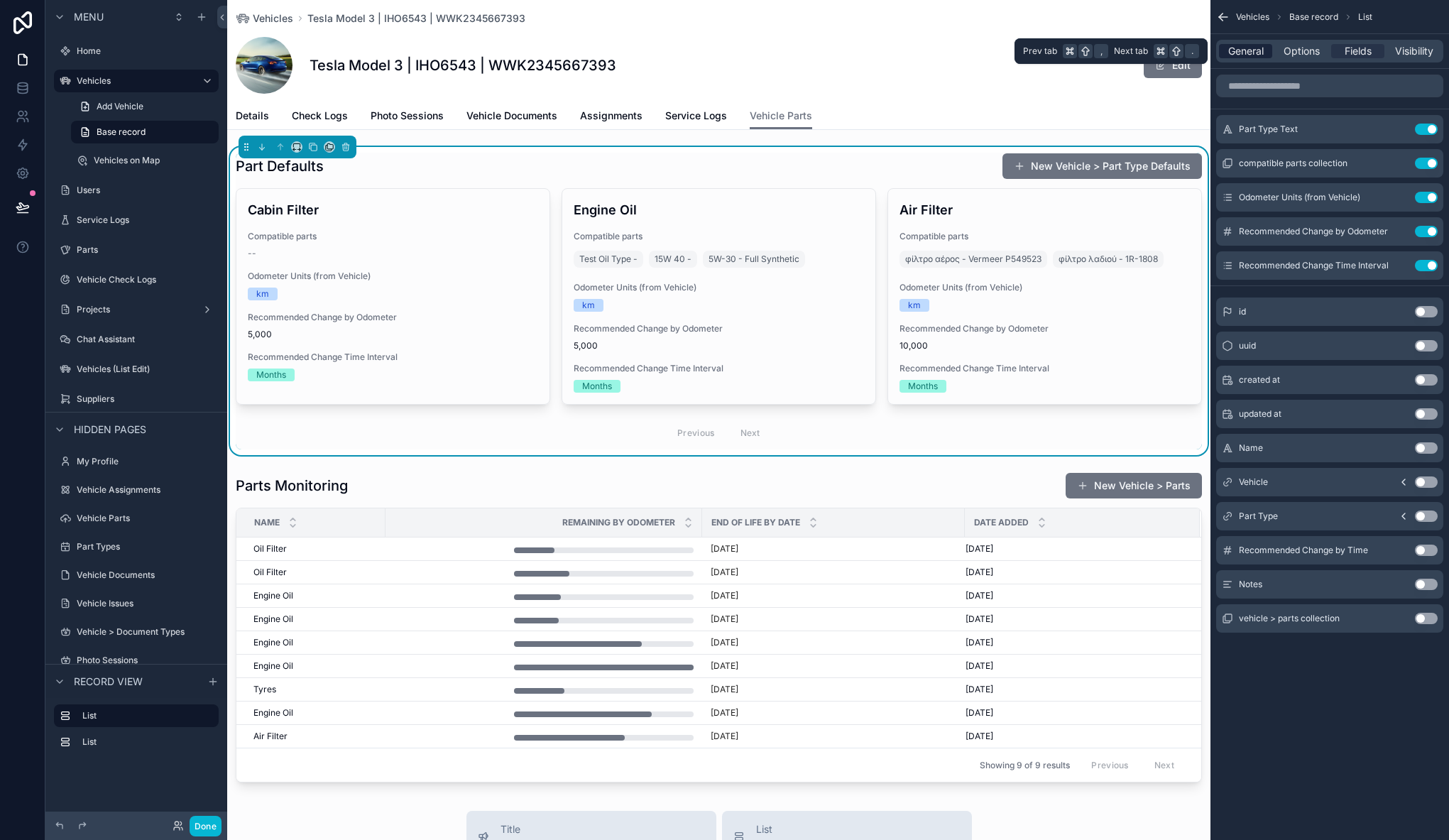
click at [1263, 51] on div "General" at bounding box center [1245, 51] width 54 height 14
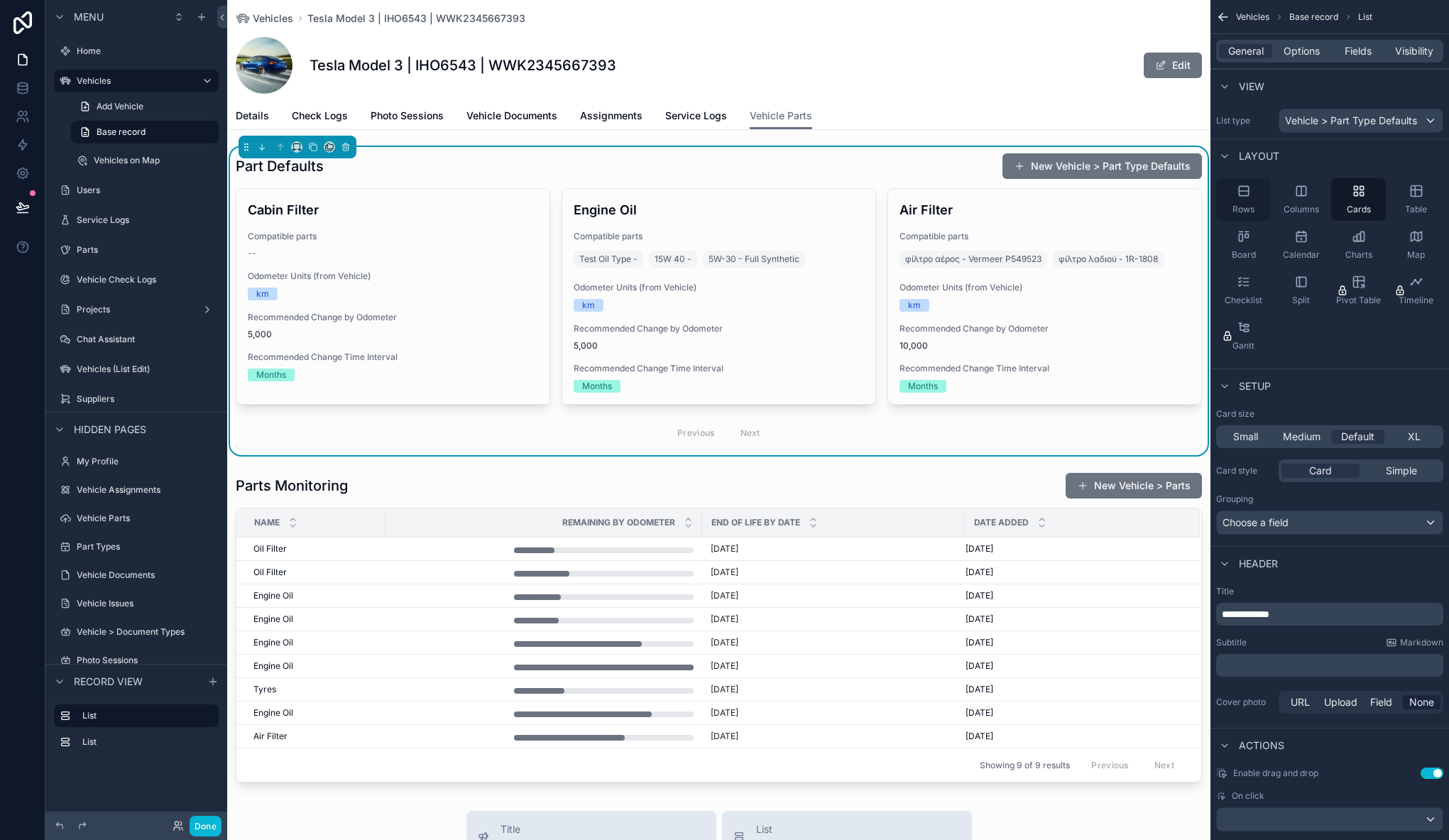
click at [1239, 205] on span "Rows" at bounding box center [1243, 209] width 22 height 11
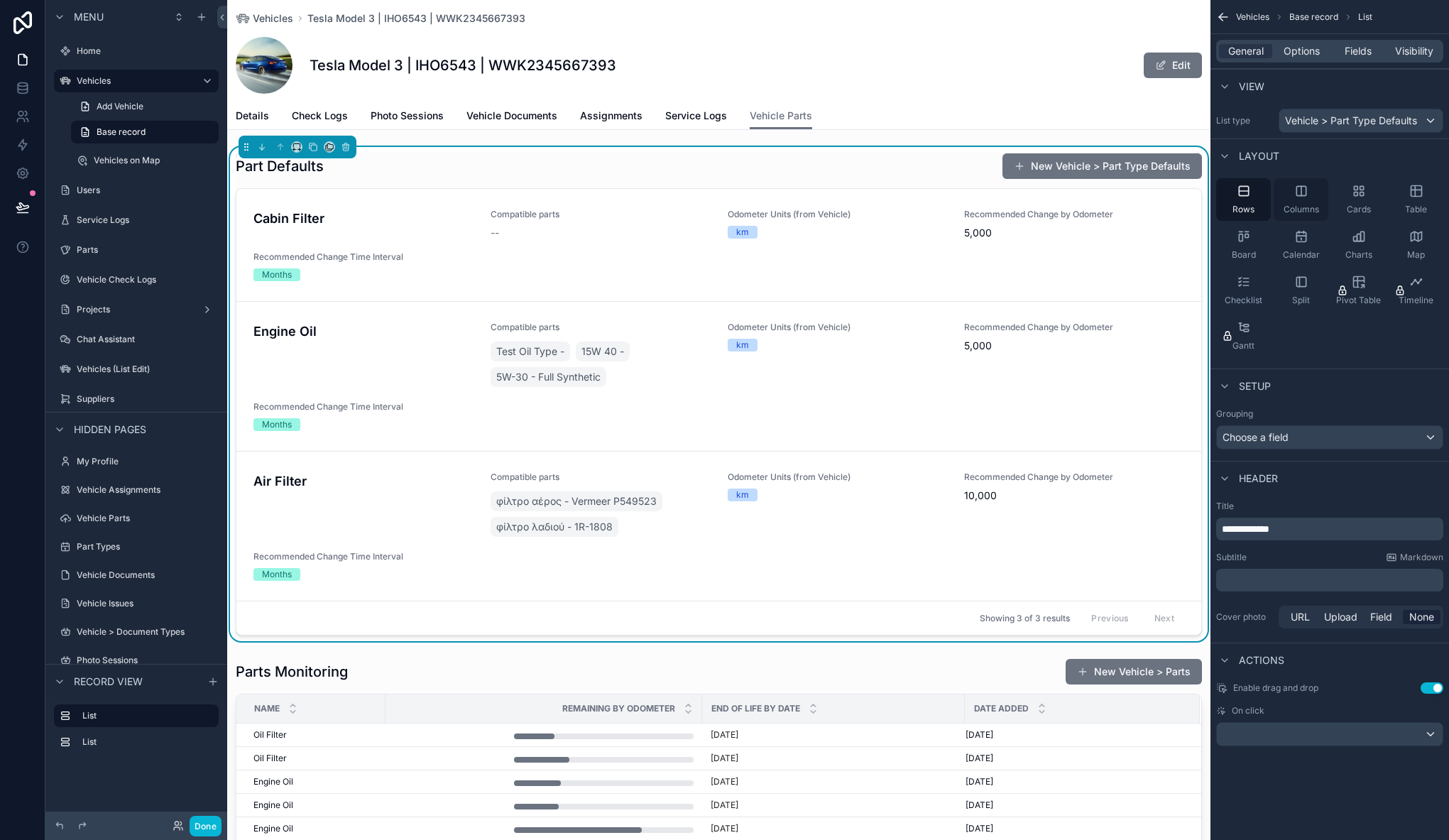
click at [1307, 192] on icon "scrollable content" at bounding box center [1301, 191] width 14 height 14
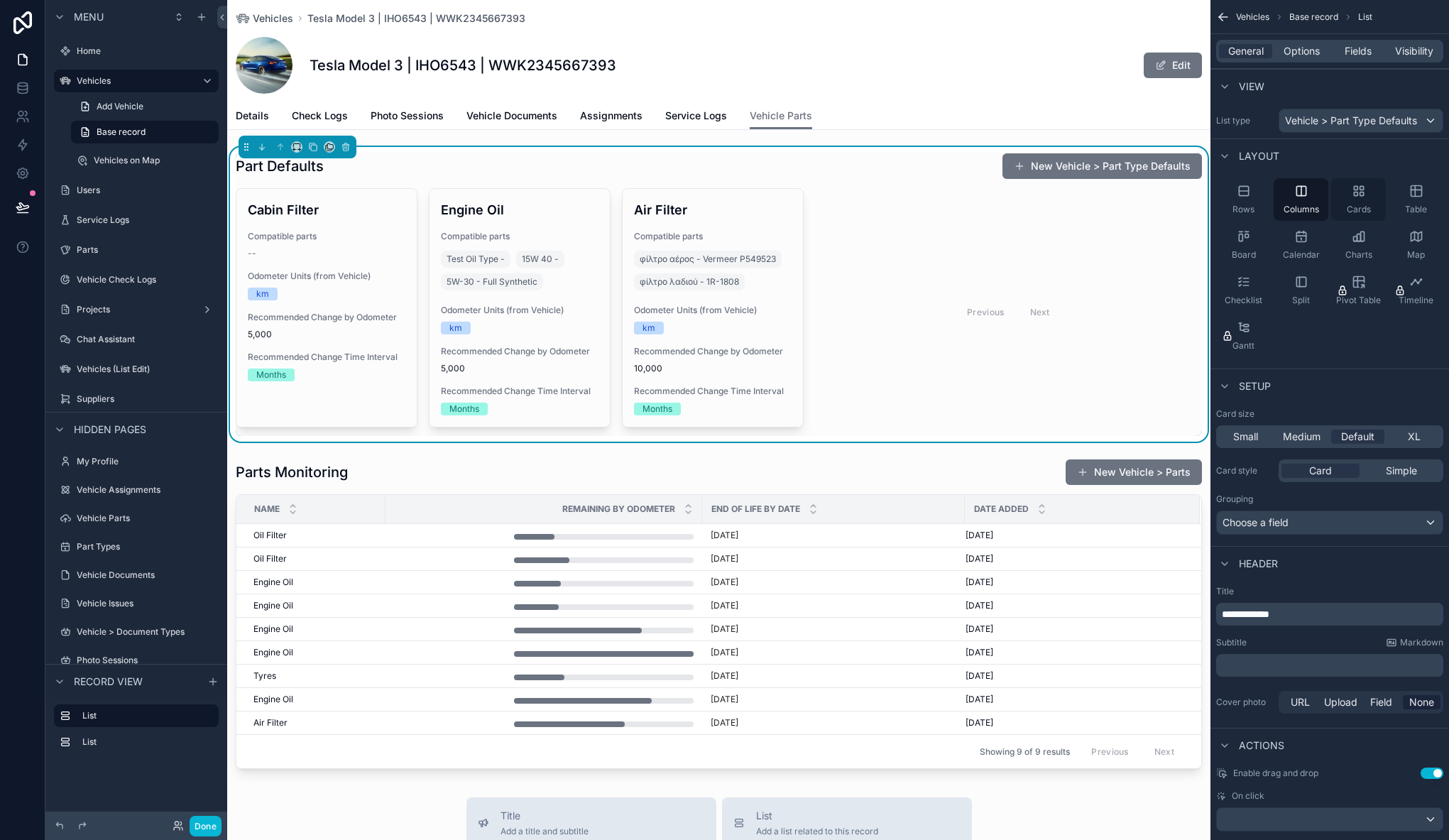
click at [1355, 195] on icon "scrollable content" at bounding box center [1358, 191] width 14 height 14
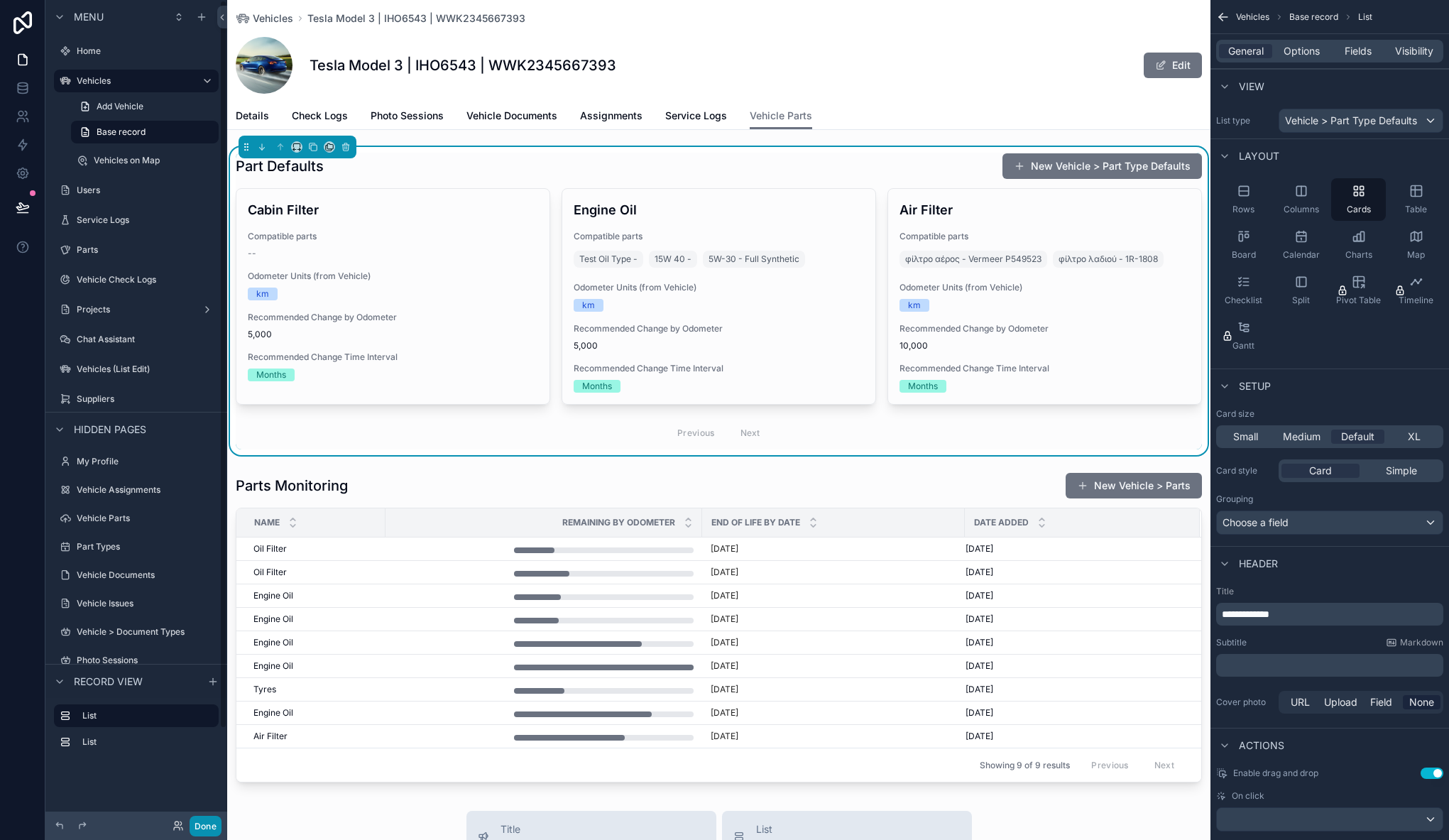
click at [208, 822] on button "Done" at bounding box center [205, 826] width 32 height 20
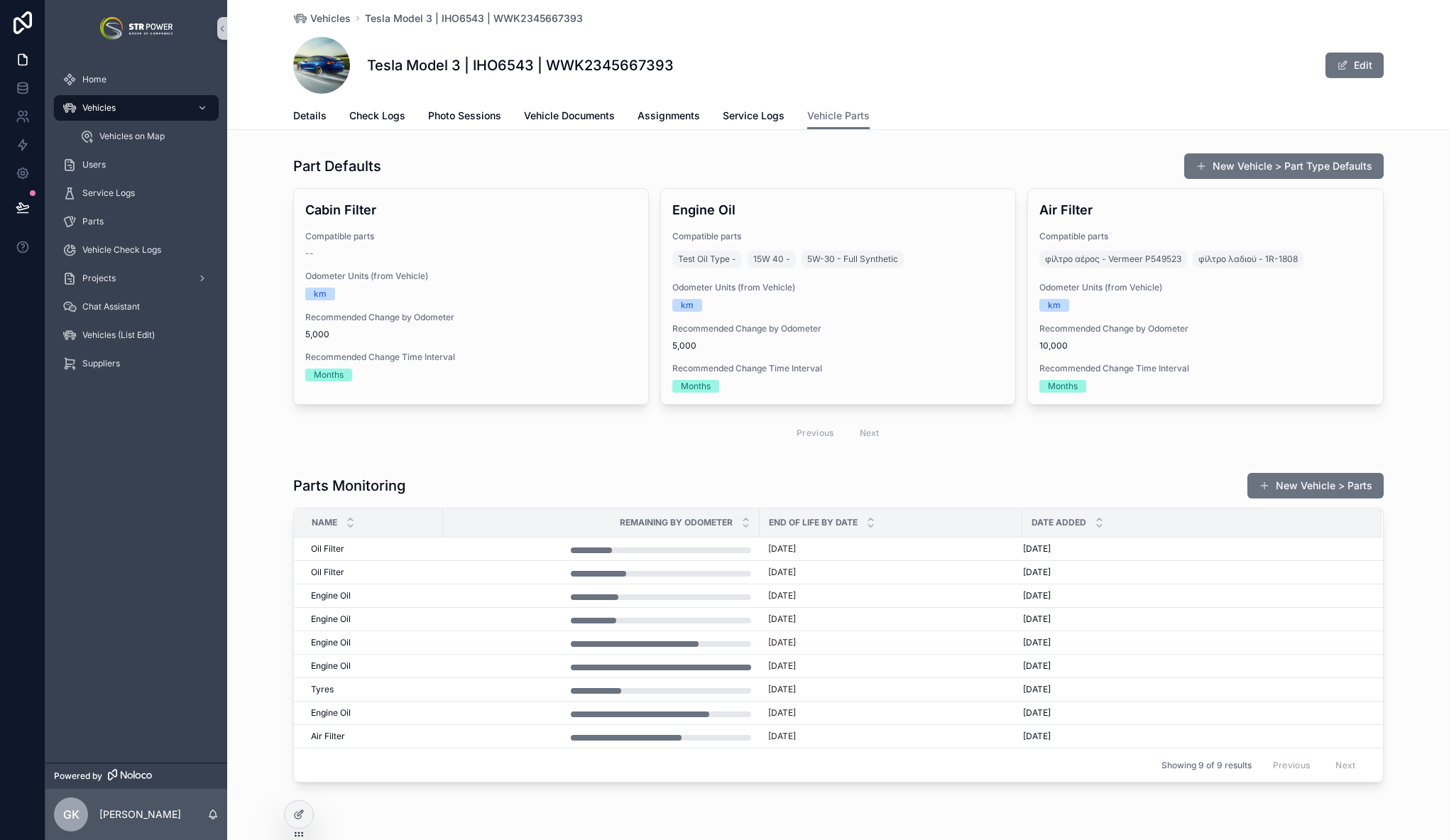
click at [498, 451] on div "Part Defaults New Vehicle > Part Type Defaults Cabin Filter Compatible parts --…" at bounding box center [838, 301] width 1222 height 308
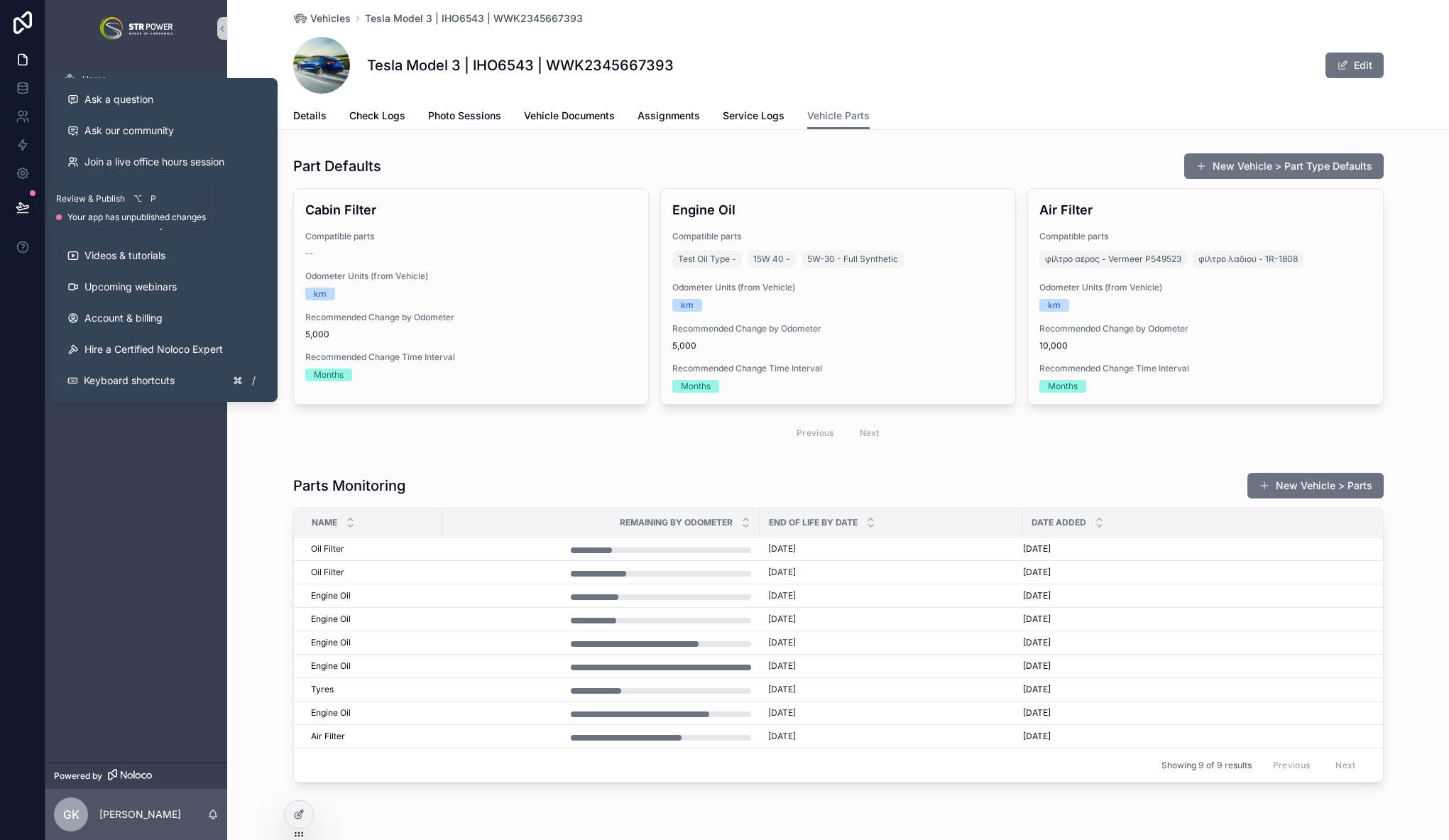
click at [23, 209] on icon at bounding box center [23, 207] width 14 height 14
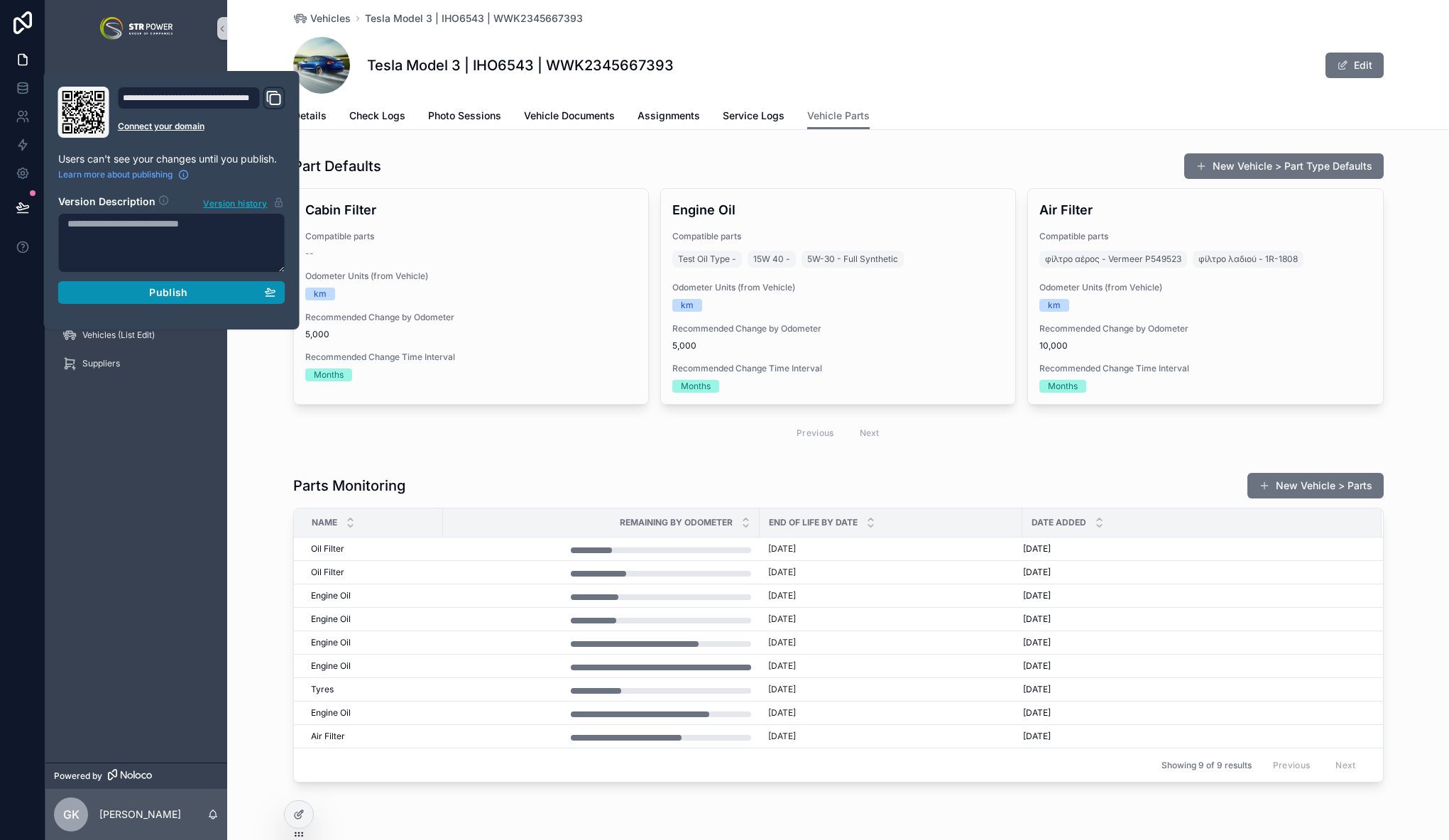
click at [168, 290] on span "Publish" at bounding box center [168, 292] width 38 height 13
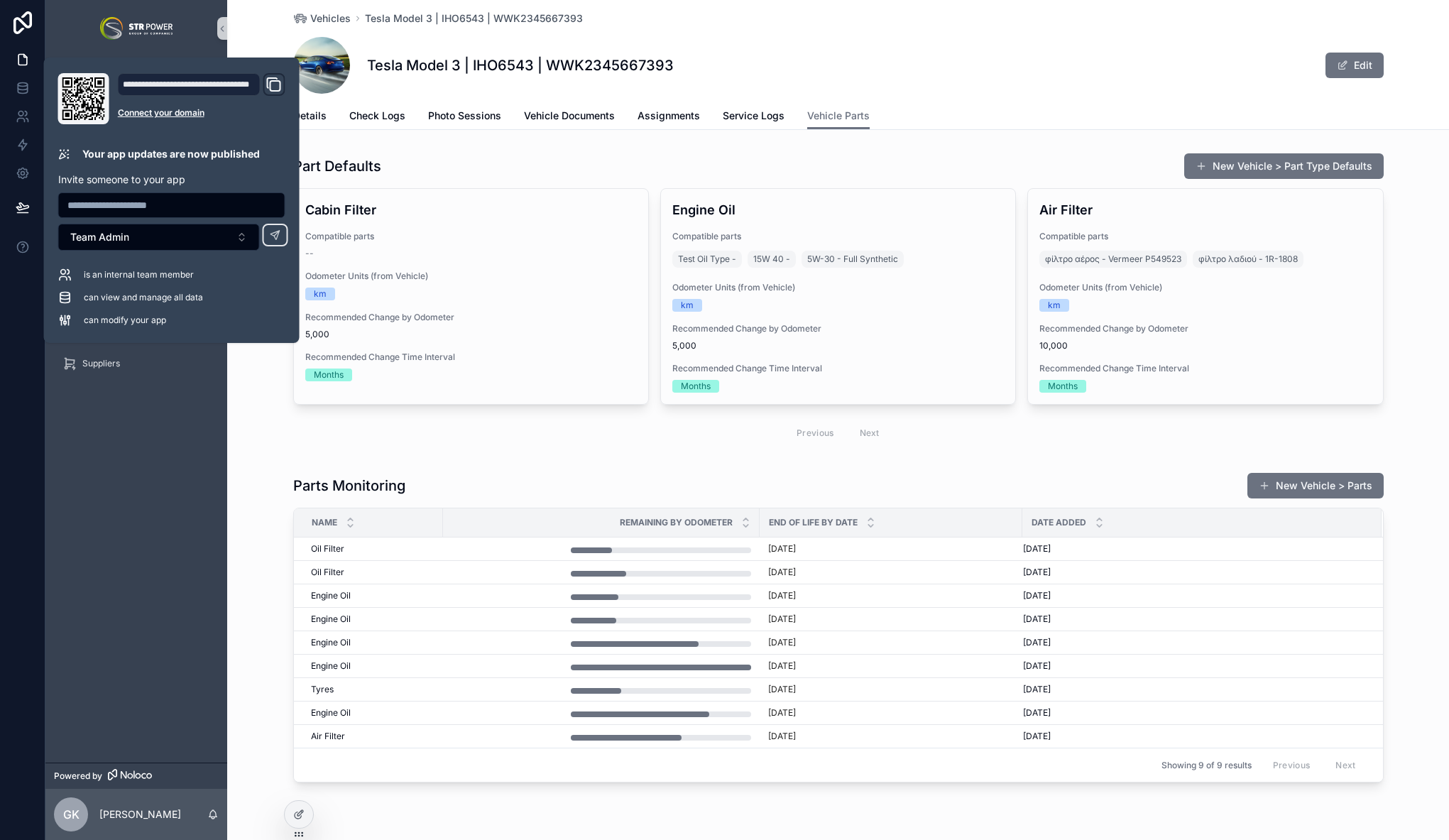
click at [724, 162] on div "Part Defaults New Vehicle > Part Type Defaults" at bounding box center [838, 166] width 1091 height 27
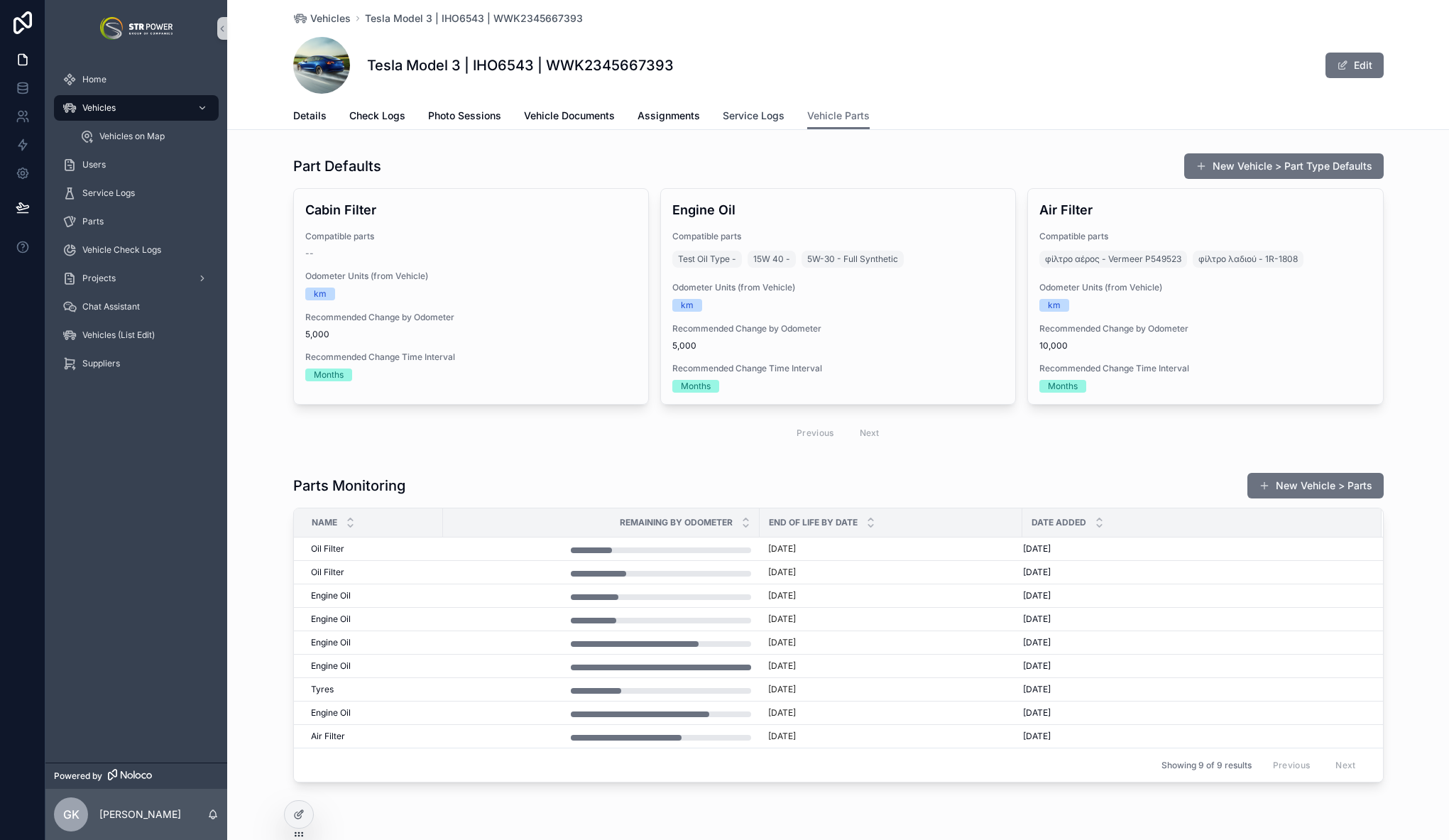
click at [762, 114] on span "Service Logs" at bounding box center [753, 115] width 62 height 14
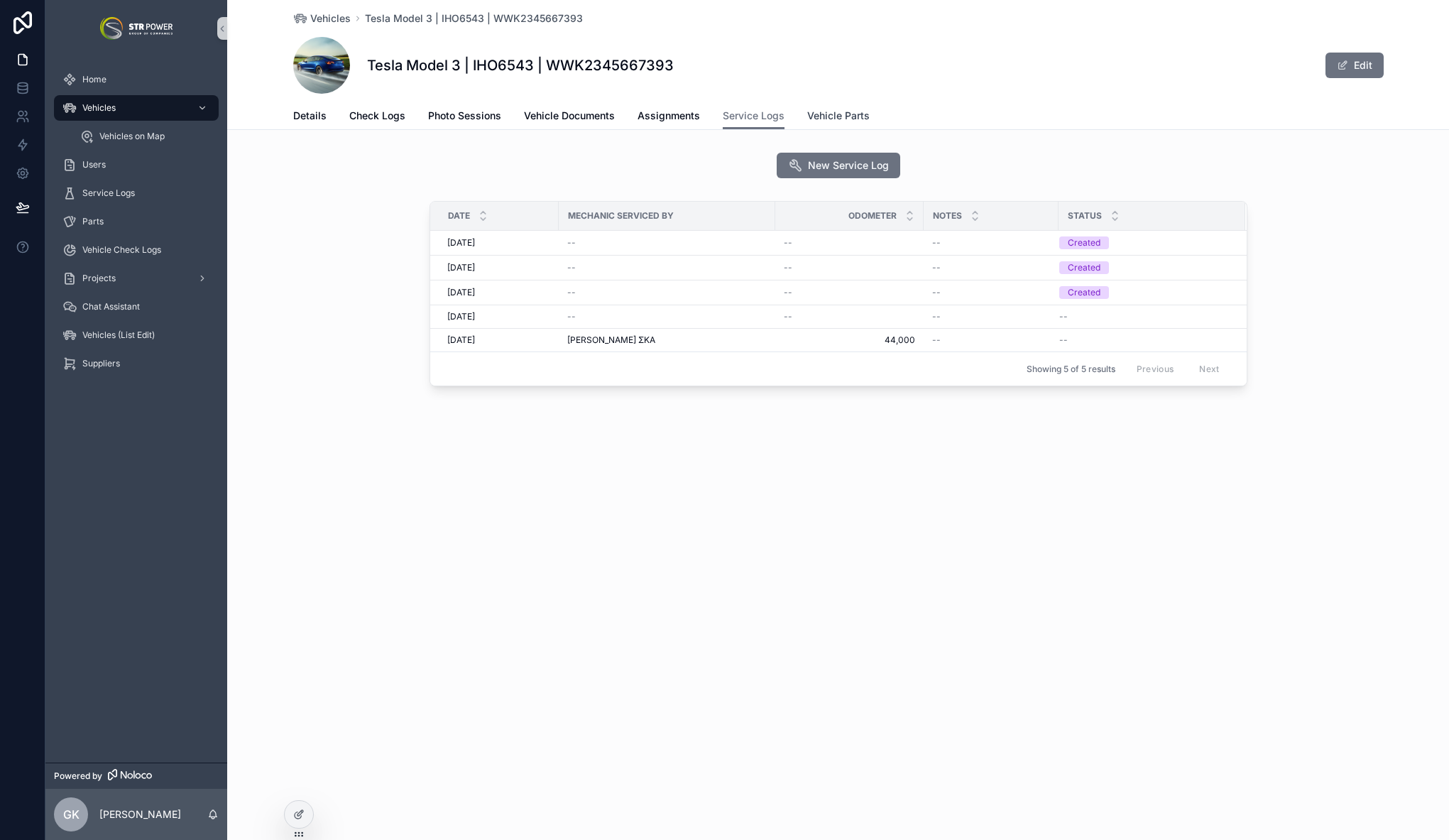
click at [852, 112] on span "Vehicle Parts" at bounding box center [838, 115] width 63 height 14
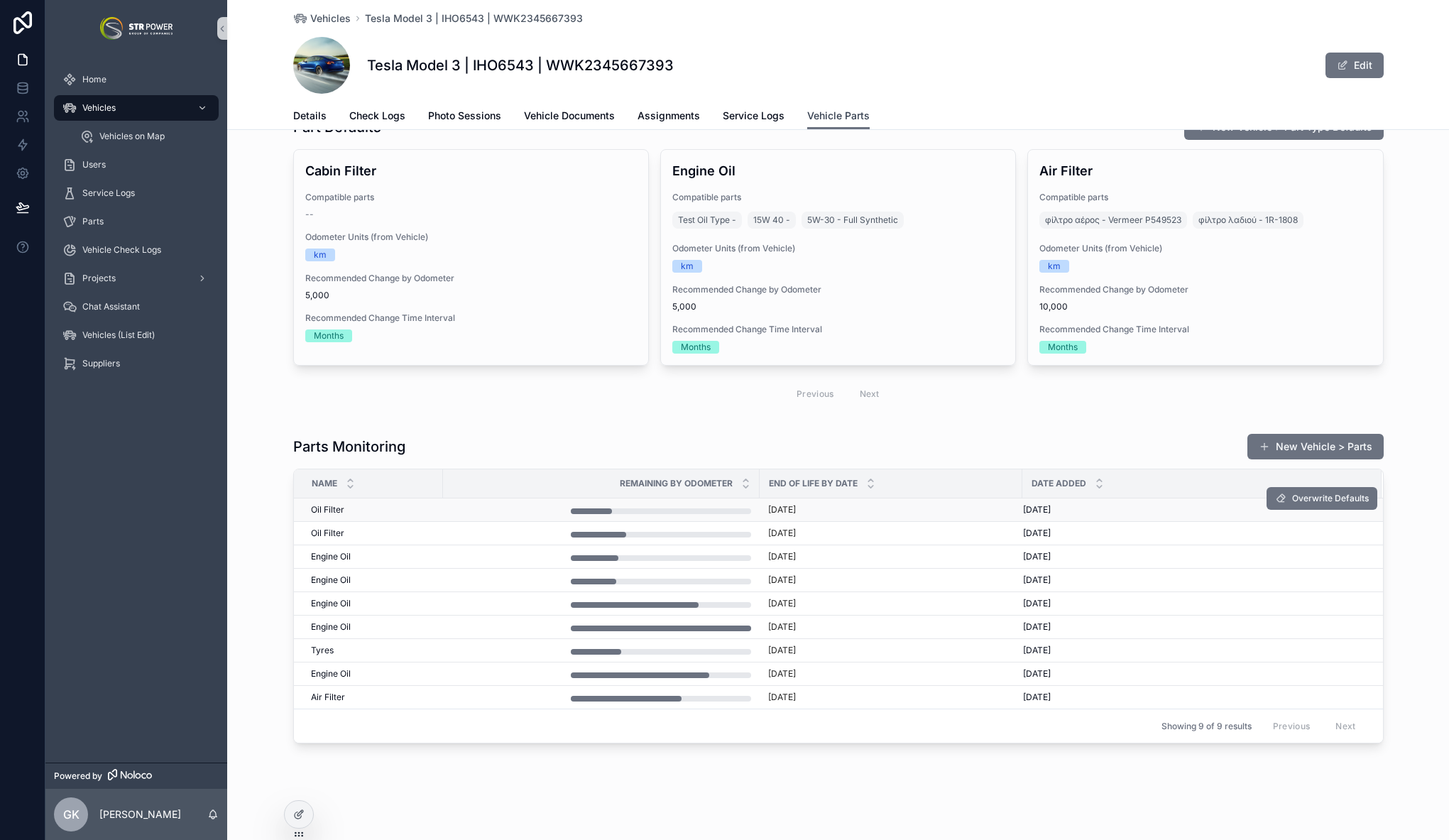
scroll to position [16, 0]
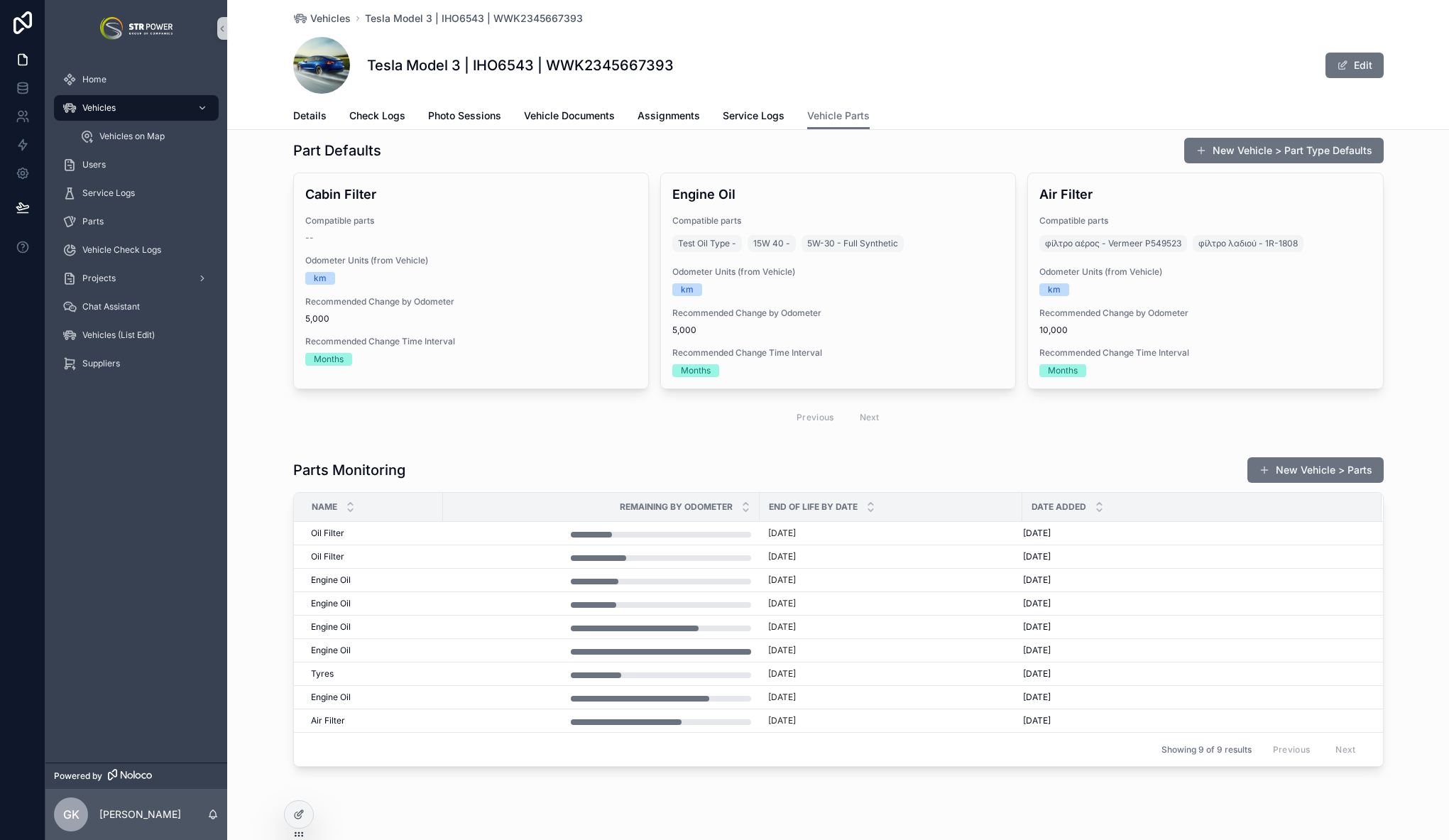
click at [505, 466] on div "Parts Monitoring New Vehicle > Parts" at bounding box center [838, 470] width 1091 height 27
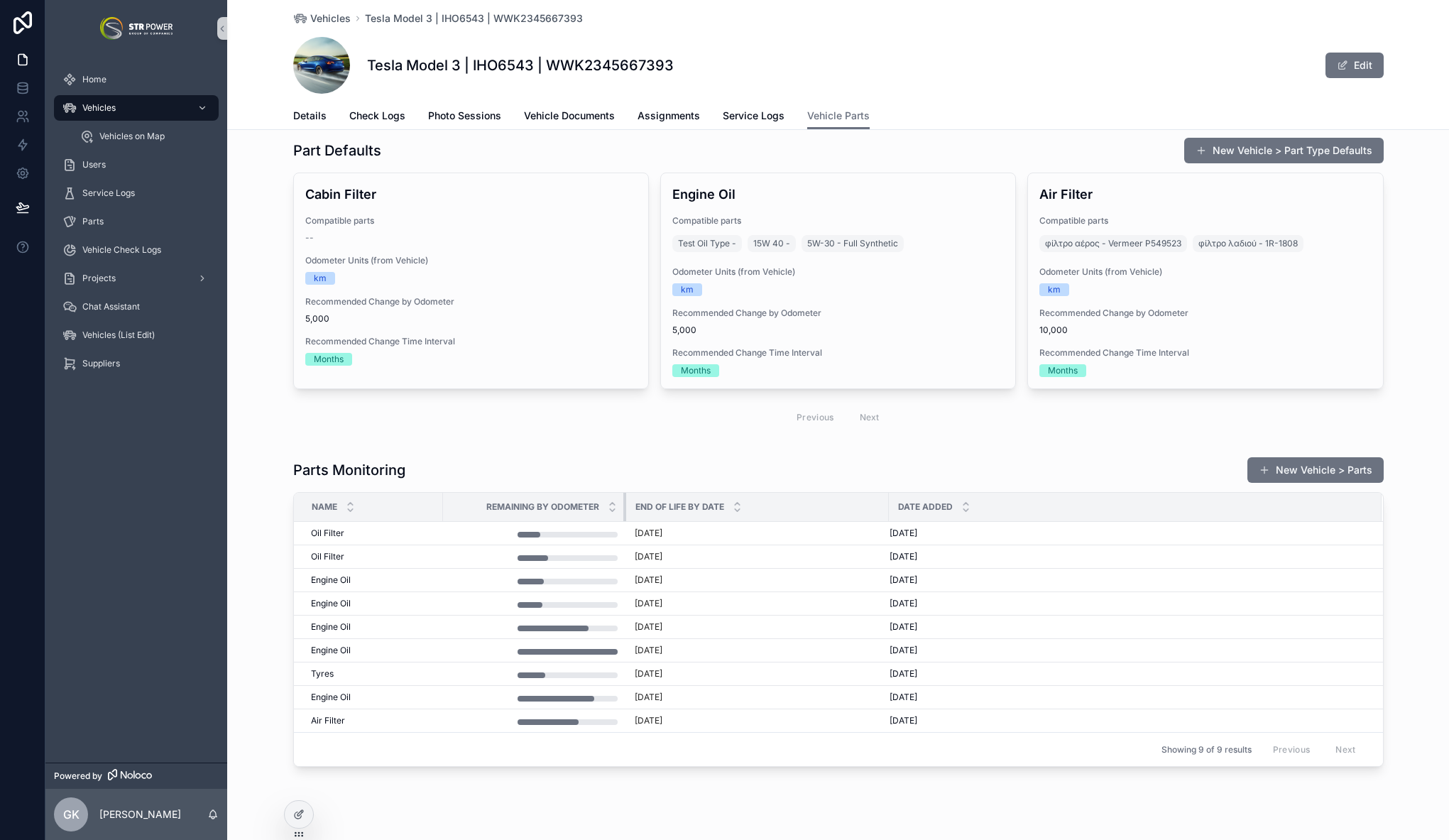
drag, startPoint x: 751, startPoint y: 507, endPoint x: 617, endPoint y: 506, distance: 134.0
click at [623, 506] on div "scrollable content" at bounding box center [626, 507] width 6 height 29
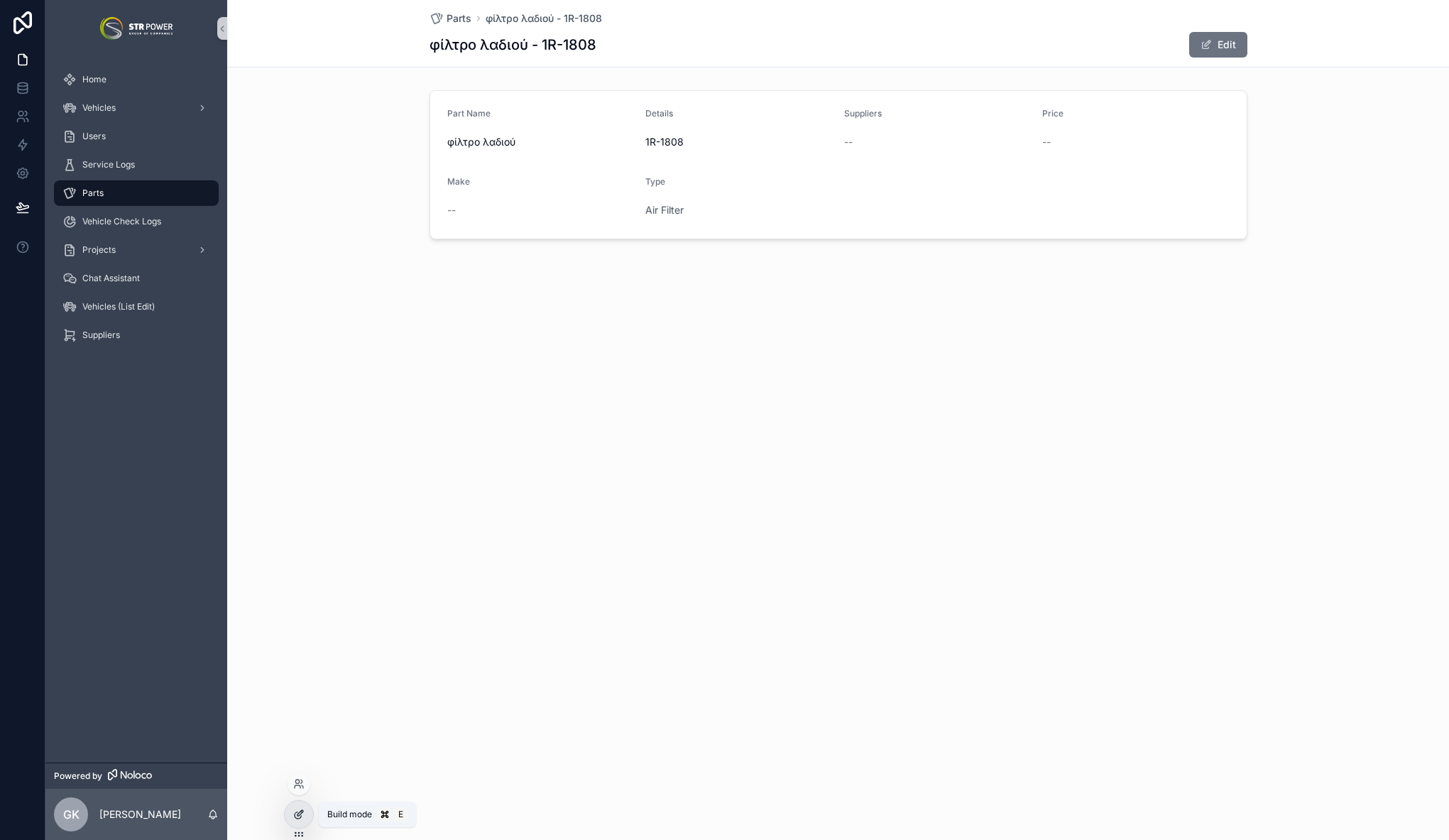
click at [297, 819] on icon at bounding box center [298, 814] width 11 height 11
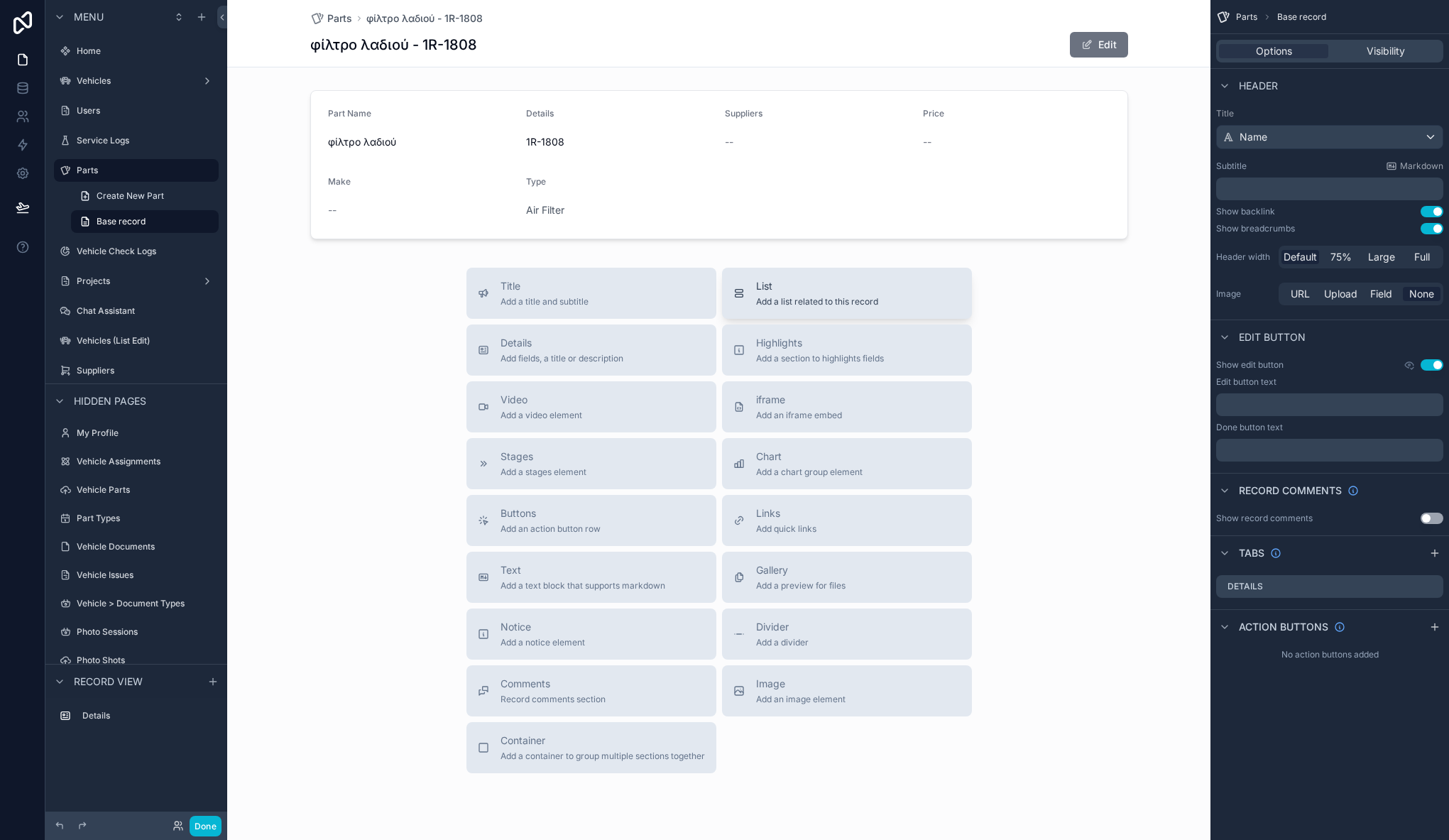
click at [790, 296] on span "Add a list related to this record" at bounding box center [817, 301] width 122 height 11
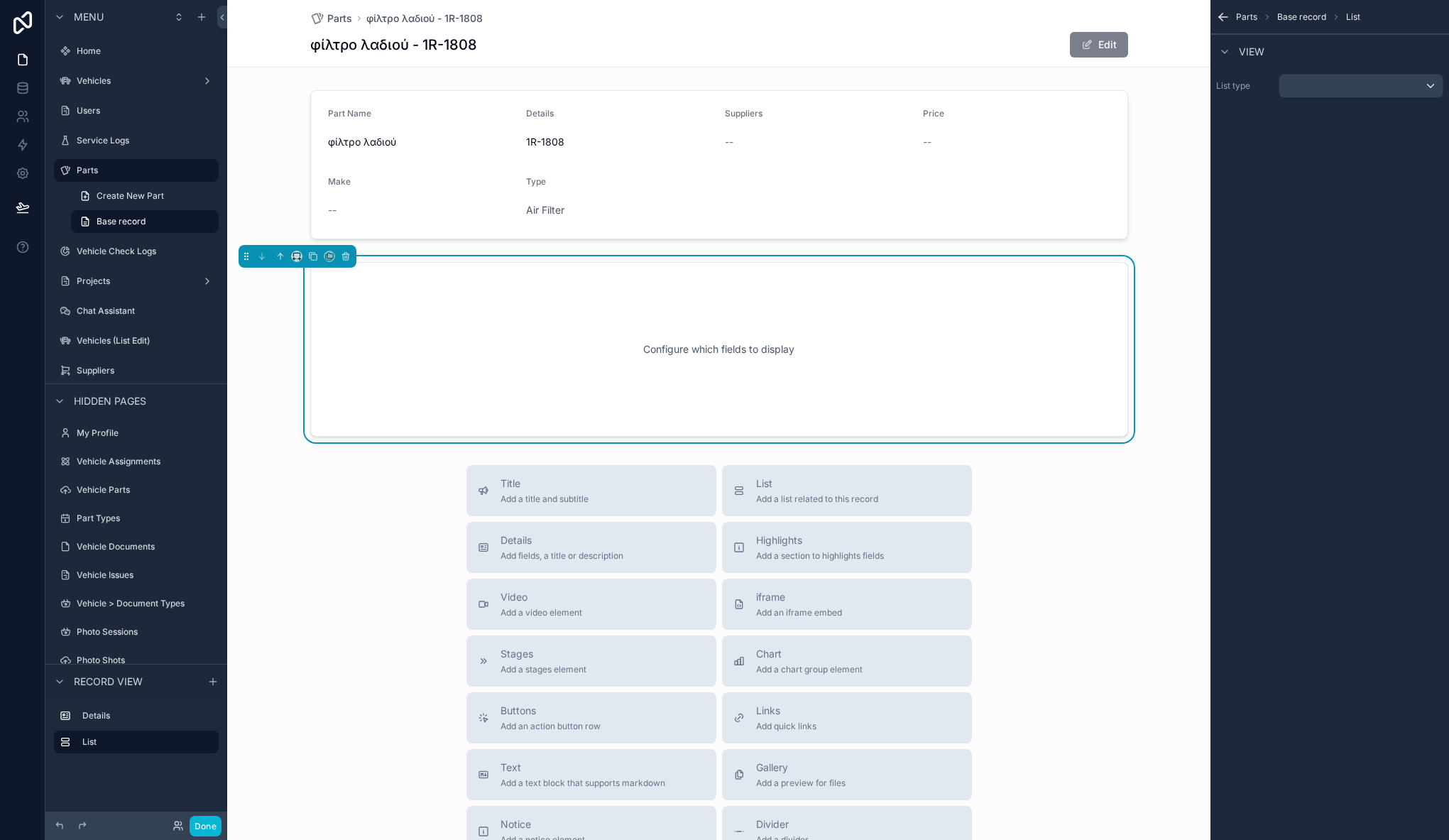
click at [1091, 47] on button "Edit" at bounding box center [1098, 45] width 58 height 26
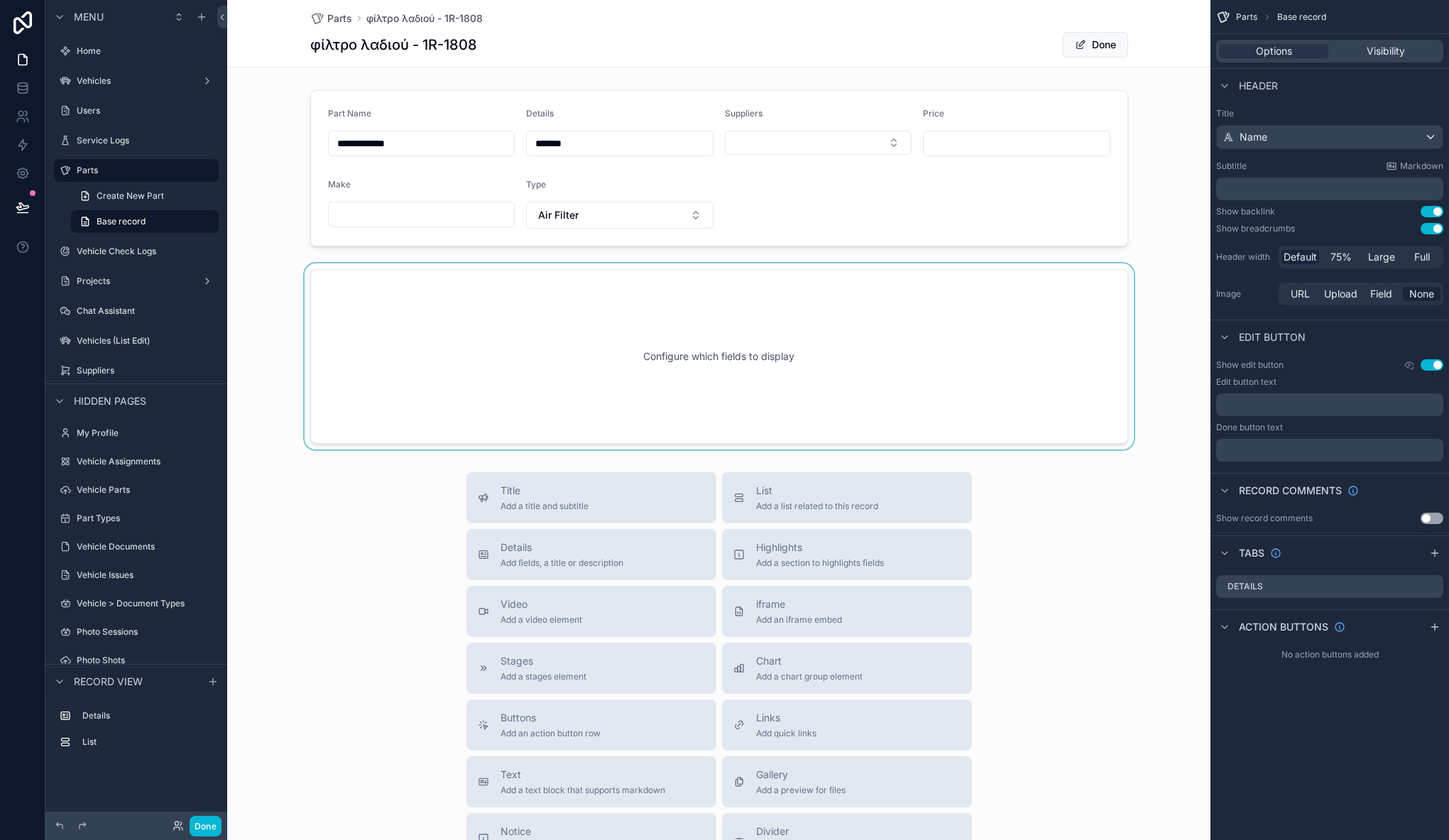
click at [1047, 269] on div "scrollable content" at bounding box center [718, 356] width 983 height 186
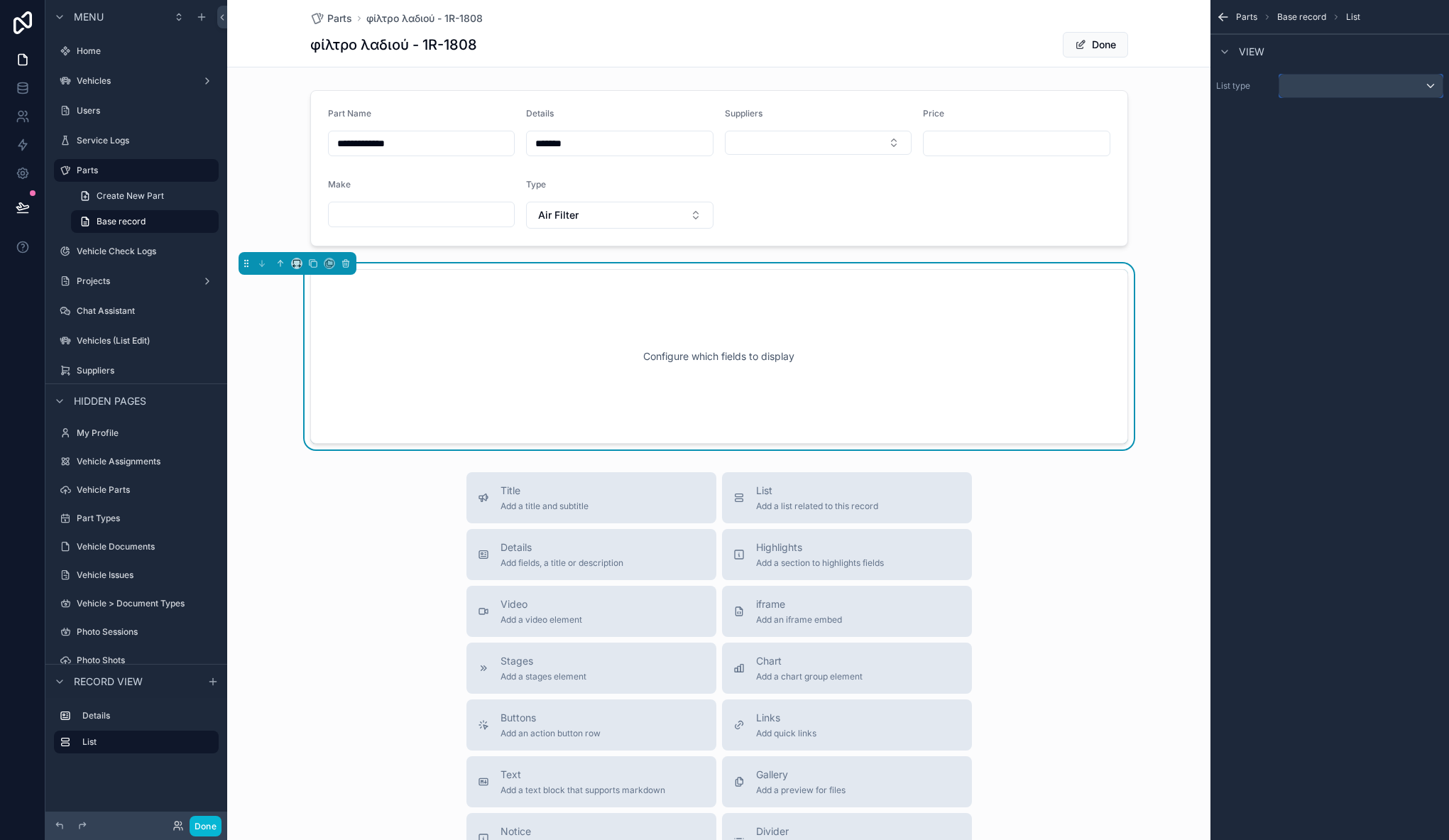
click at [1314, 90] on div "scrollable content" at bounding box center [1361, 86] width 163 height 23
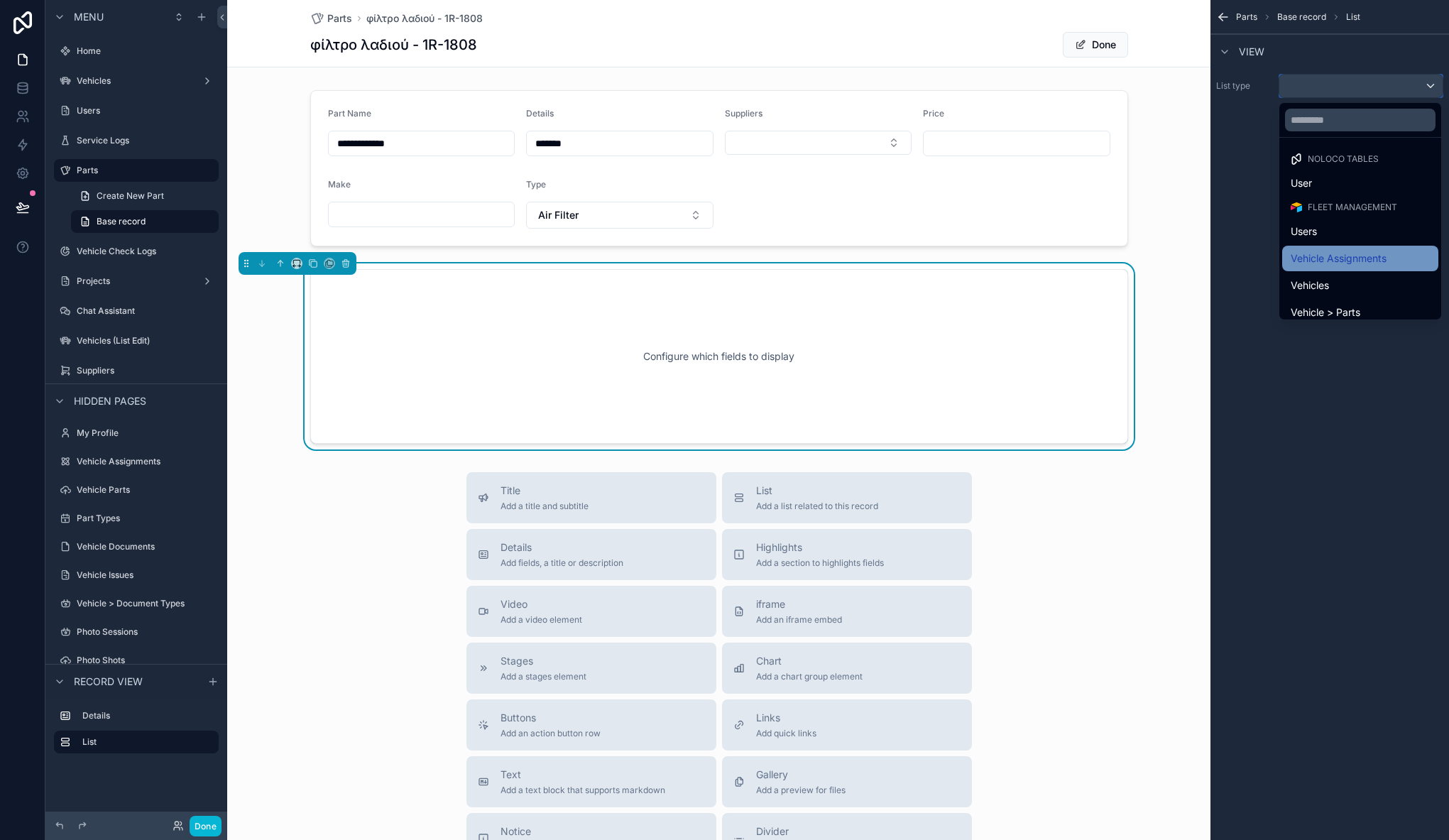
scroll to position [3, 0]
click at [1330, 272] on div "Vehicles" at bounding box center [1360, 282] width 156 height 26
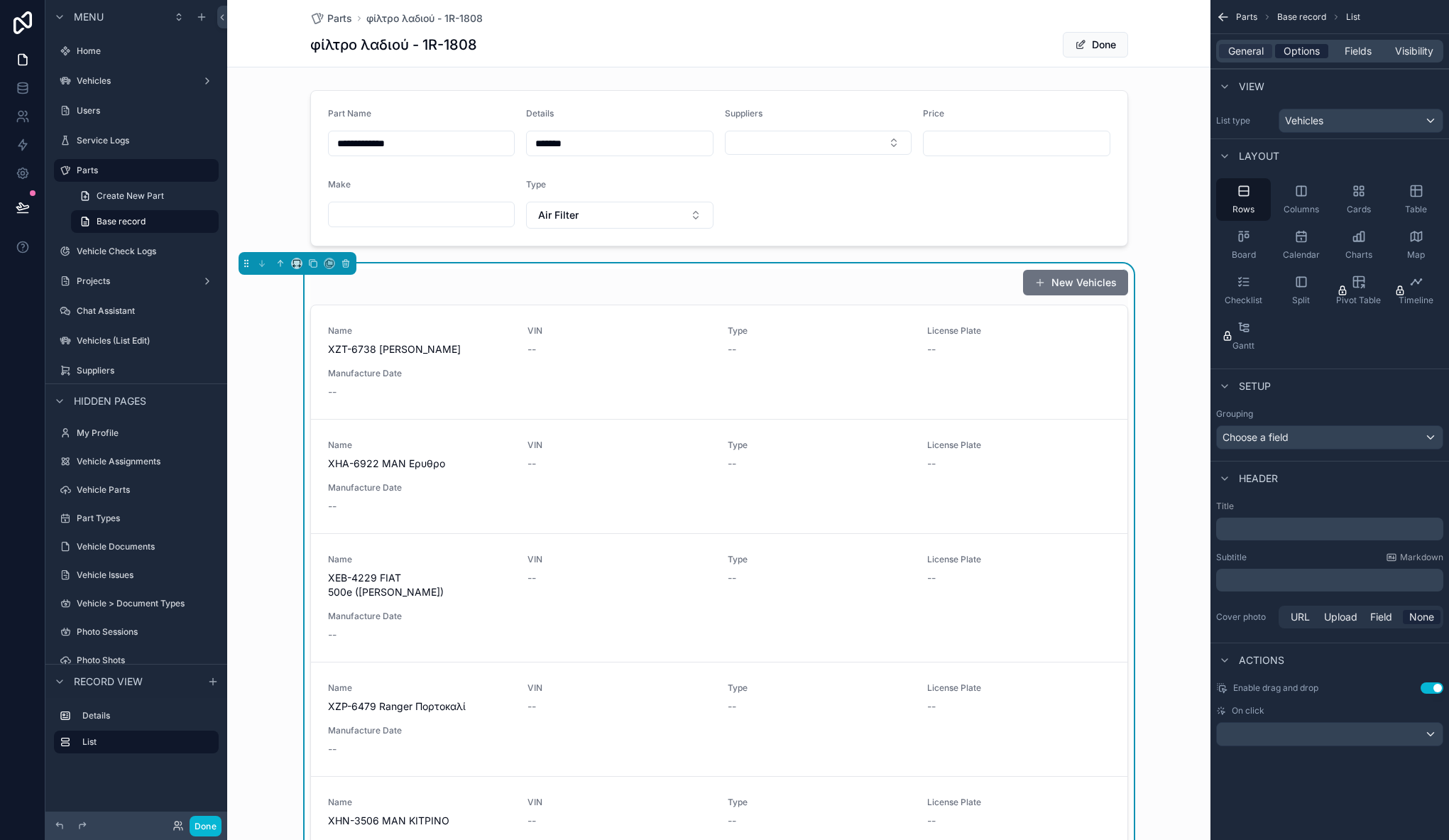
click at [1308, 49] on span "Options" at bounding box center [1301, 51] width 36 height 14
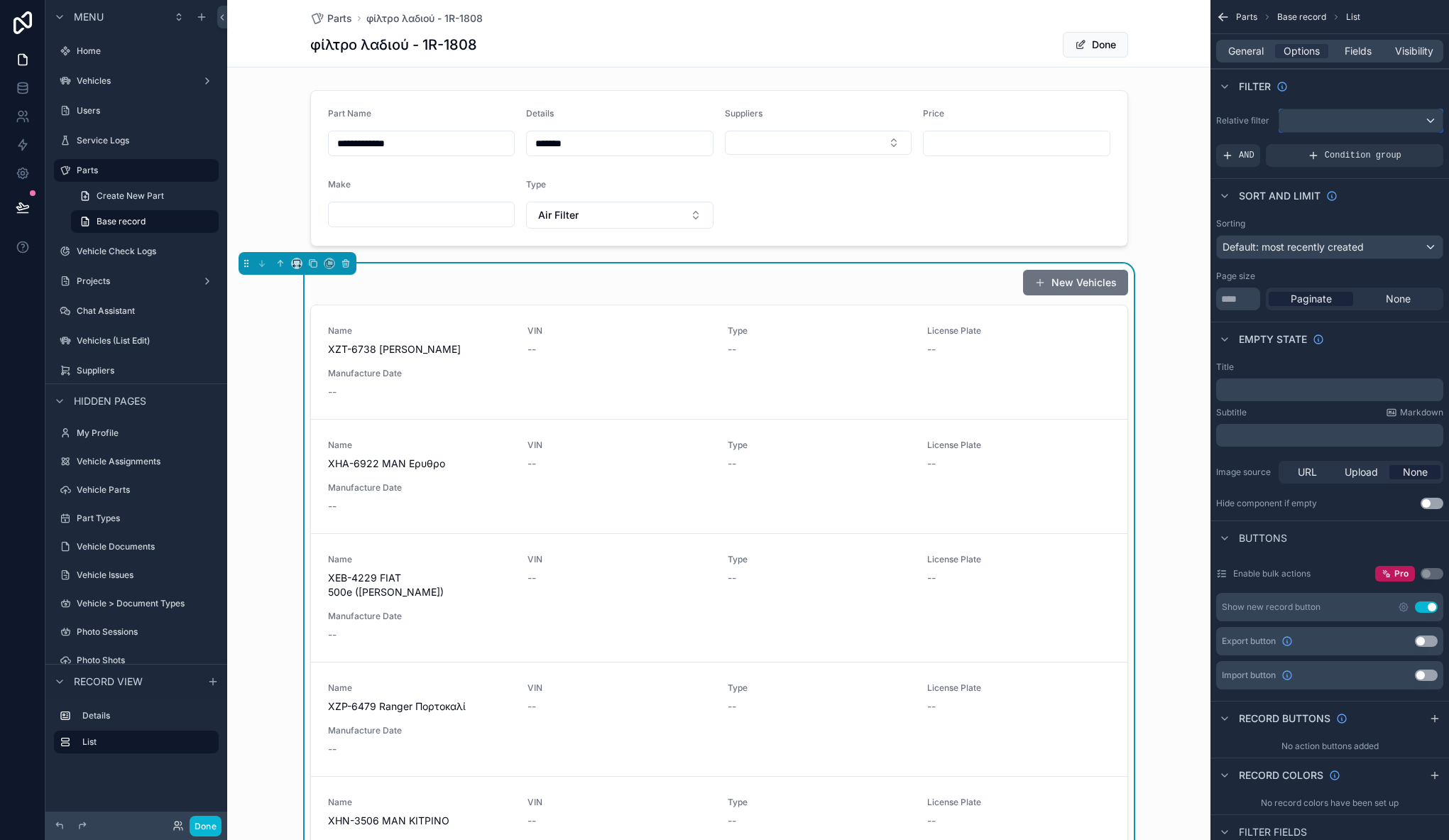
click at [1346, 119] on div "scrollable content" at bounding box center [1361, 121] width 163 height 23
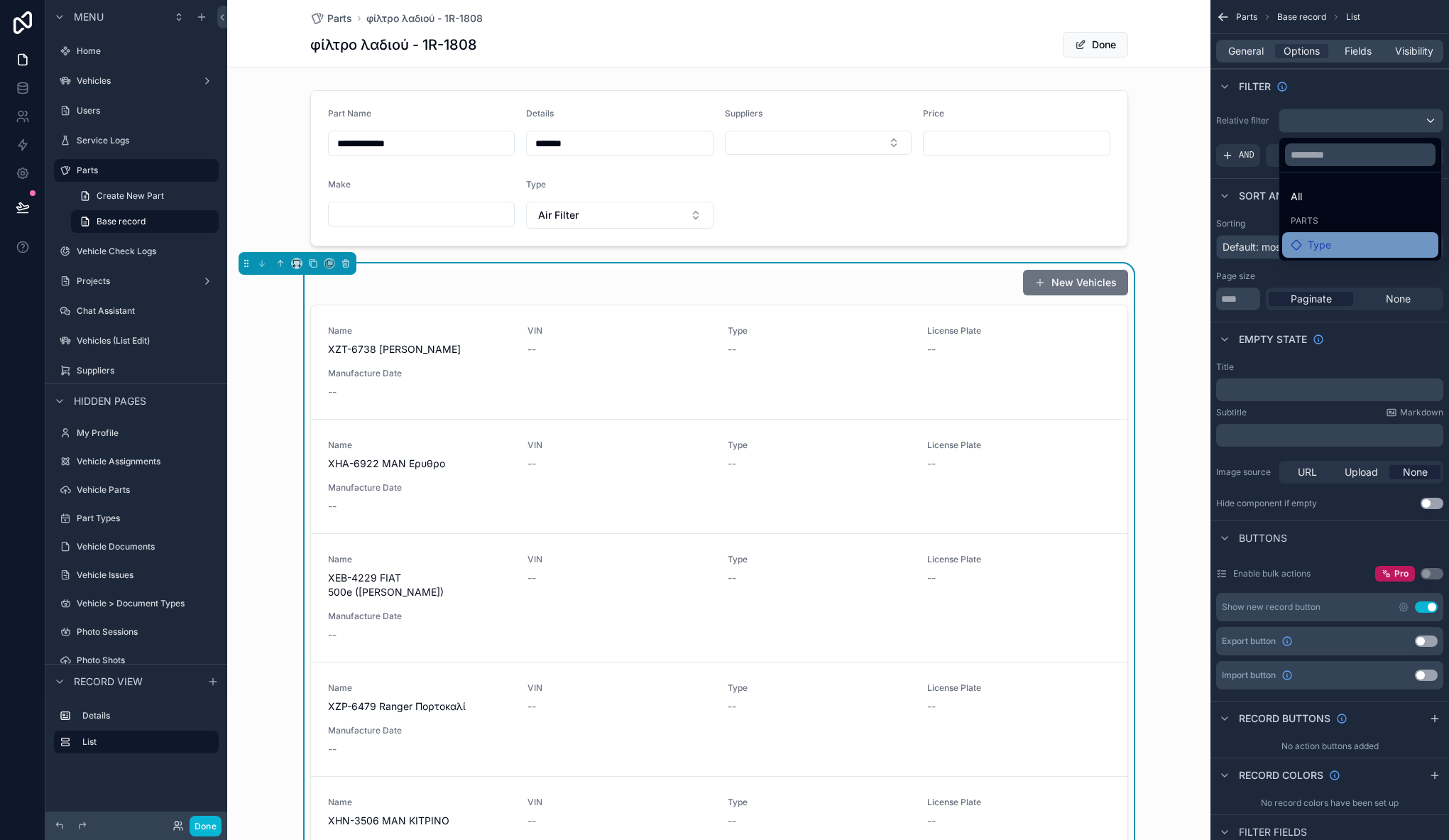
click at [1346, 245] on div "Type" at bounding box center [1360, 245] width 139 height 17
click at [1301, 246] on icon at bounding box center [1296, 245] width 11 height 11
click at [1300, 247] on icon at bounding box center [1296, 245] width 11 height 11
click at [1303, 244] on div "Type" at bounding box center [1311, 245] width 41 height 17
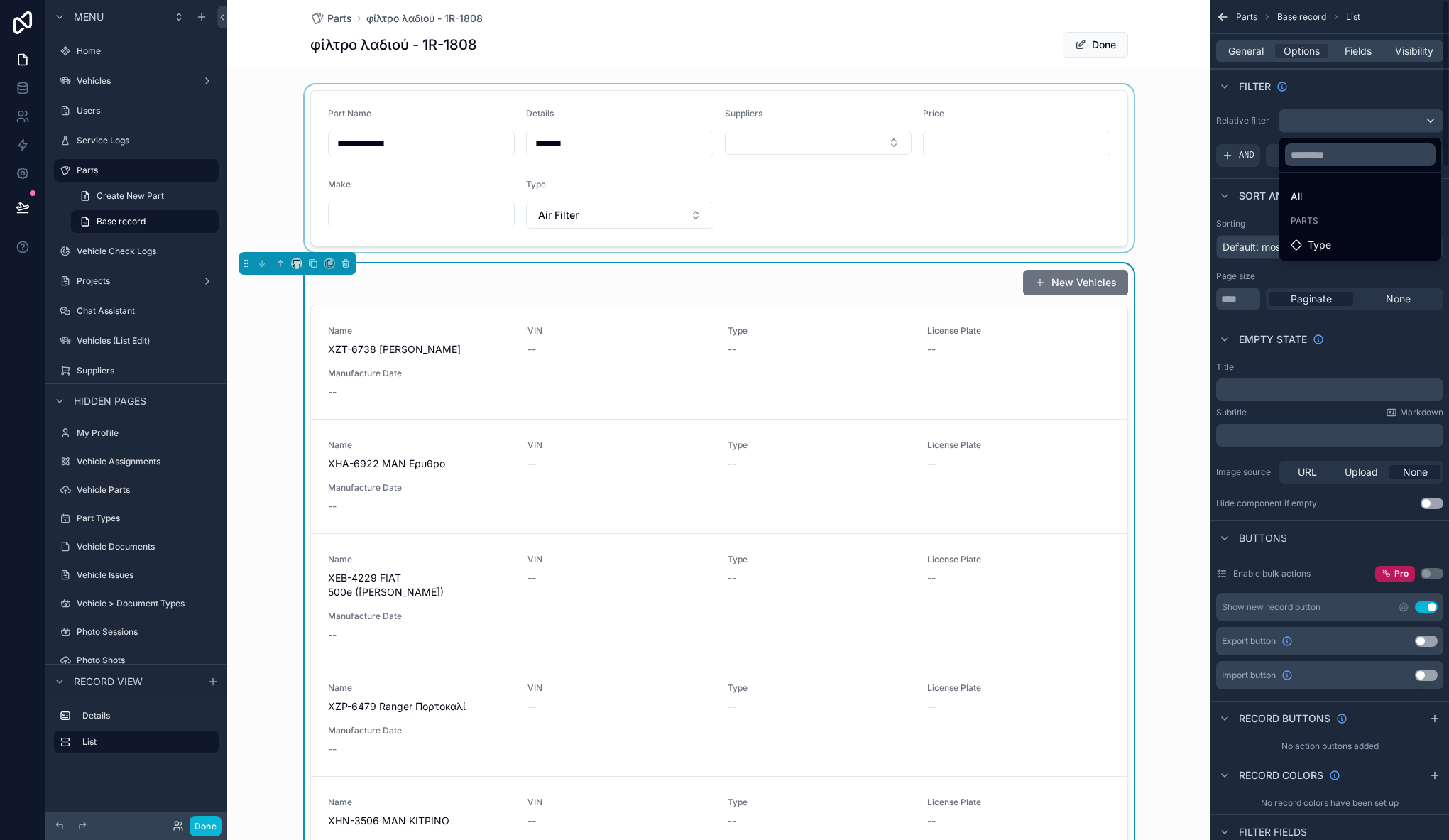
click at [1175, 139] on div "scrollable content" at bounding box center [718, 168] width 983 height 168
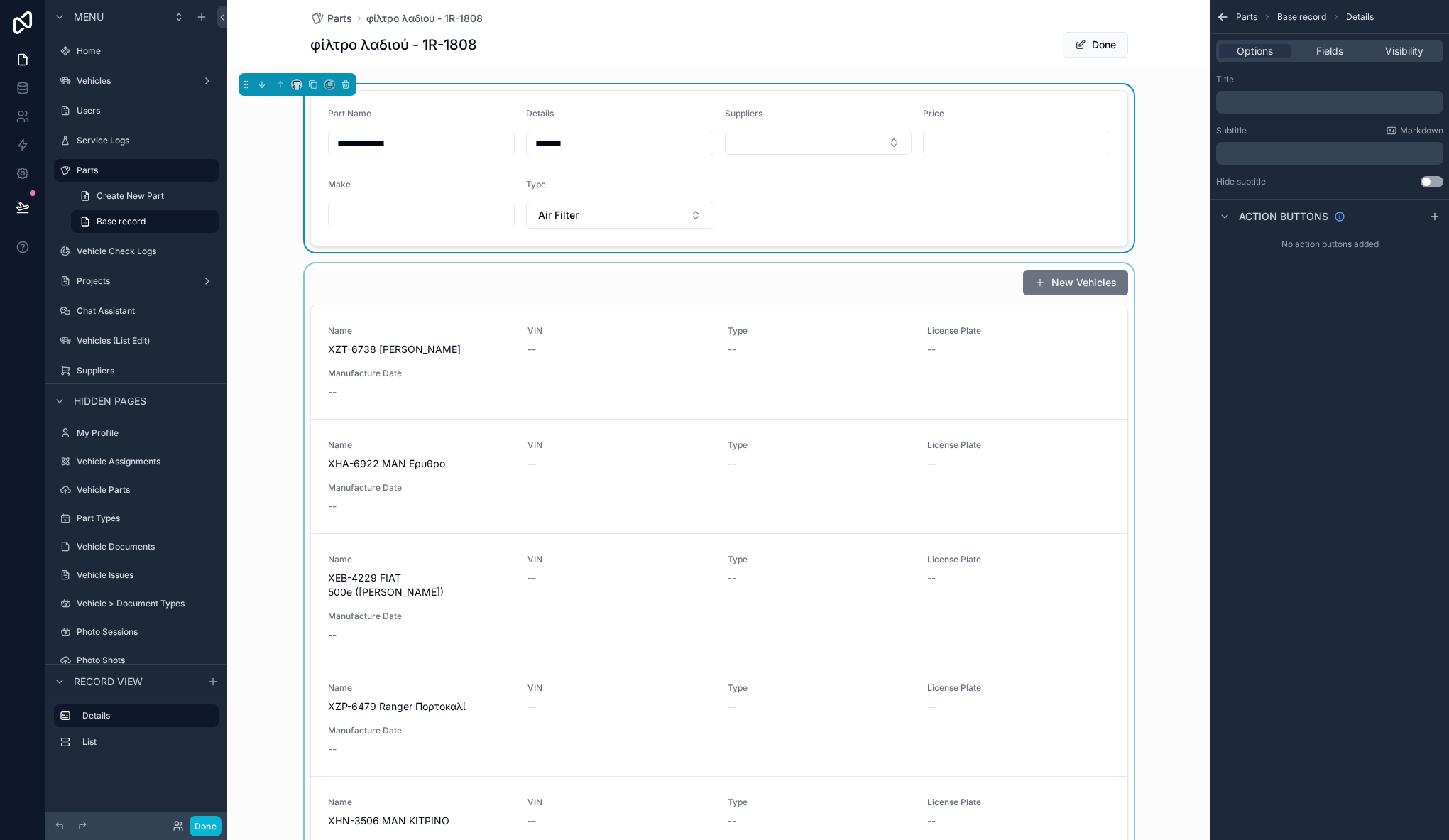
click at [555, 291] on div "scrollable content" at bounding box center [718, 602] width 983 height 676
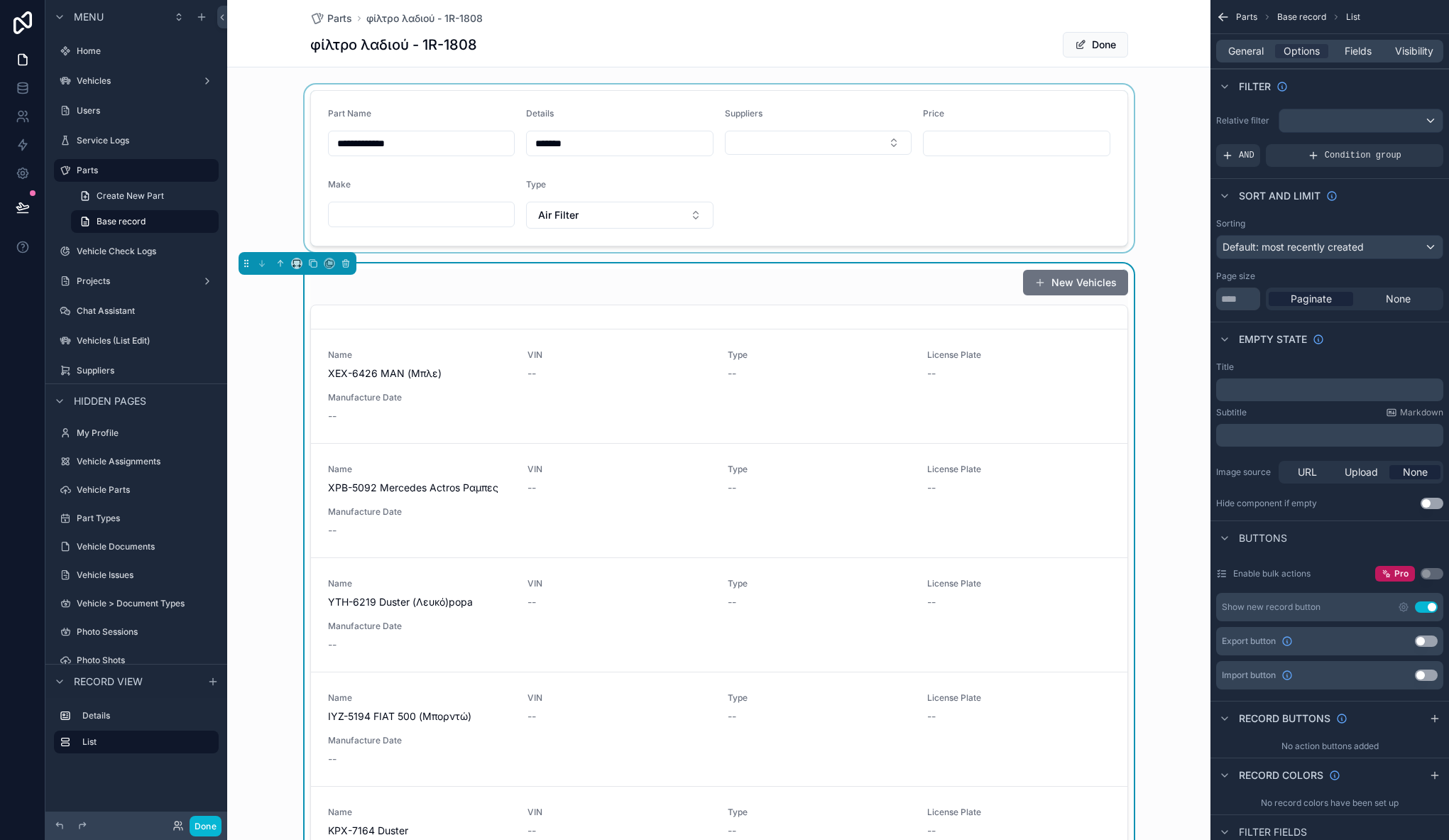
scroll to position [742, 0]
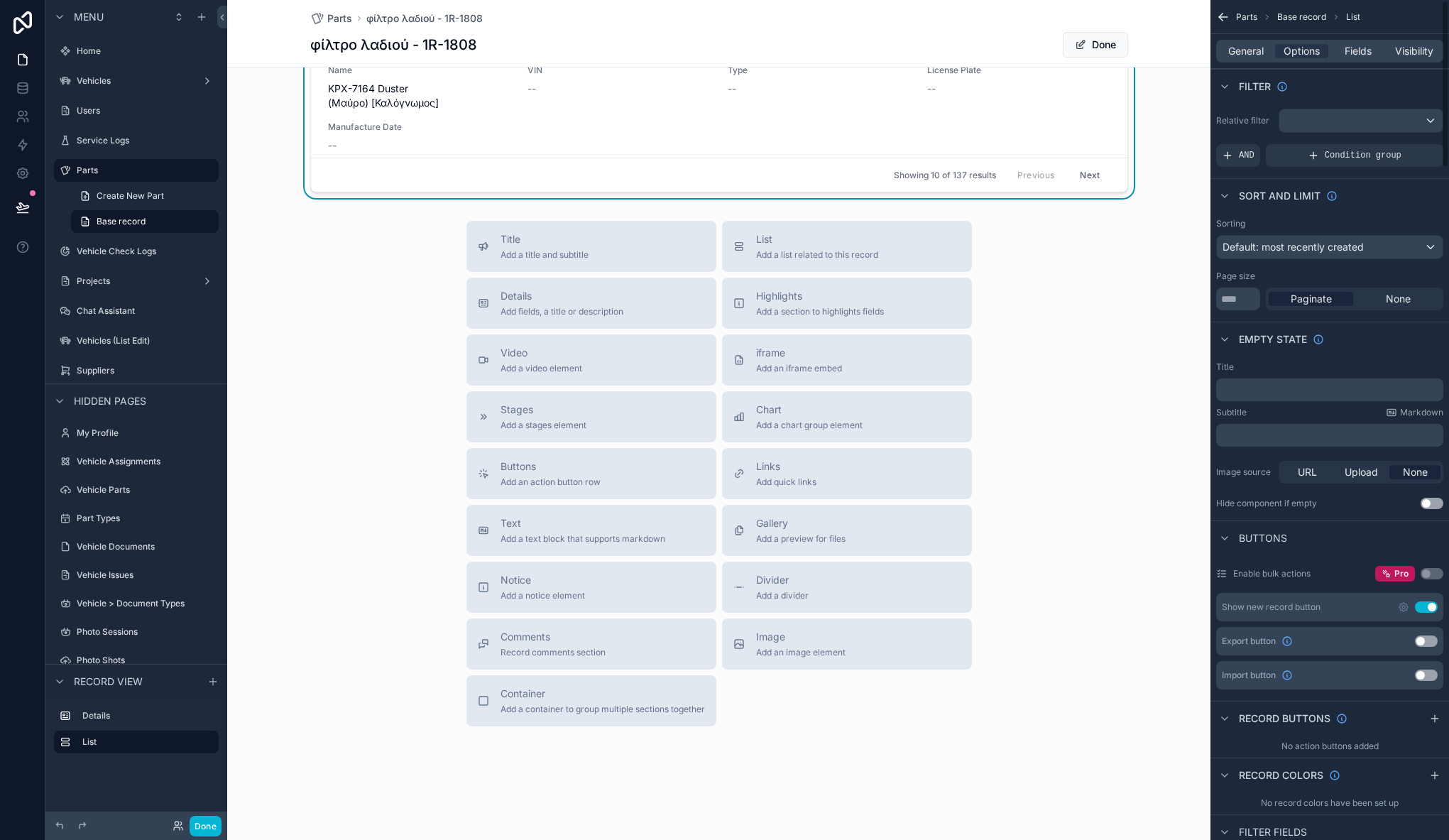
click at [1423, 608] on button "Use setting" at bounding box center [1426, 607] width 23 height 11
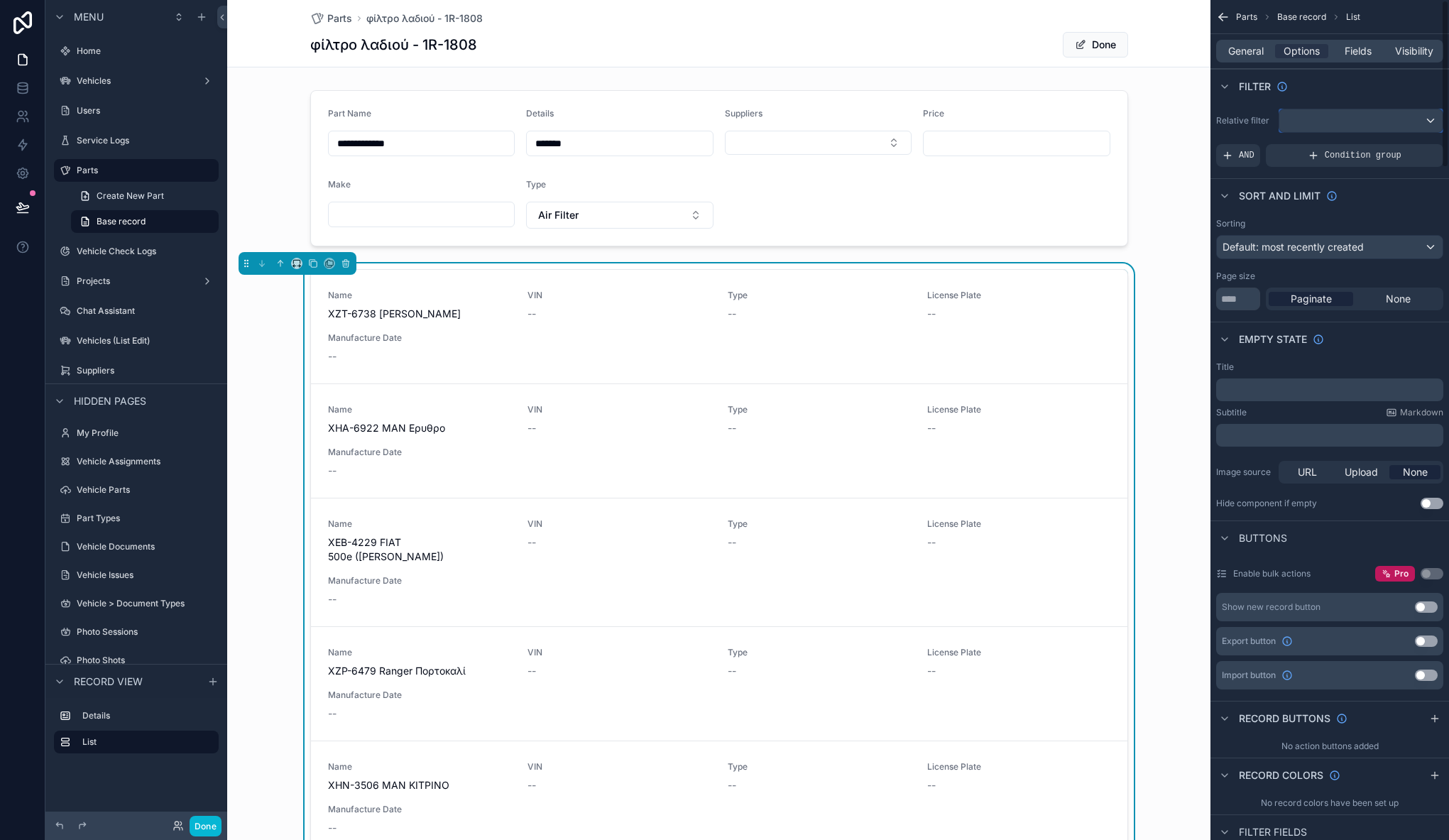
click at [1327, 116] on div "scrollable content" at bounding box center [1361, 121] width 163 height 23
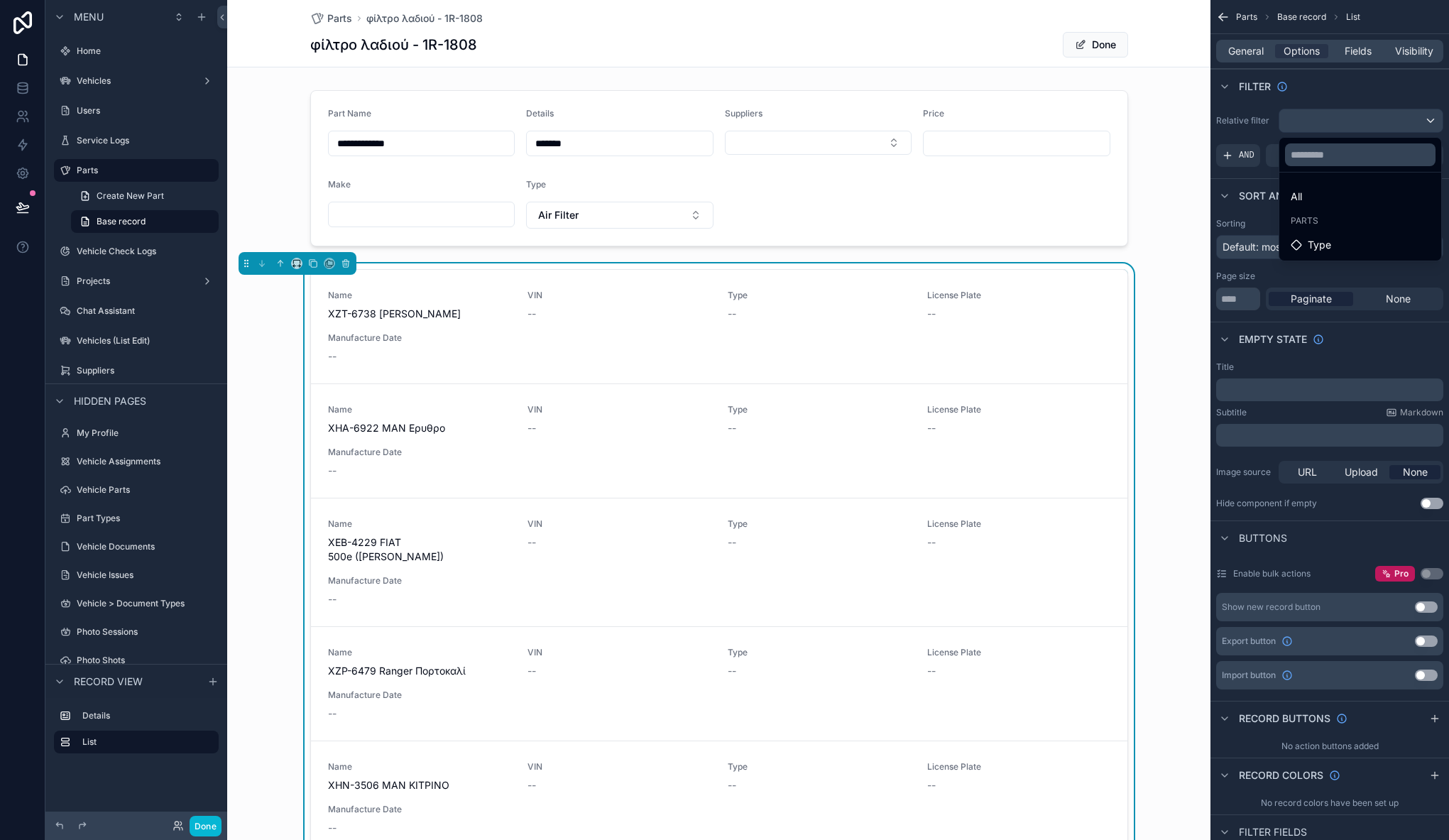
click at [265, 537] on div "Name ΧΖΤ-6738 ΤΟΥΟΤΑ LIVIU VIN -- Type -- License Plate -- Manufacture Date -- …" at bounding box center [718, 586] width 983 height 647
click at [1176, 269] on div "Name ΧΖΤ-6738 ΤΟΥΟΤΑ LIVIU VIN -- Type -- License Plate -- Manufacture Date -- …" at bounding box center [718, 586] width 983 height 647
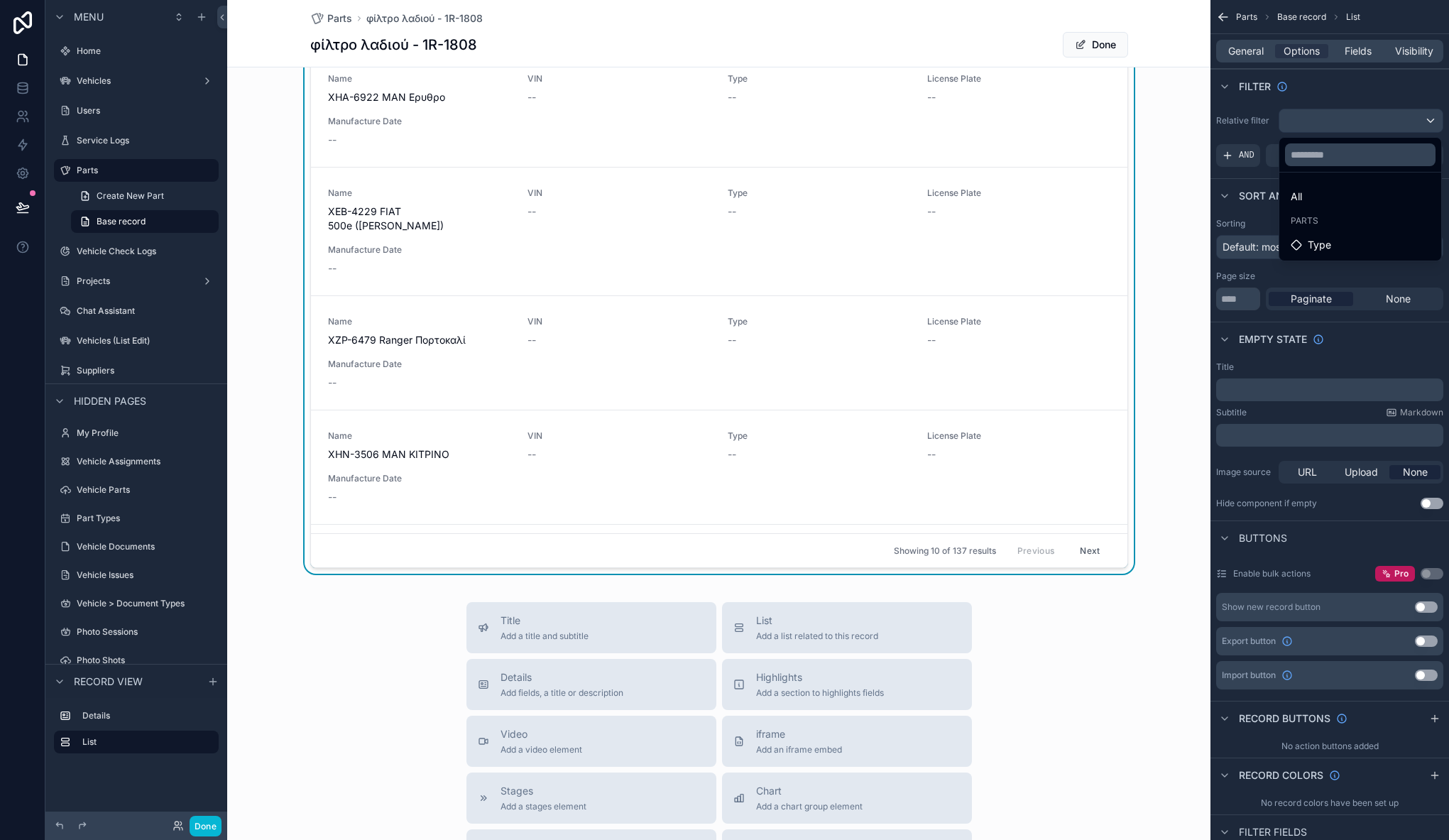
scroll to position [335, 0]
click at [283, 602] on div "Title Add a title and subtitle List Add a list related to this record Details A…" at bounding box center [718, 851] width 983 height 506
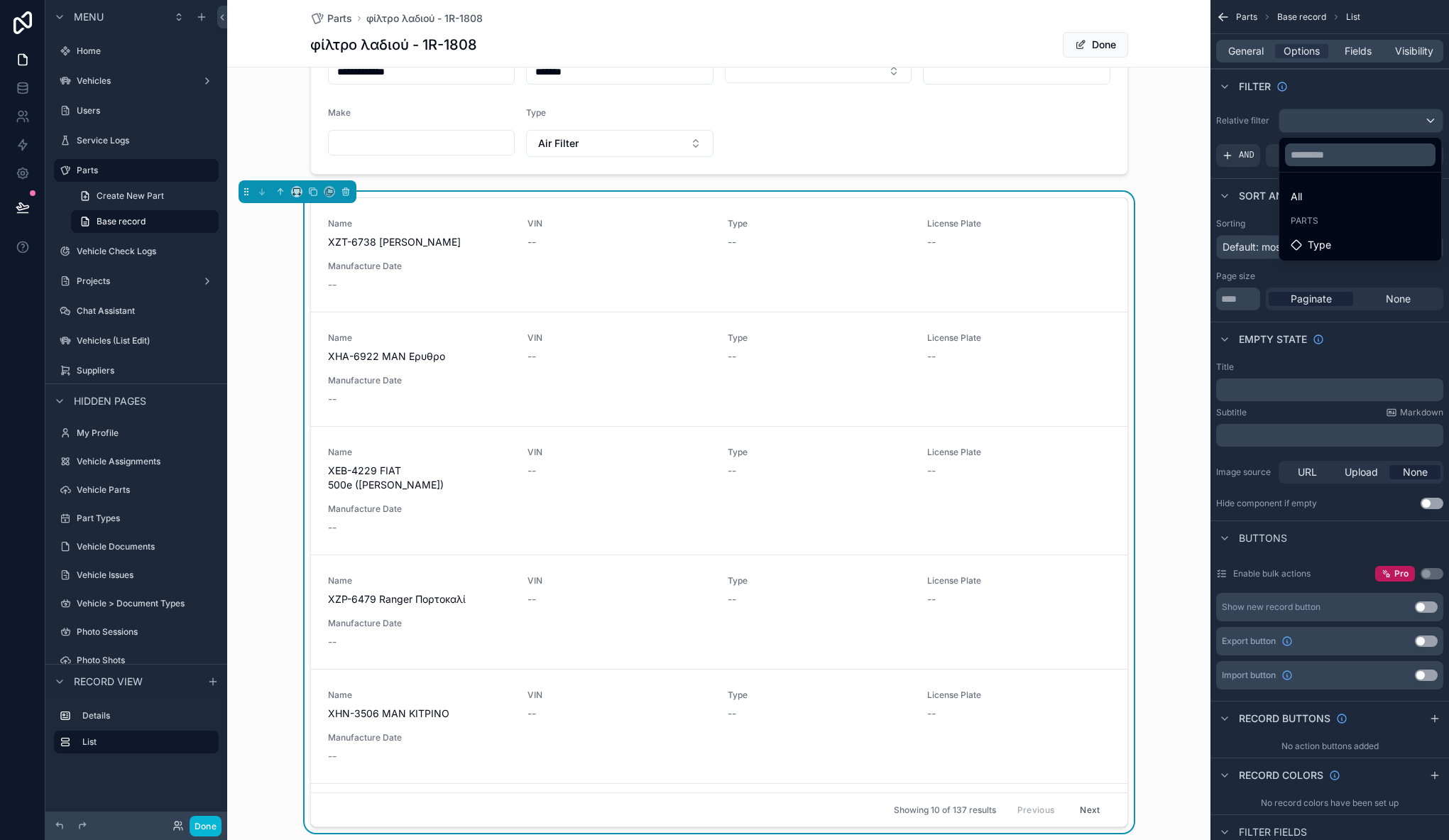
scroll to position [0, 0]
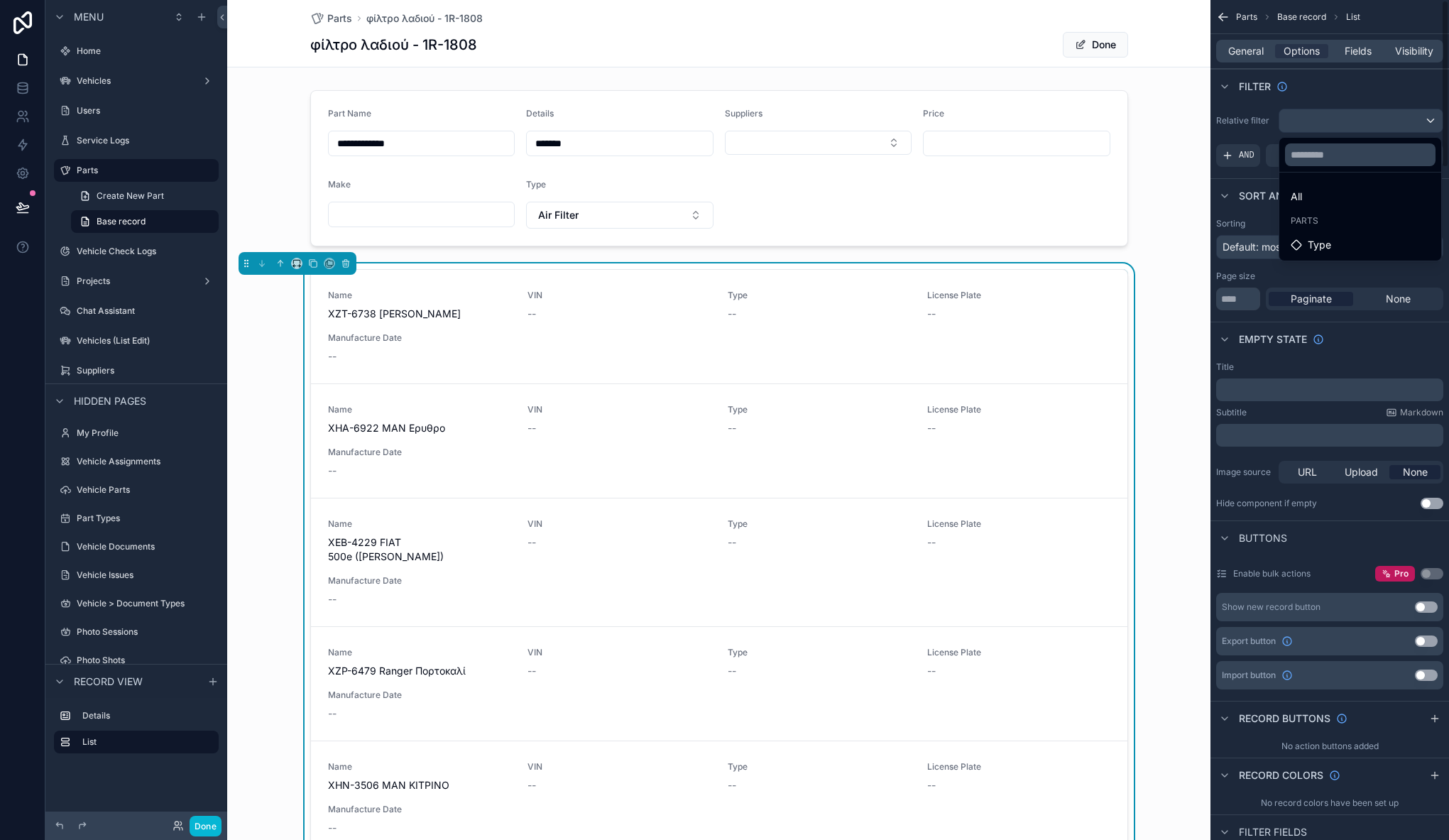
click at [1260, 140] on div "scrollable content" at bounding box center [724, 420] width 1449 height 840
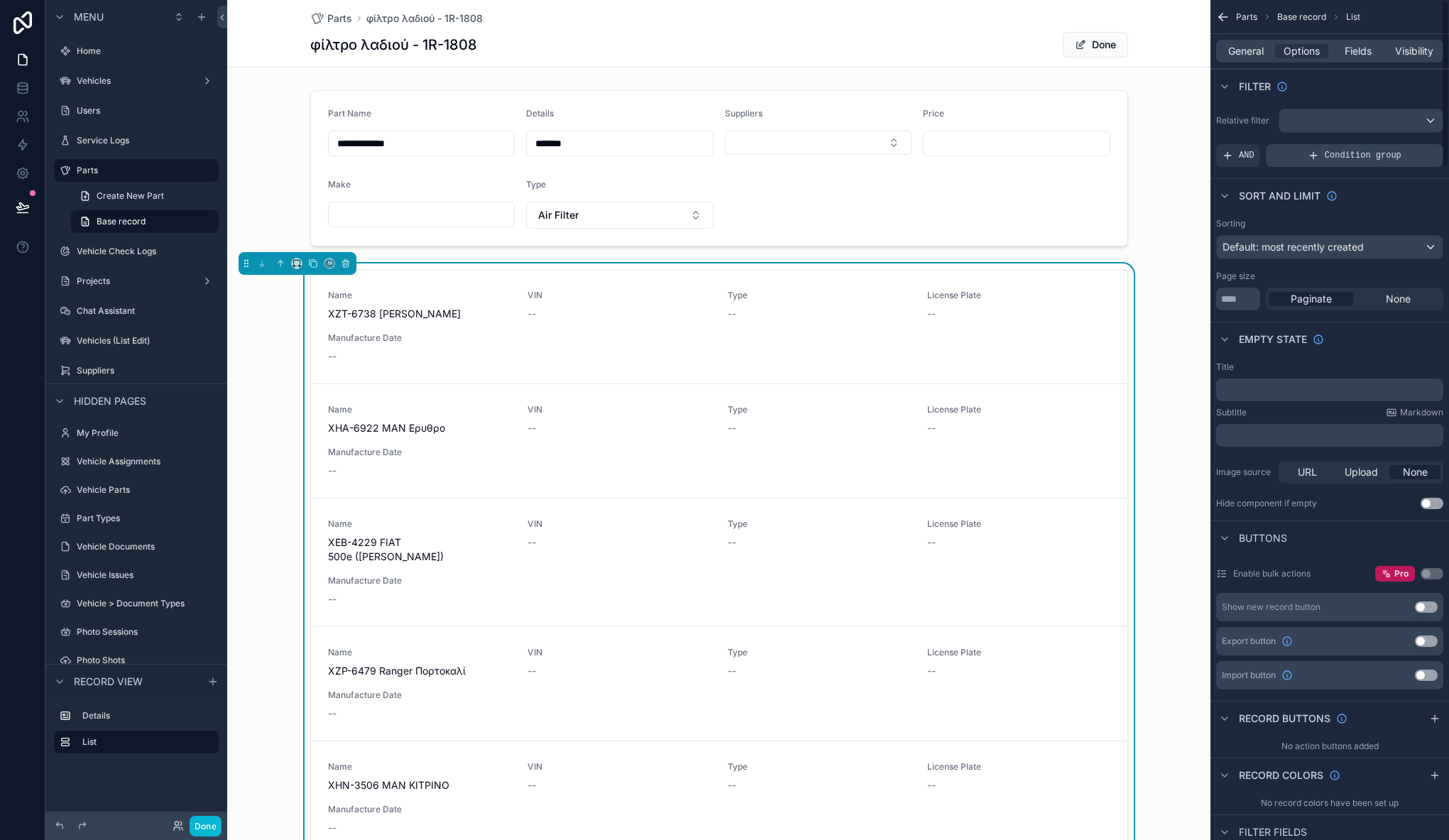
click at [1377, 160] on span "Condition group" at bounding box center [1363, 155] width 77 height 11
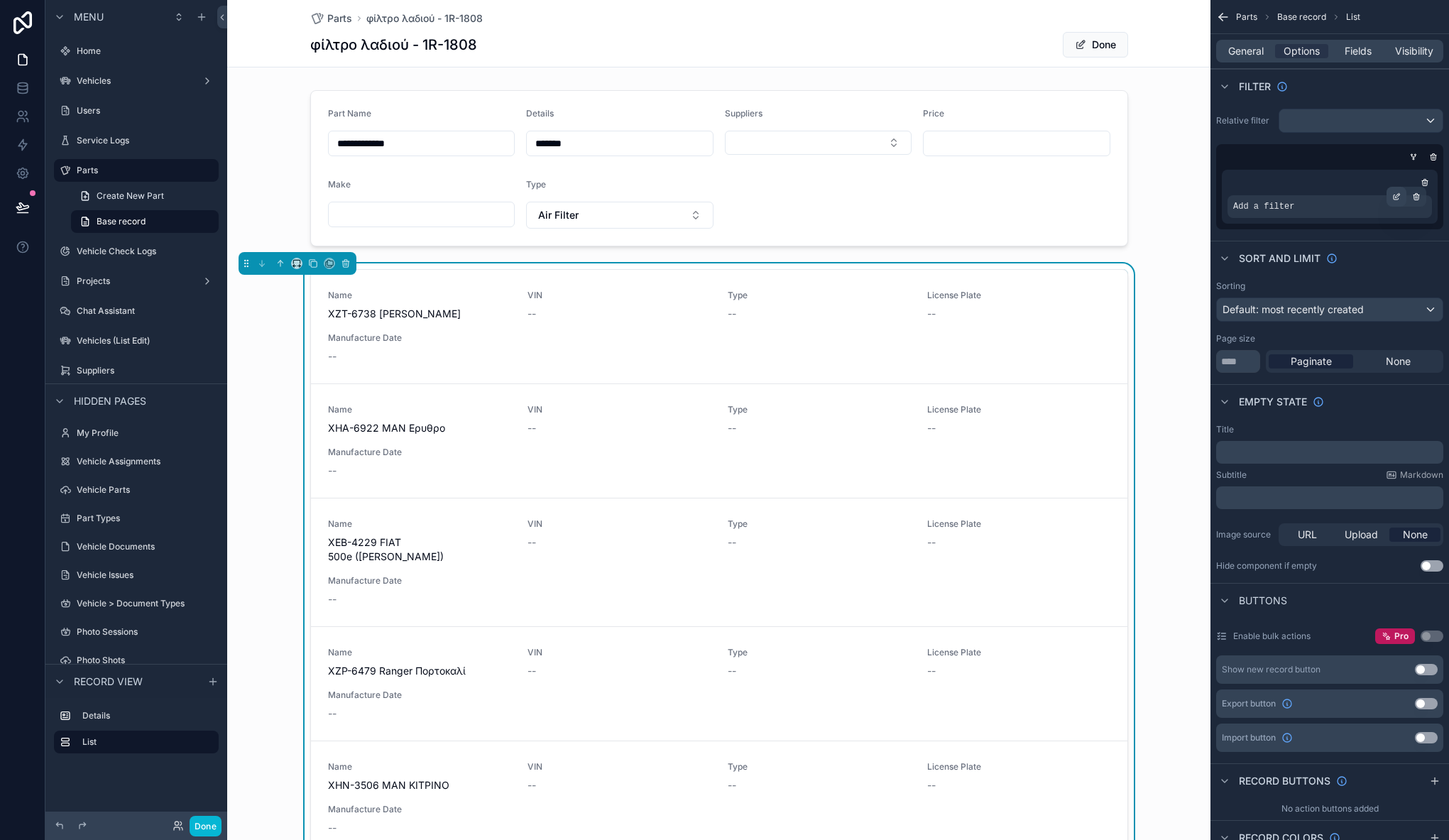
click at [1395, 194] on icon "scrollable content" at bounding box center [1395, 196] width 8 height 8
click at [1090, 192] on div "Select a field" at bounding box center [1090, 185] width 85 height 23
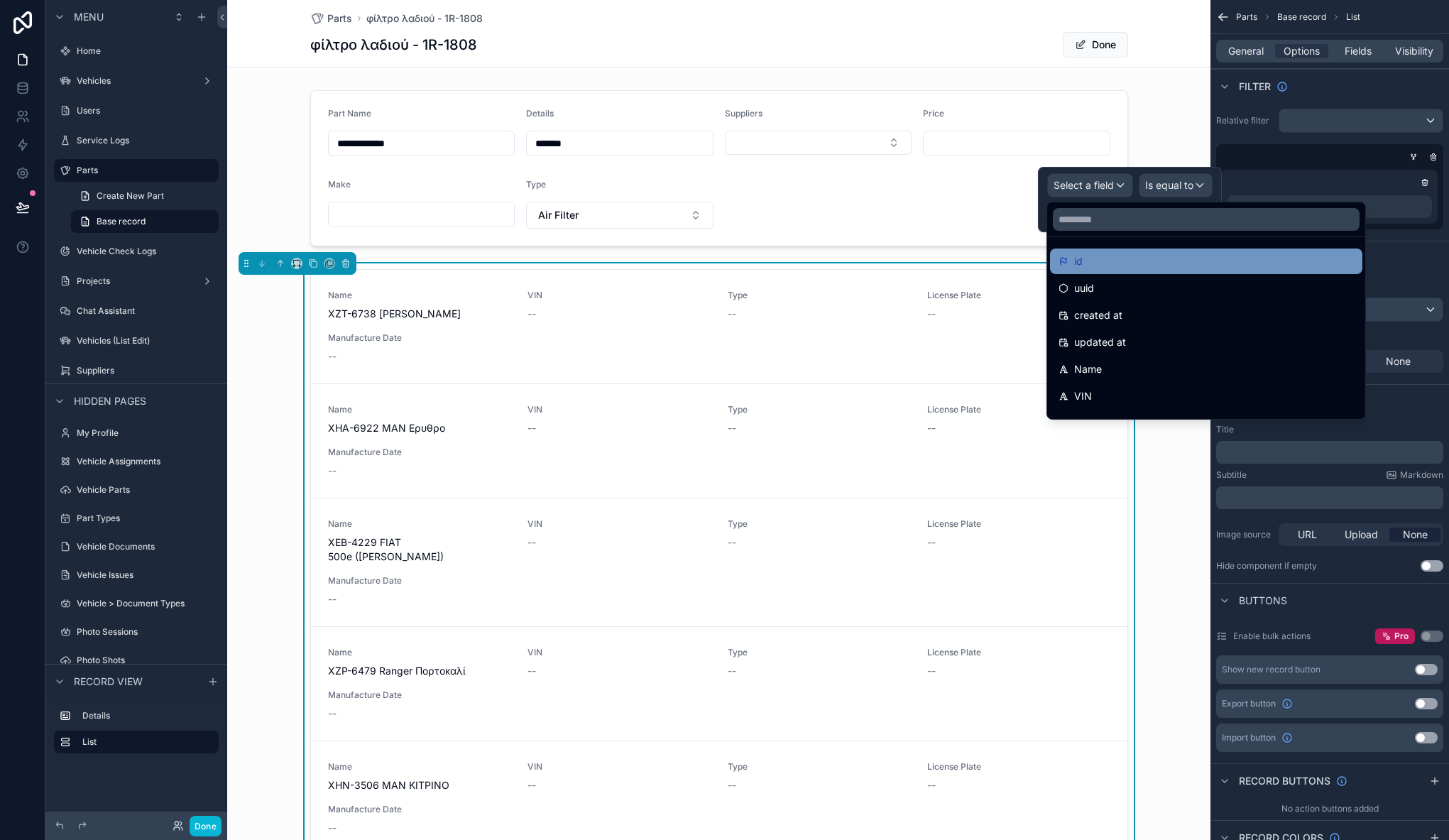
click at [1127, 262] on div "id" at bounding box center [1205, 261] width 295 height 17
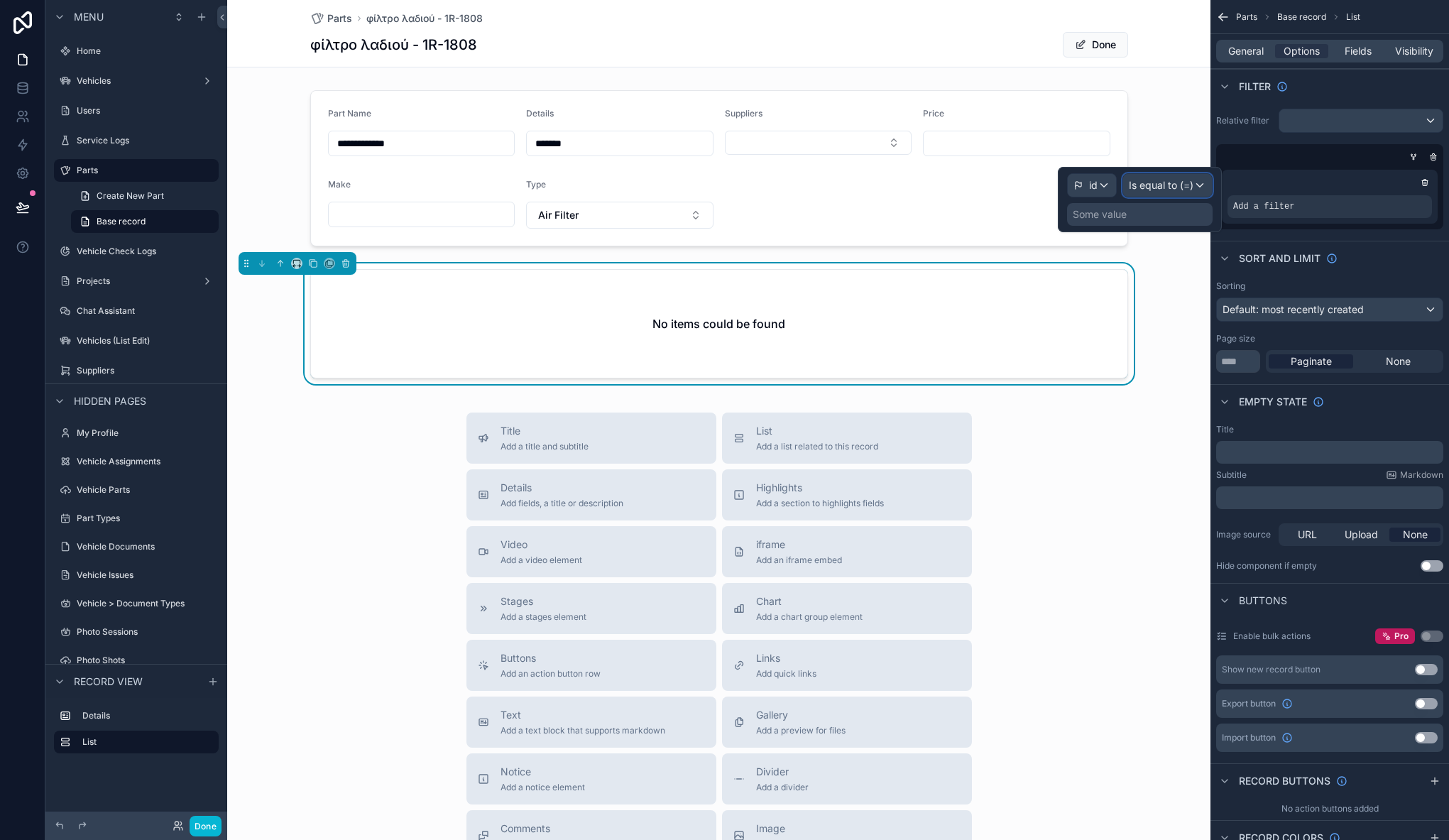
click at [1180, 187] on span "Is equal to (=)" at bounding box center [1161, 185] width 65 height 14
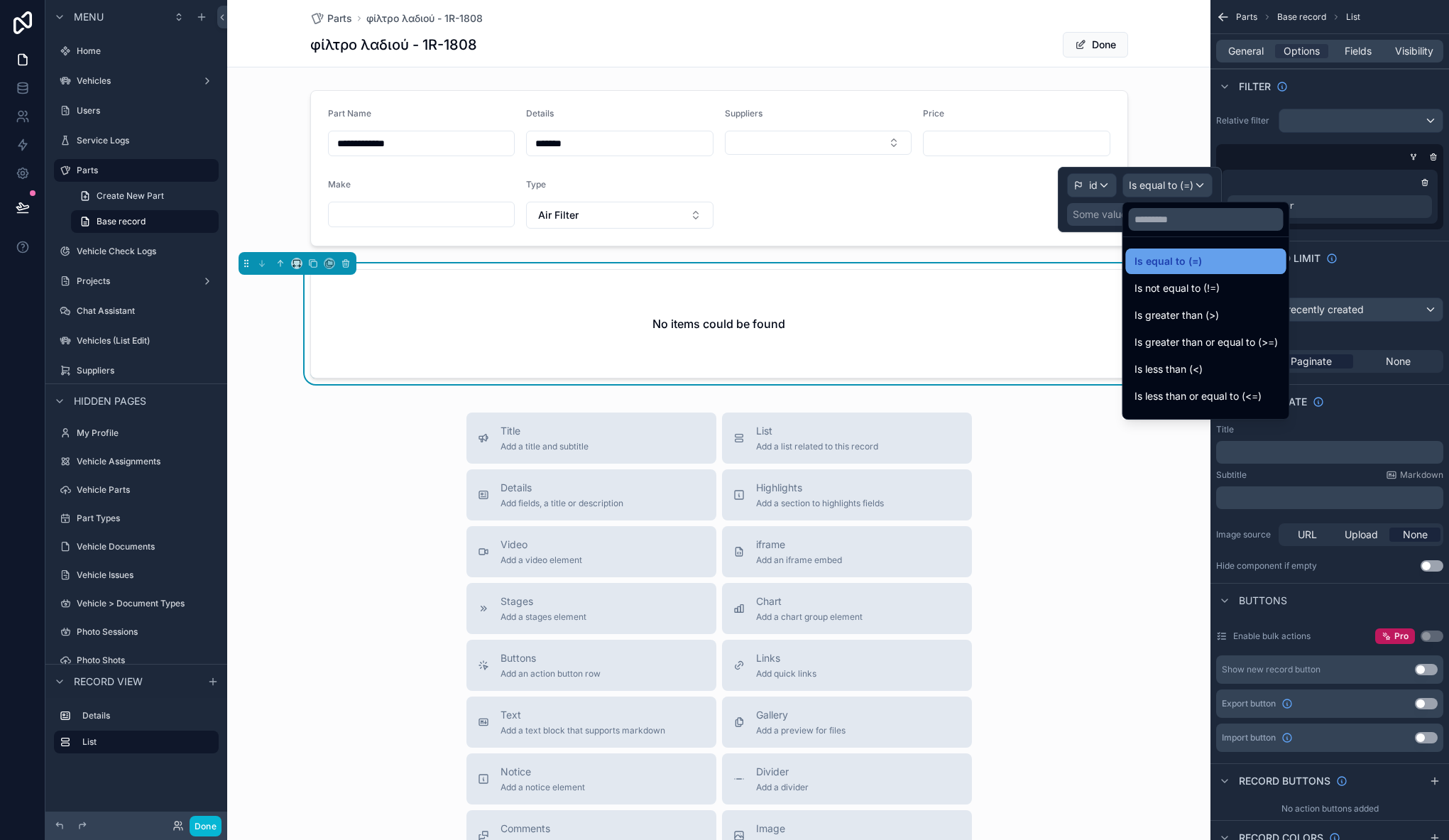
click at [1200, 257] on div "Is equal to (=)" at bounding box center [1206, 261] width 143 height 17
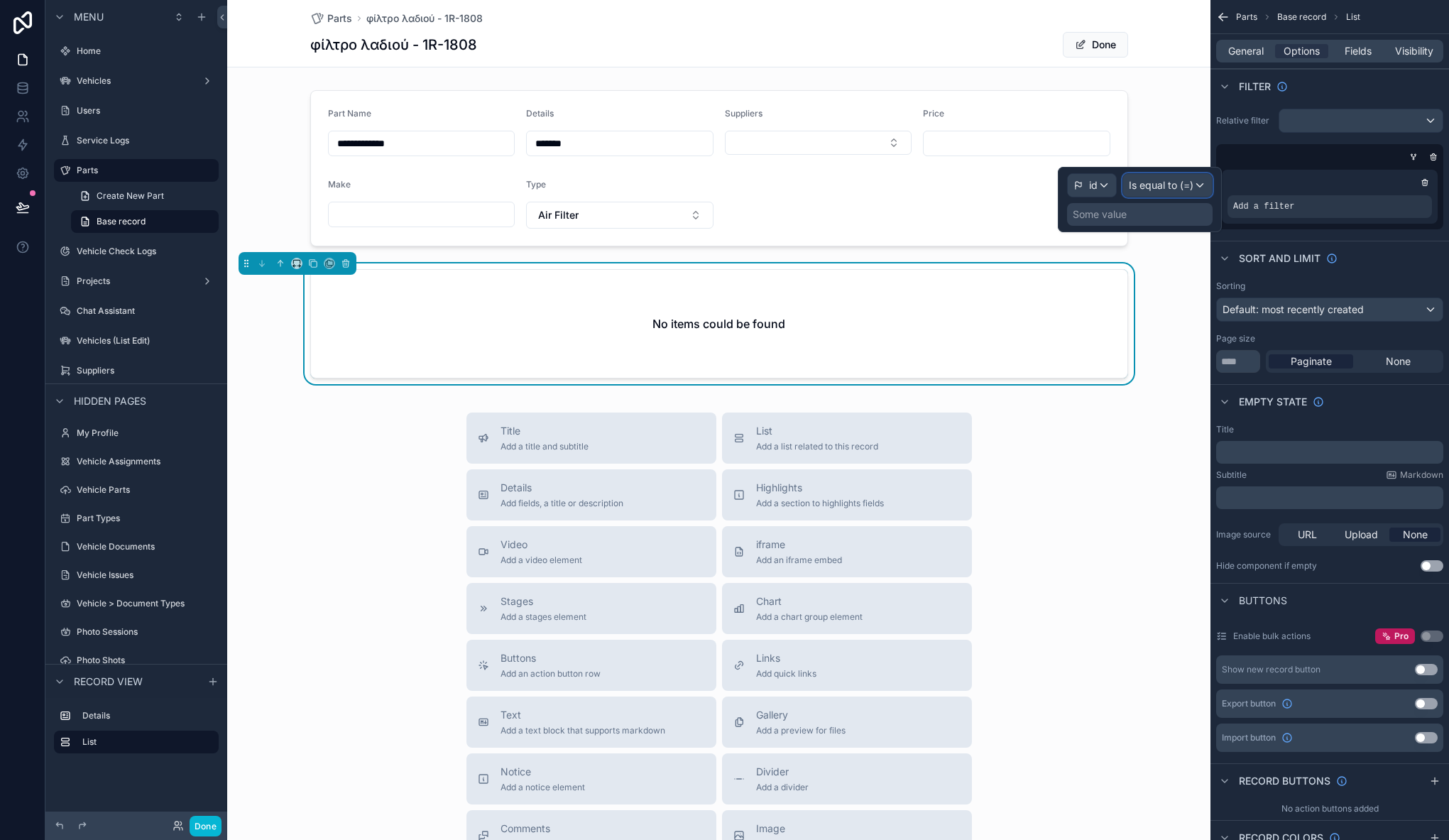
click at [1175, 178] on span "Is equal to (=)" at bounding box center [1161, 185] width 65 height 14
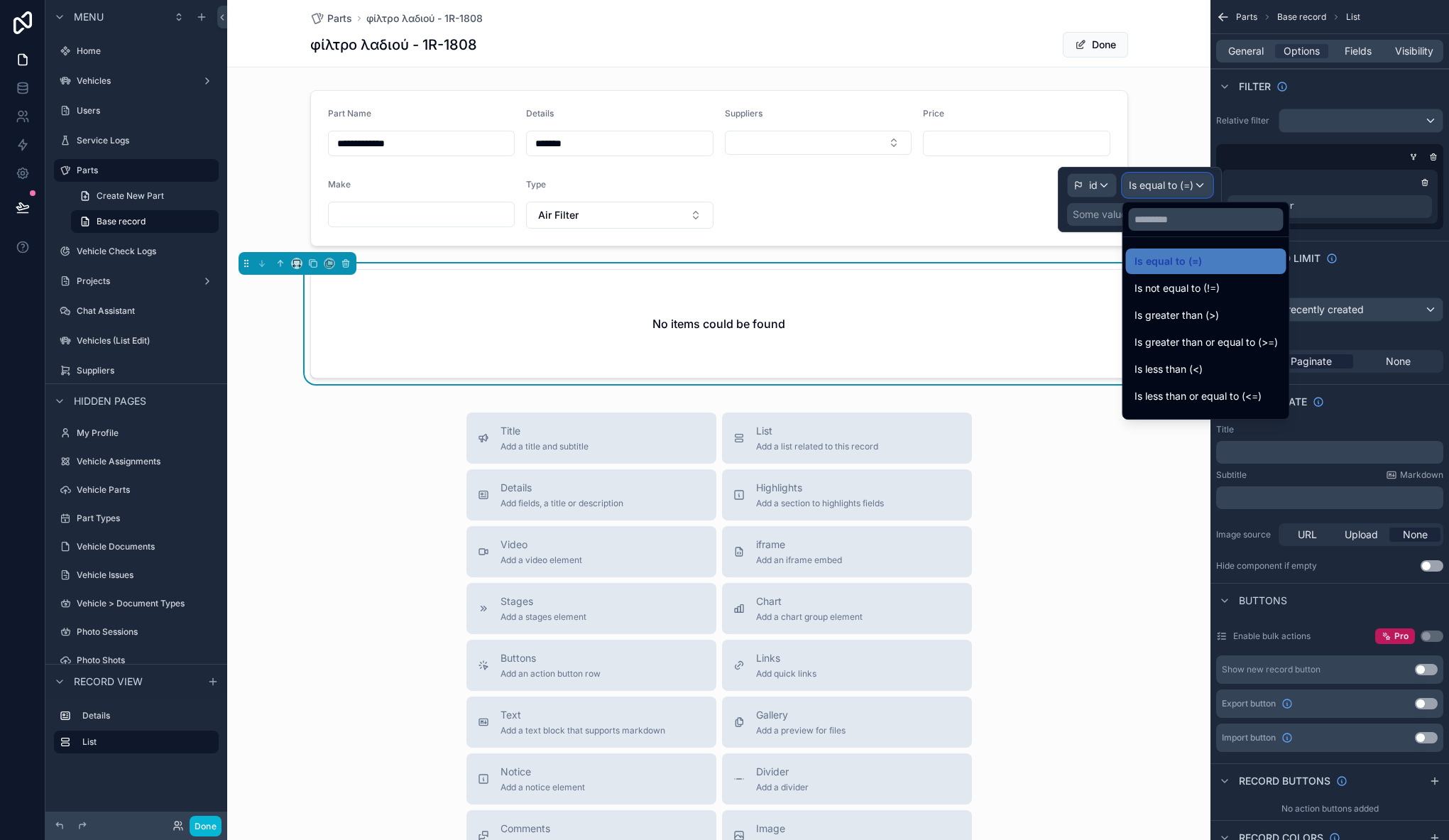
scroll to position [101, 0]
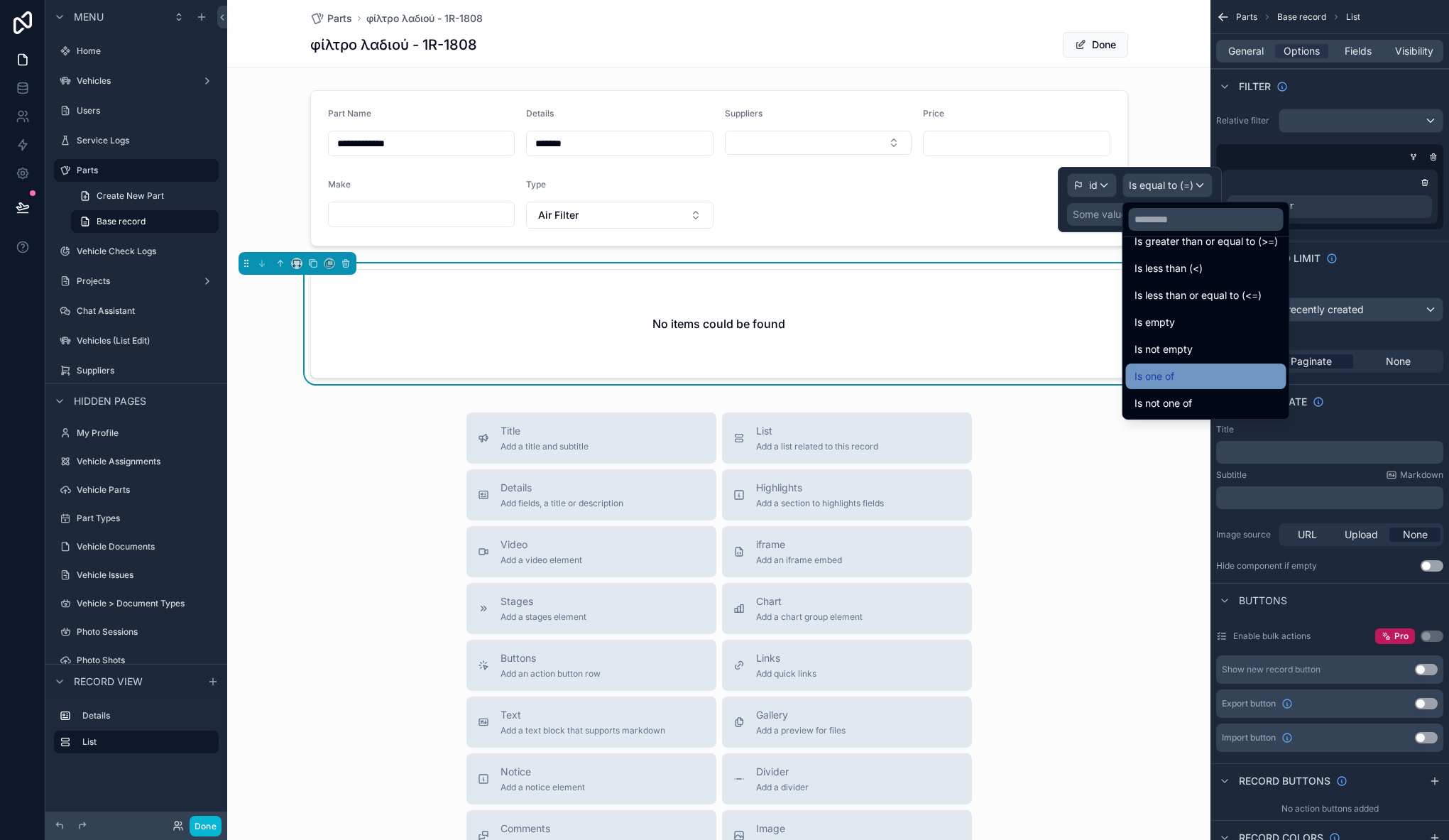
click at [1192, 367] on div "Is one of" at bounding box center [1206, 377] width 161 height 26
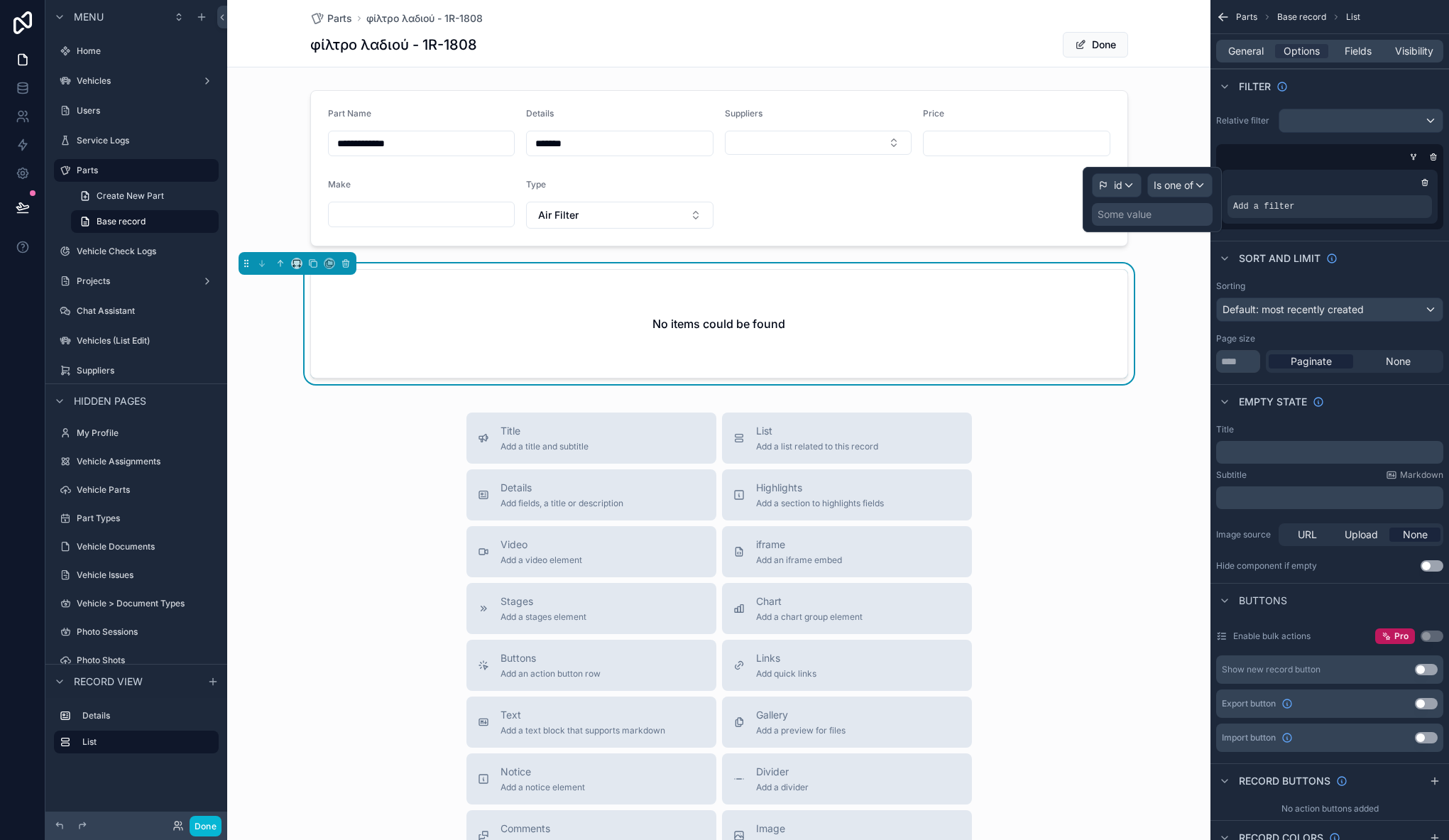
click at [1140, 222] on div "Some value" at bounding box center [1152, 214] width 121 height 23
click at [1132, 216] on div "Some value" at bounding box center [1124, 214] width 54 height 14
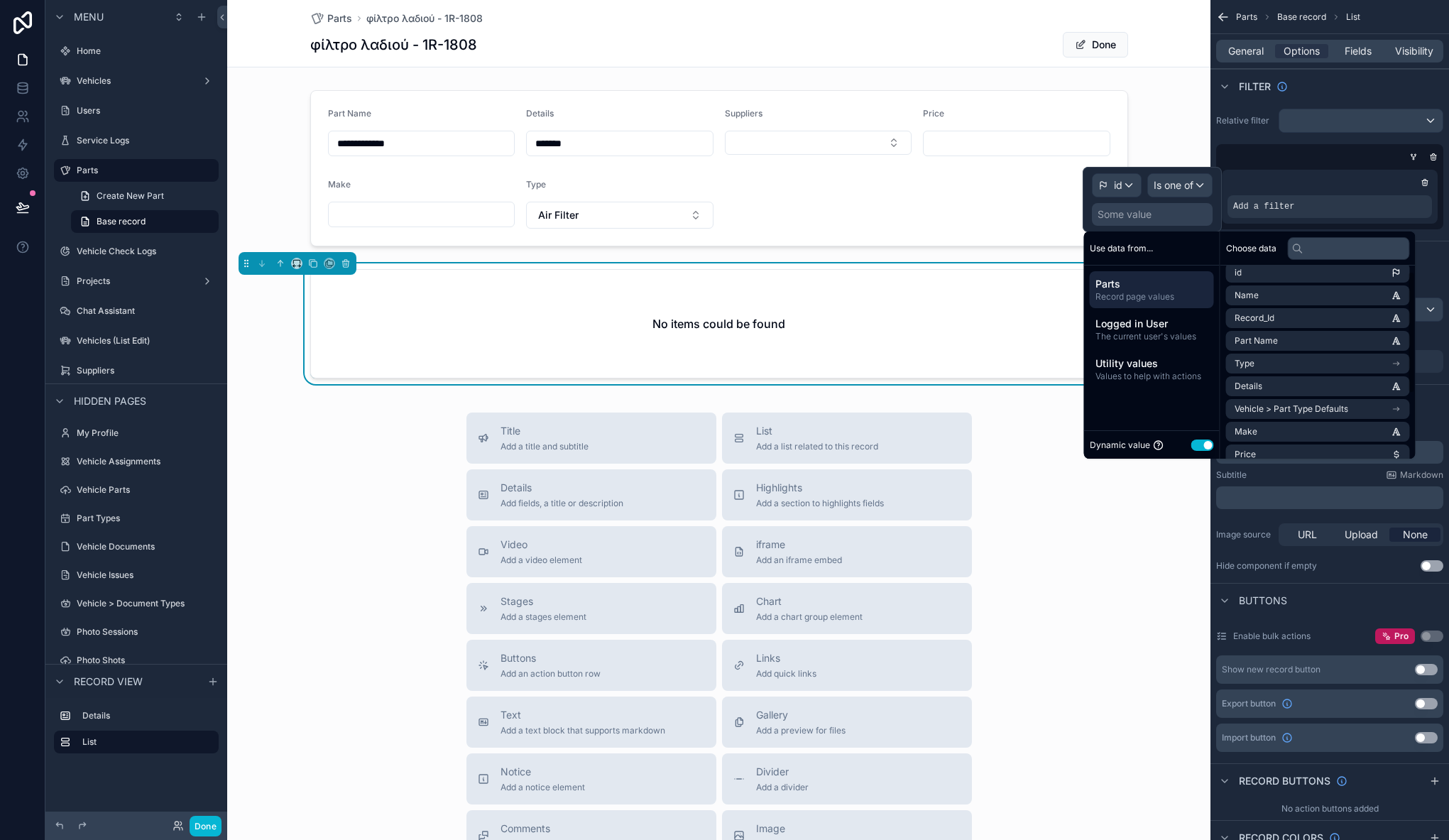
scroll to position [10, 0]
click at [1331, 408] on span "Vehicle > Part Type Defaults" at bounding box center [1291, 407] width 113 height 11
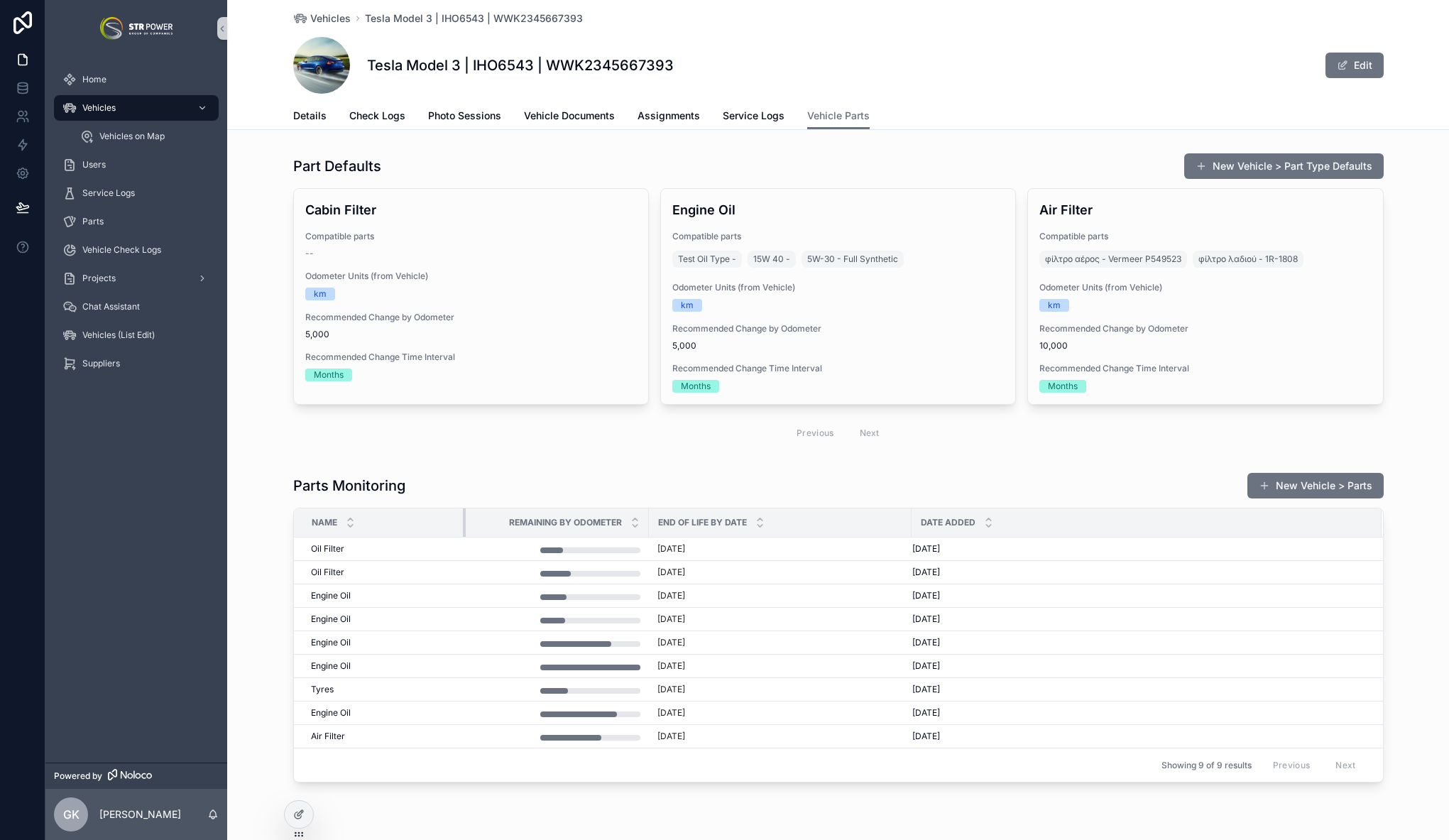
click at [463, 509] on div "scrollable content" at bounding box center [466, 522] width 6 height 29
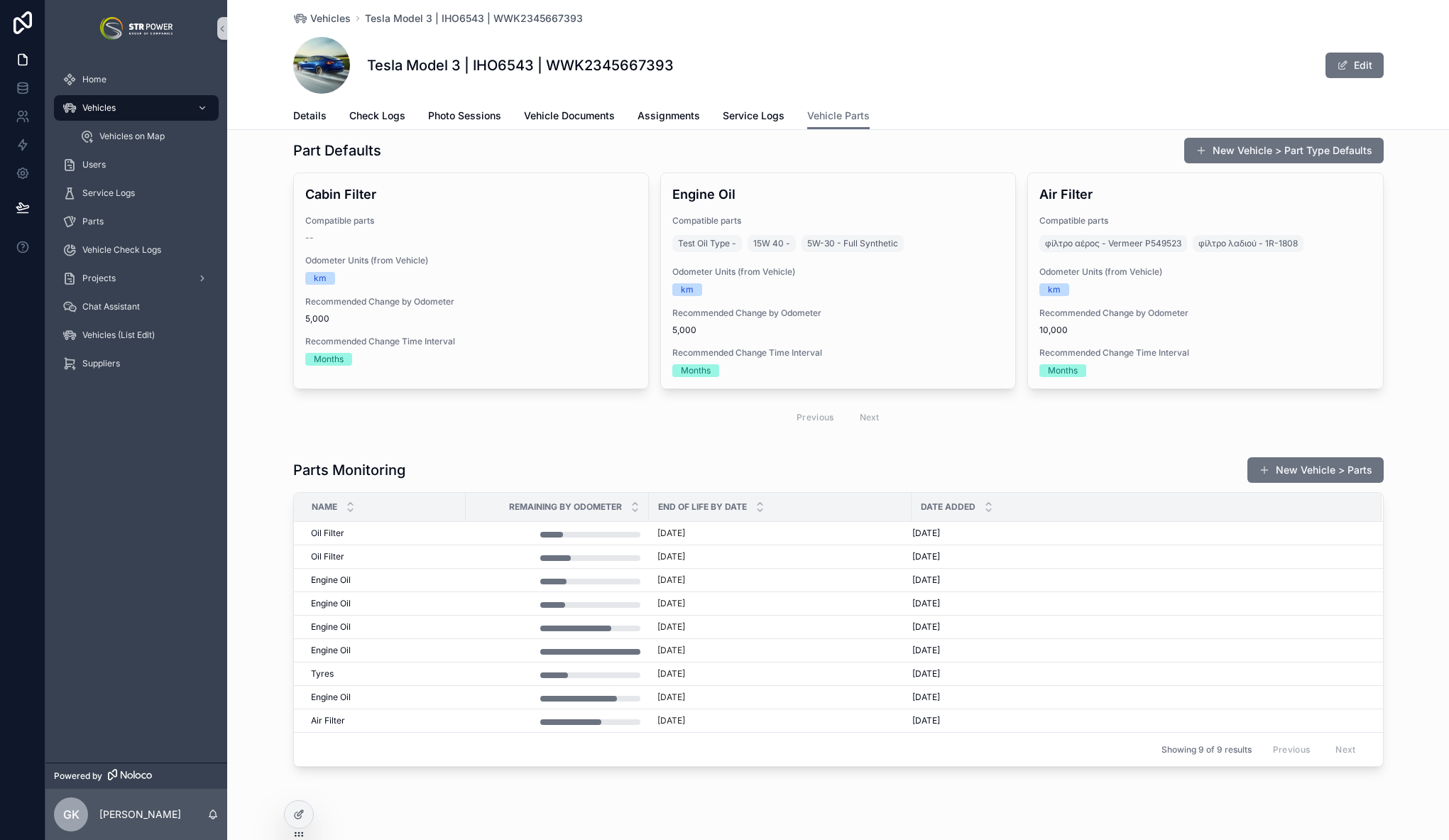
drag, startPoint x: 460, startPoint y: 507, endPoint x: 442, endPoint y: 509, distance: 18.1
click at [442, 509] on tr "Name Remaining by Odometer End of Life by Date Date added" at bounding box center [838, 507] width 1089 height 29
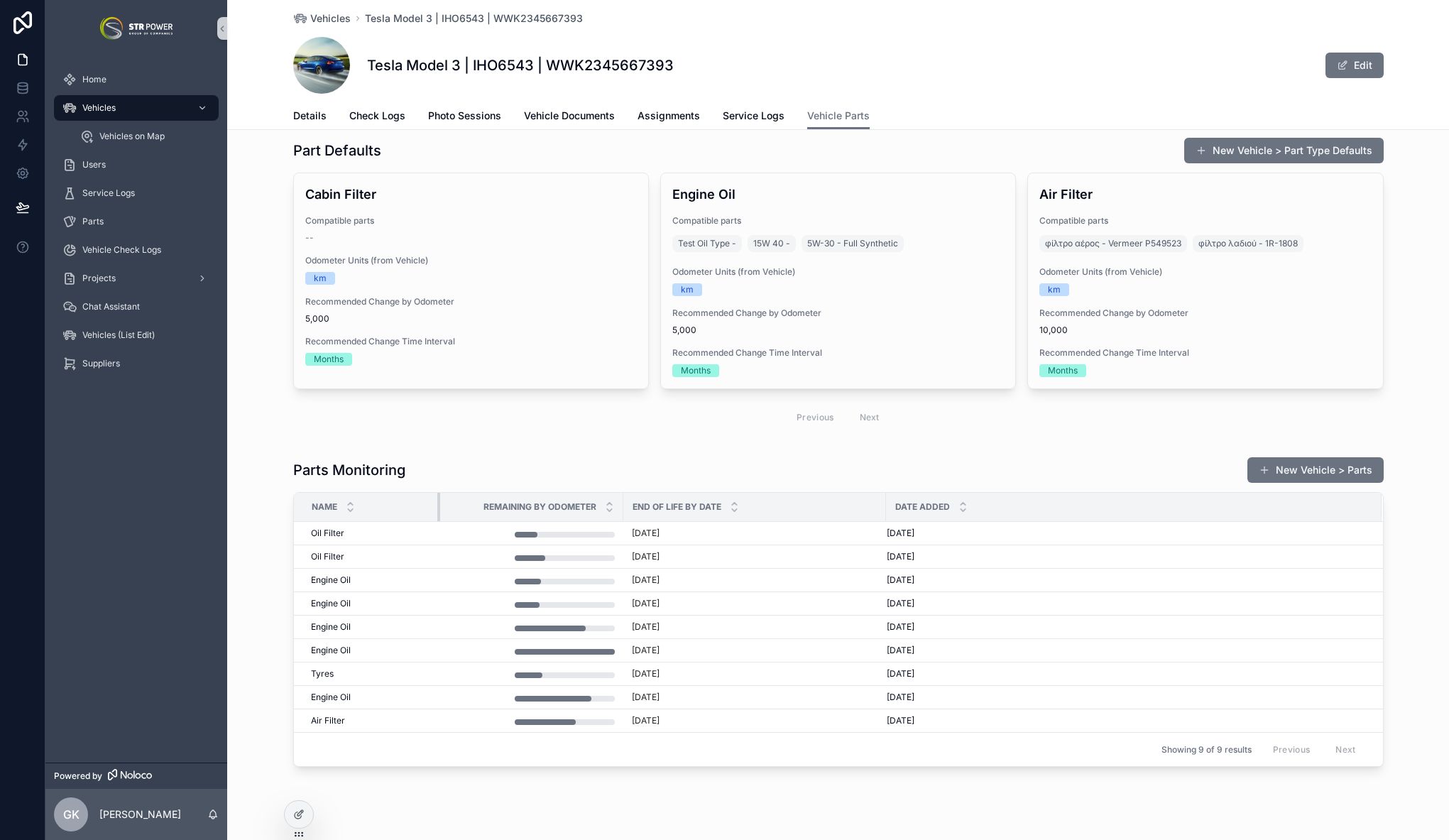
drag, startPoint x: 457, startPoint y: 509, endPoint x: 420, endPoint y: 509, distance: 37.0
click at [437, 509] on div "scrollable content" at bounding box center [440, 507] width 6 height 29
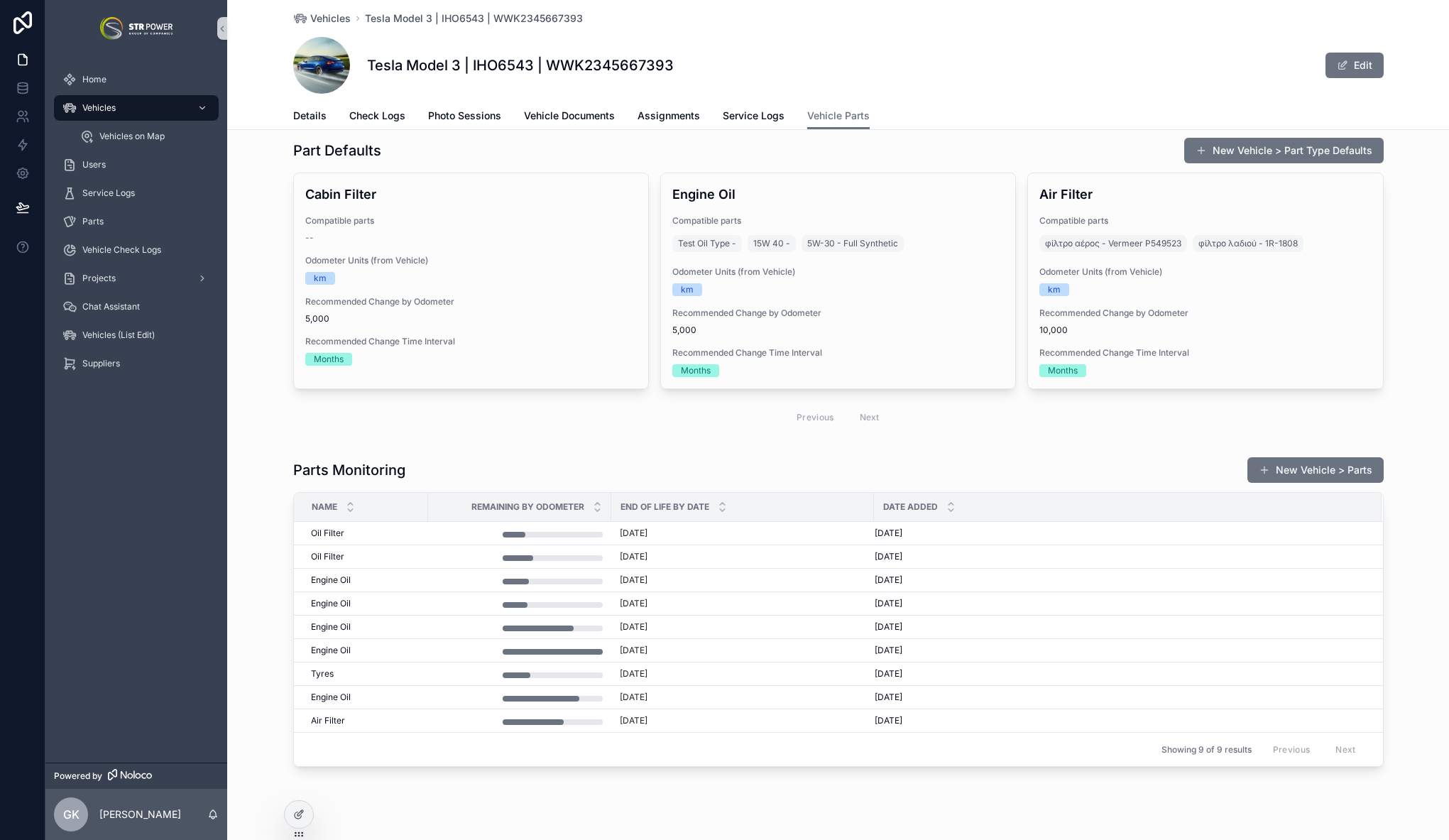
click at [611, 507] on th "End of Life by Date" at bounding box center [743, 507] width 263 height 29
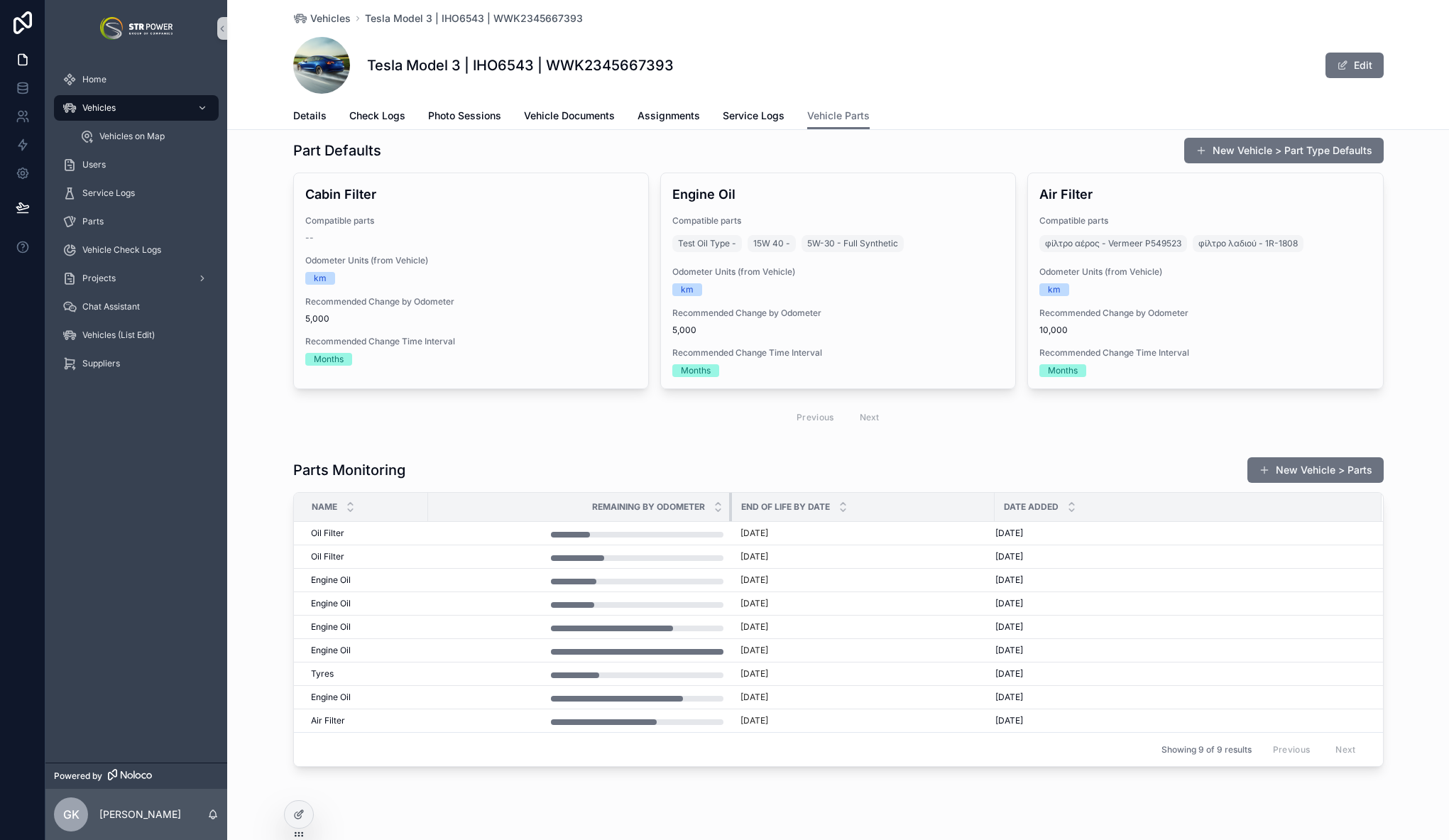
drag, startPoint x: 604, startPoint y: 507, endPoint x: 707, endPoint y: 500, distance: 103.2
click at [724, 521] on table "Name Remaining by Odometer End of Life by Date Date added Oil Filter Oil Filter…" at bounding box center [838, 612] width 1089 height 239
click at [795, 451] on div "Parts Monitoring New Vehicle > Parts Name Remaining by Odometer End of Life by …" at bounding box center [838, 611] width 1222 height 322
click at [744, 114] on span "Service Logs" at bounding box center [753, 115] width 62 height 14
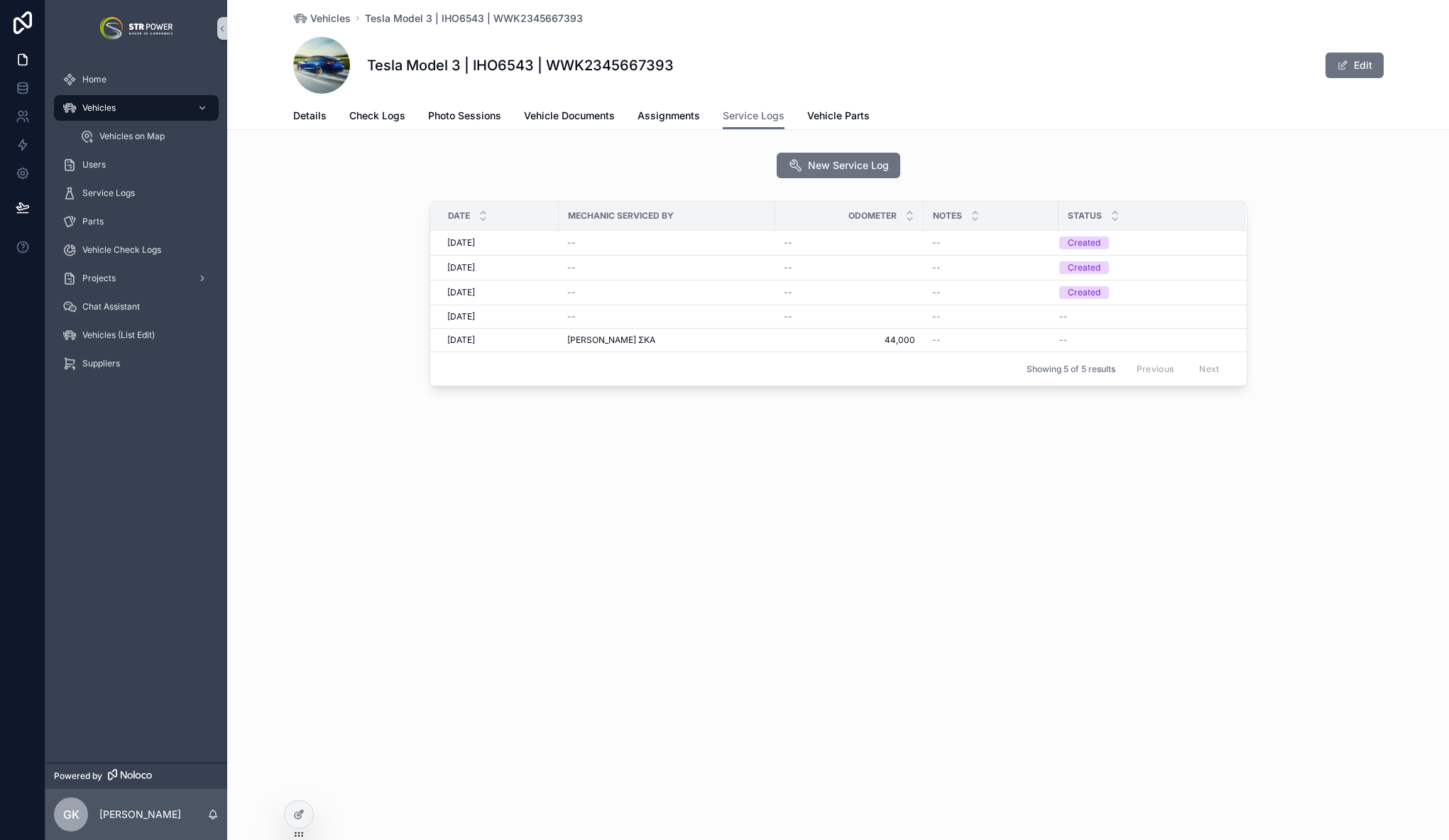
click at [421, 157] on div "New Service Log" at bounding box center [838, 165] width 1222 height 37
click at [388, 115] on span "Check Logs" at bounding box center [377, 115] width 56 height 14
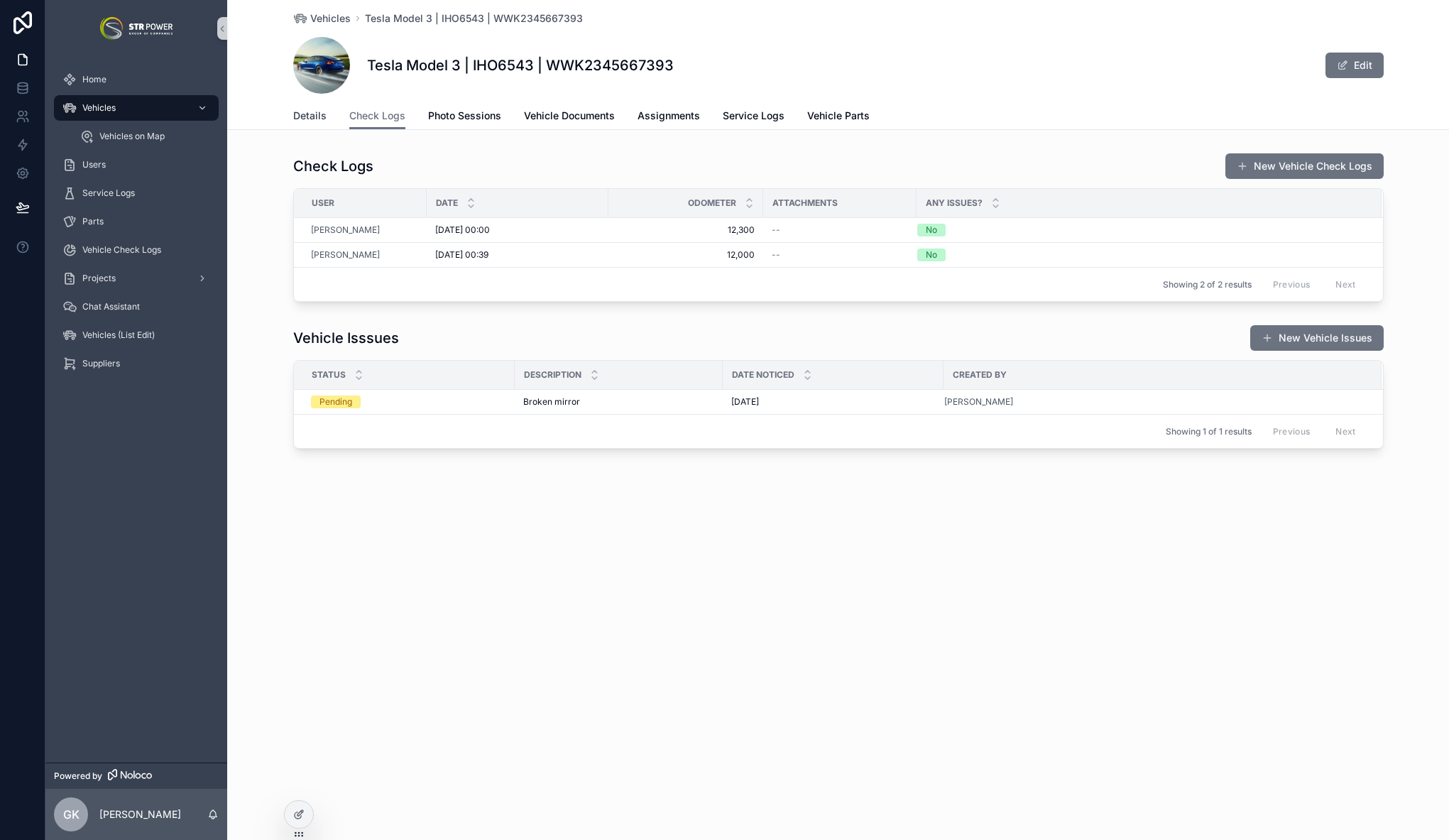
click at [313, 120] on span "Details" at bounding box center [309, 115] width 33 height 14
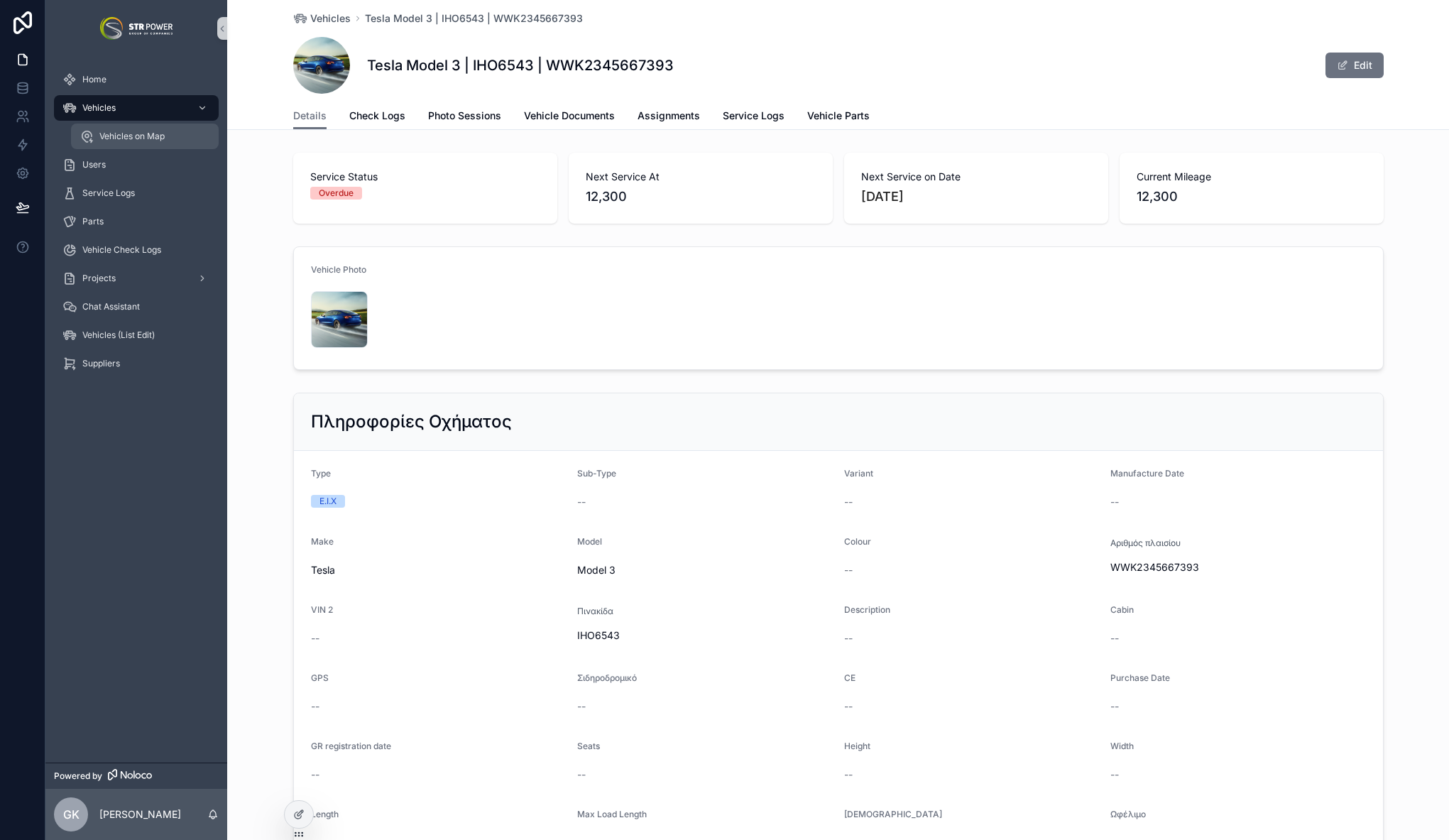
click at [144, 131] on span "Vehicles on Map" at bounding box center [132, 136] width 66 height 11
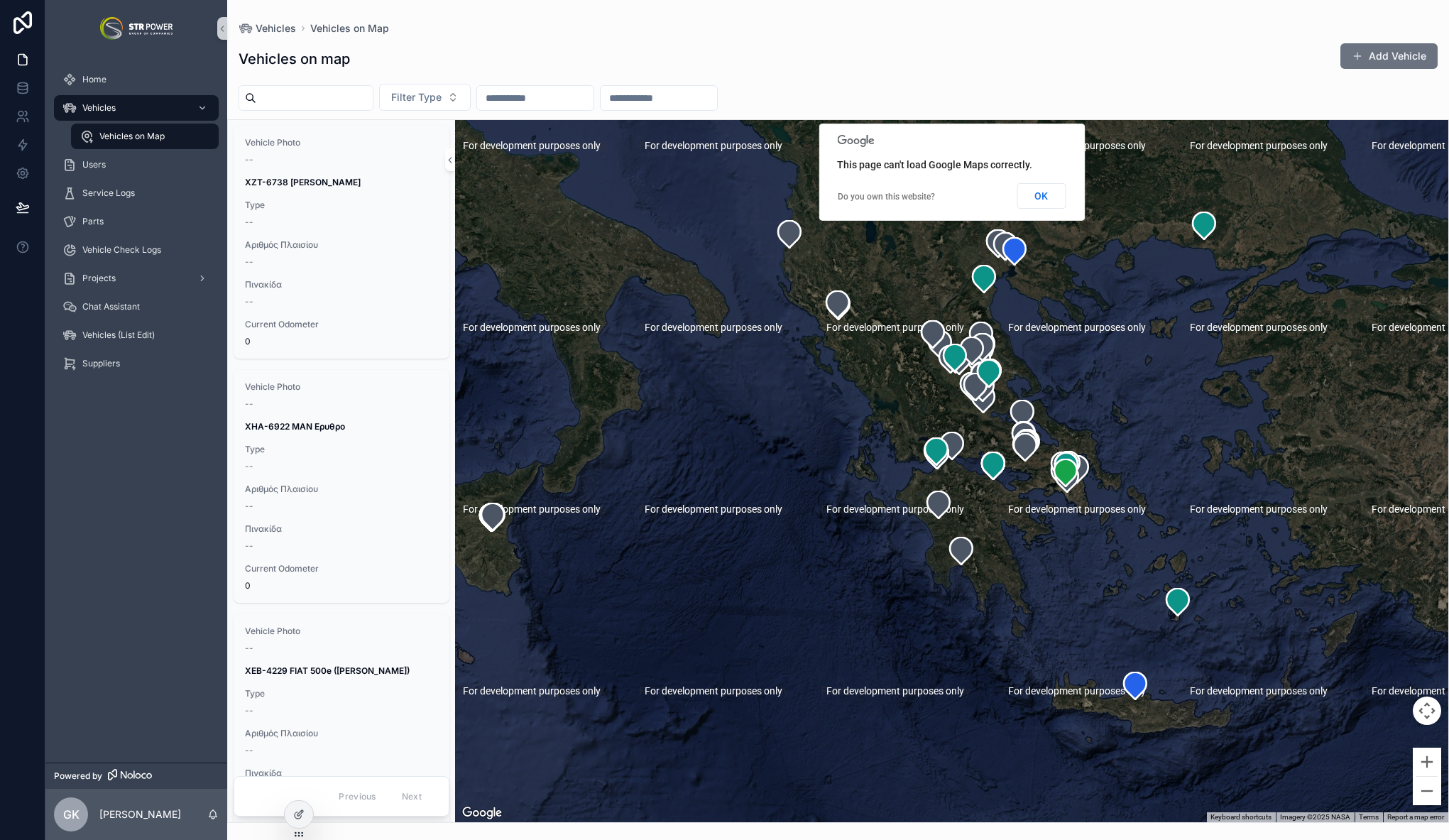
drag, startPoint x: 1044, startPoint y: 414, endPoint x: 937, endPoint y: 412, distance: 107.0
click at [937, 412] on div "scrollable content" at bounding box center [952, 471] width 993 height 702
